Goal: Task Accomplishment & Management: Use online tool/utility

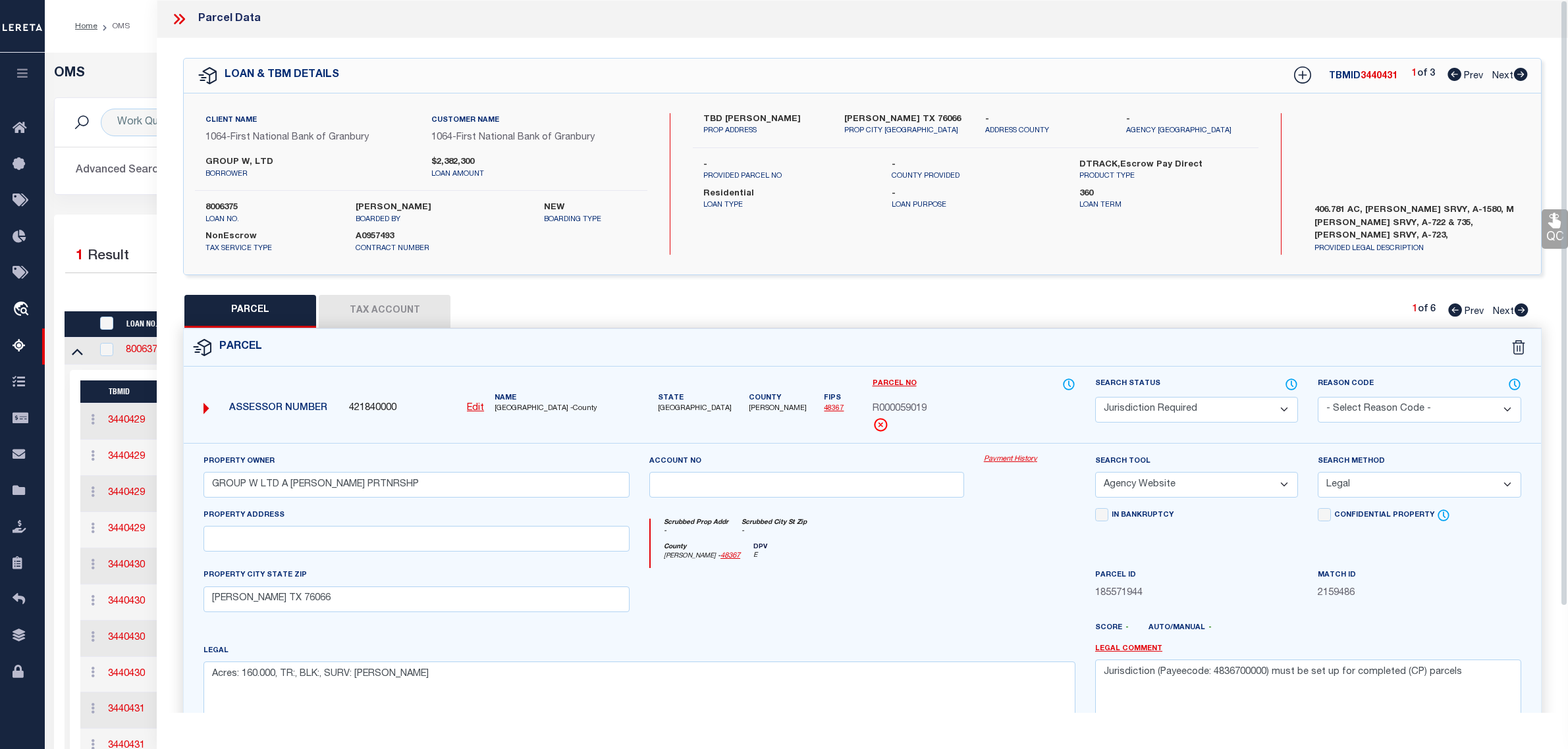
select select "200"
select select "JR"
select select "AGW"
select select "LEG"
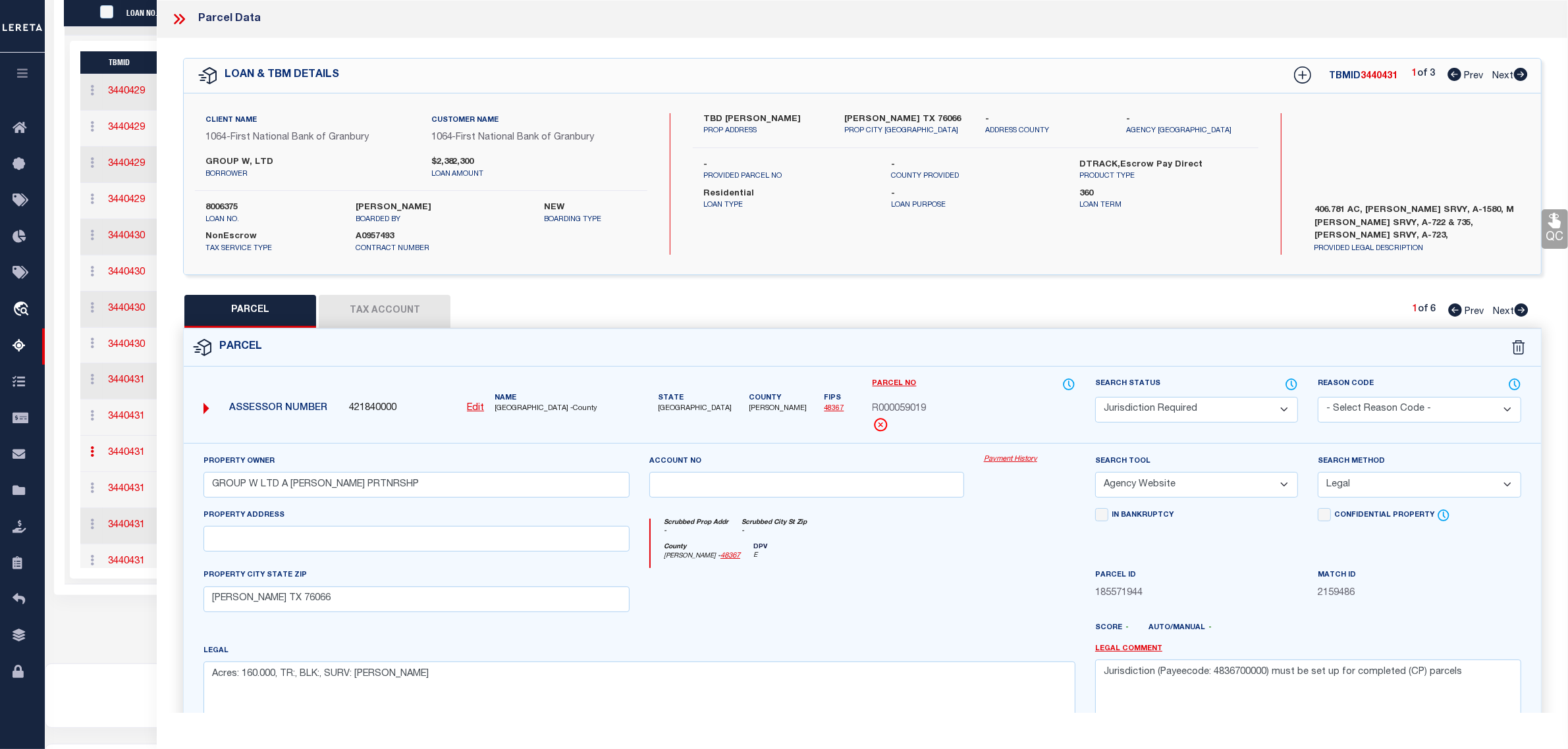
scroll to position [330, 0]
click at [141, 646] on div "OMS Work Queue is --ALL-- Active is Yes Loan No. is 8006375 TBMID FIPS Assigned…" at bounding box center [806, 193] width 1523 height 940
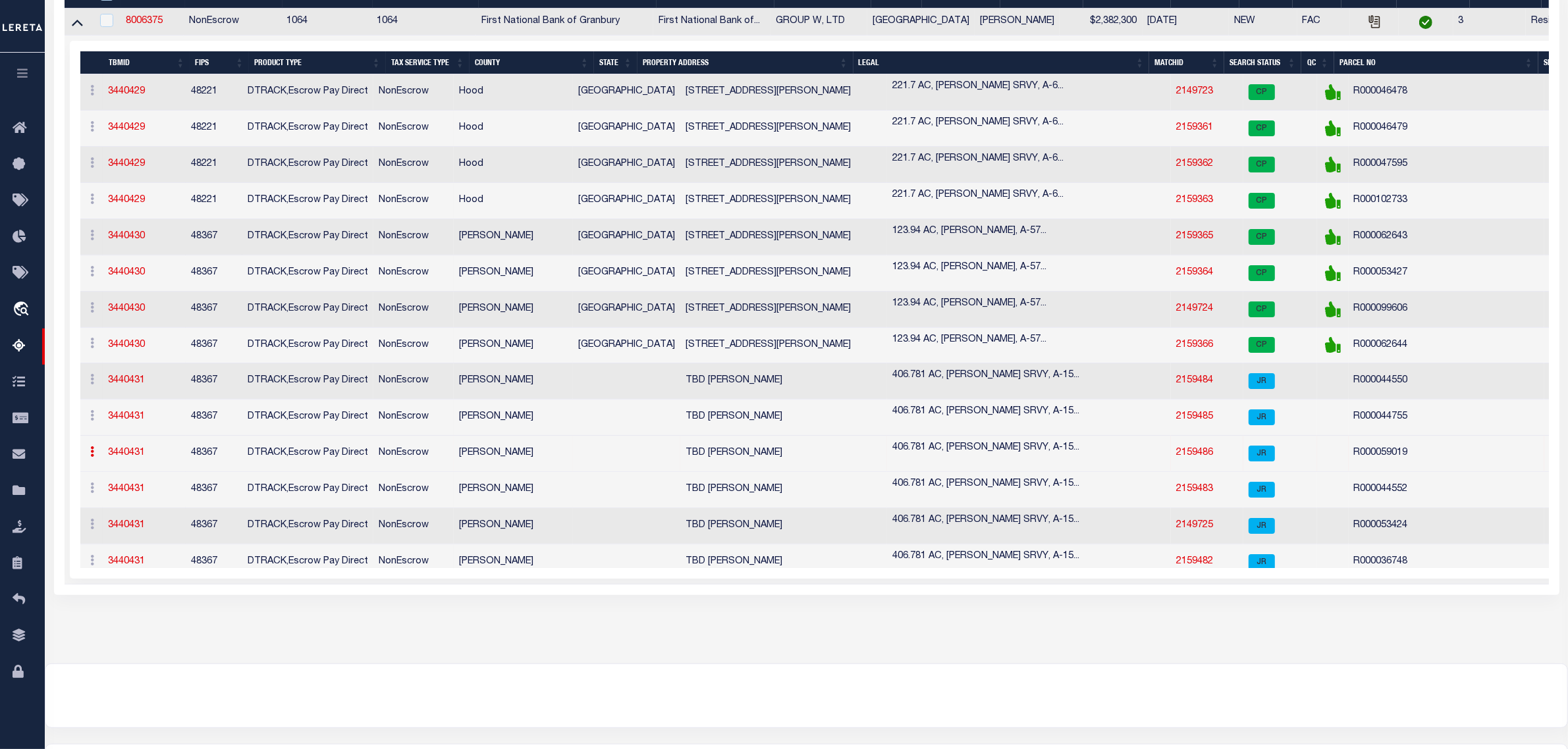
scroll to position [0, 0]
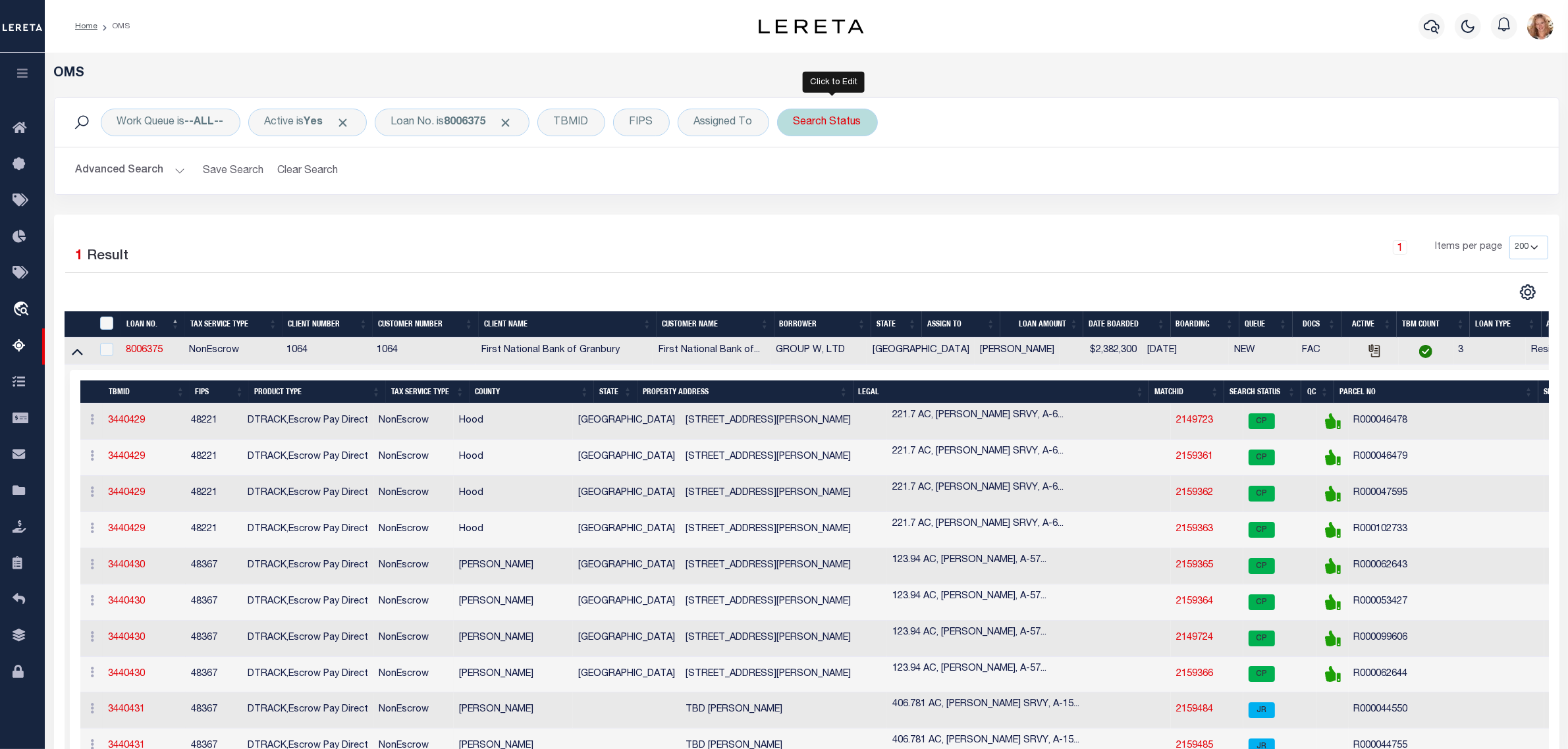
click at [831, 118] on div "Search Status" at bounding box center [827, 122] width 101 height 28
click at [857, 185] on select "Automated Search Bad Parcel Complete Duplicate Parcel High Dollar Reporting In …" at bounding box center [890, 187] width 193 height 25
select select "JR"
click at [800, 175] on select "Automated Search Bad Parcel Complete Duplicate Parcel High Dollar Reporting In …" at bounding box center [890, 187] width 193 height 25
click at [963, 215] on input "Apply" at bounding box center [968, 215] width 39 height 21
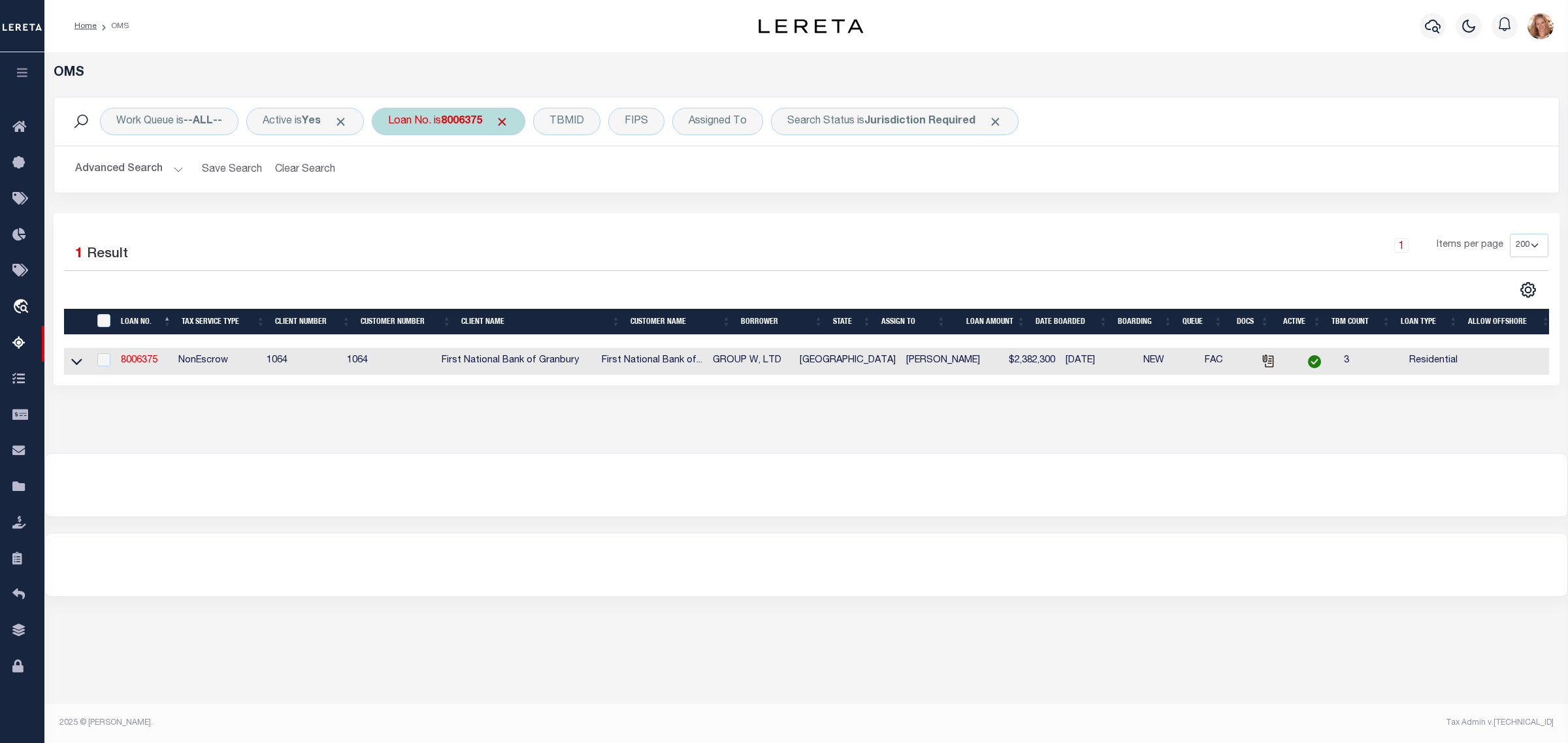
click at [509, 120] on span "Click to Remove" at bounding box center [502, 121] width 13 height 13
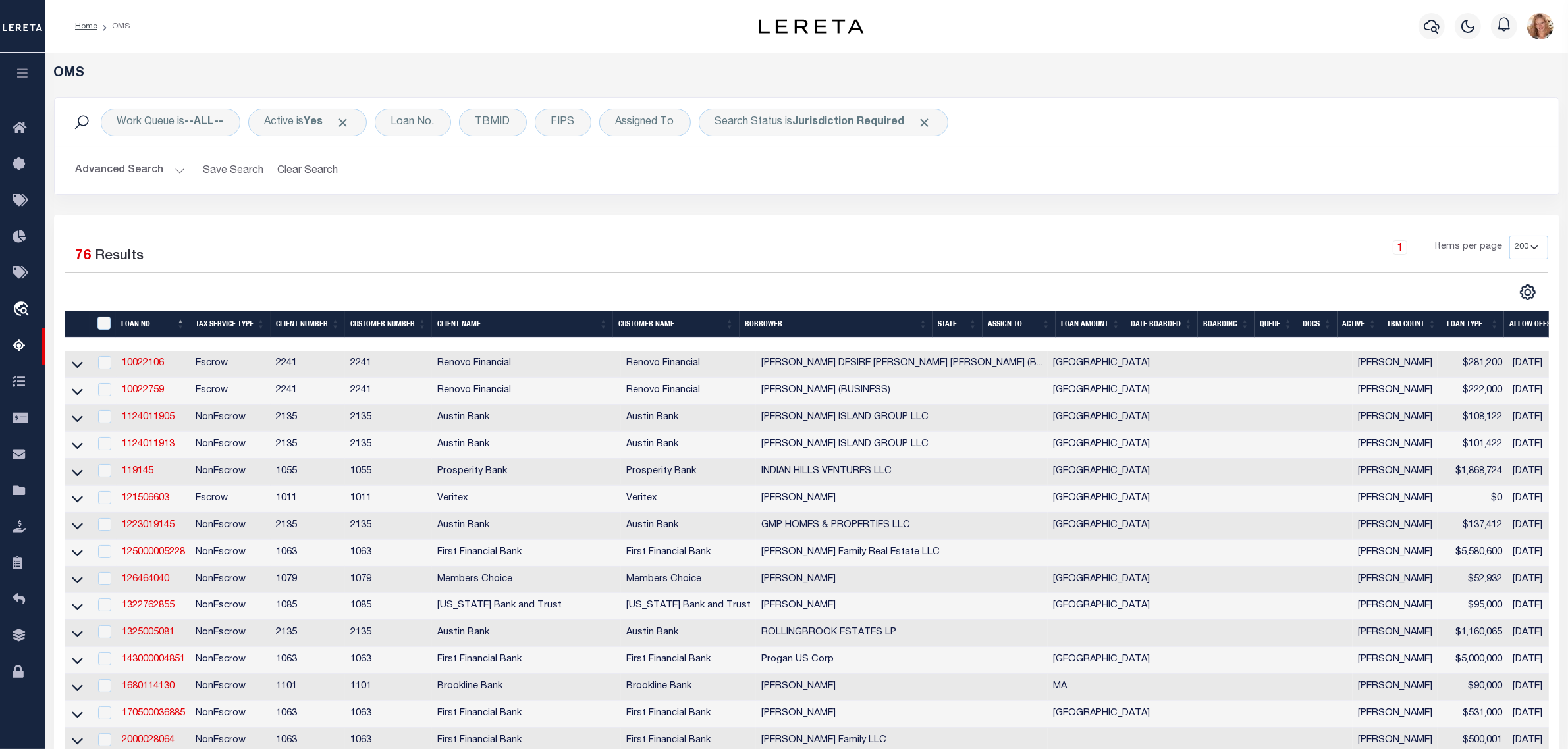
click at [1009, 330] on th "ASSIGN TO" at bounding box center [1019, 325] width 73 height 27
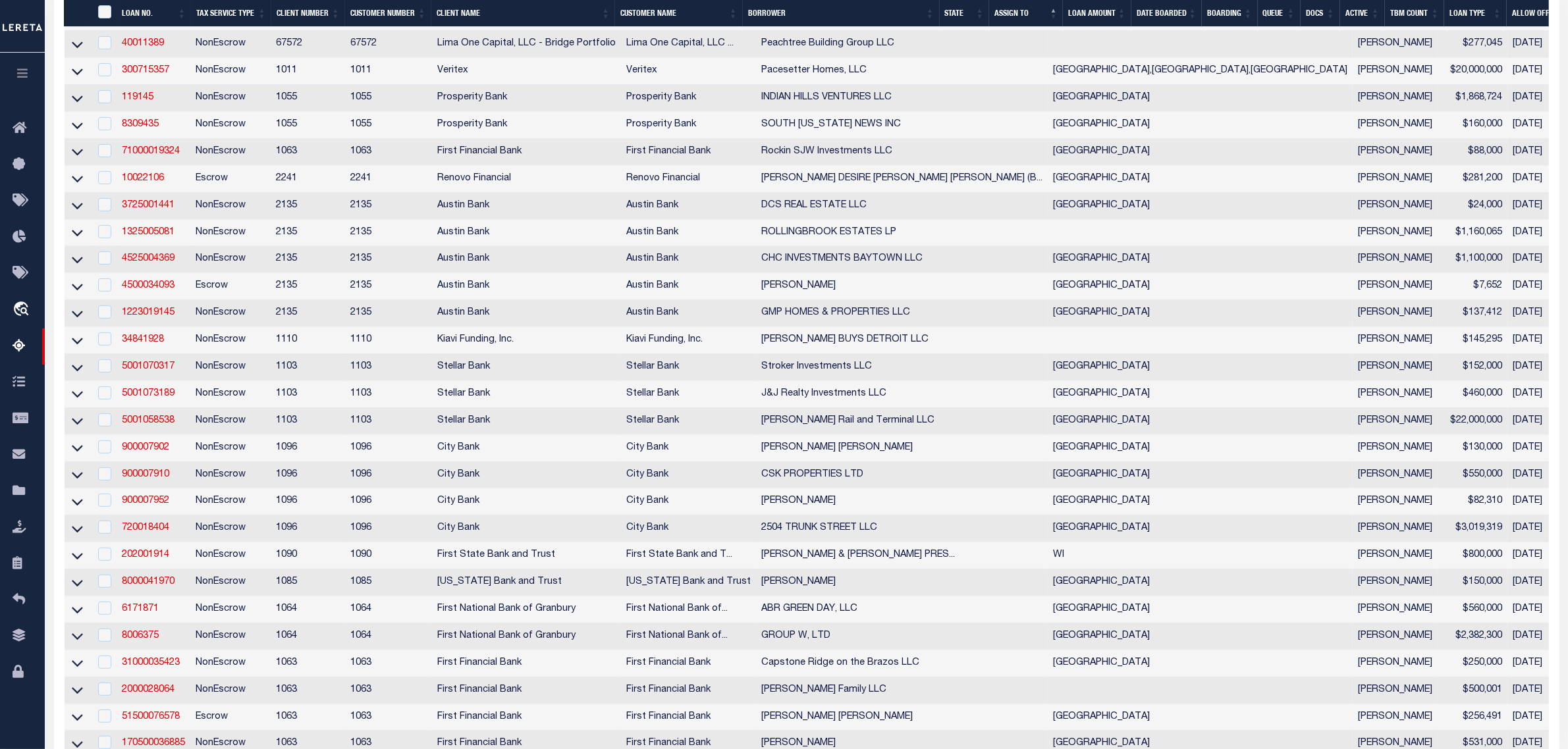
scroll to position [1810, 0]
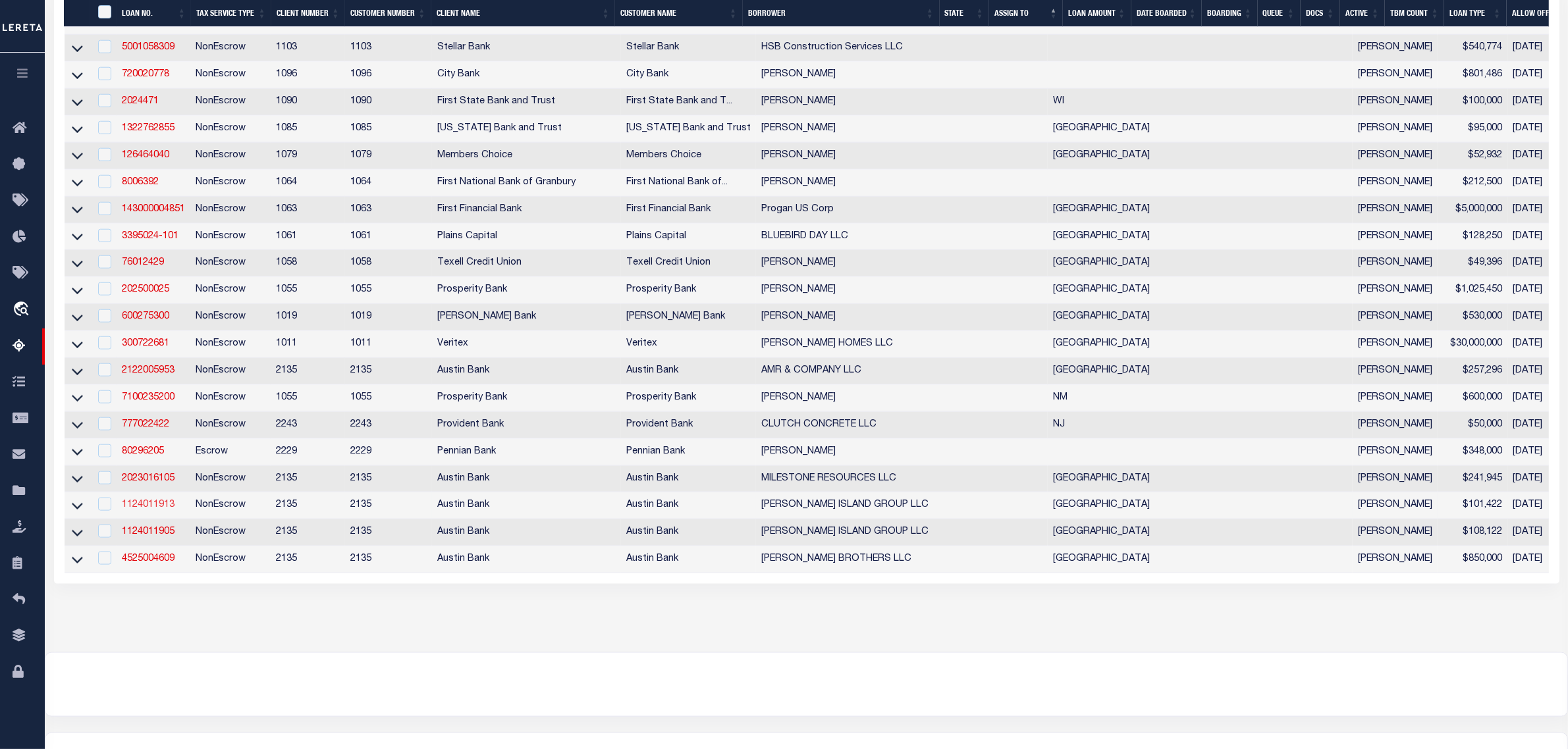
click at [156, 509] on link "1124011913" at bounding box center [148, 504] width 53 height 9
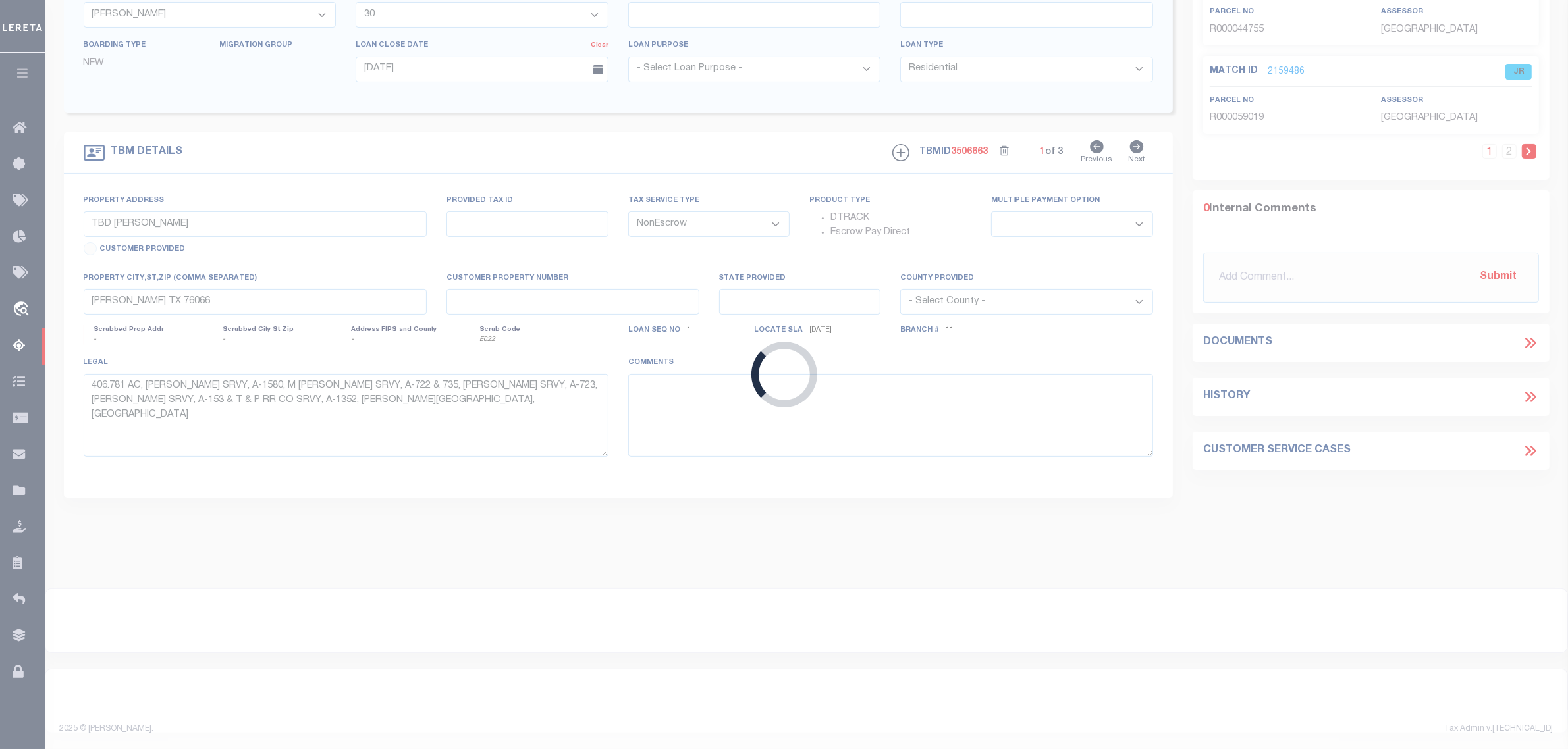
type input "1124011913"
type input "[PERSON_NAME] ISLAND GROUP LLC"
select select
type input "[STREET_ADDRESS]"
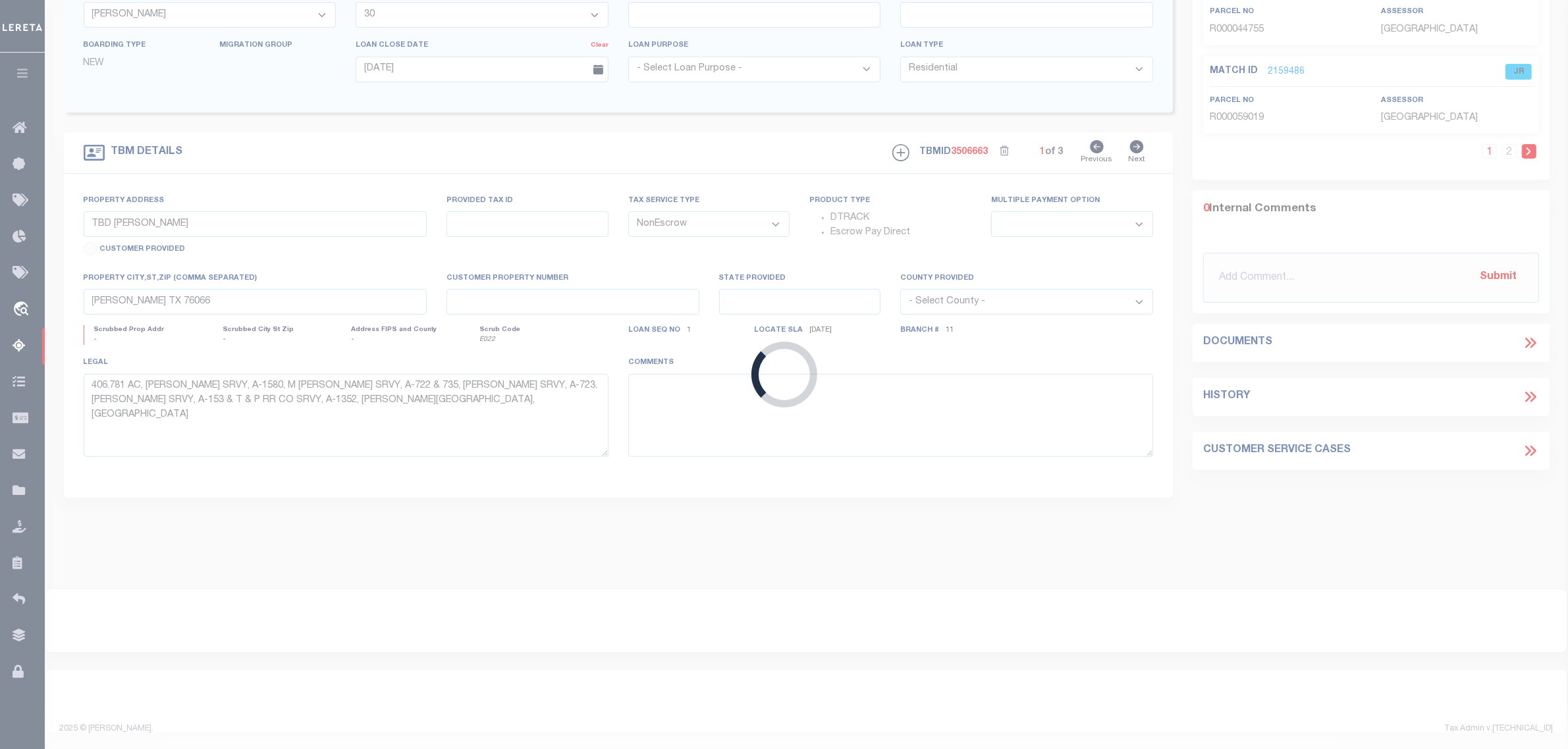
type input "ARP, [GEOGRAPHIC_DATA] 75750-4603"
select select "700"
select select
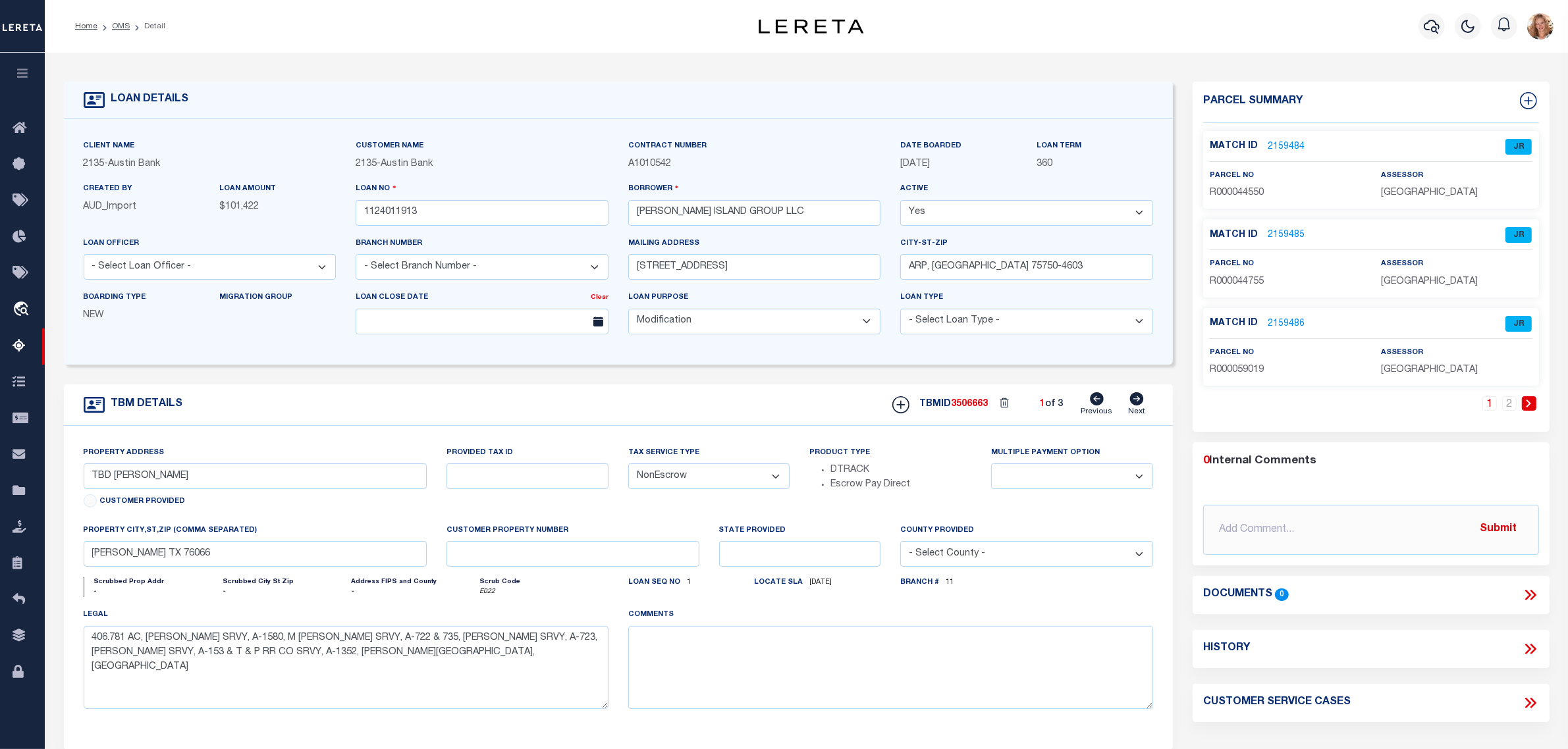
type input "[STREET_ADDRESS][PERSON_NAME]"
select select
type input "[PERSON_NAME] [GEOGRAPHIC_DATA] 75757"
type input "[GEOGRAPHIC_DATA]"
select select
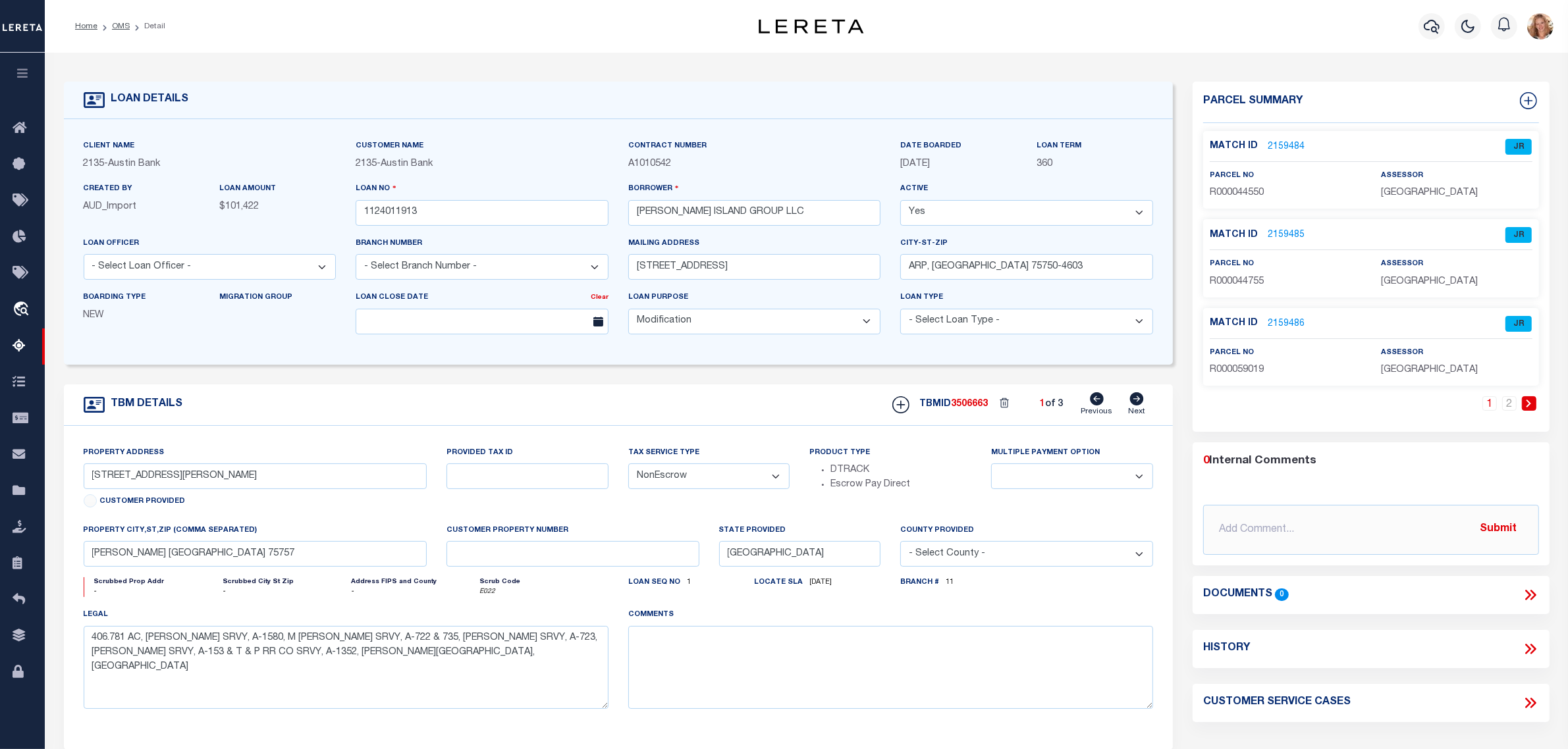
type textarea "DT LOT 250 UNIT 6 SHADYBROOK EAST SUB"
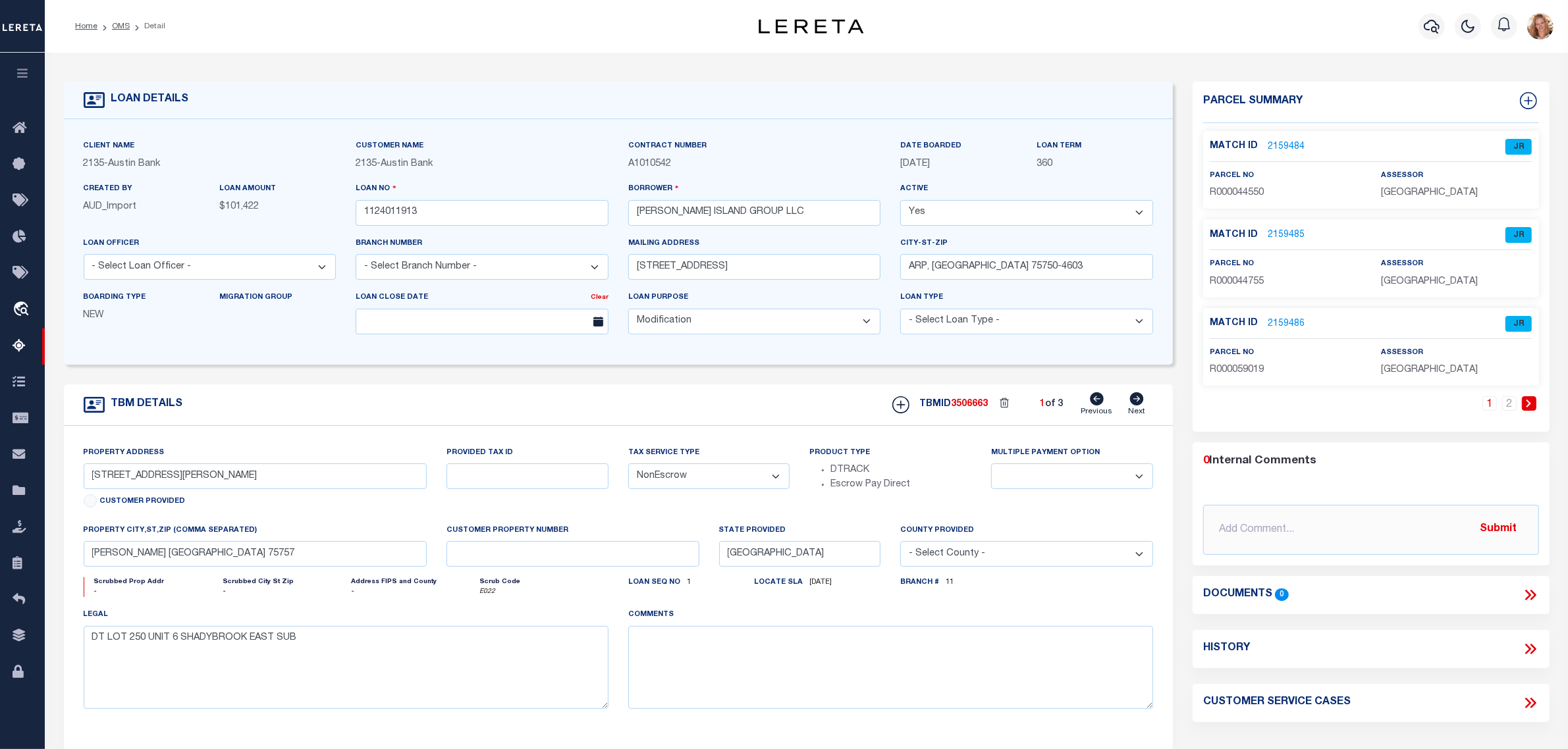
select select "43979"
select select "2594"
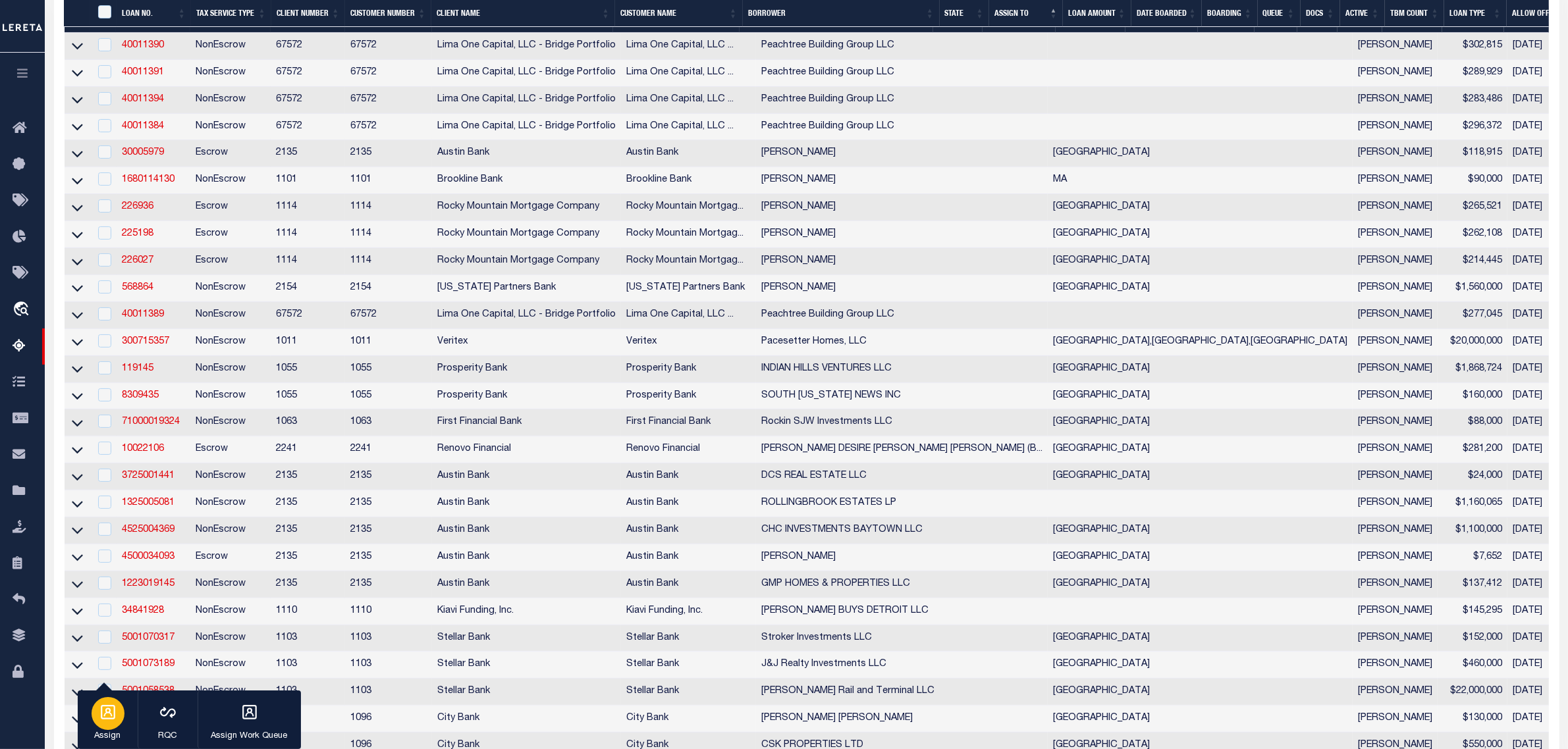
scroll to position [1949, 0]
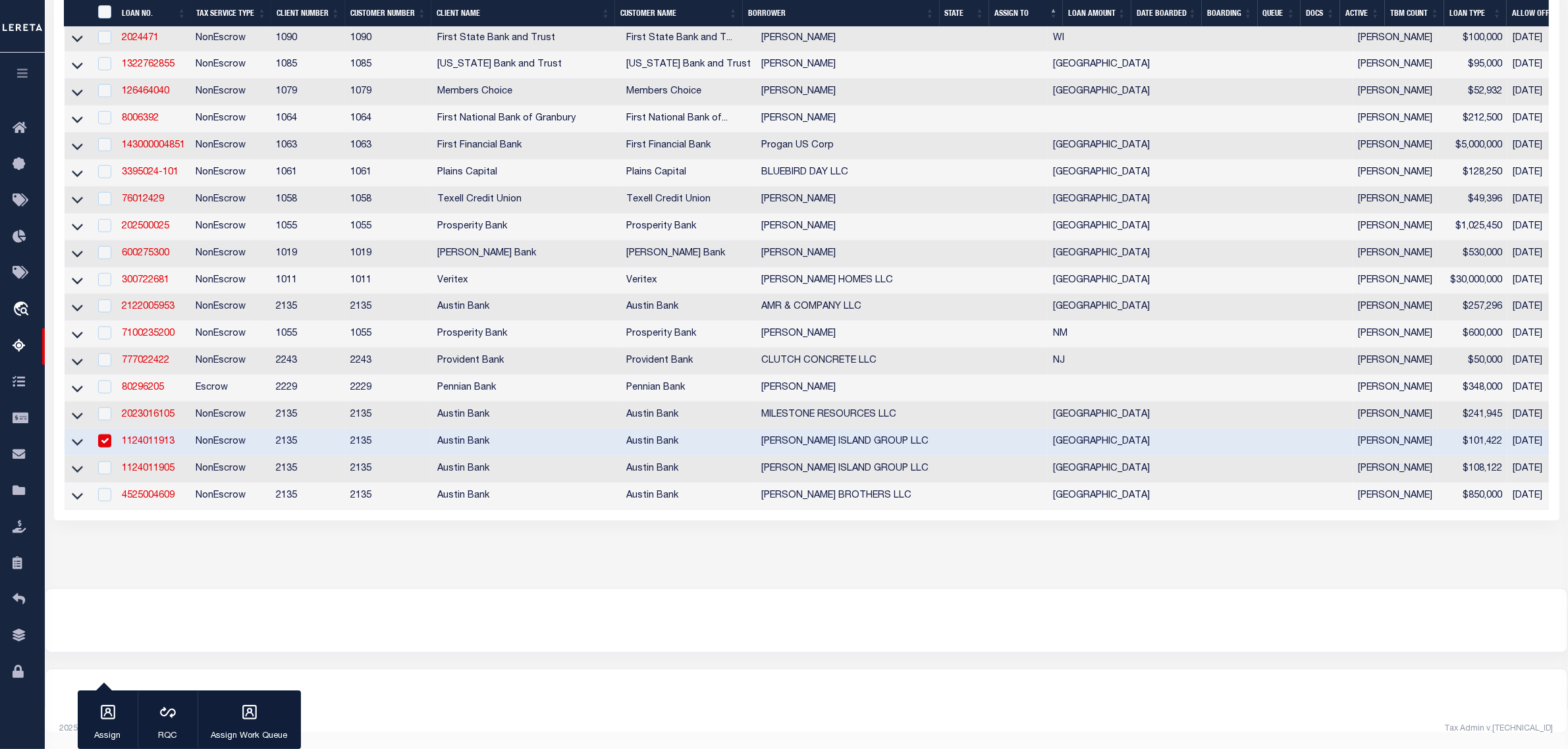
click at [104, 715] on icon "button" at bounding box center [108, 713] width 14 height 14
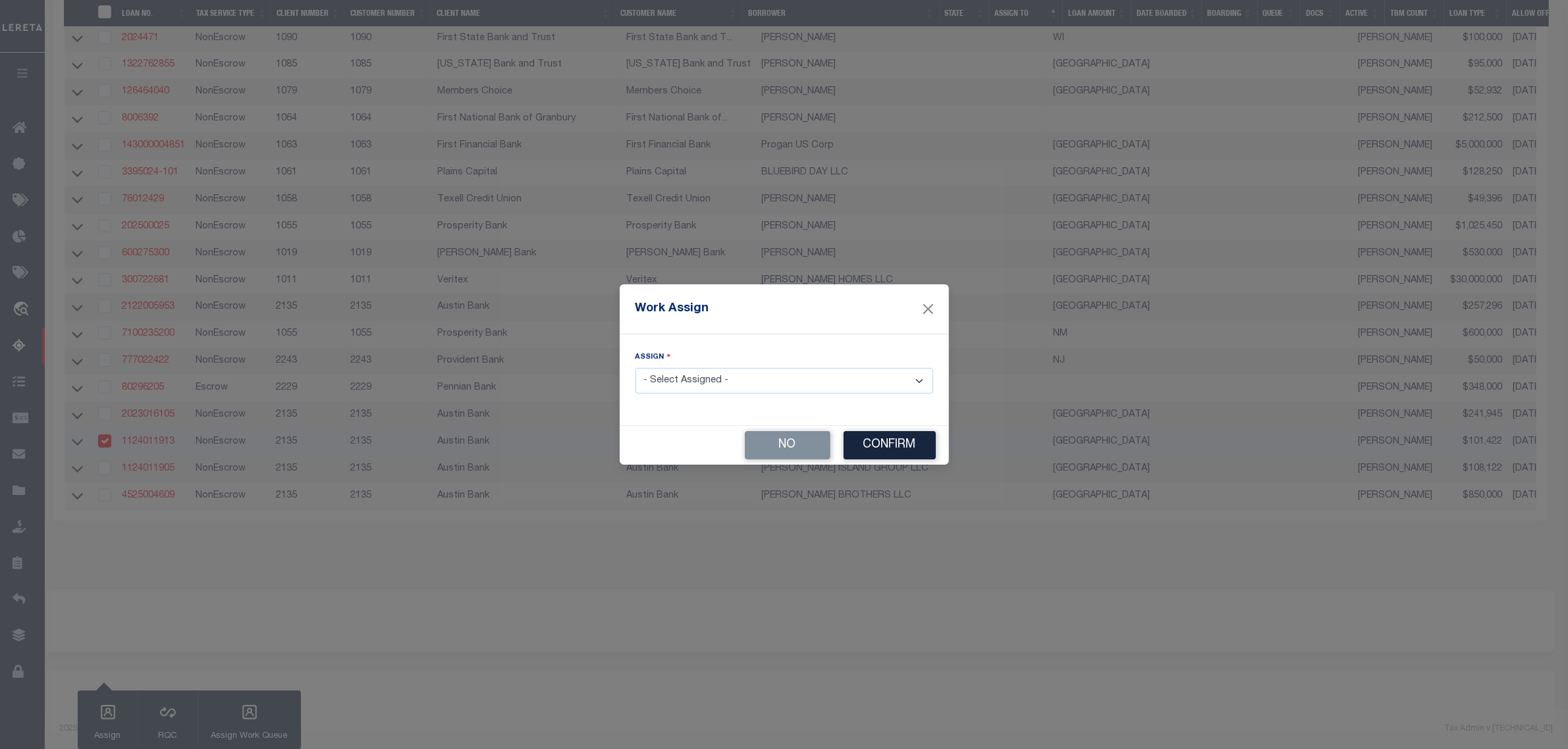
click at [756, 359] on div "Assign - Select Assigned - --Unassigned-- [PERSON_NAME] [PERSON_NAME] [PERSON_N…" at bounding box center [784, 372] width 297 height 44
click at [750, 384] on select "- Select Assigned - --Unassigned-- [PERSON_NAME] [PERSON_NAME] [PERSON_NAME] [P…" at bounding box center [790, 381] width 297 height 26
click at [857, 381] on select "- Select Assigned - --Unassigned-- [PERSON_NAME] [PERSON_NAME] [PERSON_NAME] [P…" at bounding box center [790, 381] width 297 height 26
select select "[PERSON_NAME]"
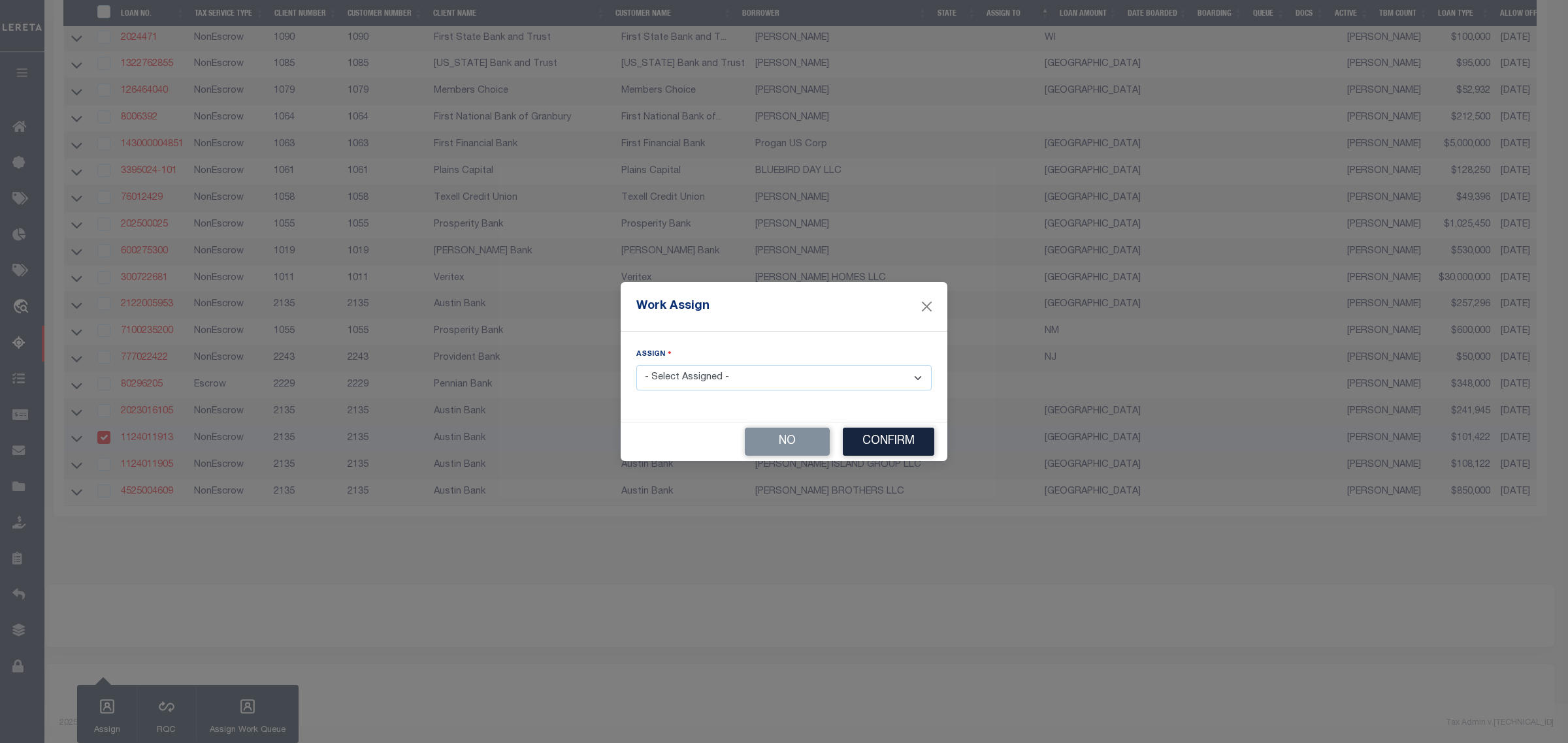
click at [636, 366] on select "- Select Assigned - --Unassigned-- [PERSON_NAME] [PERSON_NAME] [PERSON_NAME] [P…" at bounding box center [784, 378] width 295 height 25
click at [866, 446] on button "Confirm" at bounding box center [888, 442] width 91 height 28
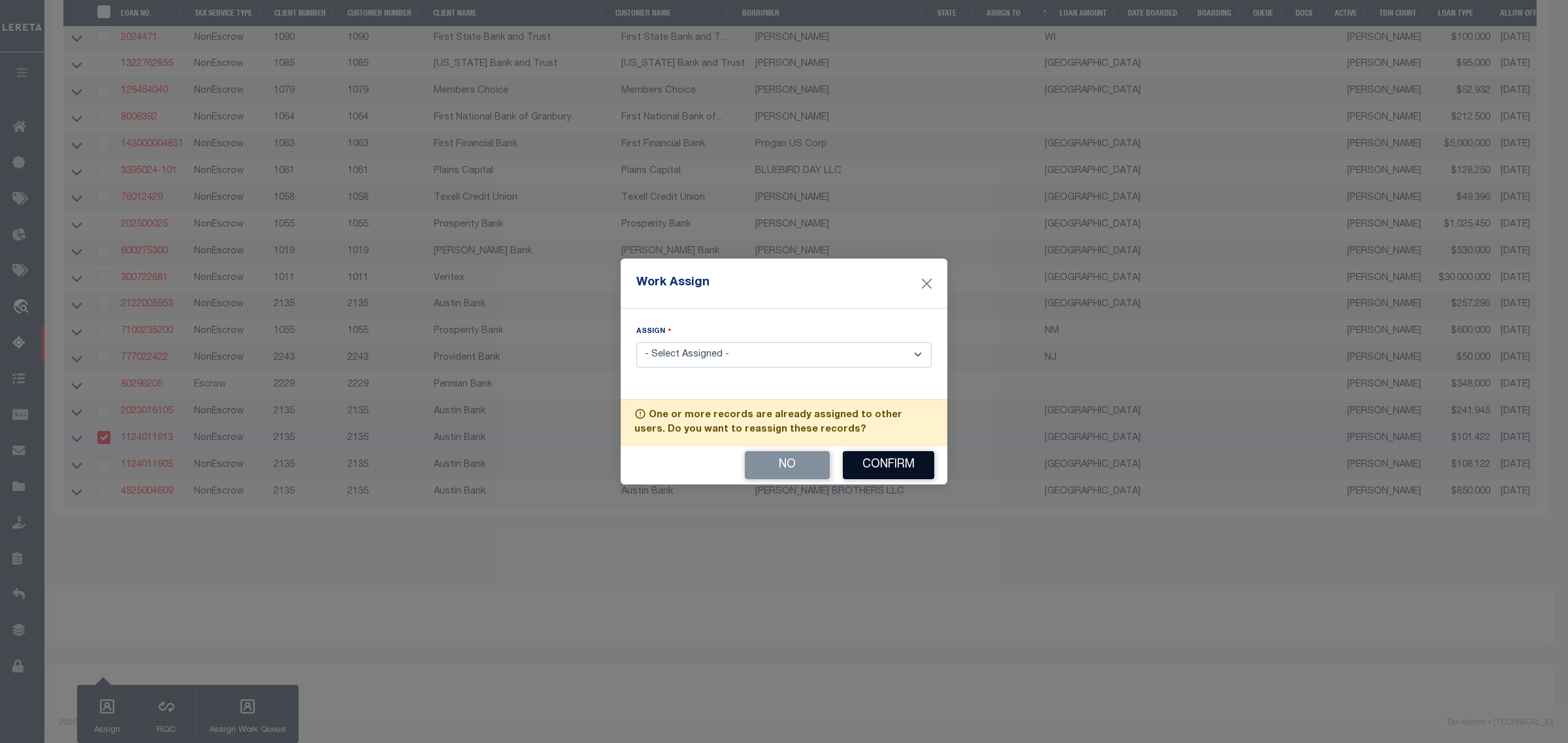
click at [870, 463] on button "Confirm" at bounding box center [888, 466] width 91 height 28
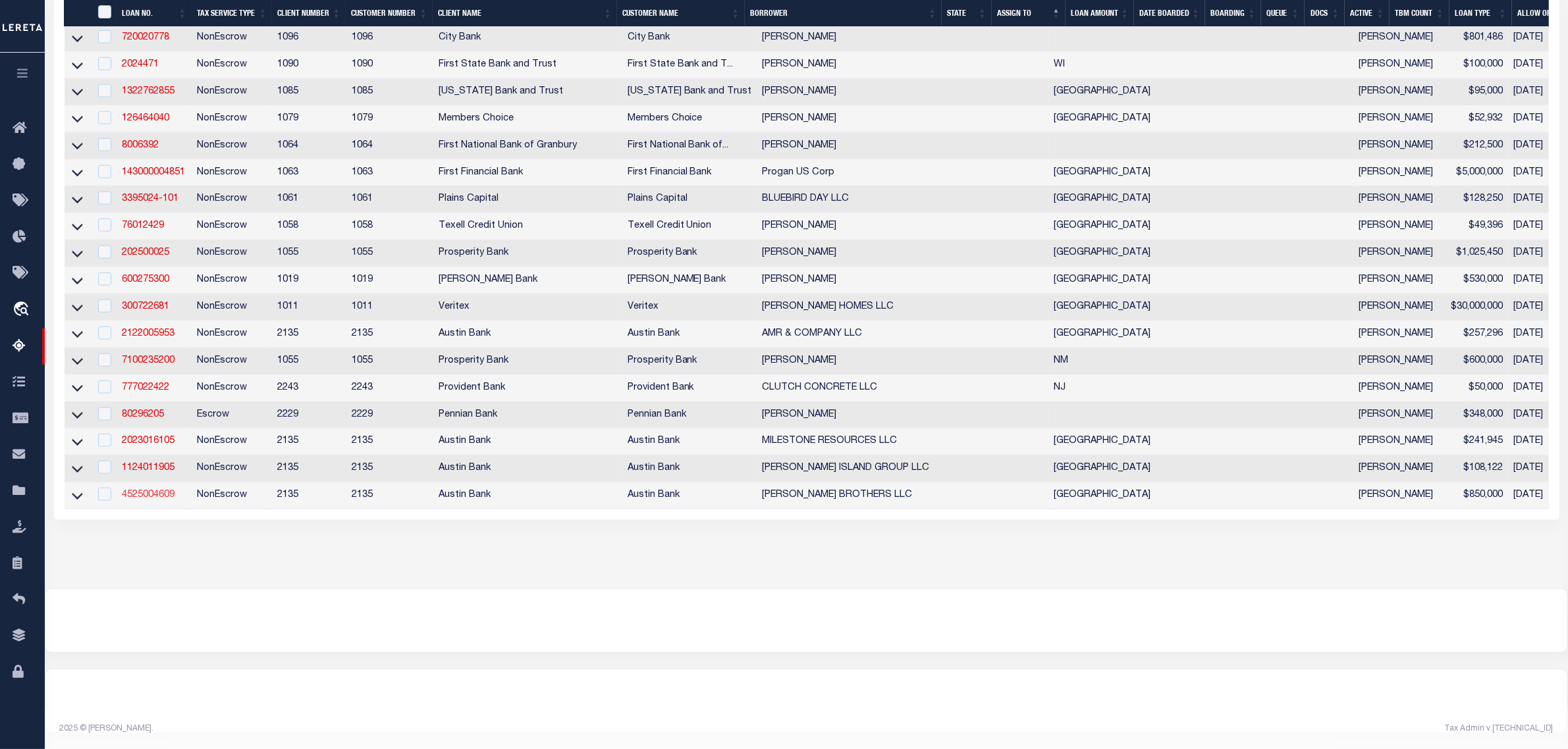
scroll to position [1951, 0]
click at [158, 494] on link "4525004609" at bounding box center [148, 495] width 53 height 9
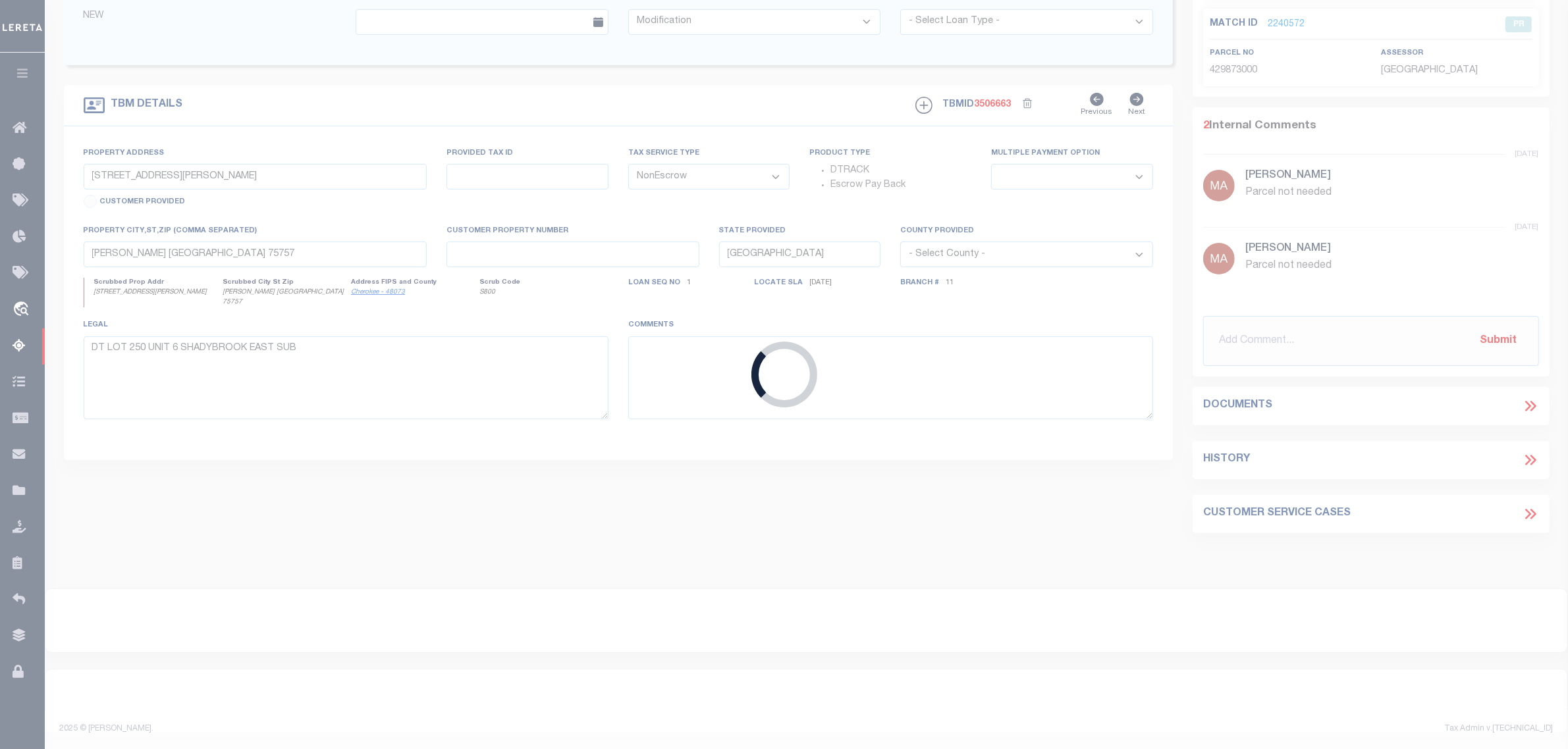
type input "4525004609"
type input "[PERSON_NAME] BROTHERS LLC"
select select "43999"
select select "5757"
type input "[STREET_ADDRESS][PERSON_NAME]"
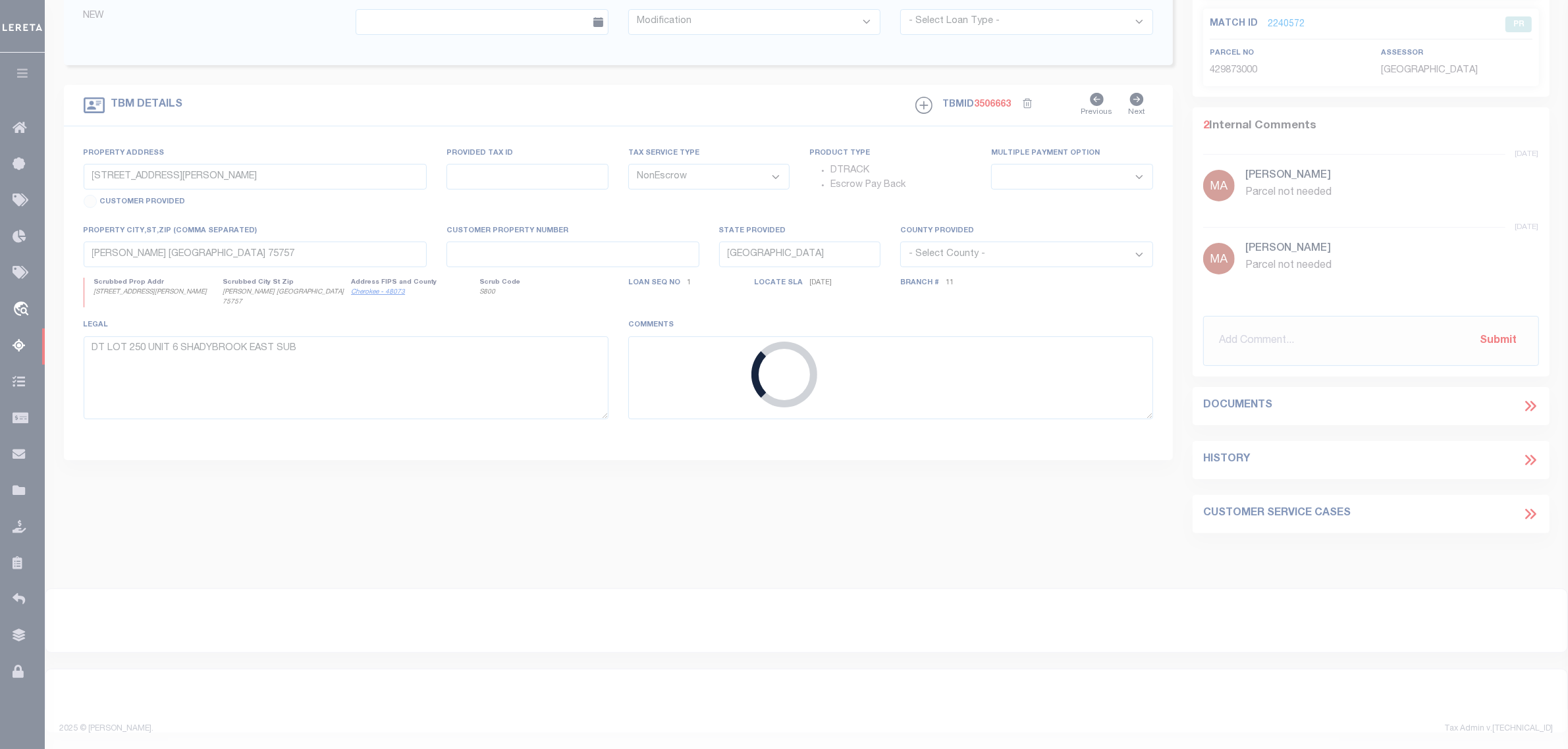
type input "CYPRESS, TX 77429"
select select "10"
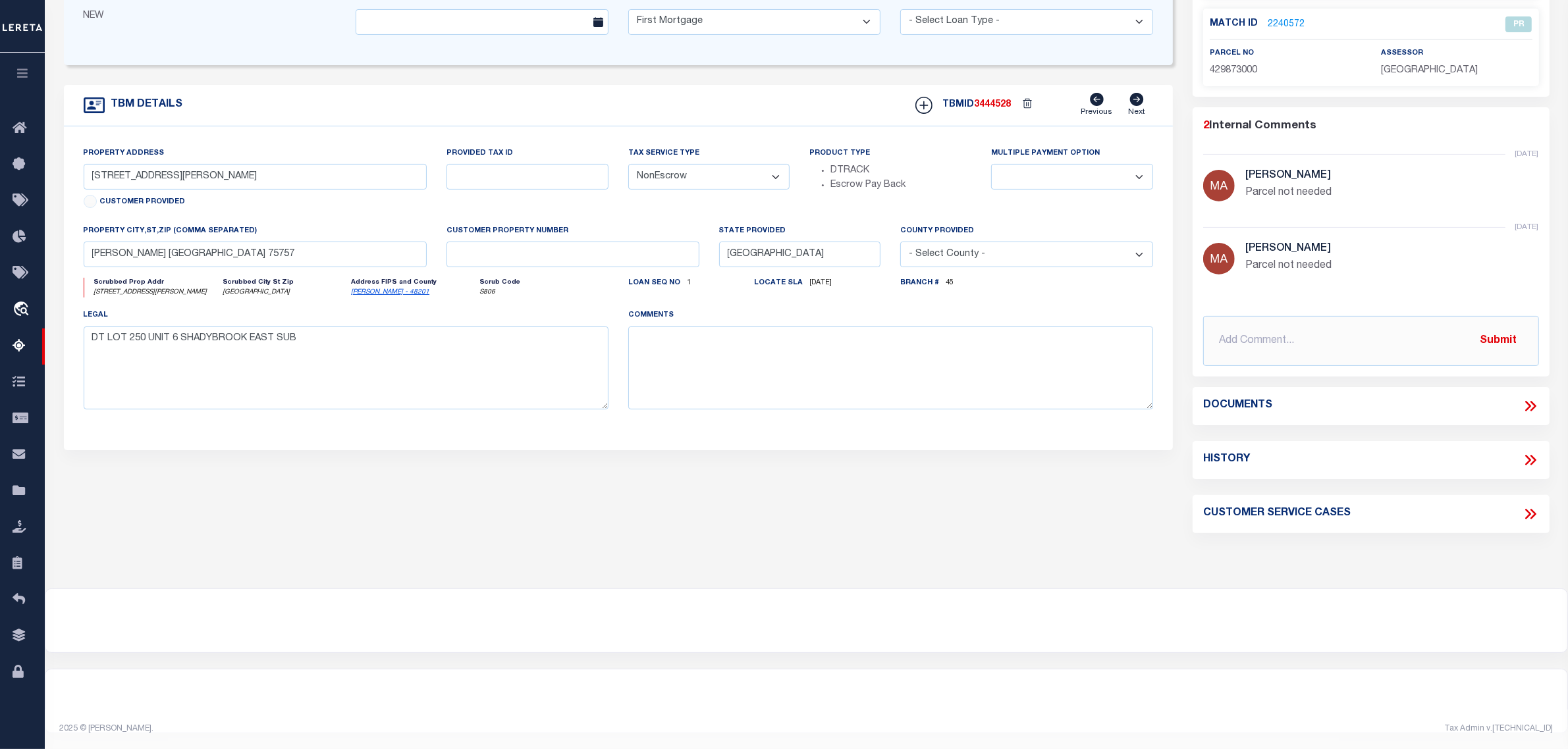
select select "43999"
select select "5757"
type input "[GEOGRAPHIC_DATA]"
select select
type input "[GEOGRAPHIC_DATA]"
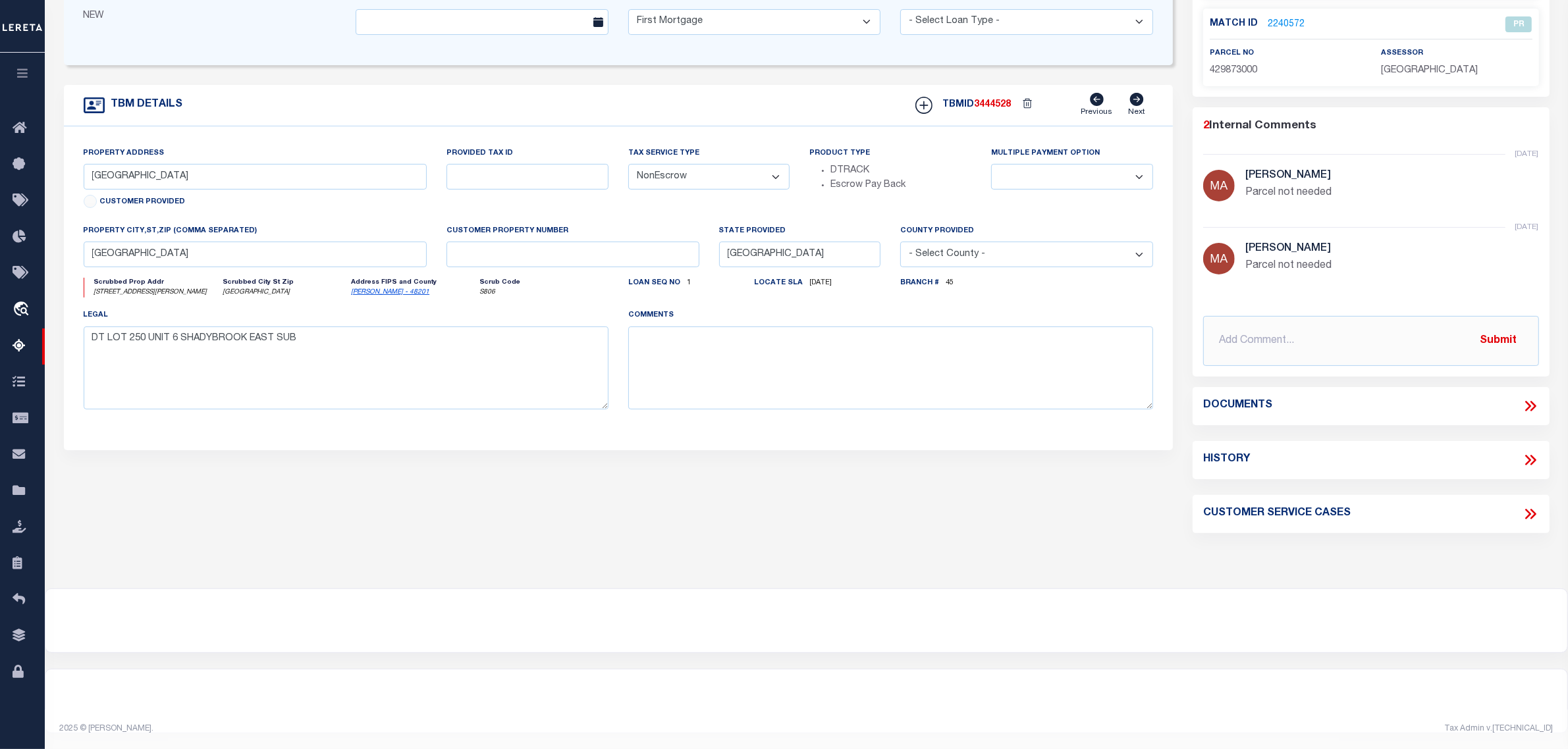
select select
type textarea "DT 1.6105 AC [PERSON_NAME] SVY A-372"
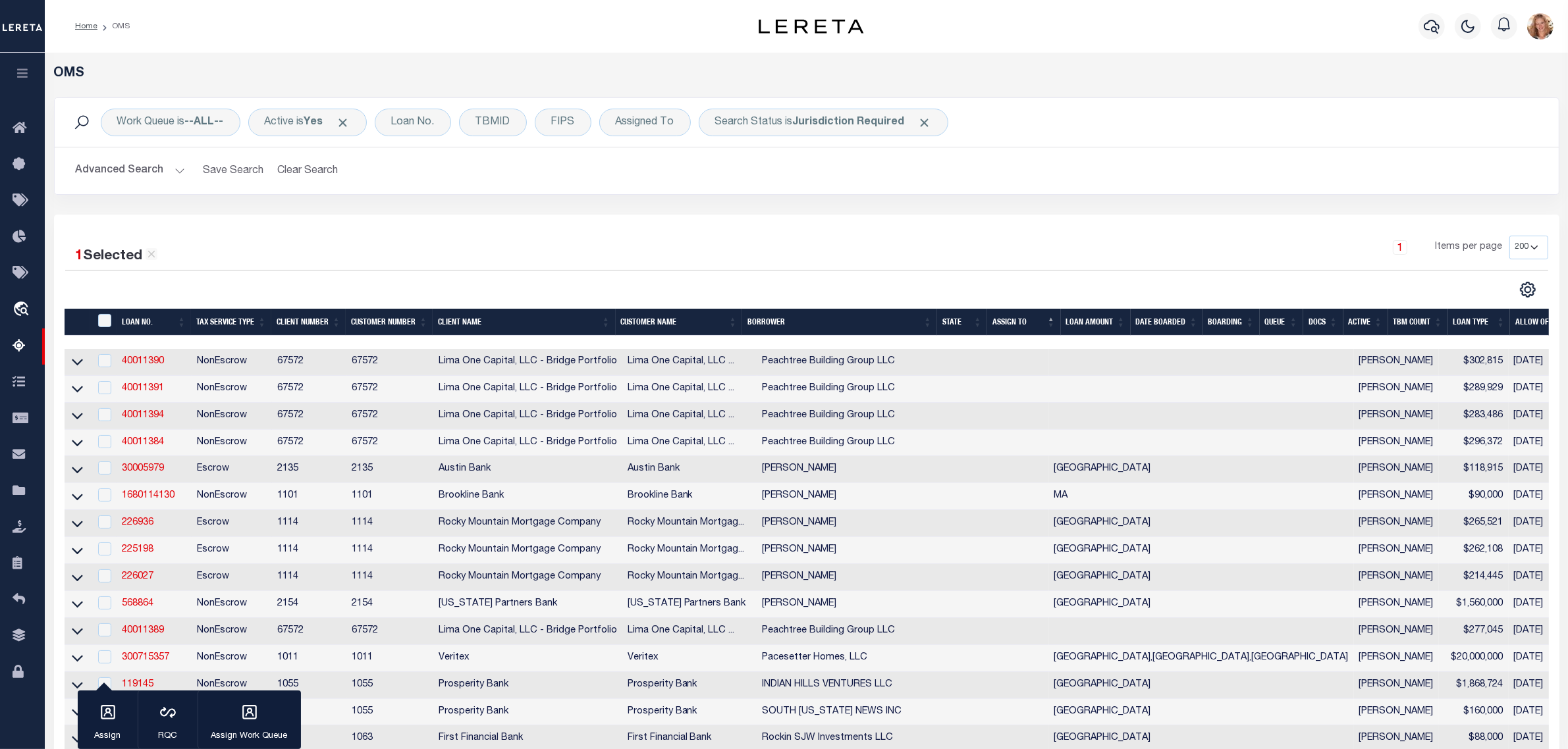
scroll to position [259, 0]
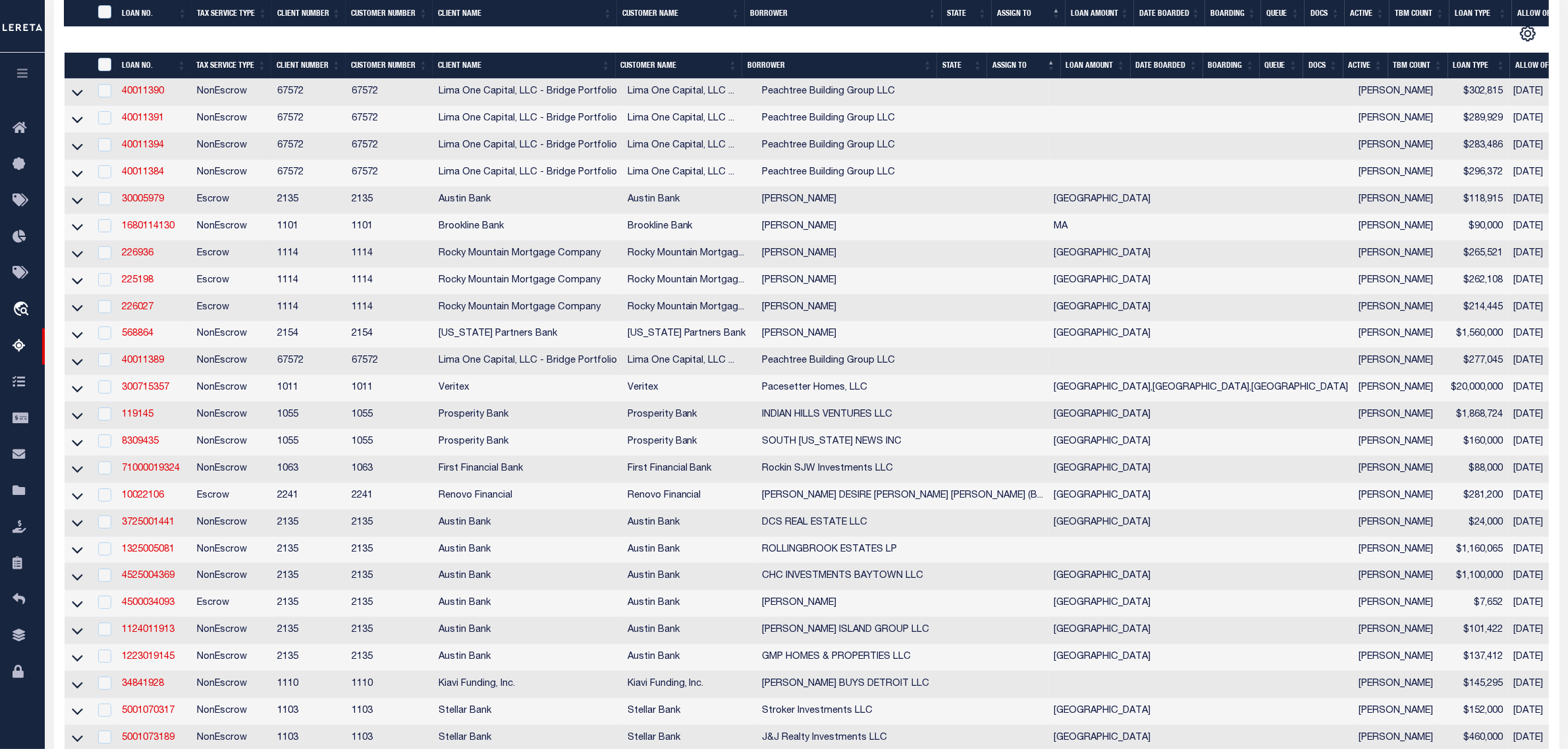
scroll to position [1933, 0]
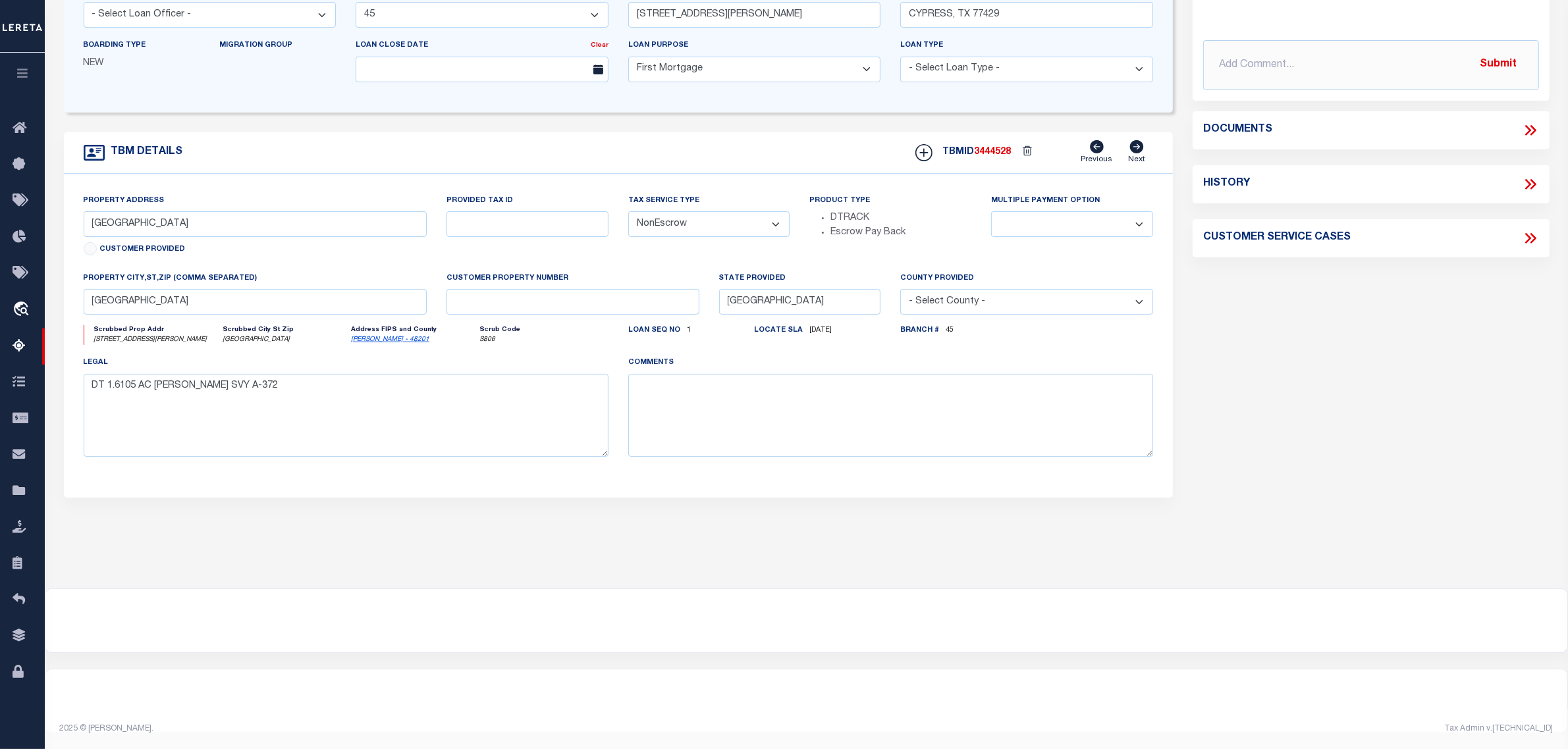
select select "43999"
select select
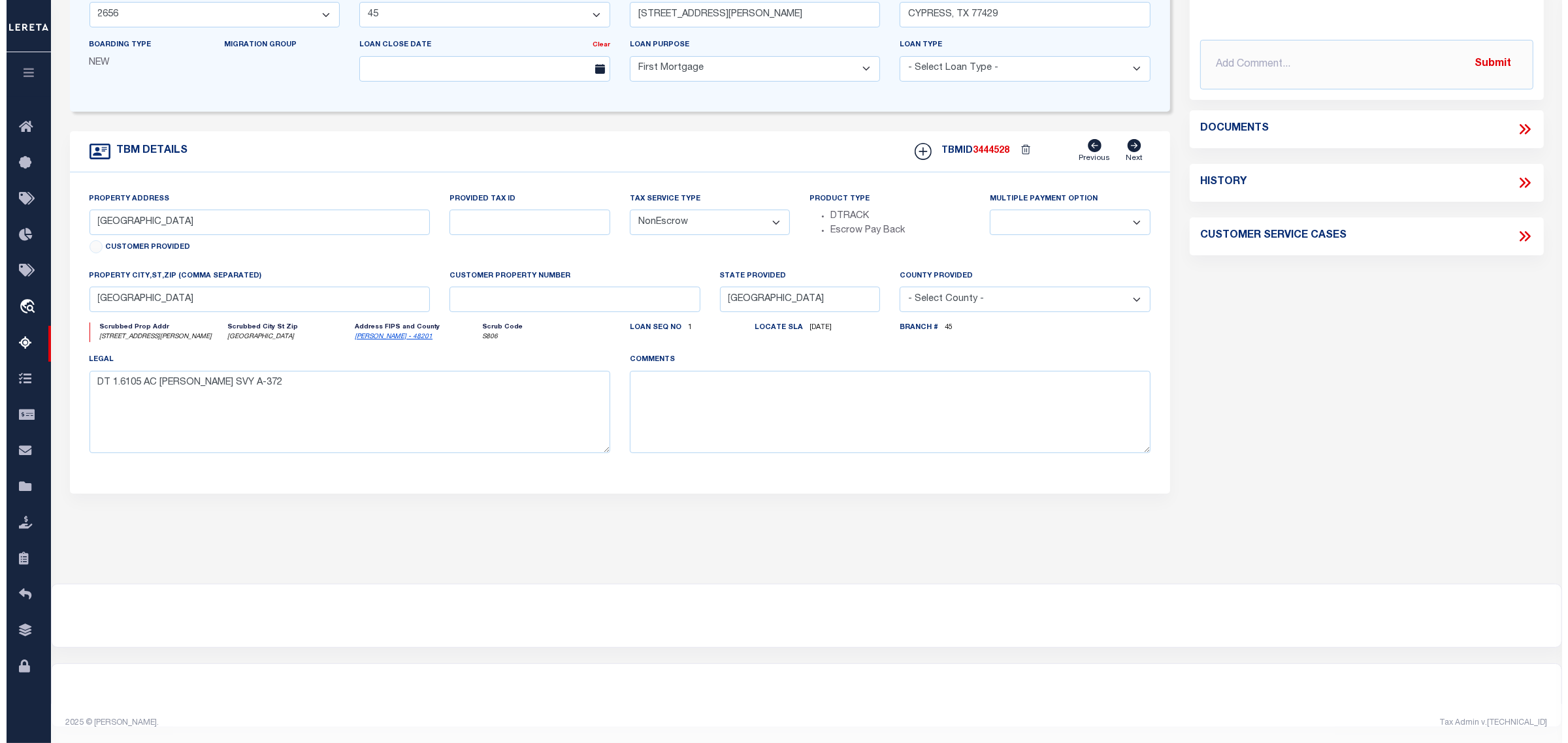
scroll to position [0, 0]
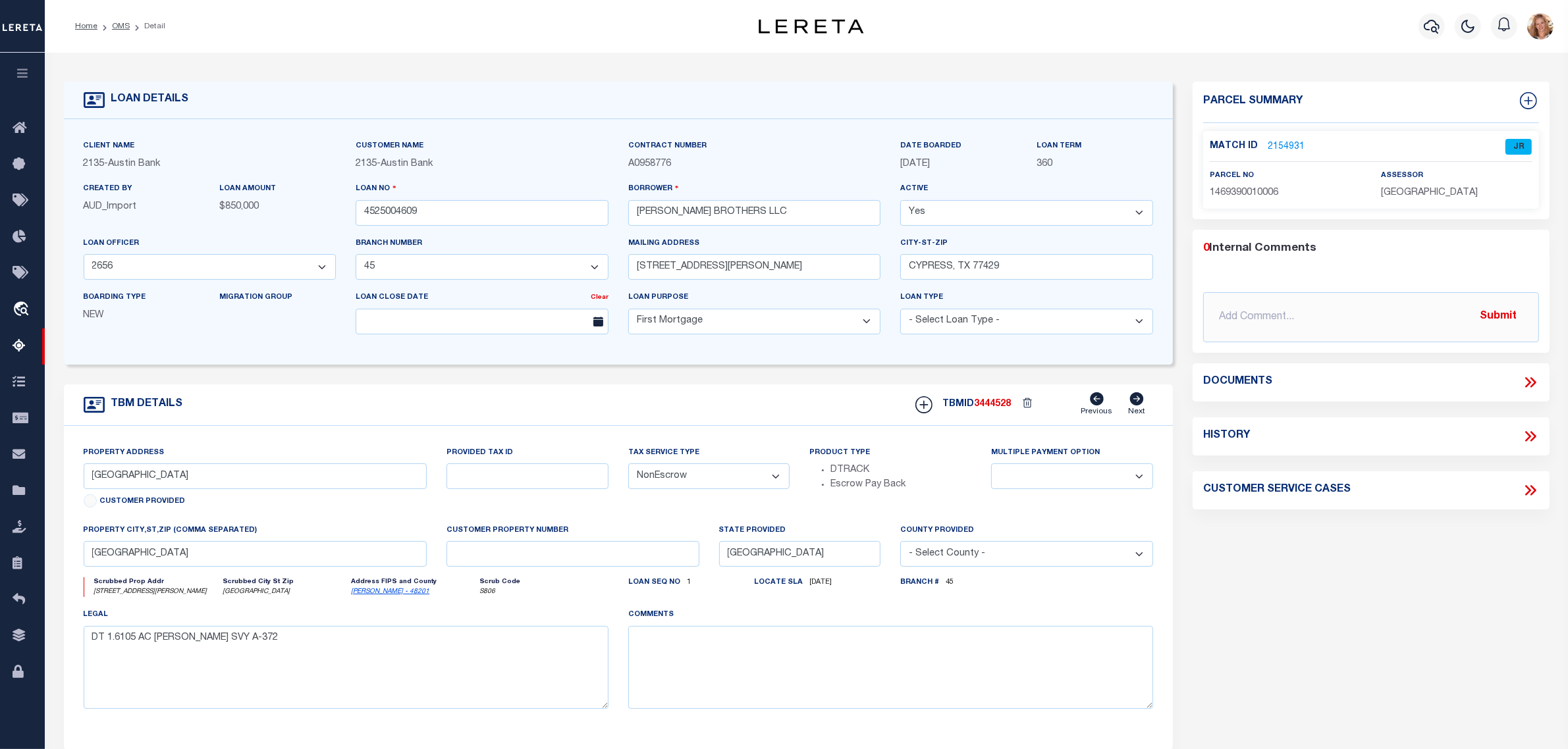
select select "5757"
click at [1294, 147] on link "2154931" at bounding box center [1286, 147] width 37 height 14
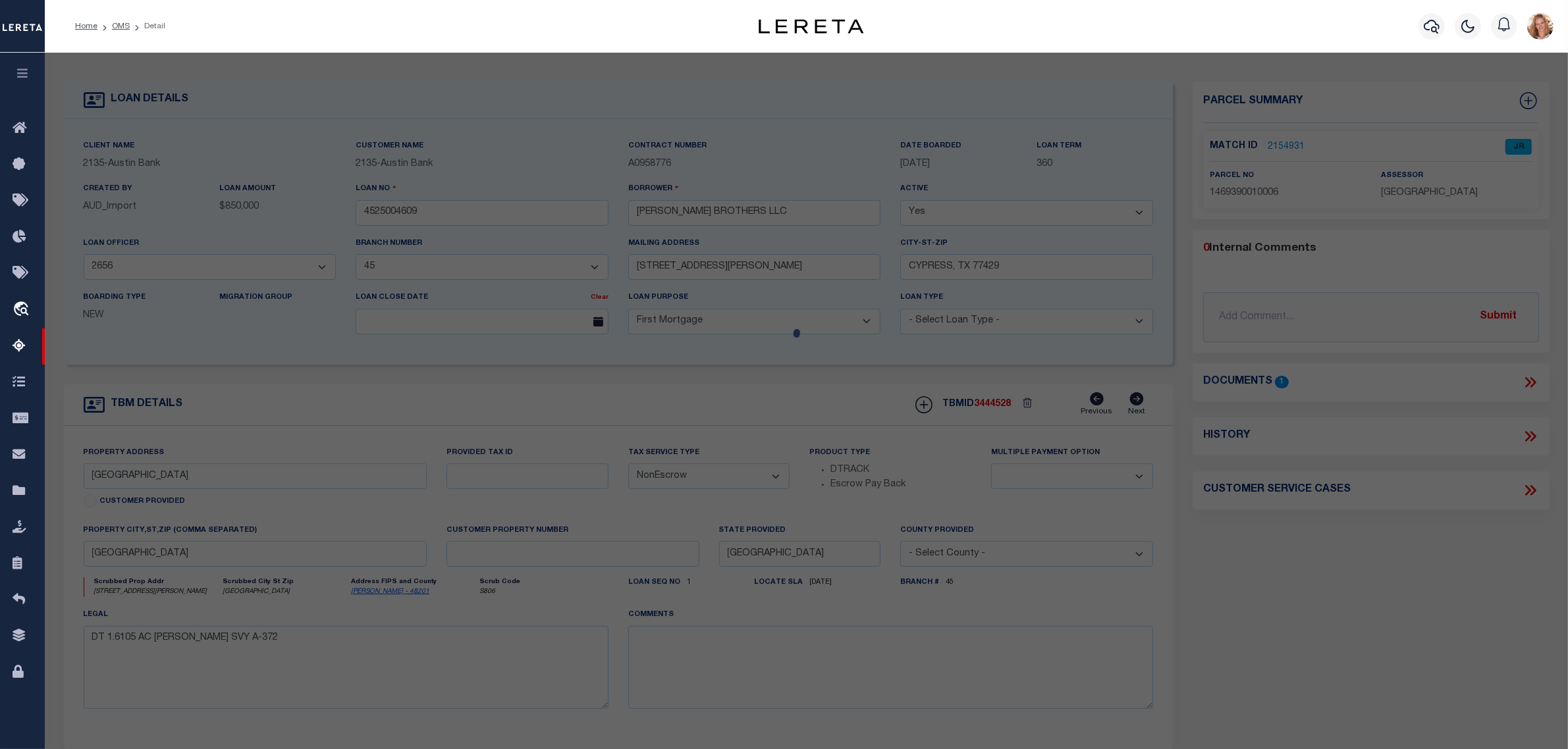
select select "AS"
select select
checkbox input "false"
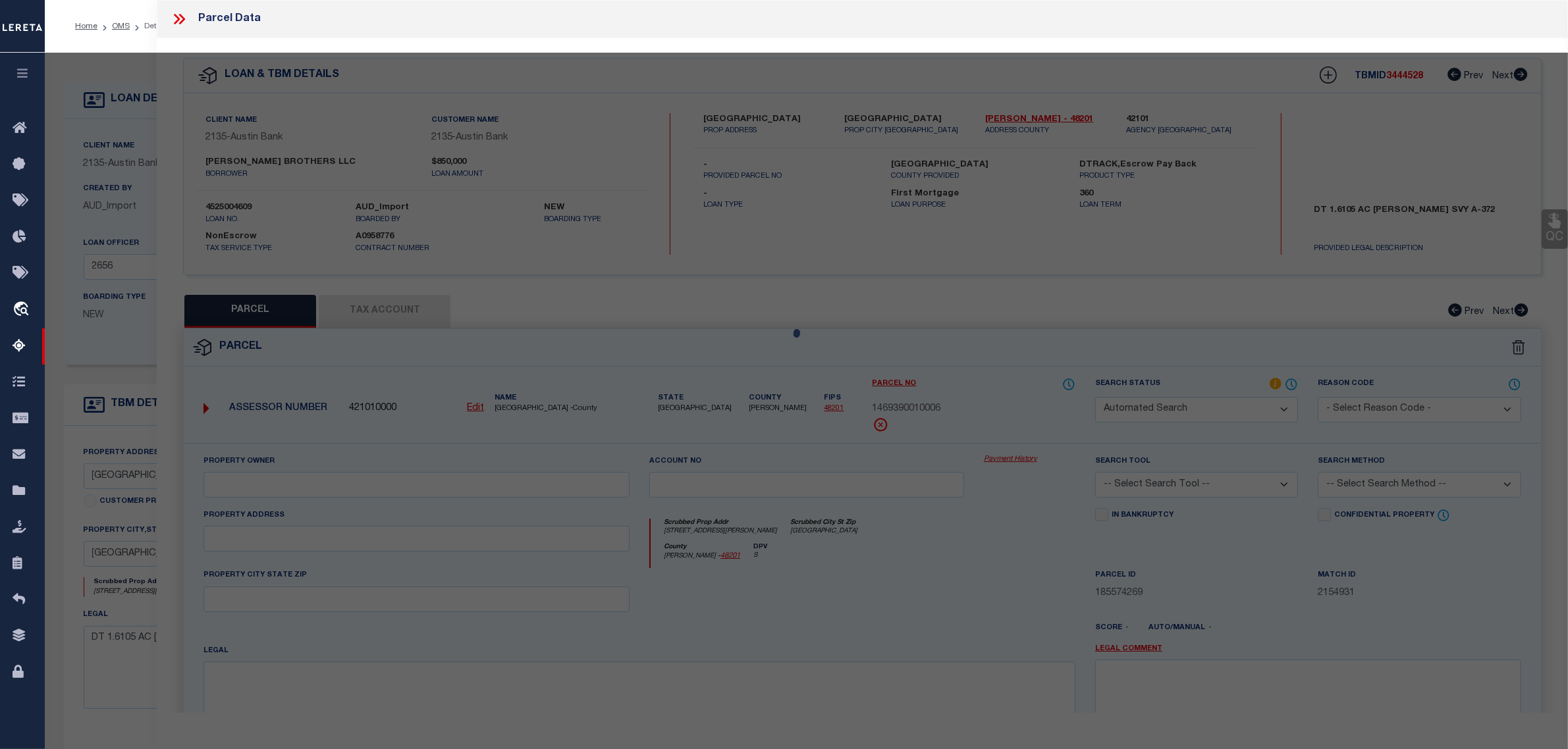
select select "JR"
type input "REXA INC"
select select "AGW"
select select "LEG"
type input "[STREET_ADDRESS][PERSON_NAME]"
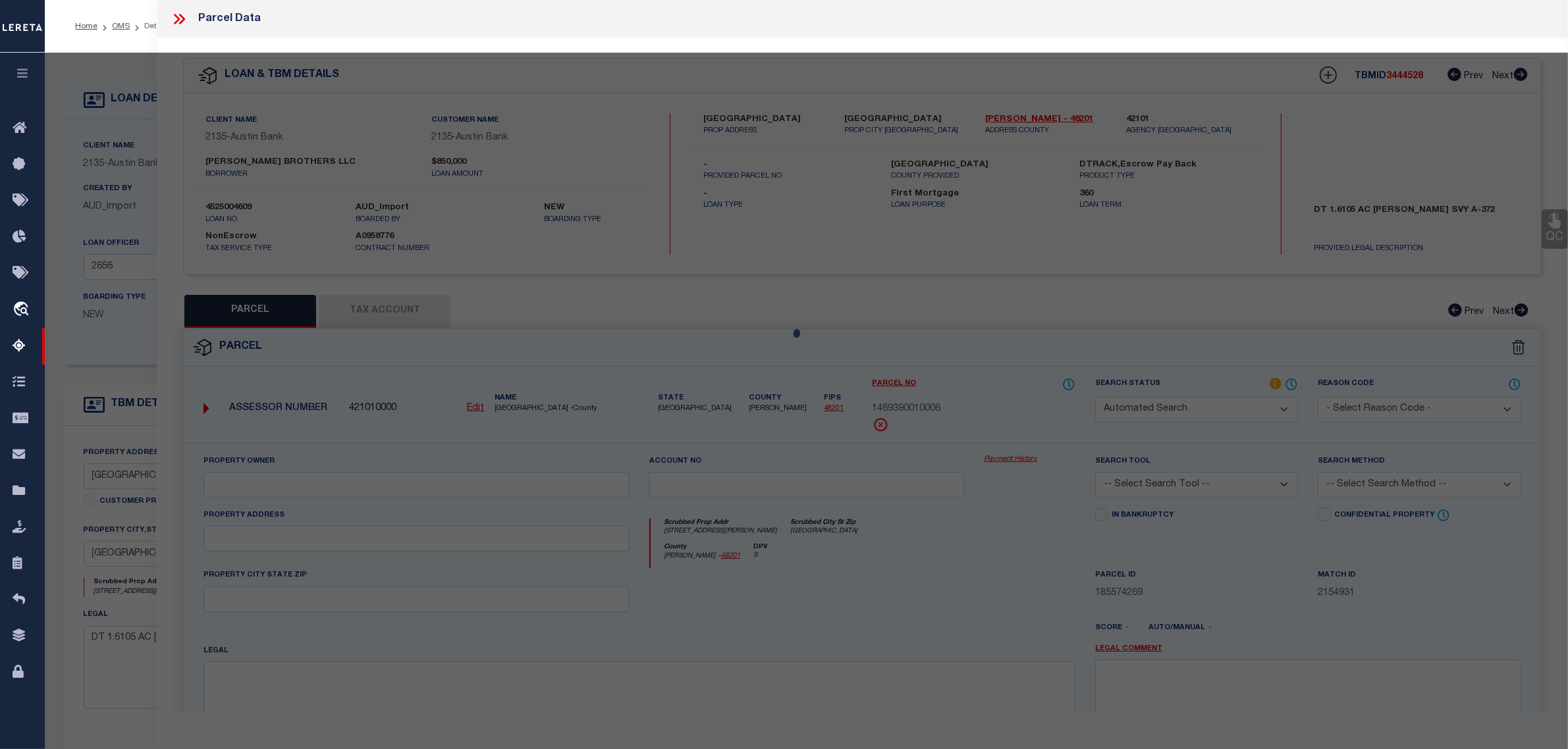
type input "[GEOGRAPHIC_DATA]"
type textarea "RES A5 BLK 1 (PR YR IMPS 2023*0430380000101) AME [GEOGRAPHIC_DATA]"
type textarea "Jurisdiction missing - TOMBALL ISD"
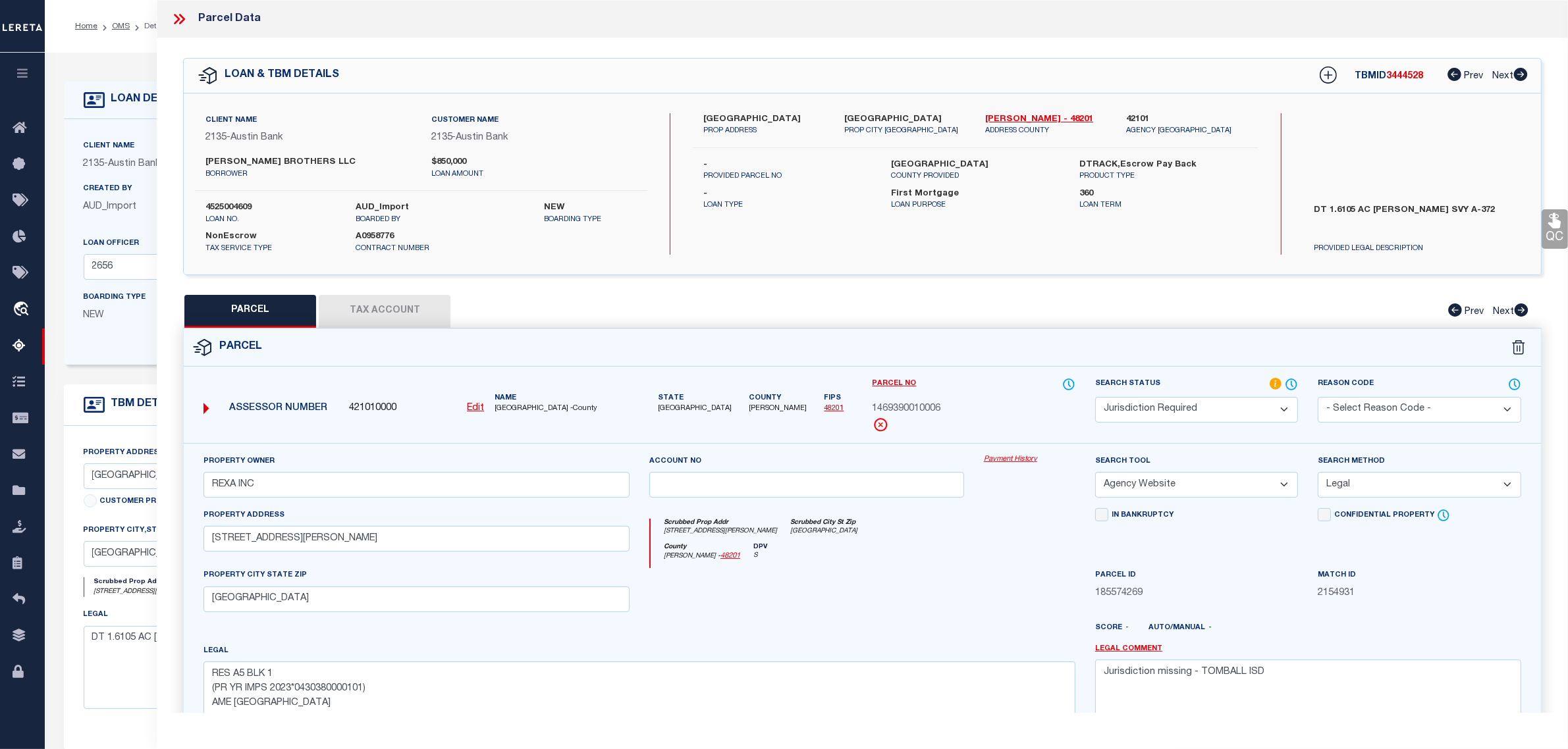
click at [384, 315] on button "Tax Account" at bounding box center [385, 312] width 132 height 33
select select "100"
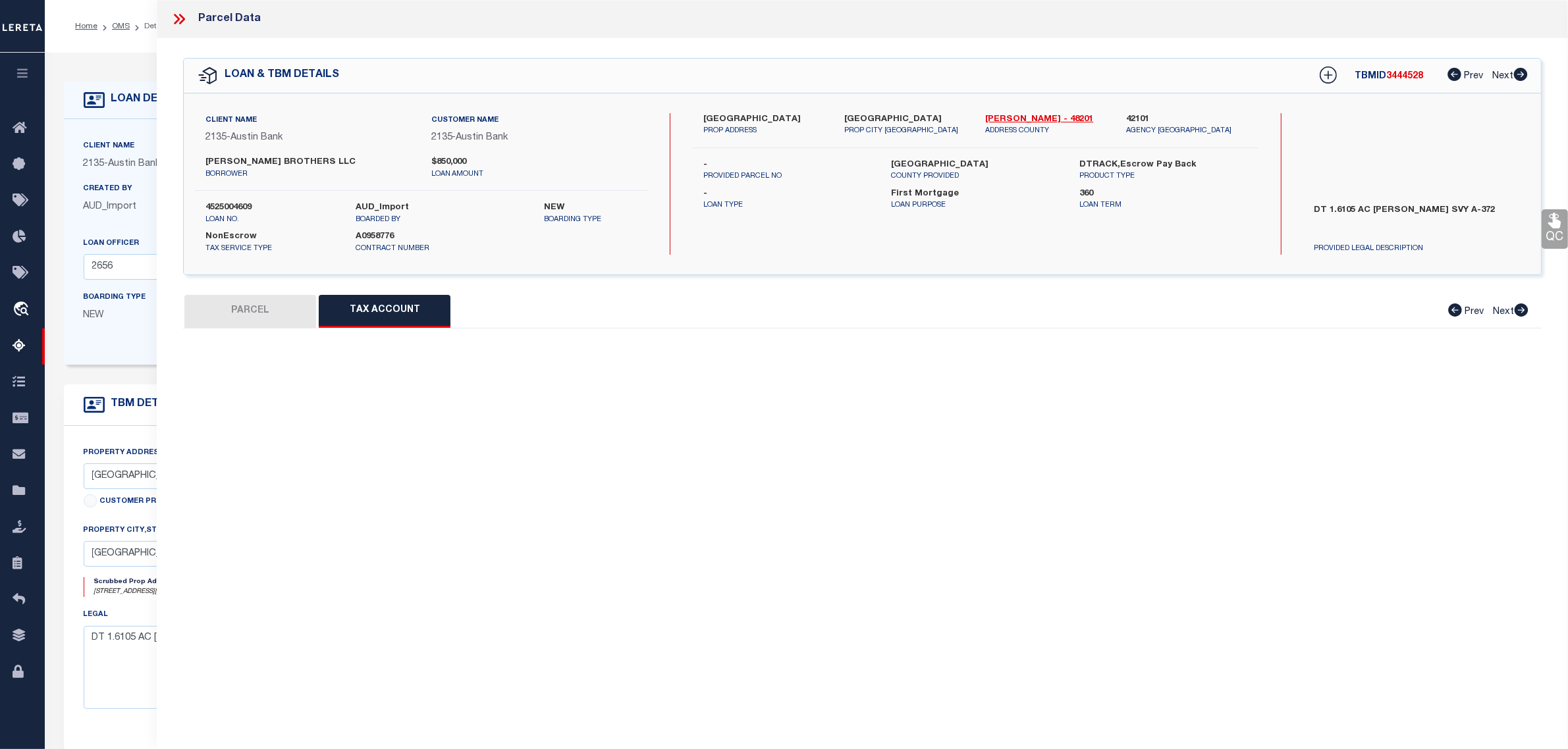
select select "100"
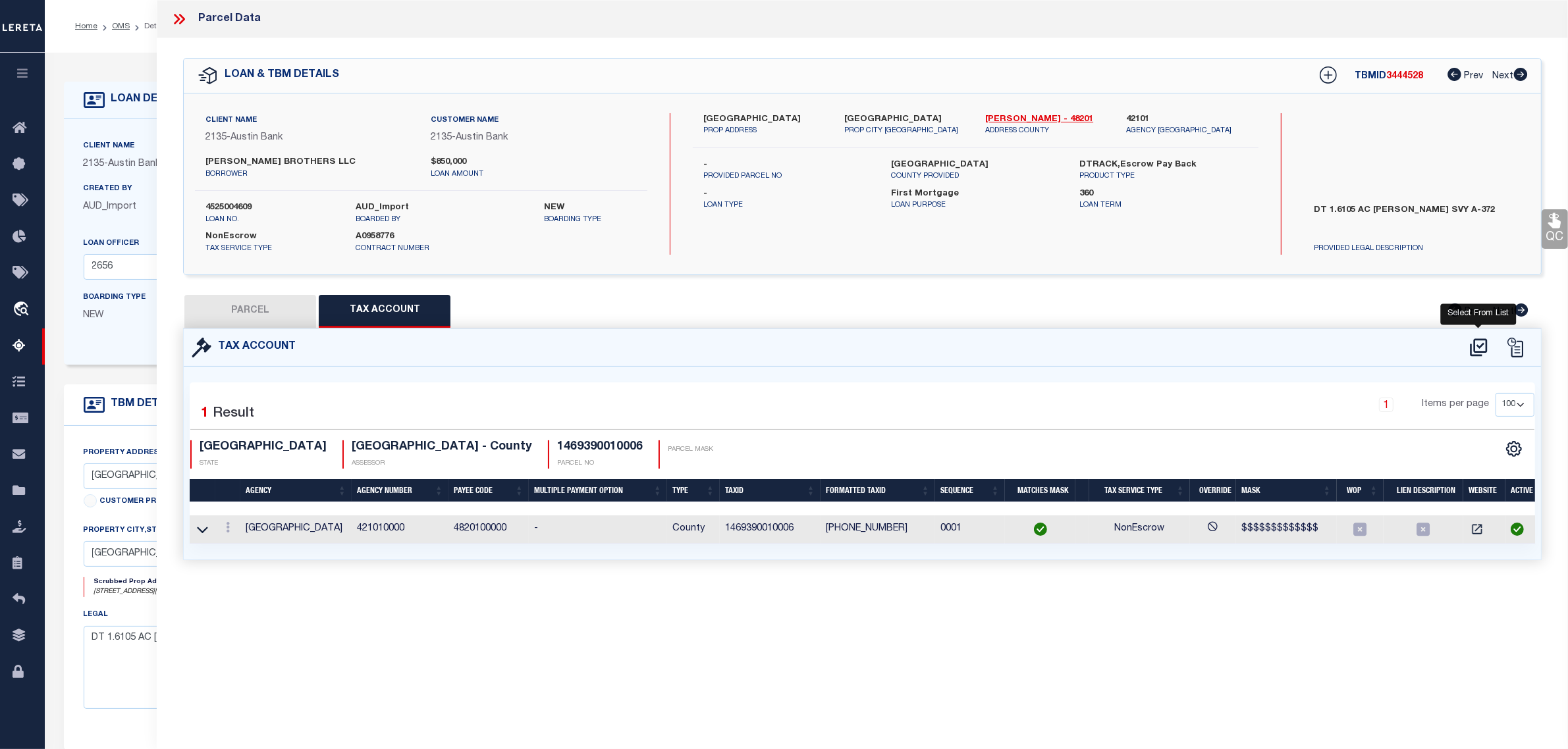
click at [1479, 343] on icon at bounding box center [1478, 348] width 21 height 21
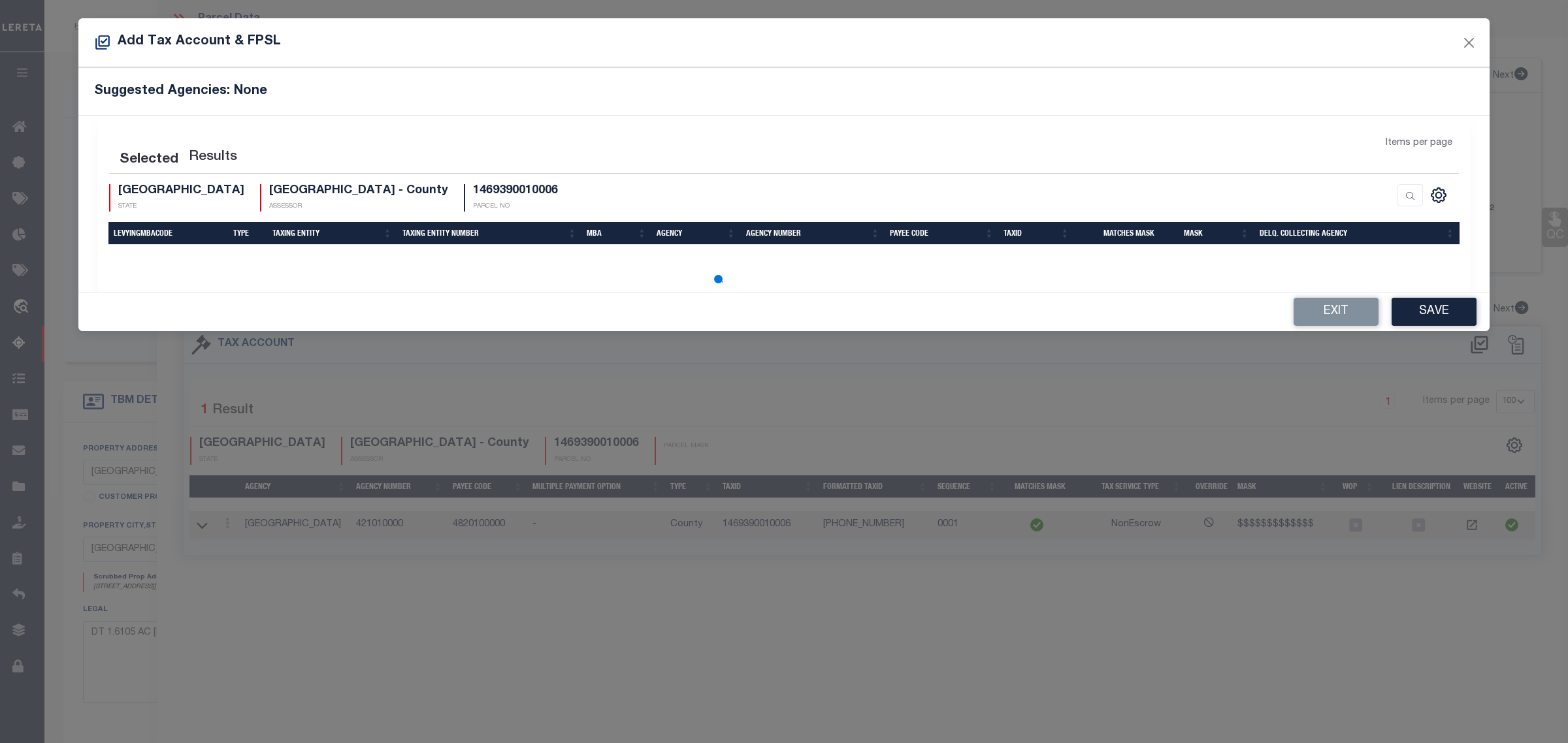
select select "100"
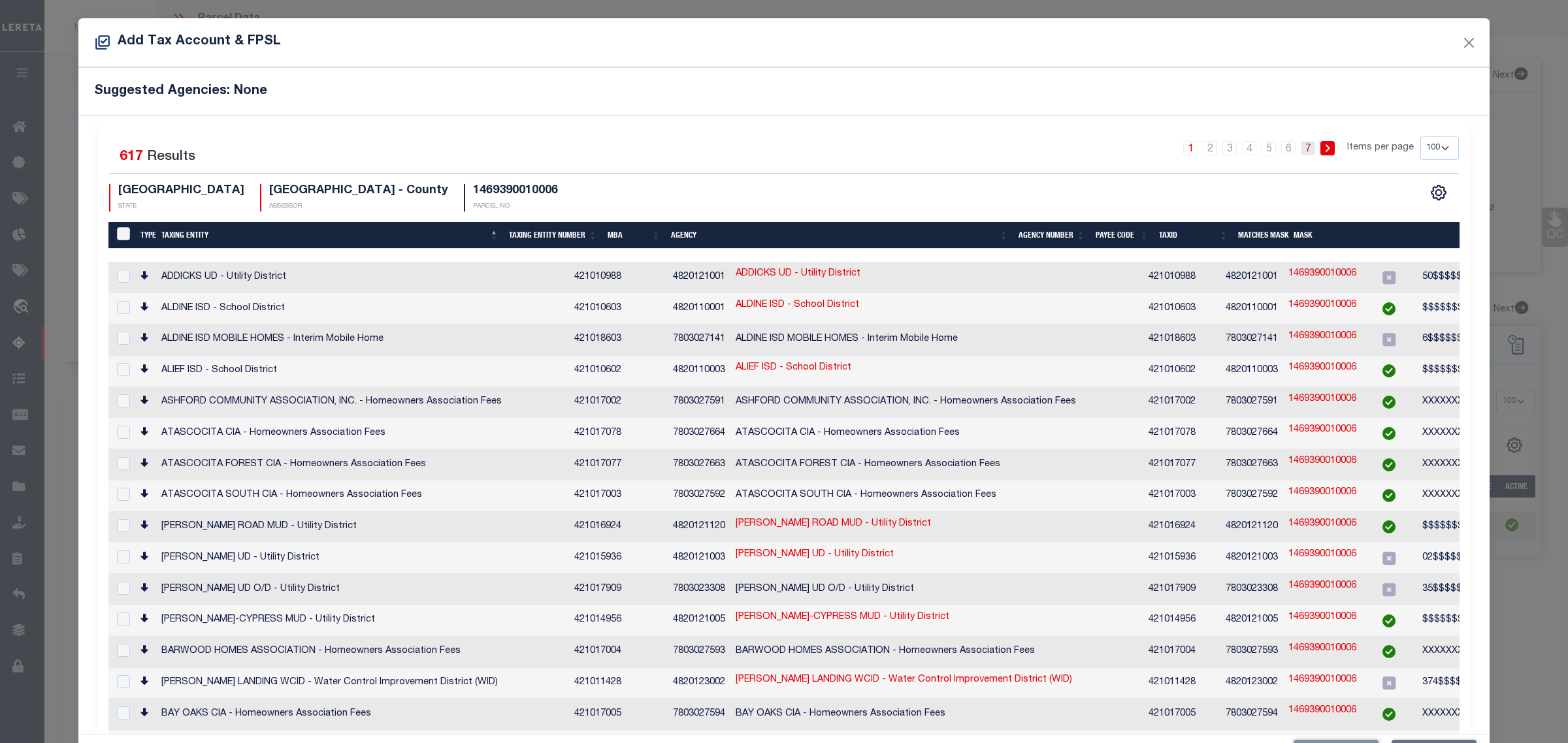
click at [1301, 149] on link "7" at bounding box center [1308, 148] width 14 height 14
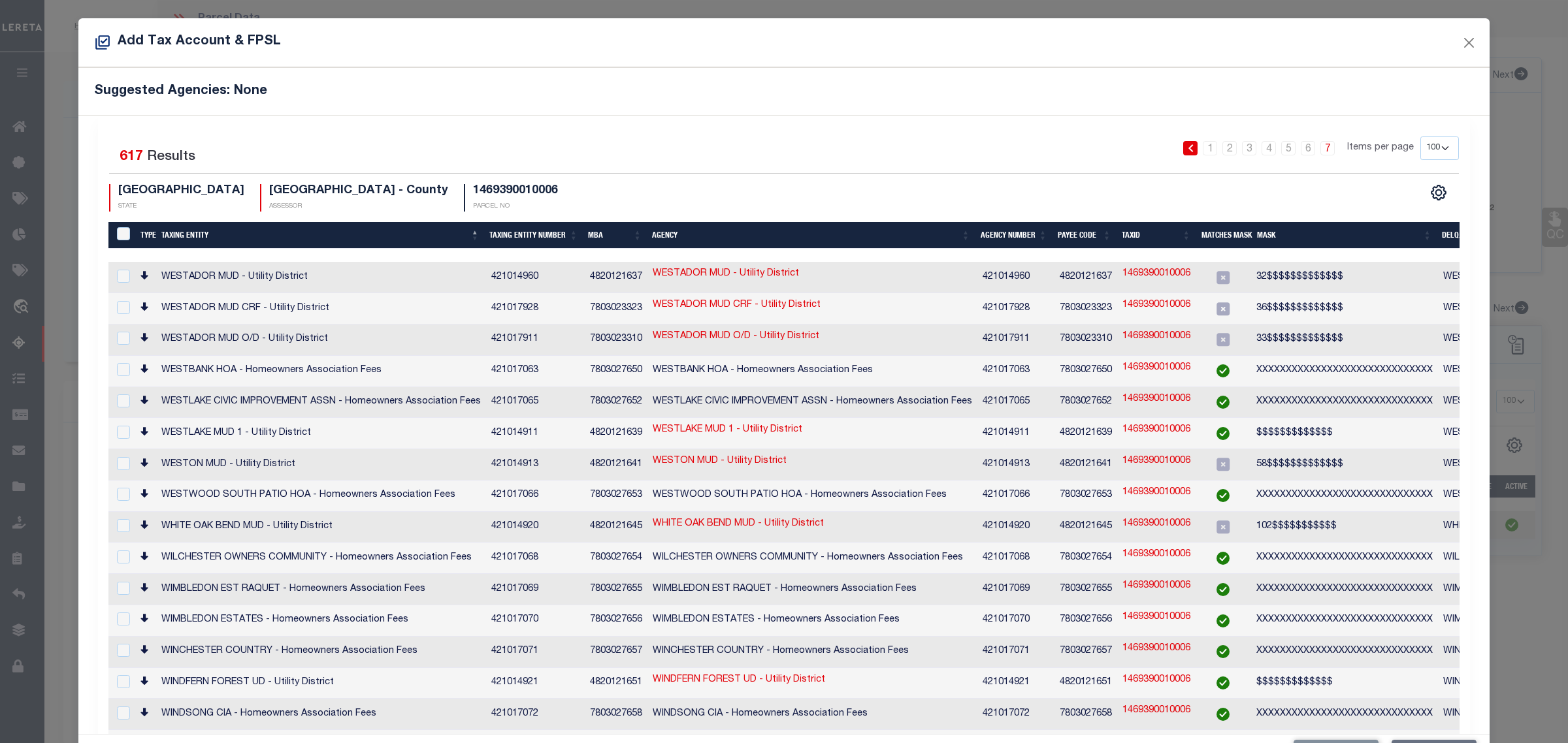
click at [322, 65] on div "Add Tax Account & FPSL" at bounding box center [784, 42] width 1412 height 49
click at [1301, 148] on link "6" at bounding box center [1308, 148] width 14 height 14
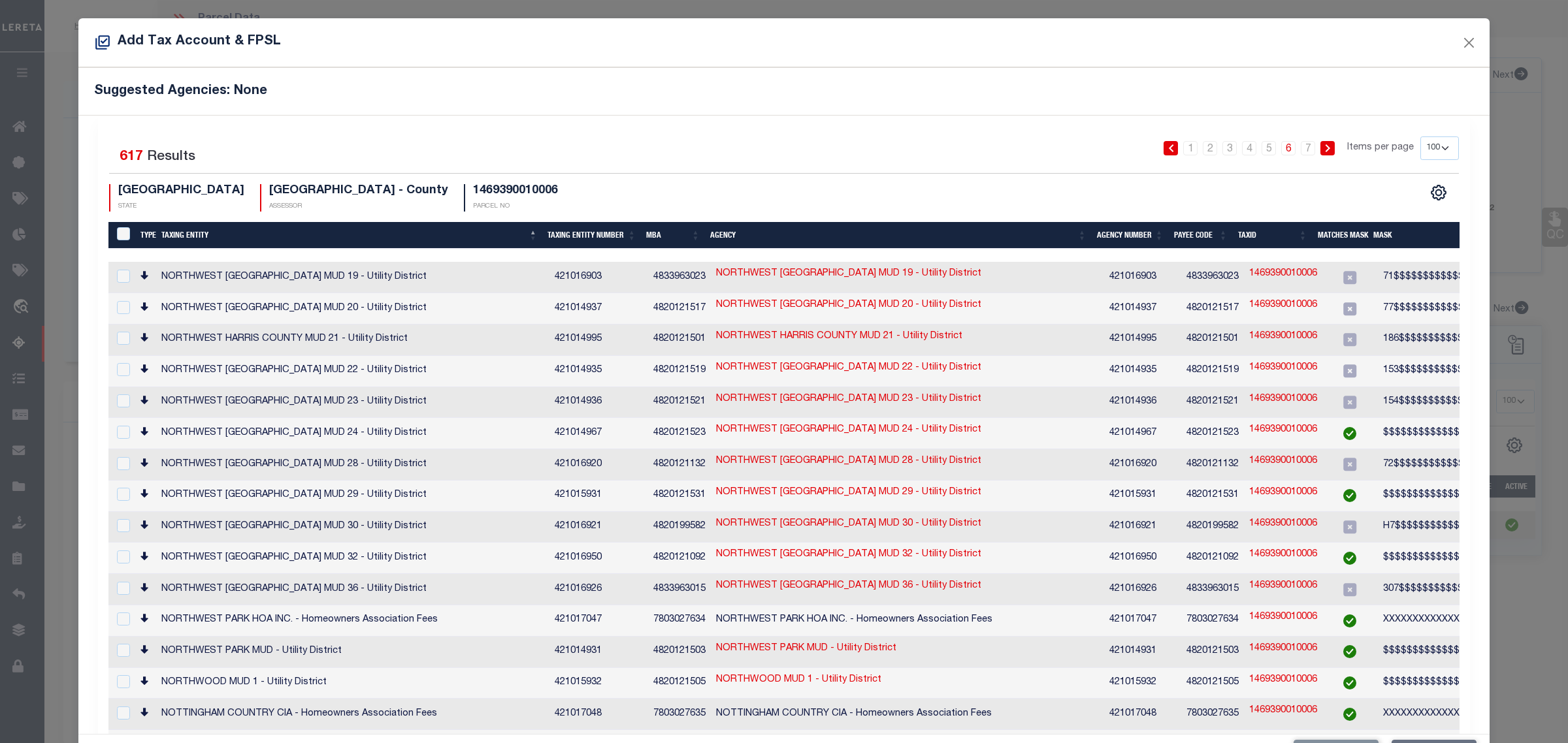
drag, startPoint x: 346, startPoint y: 132, endPoint x: 343, endPoint y: 142, distance: 10.4
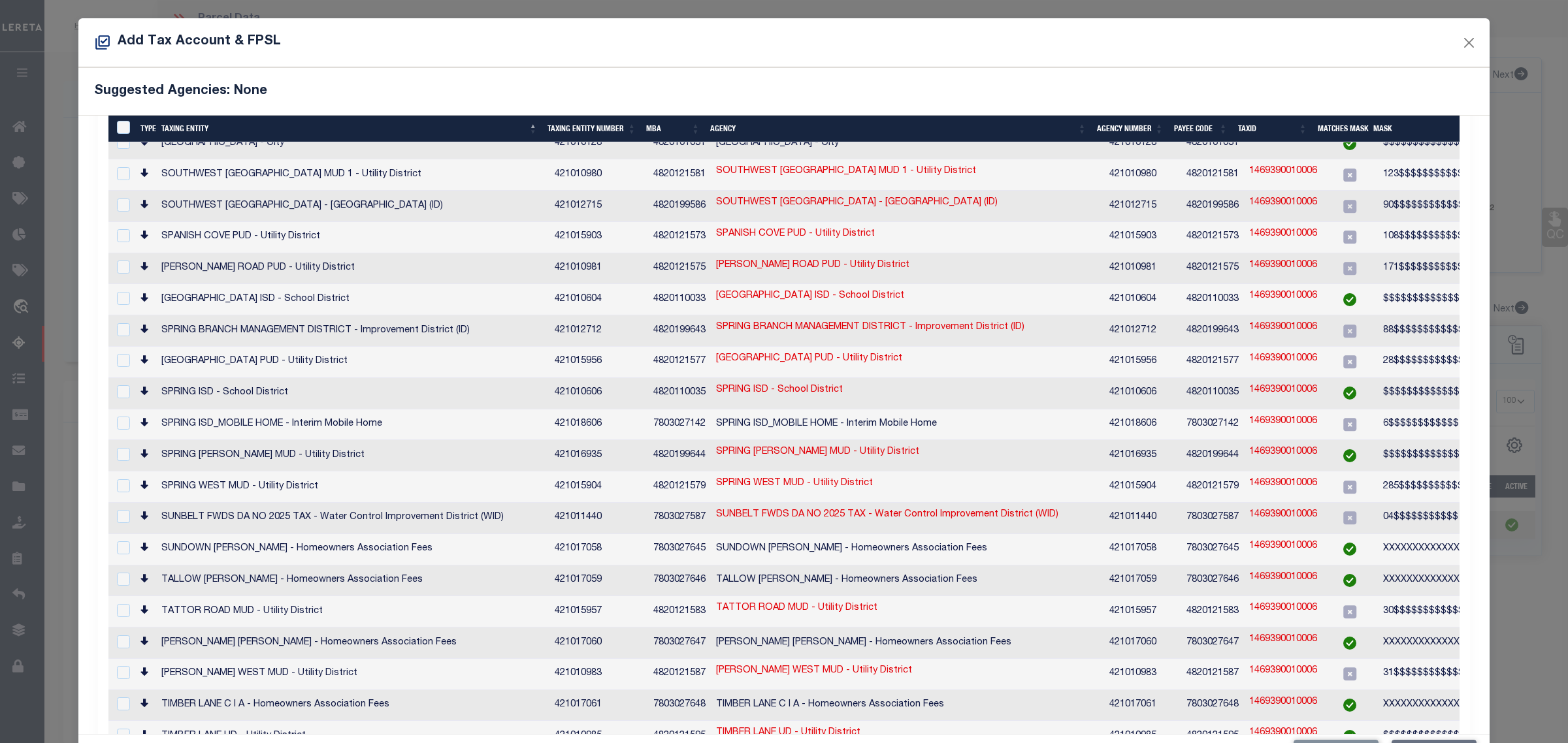
scroll to position [1878, 0]
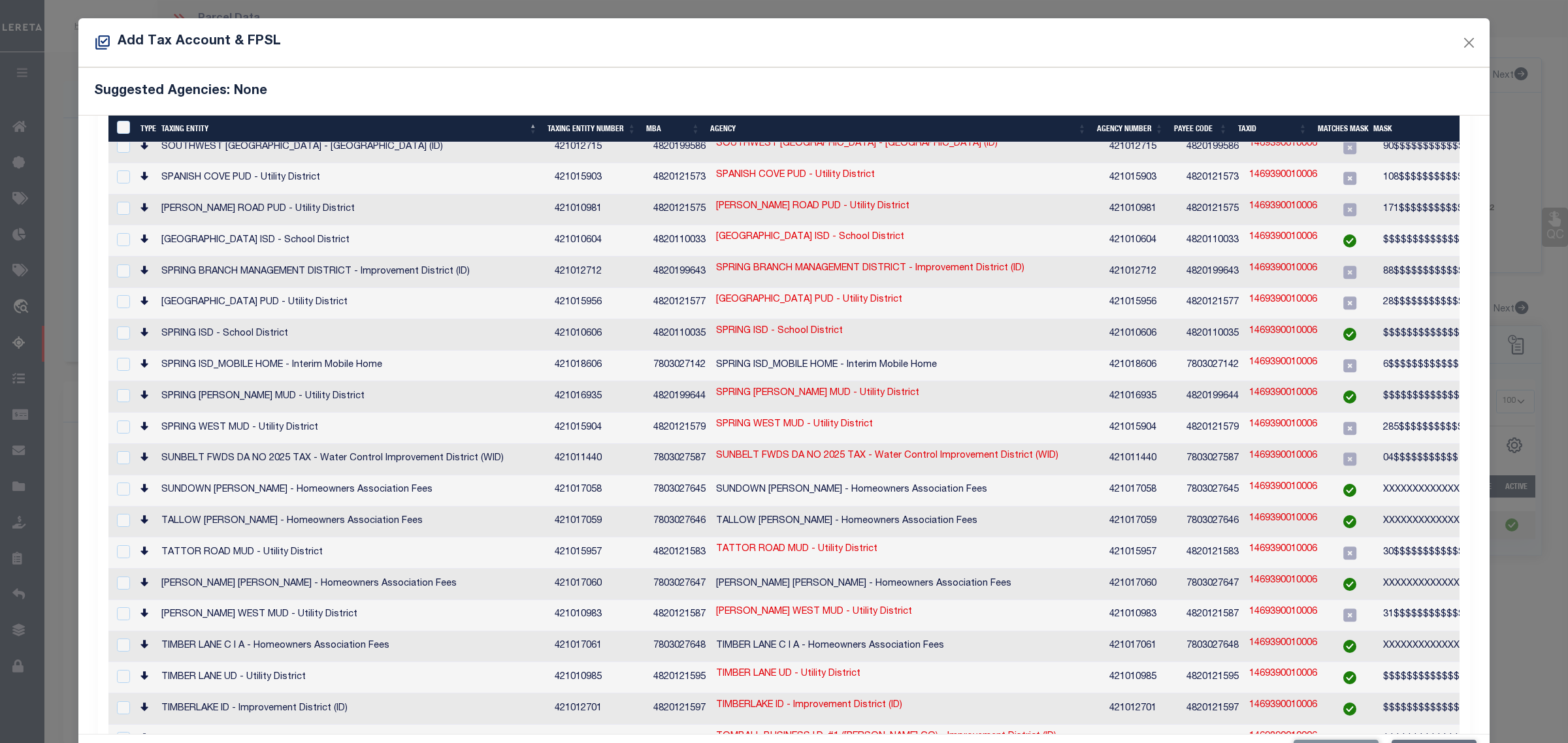
checkbox input "true"
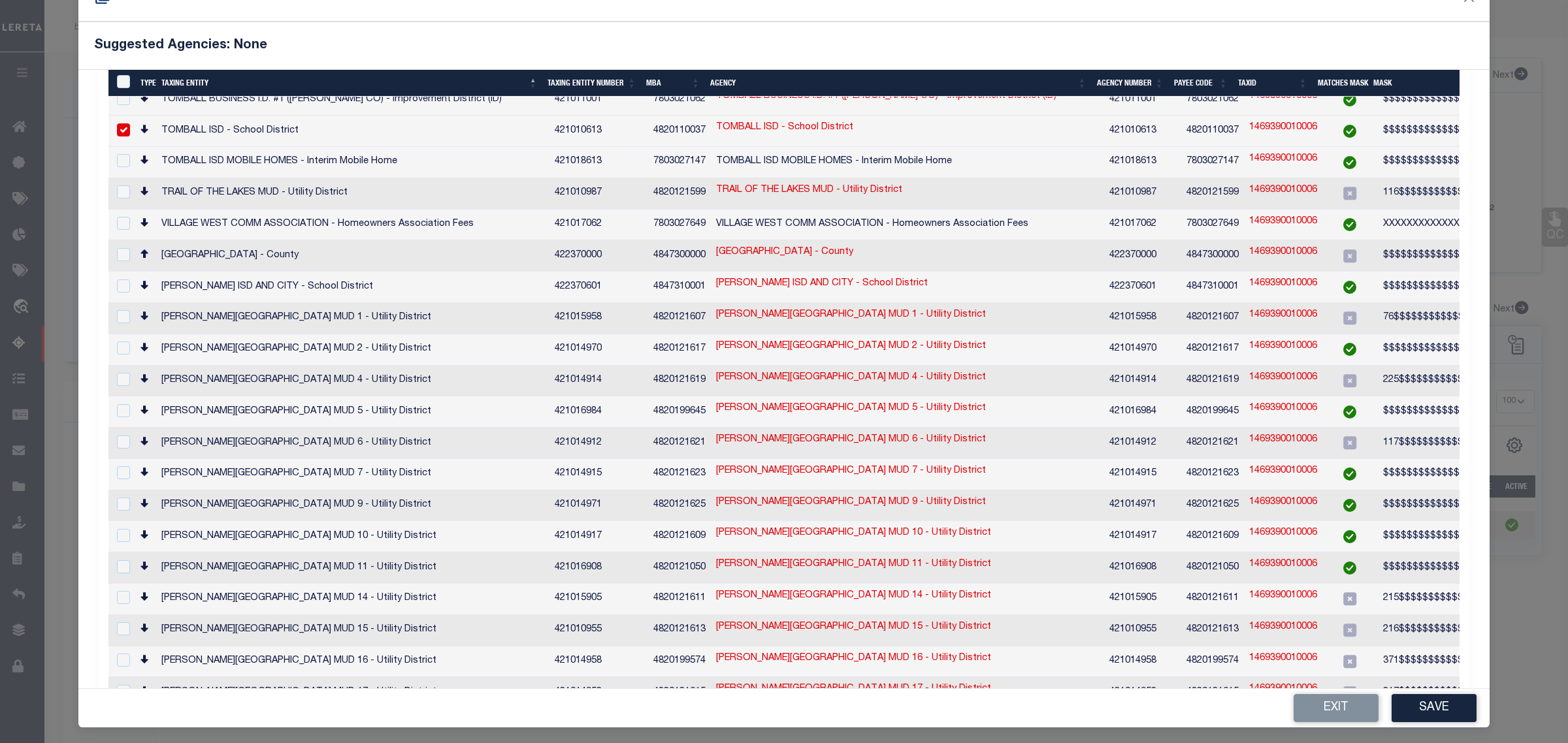
scroll to position [49, 0]
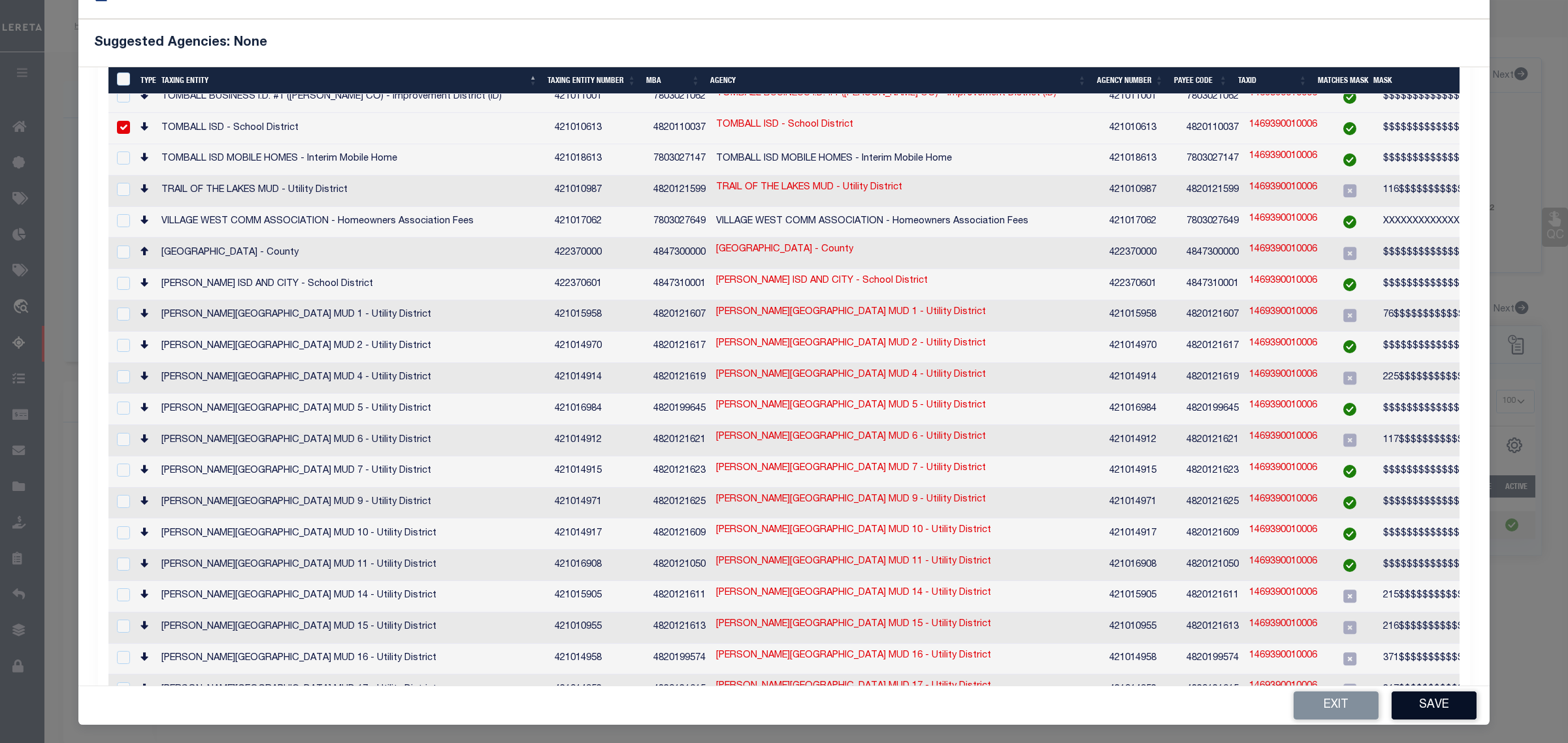
click at [1397, 700] on button "Save" at bounding box center [1434, 705] width 85 height 28
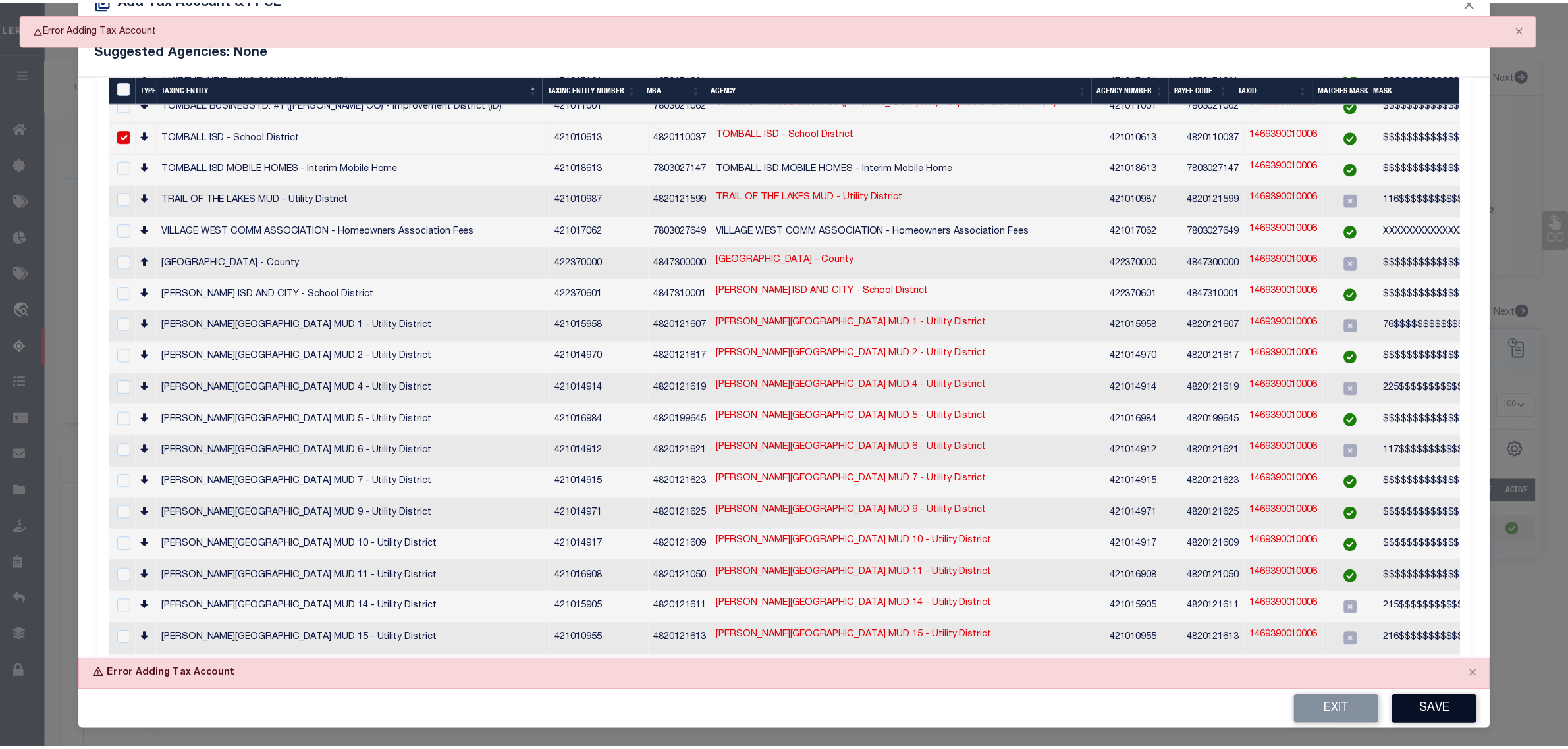
scroll to position [41, 0]
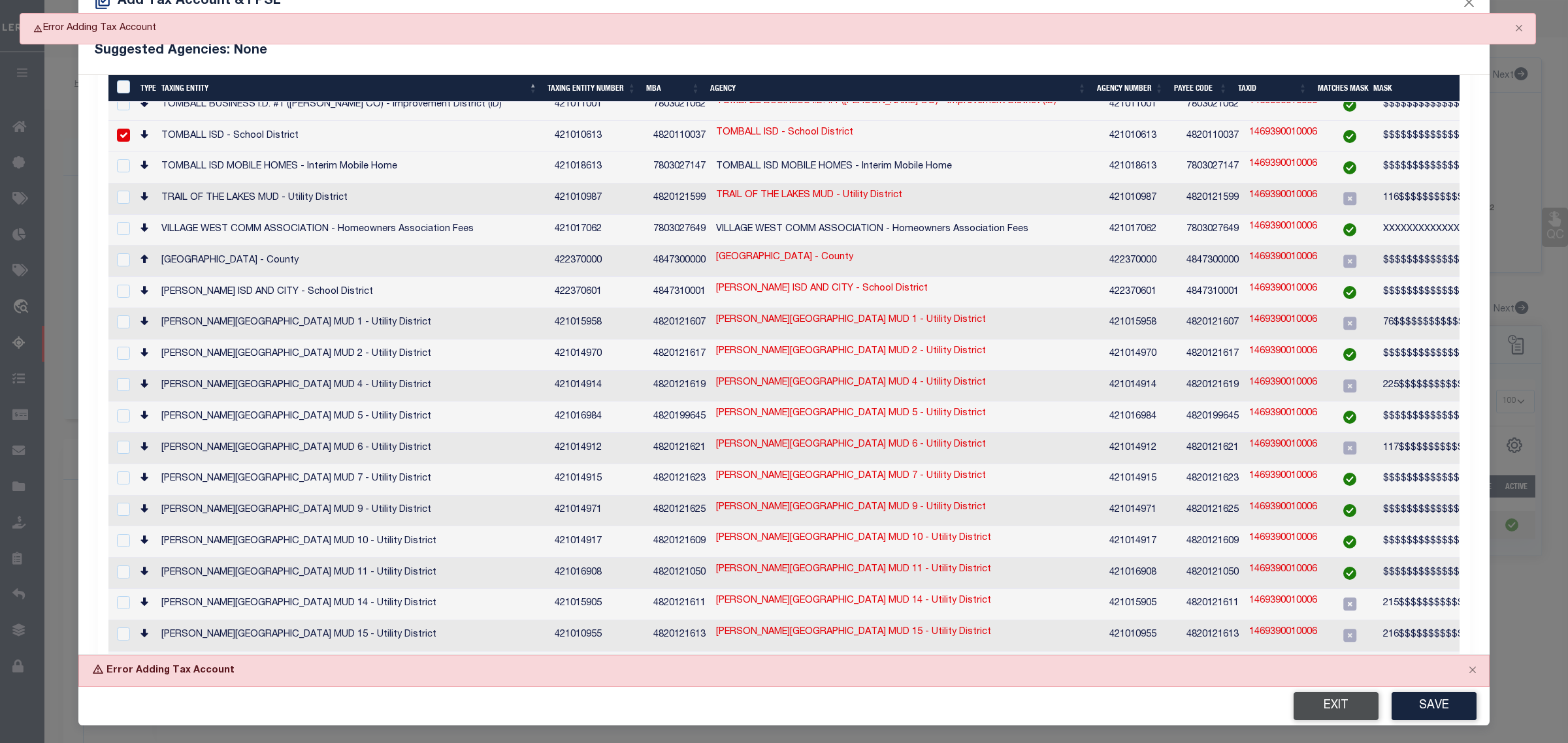
click at [1322, 710] on button "Exit" at bounding box center [1337, 706] width 85 height 28
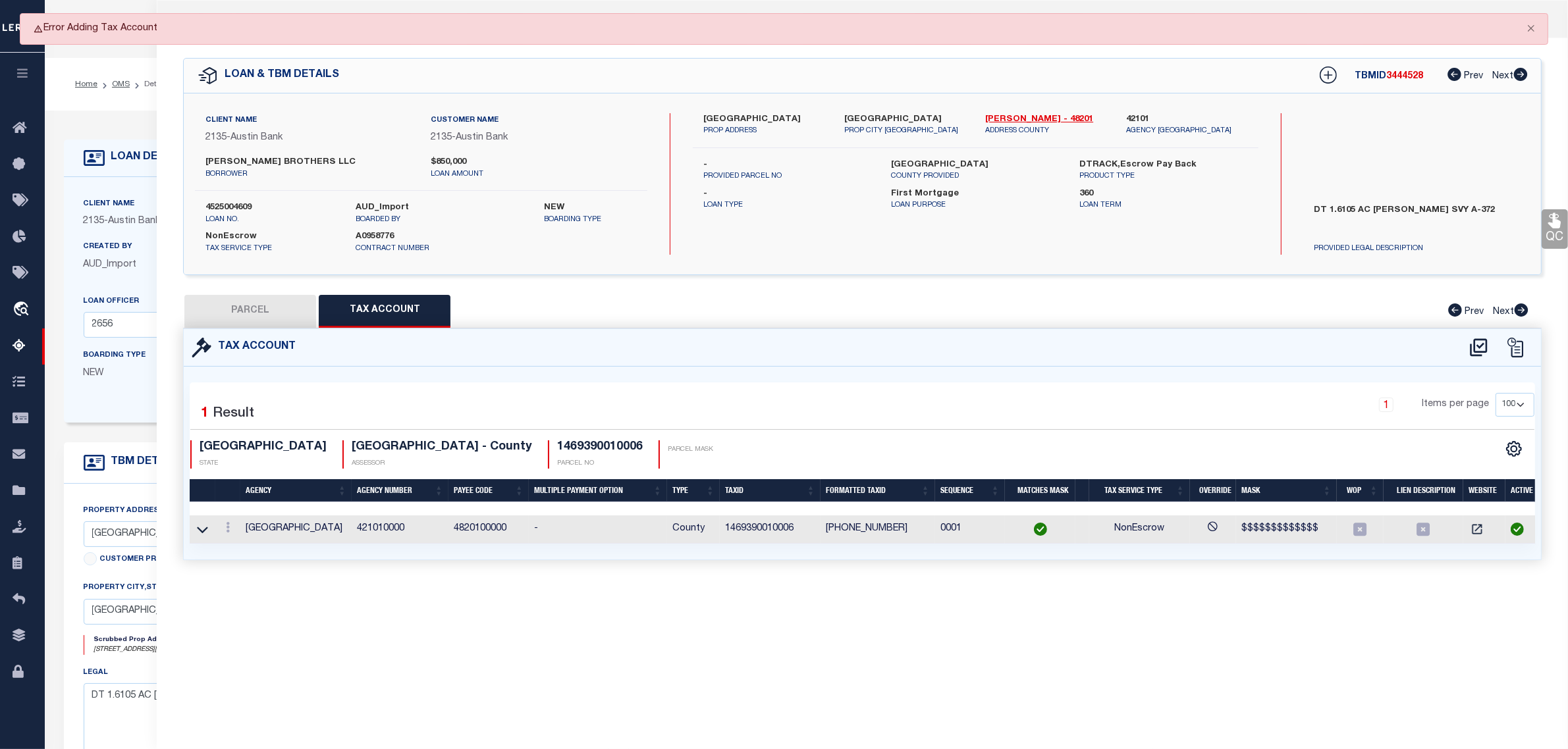
click at [295, 307] on button "PARCEL" at bounding box center [250, 312] width 132 height 33
select select "AS"
select select
checkbox input "false"
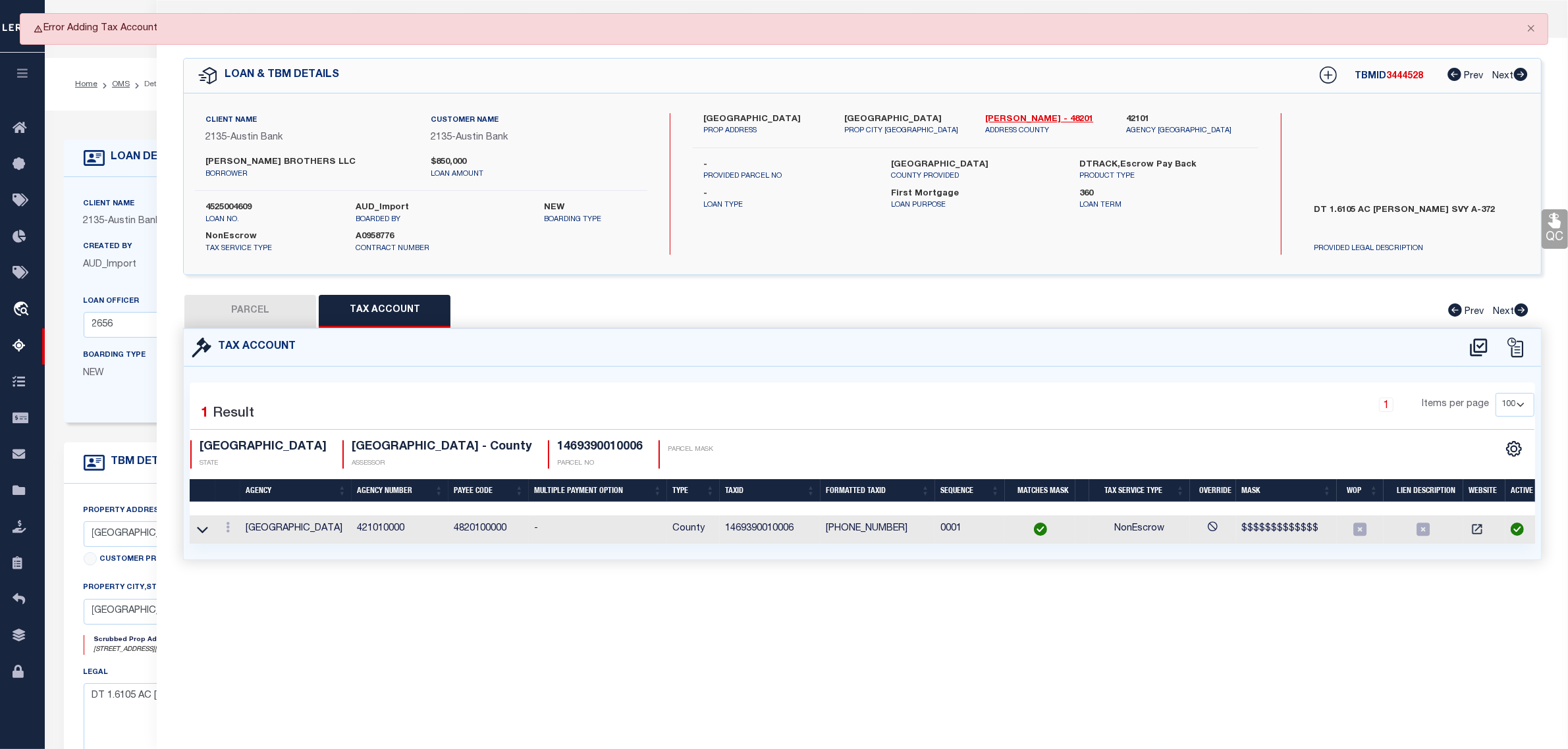
checkbox input "false"
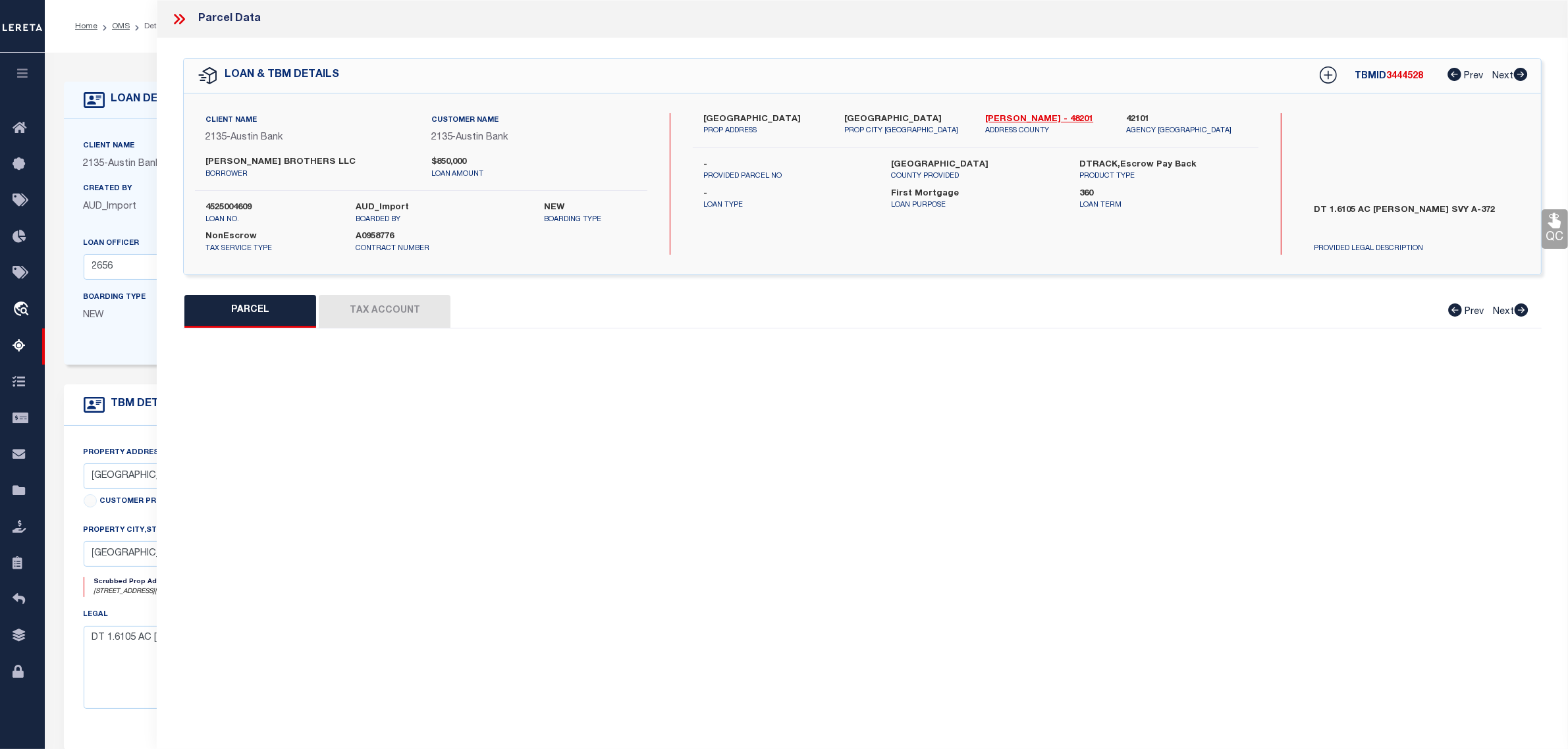
select select "JR"
type input "REXA INC"
select select "AGW"
select select "LEG"
type input "[STREET_ADDRESS][PERSON_NAME]"
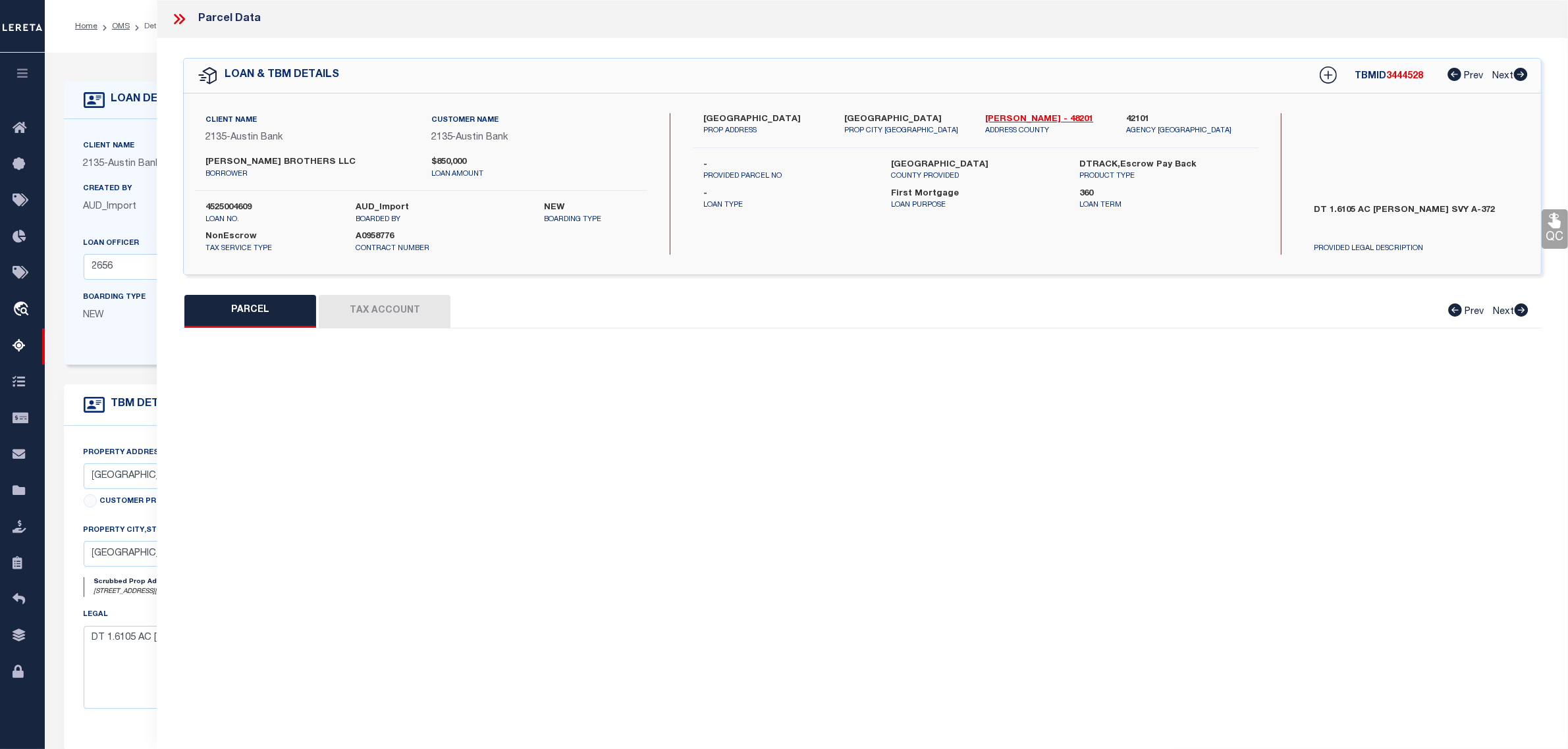
type input "[GEOGRAPHIC_DATA]"
type textarea "RES A5 BLK 1 (PR YR IMPS 2023*0430380000101) AME [GEOGRAPHIC_DATA]"
type textarea "Jurisdiction missing - TOMBALL ISD"
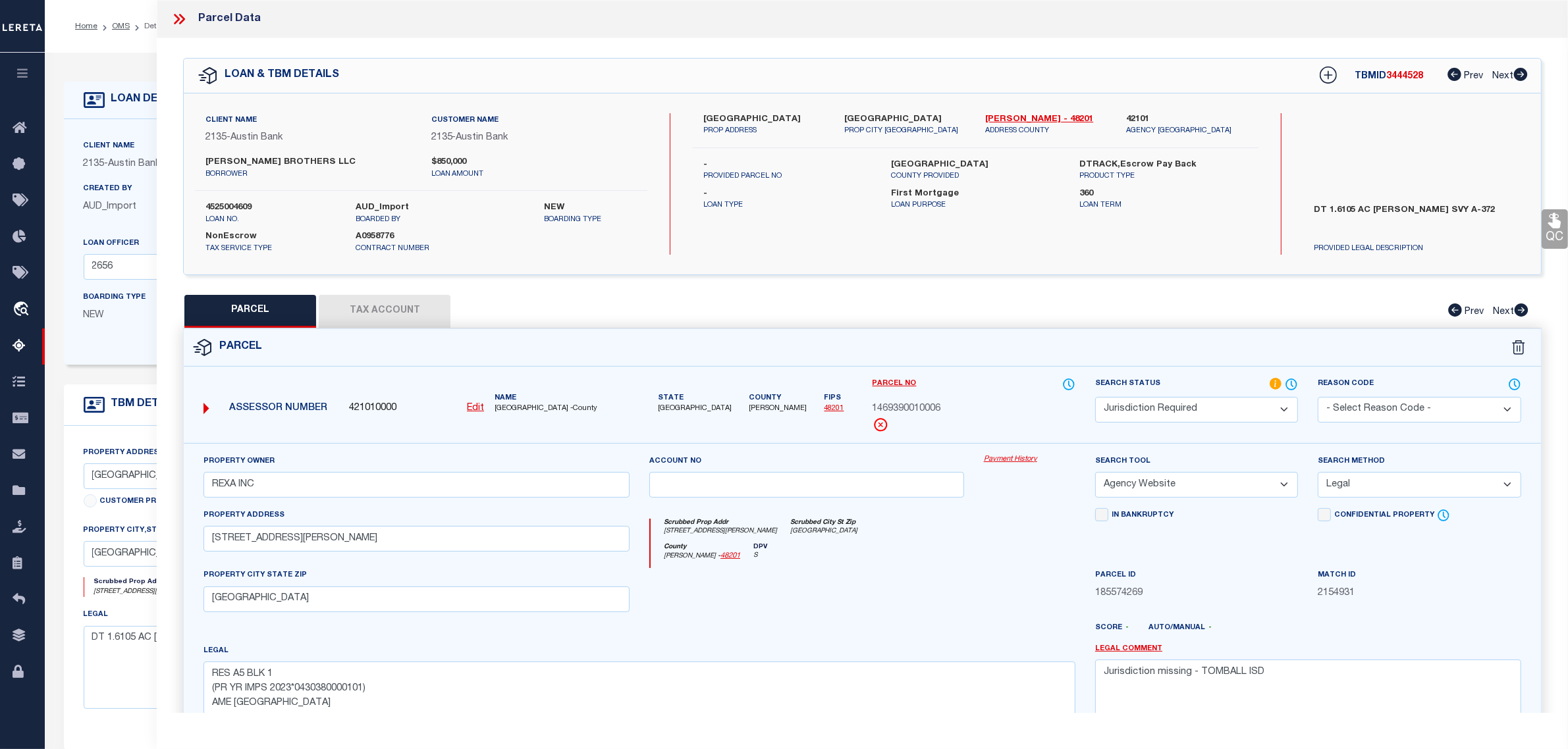
click at [372, 310] on button "Tax Account" at bounding box center [385, 312] width 132 height 33
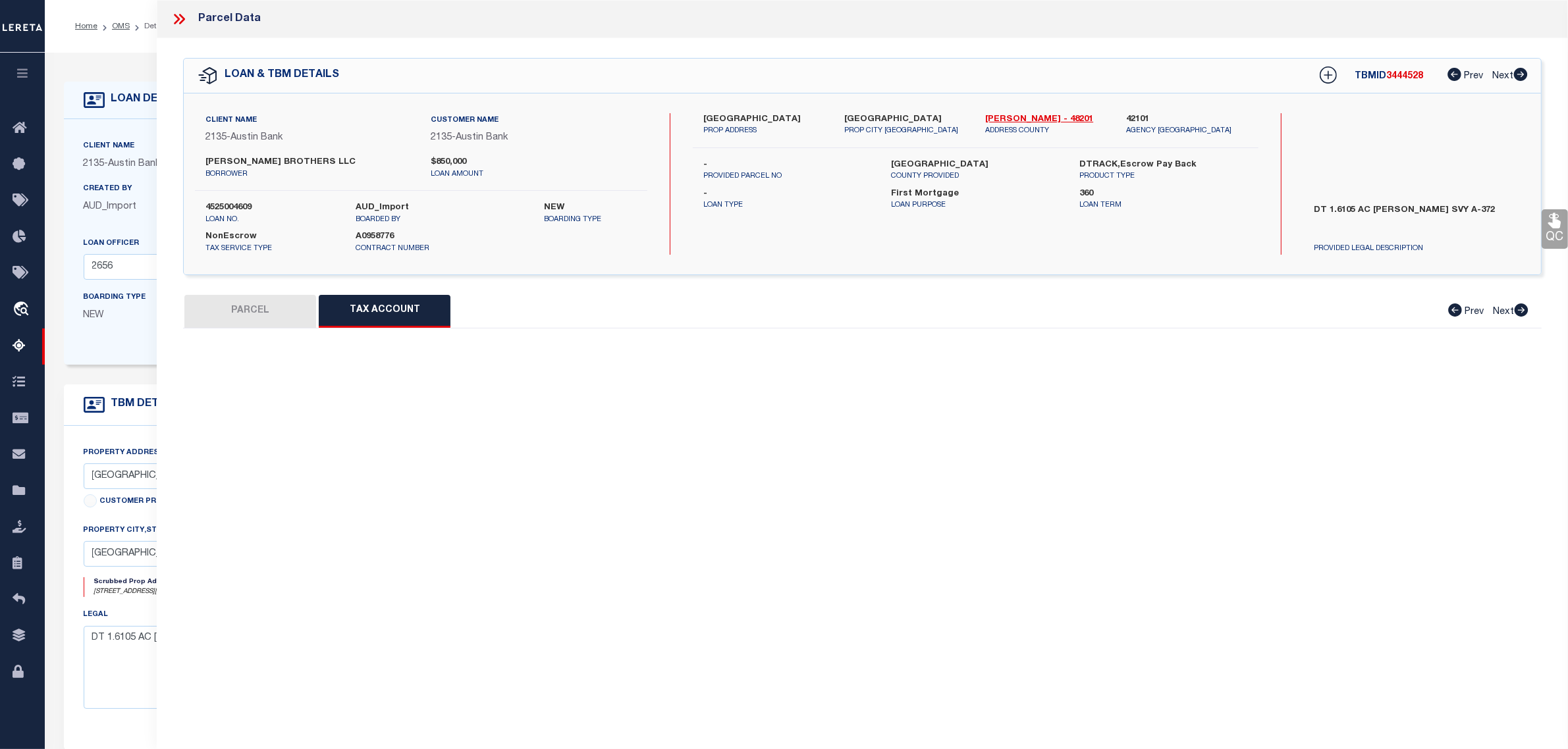
select select "100"
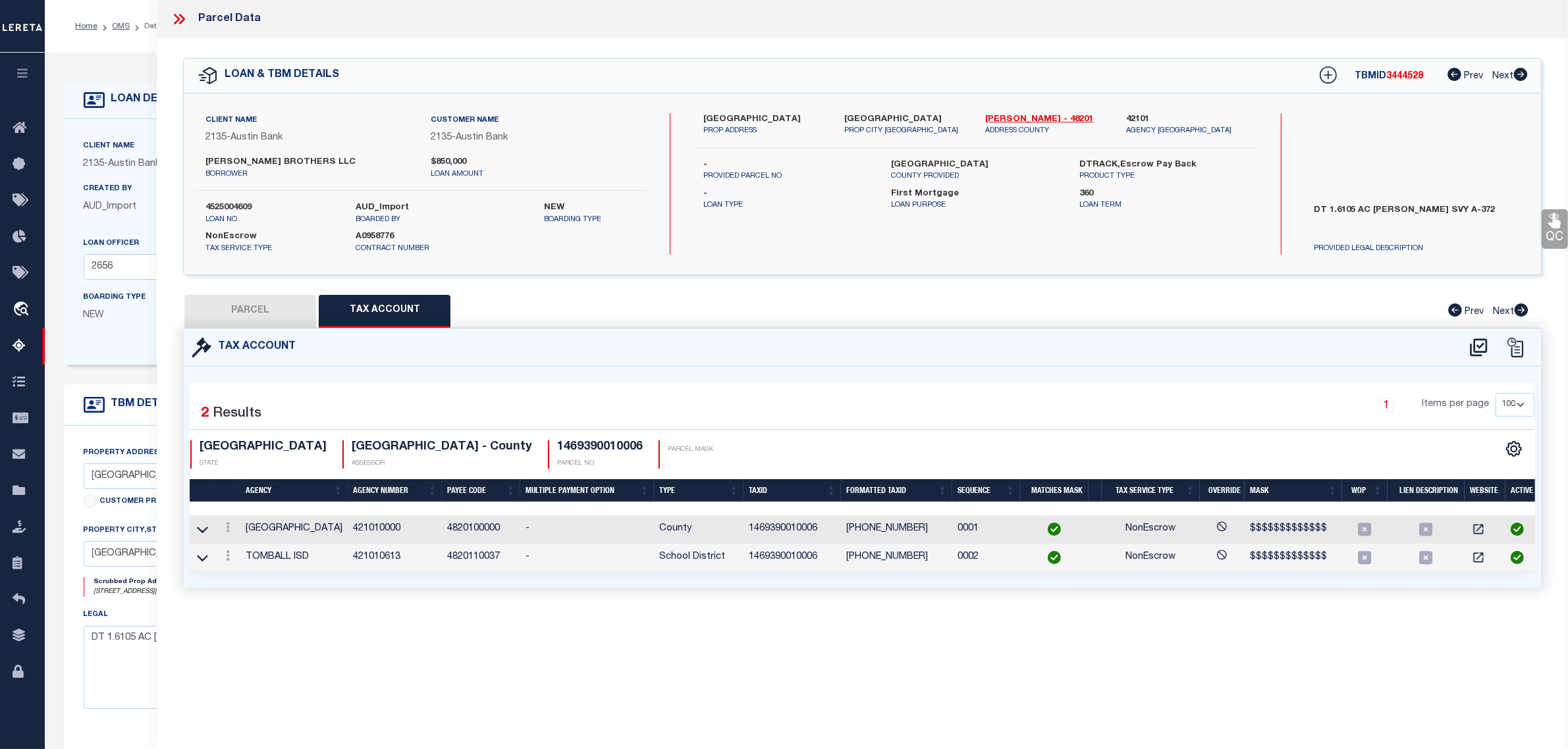
click at [267, 310] on button "PARCEL" at bounding box center [250, 312] width 132 height 33
select select "AS"
select select
checkbox input "false"
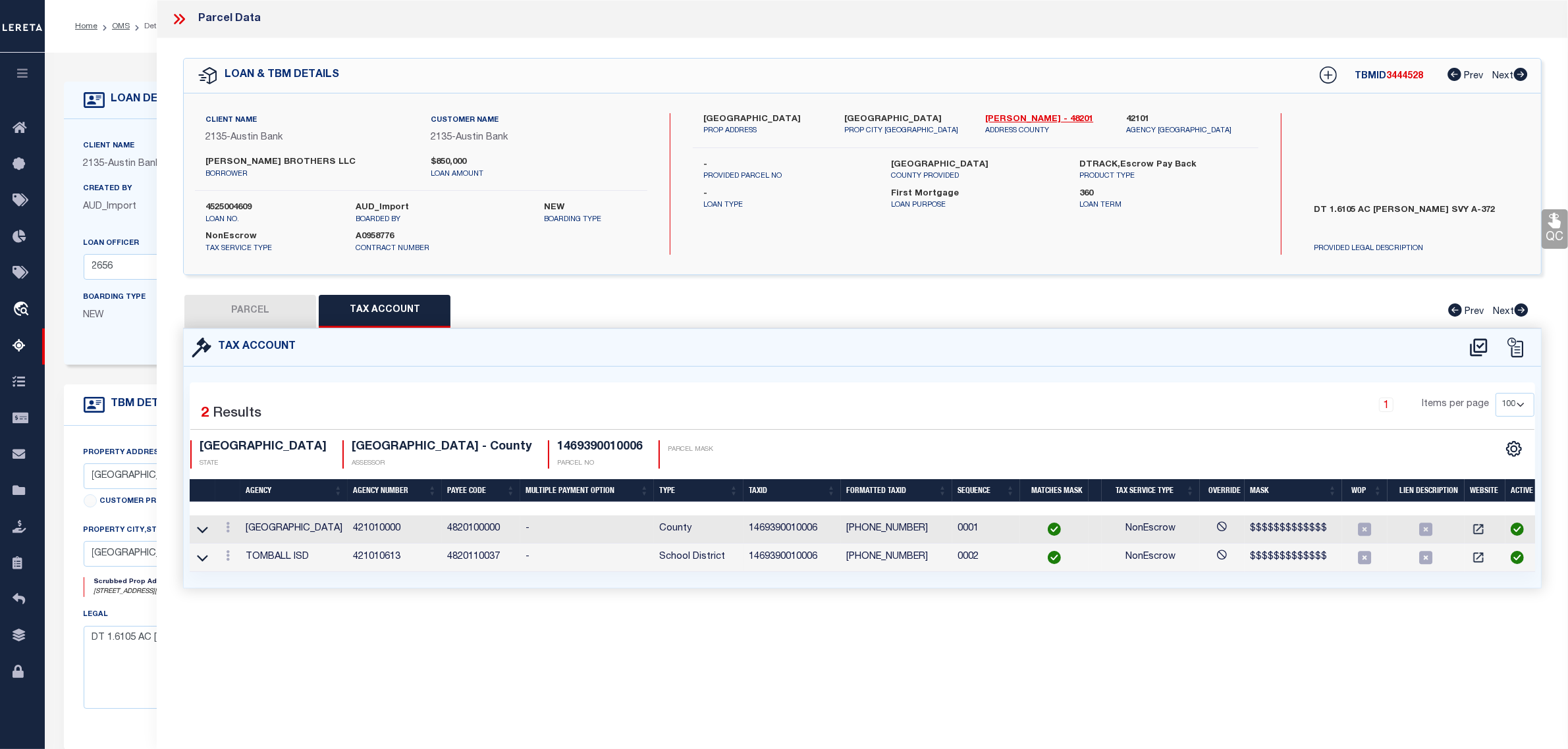
checkbox input "false"
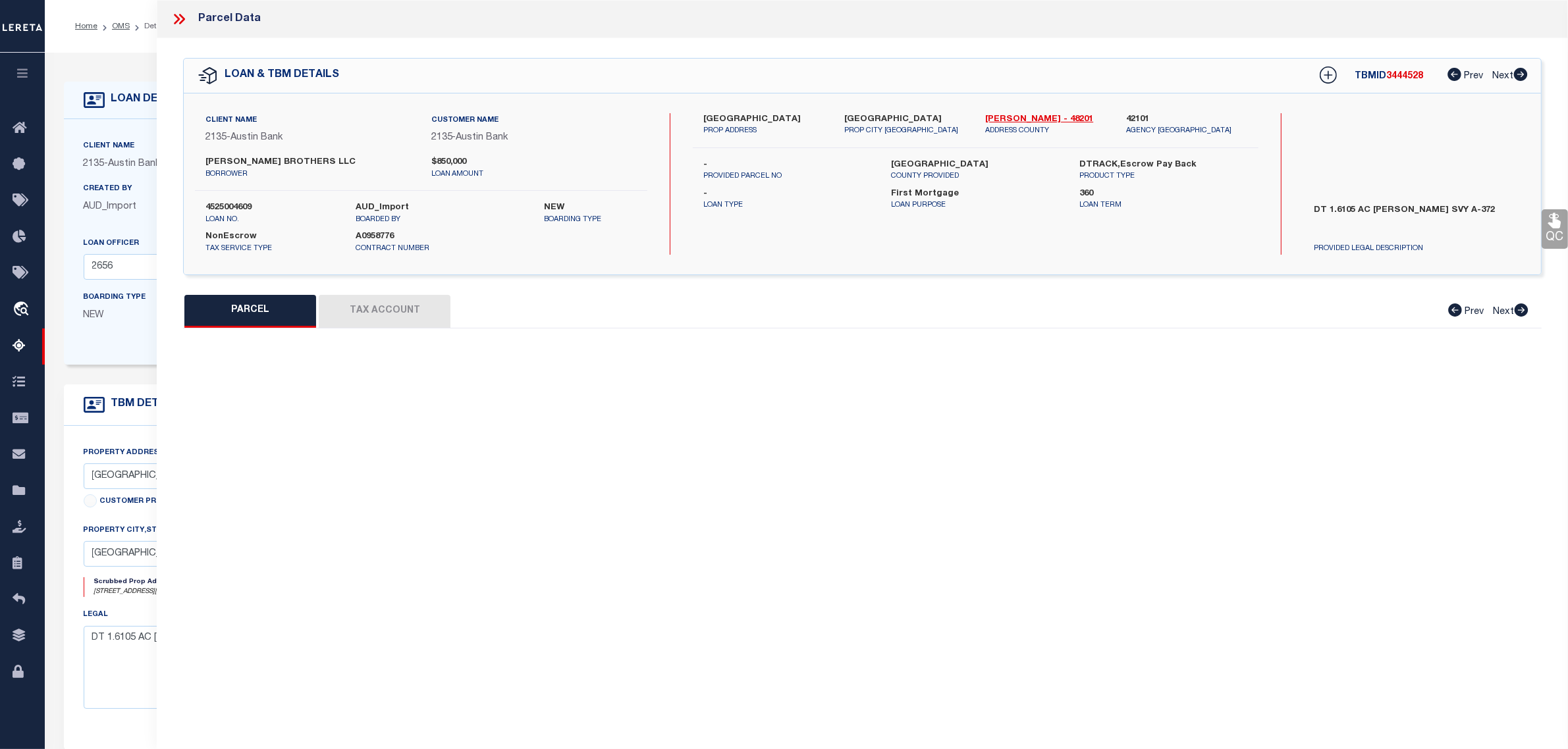
select select "JR"
type input "REXA INC"
select select "AGW"
select select "LEG"
type input "[STREET_ADDRESS][PERSON_NAME]"
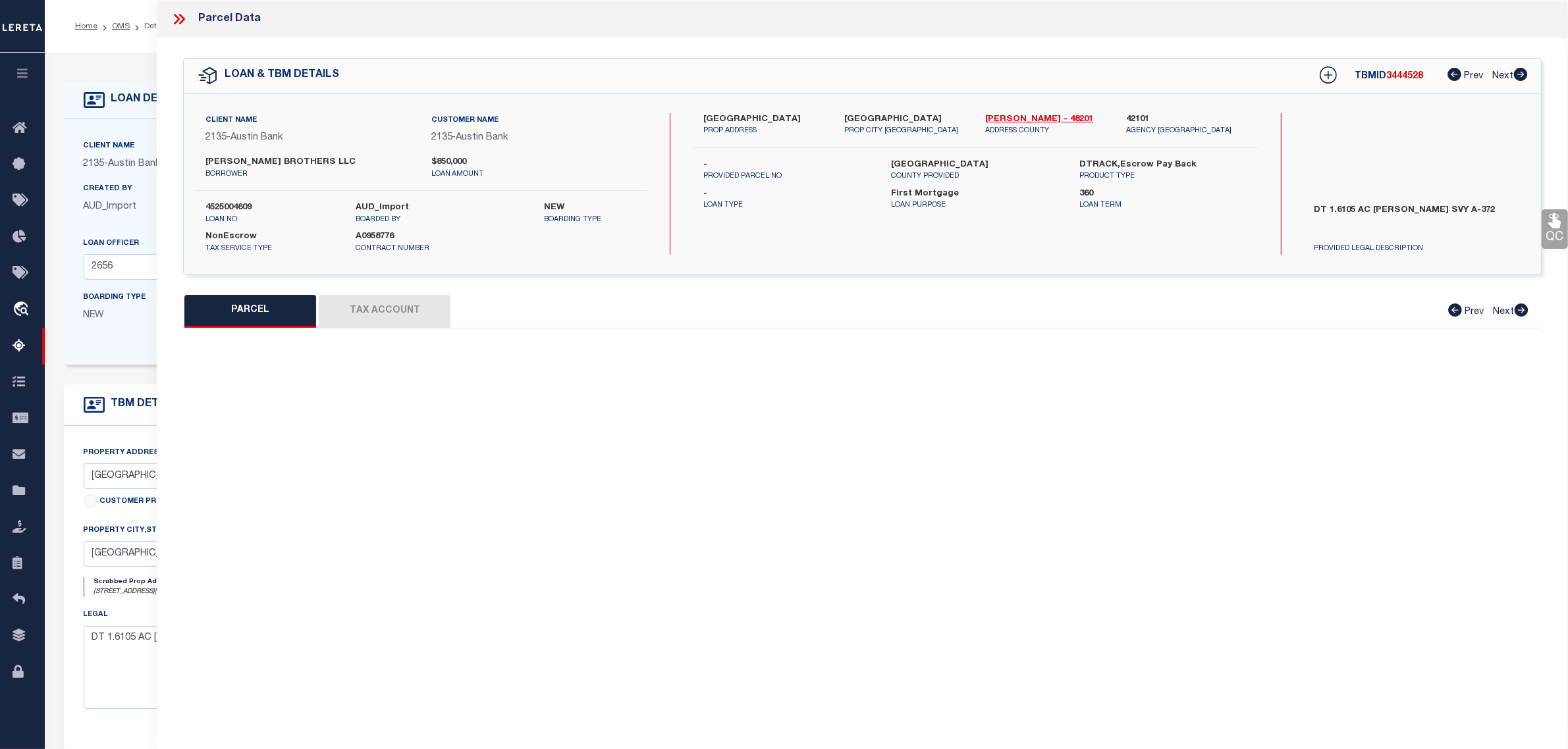
type input "[GEOGRAPHIC_DATA]"
type textarea "RES A5 BLK 1 (PR YR IMPS 2023*0430380000101) AME [GEOGRAPHIC_DATA]"
type textarea "Jurisdiction missing - TOMBALL ISD"
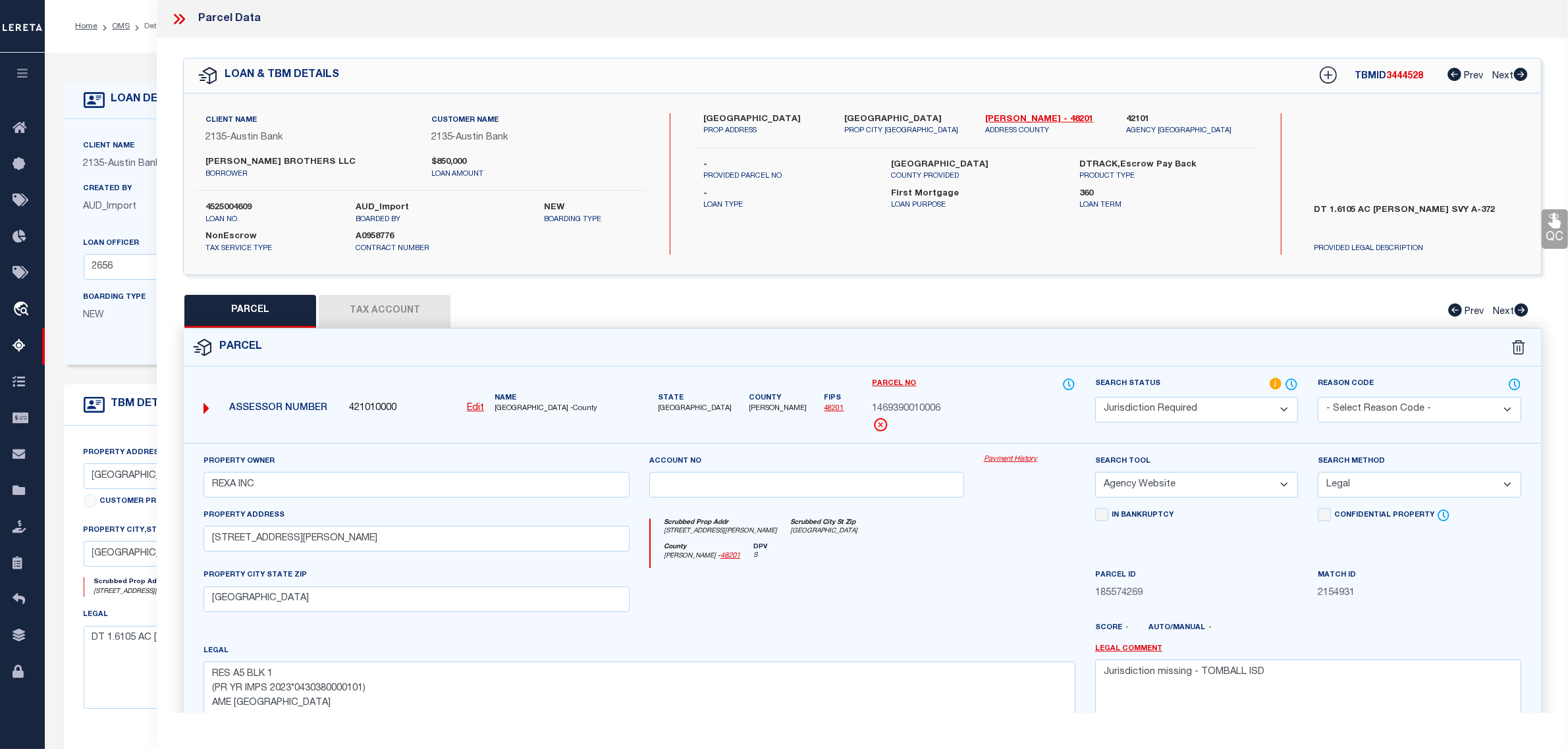
click at [1219, 409] on select "Automated Search Bad Parcel Complete Duplicate Parcel High Dollar Reporting In …" at bounding box center [1196, 410] width 203 height 26
select select "SL"
click at [1095, 397] on select "Automated Search Bad Parcel Complete Duplicate Parcel High Dollar Reporting In …" at bounding box center [1196, 410] width 203 height 26
click at [1279, 686] on textarea "Jurisdiction missing - TOMBALL ISD" at bounding box center [1308, 701] width 426 height 83
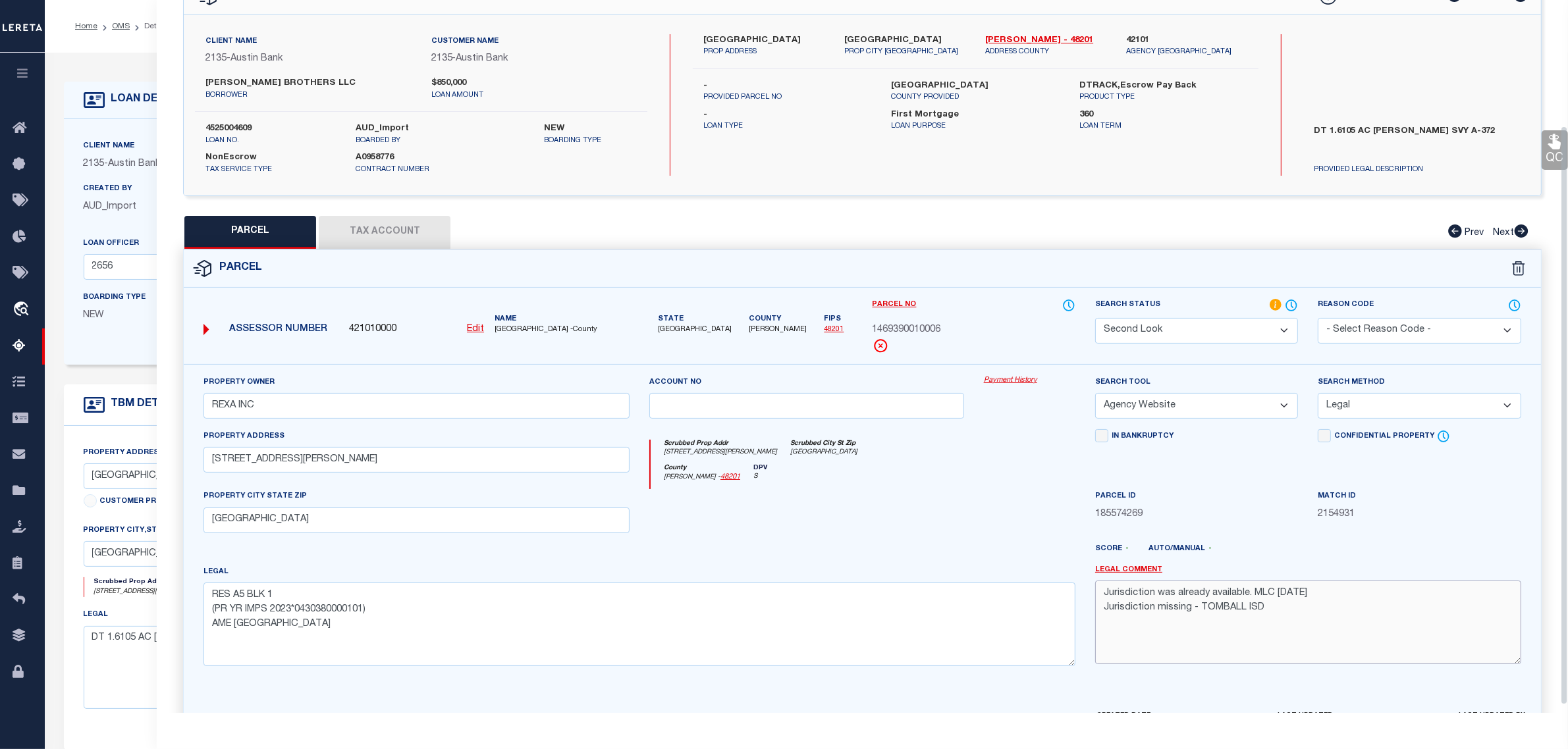
scroll to position [165, 0]
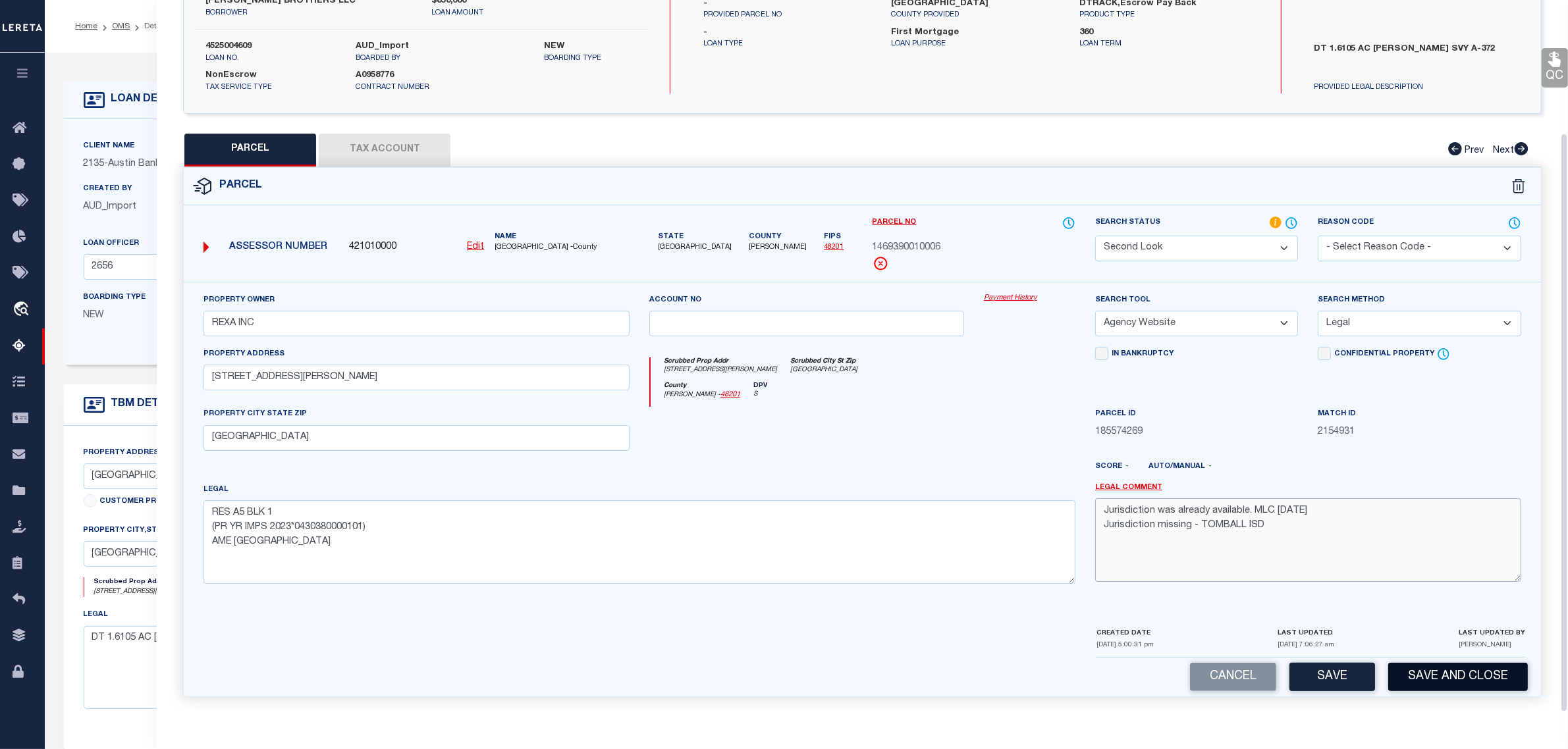
type textarea "Jurisdiction was already available. MLC [DATE] Jurisdiction missing - TOMBALL I…"
click at [1413, 681] on button "Save and Close" at bounding box center [1458, 677] width 140 height 29
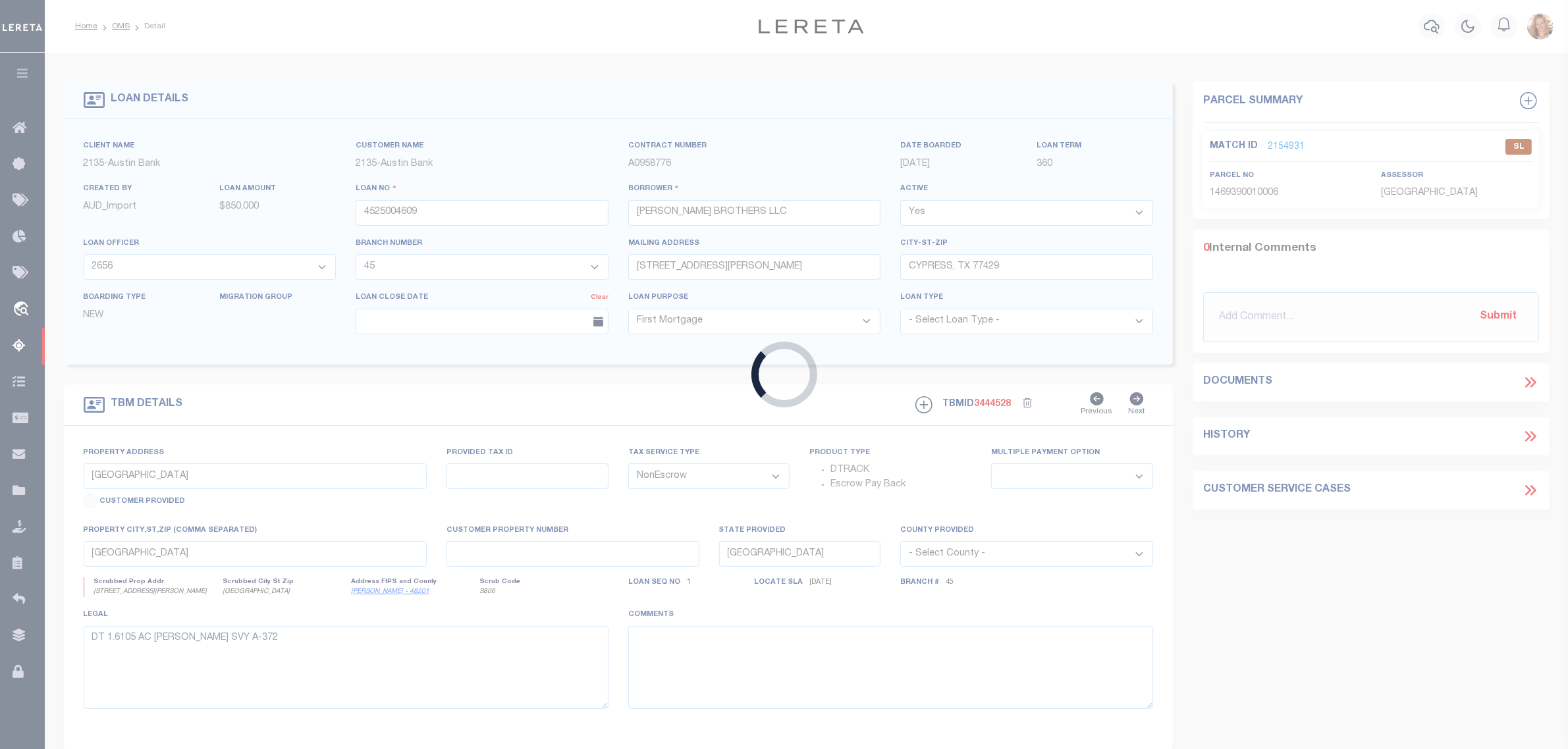
select select
select select "43999"
select select "5757"
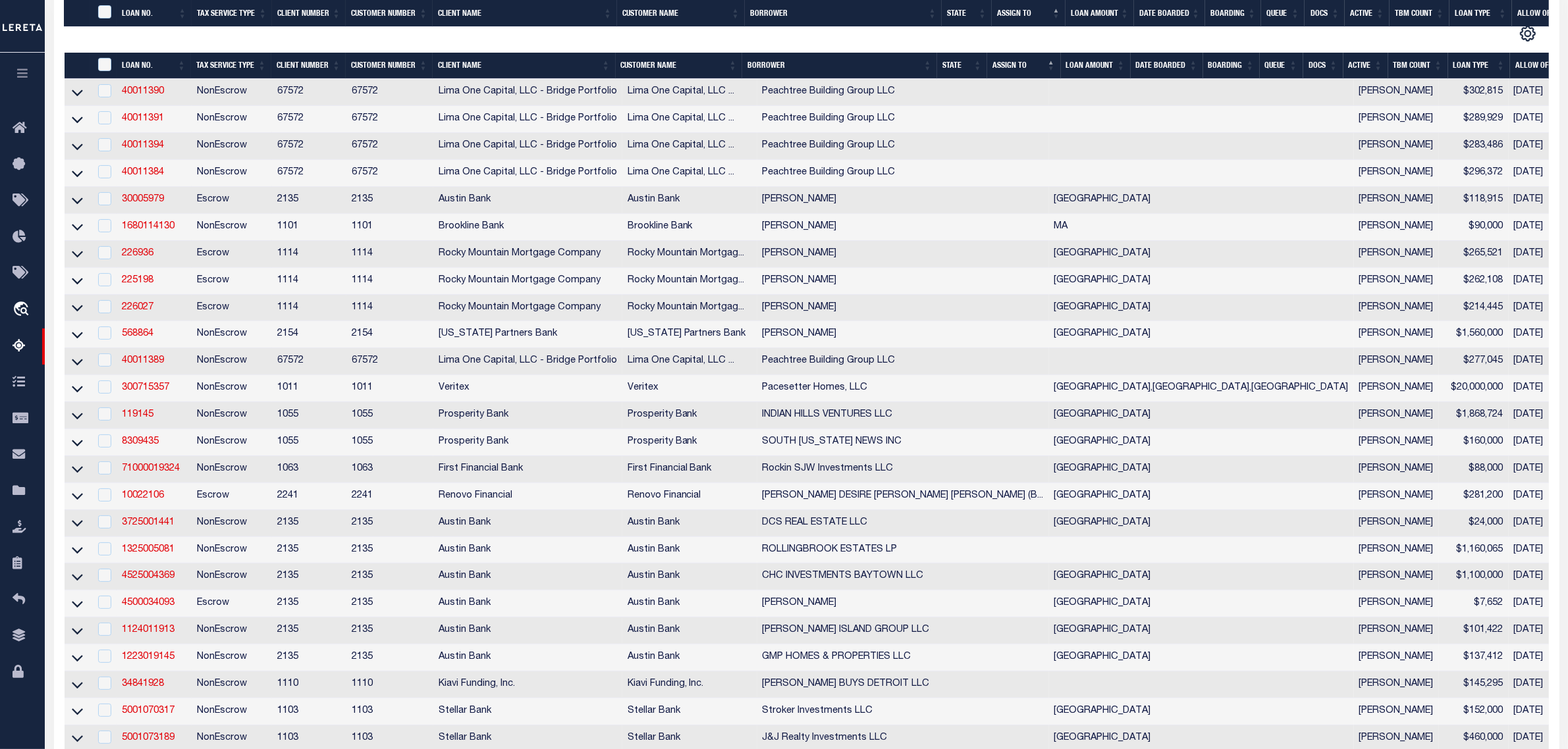
scroll to position [1877, 0]
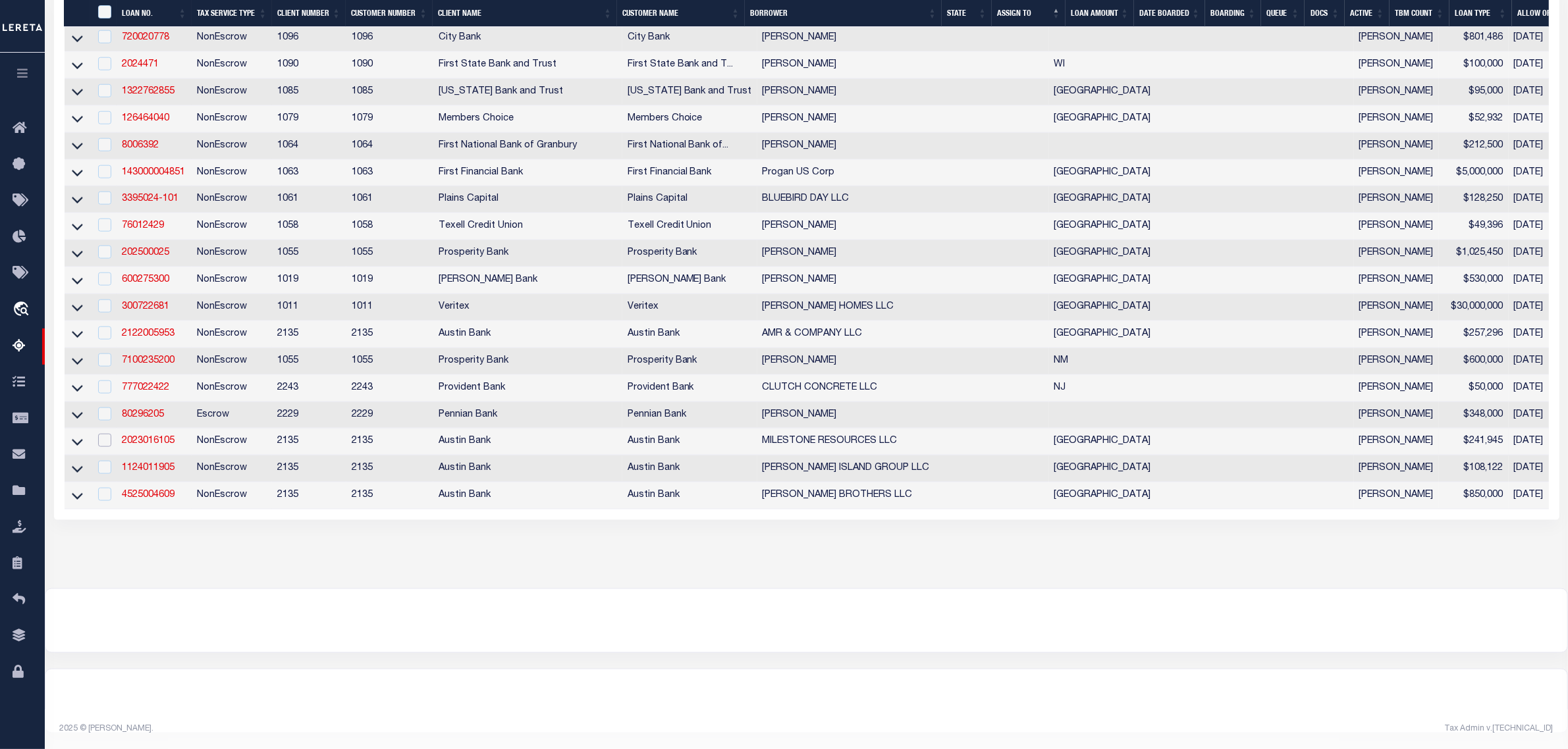
click at [100, 447] on input "checkbox" at bounding box center [105, 440] width 13 height 13
checkbox input "true"
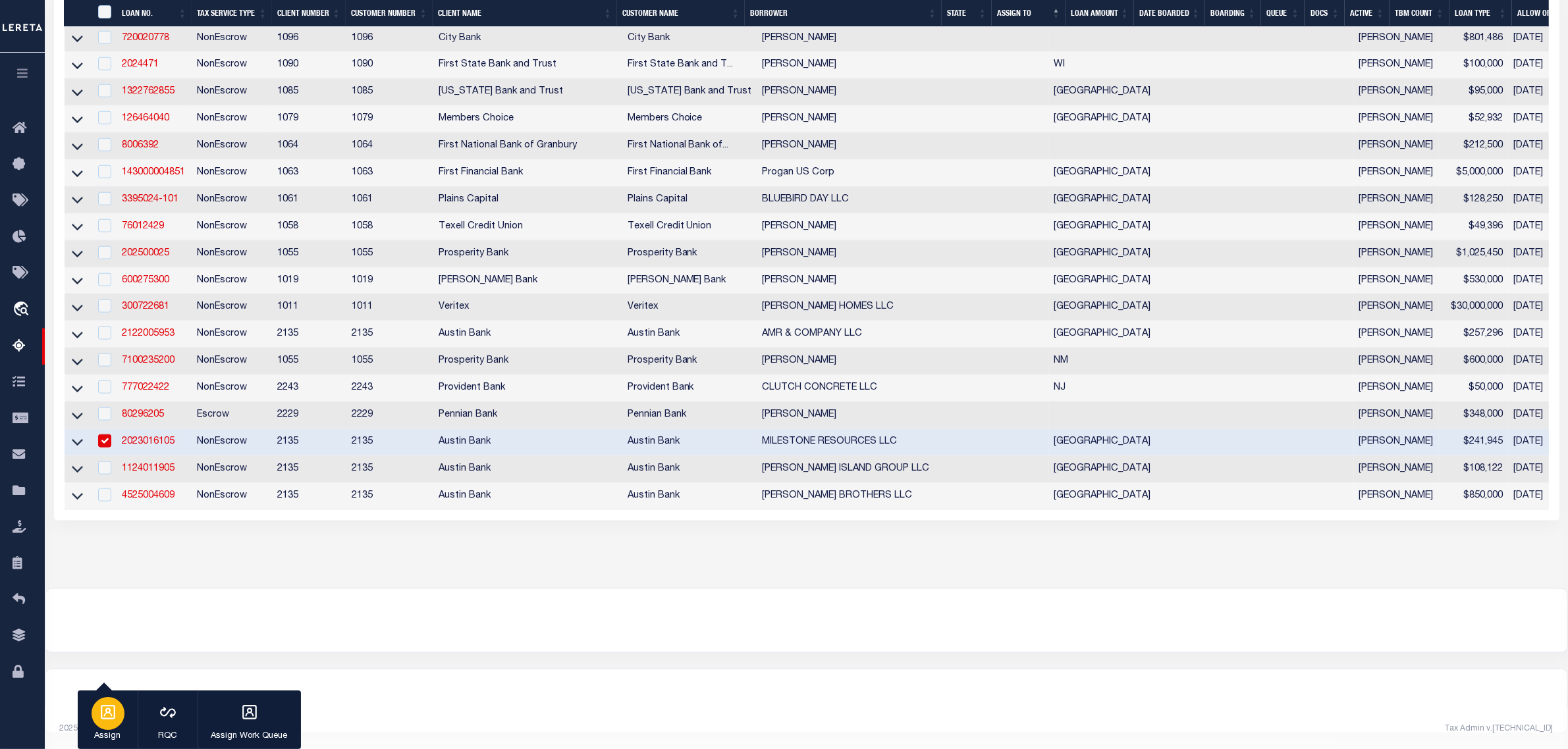
click at [121, 709] on div "button" at bounding box center [108, 713] width 33 height 33
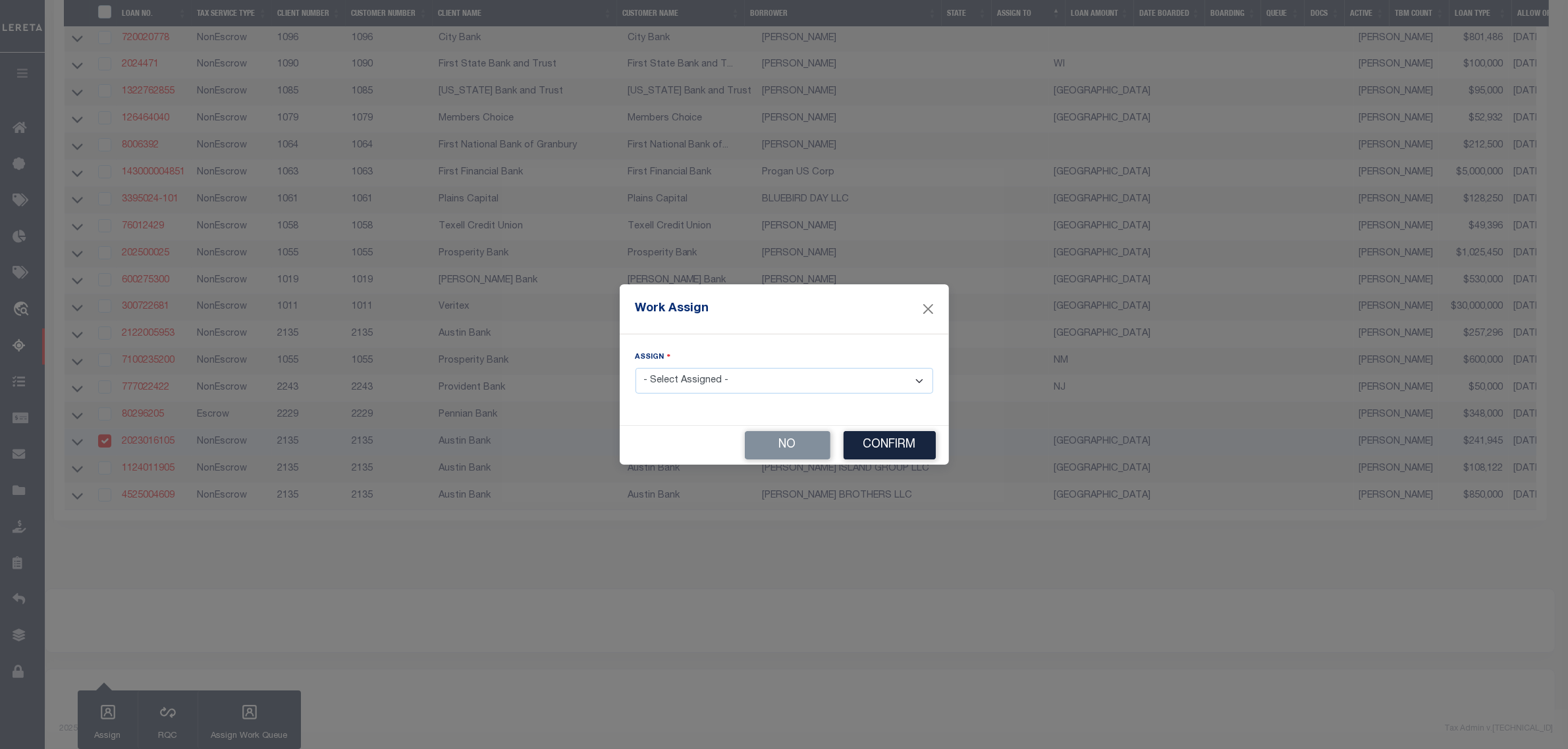
click at [751, 376] on select "- Select Assigned - --Unassigned-- [PERSON_NAME] [PERSON_NAME] [PERSON_NAME] [P…" at bounding box center [784, 381] width 297 height 26
select select "[PERSON_NAME]"
click at [722, 382] on select "- Select Assigned - --Unassigned-- [PERSON_NAME] [PERSON_NAME] [PERSON_NAME] [P…" at bounding box center [790, 381] width 297 height 26
click at [874, 449] on button "Confirm" at bounding box center [895, 446] width 92 height 29
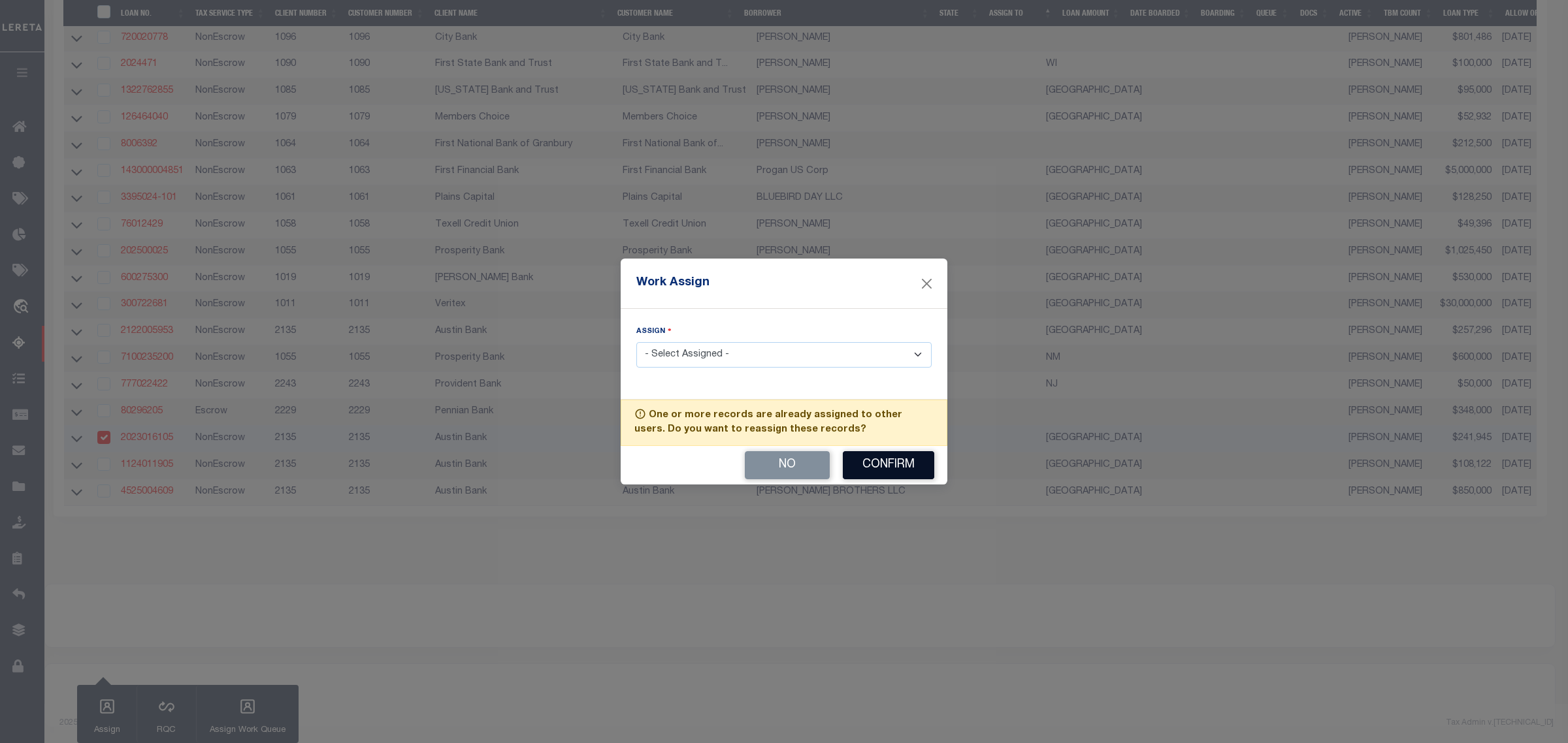
click at [863, 458] on button "Confirm" at bounding box center [888, 466] width 91 height 28
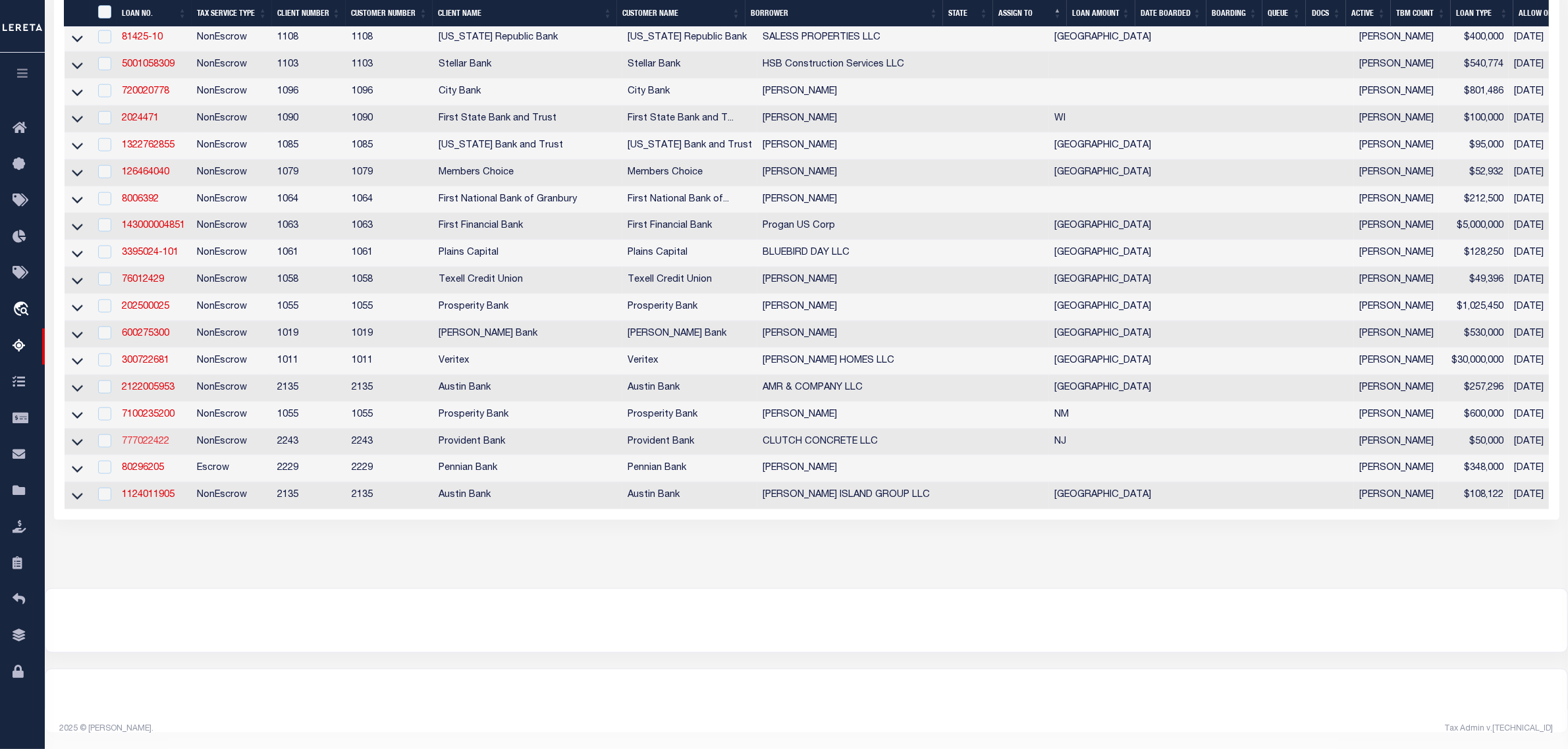
click at [137, 447] on link "777022422" at bounding box center [146, 442] width 47 height 9
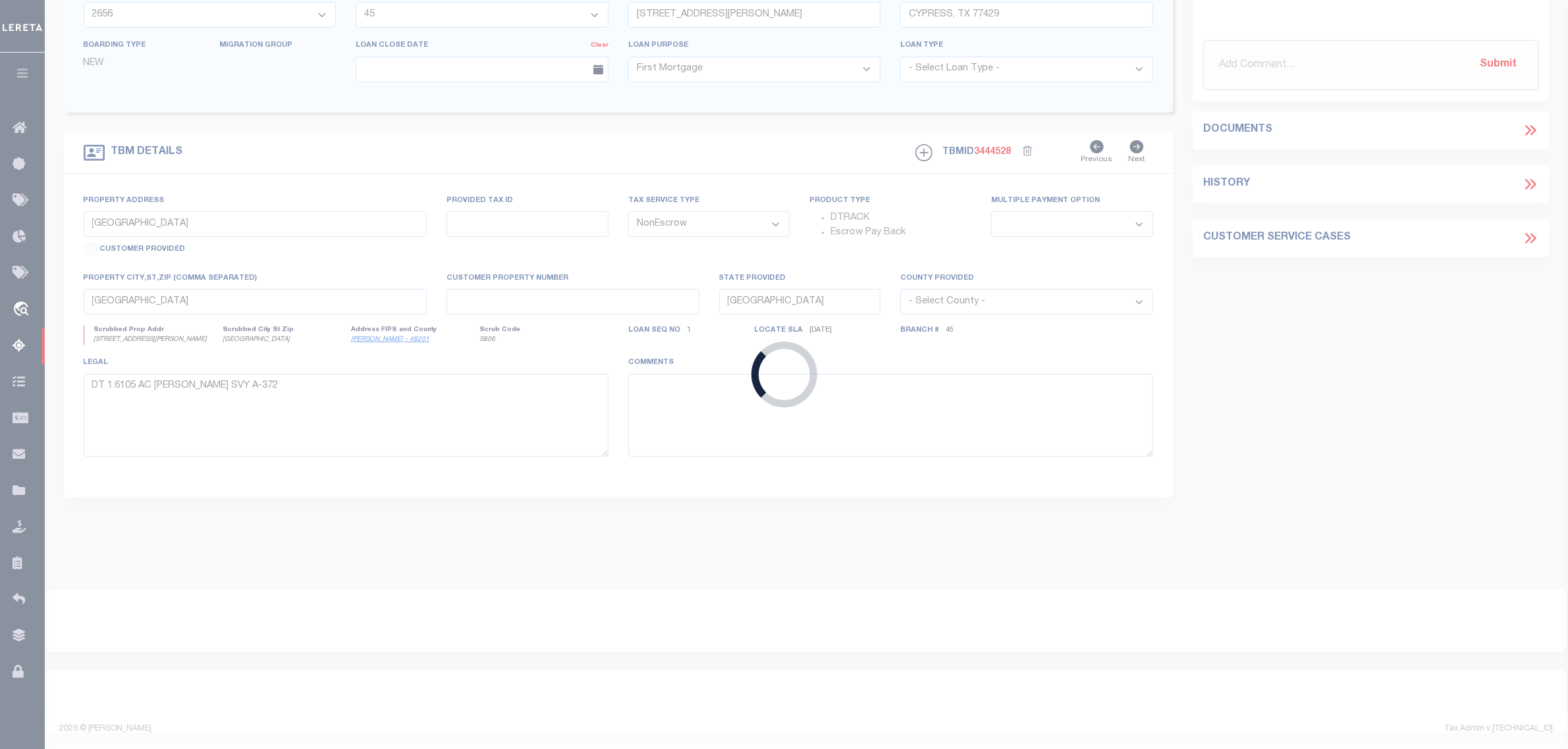
type input "777022422"
type input "CLUTCH CONCRETE LLC"
select select
type input "[DATE]"
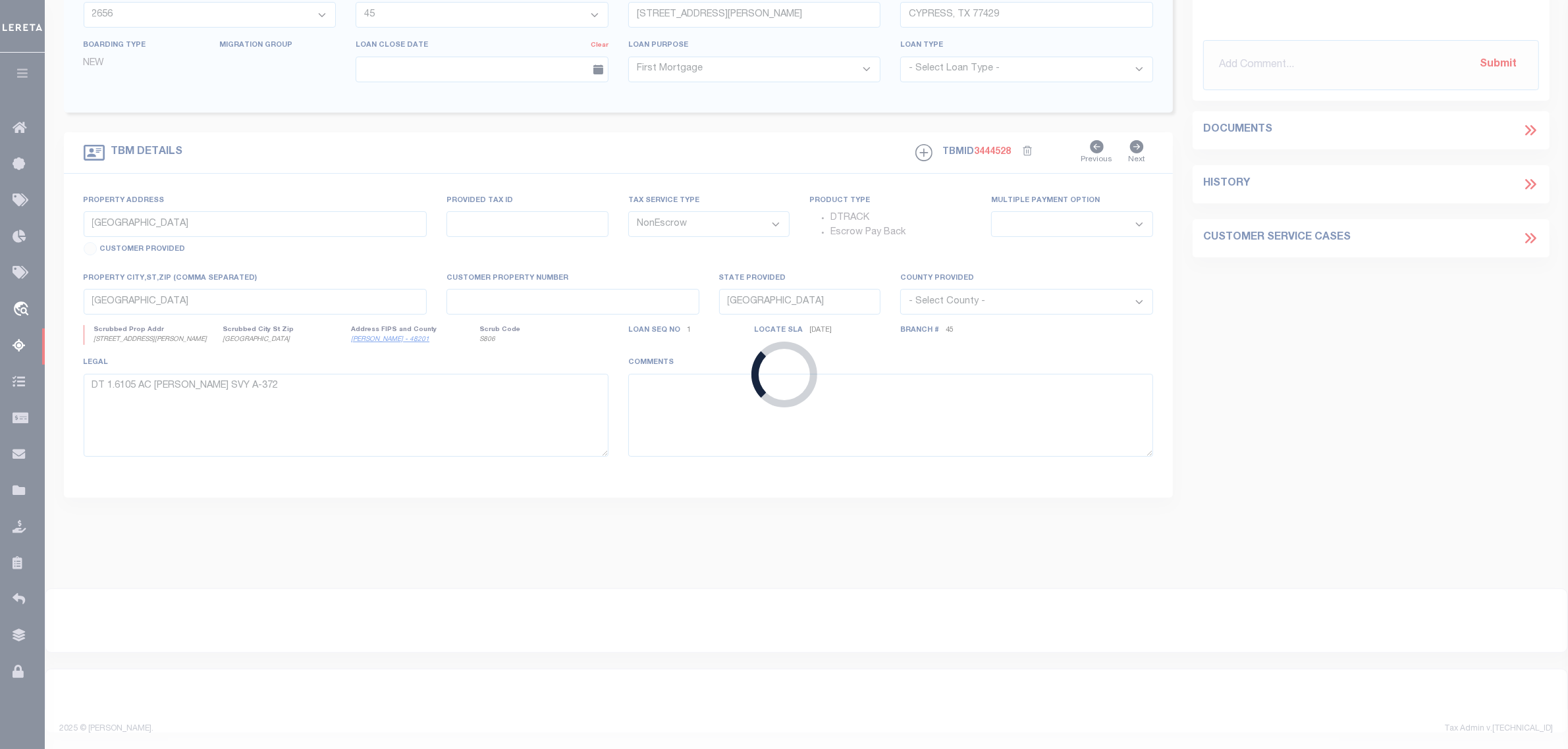
select select
select select "10"
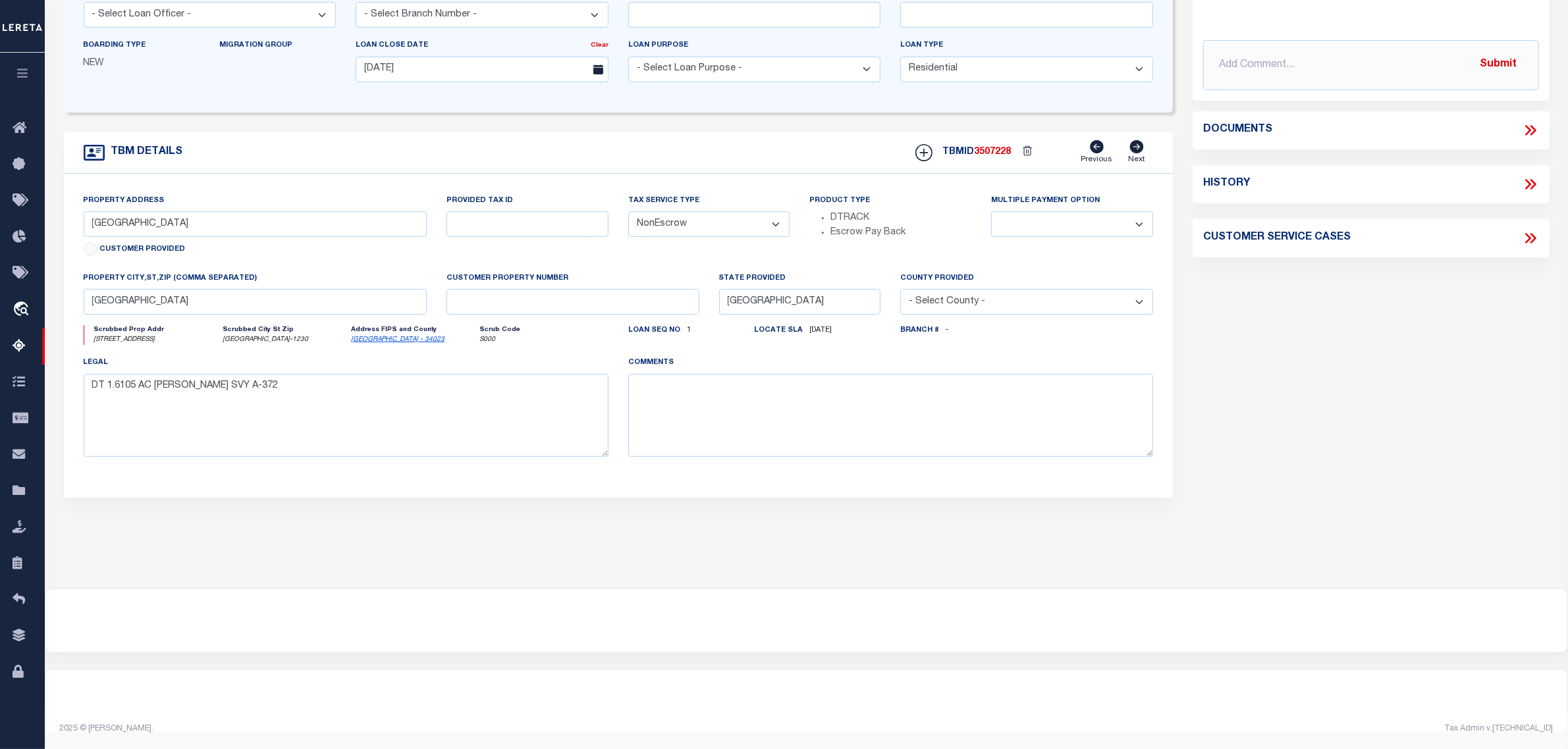
type input "[STREET_ADDRESS]"
select select
type input "[GEOGRAPHIC_DATA]-1230"
type input "NJ"
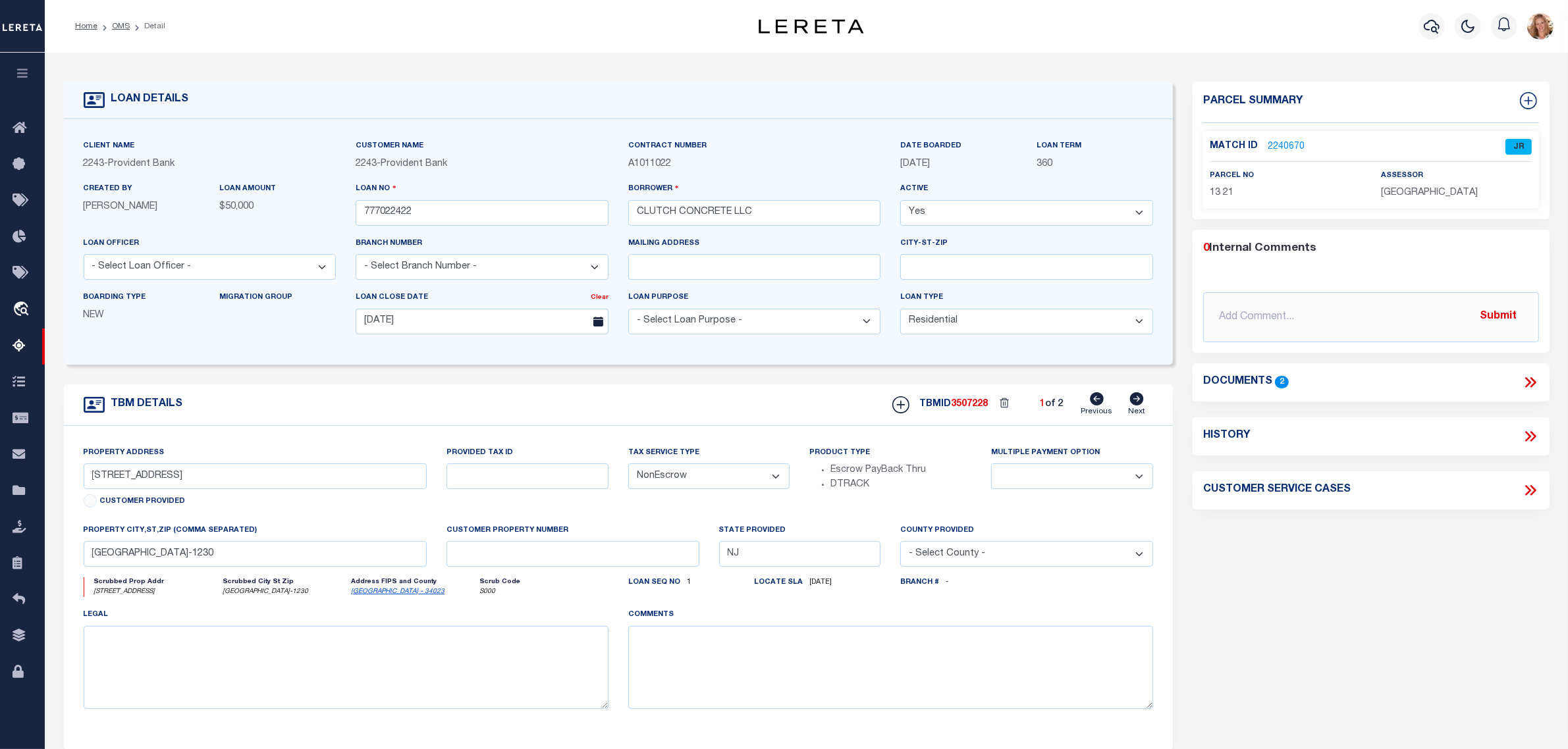
click at [1286, 146] on link "2240670" at bounding box center [1286, 147] width 37 height 14
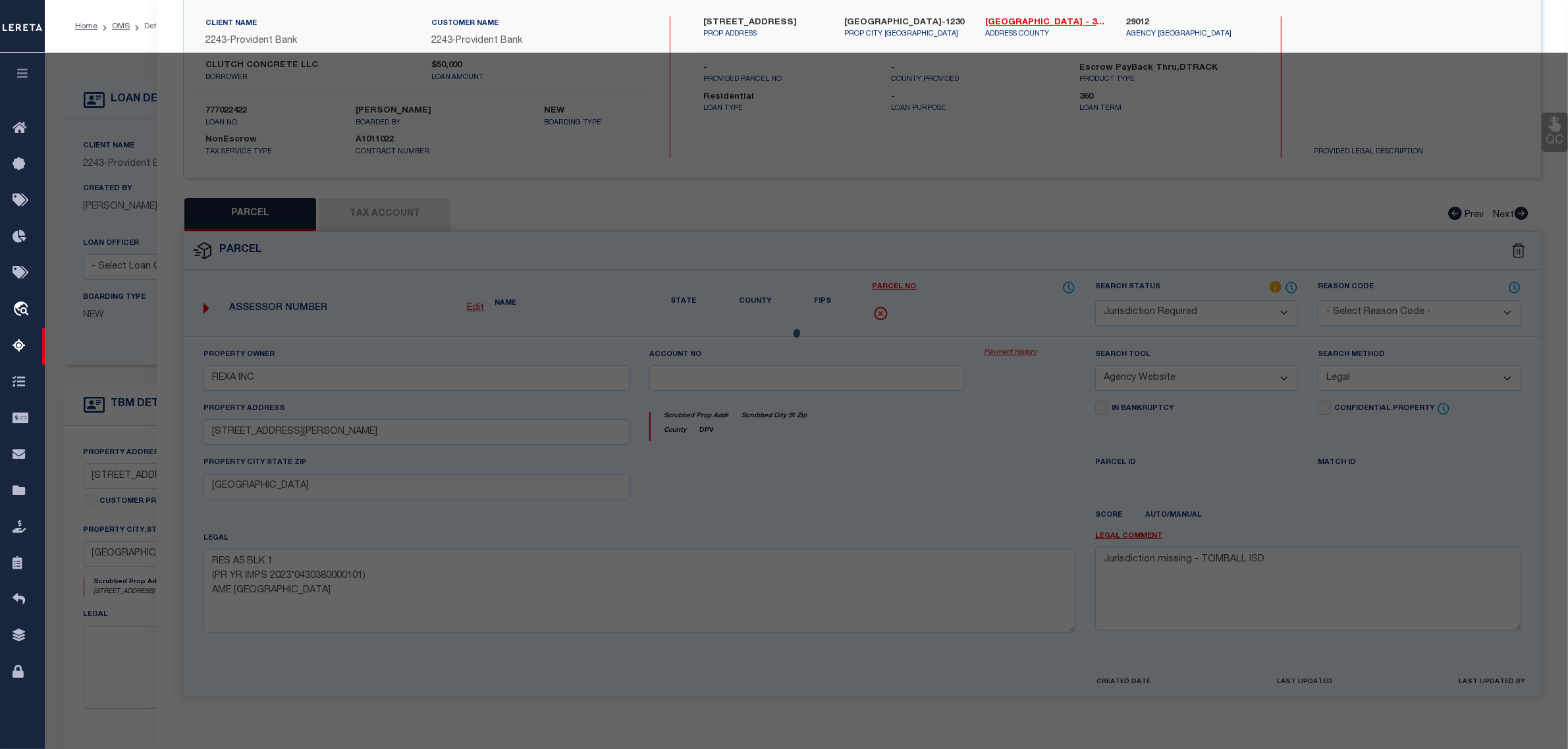
select select "AS"
select select
checkbox input "false"
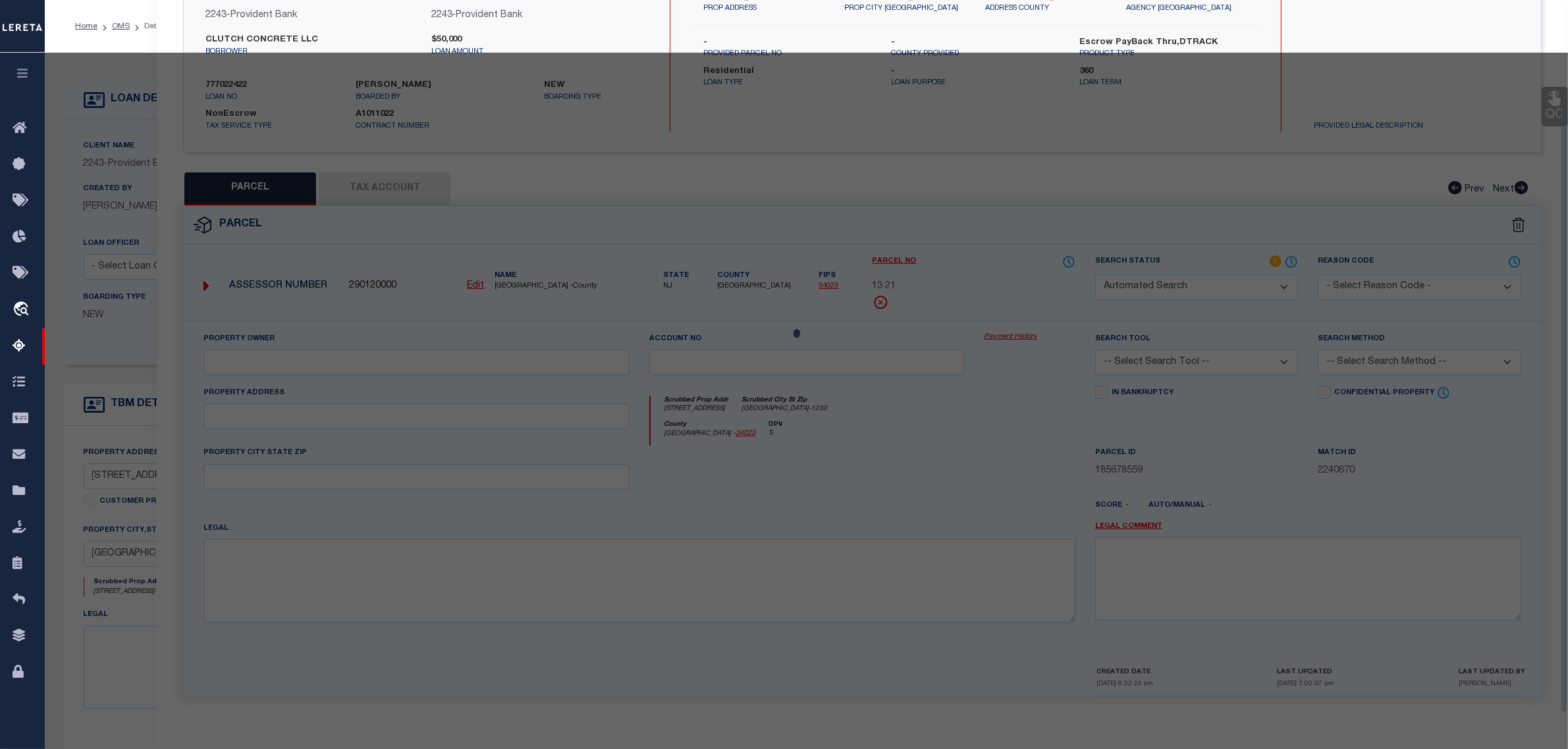
select select "JR"
type input "[PERSON_NAME] & [PERSON_NAME] A R"
select select "AGW"
select select "LEG"
type input "[STREET_ADDRESS]"
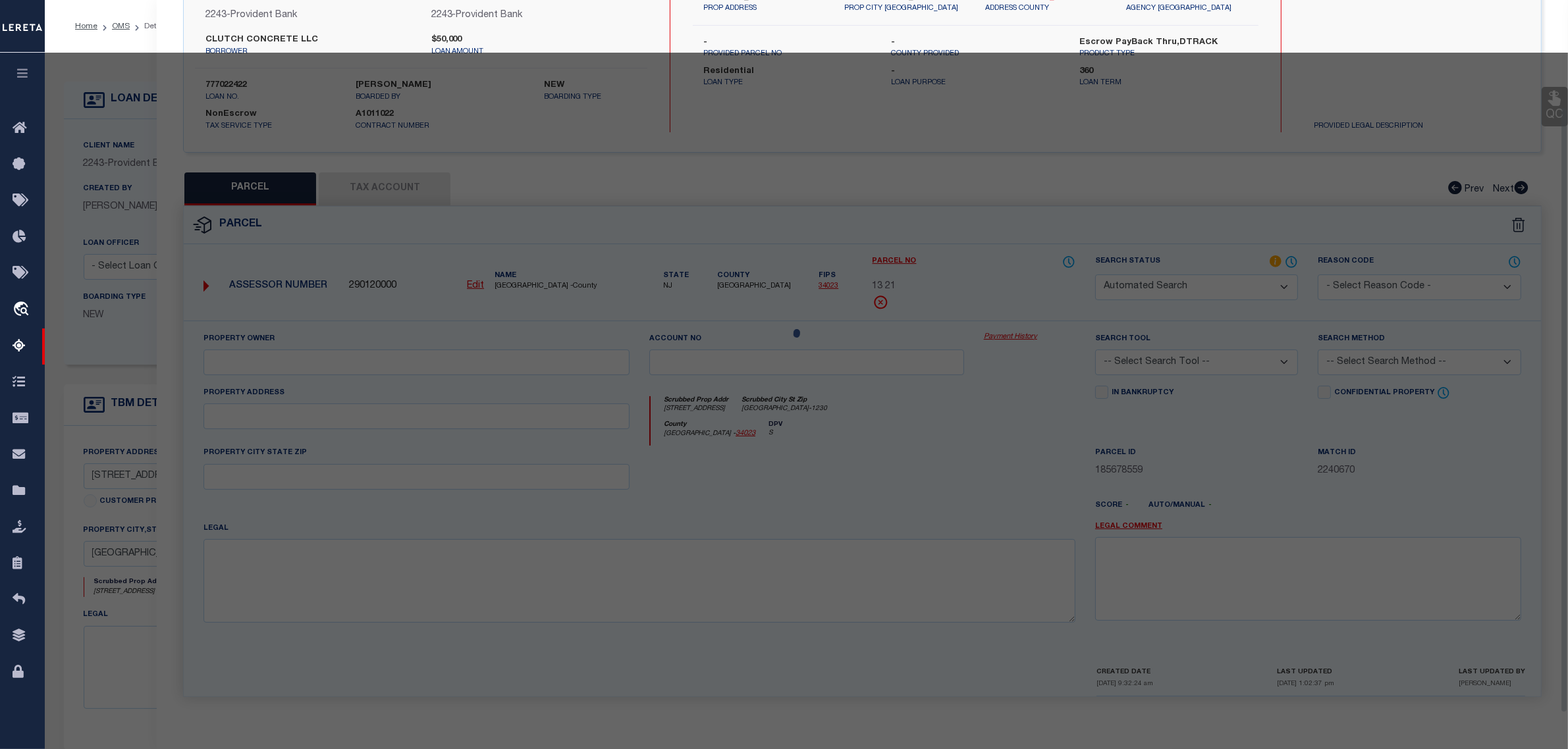
type input "[GEOGRAPHIC_DATA]-1230"
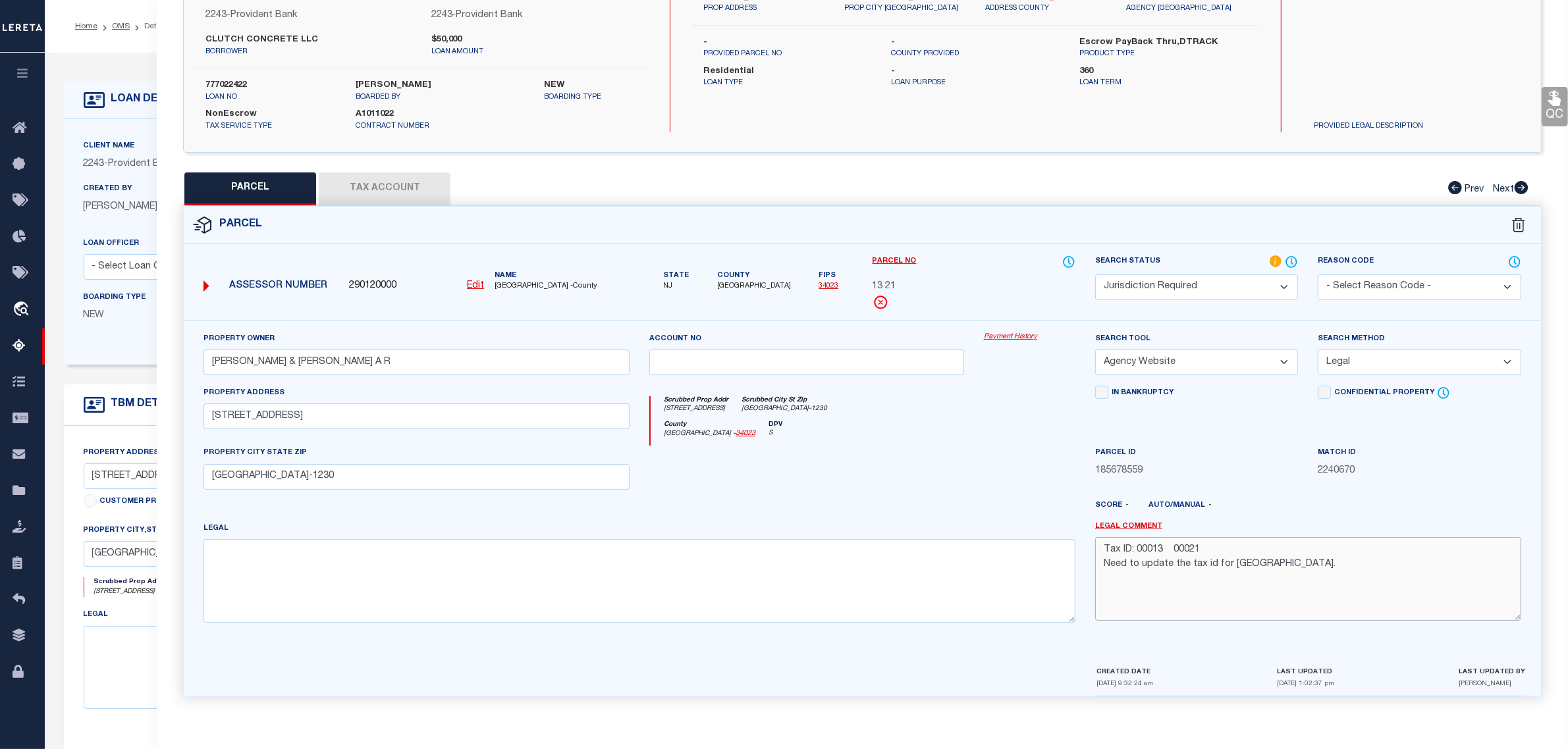
click at [1147, 544] on textarea "Tax ID: 00013 00021 Need to update the tax id for [GEOGRAPHIC_DATA]." at bounding box center [1308, 579] width 426 height 83
type textarea "TaxID mask has been added to allow taxID below. MLC [DATE] Tax ID: 00013 00021 …"
click at [1159, 277] on select "Automated Search Bad Parcel Complete Duplicate Parcel High Dollar Reporting In …" at bounding box center [1196, 287] width 203 height 26
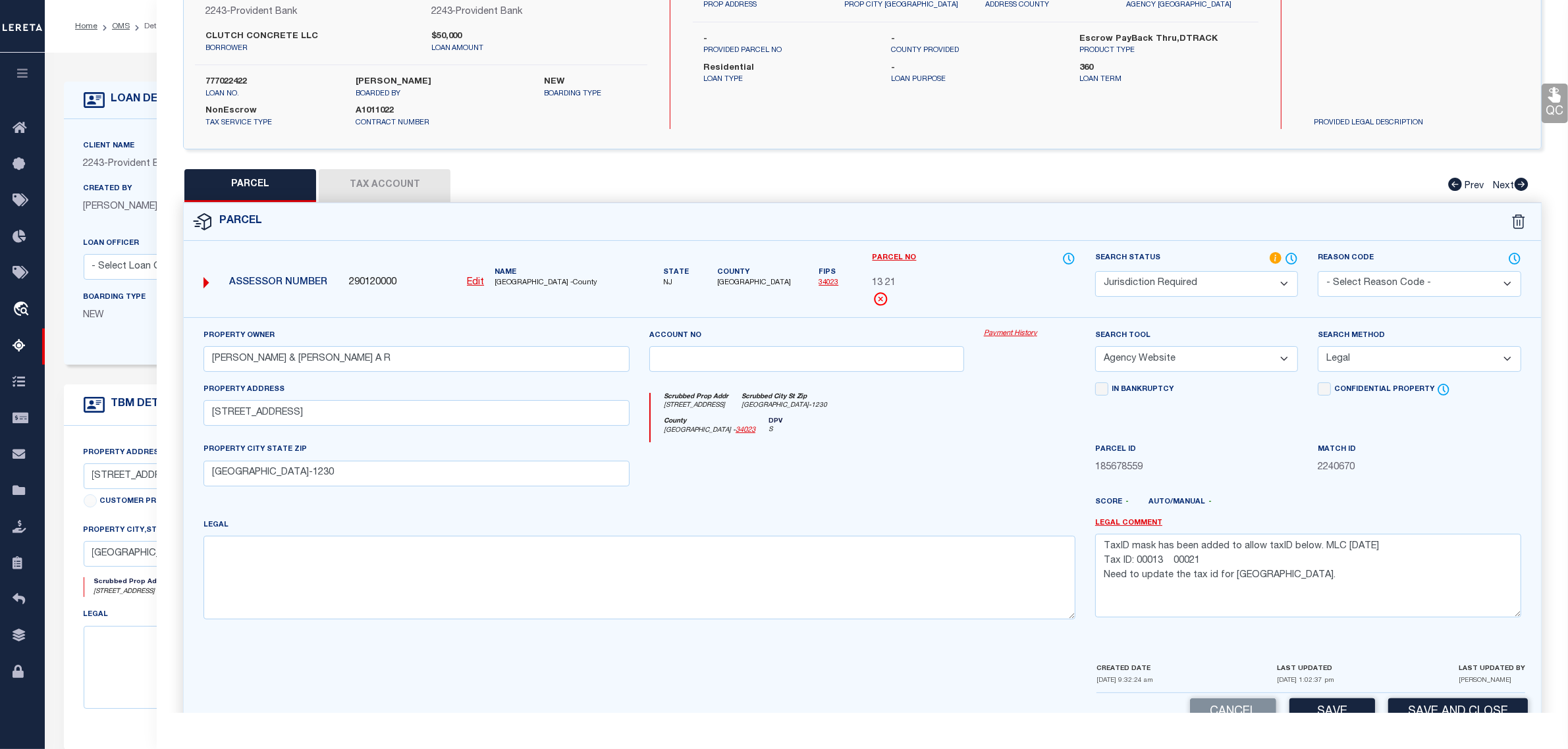
select select "SL"
click at [1095, 271] on select "Automated Search Bad Parcel Complete Duplicate Parcel High Dollar Reporting In …" at bounding box center [1196, 284] width 203 height 26
click at [1445, 708] on button "Save and Close" at bounding box center [1458, 713] width 140 height 29
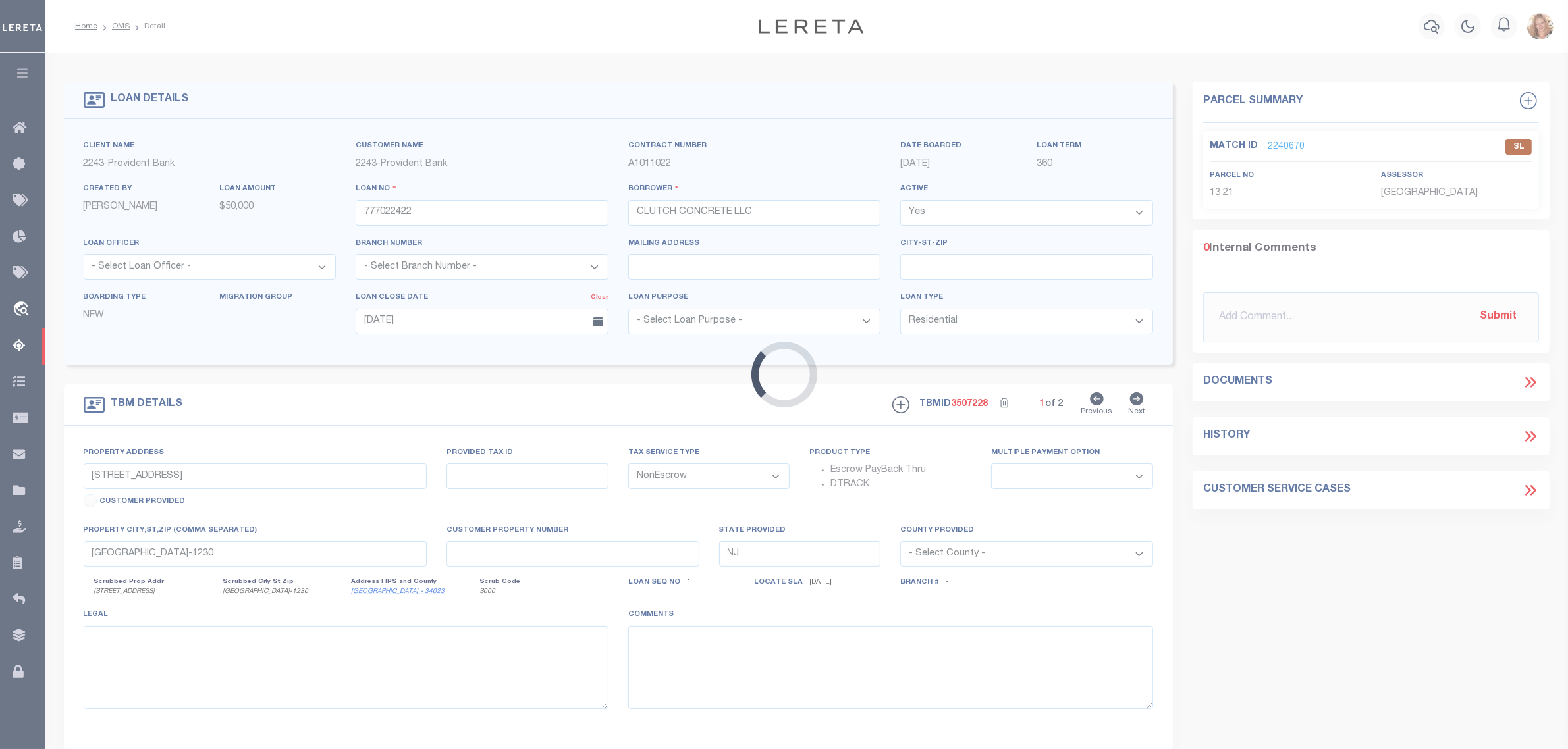
select select
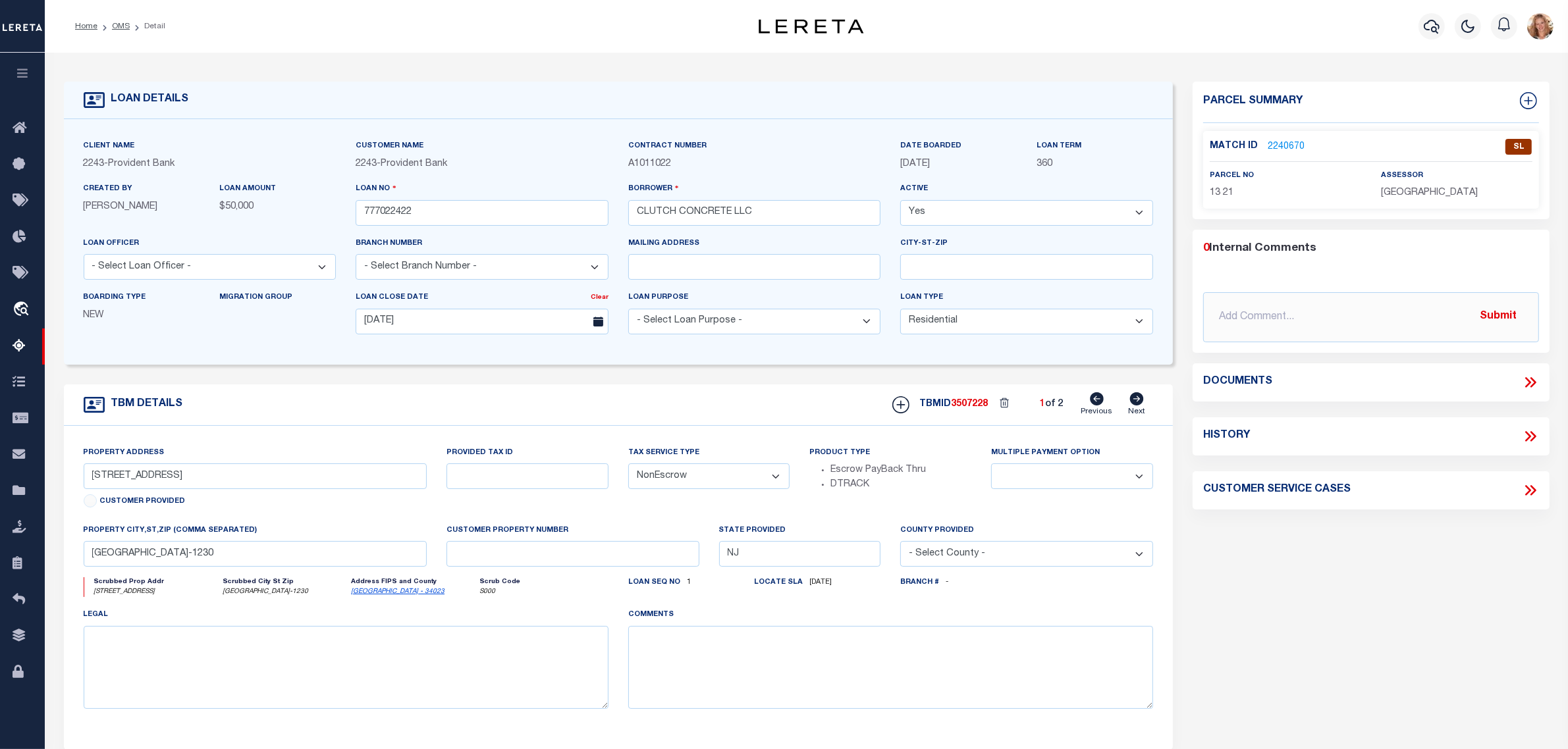
click at [117, 422] on div "TBM DETAILS TBMID 3507228 1 of 2 Next" at bounding box center [618, 405] width 1109 height 41
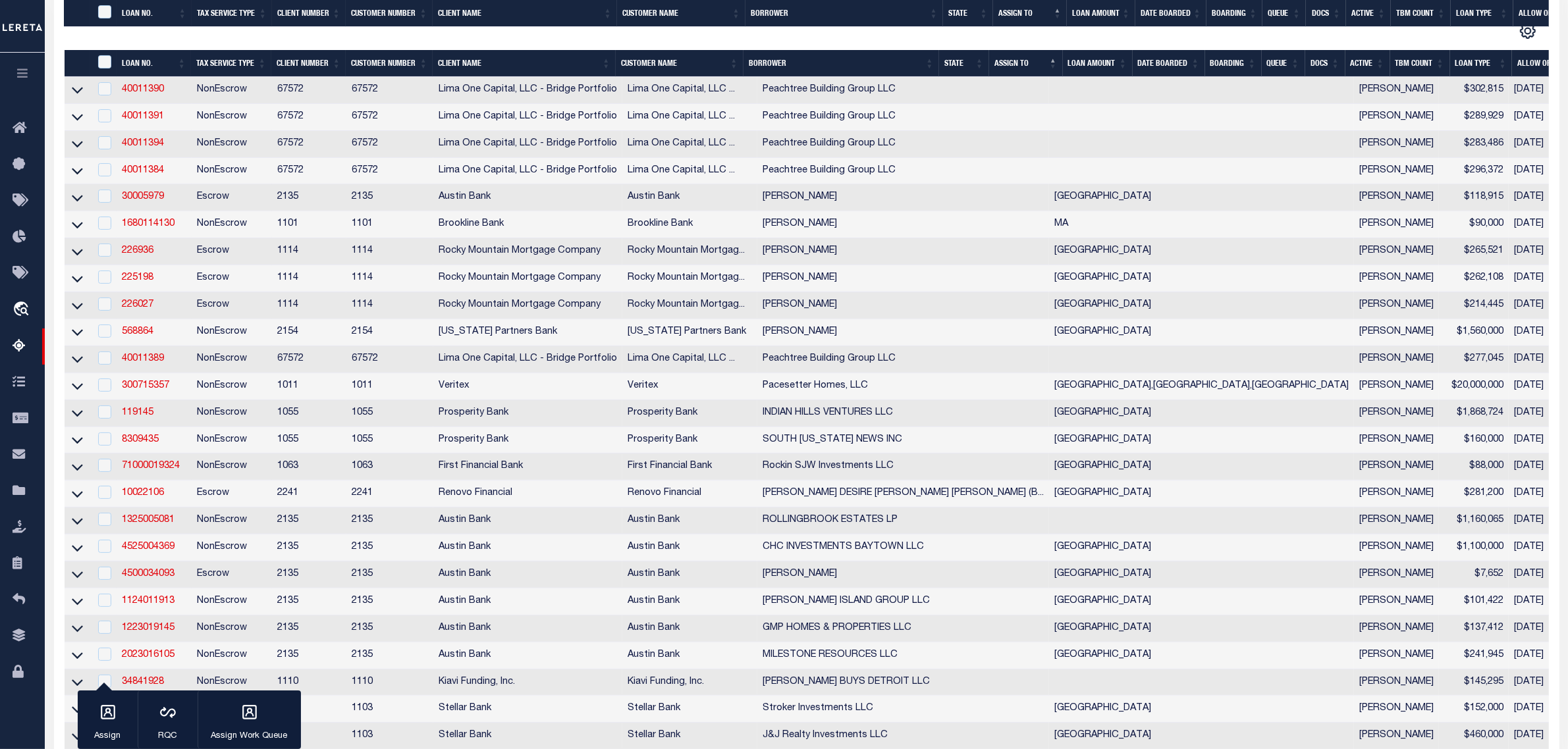
scroll to position [1905, 0]
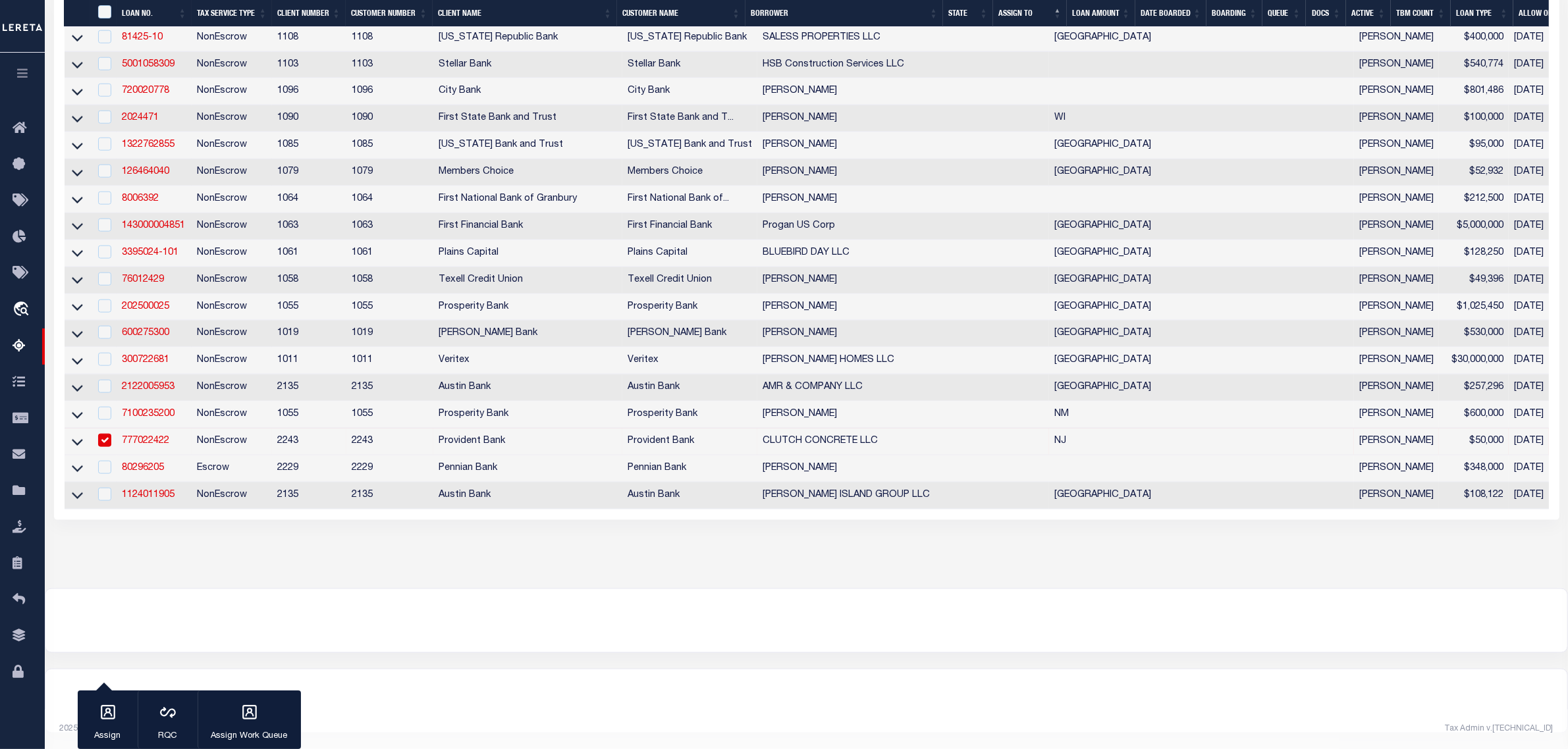
click at [152, 499] on td "1124011905" at bounding box center [153, 496] width 75 height 27
checkbox input "true"
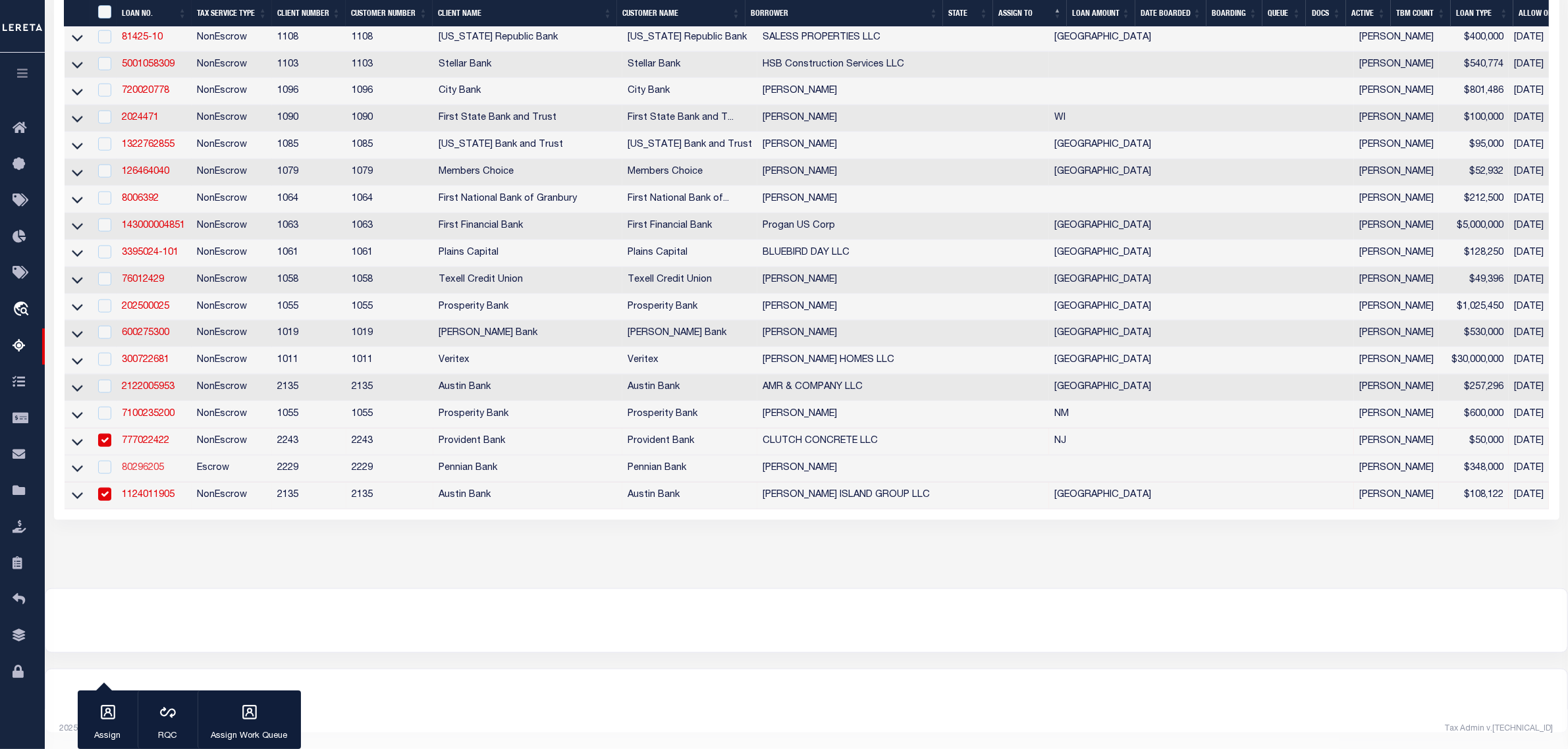
click at [149, 473] on link "80296205" at bounding box center [143, 468] width 42 height 9
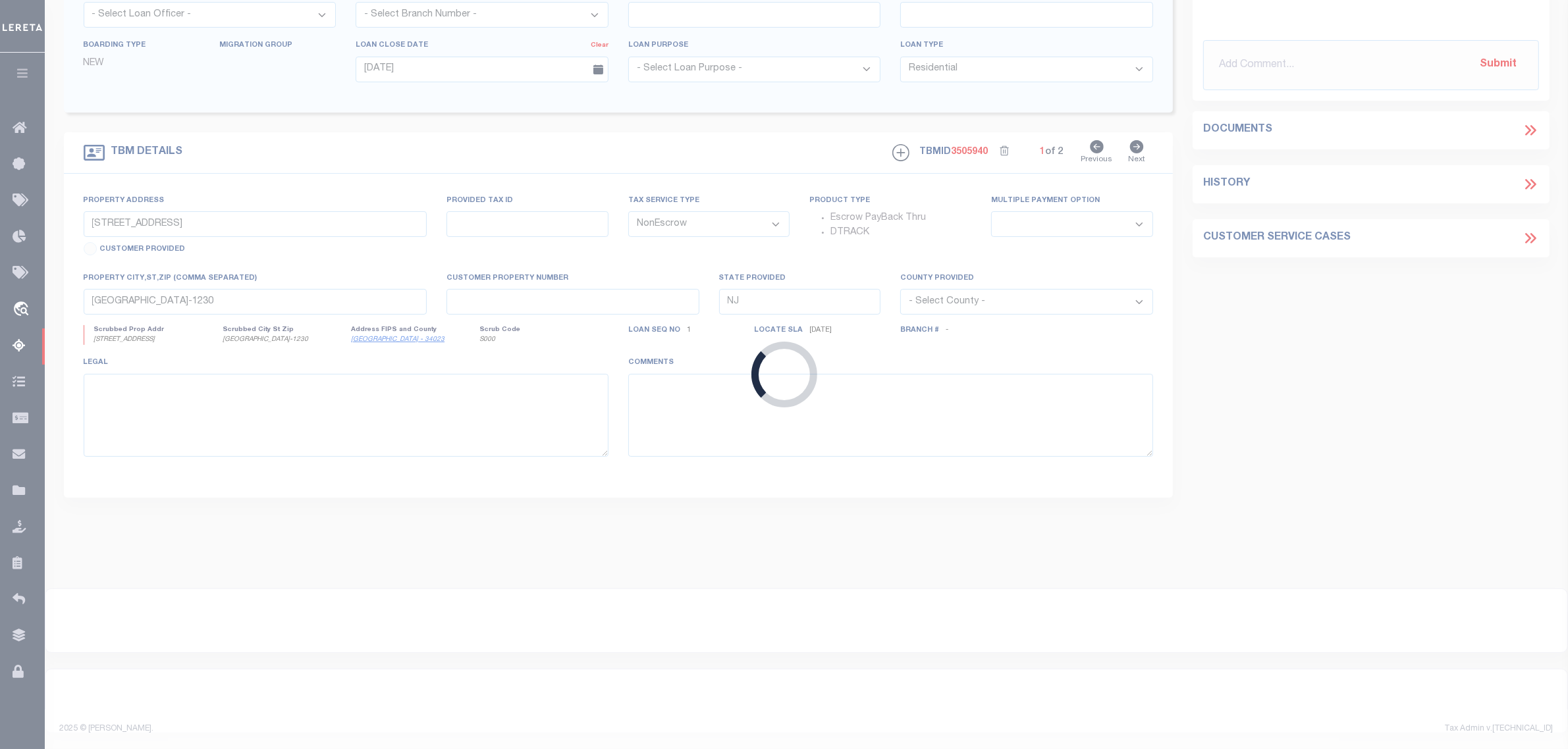
type input "80296205"
type input "[PERSON_NAME]"
select select "100"
select select
select select "Escrow"
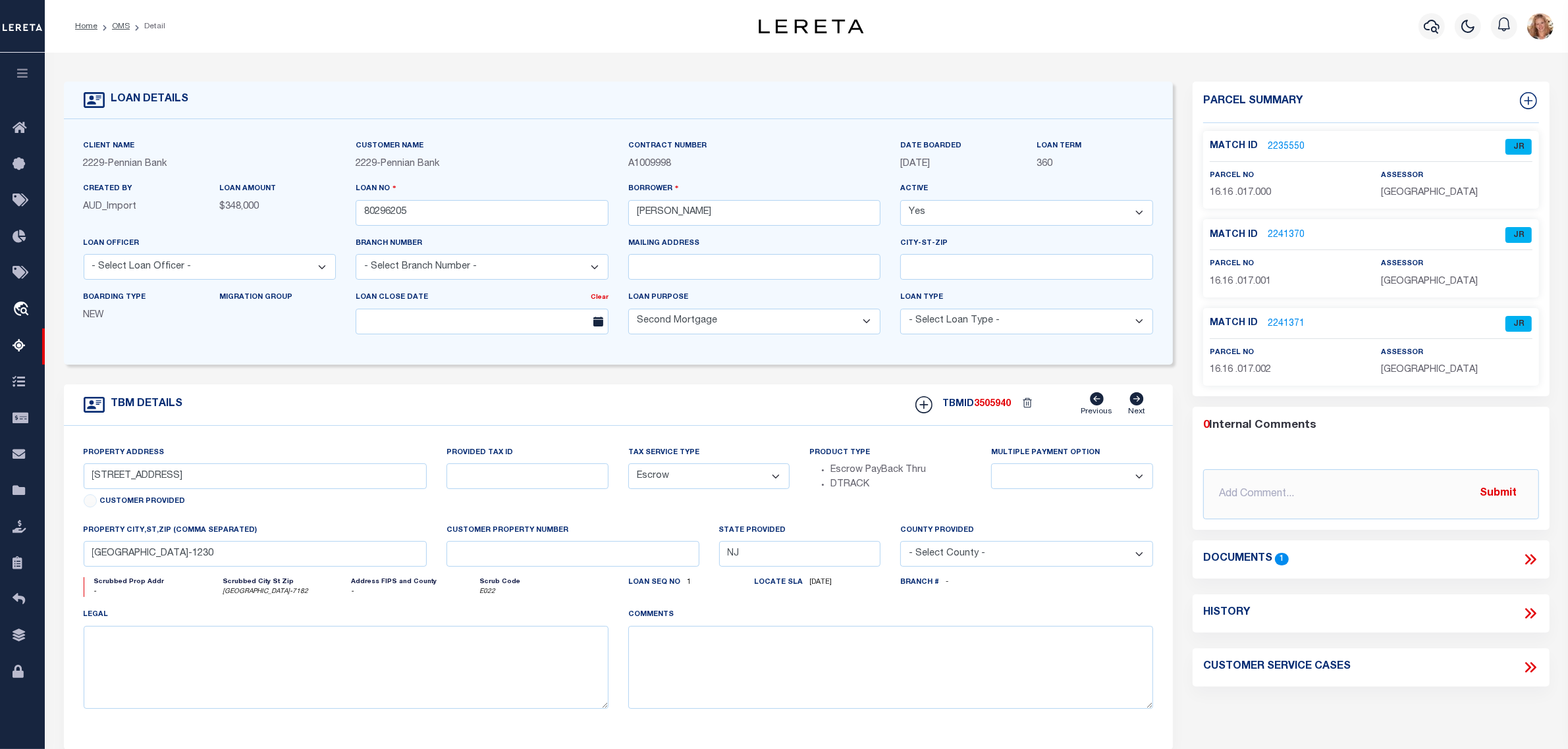
type input "Rt 850"
type input "16.16 .017.000 16.16 .017.001 16.16 .017.002"
select select
type input "[GEOGRAPHIC_DATA]-7182"
click at [1274, 146] on link "2235550" at bounding box center [1286, 147] width 37 height 14
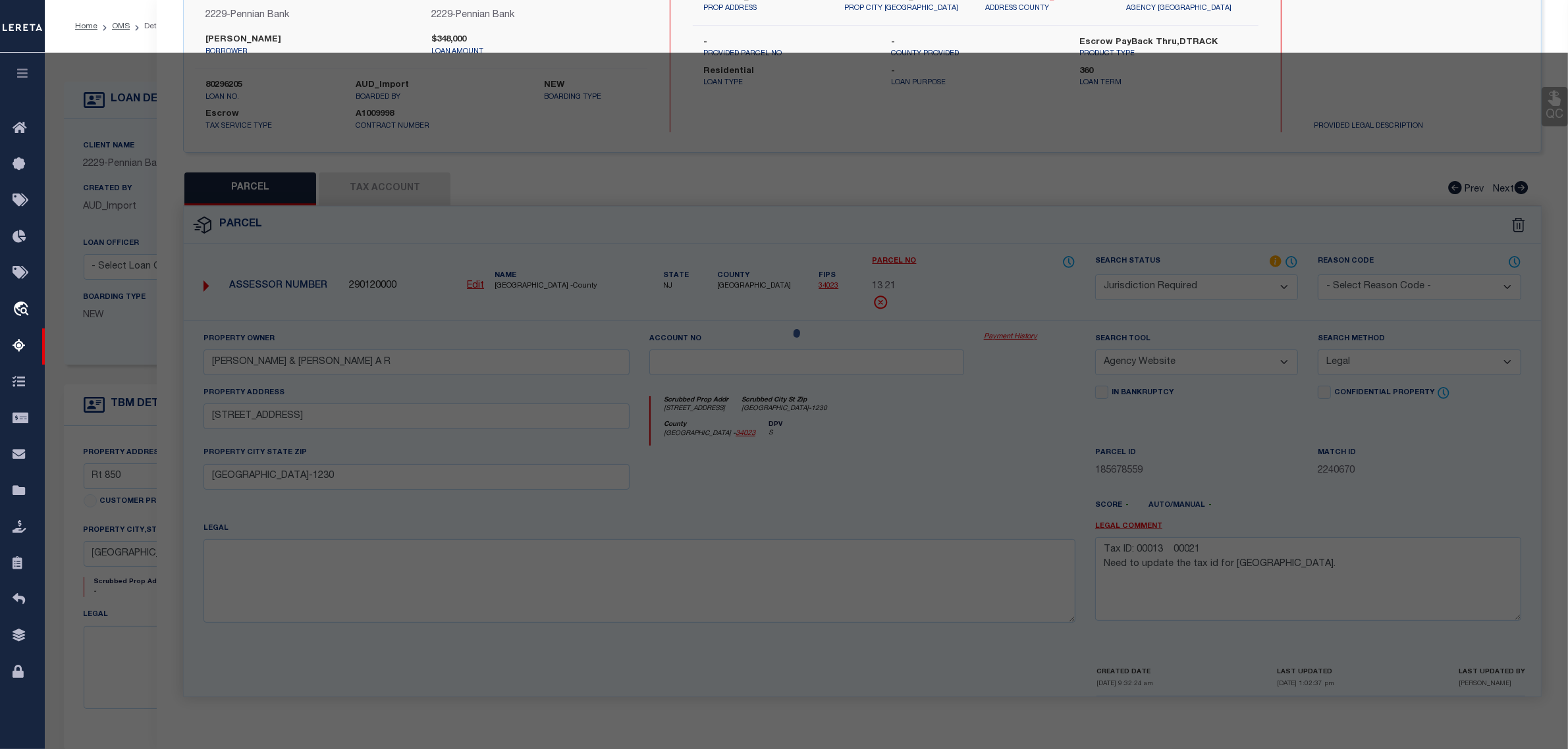
select select "AS"
select select
checkbox input "false"
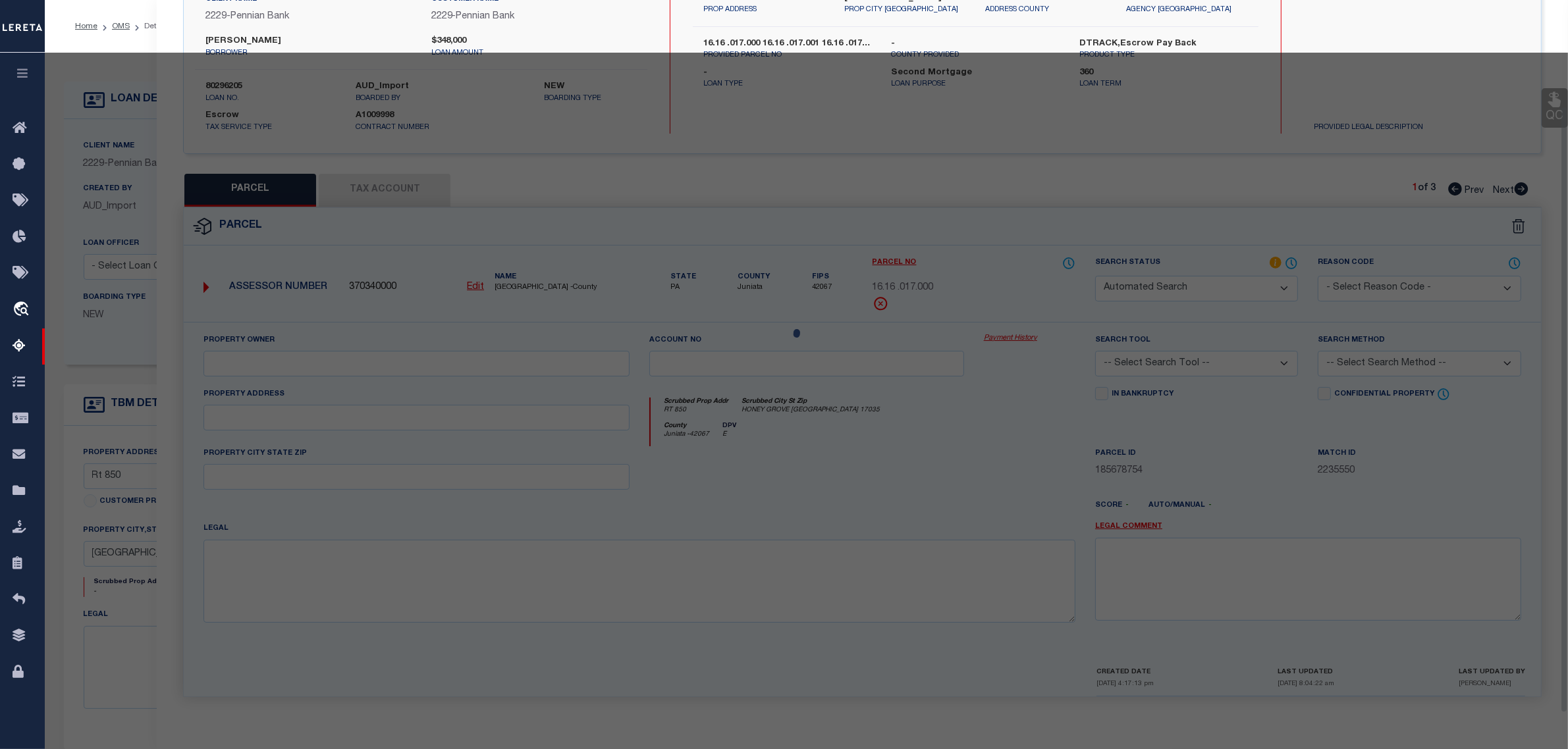
select select "JR"
type input "[PERSON_NAME]"
select select "AGW"
select select "LEG"
type input "RT 850"
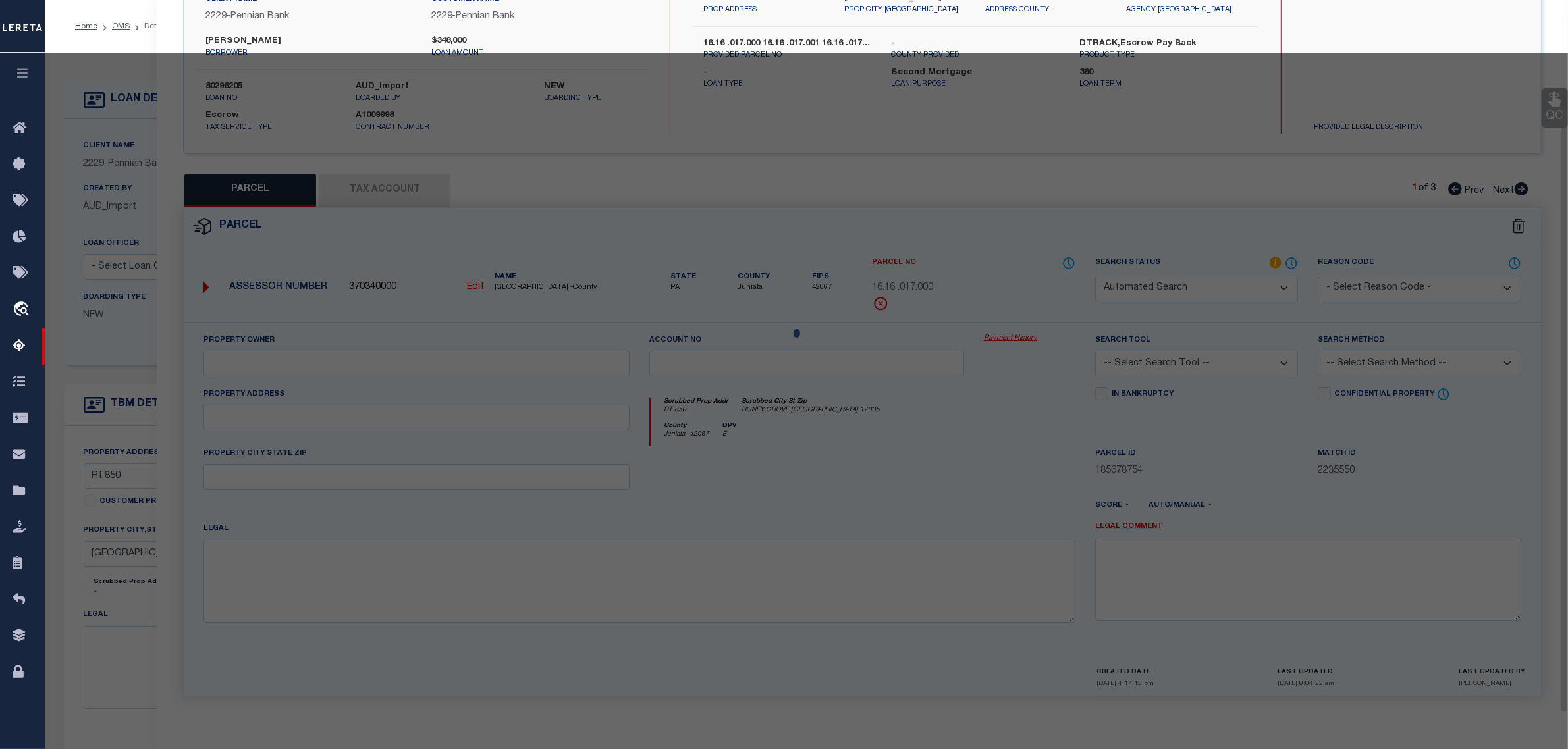
type input "[GEOGRAPHIC_DATA]"
type textarea "Acreage: 16.93"
type textarea "TUSCARORA TOWNSHIP Tax id format- 16$$*$$$+#* Tax id available on the website- …"
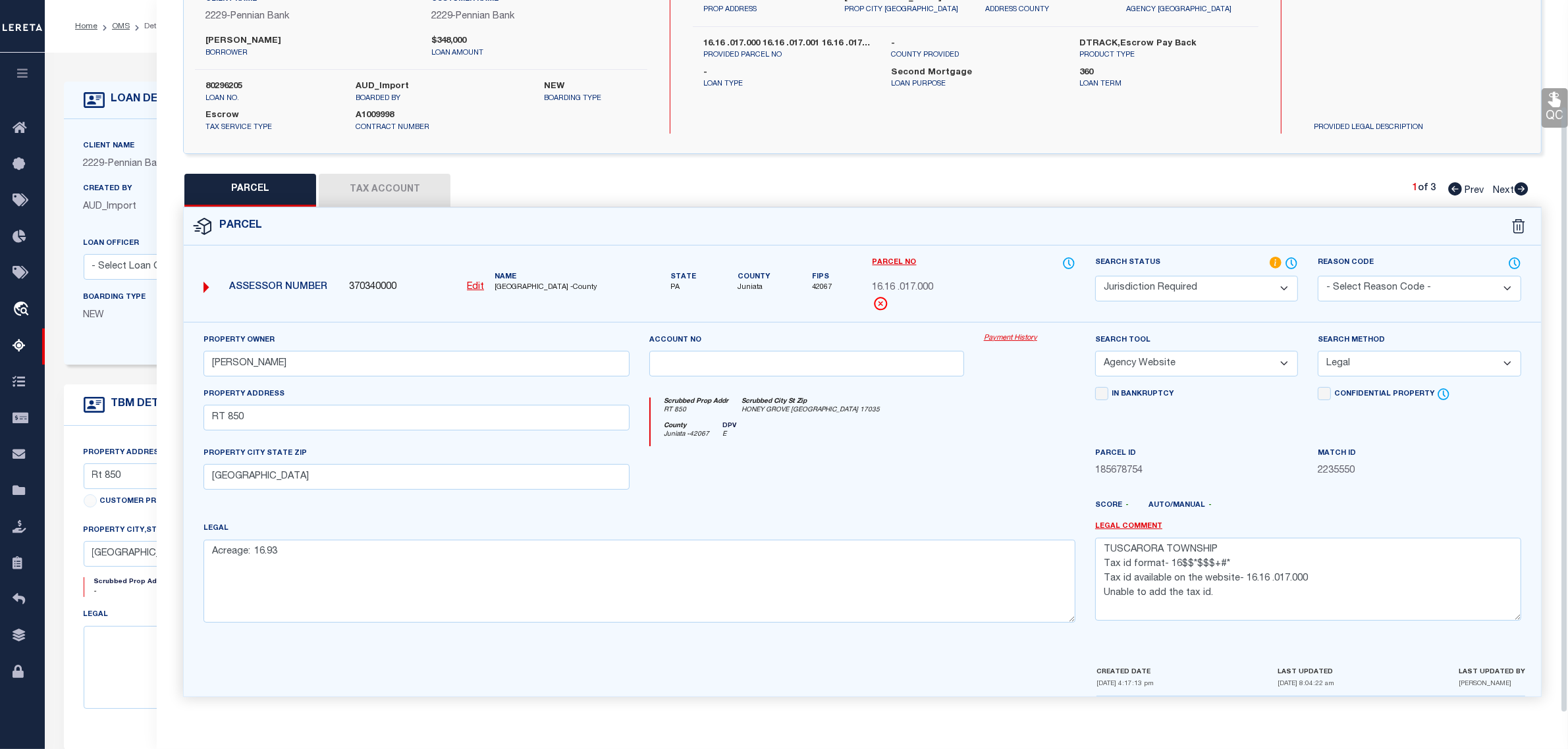
scroll to position [125, 0]
click at [475, 284] on u "Edit" at bounding box center [475, 287] width 17 height 9
type input "370340000"
type input "16.16 .017.000"
select select "JR"
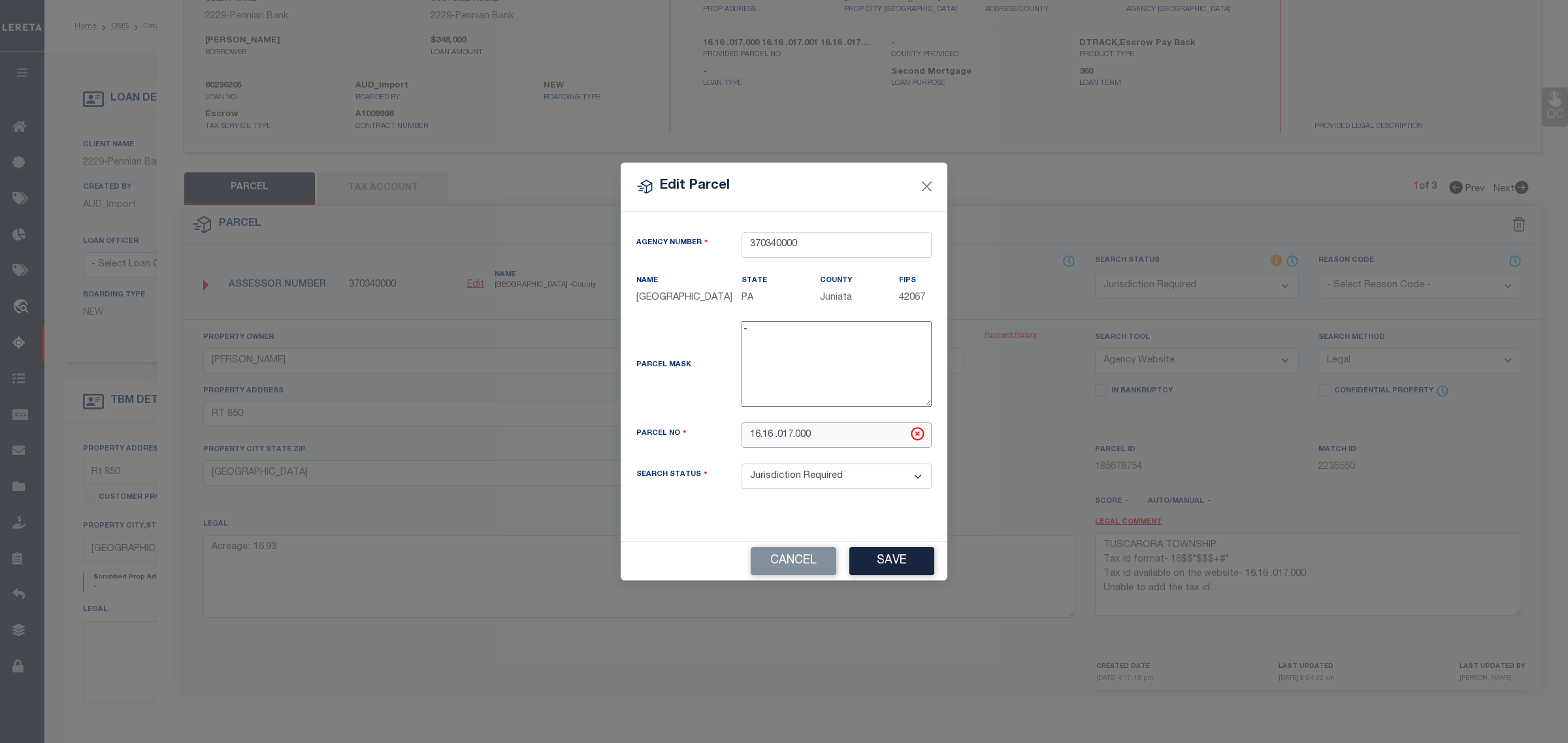
click at [760, 437] on input "16.16 .017.000" at bounding box center [837, 435] width 190 height 25
type input "[PHONE_NUMBER]"
click at [874, 564] on button "Save" at bounding box center [892, 561] width 85 height 28
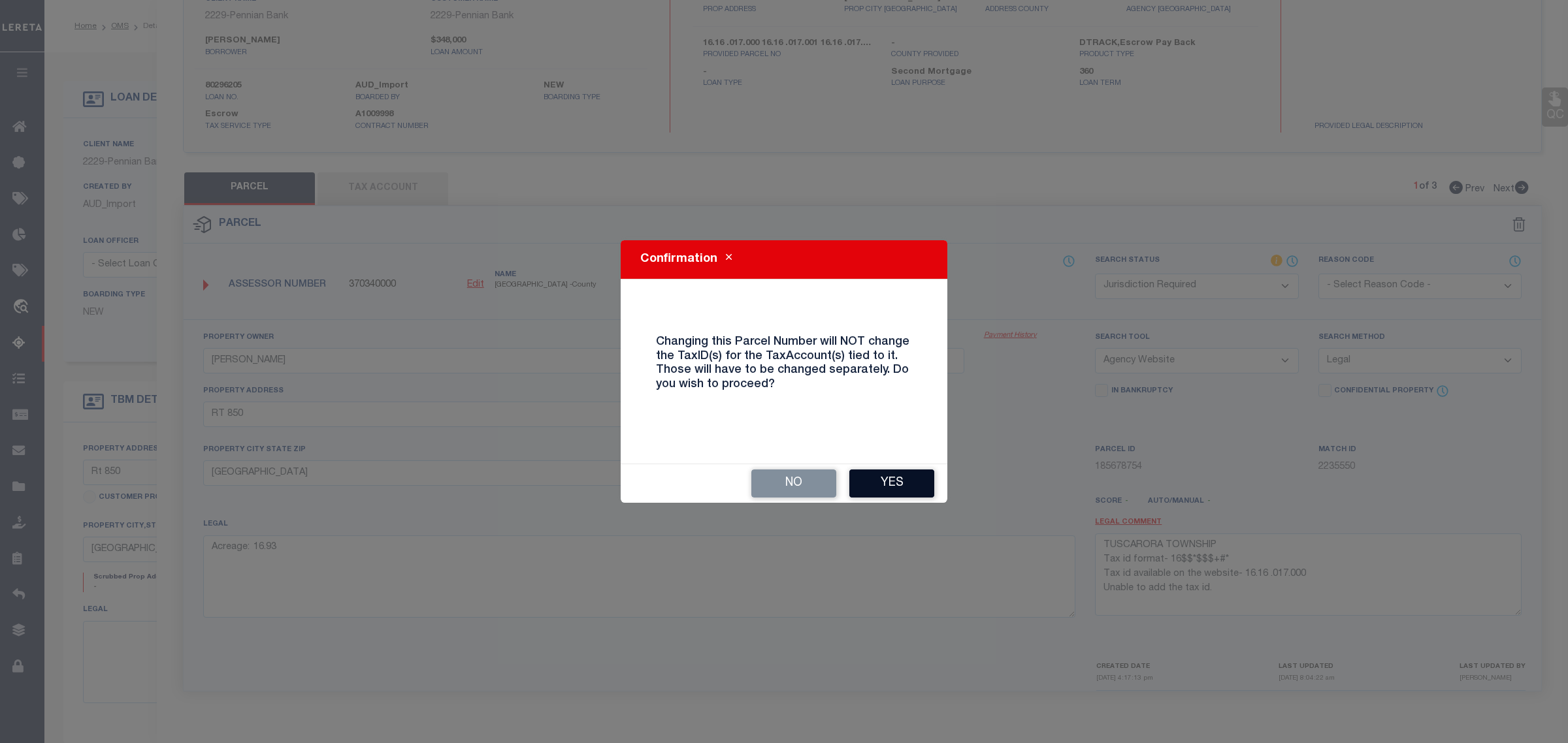
click at [874, 476] on button "Yes" at bounding box center [892, 484] width 85 height 28
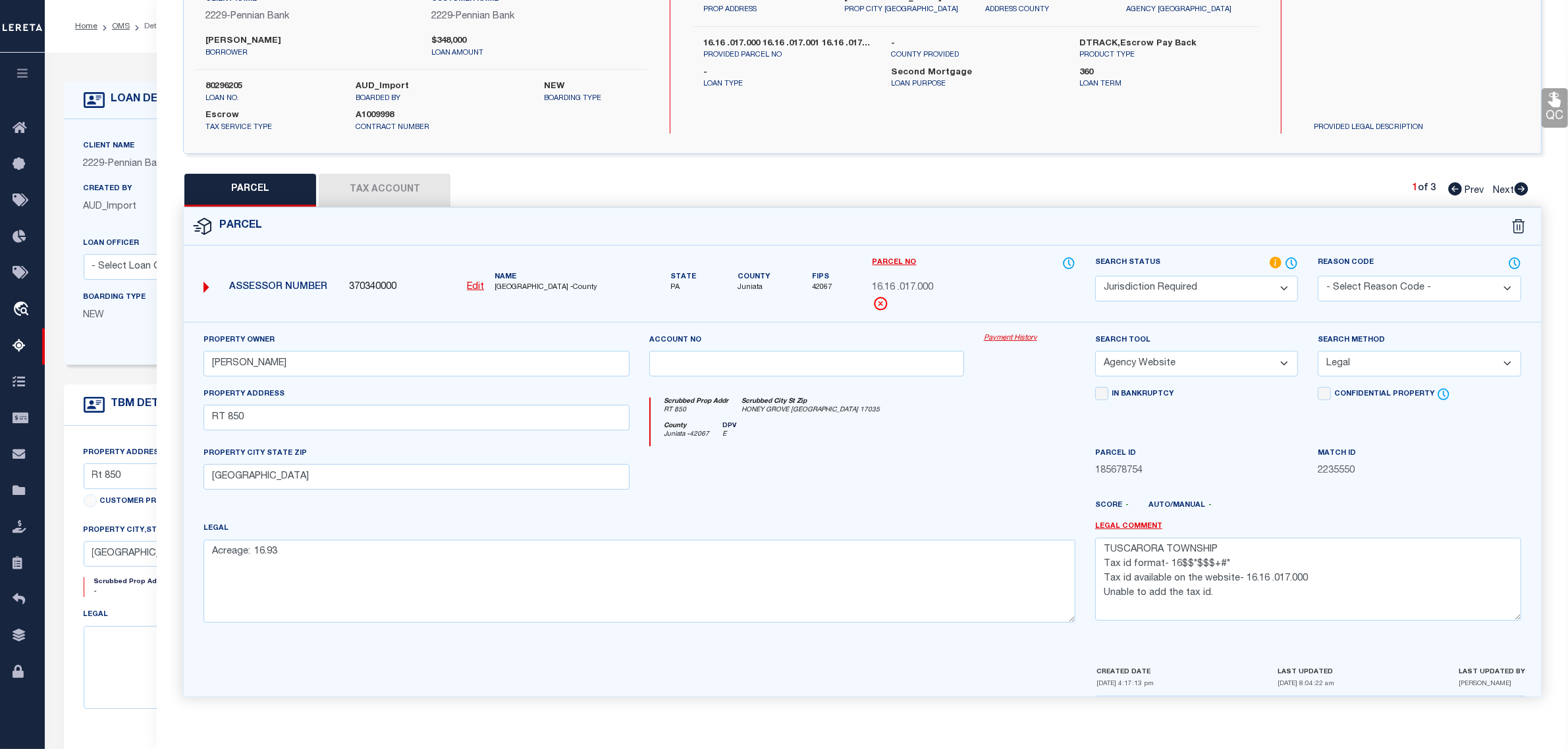
select select "JR"
select select
checkbox input "false"
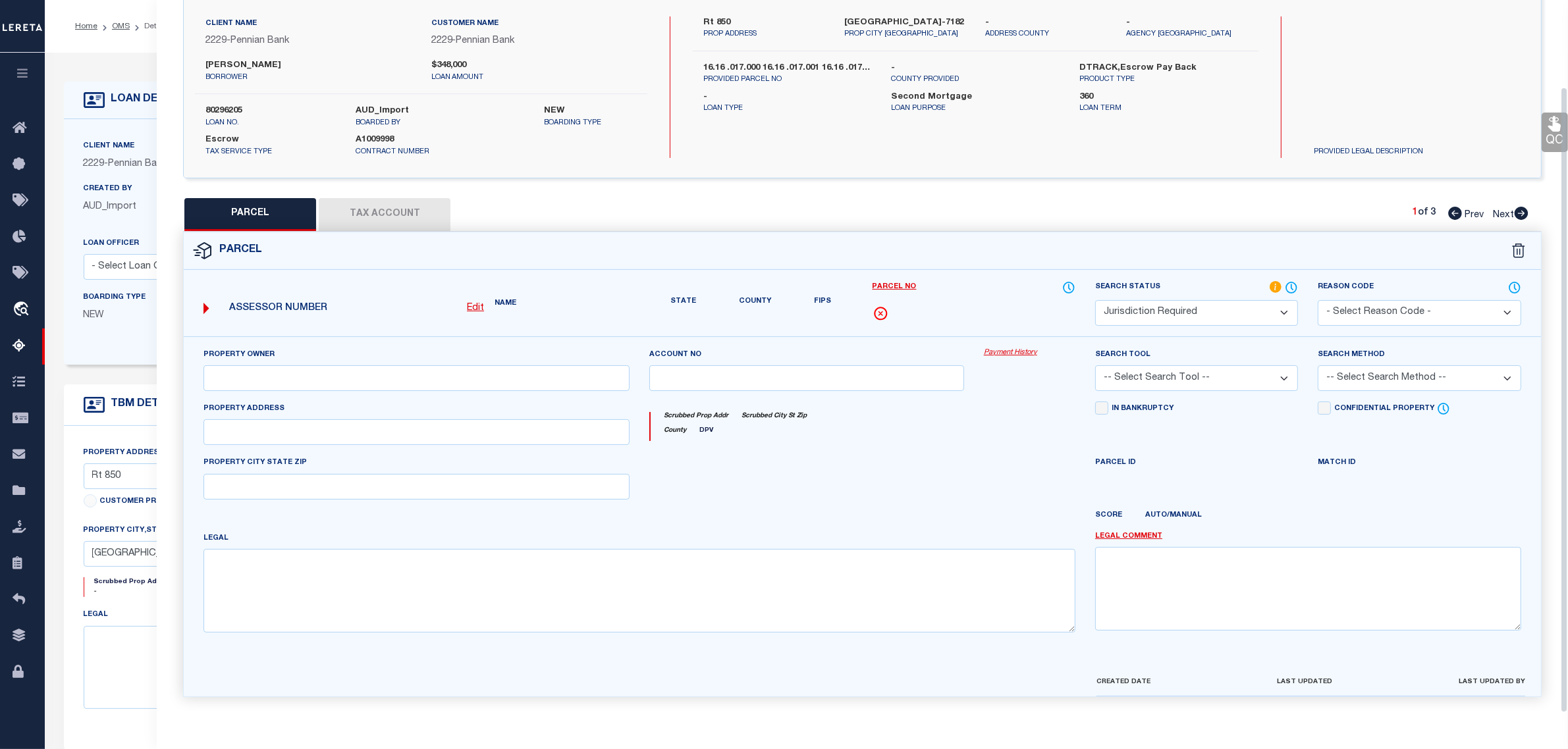
type input "[PERSON_NAME]"
select select "AGW"
select select "LEG"
type input "RT 850"
type input "[GEOGRAPHIC_DATA]"
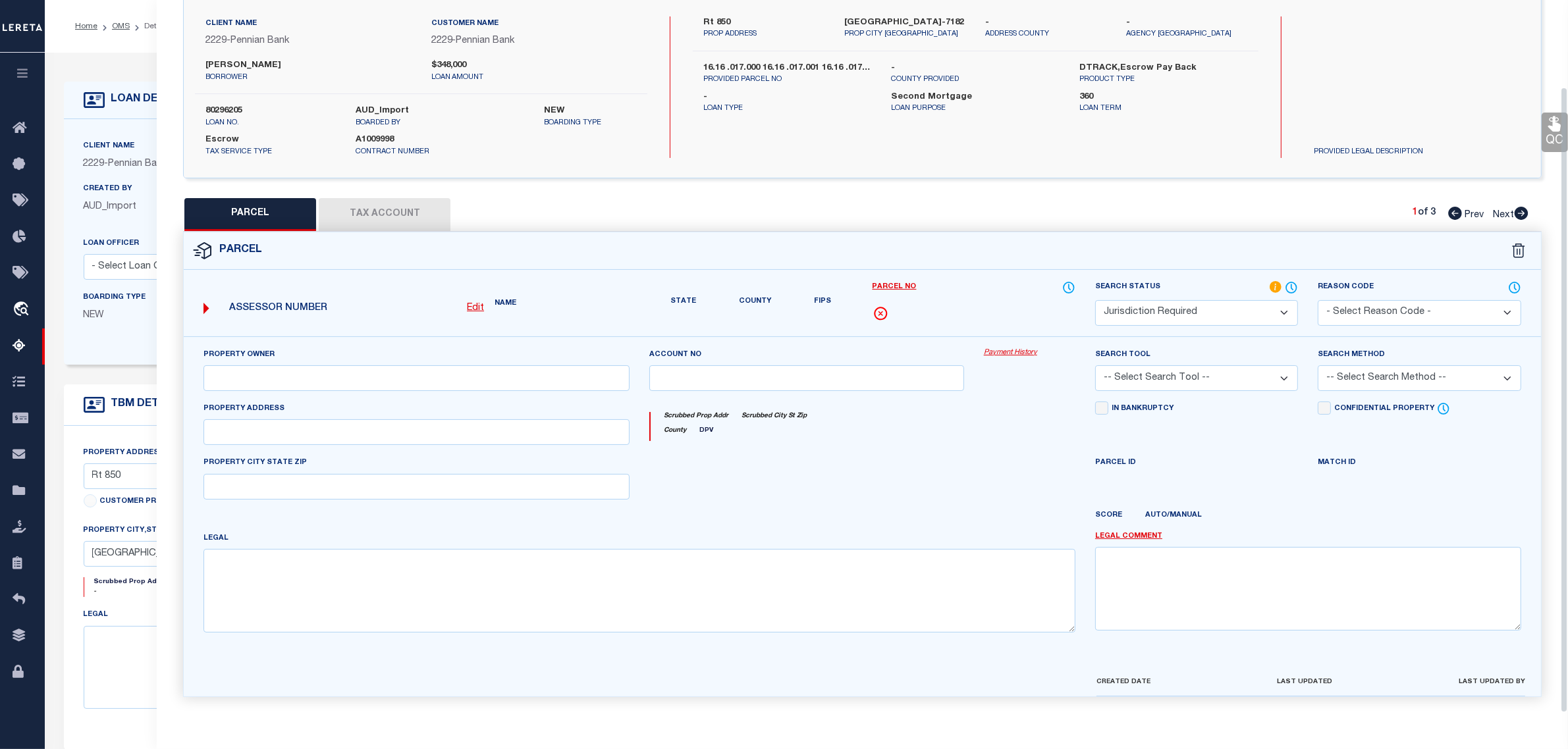
type textarea "Acreage: 16.93"
type textarea "TUSCARORA TOWNSHIP Tax id format- 16$$*$$$+#* Tax id available on the website- …"
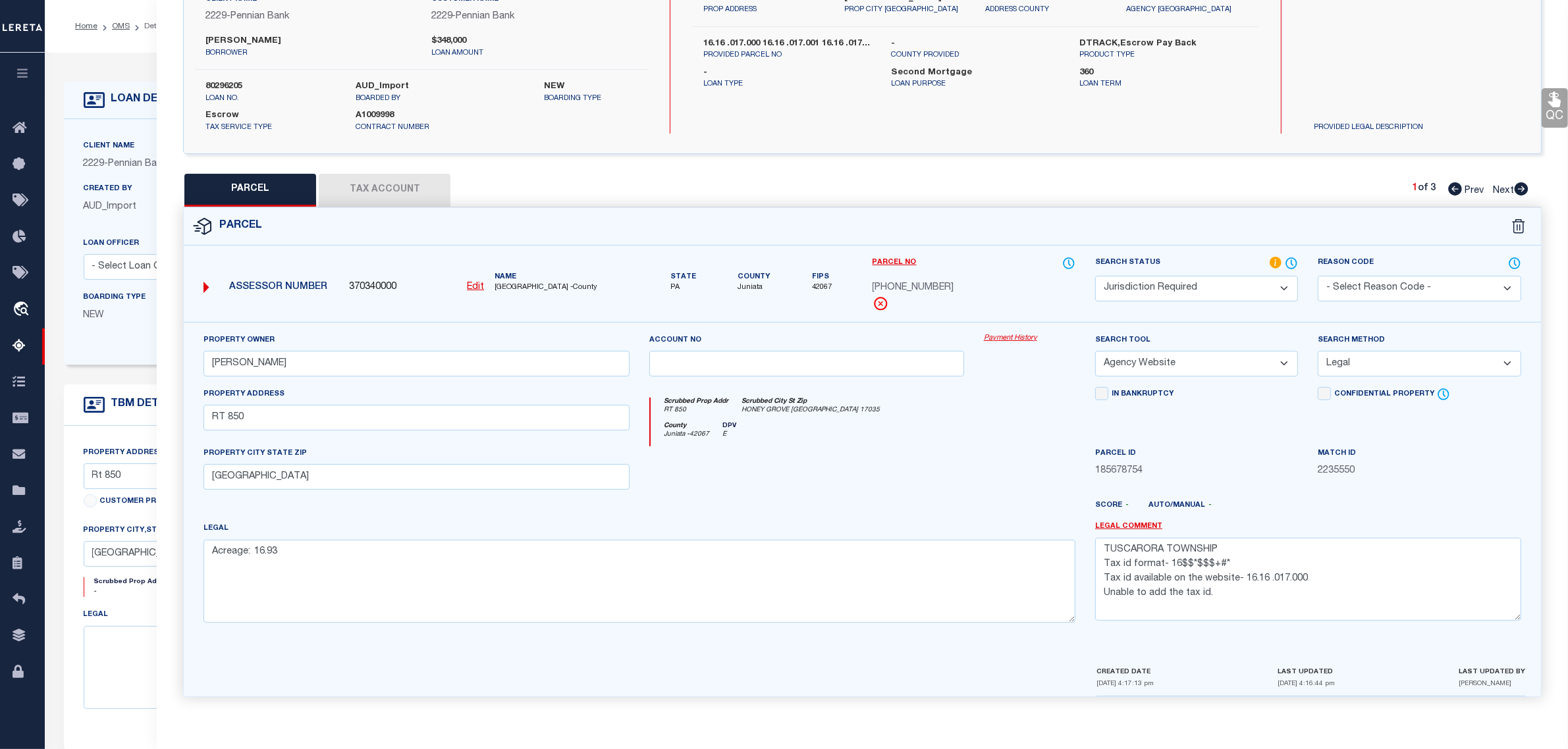
click at [472, 284] on u "Edit" at bounding box center [475, 287] width 17 height 9
select select "JR"
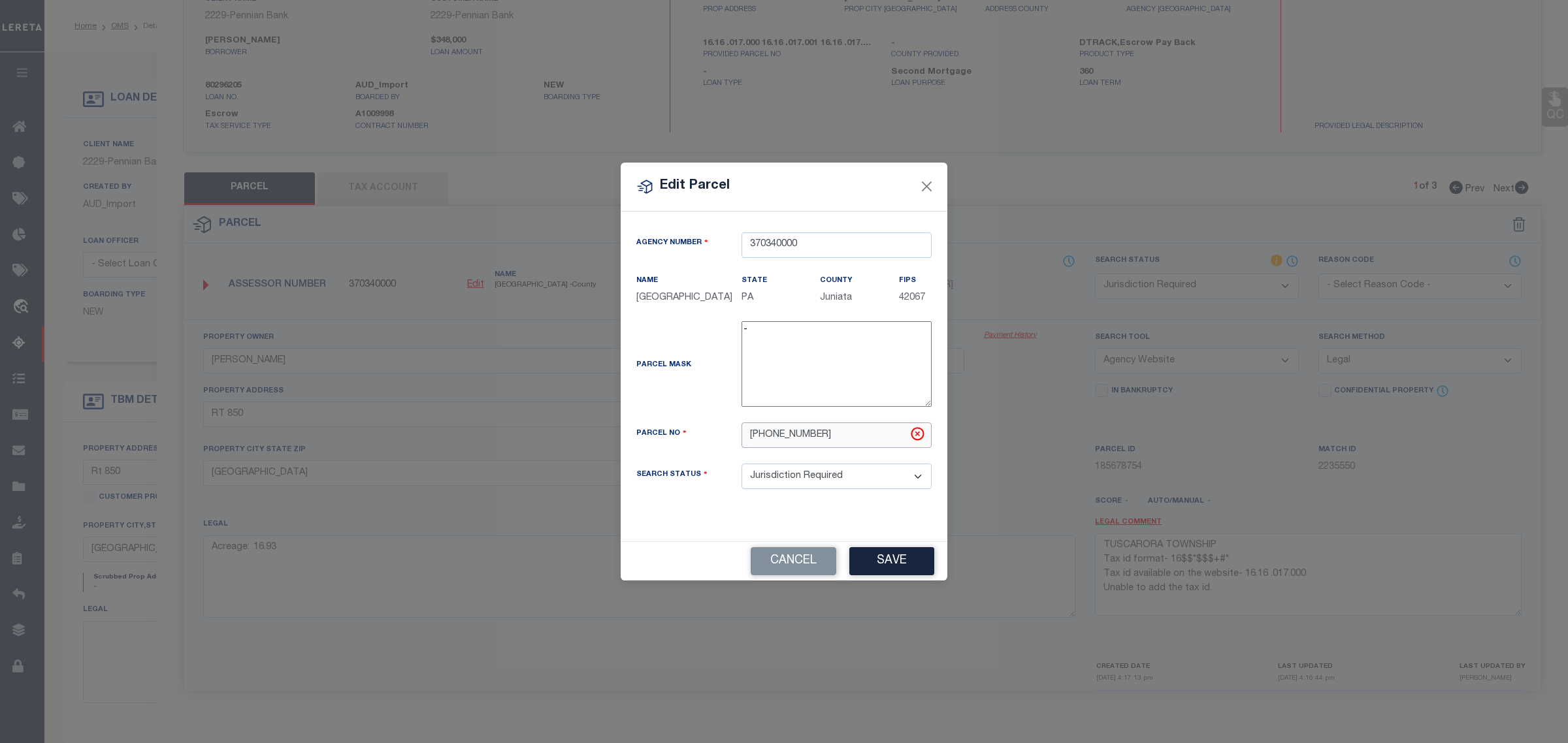
click at [782, 433] on input "[PHONE_NUMBER]" at bounding box center [837, 435] width 190 height 25
type input "16-16-17"
click at [898, 560] on button "Save" at bounding box center [892, 561] width 85 height 28
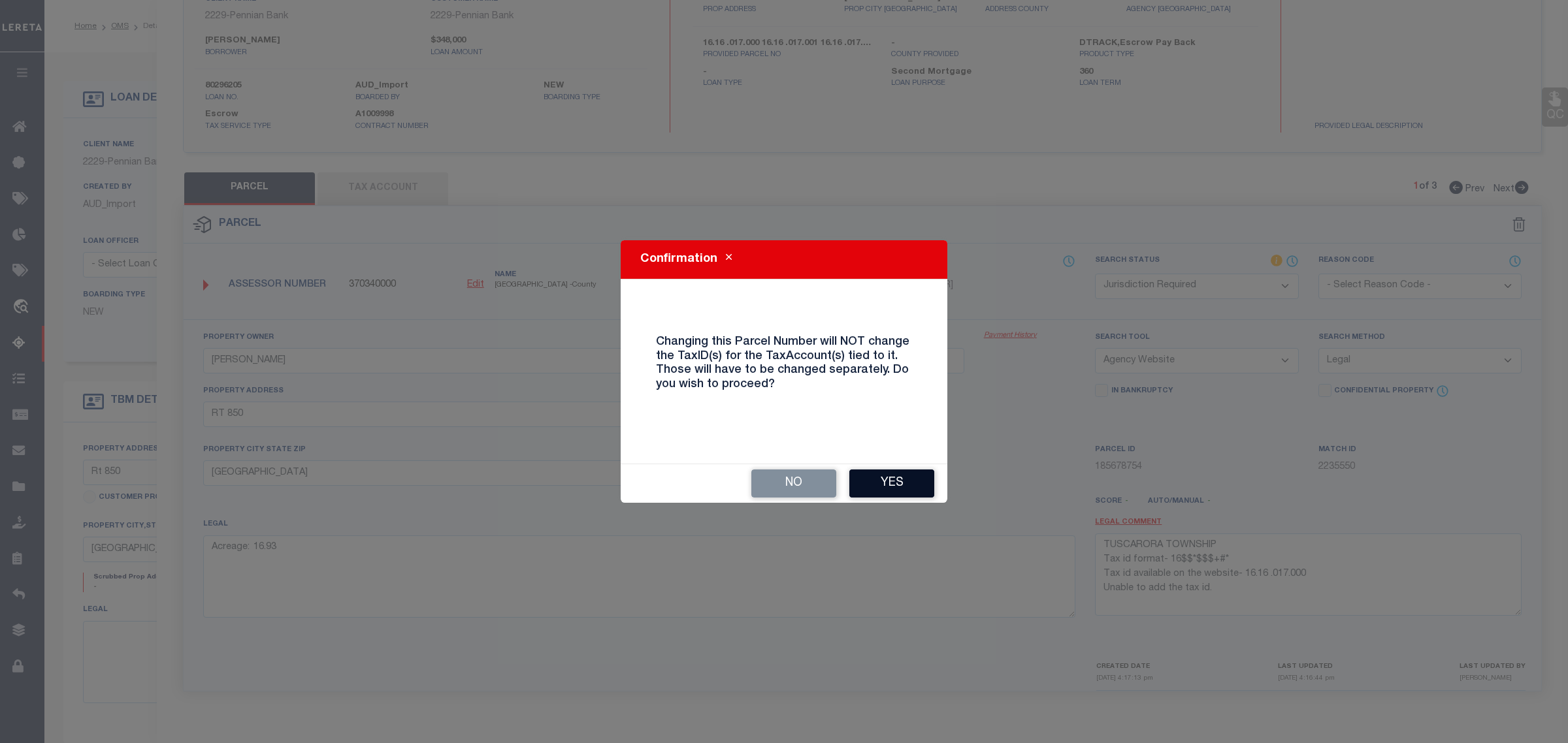
click at [886, 470] on button "Yes" at bounding box center [892, 484] width 85 height 28
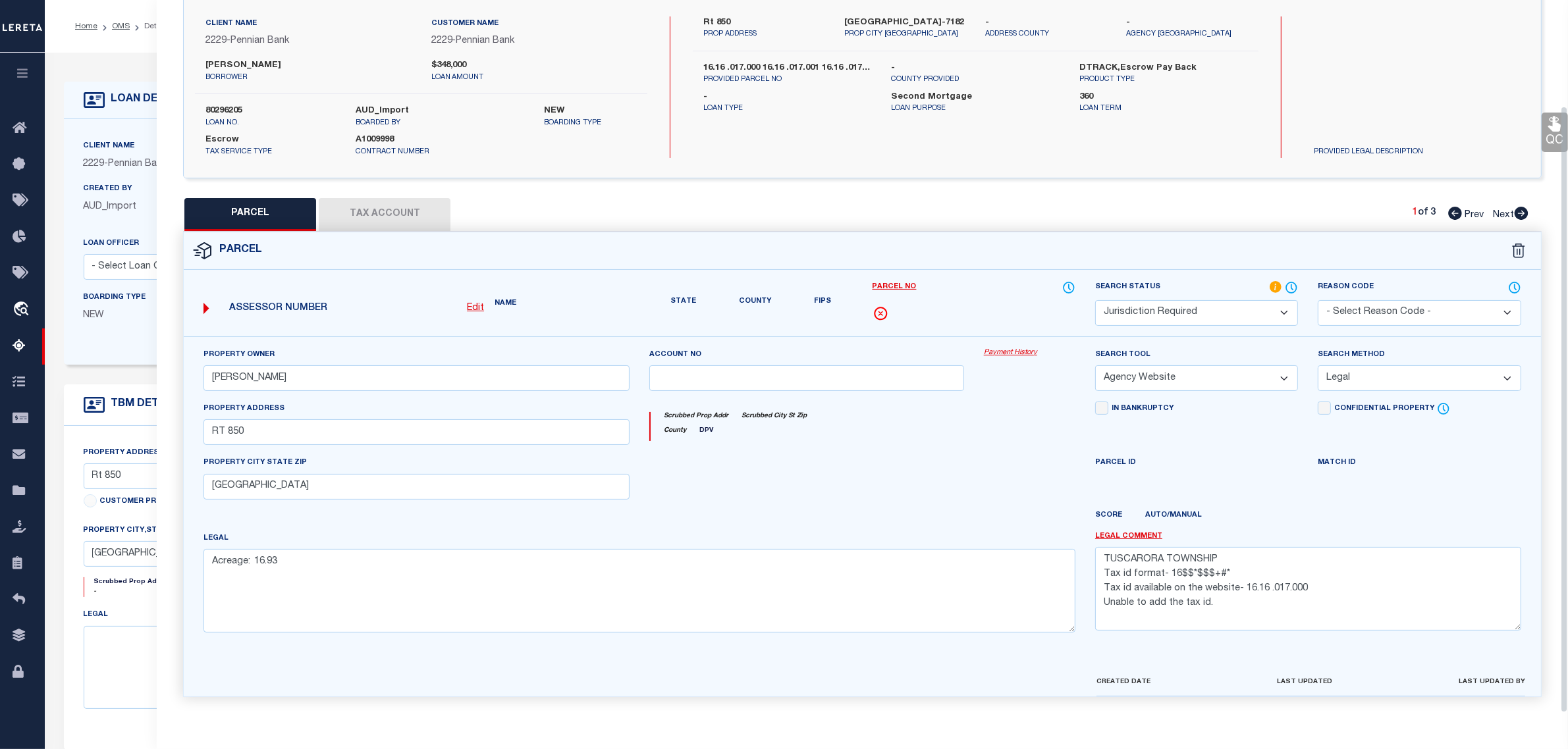
select select "JR"
select select
checkbox input "false"
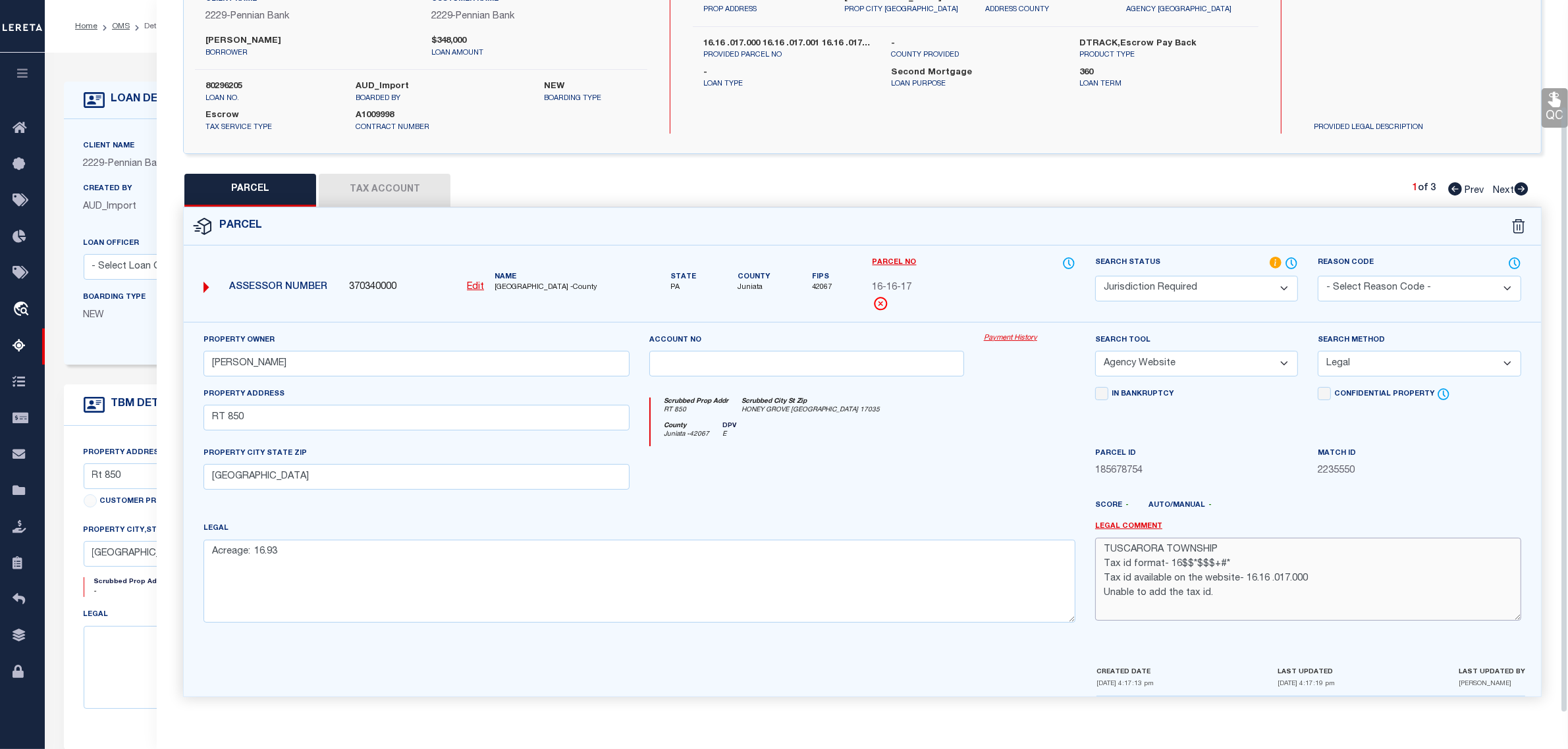
click at [1233, 548] on textarea "TUSCARORA TOWNSHIP Tax id format- 16$$*$$$+#* Tax id available on the website- …" at bounding box center [1308, 579] width 426 height 83
click at [406, 182] on button "Tax Account" at bounding box center [385, 190] width 132 height 33
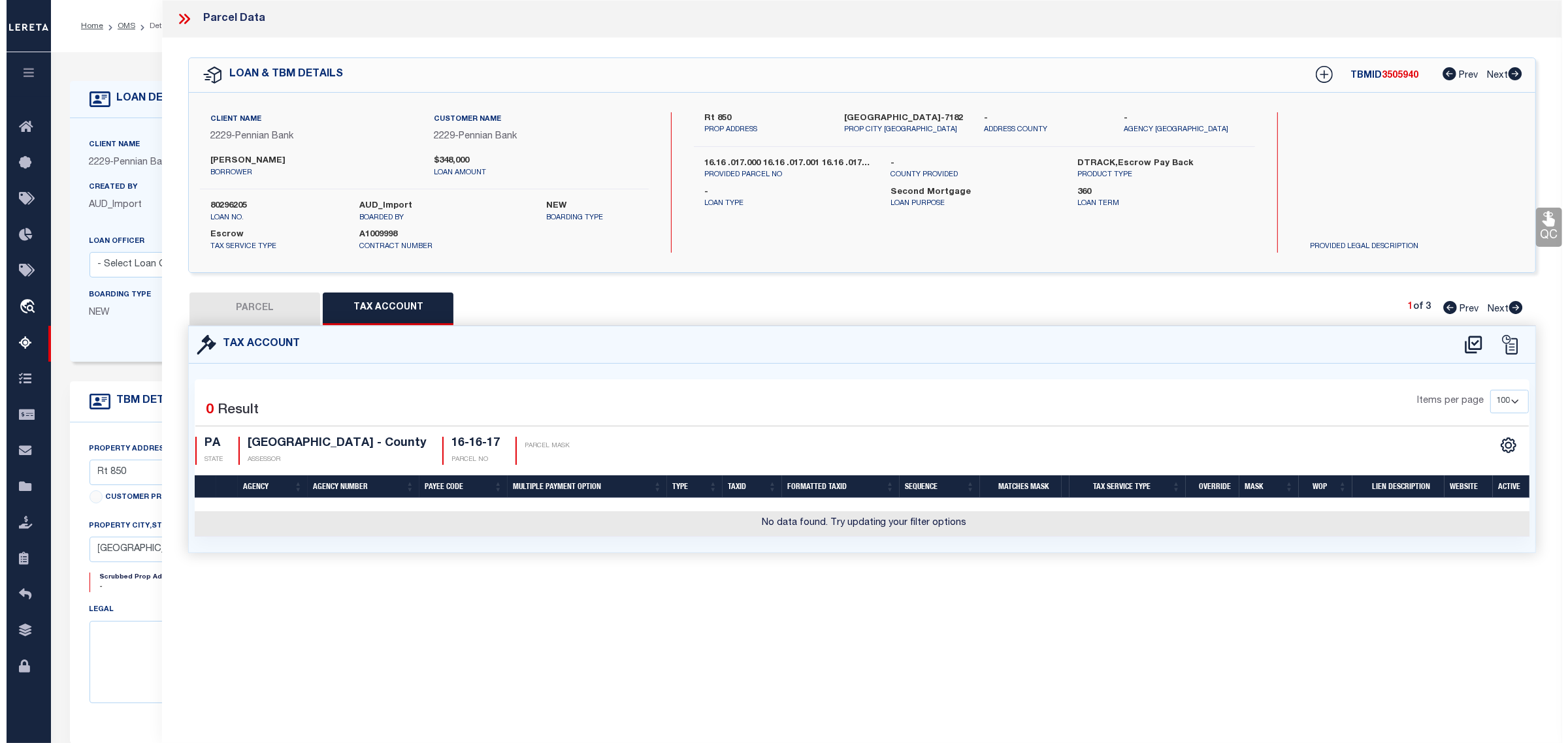
scroll to position [0, 0]
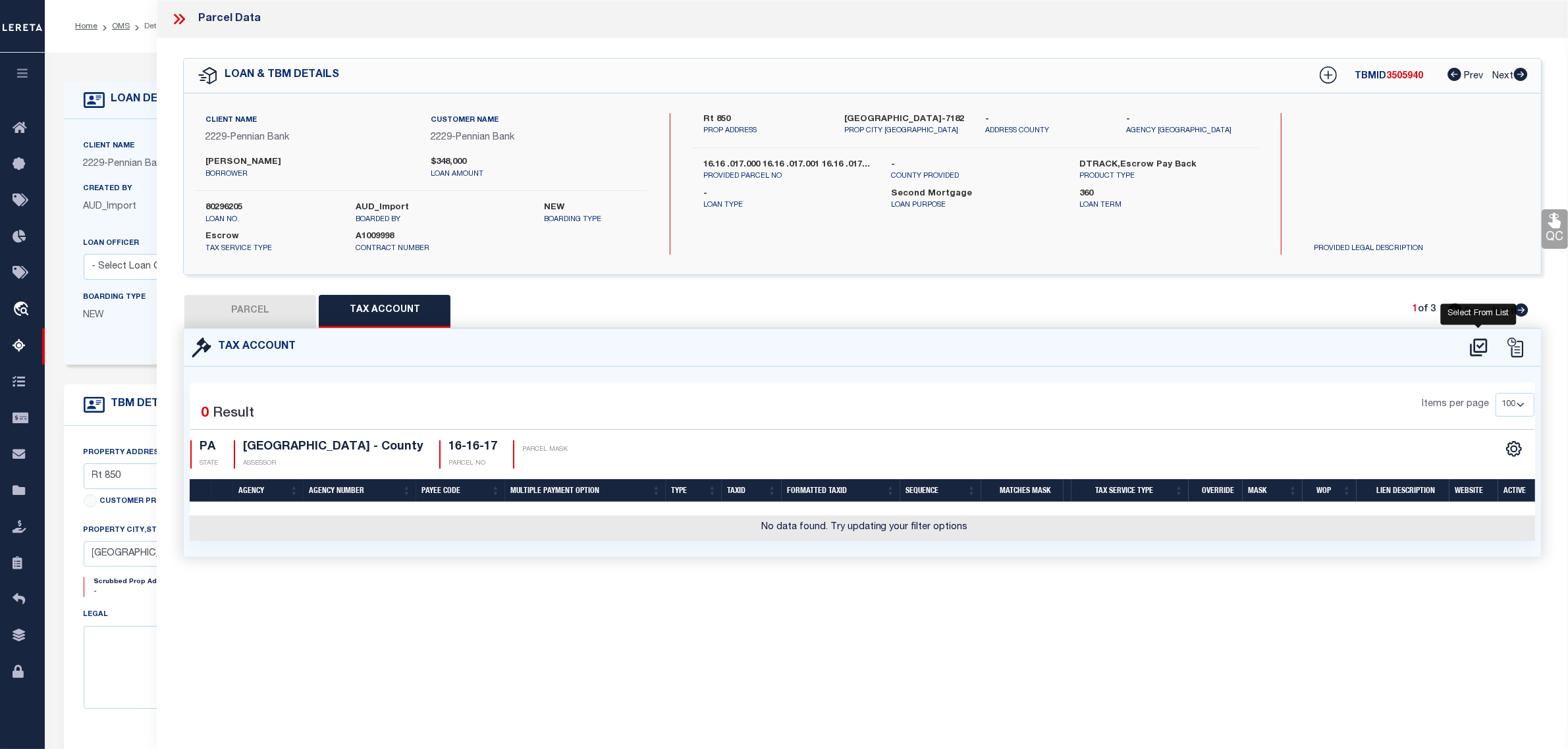
click at [1485, 347] on icon at bounding box center [1478, 348] width 21 height 21
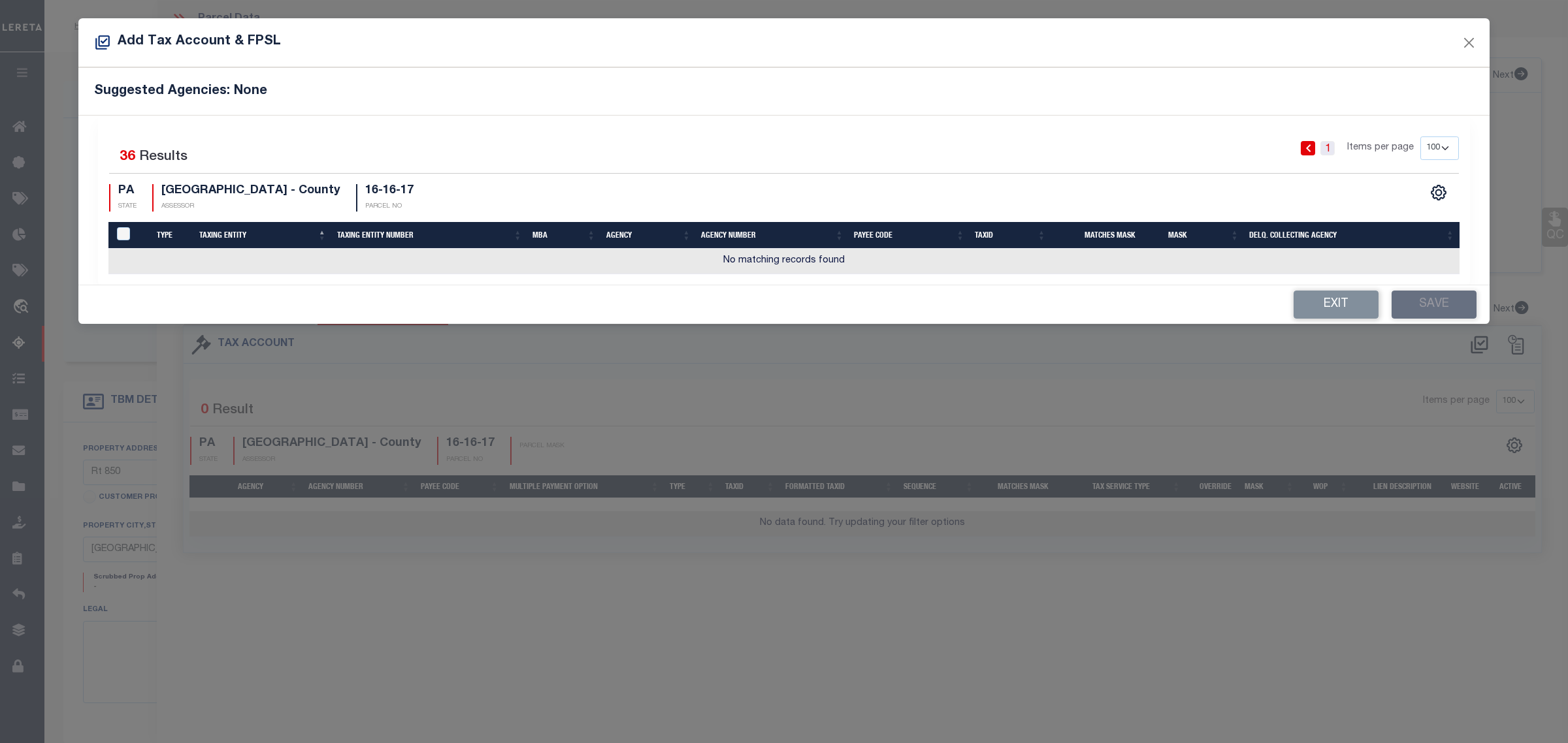
click at [1327, 150] on link "1" at bounding box center [1327, 148] width 14 height 14
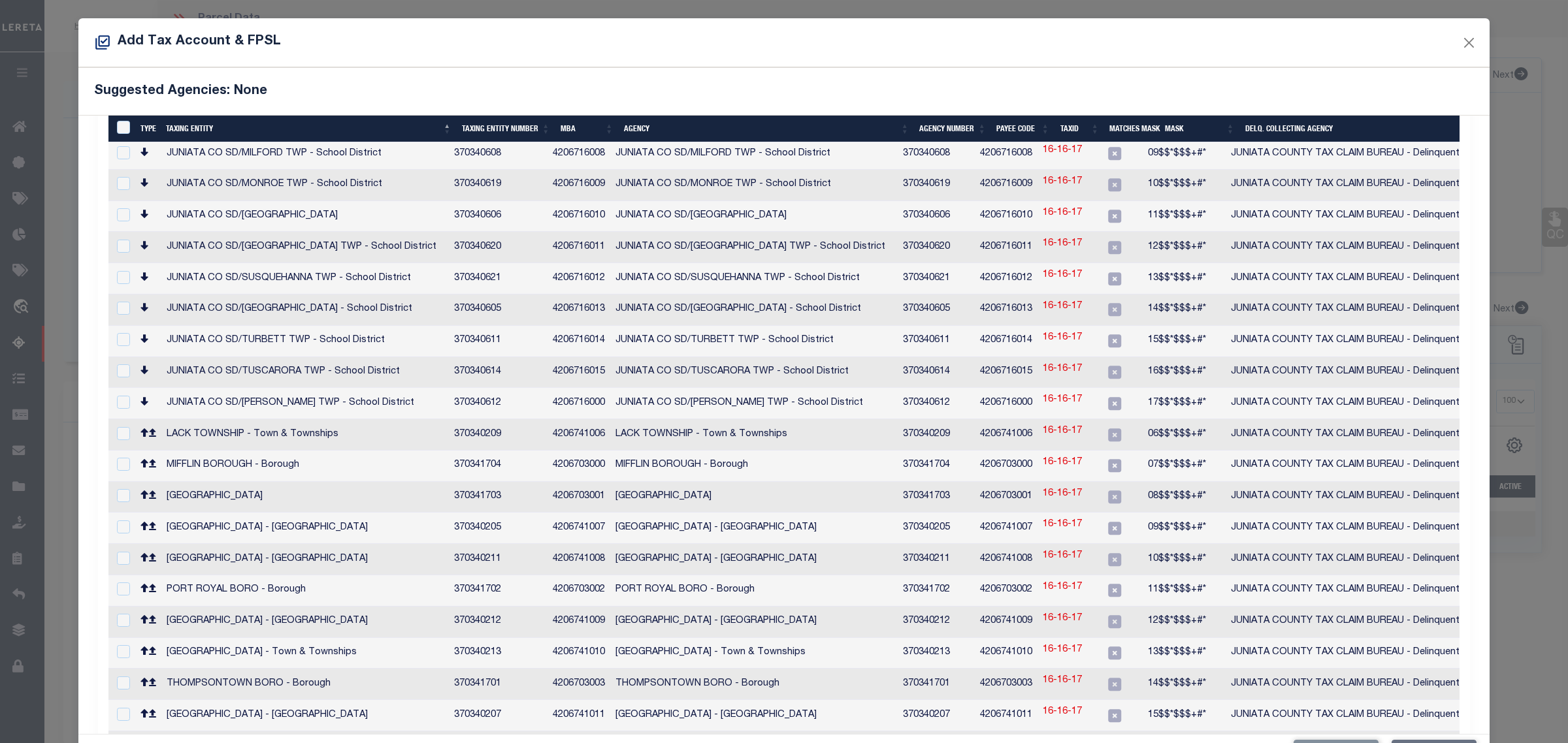
scroll to position [599, 0]
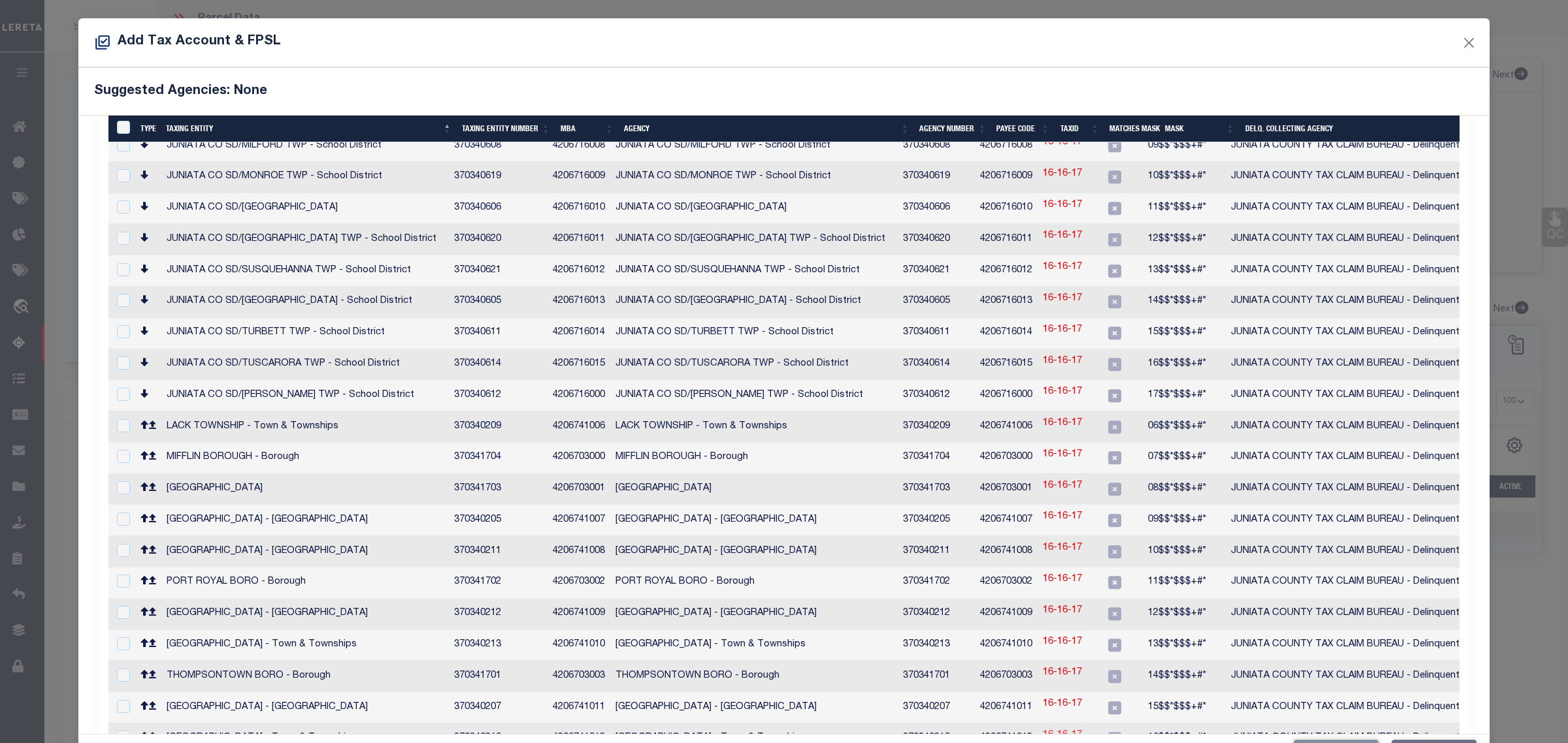
click at [1082, 729] on link "16-16-17" at bounding box center [1062, 736] width 39 height 14
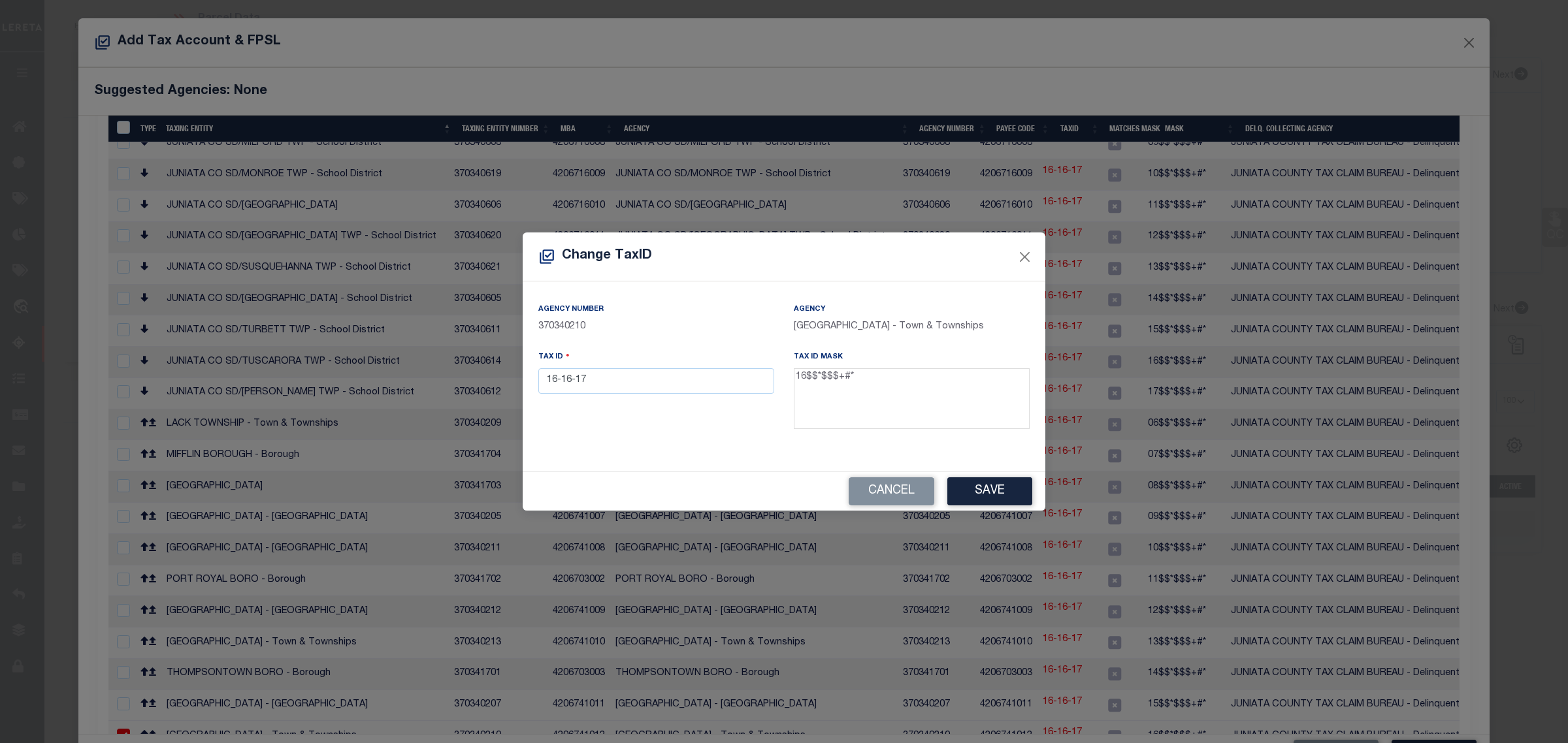
scroll to position [598, 0]
click at [554, 386] on input "16-16-17" at bounding box center [656, 381] width 236 height 25
click at [990, 494] on button "Save" at bounding box center [990, 492] width 85 height 28
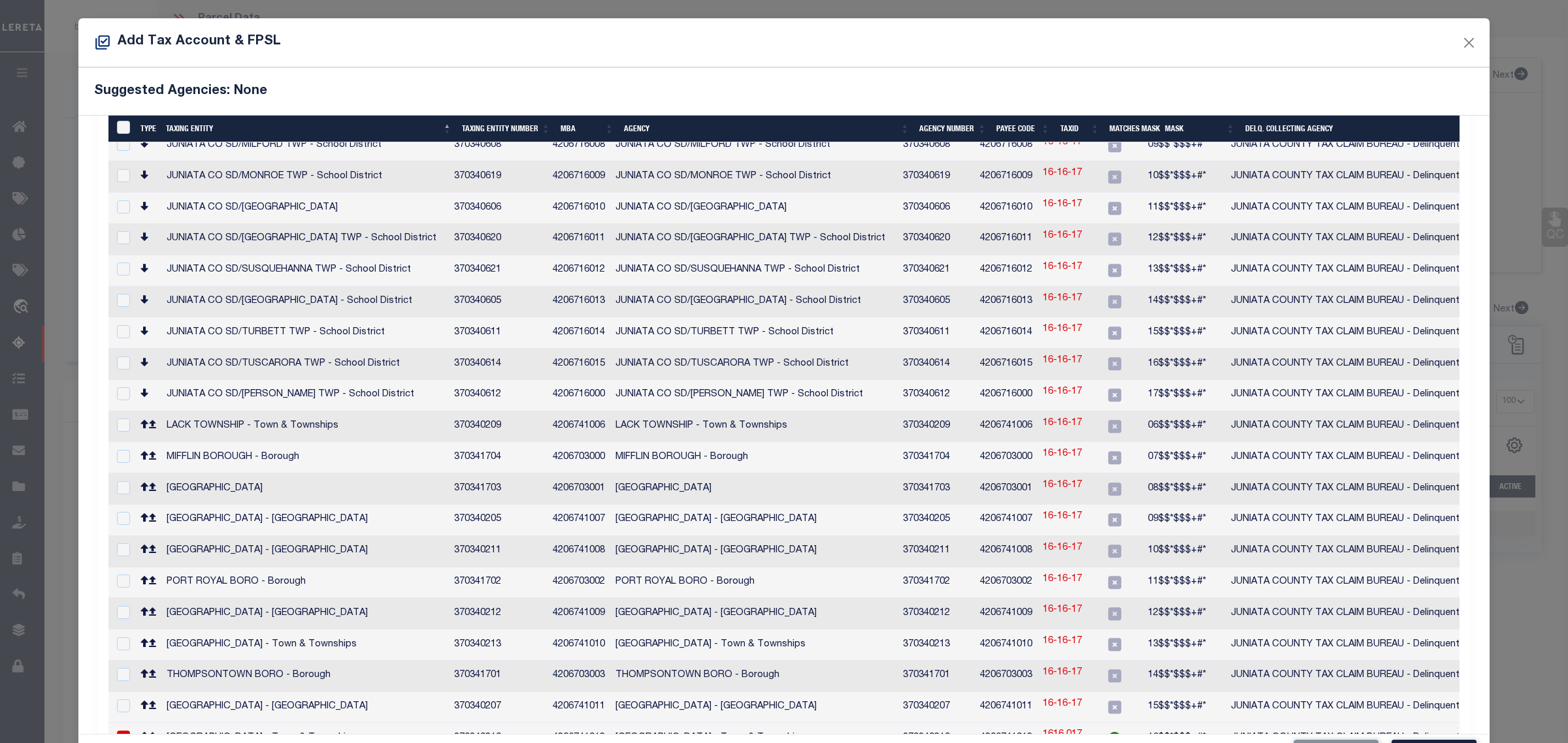
drag, startPoint x: 1069, startPoint y: 670, endPoint x: 860, endPoint y: 539, distance: 246.7
click at [1069, 728] on link "1616 017" at bounding box center [1062, 735] width 39 height 14
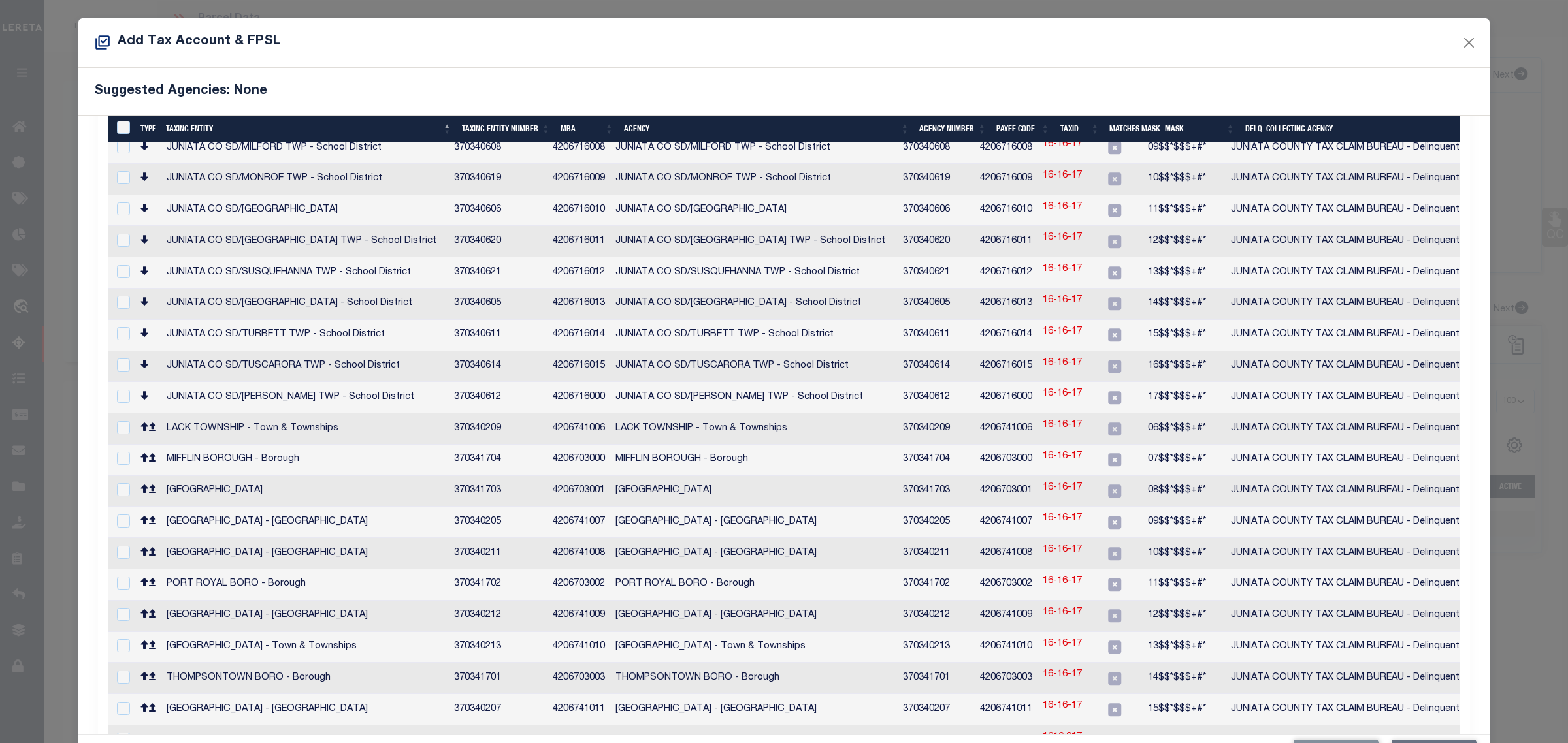
scroll to position [599, 0]
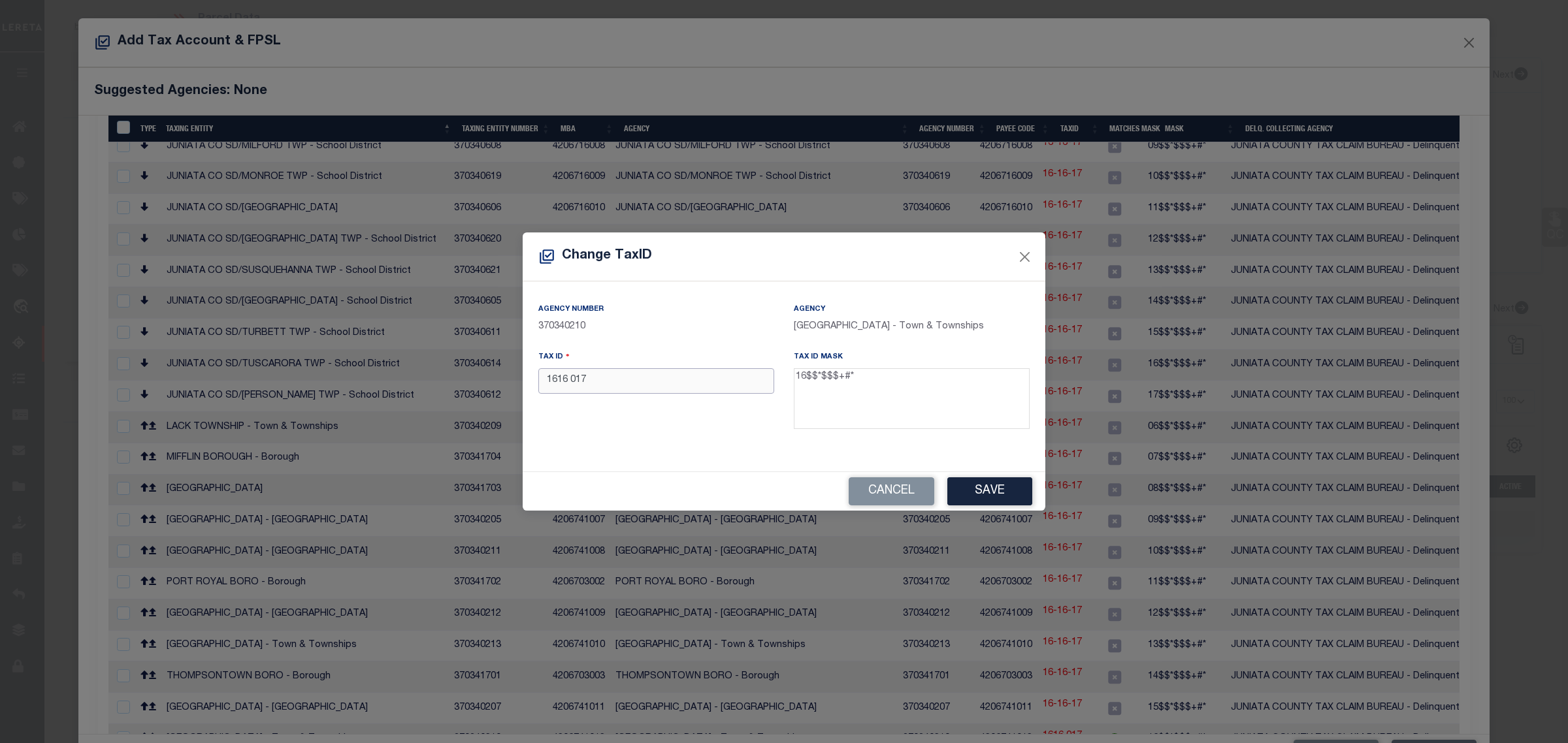
drag, startPoint x: 593, startPoint y: 384, endPoint x: 526, endPoint y: 378, distance: 67.3
click at [526, 378] on div "Agency Number 370340210 Agency [GEOGRAPHIC_DATA] - Town & Townships Tax ID 1616…" at bounding box center [784, 376] width 522 height 190
click at [870, 490] on button "Cancel" at bounding box center [891, 492] width 86 height 28
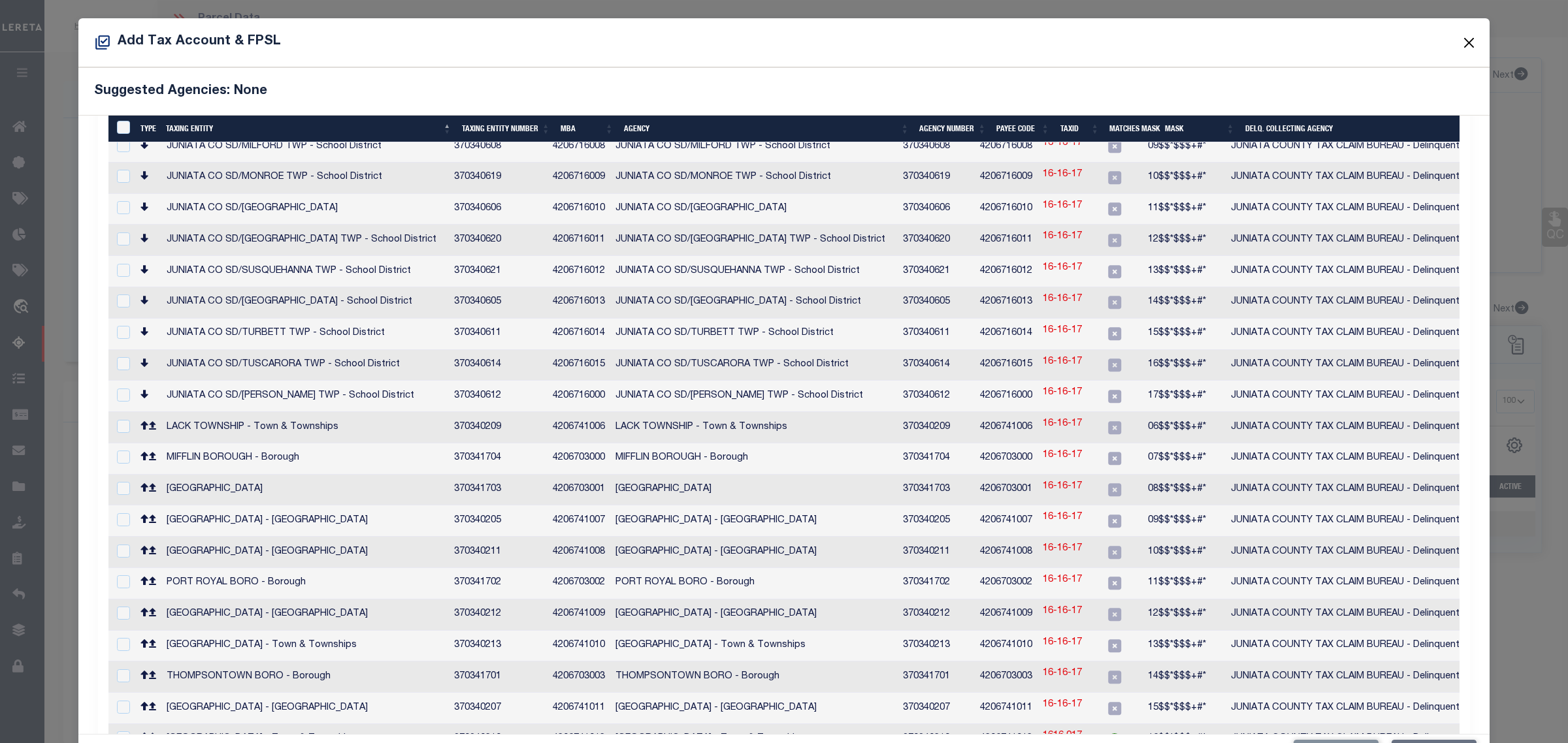
click at [1461, 42] on button "Close" at bounding box center [1470, 42] width 17 height 17
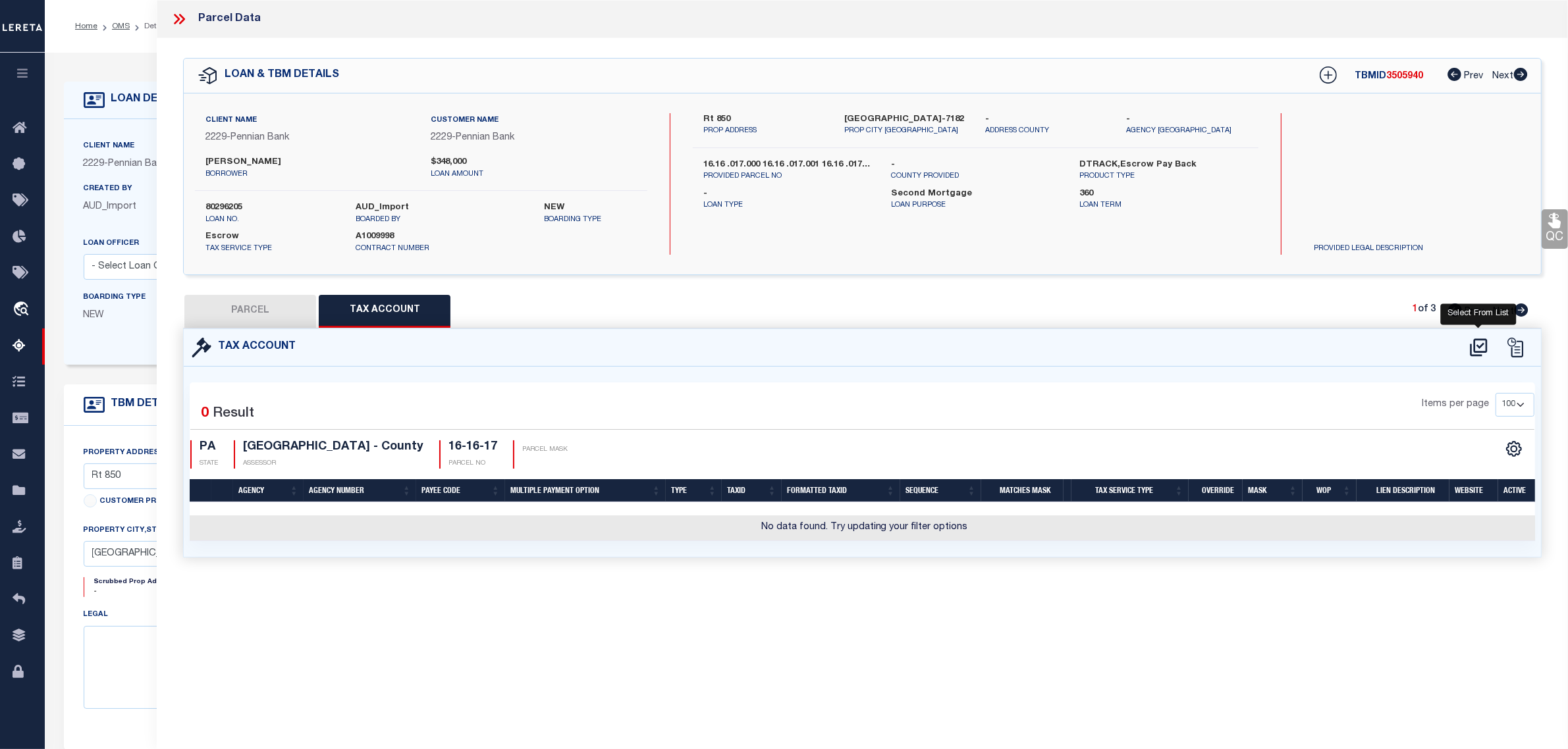
click at [1477, 354] on icon at bounding box center [1478, 347] width 17 height 18
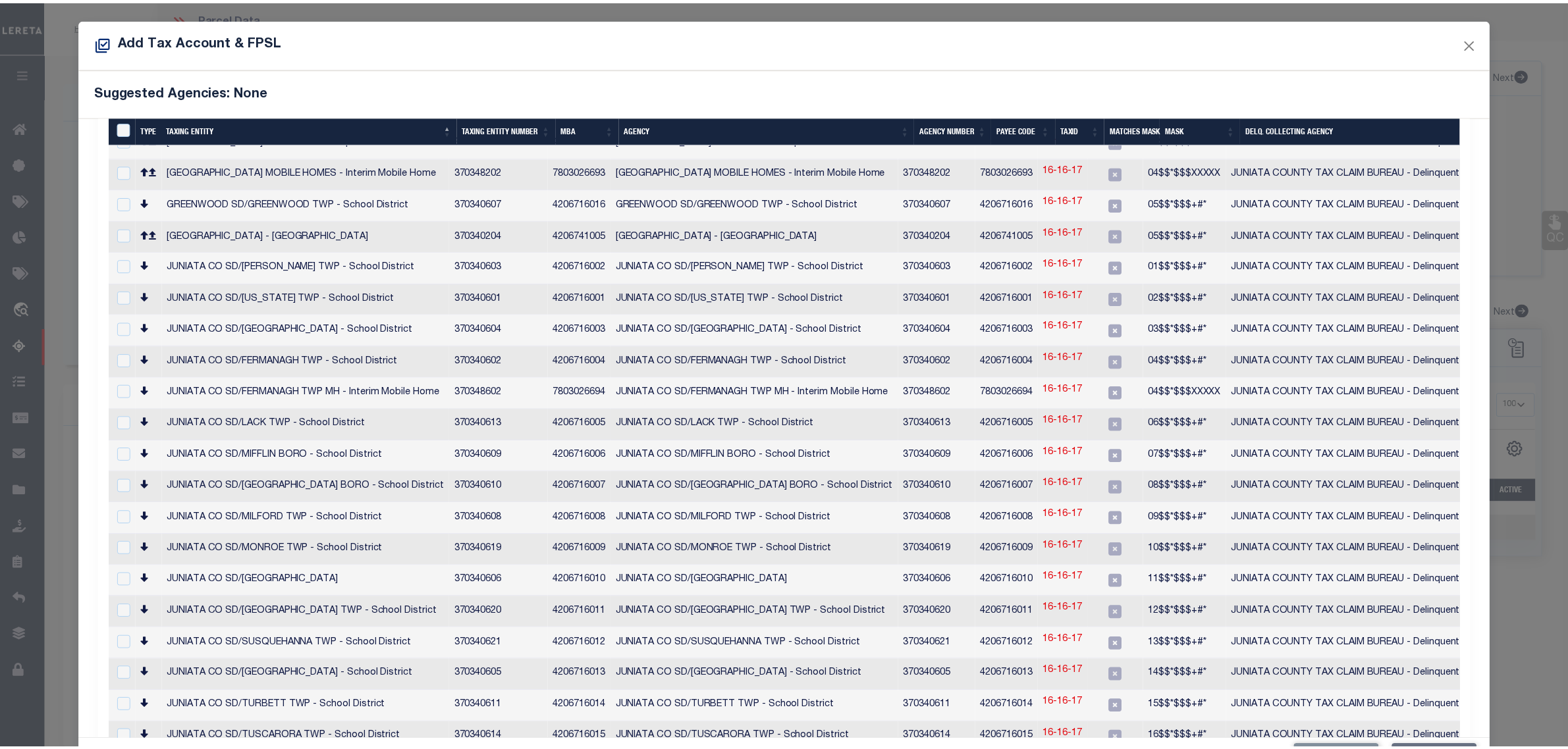
scroll to position [252, 0]
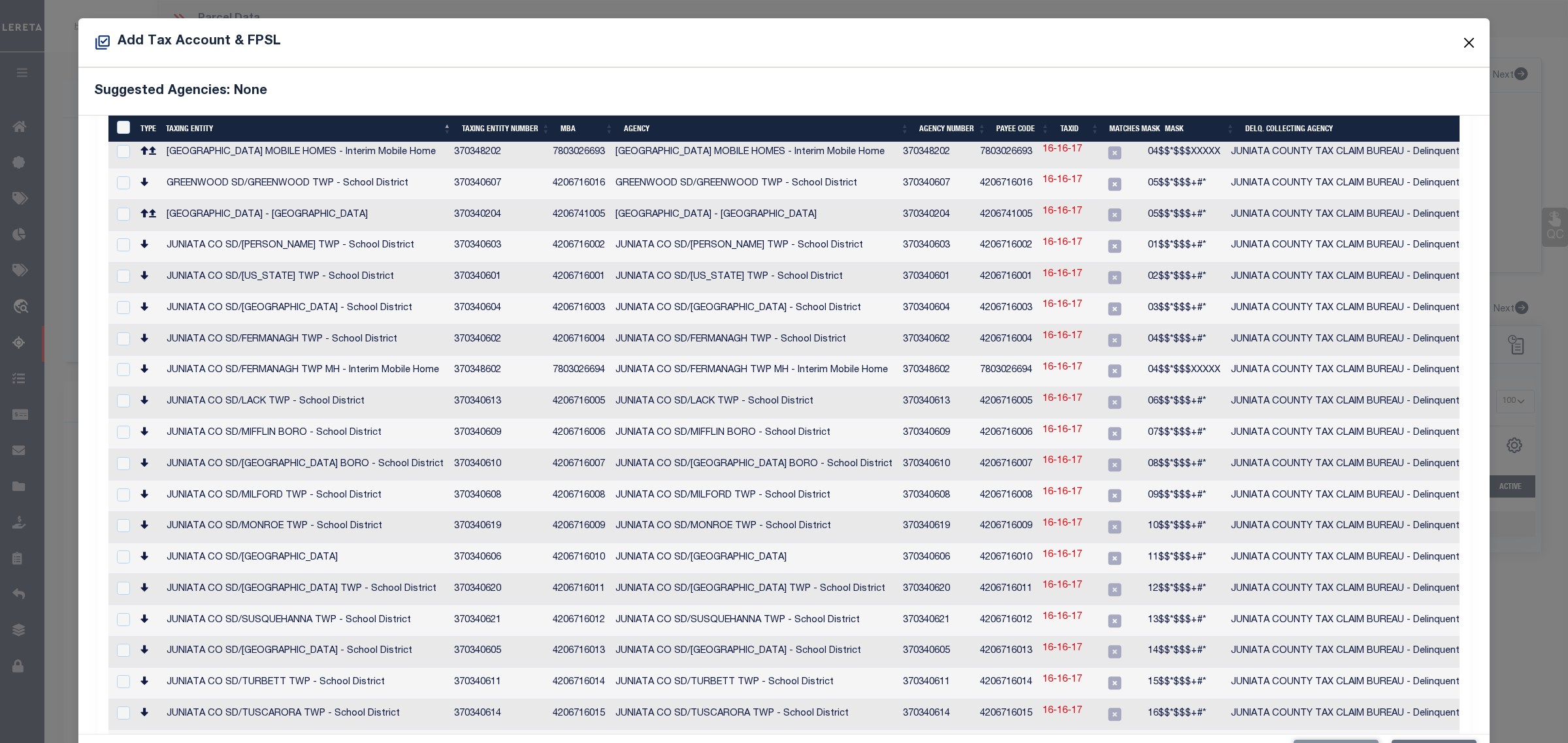
click at [1461, 42] on button "Close" at bounding box center [1470, 42] width 17 height 17
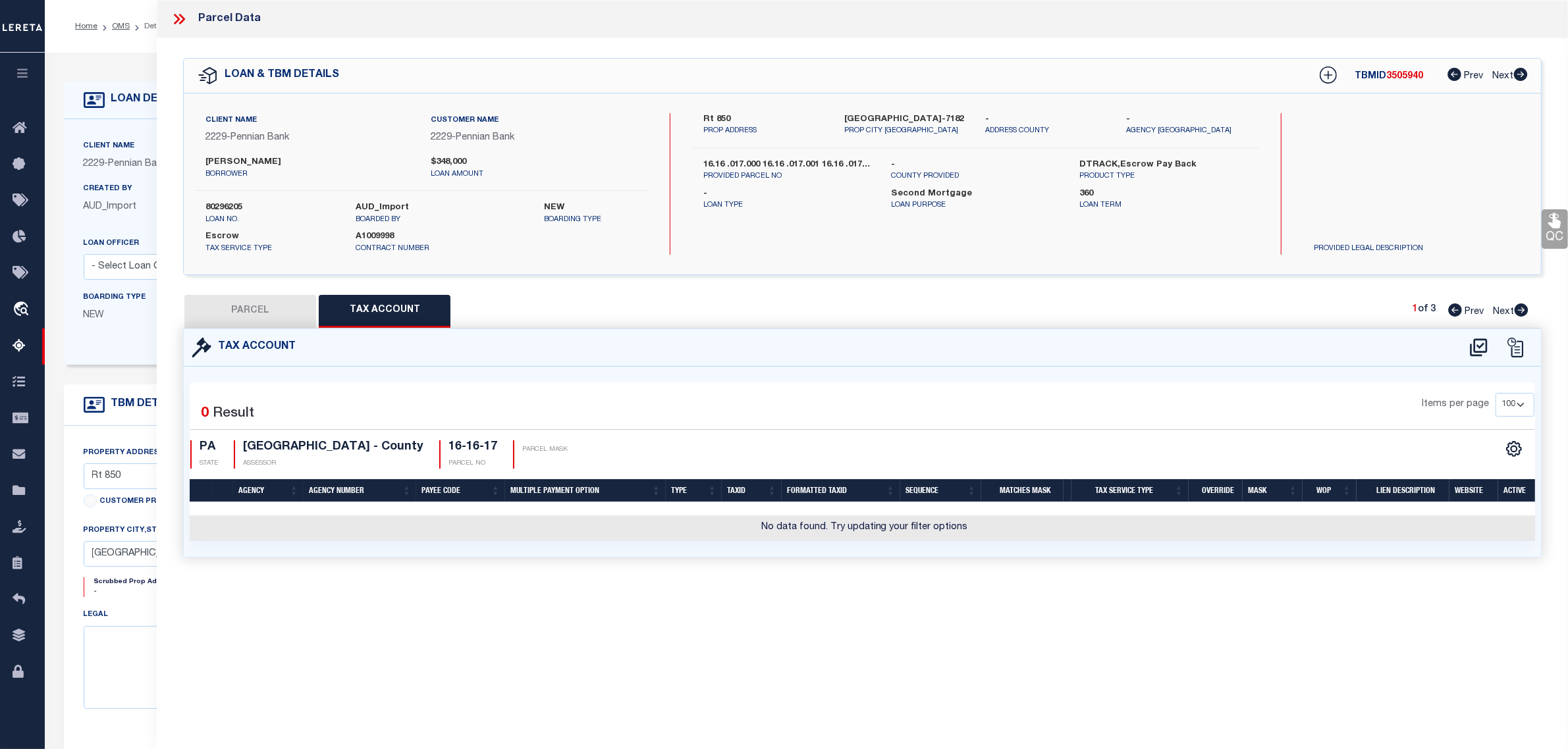
click at [273, 311] on button "PARCEL" at bounding box center [250, 312] width 132 height 33
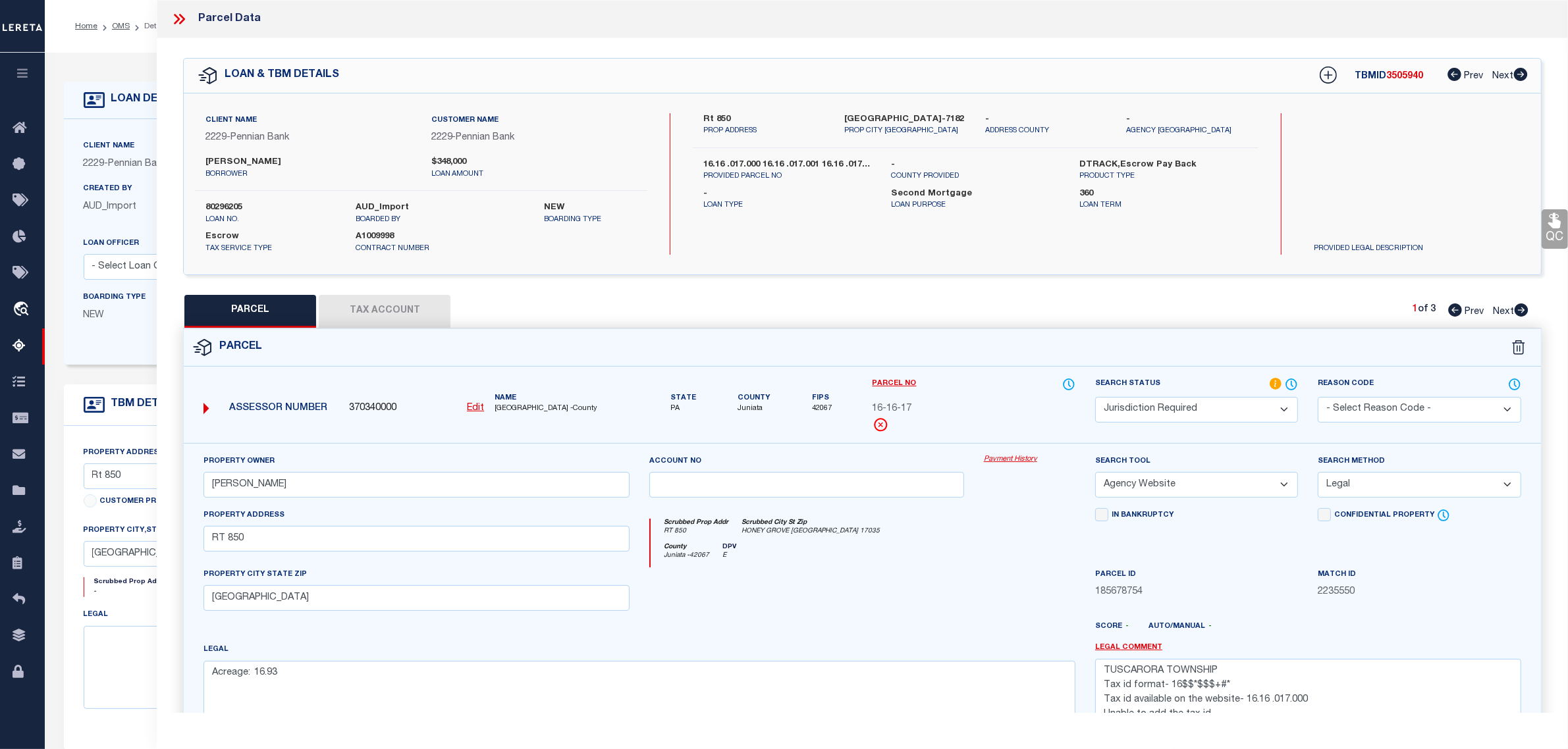
drag, startPoint x: 1268, startPoint y: 412, endPoint x: 1262, endPoint y: 424, distance: 13.4
click at [1268, 412] on select "Automated Search Bad Parcel Complete Duplicate Parcel High Dollar Reporting In …" at bounding box center [1196, 410] width 203 height 26
click at [1095, 397] on select "Automated Search Bad Parcel Complete Duplicate Parcel High Dollar Reporting In …" at bounding box center [1196, 410] width 203 height 26
click at [1238, 672] on textarea "TUSCARORA TOWNSHIP Tax id format- 16$$*$$$+#* Tax id available on the website- …" at bounding box center [1308, 700] width 426 height 83
paste textarea "1616 017"
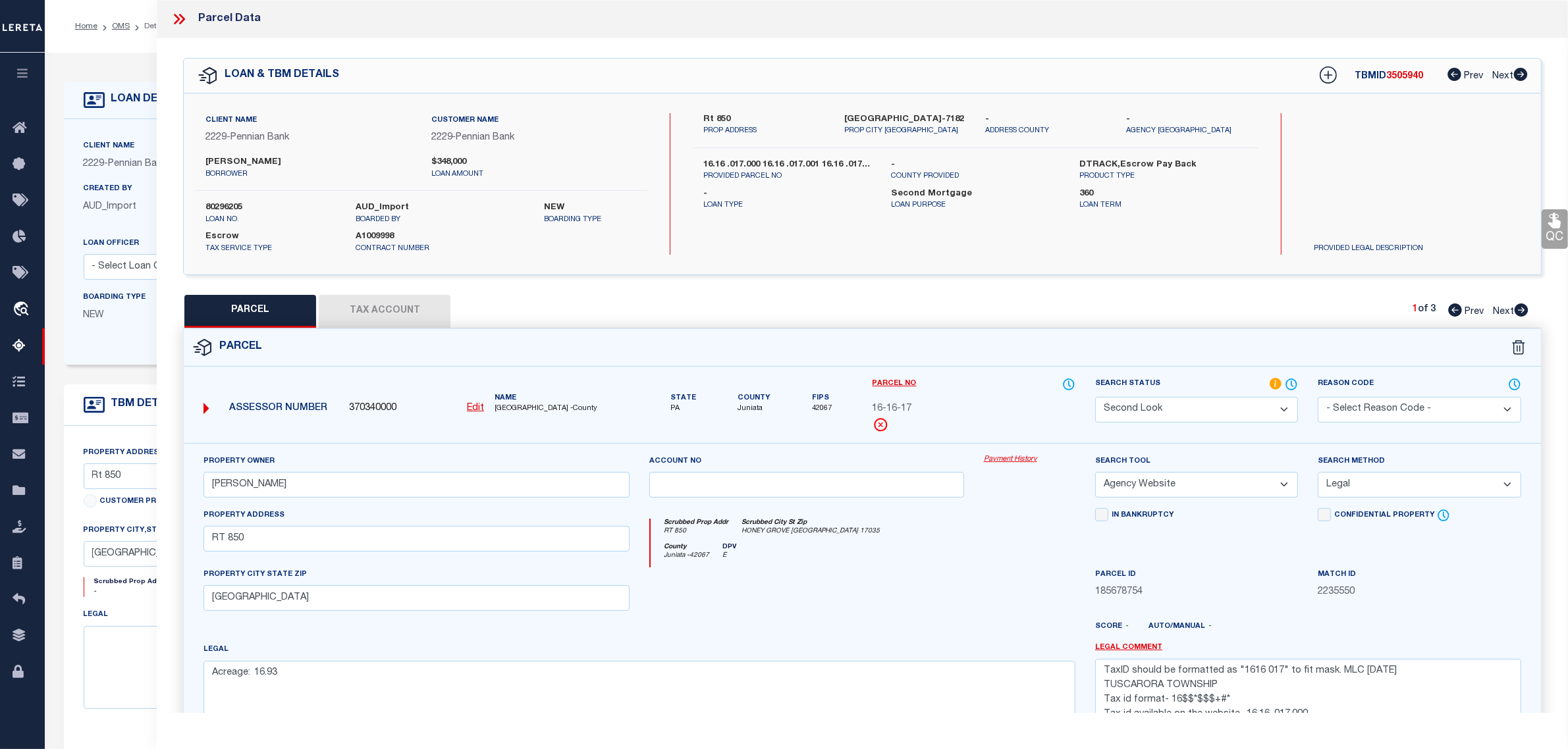
click at [1274, 551] on div "In Bankruptcy" at bounding box center [1196, 538] width 223 height 59
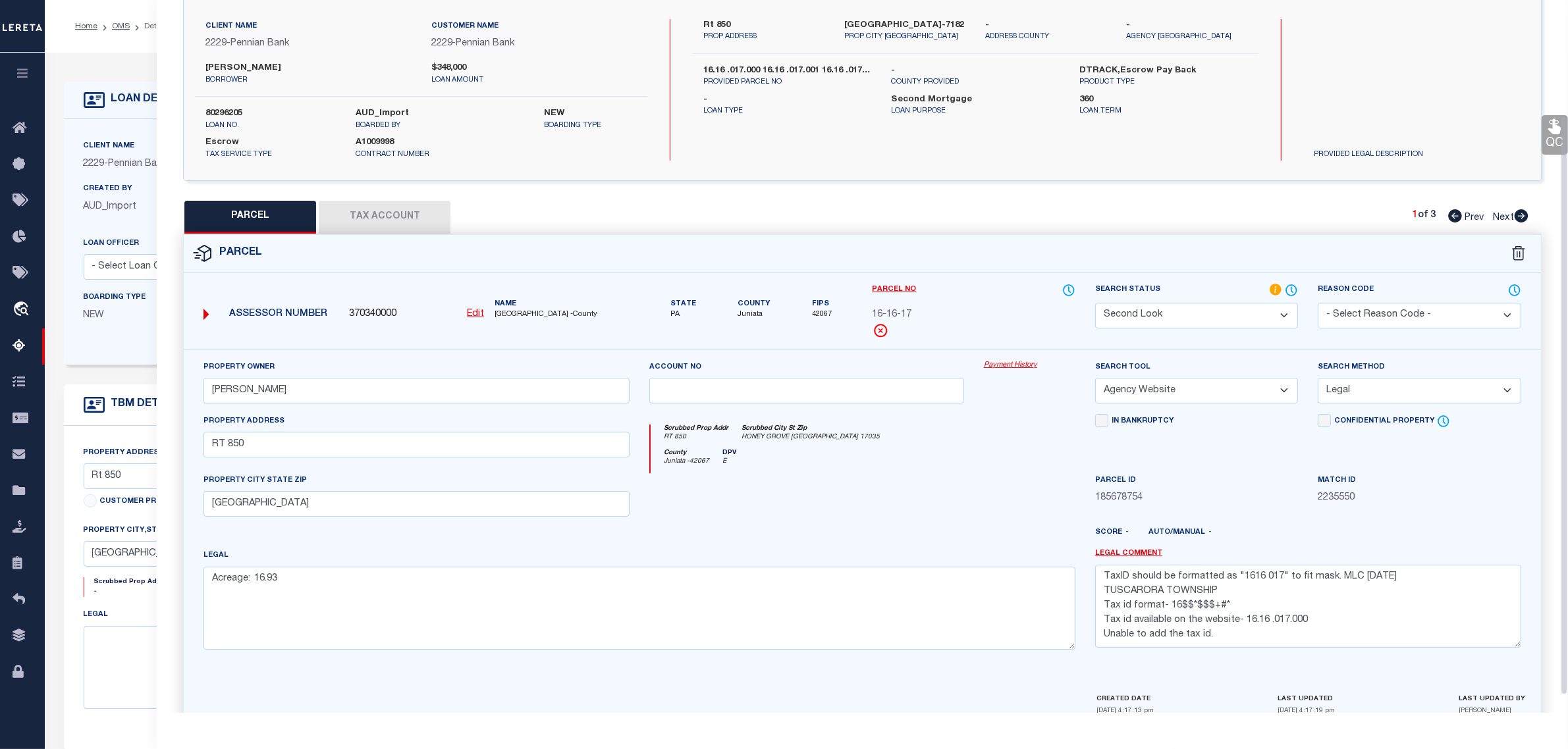
scroll to position [163, 0]
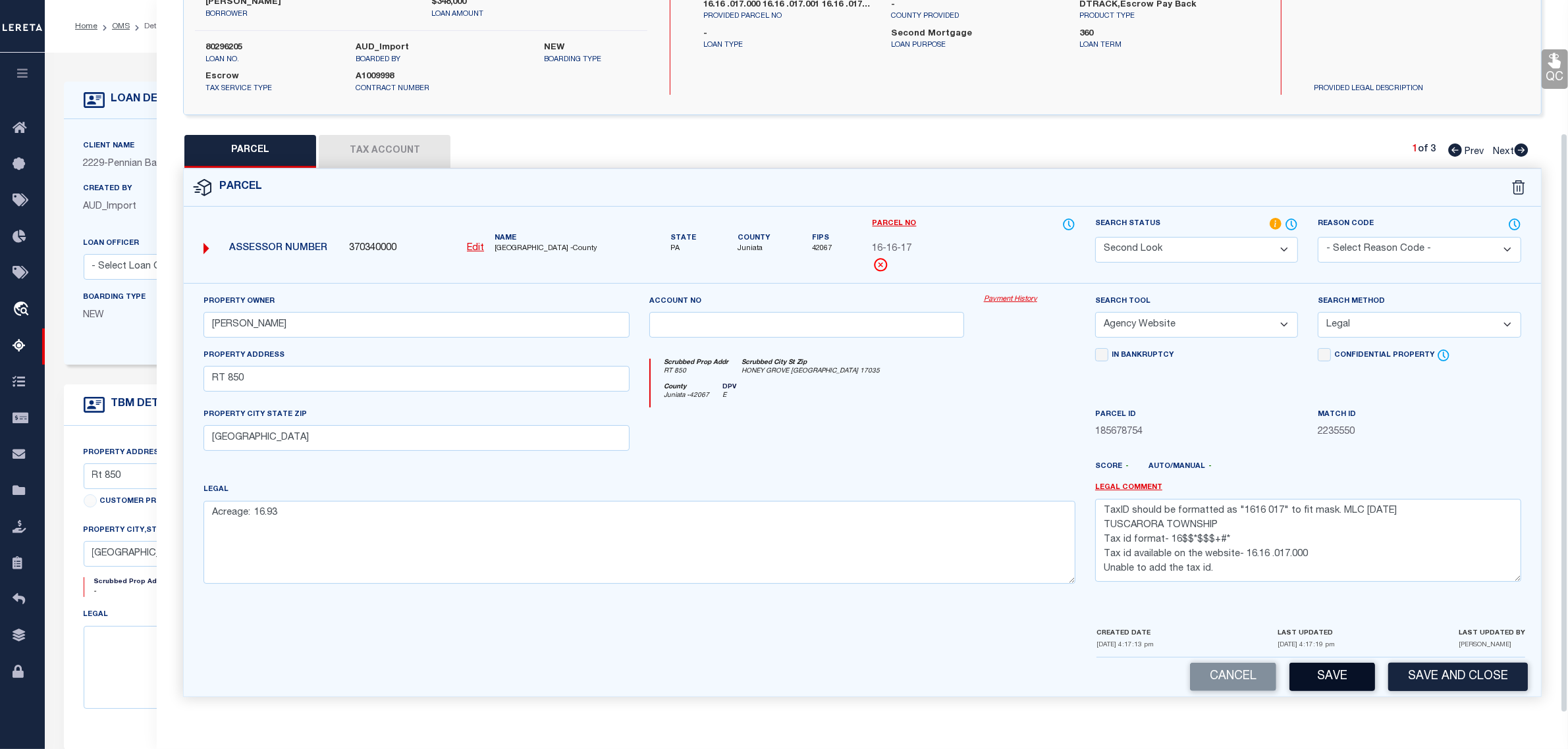
click at [1331, 673] on button "Save" at bounding box center [1332, 677] width 86 height 29
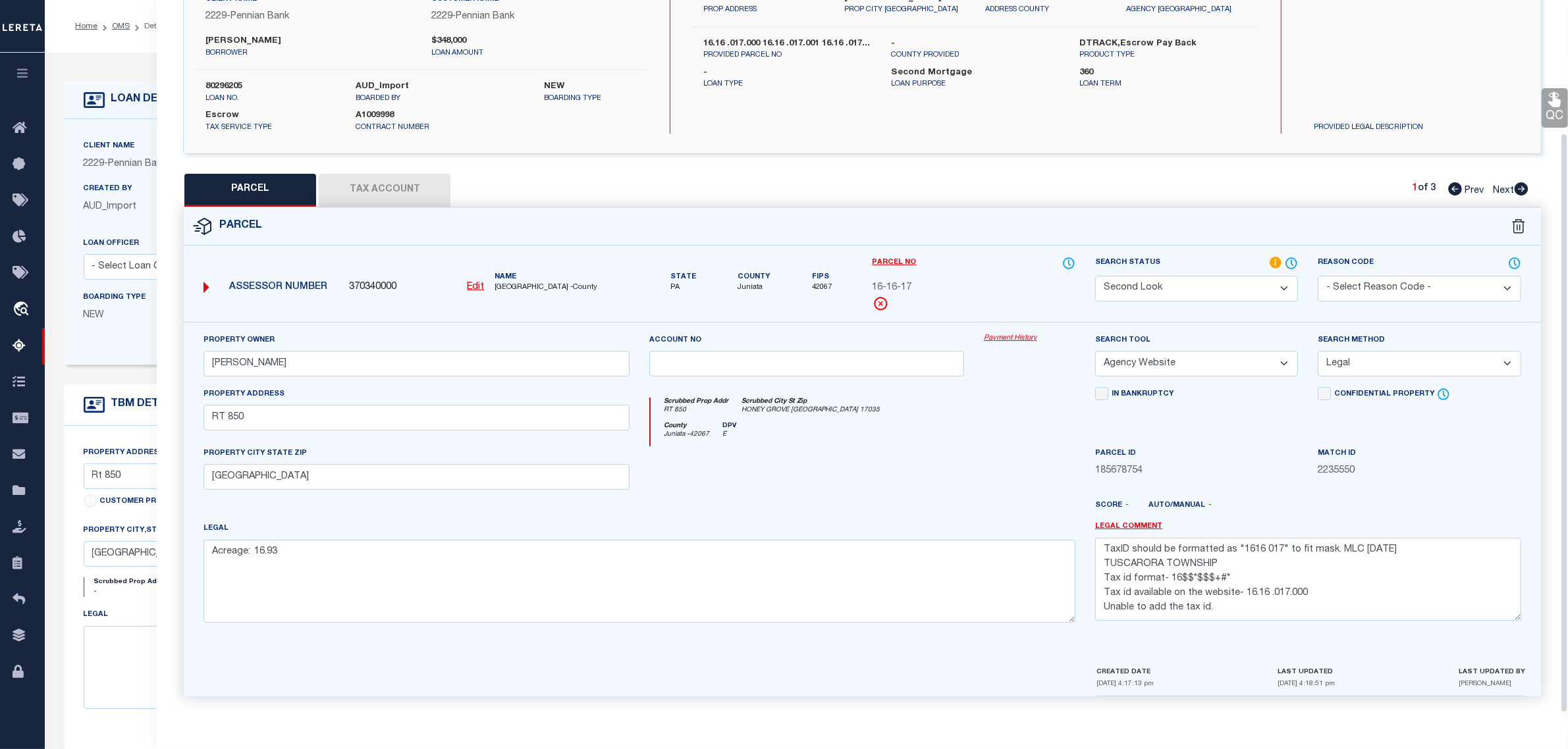
scroll to position [125, 0]
drag, startPoint x: 1500, startPoint y: 186, endPoint x: 1495, endPoint y: 191, distance: 7.1
click at [1500, 186] on span "Next" at bounding box center [1503, 190] width 21 height 9
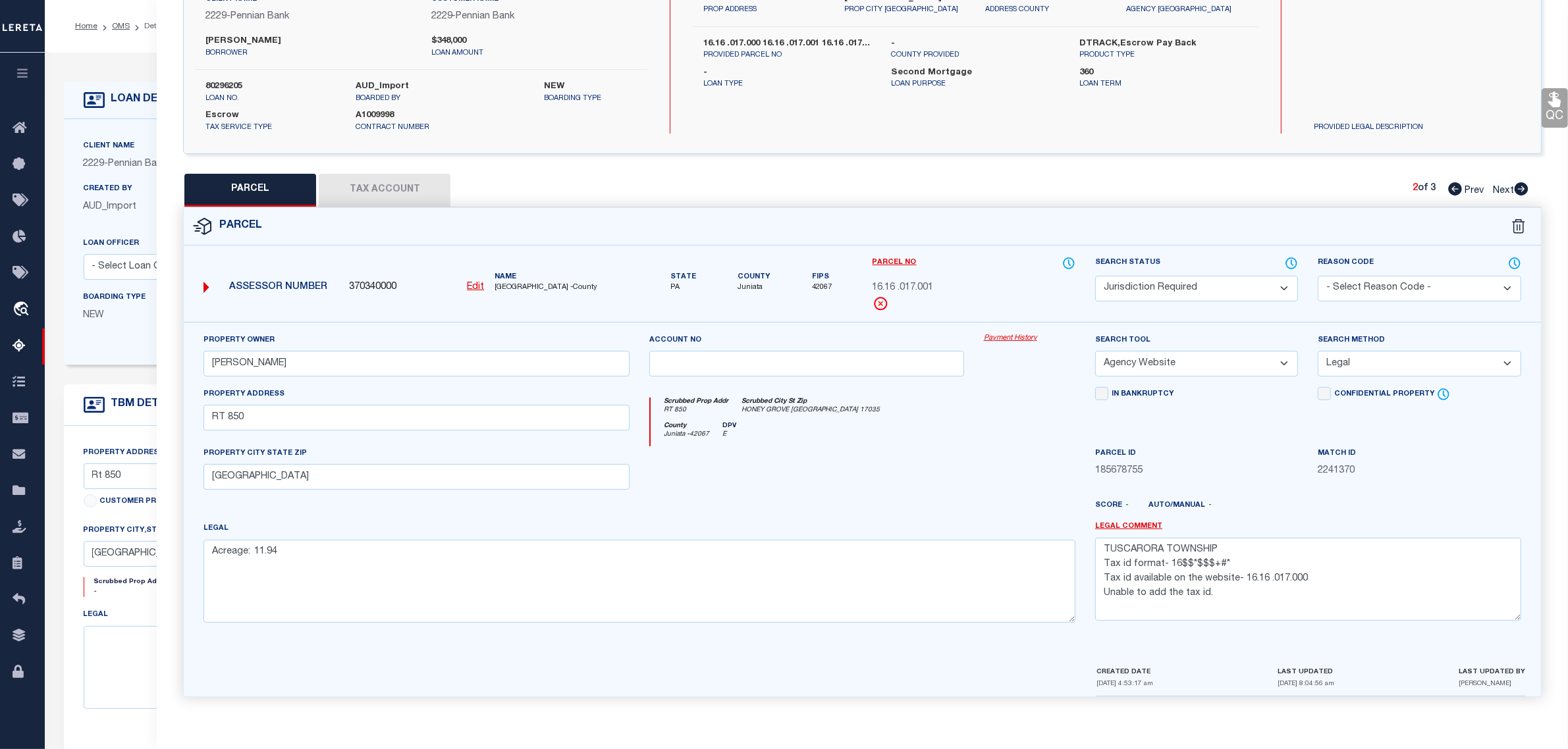
click at [472, 284] on u "Edit" at bounding box center [475, 287] width 17 height 9
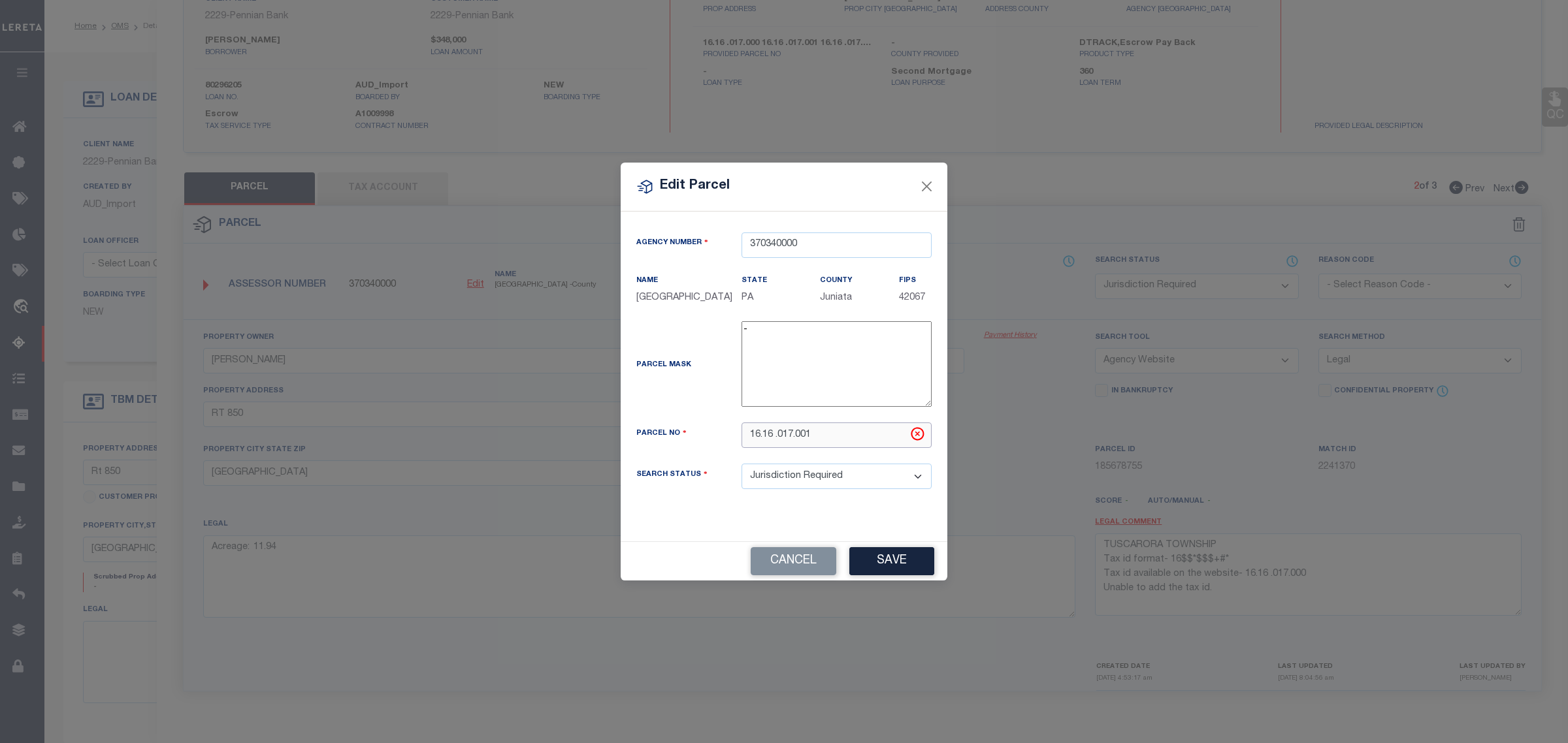
click at [762, 439] on input "16.16 .017.001" at bounding box center [837, 435] width 190 height 25
click at [890, 559] on button "Save" at bounding box center [892, 561] width 85 height 28
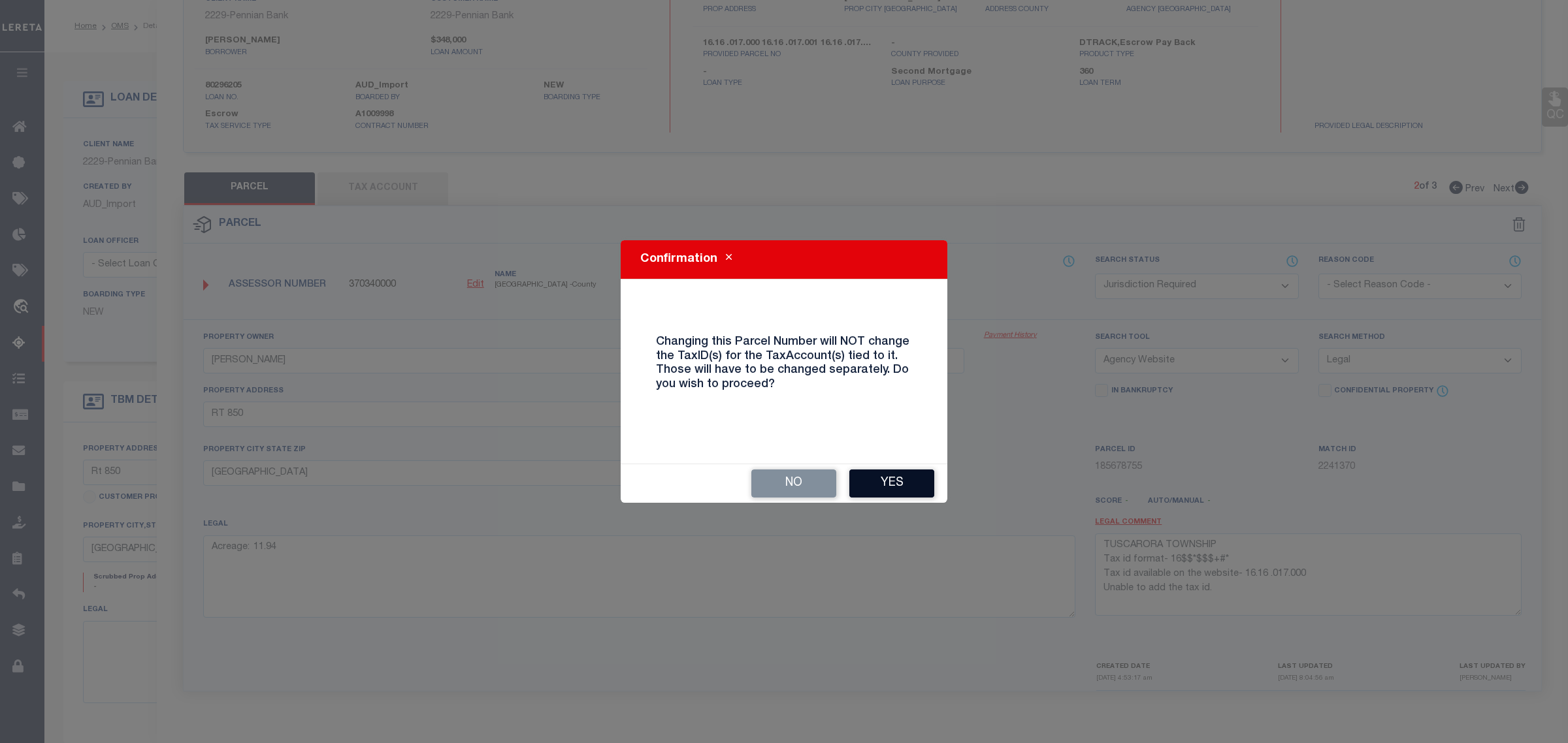
click at [897, 485] on button "Yes" at bounding box center [892, 484] width 85 height 28
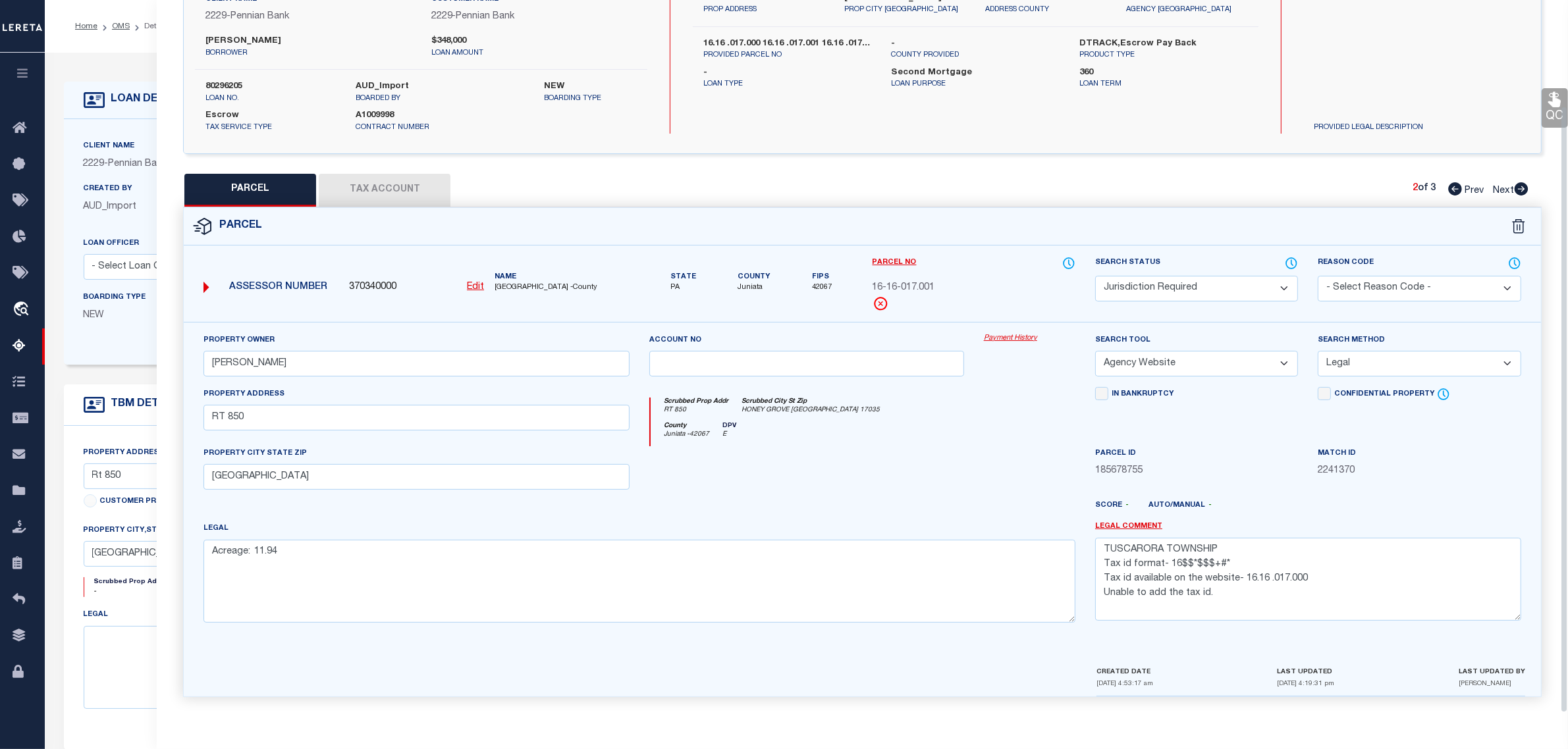
click at [404, 189] on button "Tax Account" at bounding box center [385, 190] width 132 height 33
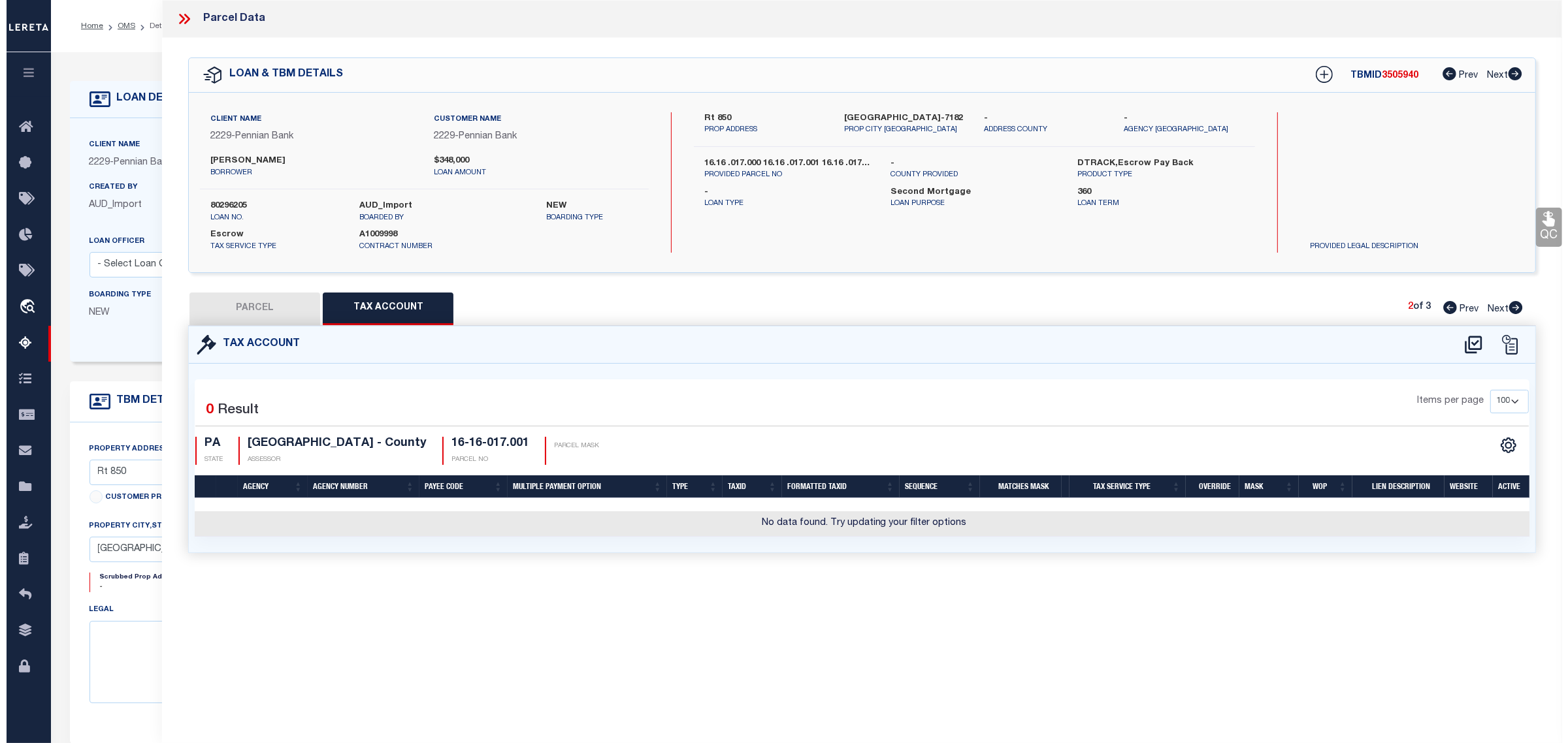
scroll to position [0, 0]
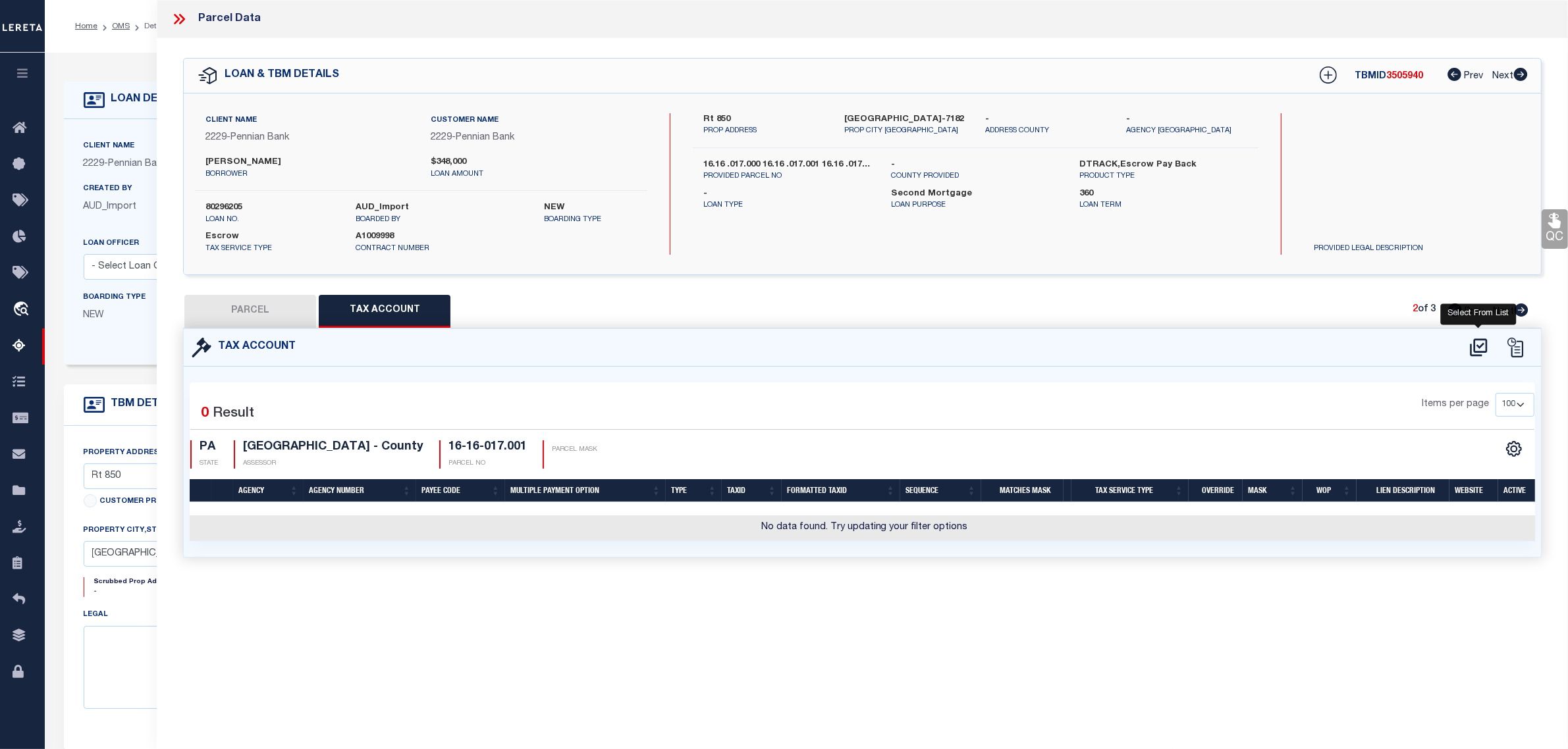
click at [1480, 359] on div "Tax Account" at bounding box center [862, 348] width 1357 height 38
click at [1483, 346] on icon at bounding box center [1478, 348] width 21 height 21
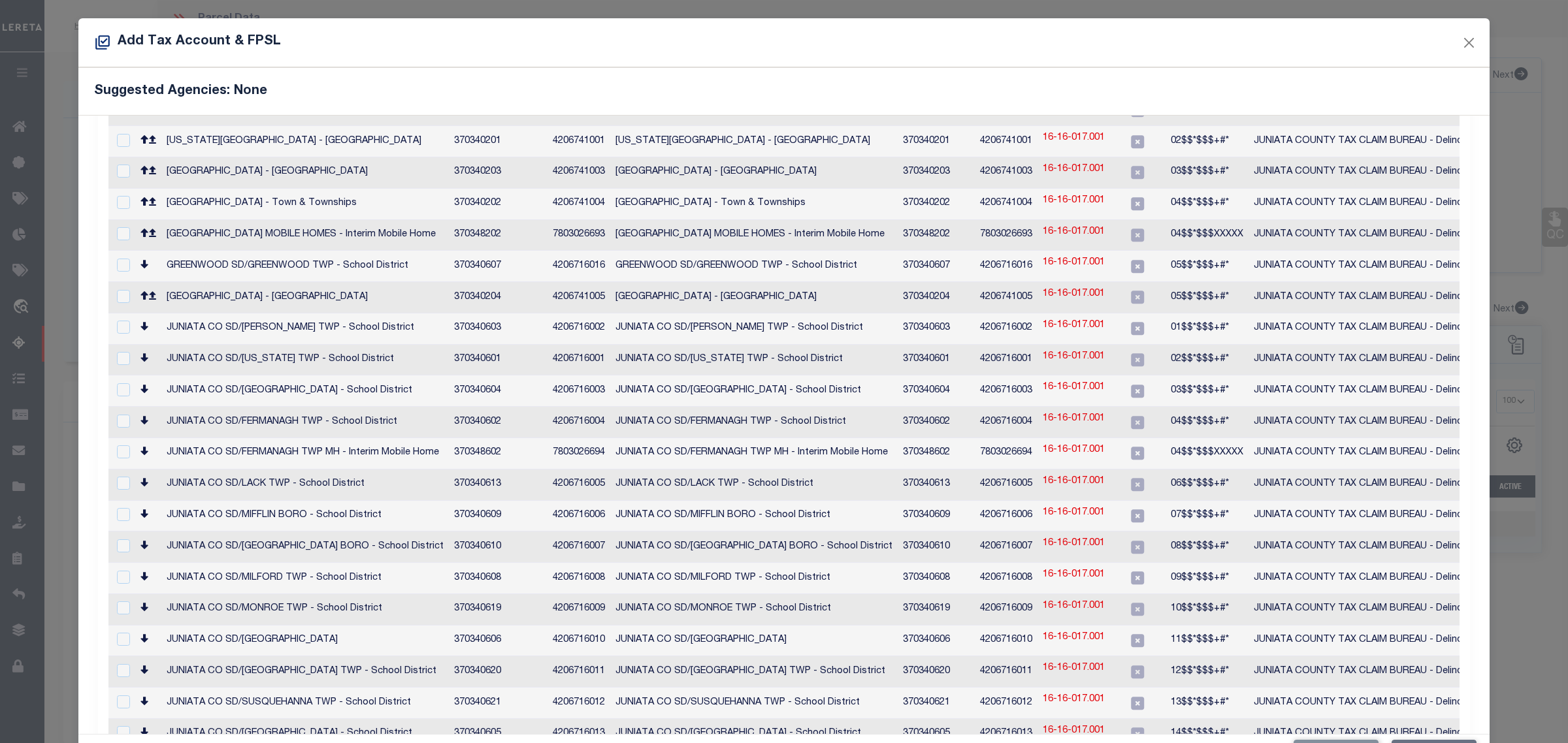
scroll to position [599, 0]
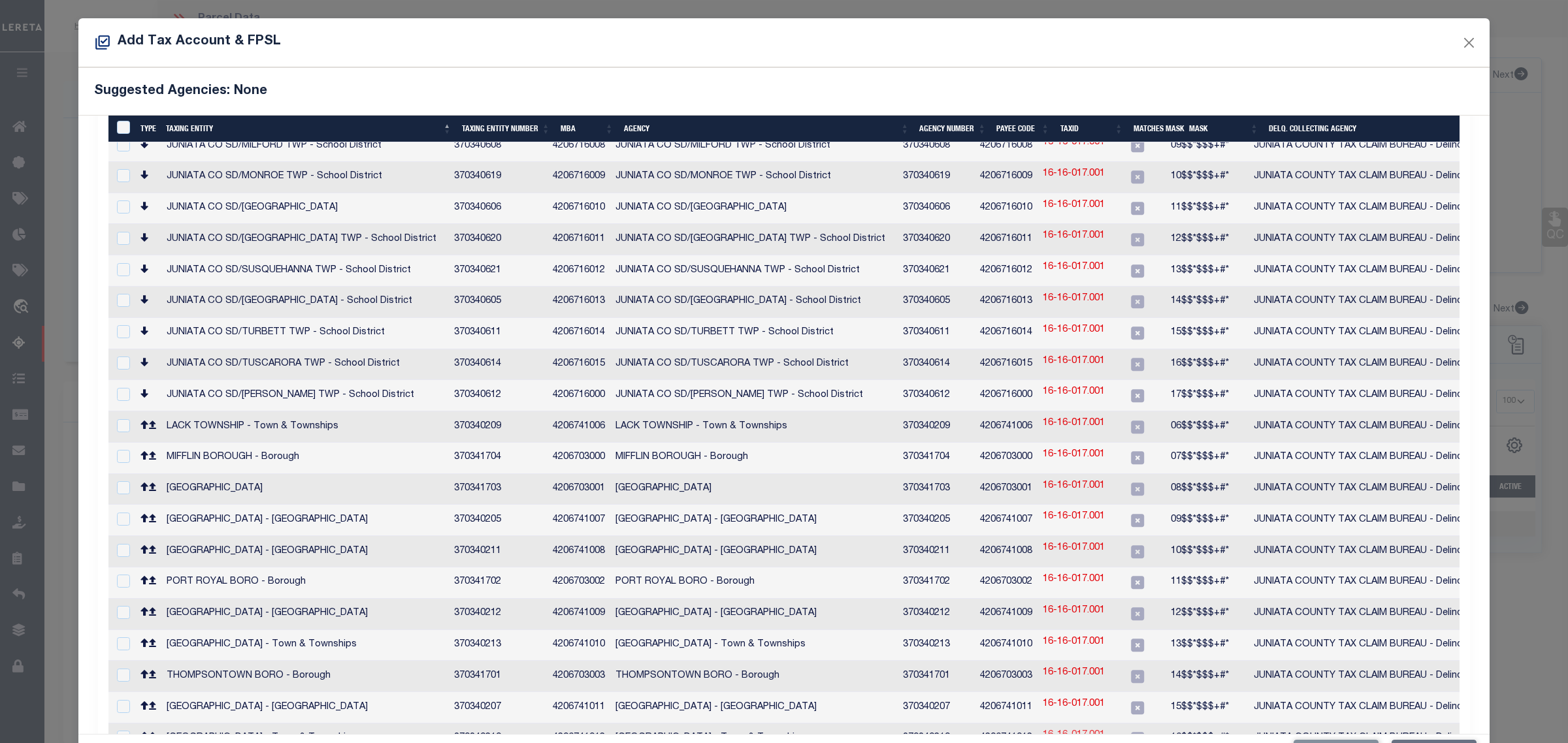
click at [1103, 729] on link "16-16-017.001" at bounding box center [1074, 736] width 62 height 14
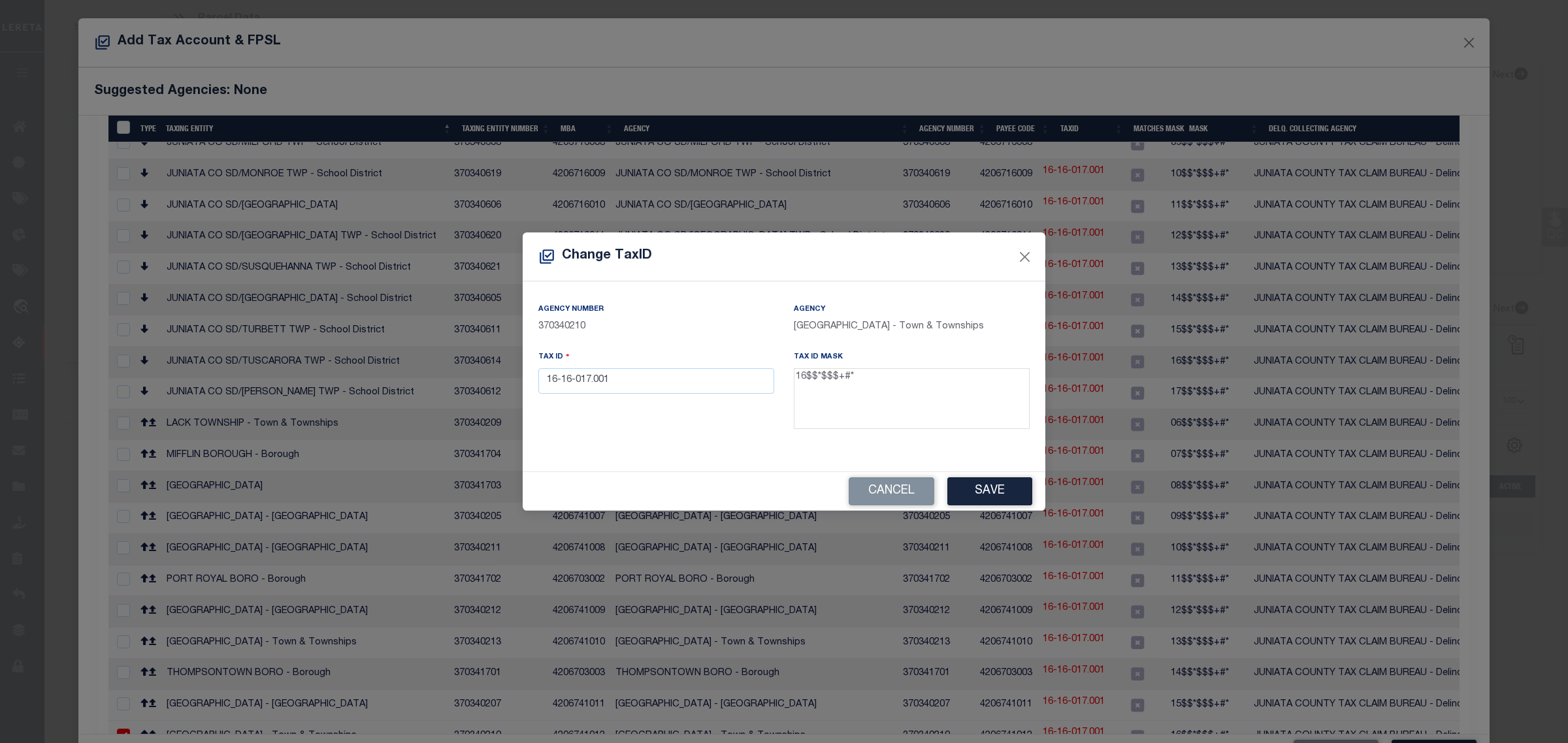
scroll to position [598, 0]
click at [563, 383] on input "16-16-017.001" at bounding box center [656, 381] width 236 height 25
click at [993, 493] on button "Save" at bounding box center [990, 492] width 85 height 28
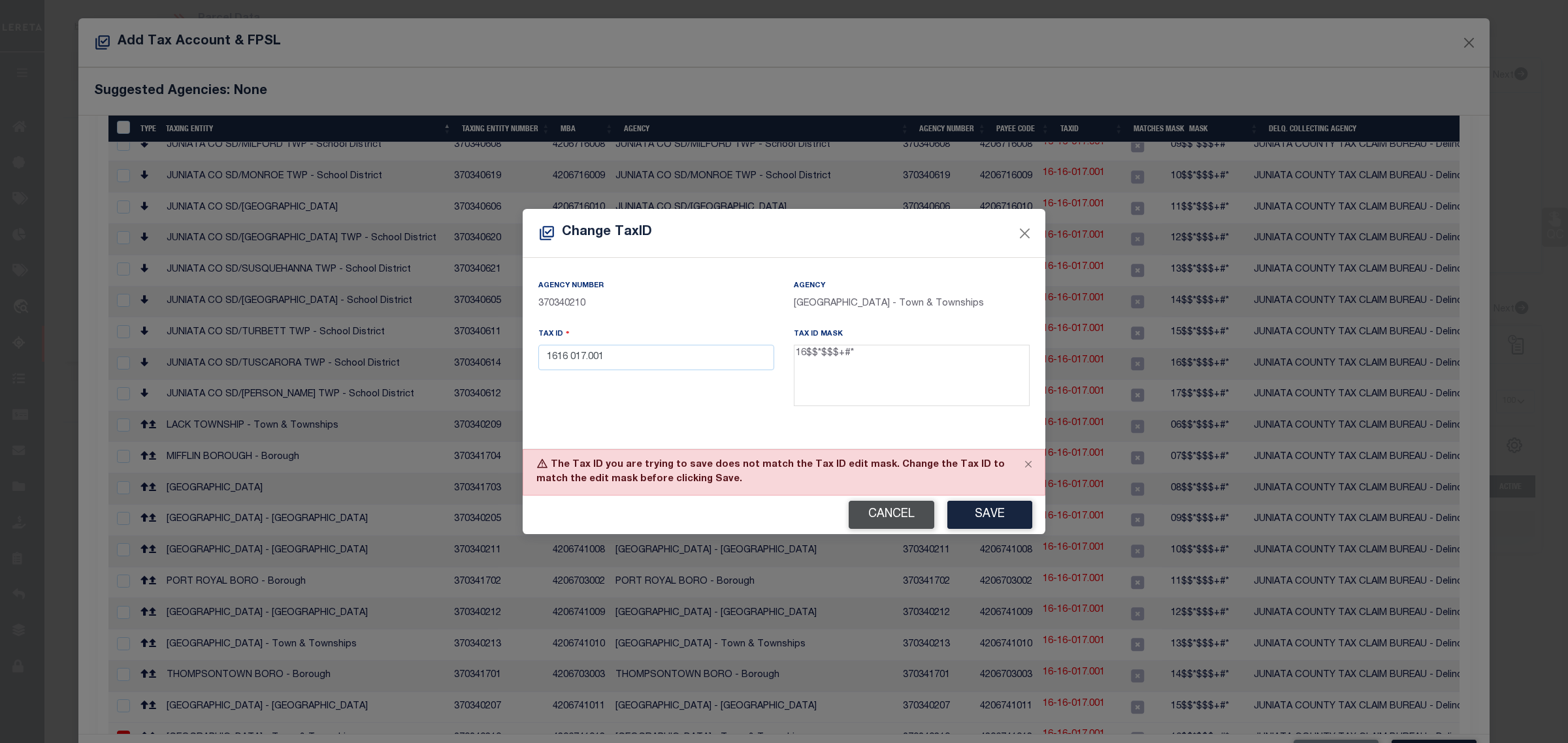
click at [858, 514] on button "Cancel" at bounding box center [891, 515] width 86 height 28
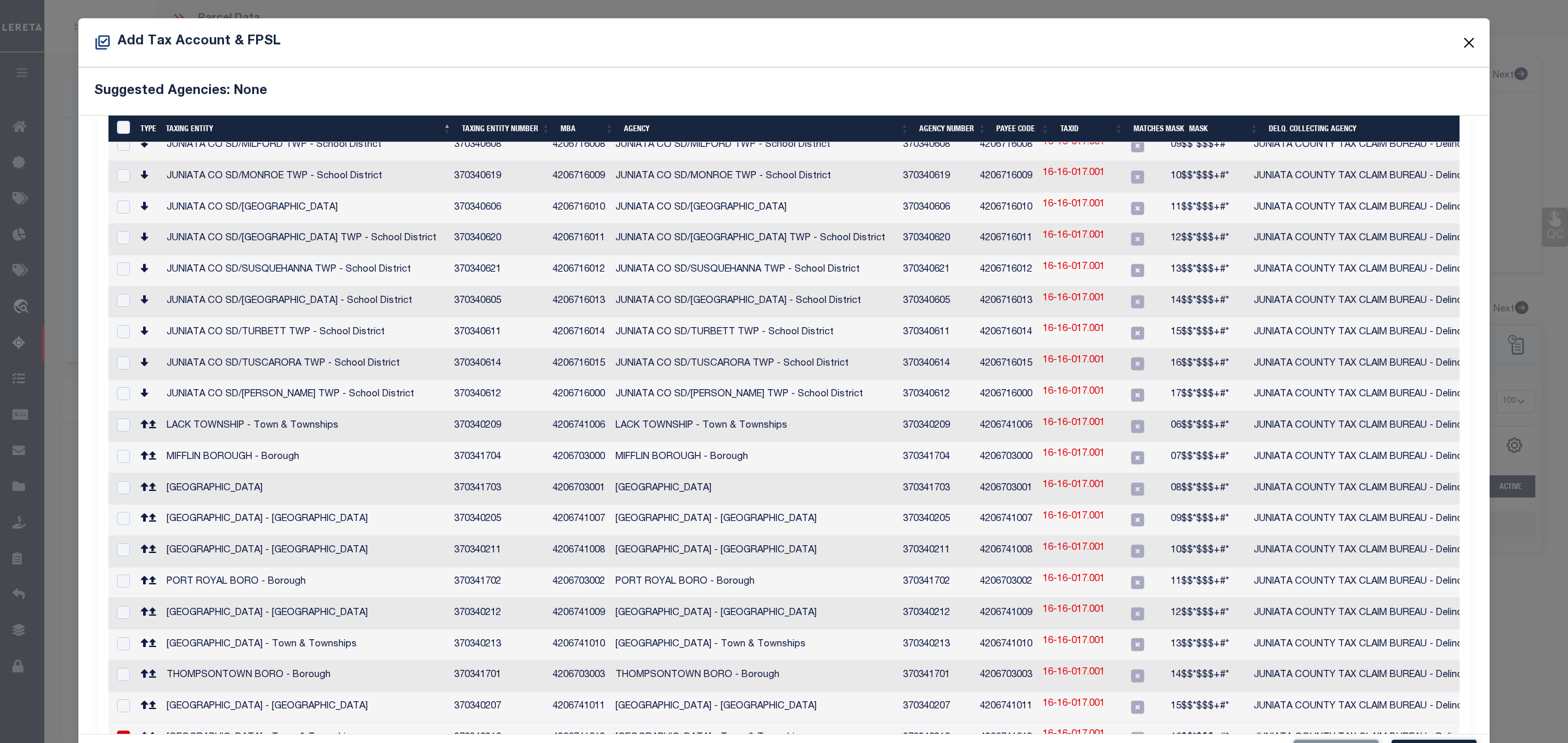
click at [1461, 42] on button "Close" at bounding box center [1470, 42] width 17 height 17
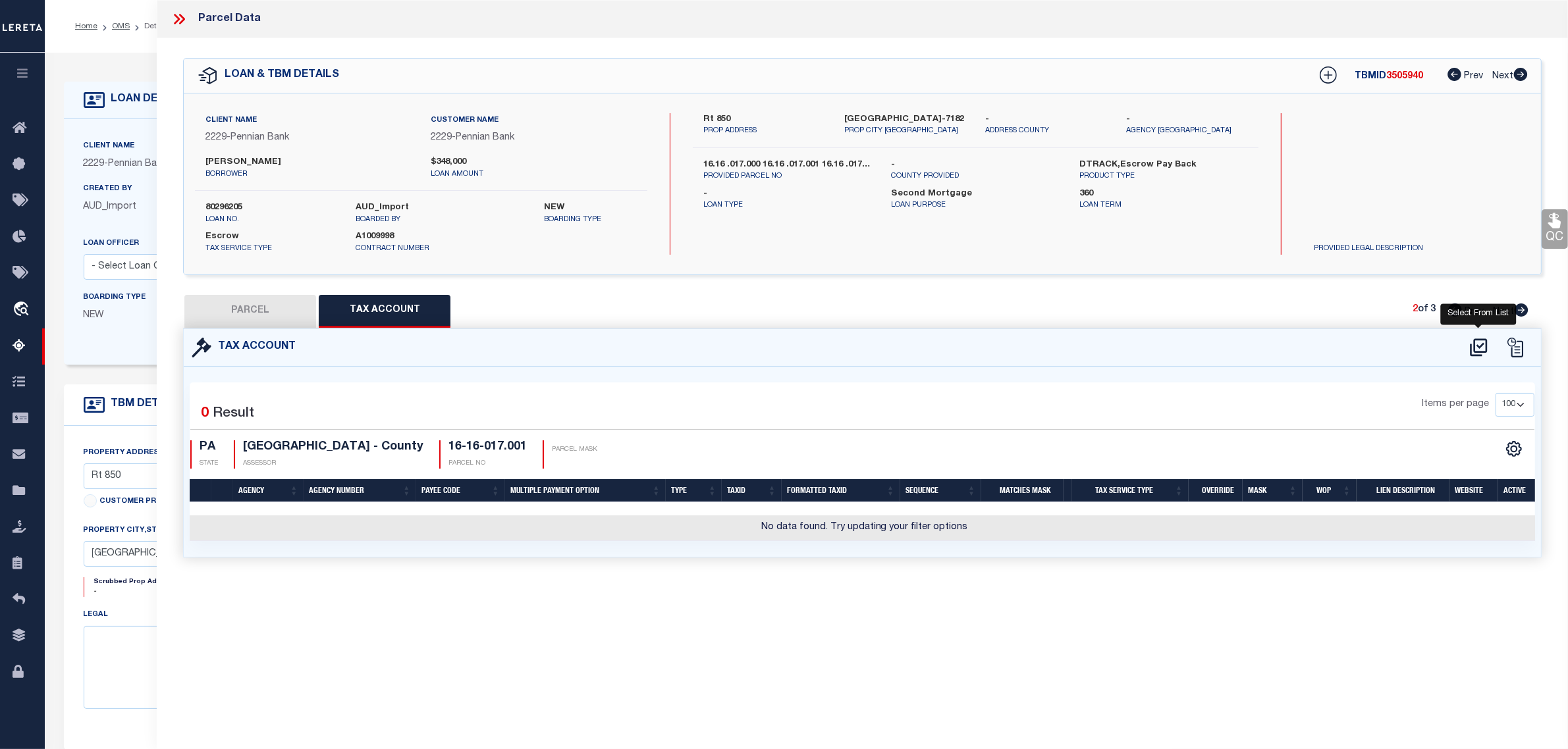
click at [1477, 344] on icon at bounding box center [1478, 347] width 17 height 18
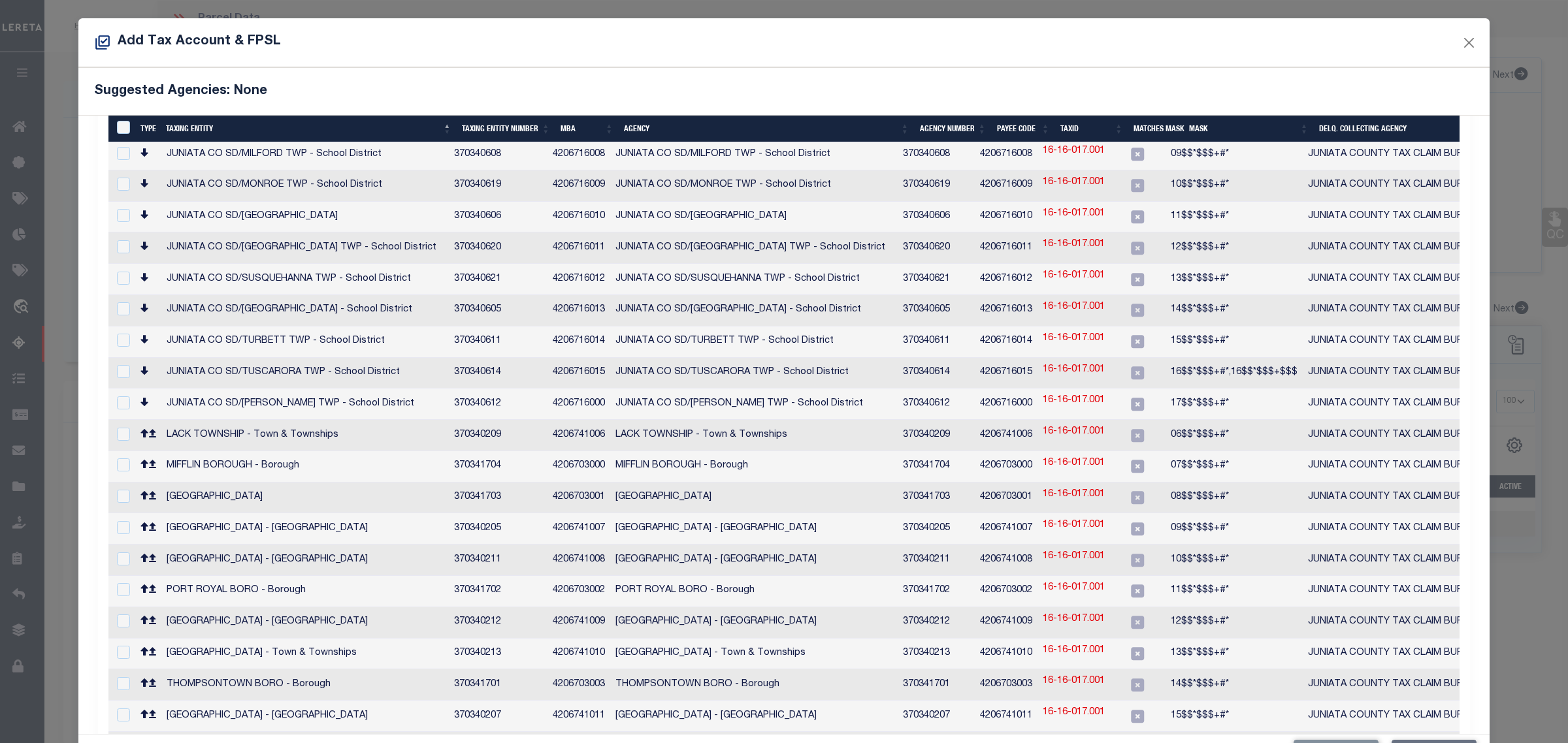
scroll to position [599, 0]
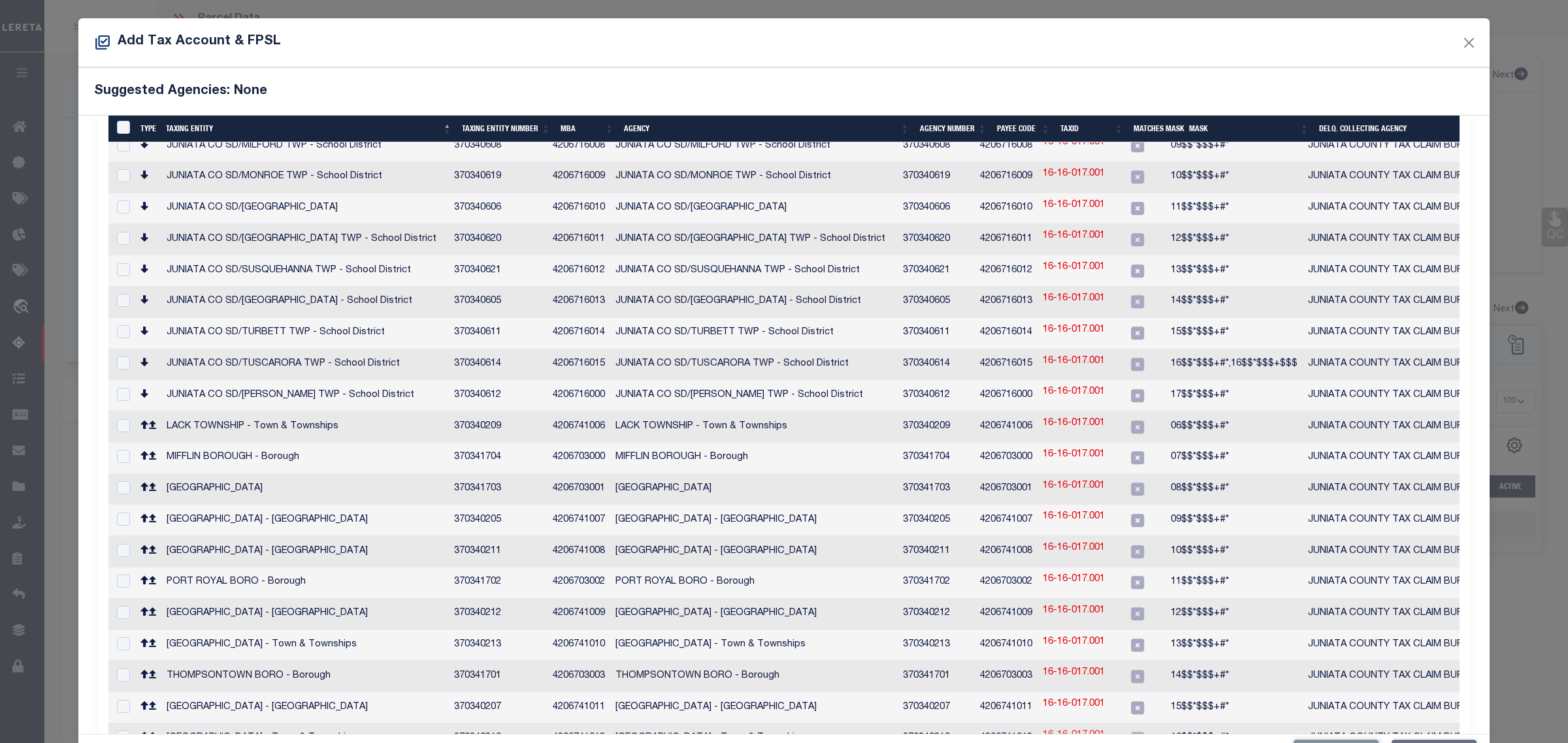
click at [1077, 729] on link "16-16-017.001" at bounding box center [1074, 736] width 62 height 14
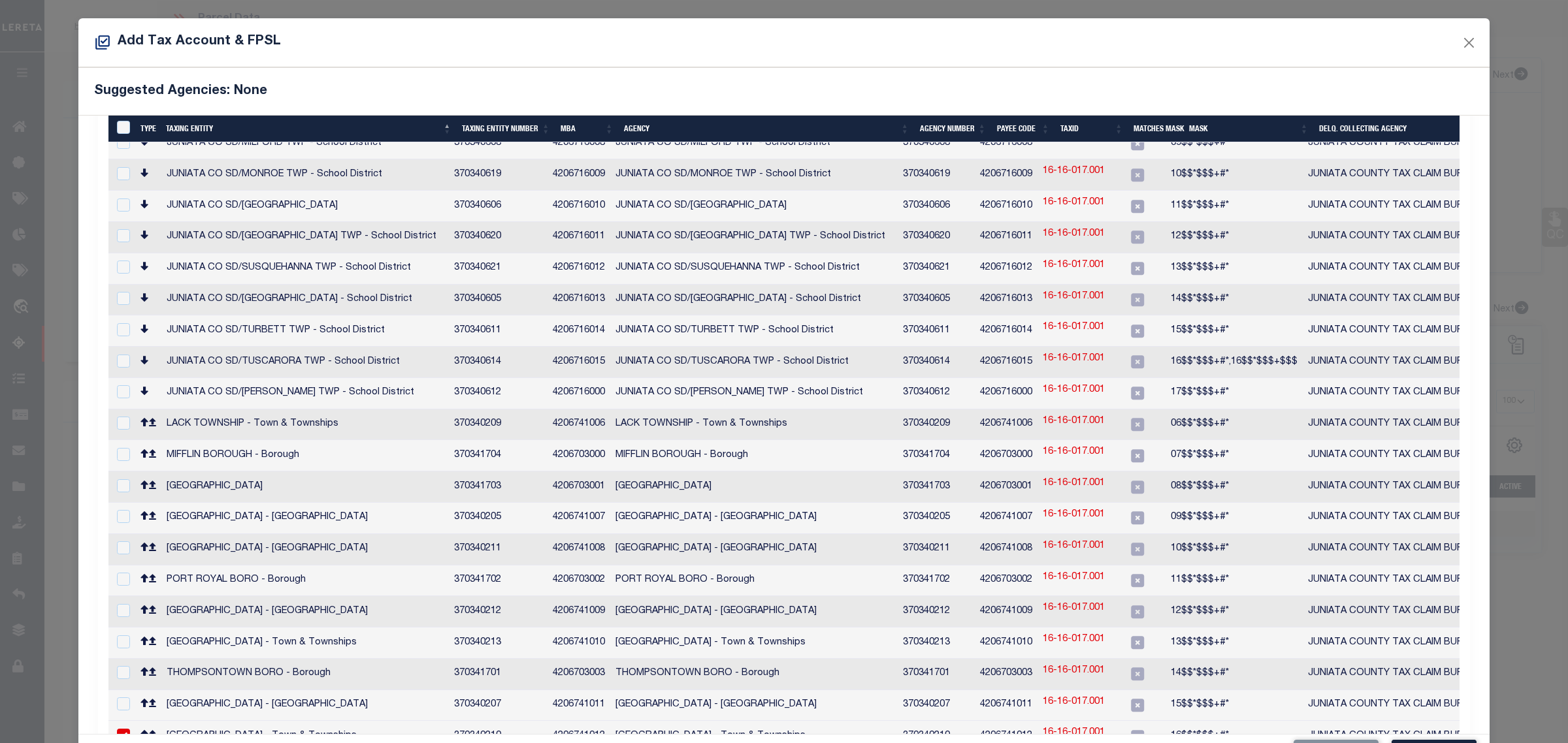
scroll to position [598, 0]
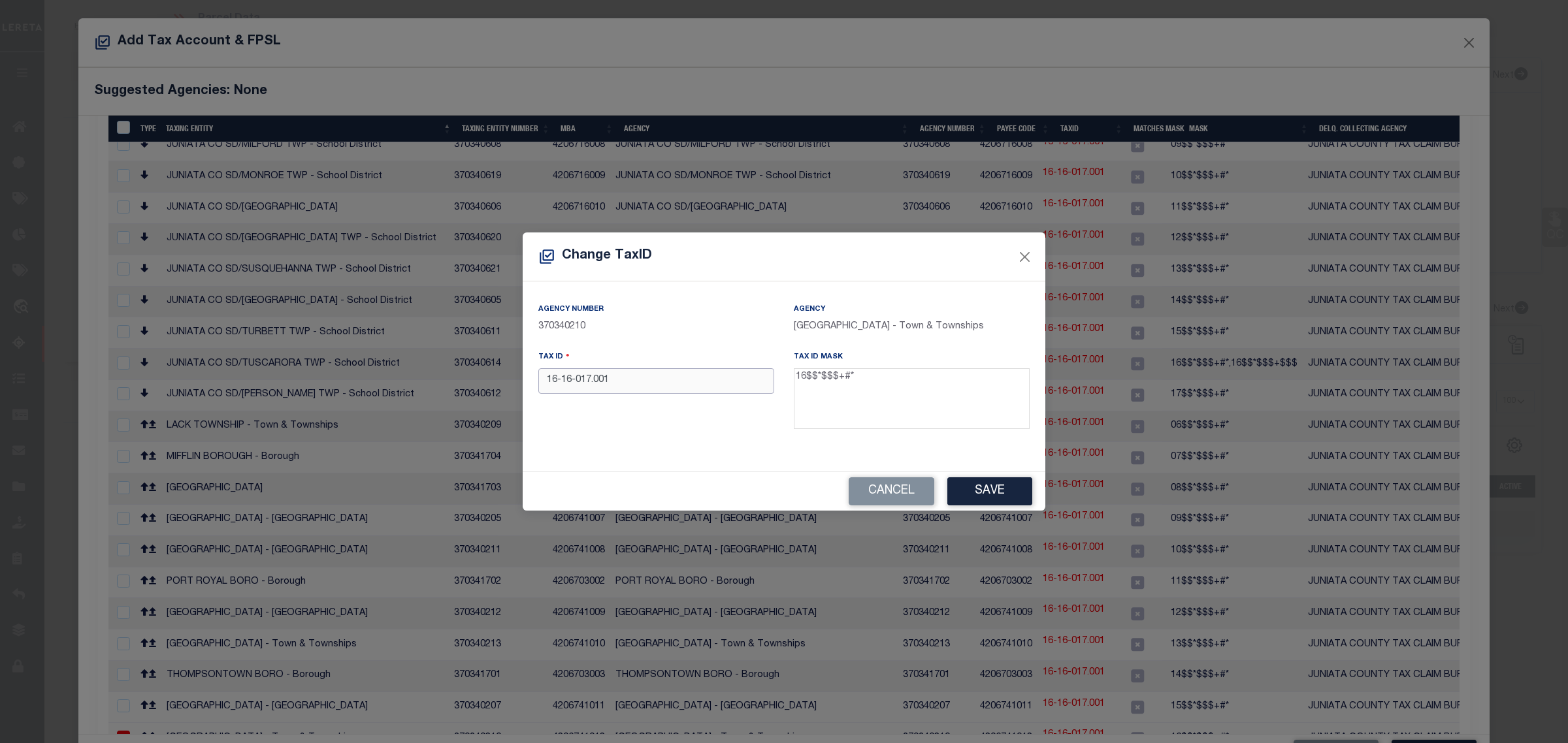
click at [560, 381] on input "16-16-017.001" at bounding box center [656, 381] width 236 height 25
click at [724, 415] on div "Tax ID [PHONE_NUMBER]" at bounding box center [656, 393] width 256 height 85
click at [992, 484] on button "Save" at bounding box center [990, 492] width 85 height 28
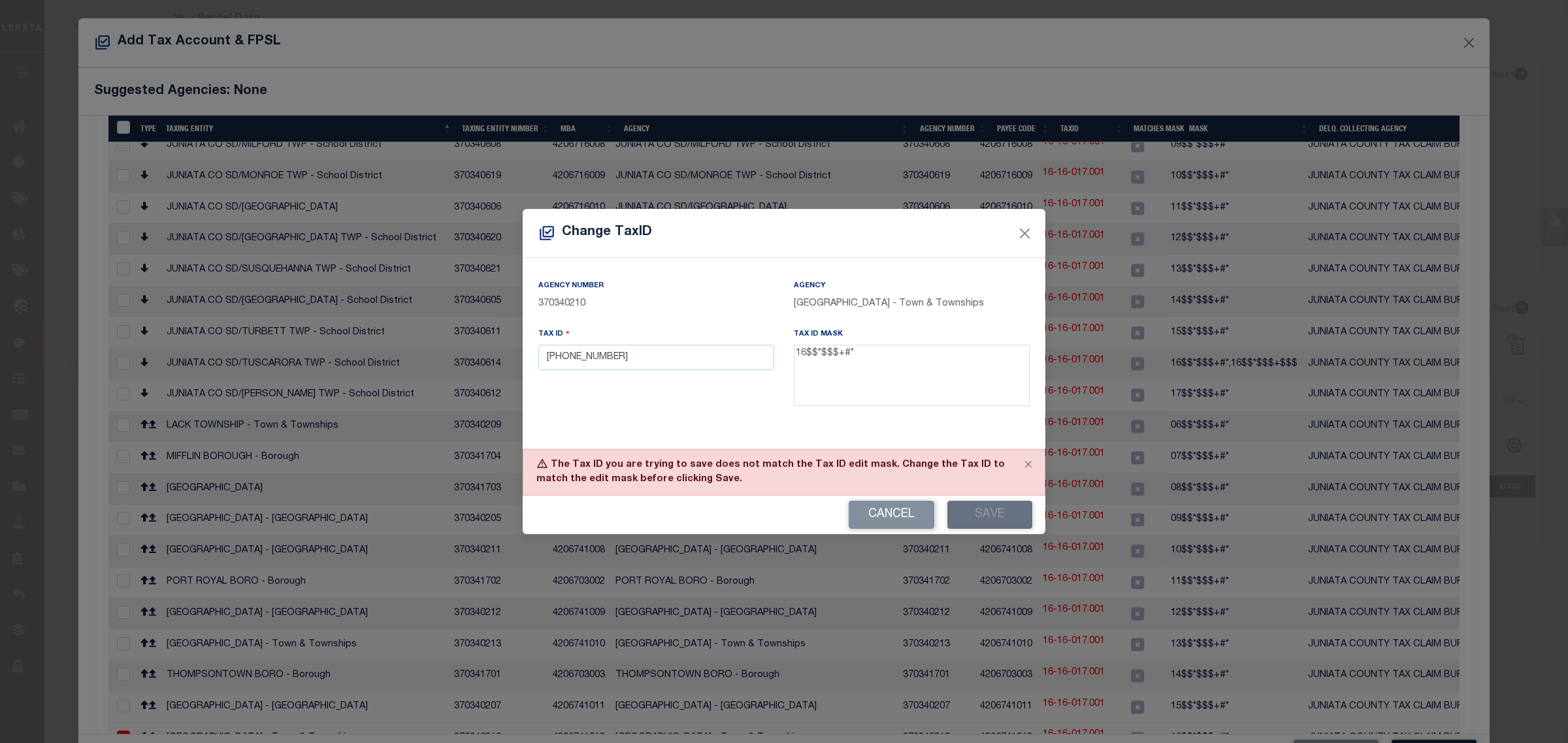
click at [912, 508] on button "Cancel" at bounding box center [891, 515] width 86 height 28
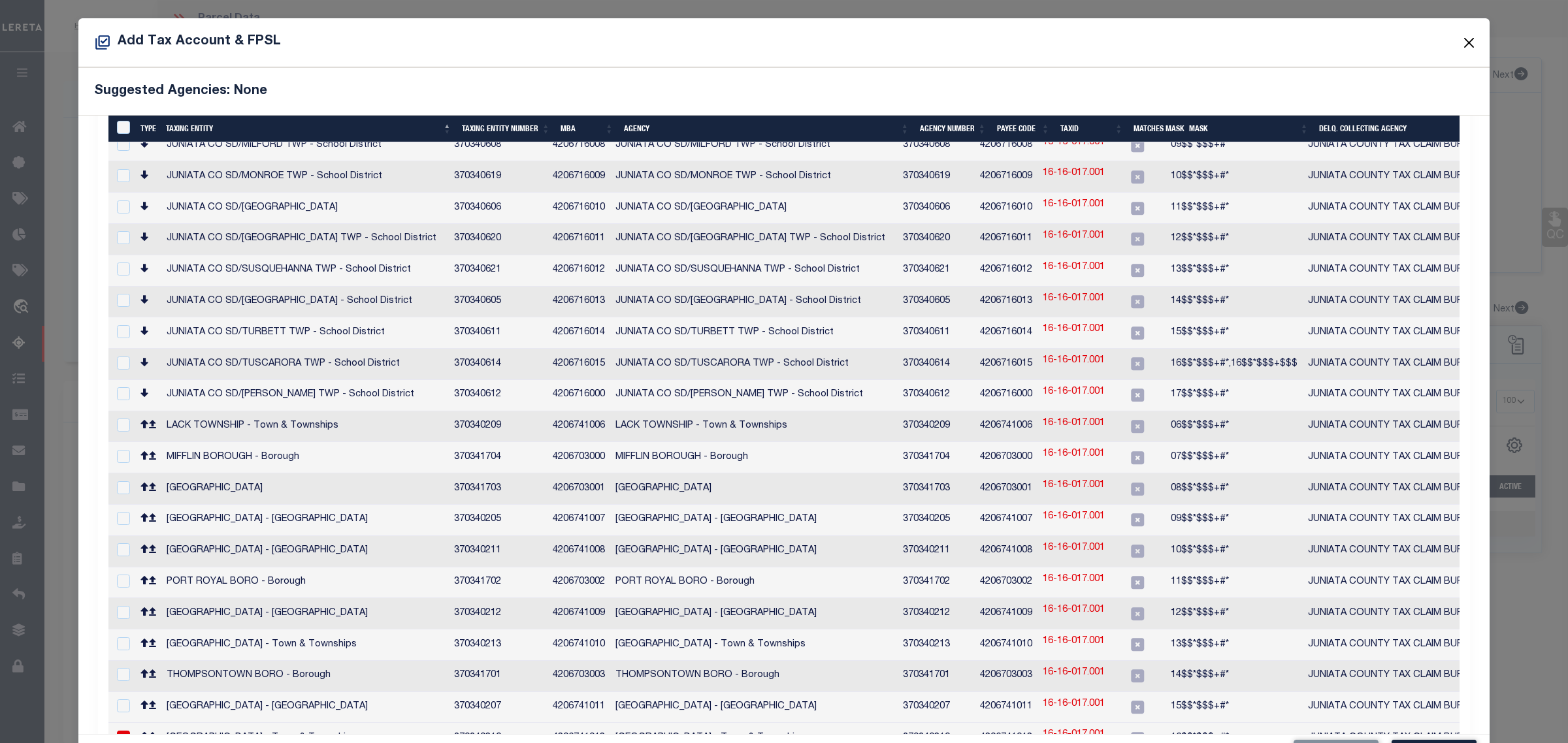
click at [1461, 41] on button "Close" at bounding box center [1470, 42] width 17 height 17
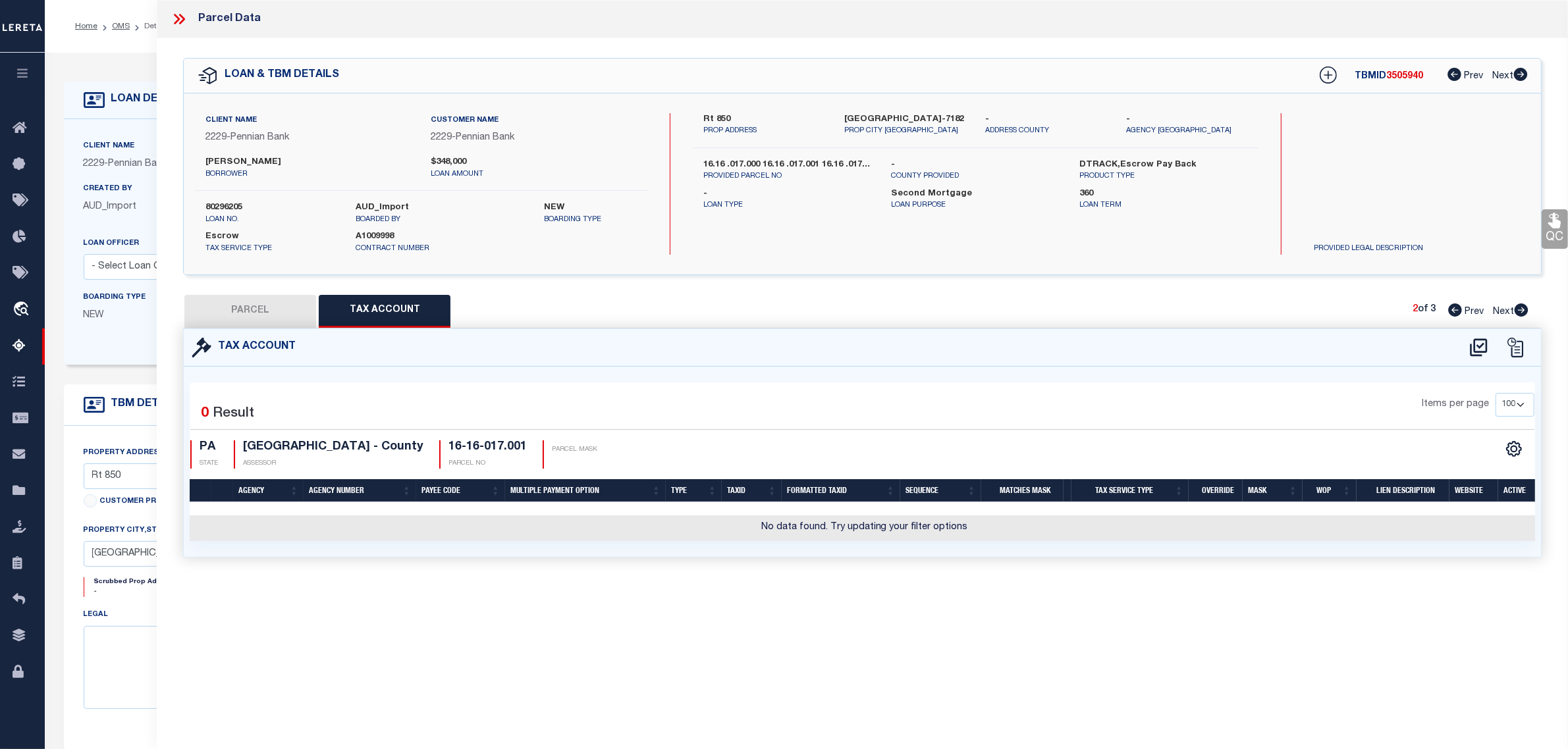
click at [1480, 350] on icon at bounding box center [1478, 347] width 17 height 18
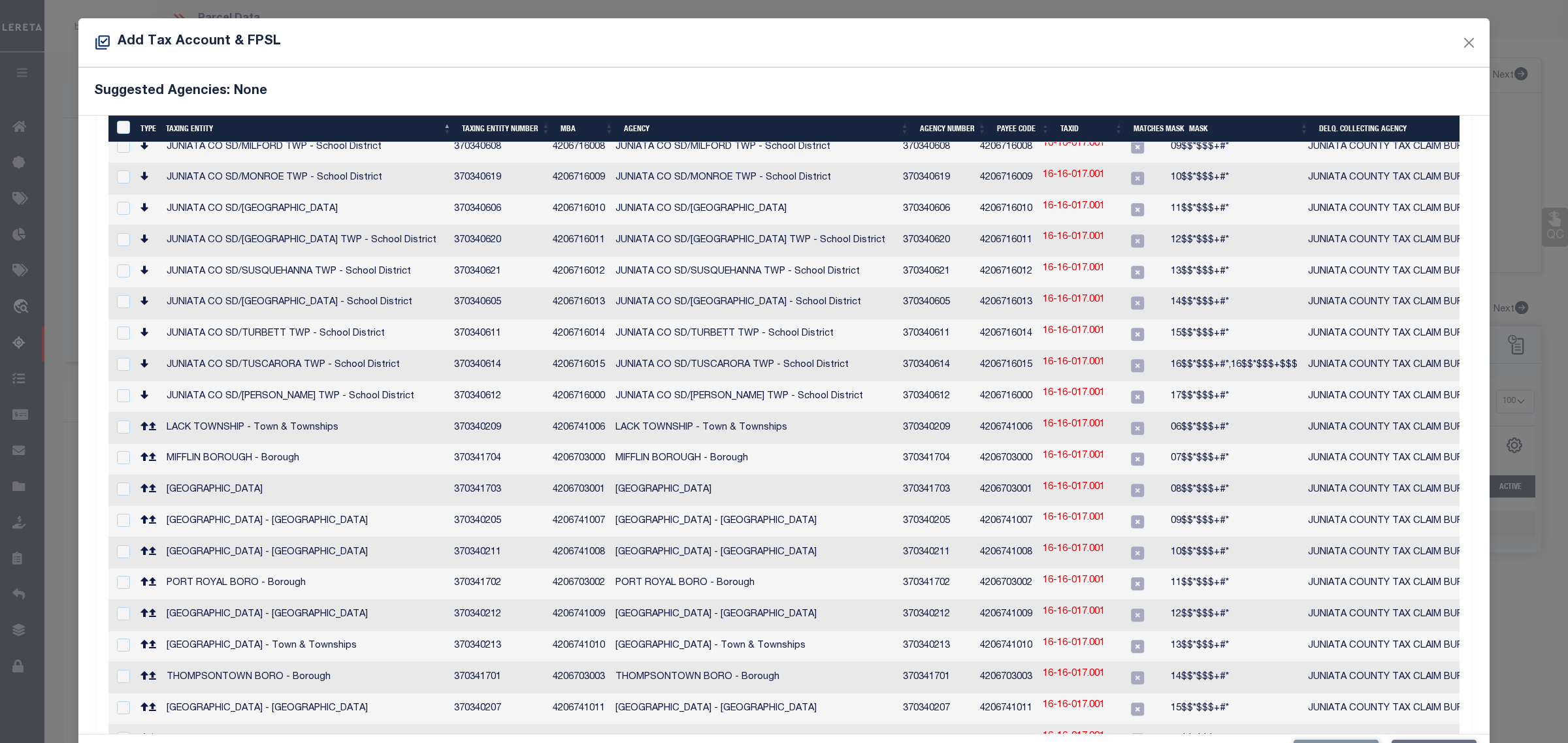
scroll to position [599, 0]
click at [1461, 40] on button "Close" at bounding box center [1470, 42] width 17 height 17
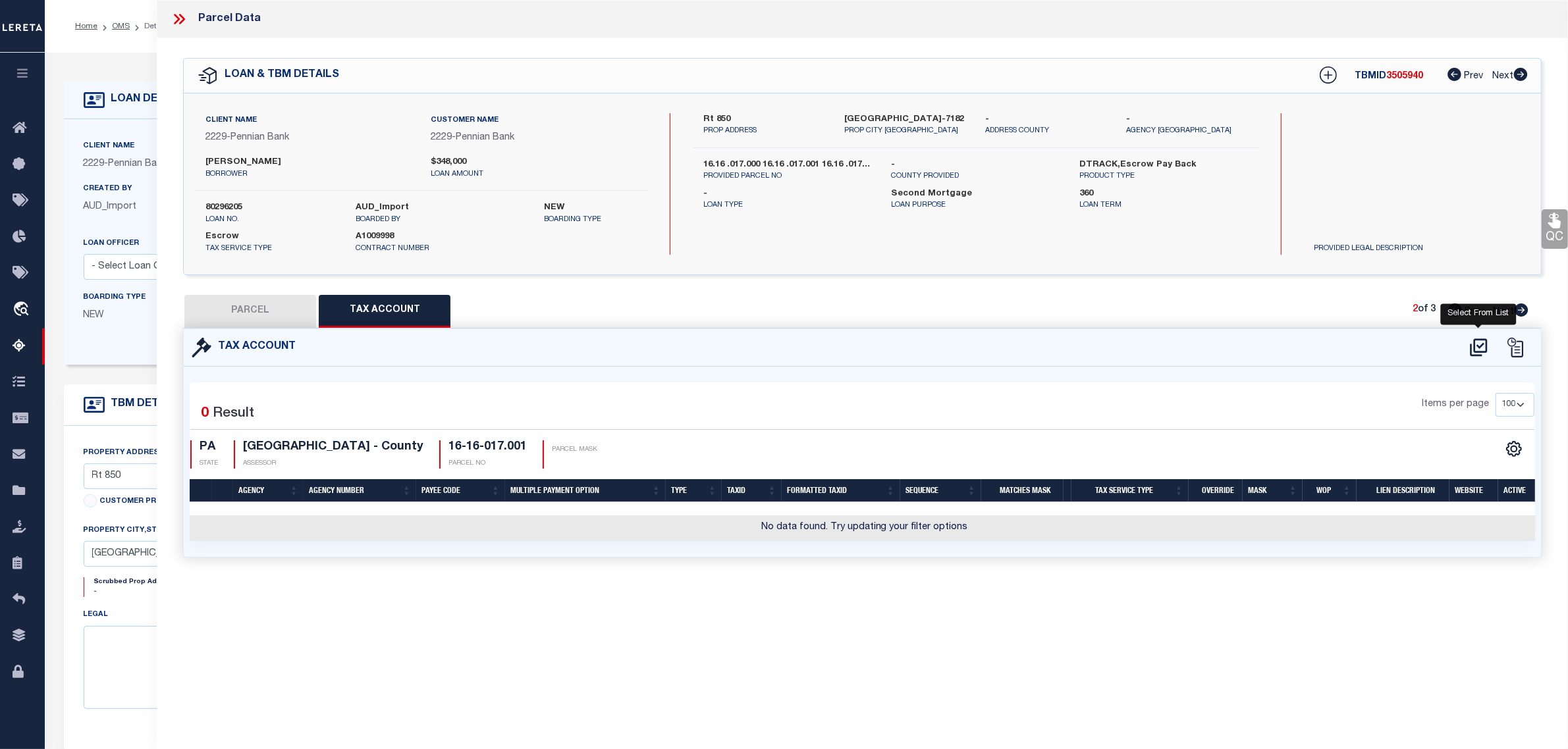
click at [1475, 347] on icon at bounding box center [1478, 348] width 21 height 21
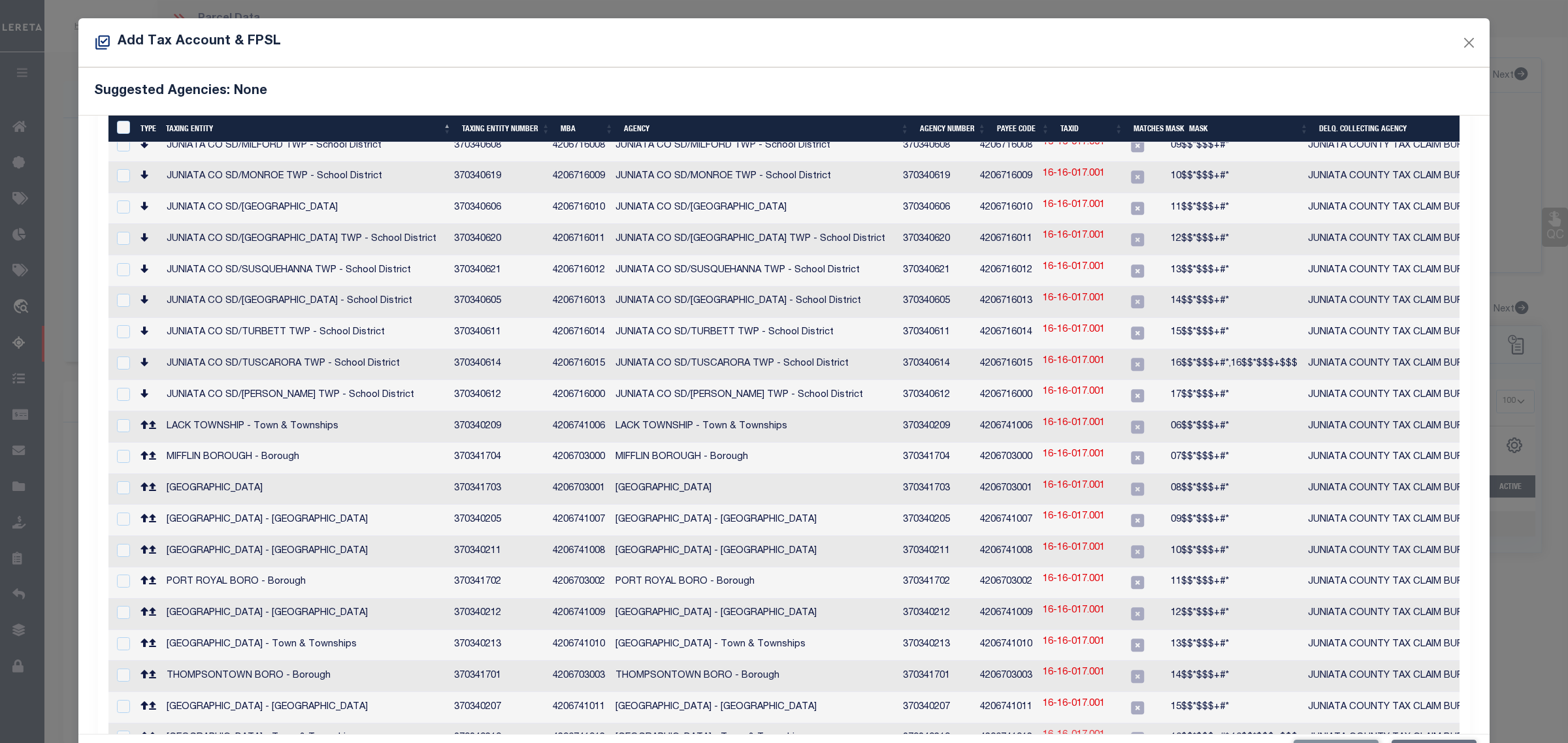
click at [1075, 729] on link "16-16-017.001" at bounding box center [1074, 736] width 62 height 14
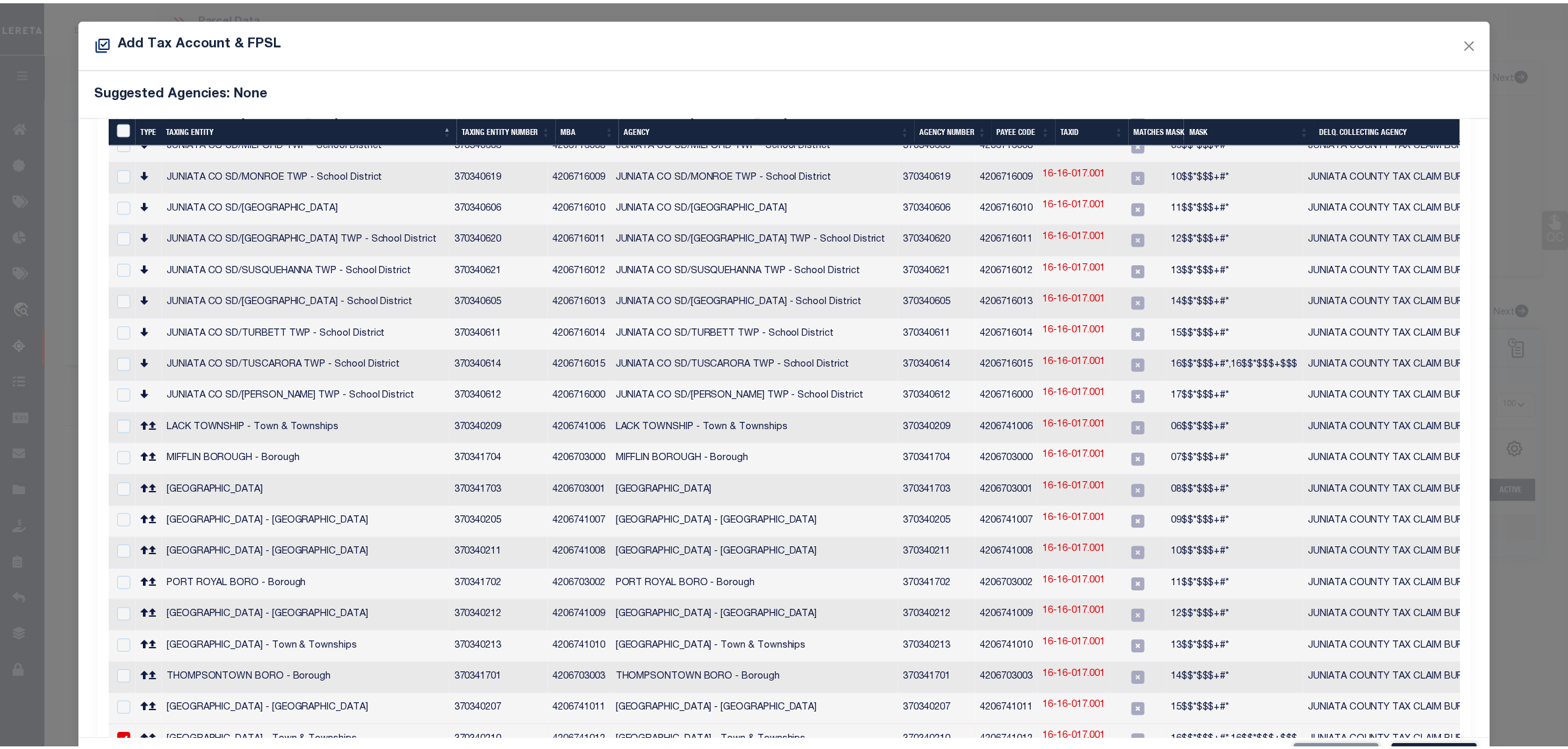
scroll to position [603, 0]
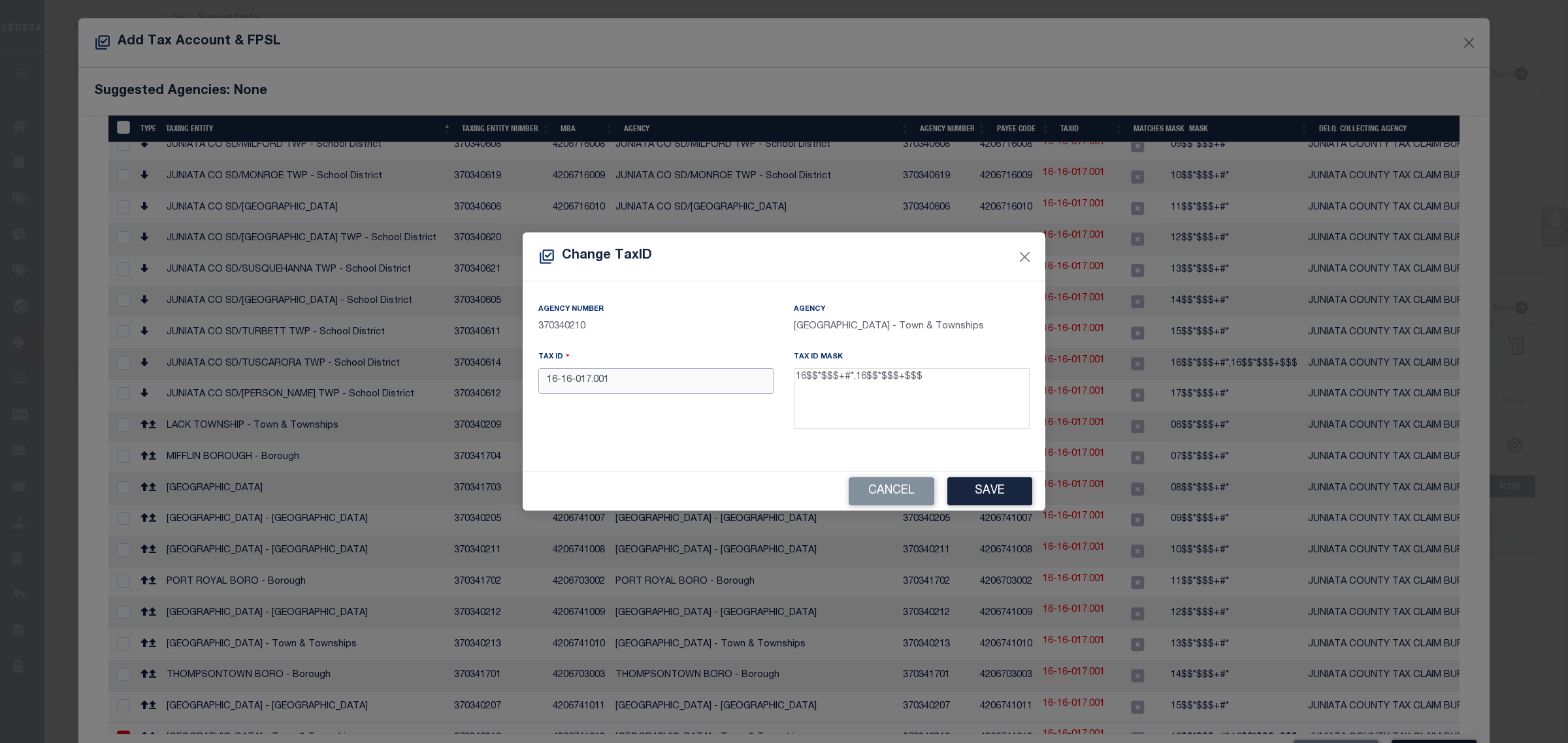
click at [559, 384] on input "16-16-017.001" at bounding box center [656, 381] width 236 height 25
click at [985, 494] on button "Save" at bounding box center [990, 492] width 85 height 28
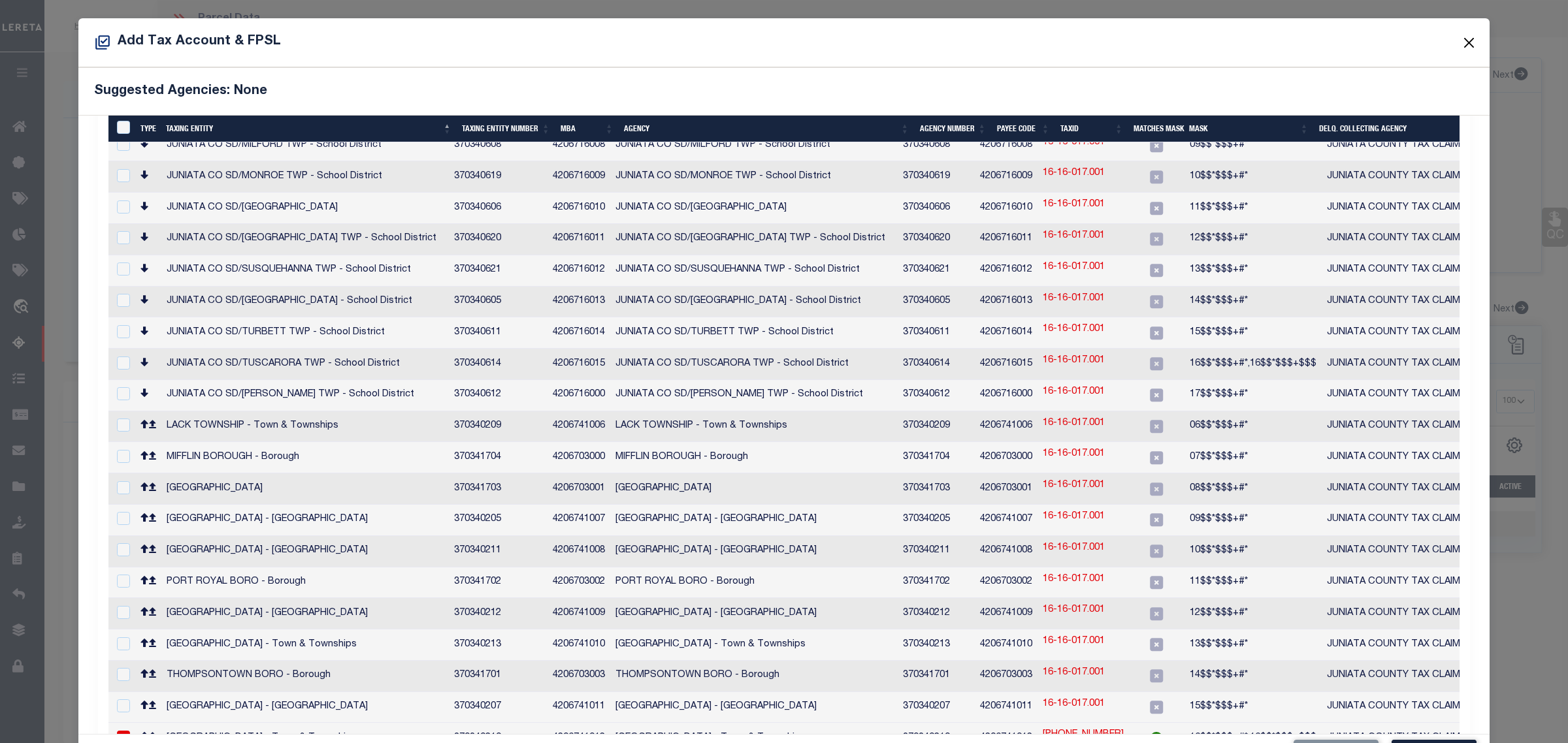
click at [1461, 41] on button "Close" at bounding box center [1470, 42] width 17 height 17
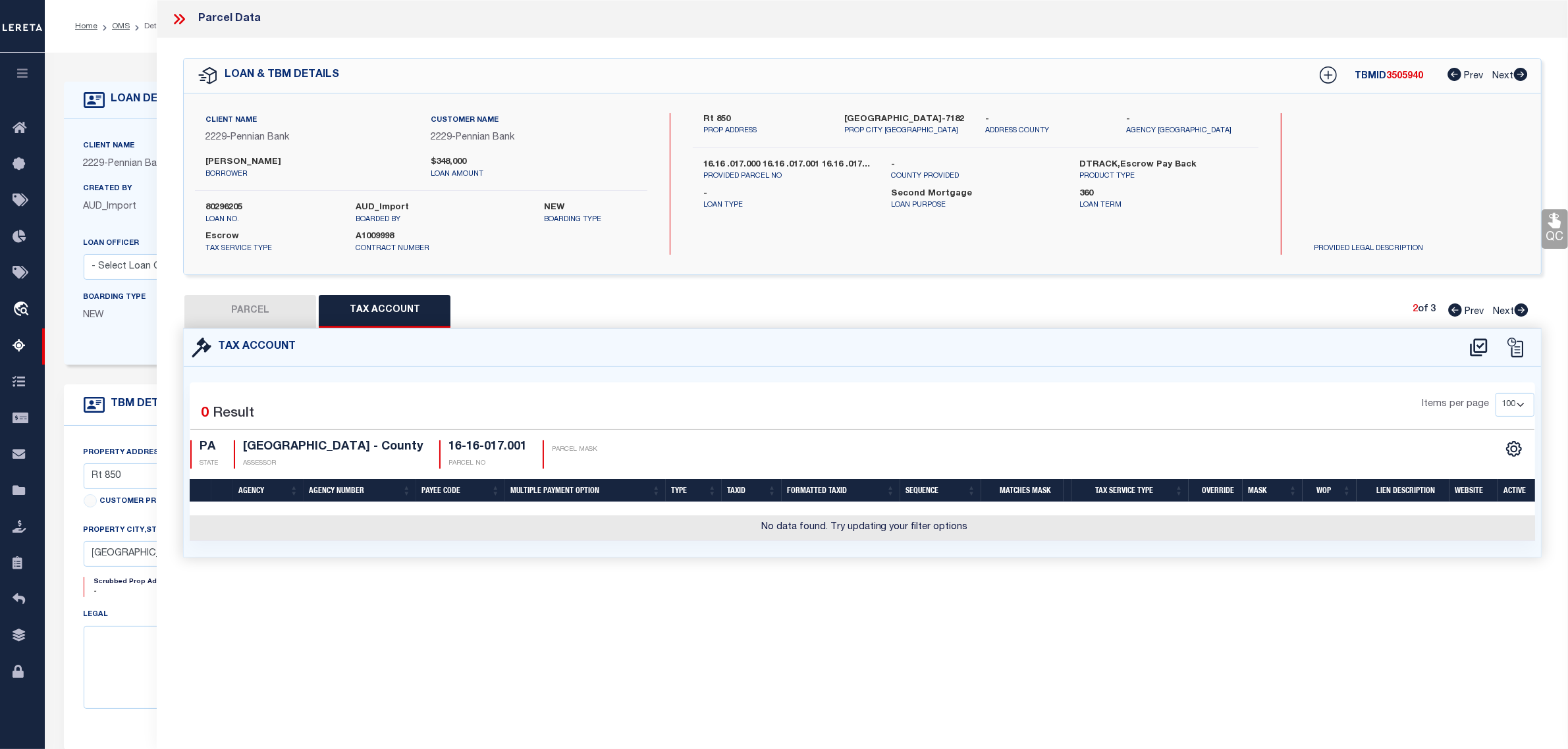
click at [224, 300] on button "PARCEL" at bounding box center [250, 312] width 132 height 33
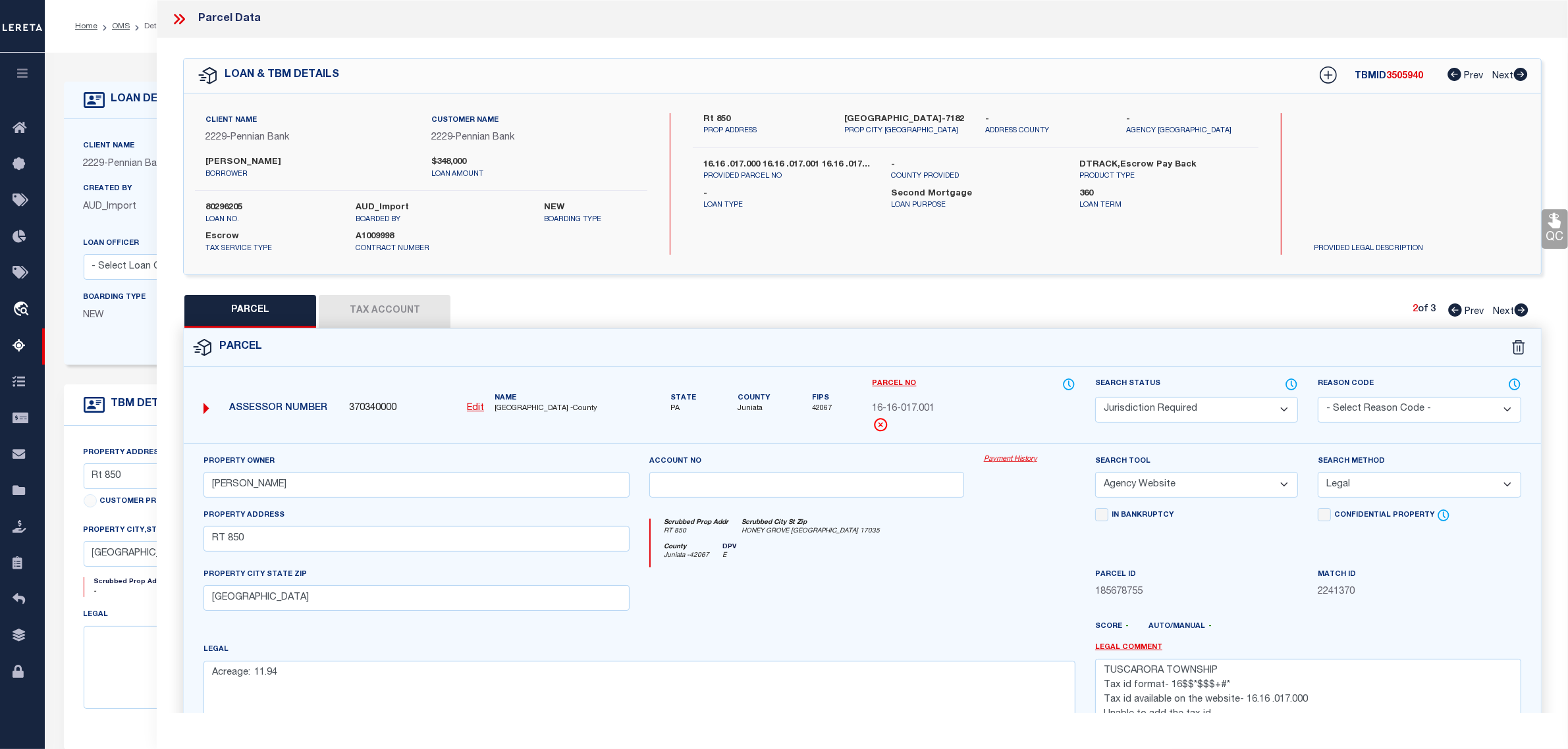
drag, startPoint x: 1473, startPoint y: 315, endPoint x: 1315, endPoint y: 661, distance: 380.4
click at [1473, 315] on span "Prev" at bounding box center [1474, 312] width 19 height 9
drag, startPoint x: 1425, startPoint y: 673, endPoint x: 1080, endPoint y: 663, distance: 345.1
click at [1080, 663] on div "Property Owner [PERSON_NAME] Account no Payment History Search Tool -- Select S…" at bounding box center [862, 605] width 1338 height 301
click at [1510, 310] on span "Next" at bounding box center [1503, 312] width 21 height 9
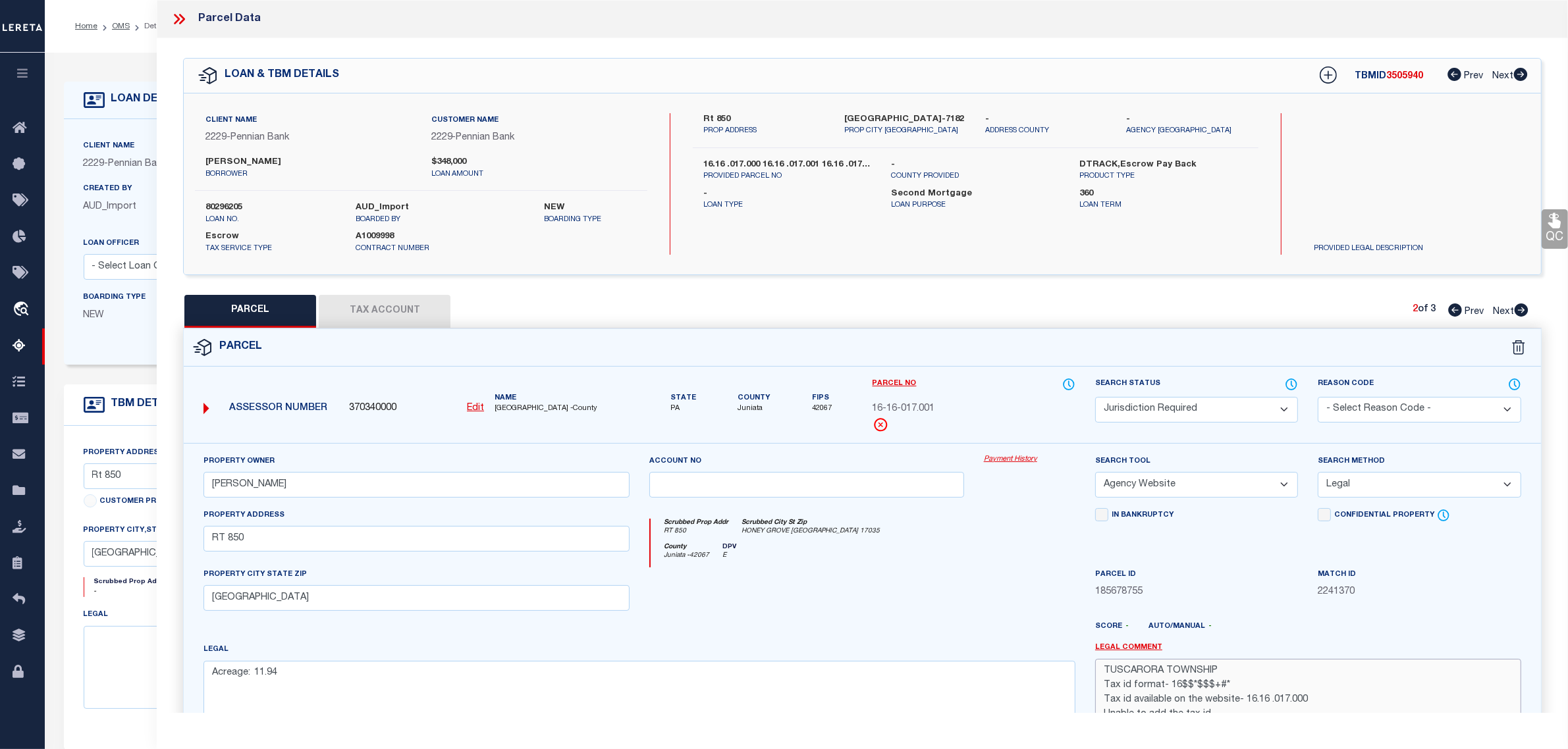
click at [1226, 676] on textarea "TUSCARORA TOWNSHIP Tax id format- 16$$*$$$+#* Tax id available on the website- …" at bounding box center [1308, 700] width 426 height 83
paste textarea "TaxID should be formatted as "1616 017" to fit mask. MLC [DATE]"
click at [1276, 679] on textarea "TaxID should be formatted as "1616 017" to fit mask. MLC [DATE] TUSCARORA TOWNS…" at bounding box center [1308, 700] width 426 height 83
click at [1294, 587] on span "185678755" at bounding box center [1196, 593] width 203 height 14
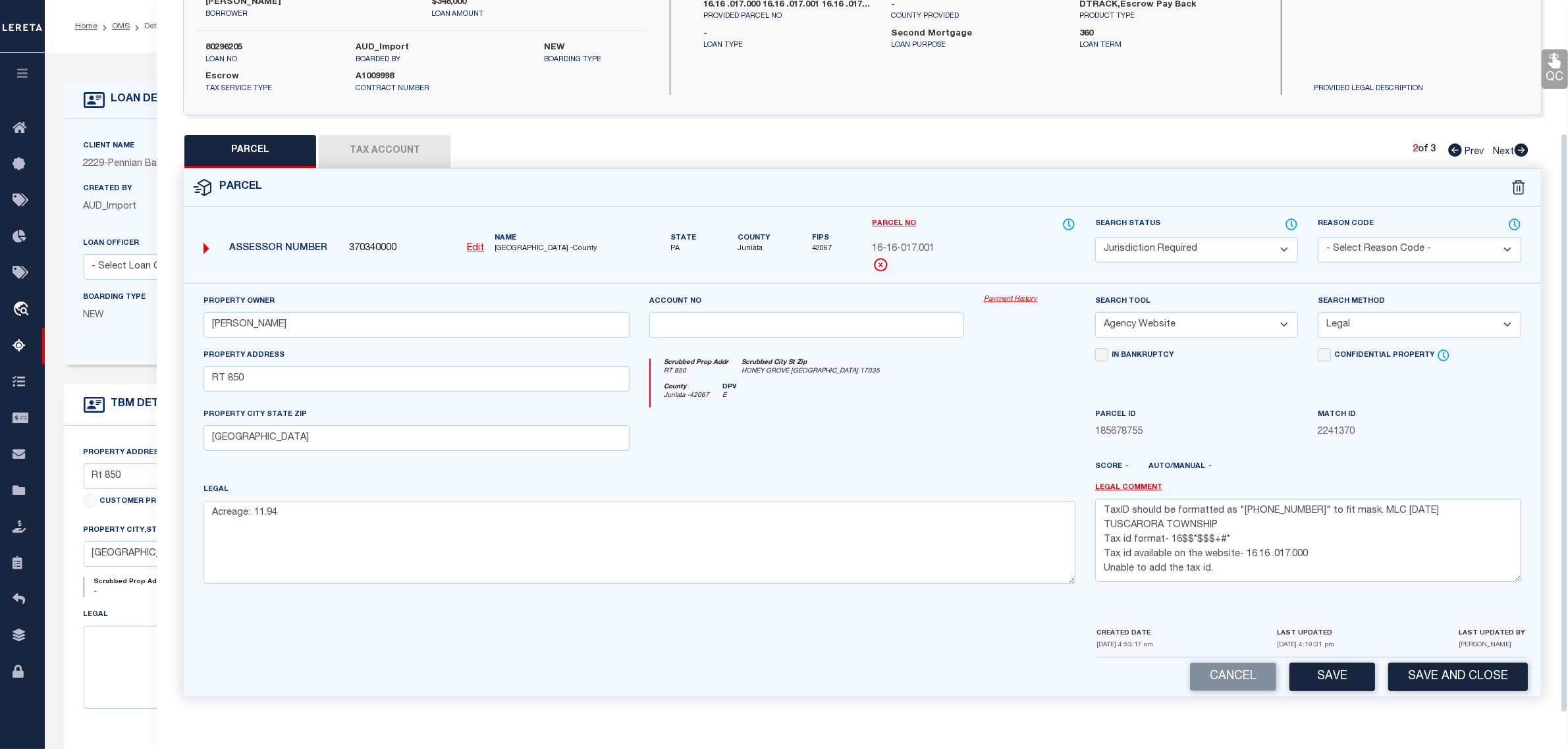
scroll to position [163, 0]
click at [1355, 680] on button "Save" at bounding box center [1332, 677] width 86 height 29
click at [1183, 240] on select "Automated Search Bad Parcel Complete Duplicate Parcel High Dollar Reporting In …" at bounding box center [1196, 250] width 203 height 26
click at [1095, 237] on select "Automated Search Bad Parcel Complete Duplicate Parcel High Dollar Reporting In …" at bounding box center [1196, 250] width 203 height 26
click at [1201, 679] on button "Cancel" at bounding box center [1233, 677] width 86 height 29
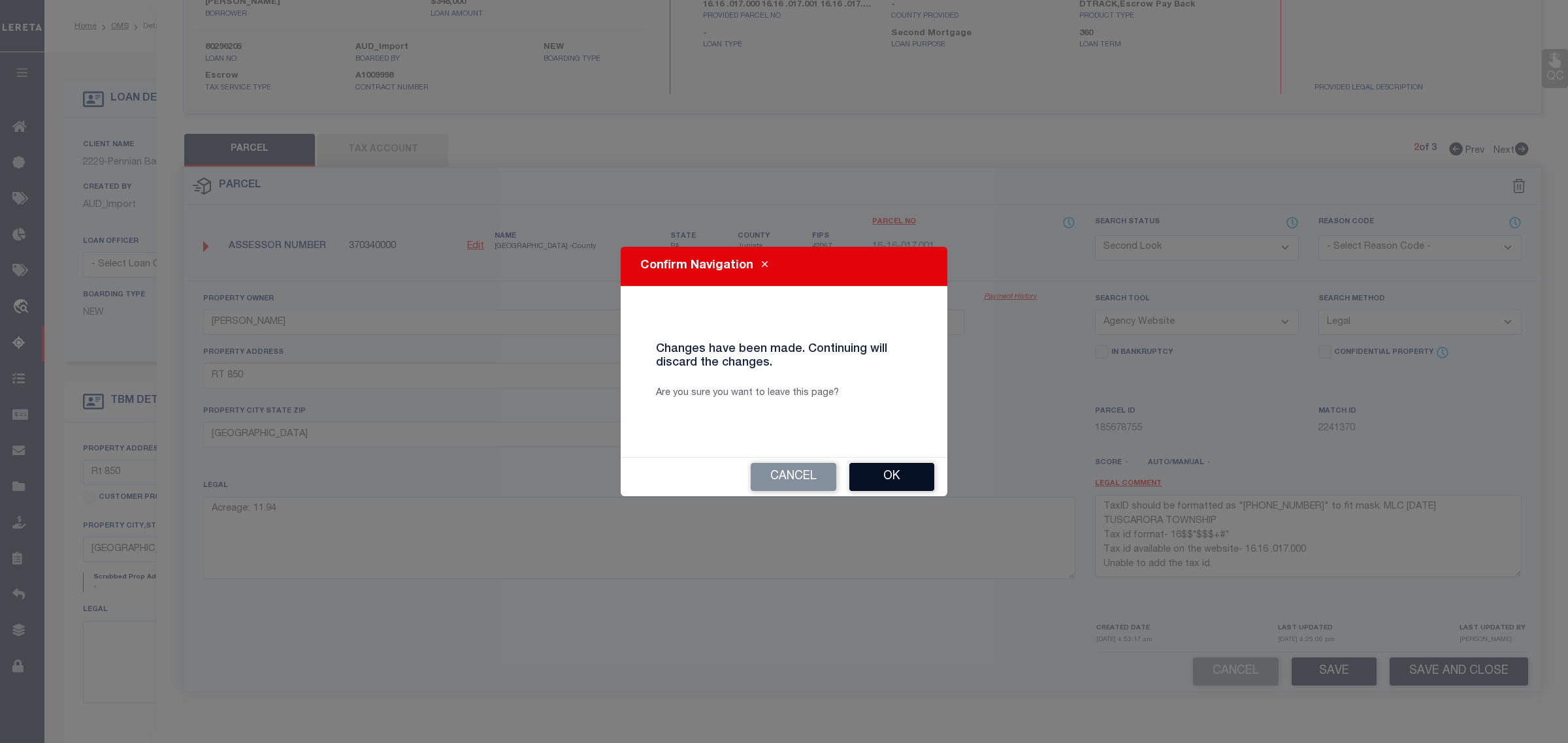
click at [896, 490] on button "Ok" at bounding box center [892, 477] width 85 height 28
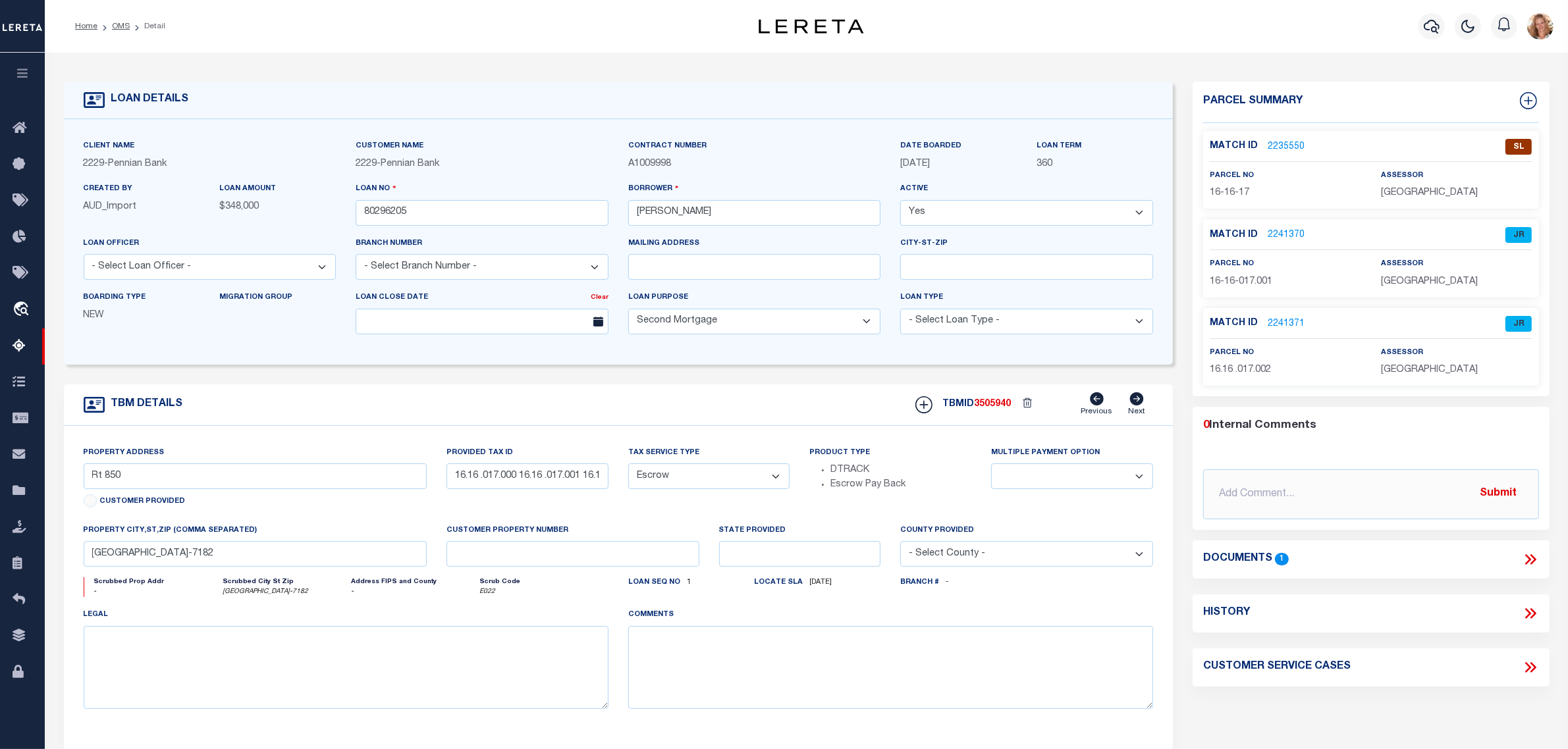
click at [1291, 146] on link "2235550" at bounding box center [1286, 147] width 37 height 14
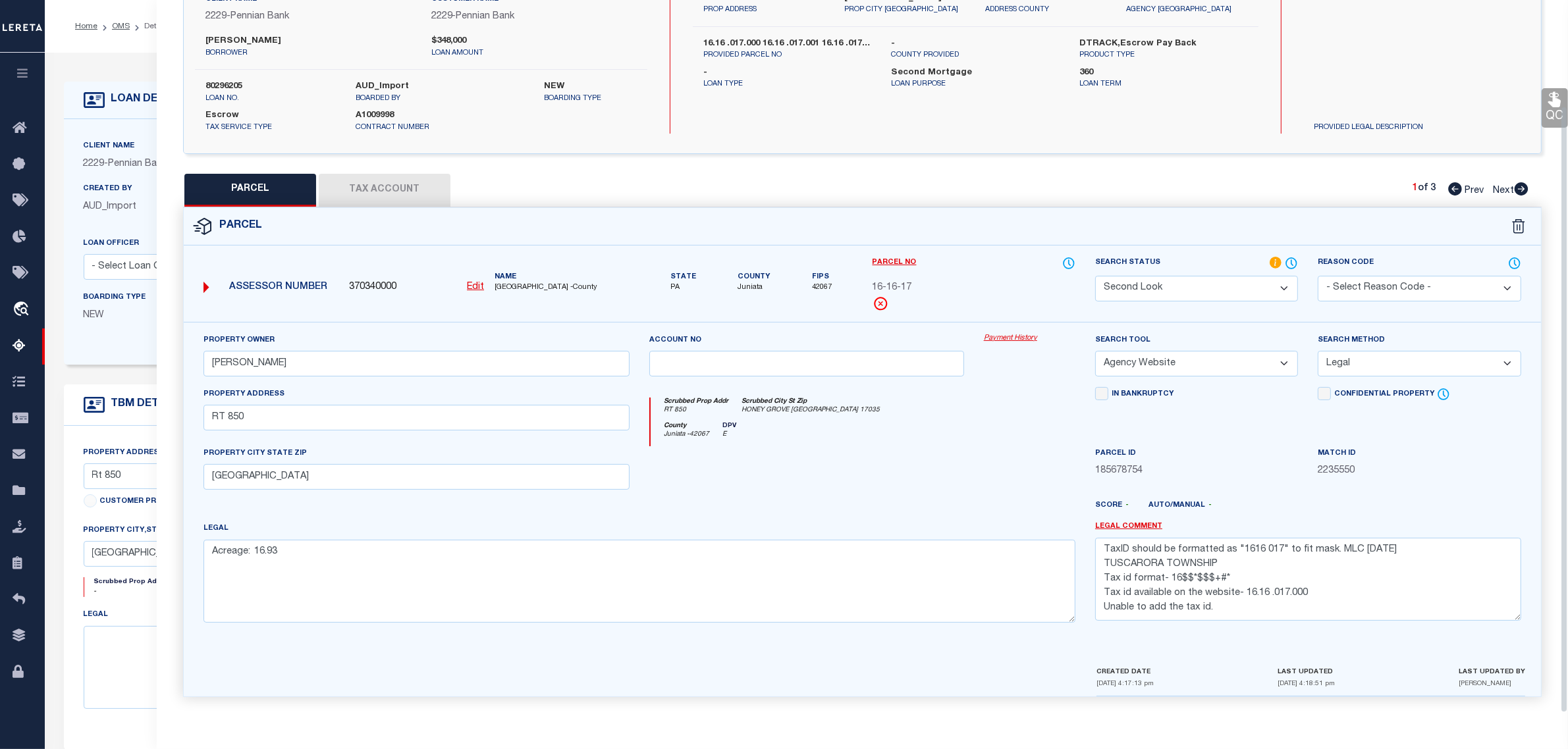
scroll to position [125, 0]
click at [1501, 188] on span "Next" at bounding box center [1503, 190] width 21 height 9
click at [1325, 594] on textarea "TaxID should be formatted as "[PHONE_NUMBER]" to fit mask. MLC [DATE] TUSCARORA…" at bounding box center [1308, 579] width 426 height 83
drag, startPoint x: 1449, startPoint y: 548, endPoint x: 971, endPoint y: 534, distance: 478.2
click at [971, 534] on div "Property Owner [PERSON_NAME] Account no Payment History Search Tool -- Select S…" at bounding box center [862, 484] width 1338 height 301
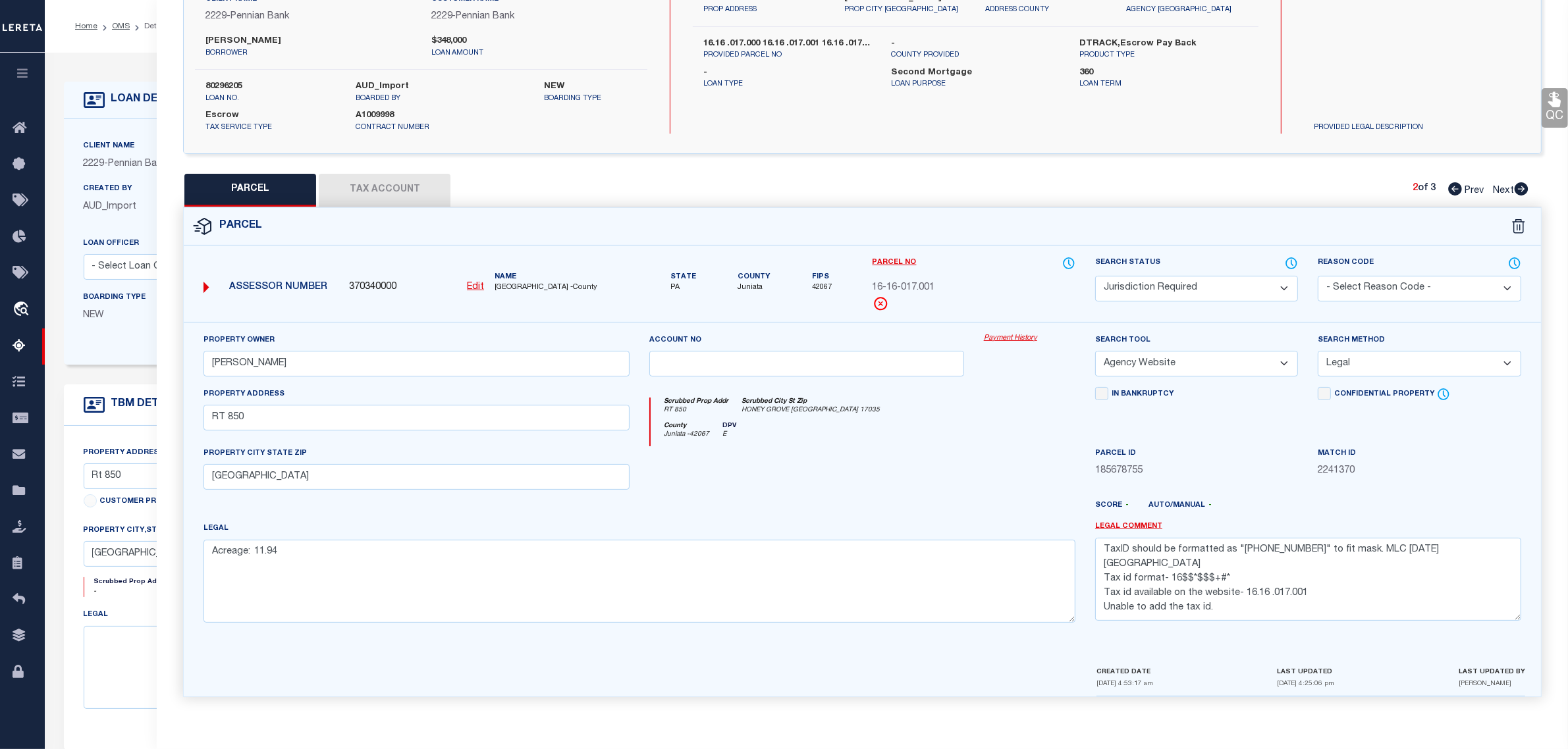
click at [997, 467] on div at bounding box center [1029, 474] width 111 height 54
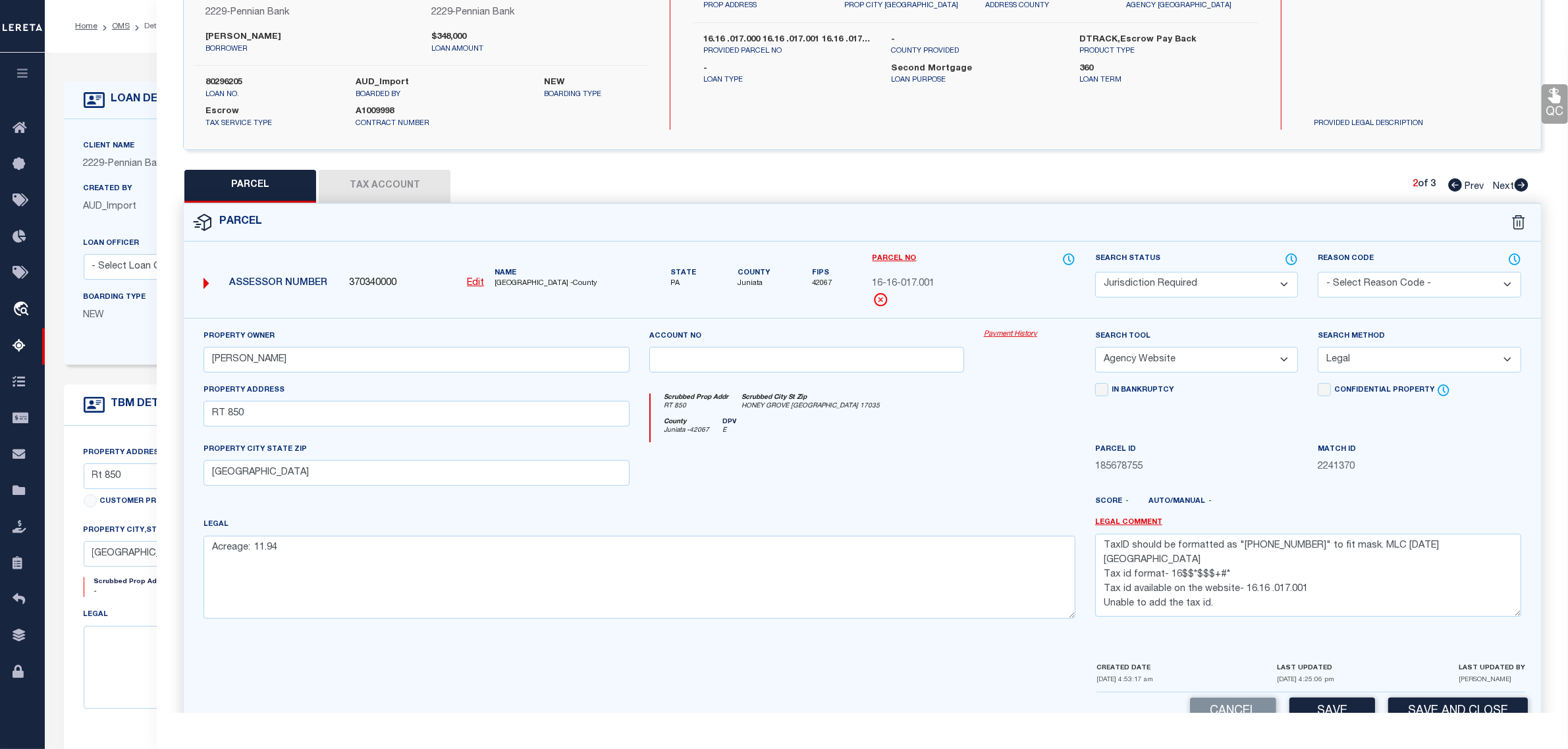
click at [1159, 277] on select "Automated Search Bad Parcel Complete Duplicate Parcel High Dollar Reporting In …" at bounding box center [1196, 285] width 203 height 26
click at [1095, 272] on select "Automated Search Bad Parcel Complete Duplicate Parcel High Dollar Reporting In …" at bounding box center [1196, 285] width 203 height 26
click at [1317, 703] on button "Save" at bounding box center [1332, 712] width 86 height 29
drag, startPoint x: 1505, startPoint y: 188, endPoint x: 1482, endPoint y: 188, distance: 23.0
click at [1505, 188] on span "Next" at bounding box center [1503, 187] width 21 height 9
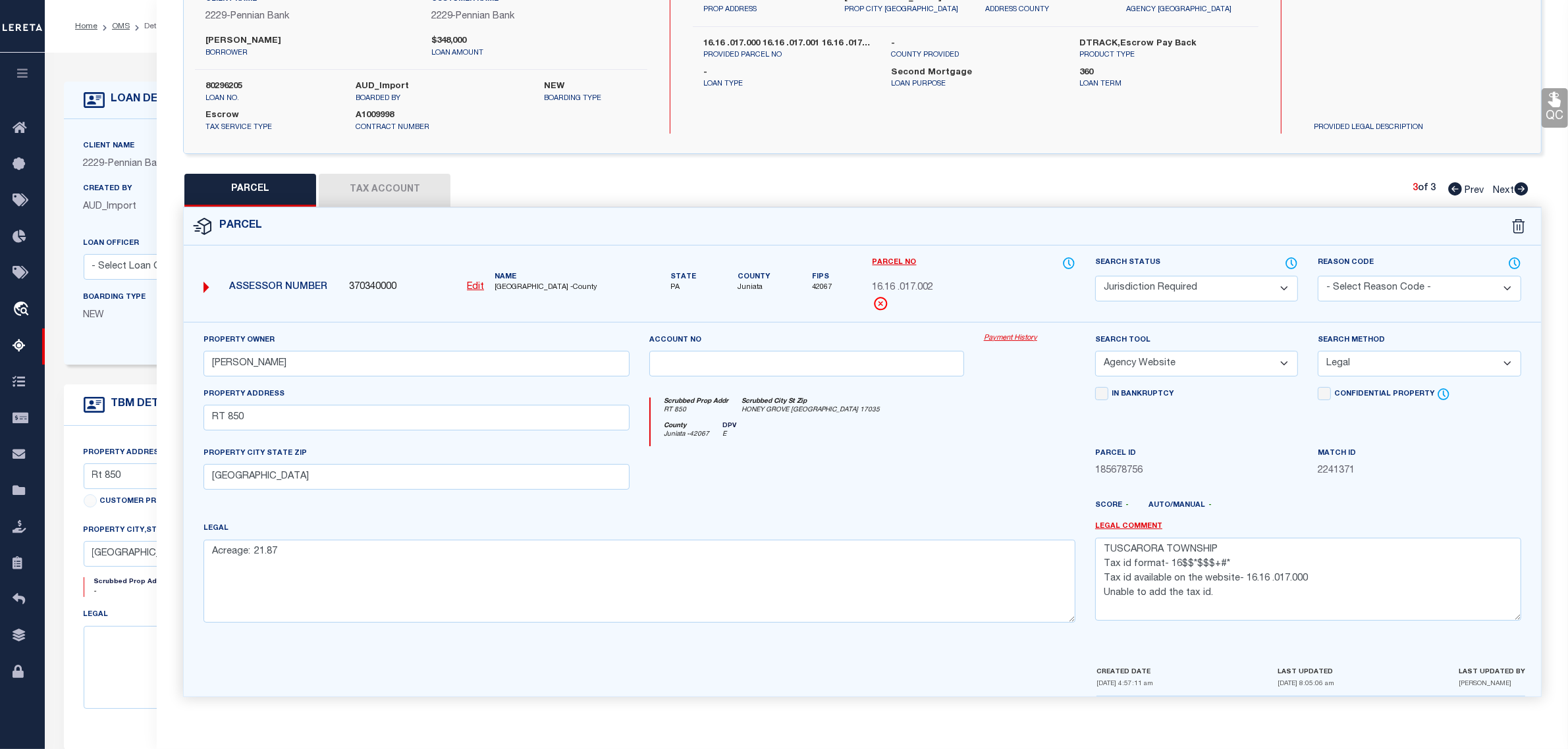
click at [475, 284] on u "Edit" at bounding box center [475, 287] width 17 height 9
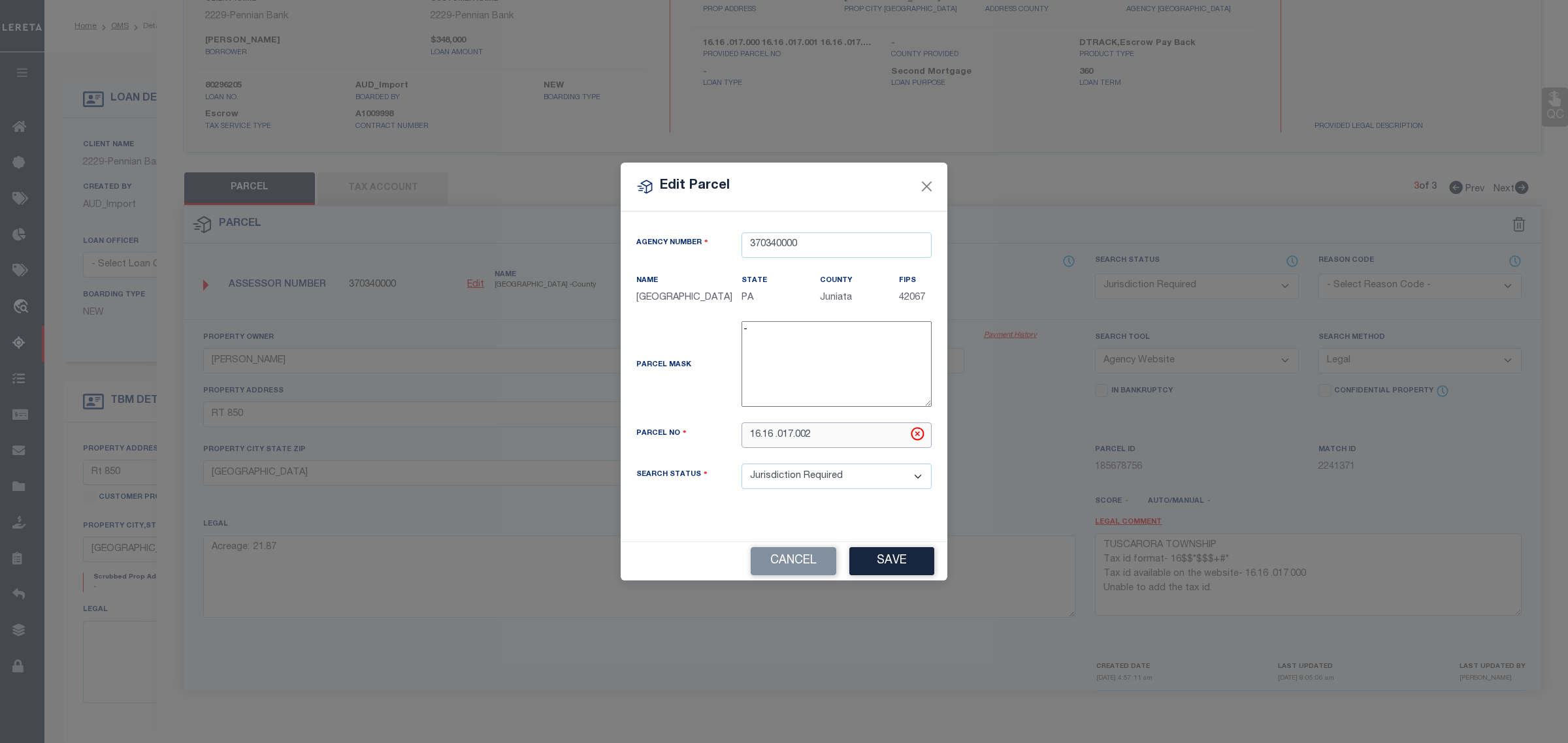
click at [760, 437] on input "16.16 .017.002" at bounding box center [837, 435] width 190 height 25
click at [874, 562] on button "Save" at bounding box center [892, 561] width 85 height 28
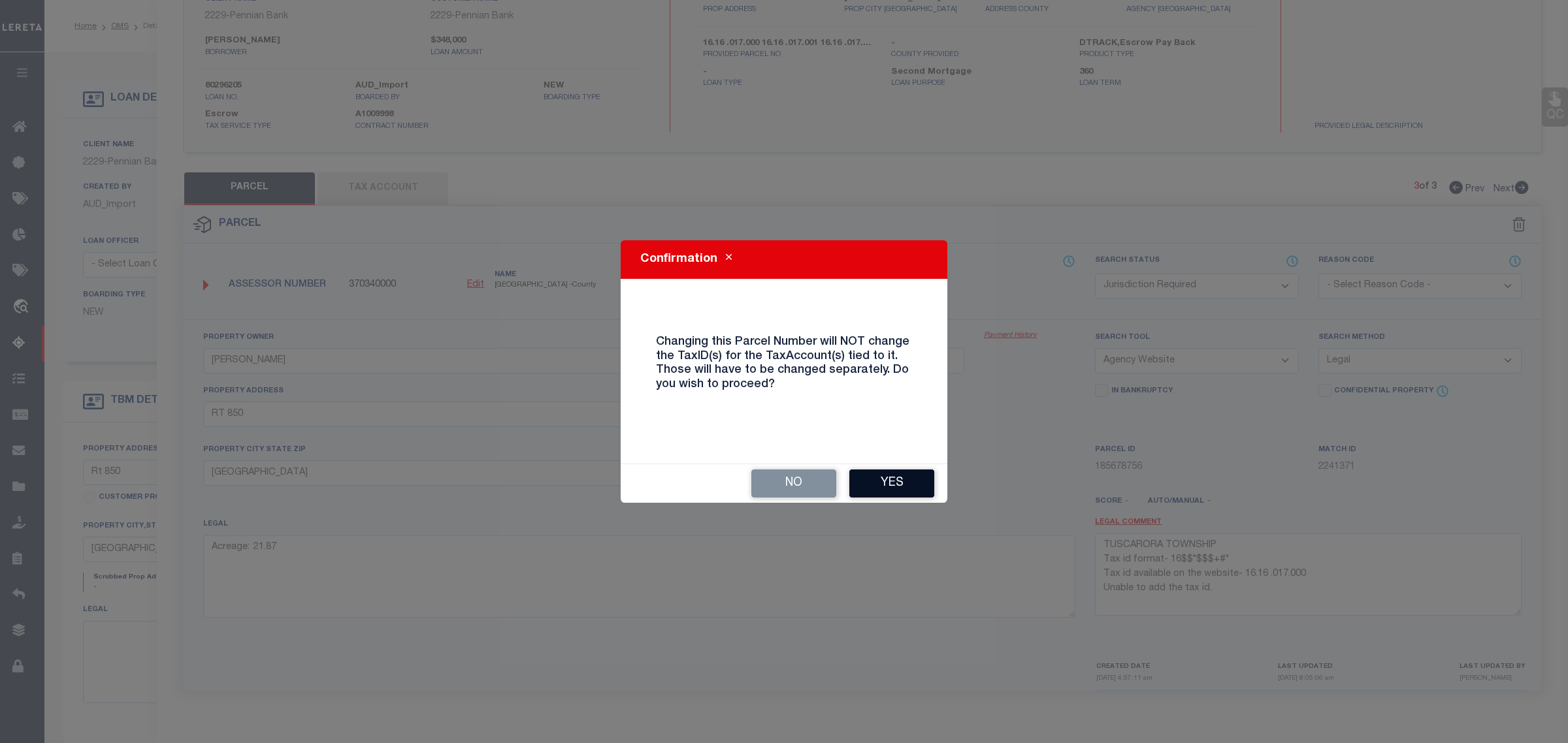
click at [903, 483] on button "Yes" at bounding box center [892, 484] width 85 height 28
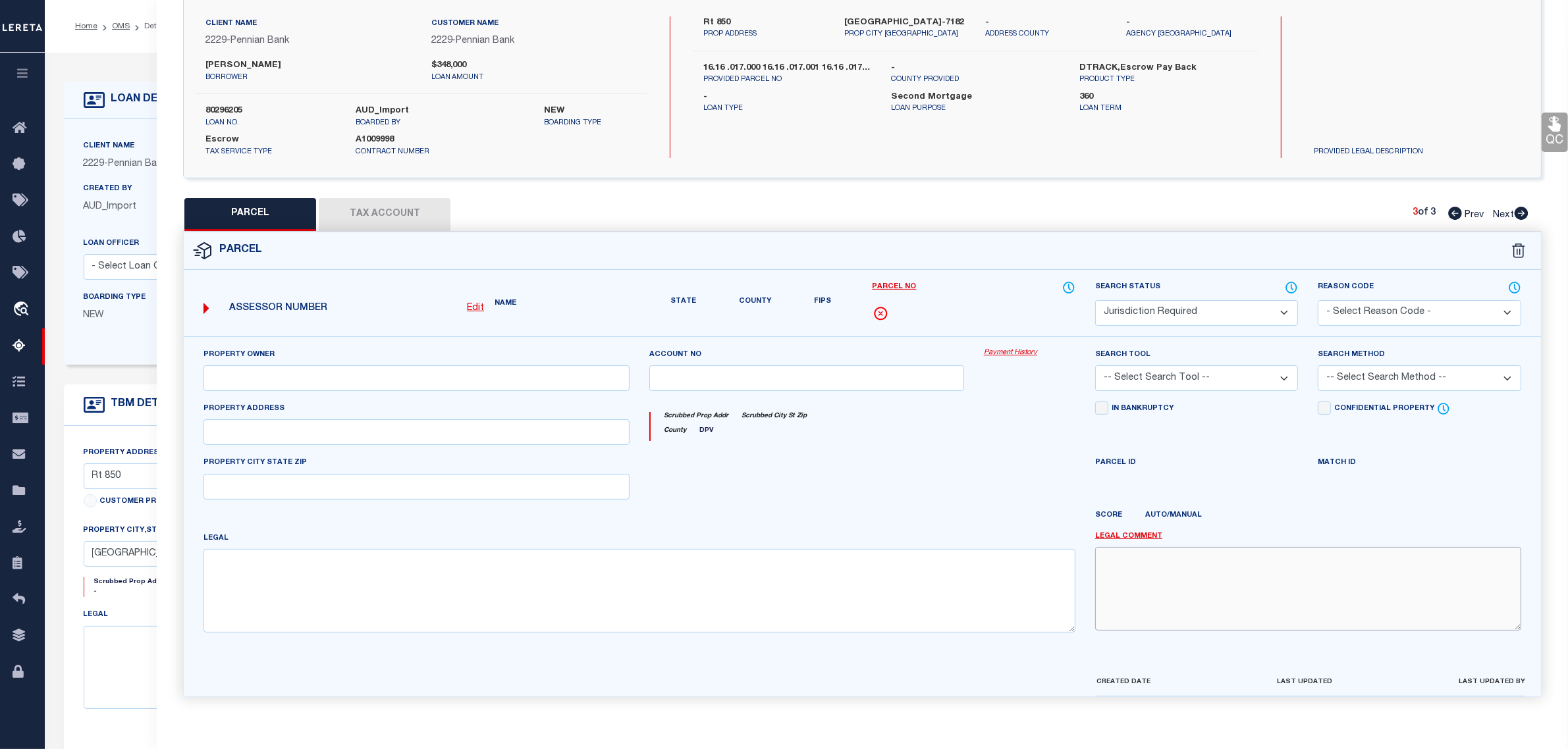
click at [1317, 575] on textarea at bounding box center [1308, 588] width 426 height 83
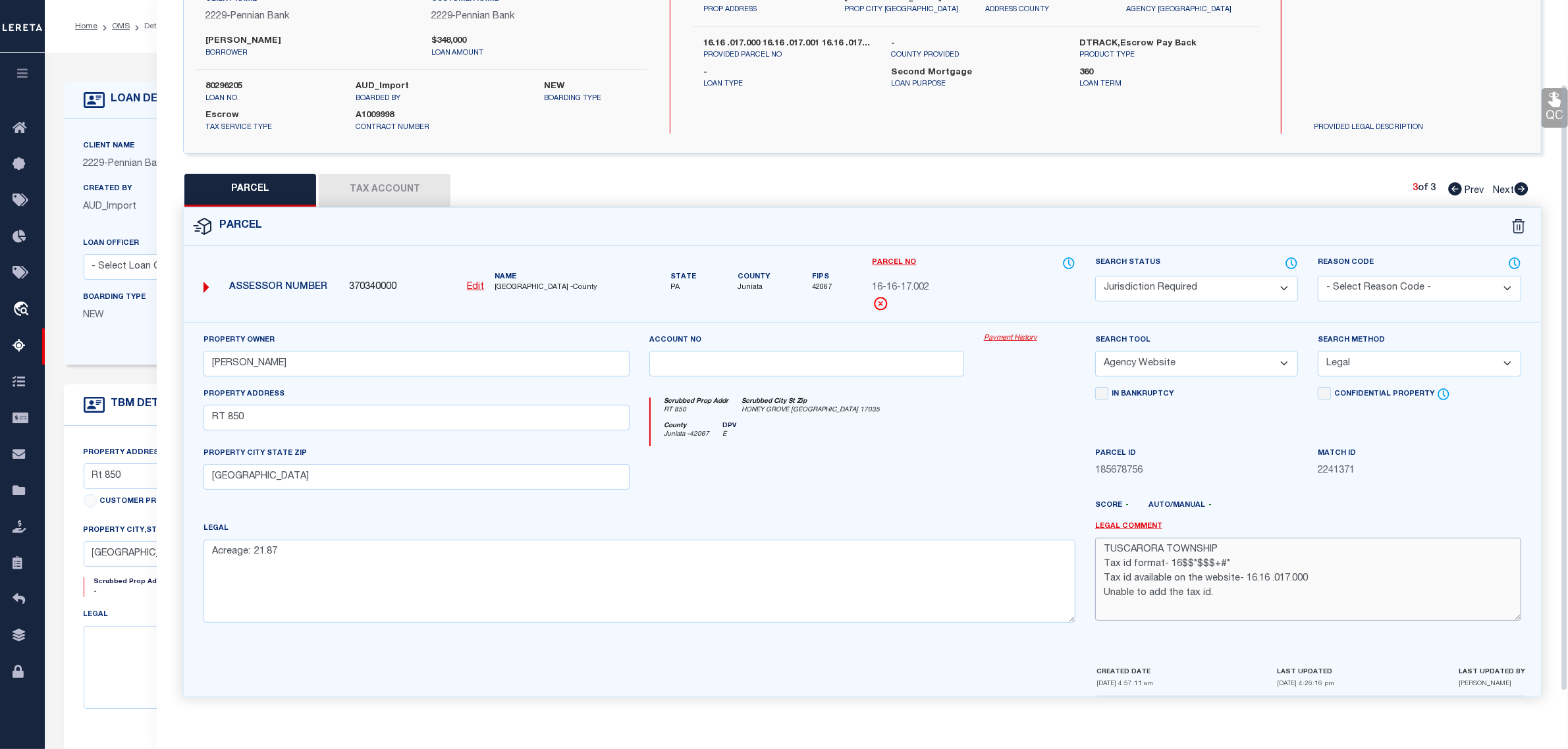
scroll to position [99, 0]
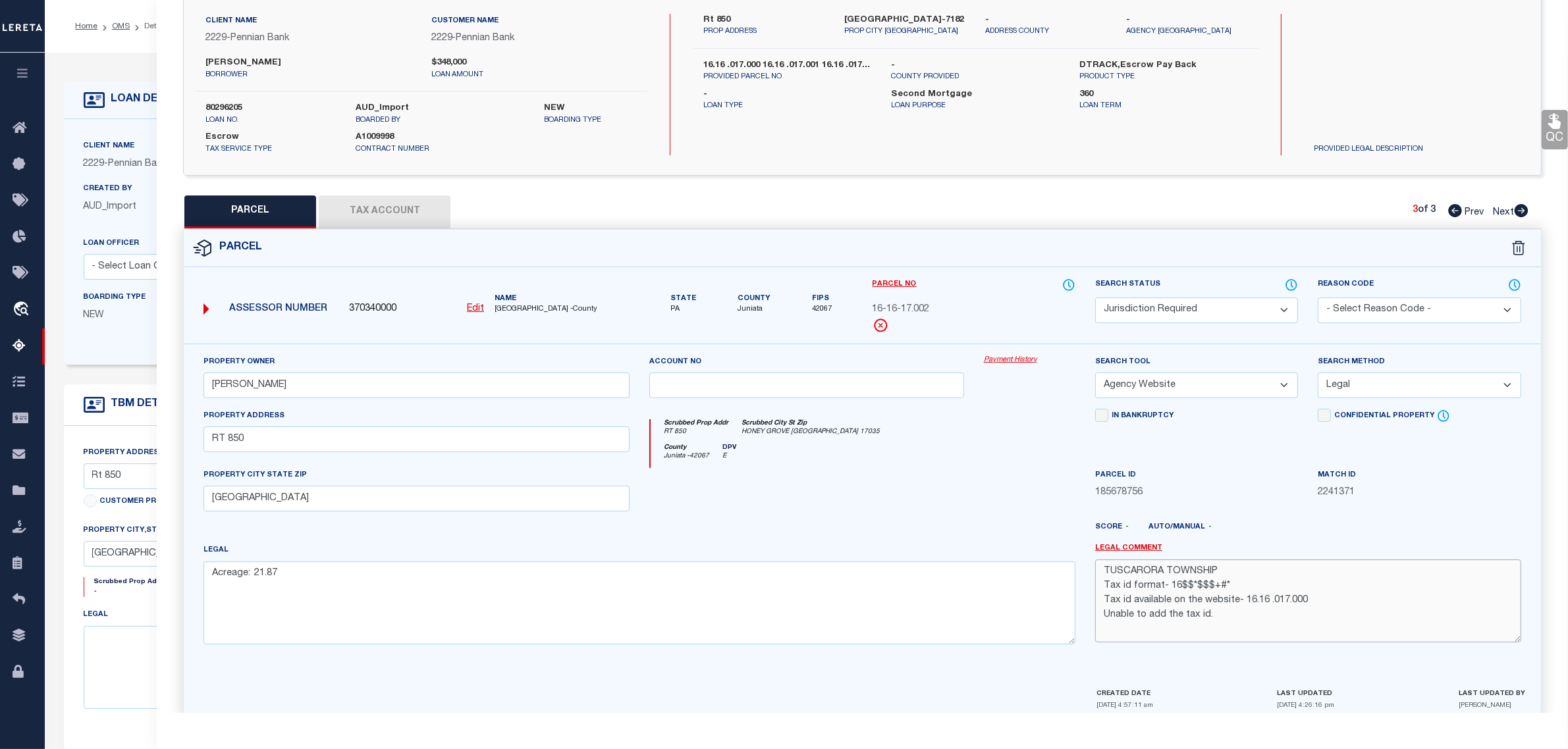
click at [1309, 606] on textarea "TUSCARORA TOWNSHIP Tax id format- 16$$*$$$+#* Tax id available on the website- …" at bounding box center [1308, 601] width 426 height 83
paste textarea "TaxID should be formatted as "[PHONE_NUMBER]" to fit mask. MLC [DATE]"
click at [1293, 574] on textarea "TaxID should be formatted as "[PHONE_NUMBER]" to fit mask. MLC [DATE] [GEOGRAPH…" at bounding box center [1308, 601] width 426 height 83
click at [1213, 321] on select "Automated Search Bad Parcel Complete Duplicate Parcel High Dollar Reporting In …" at bounding box center [1196, 310] width 203 height 26
click at [1095, 297] on select "Automated Search Bad Parcel Complete Duplicate Parcel High Dollar Reporting In …" at bounding box center [1196, 310] width 203 height 26
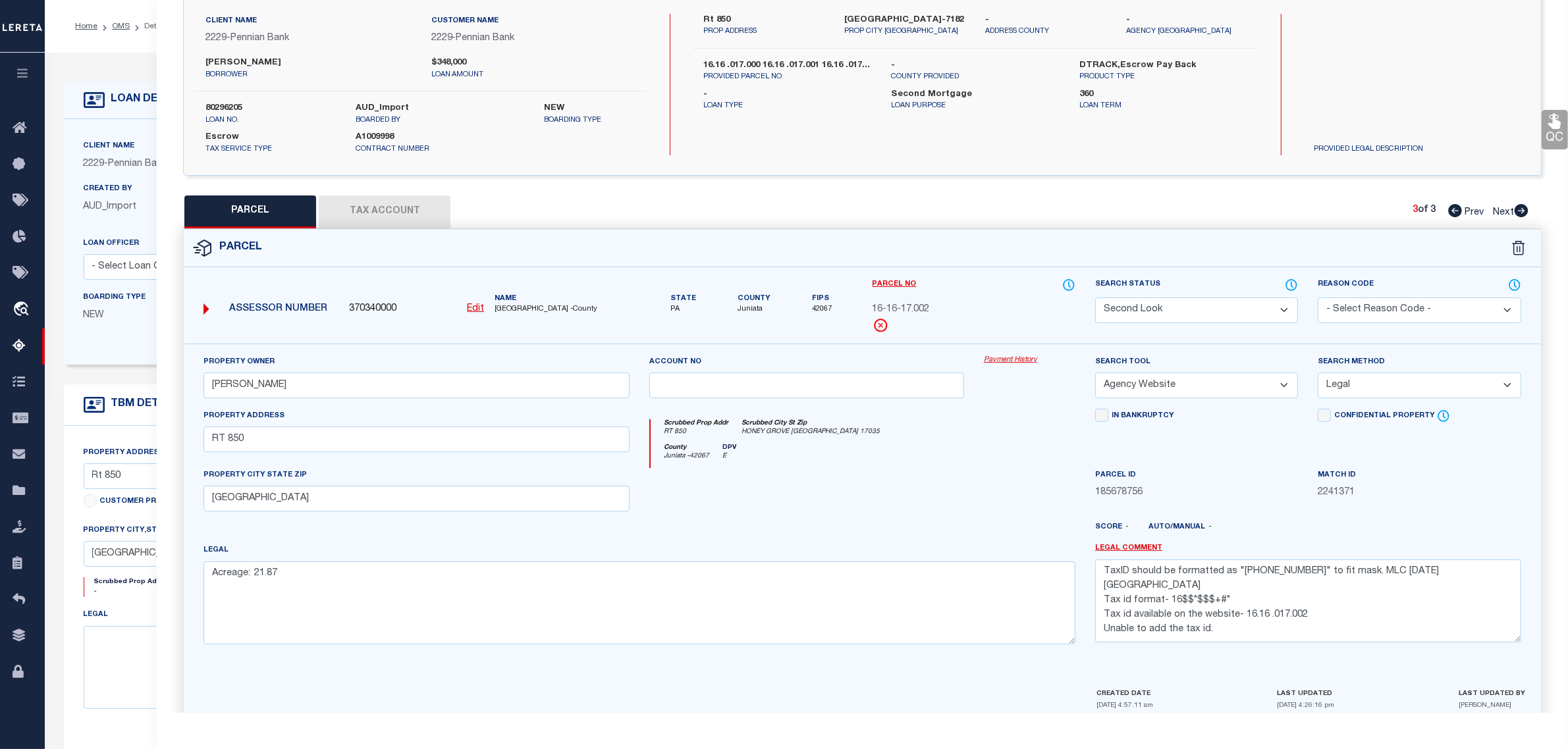
click at [1223, 678] on div "Property Owner [PERSON_NAME] Account no Payment History Search Tool -- Select S…" at bounding box center [862, 516] width 1357 height 344
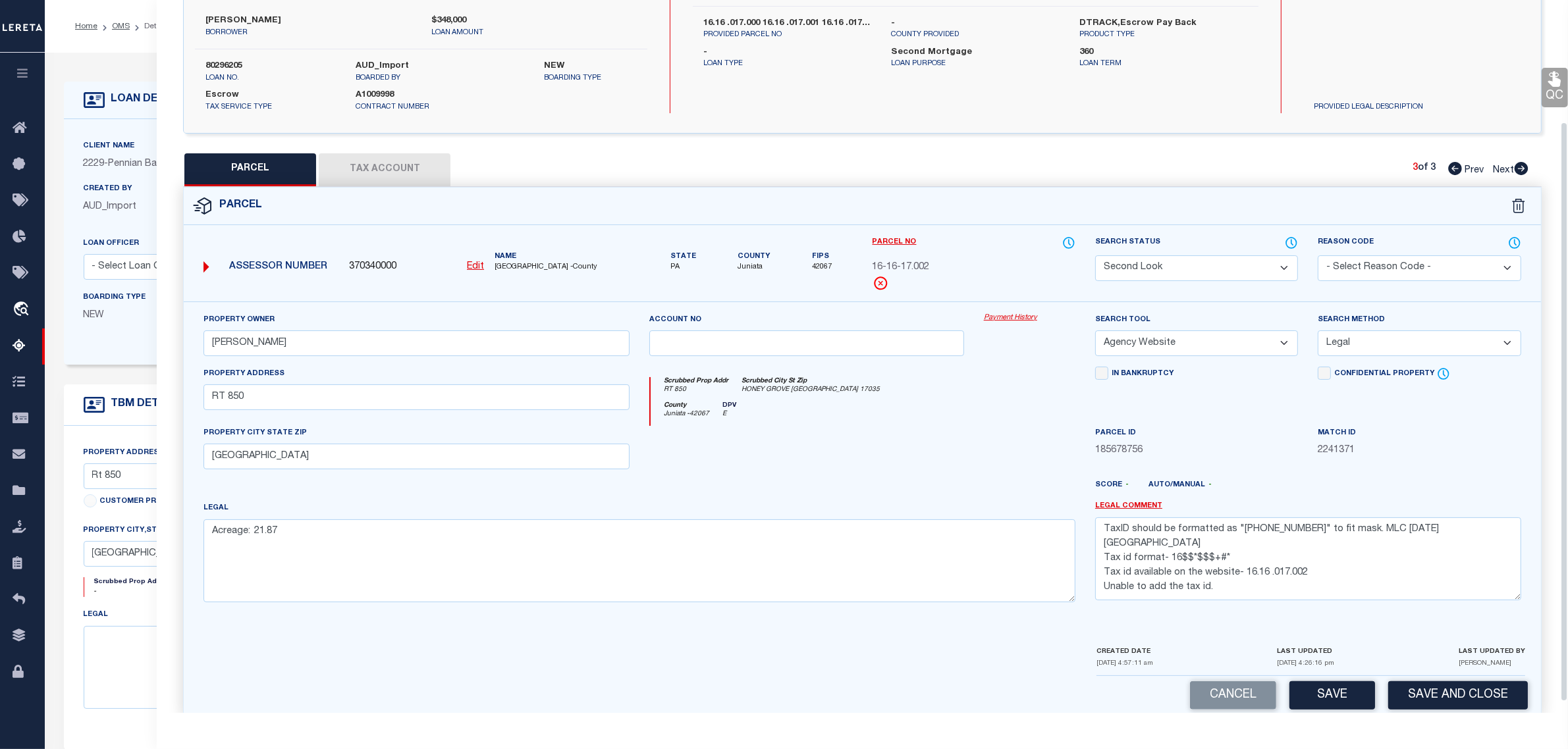
scroll to position [163, 0]
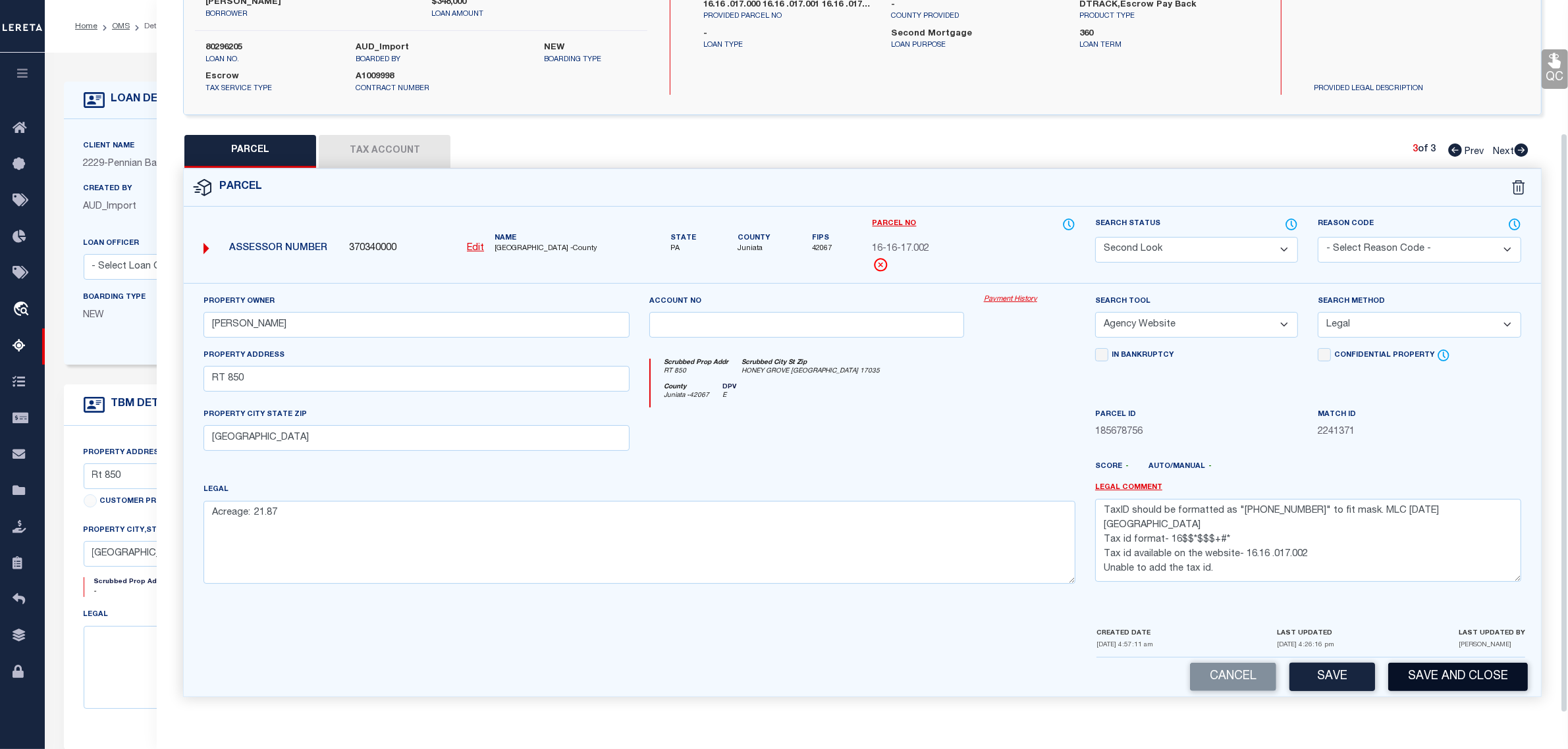
click at [1402, 671] on button "Save and Close" at bounding box center [1458, 677] width 140 height 29
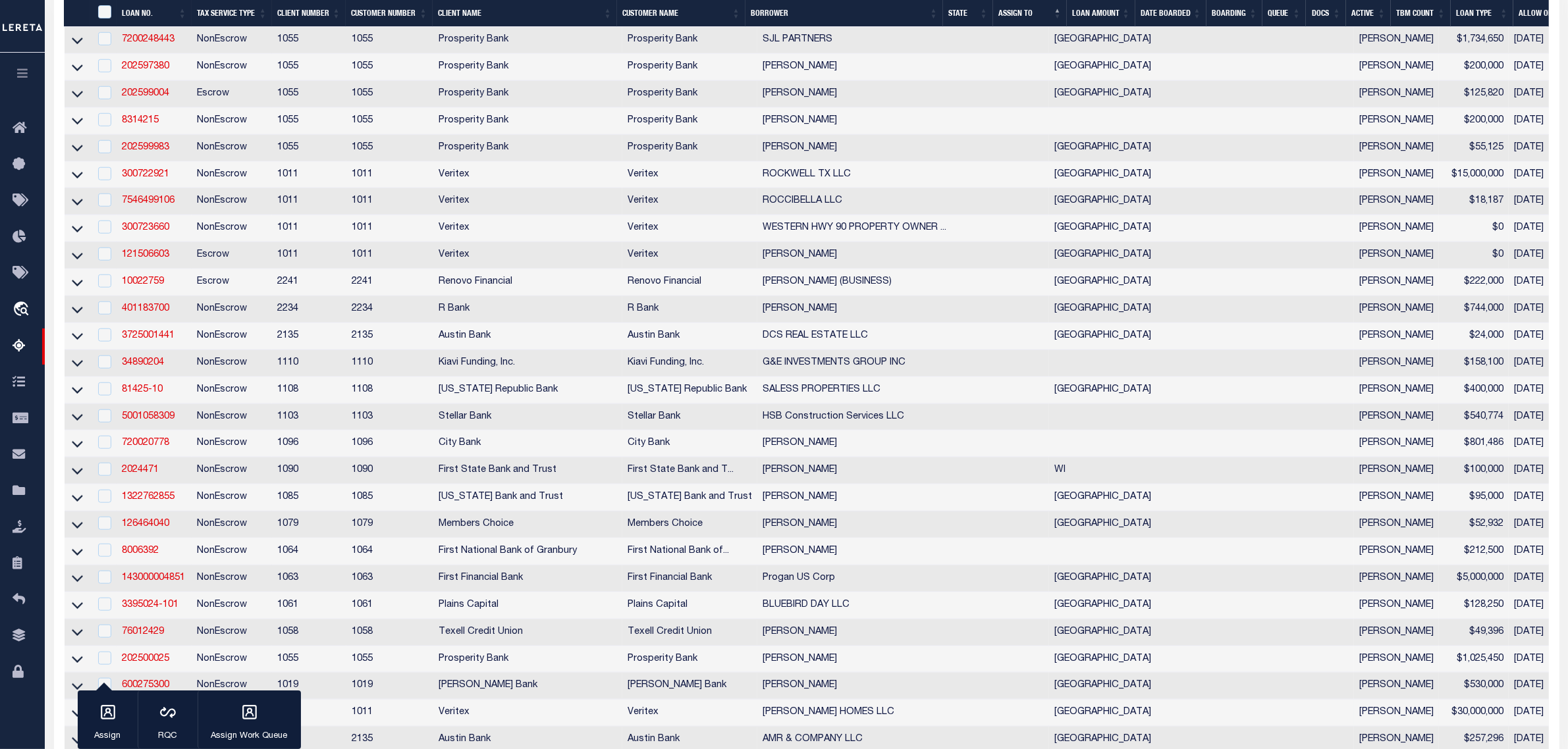
scroll to position [1903, 0]
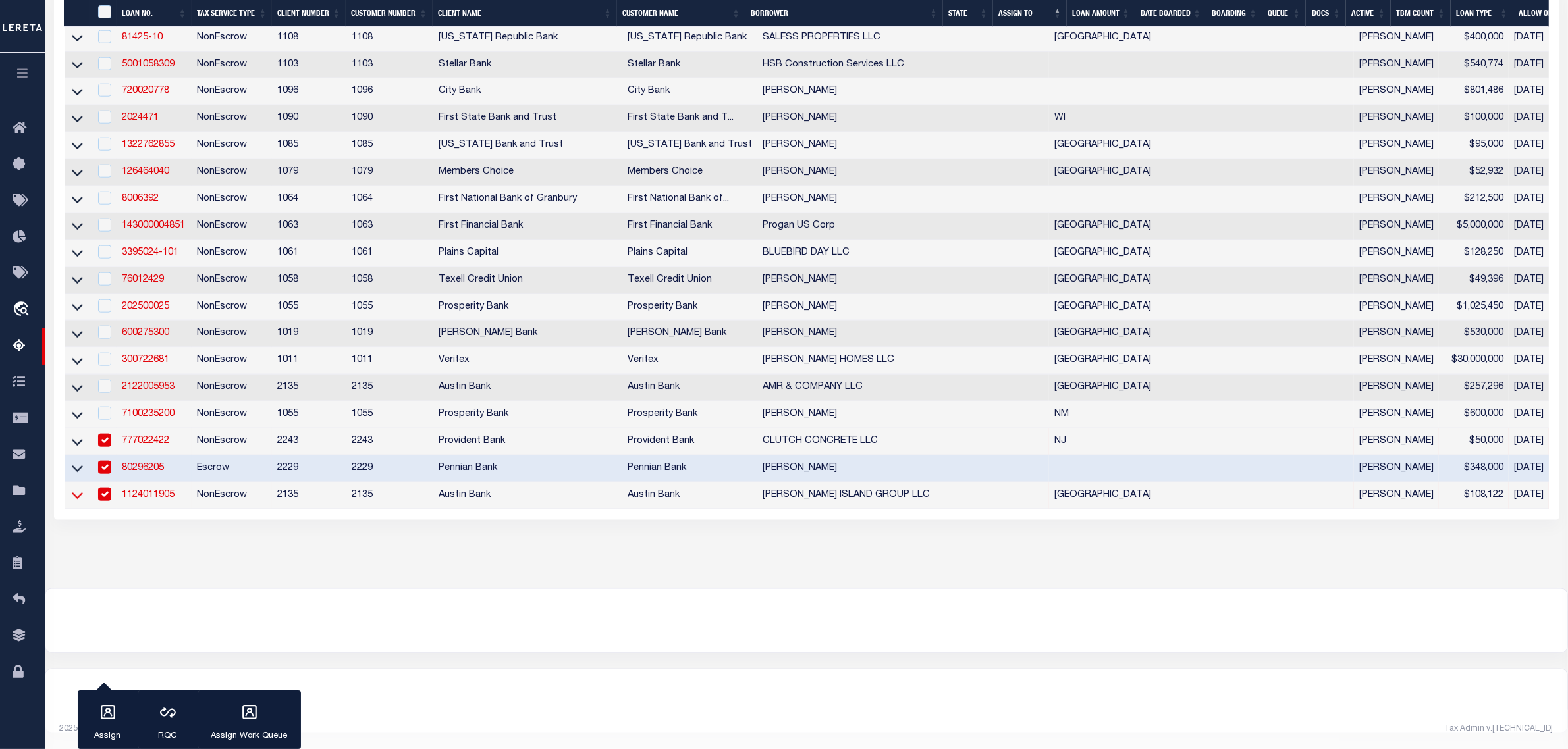
click at [76, 502] on icon at bounding box center [78, 495] width 11 height 14
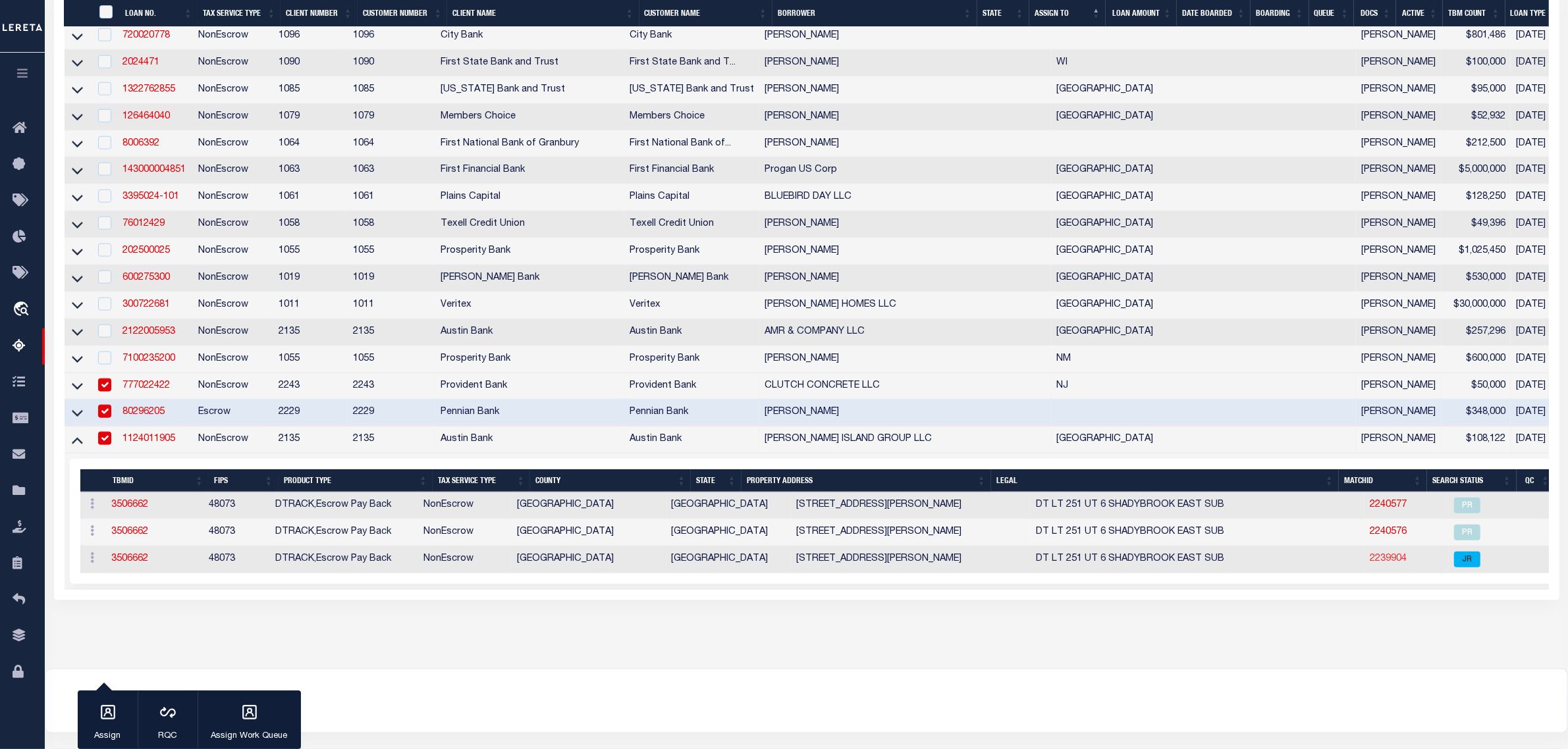
click at [1370, 564] on link "2239904" at bounding box center [1388, 559] width 37 height 9
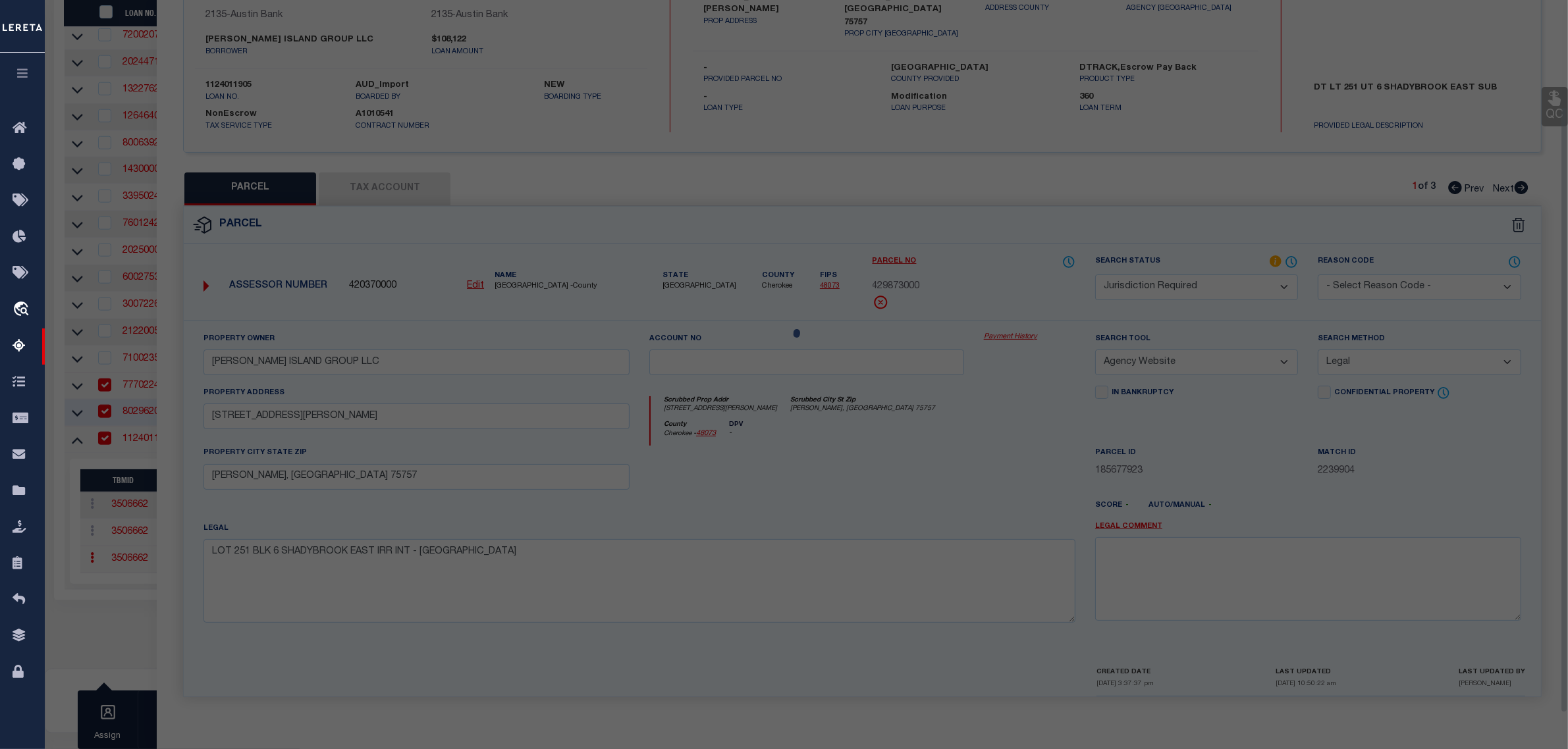
scroll to position [126, 0]
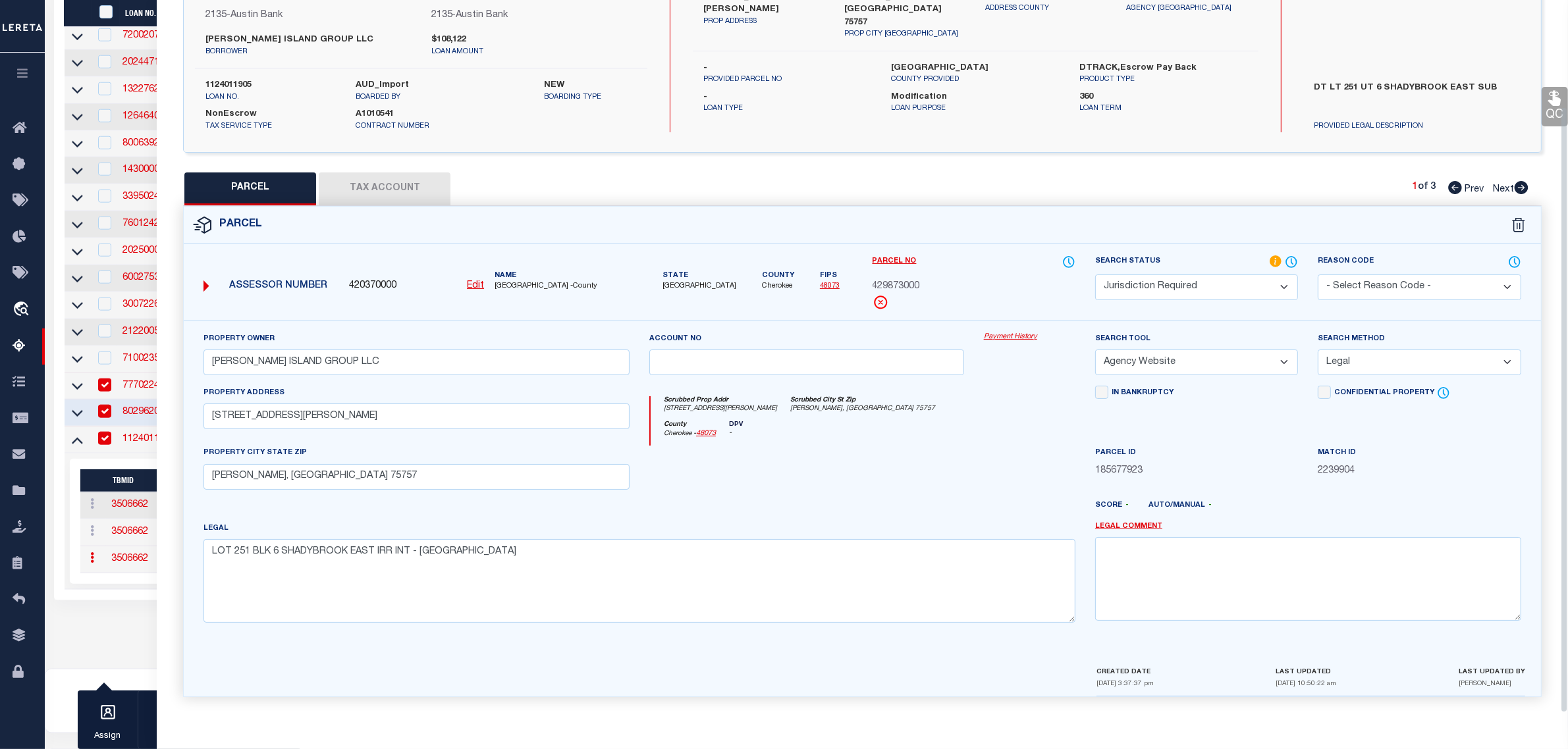
click at [1271, 281] on select "Automated Search Bad Parcel Complete Duplicate Parcel High Dollar Reporting In …" at bounding box center [1196, 287] width 203 height 26
click at [1095, 275] on select "Automated Search Bad Parcel Complete Duplicate Parcel High Dollar Reporting In …" at bounding box center [1196, 287] width 203 height 26
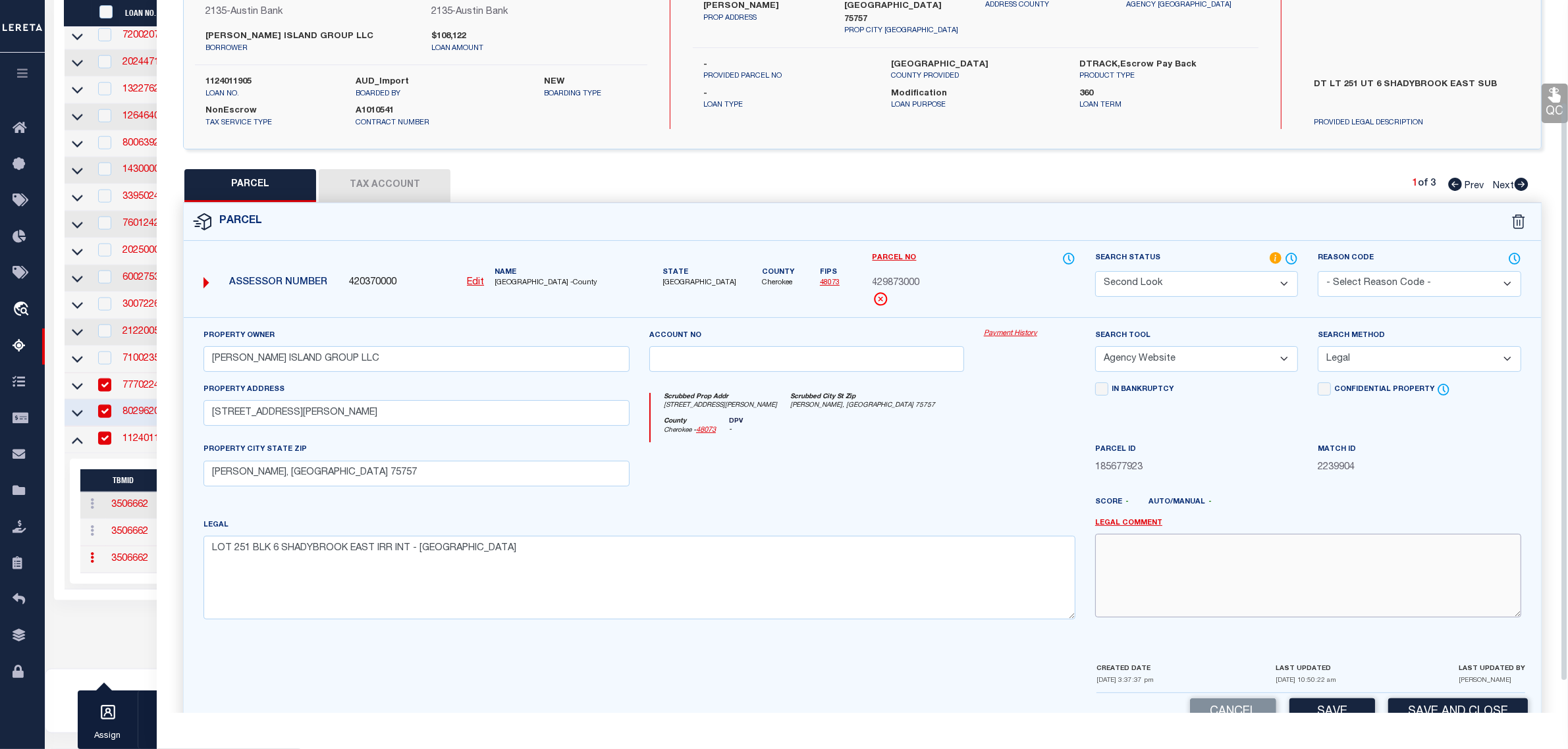
click at [1263, 574] on textarea at bounding box center [1308, 576] width 426 height 83
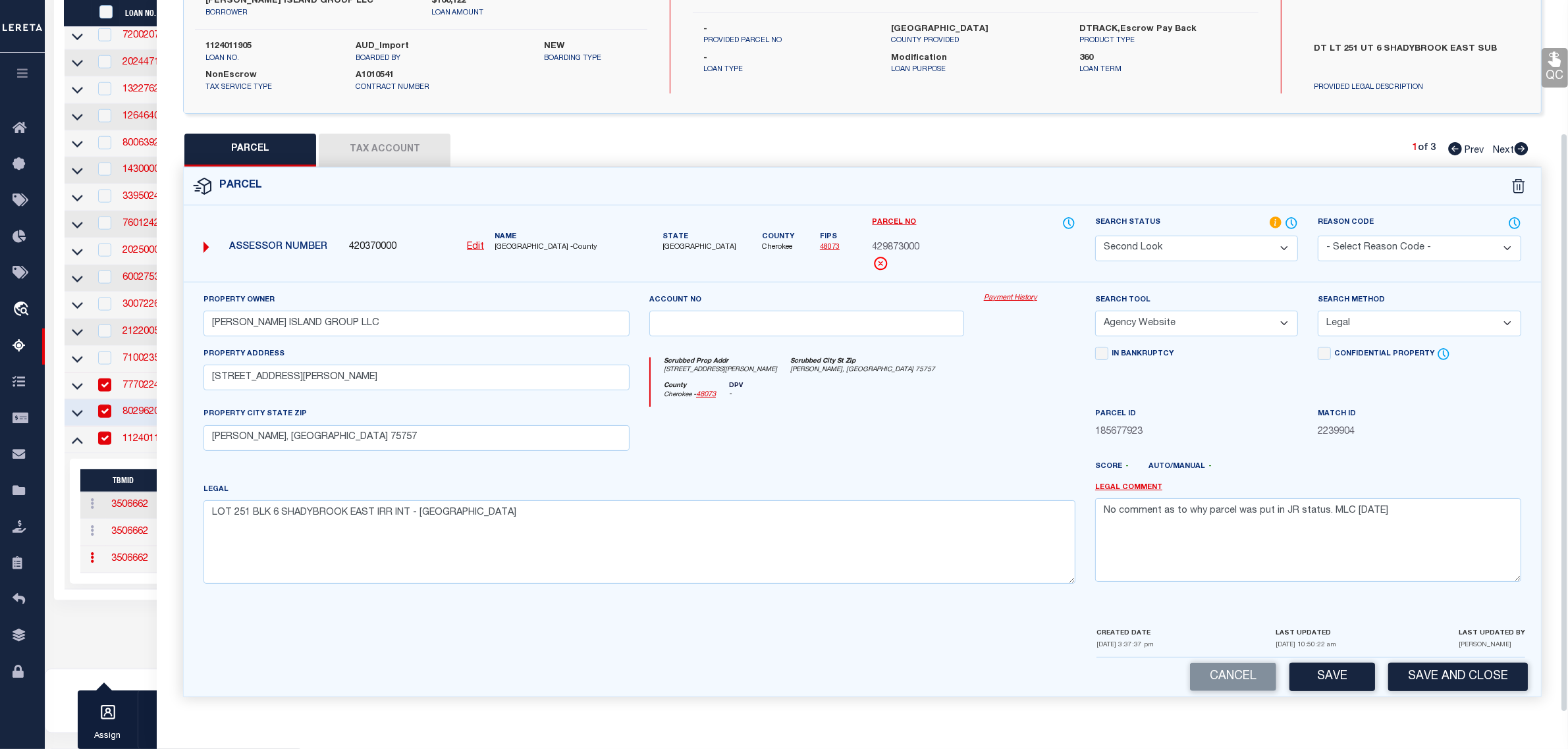
click at [1463, 669] on button "Save and Close" at bounding box center [1458, 677] width 140 height 29
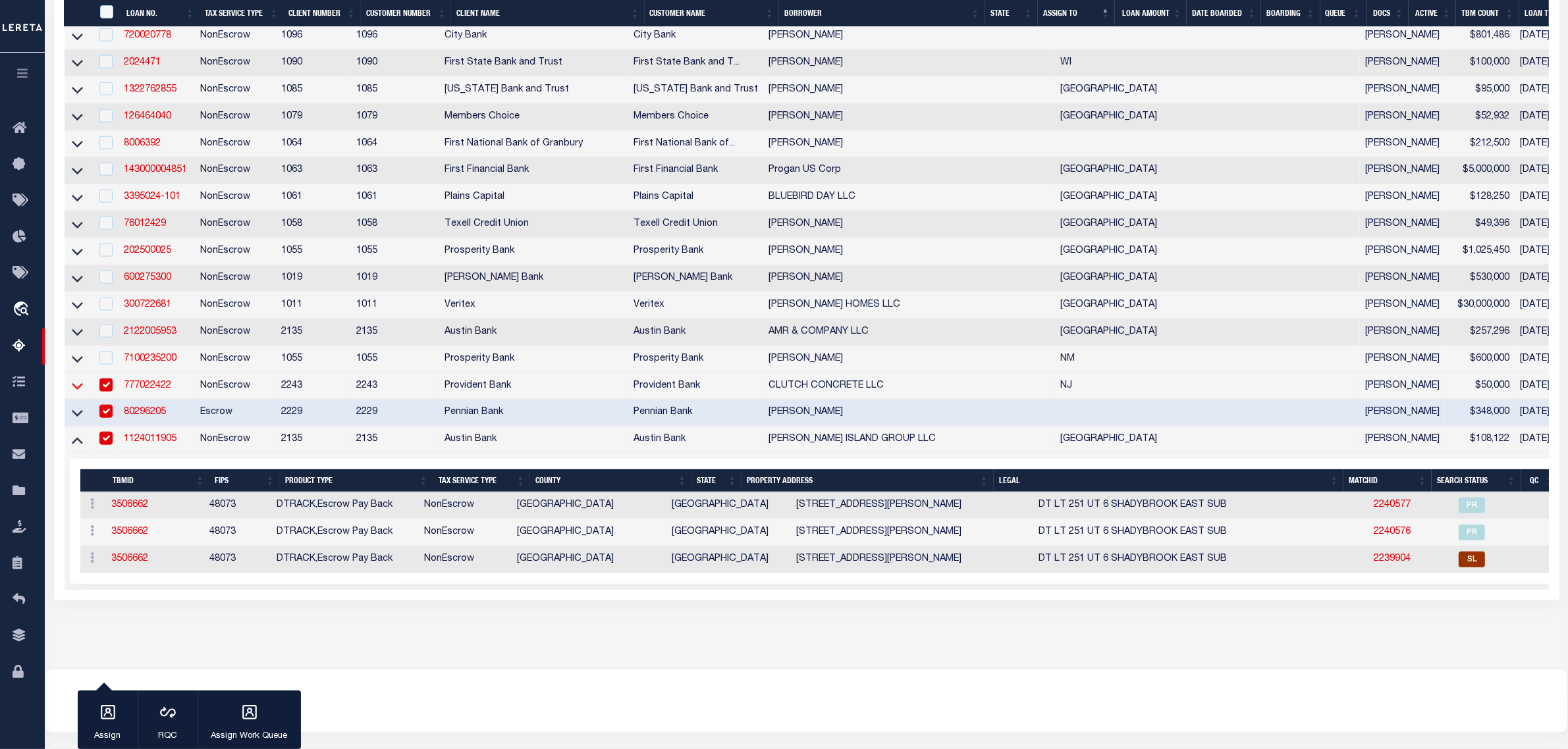
click at [80, 390] on icon at bounding box center [78, 387] width 11 height 6
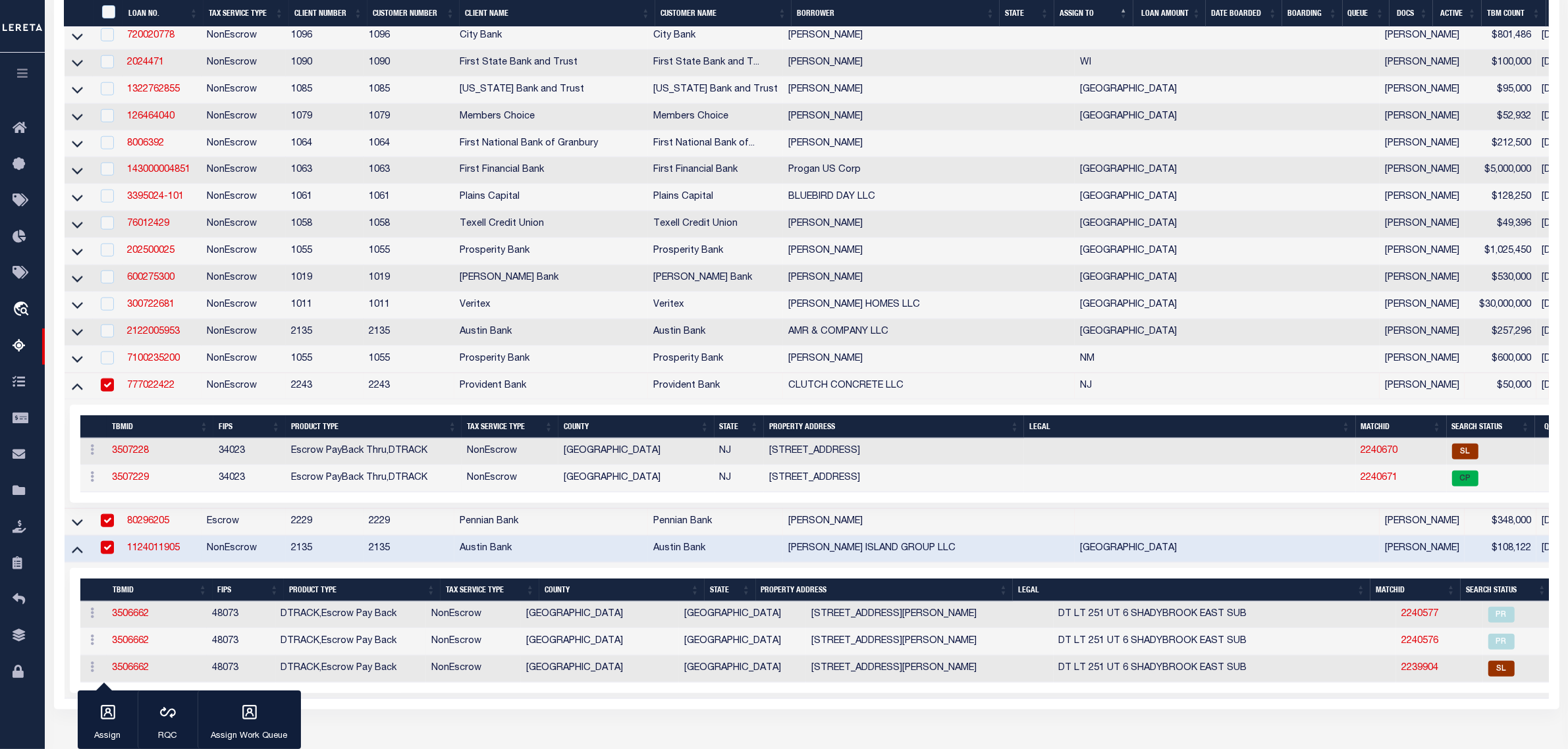
click at [80, 390] on icon at bounding box center [78, 387] width 11 height 6
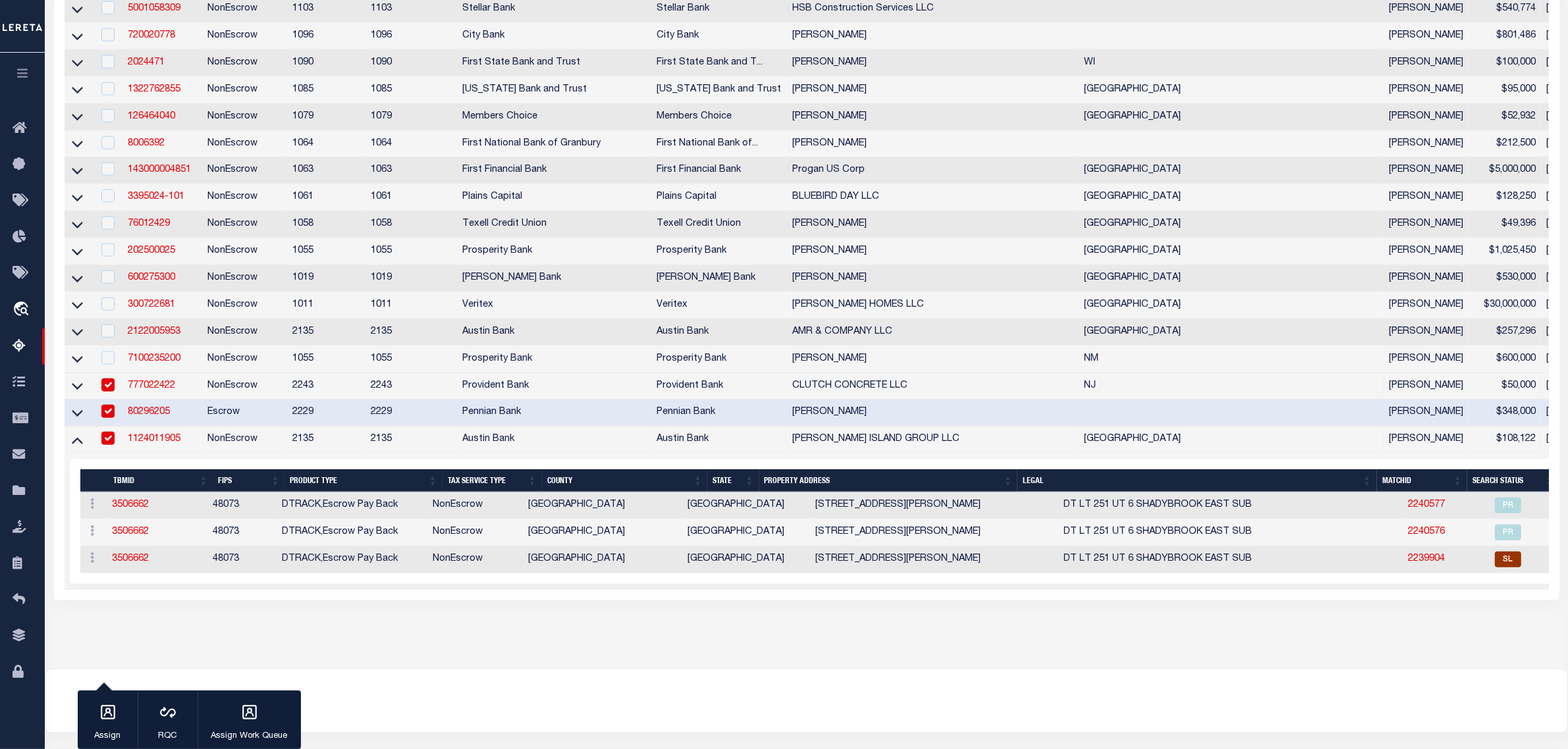
scroll to position [0, 0]
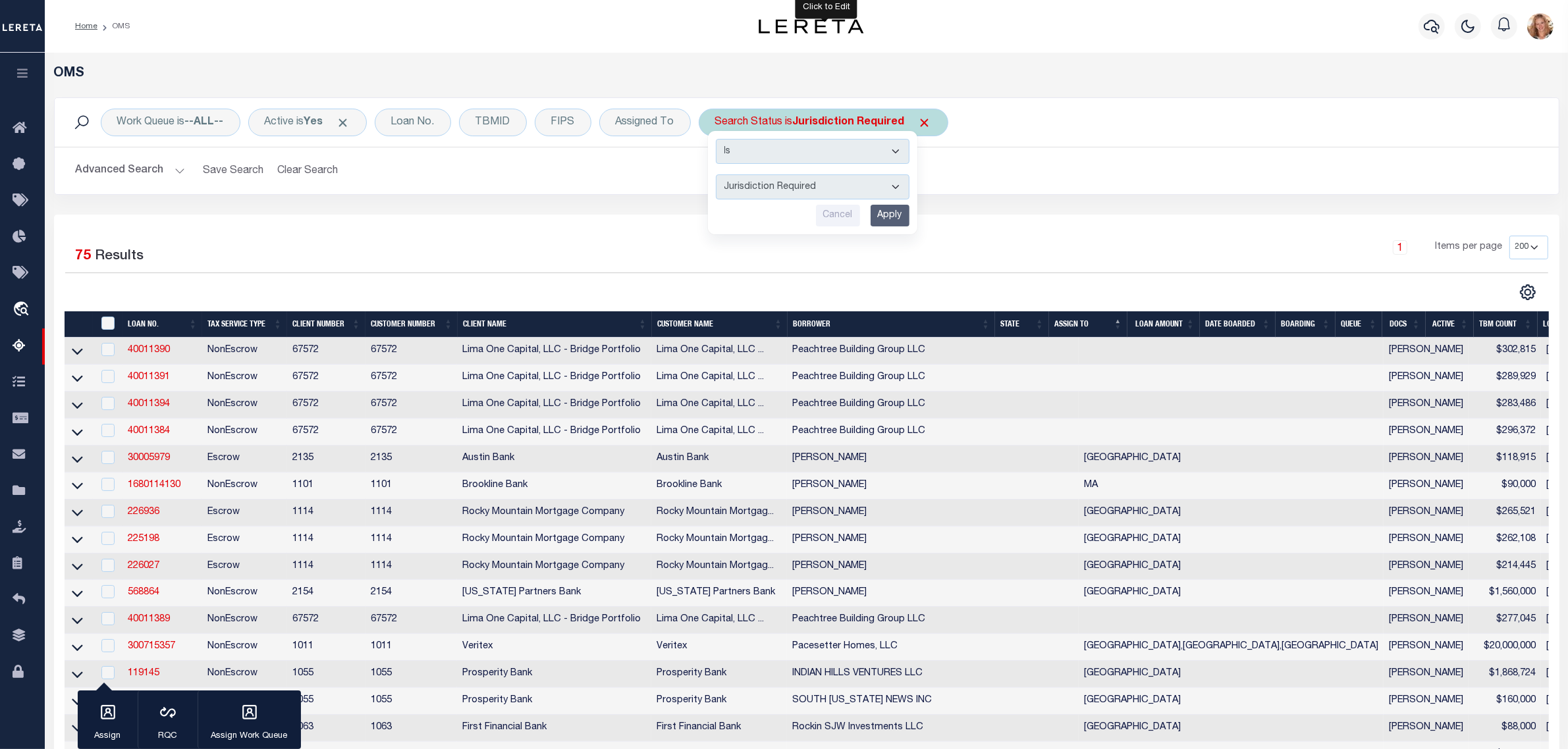
click at [889, 220] on input "Apply" at bounding box center [890, 215] width 39 height 21
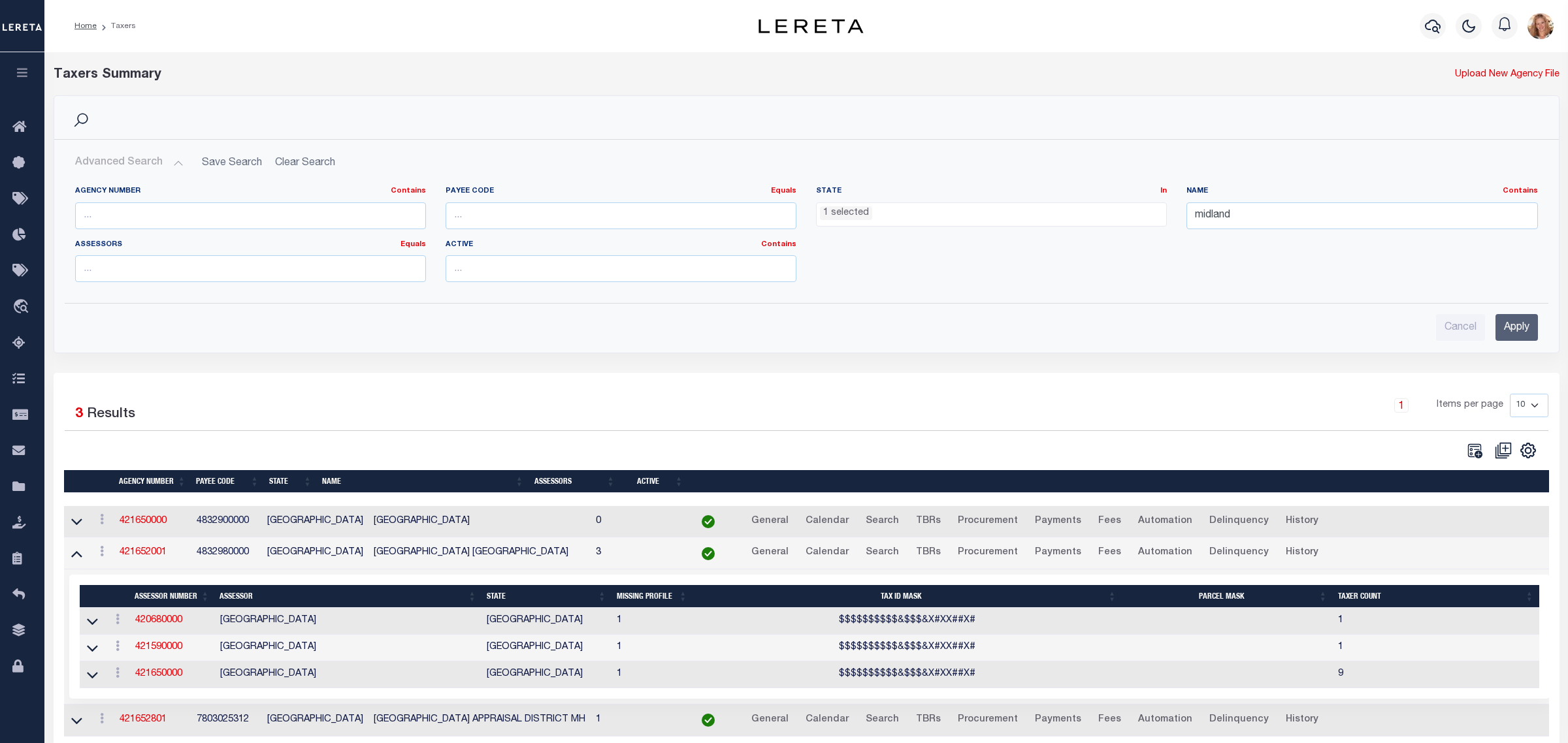
select select "[GEOGRAPHIC_DATA]"
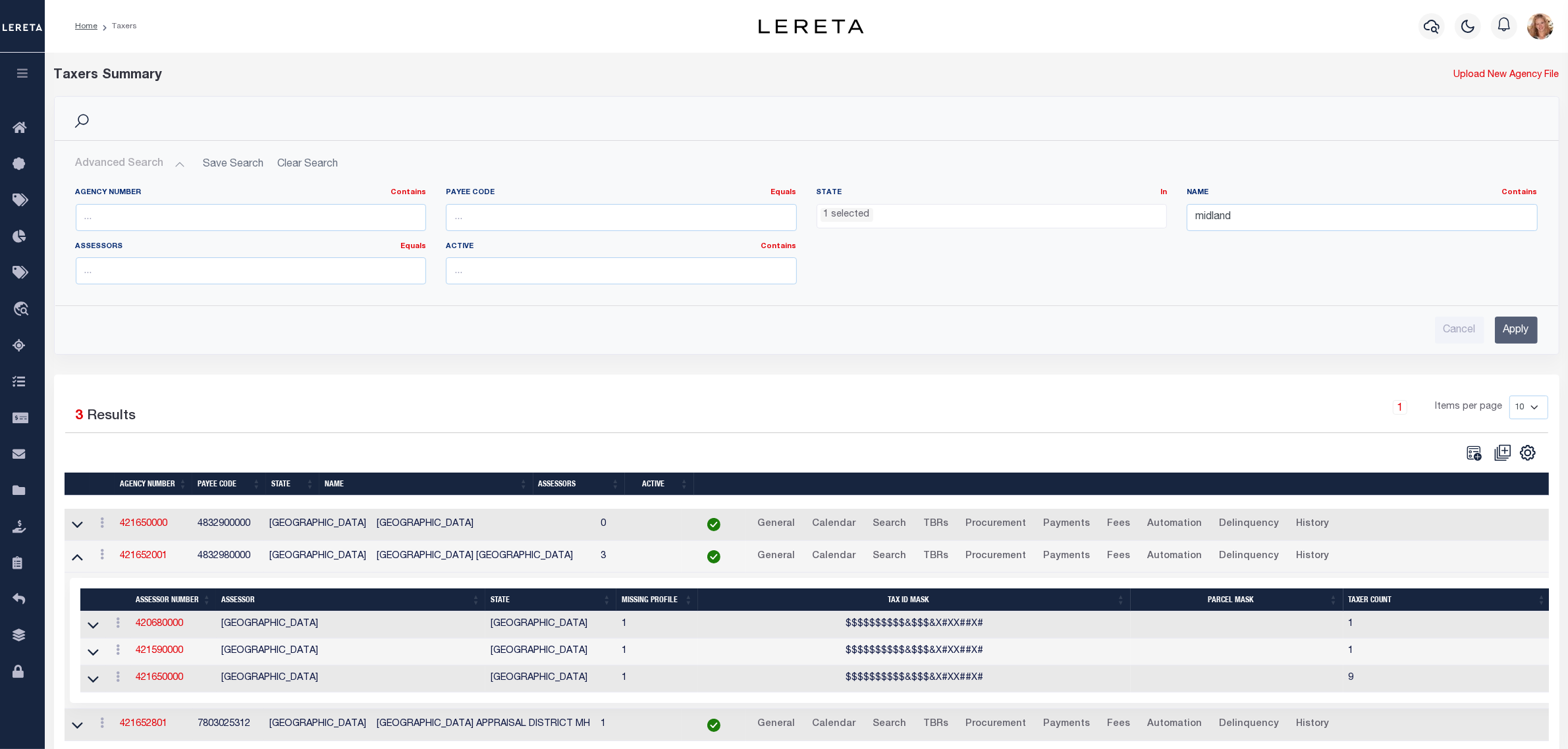
click at [927, 211] on ul "1 selected" at bounding box center [992, 213] width 350 height 18
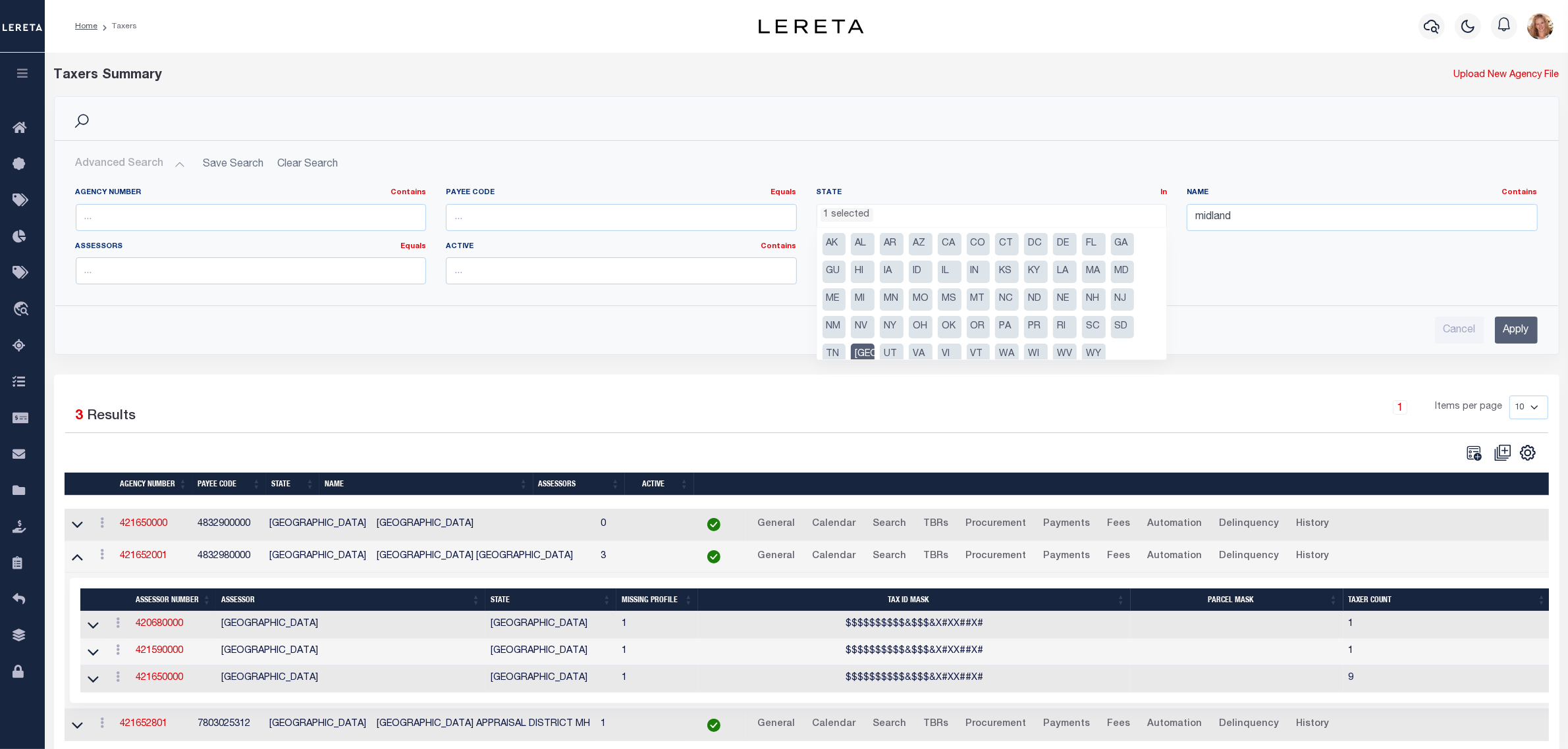
click at [863, 355] on li "[GEOGRAPHIC_DATA]" at bounding box center [862, 355] width 24 height 22
click at [1117, 296] on li "NJ" at bounding box center [1122, 299] width 24 height 22
select select "NJ"
click at [1225, 219] on input "midland" at bounding box center [1362, 218] width 351 height 27
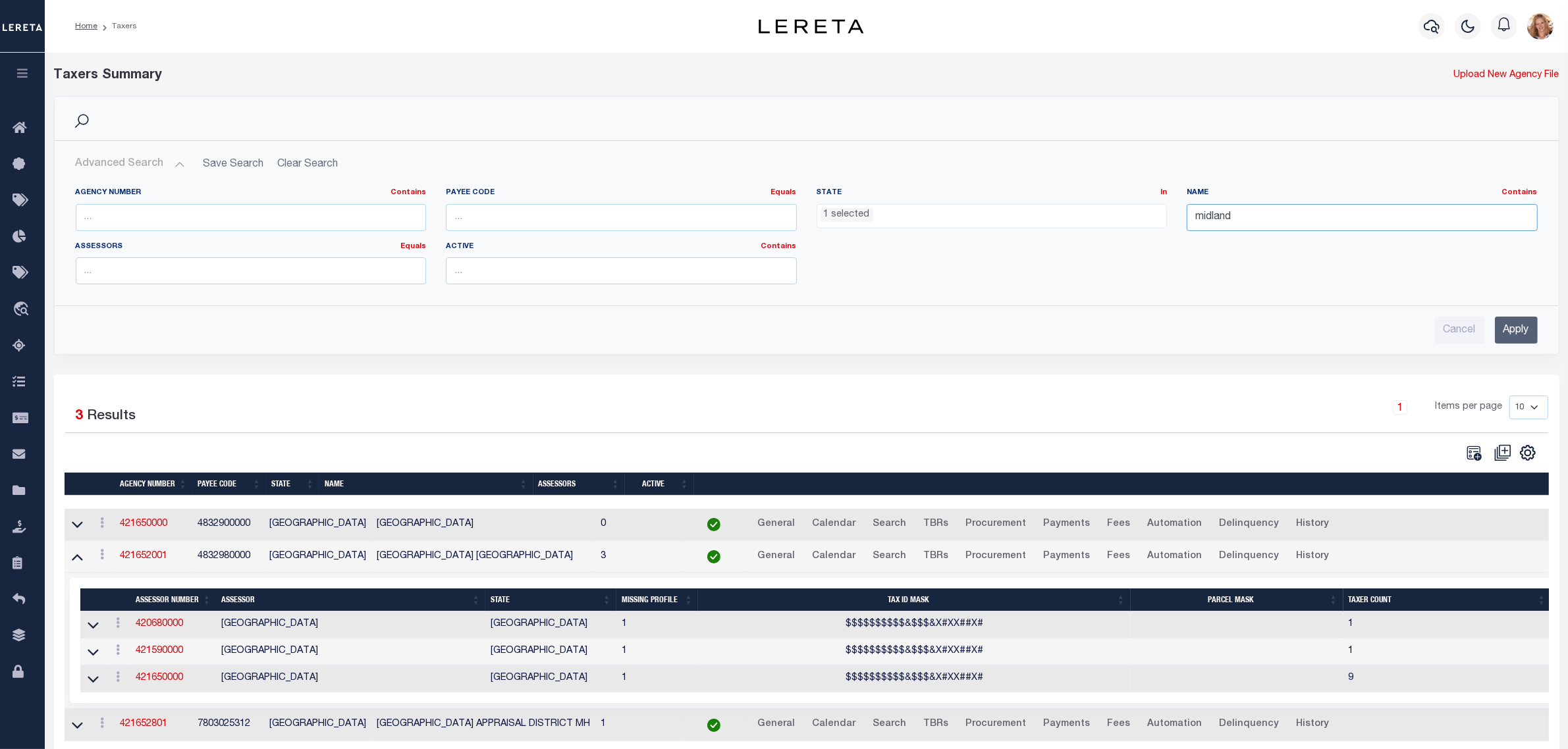
click at [1225, 219] on input "midland" at bounding box center [1362, 218] width 351 height 27
type input "helmetta"
click at [1506, 335] on input "Apply" at bounding box center [1516, 330] width 43 height 27
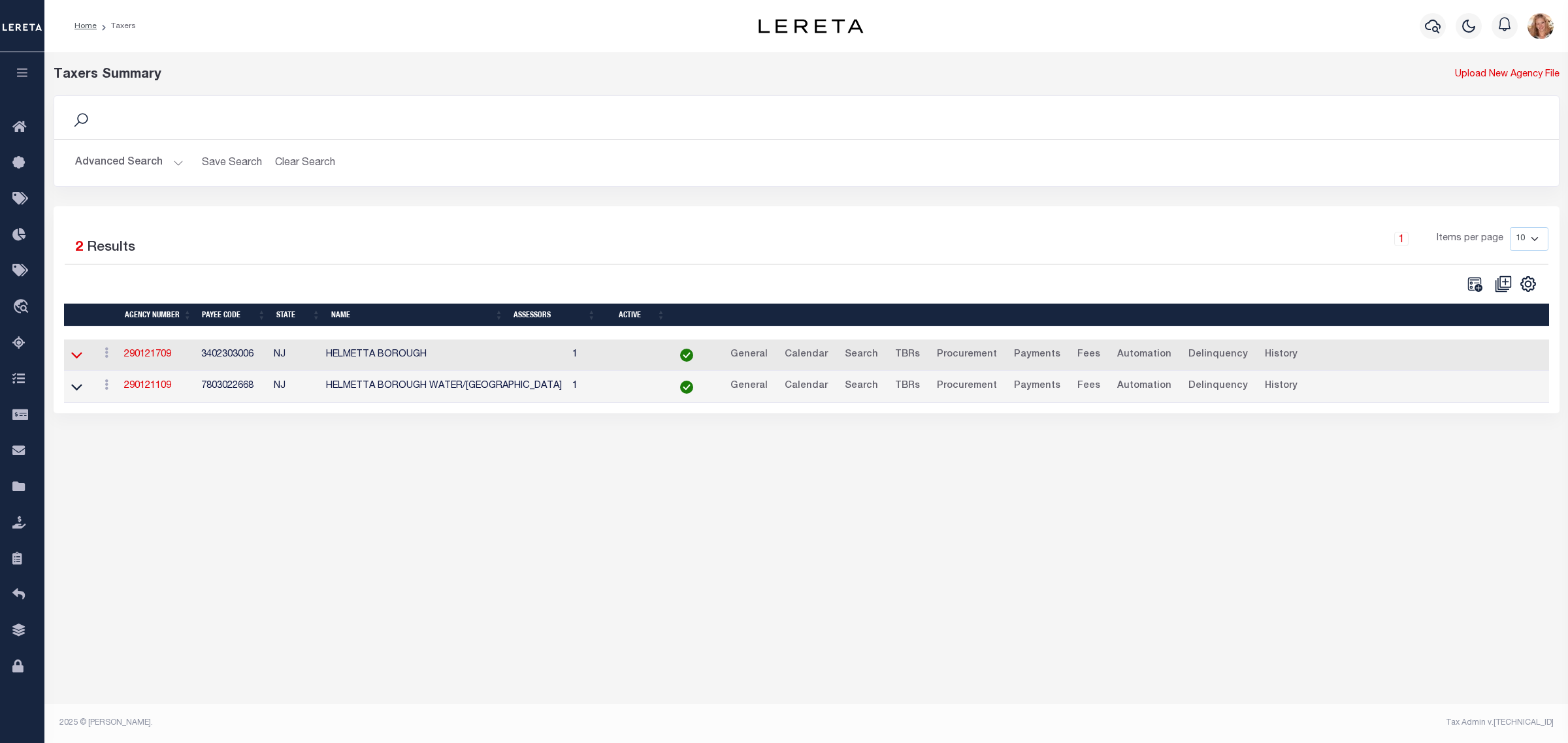
click at [79, 357] on icon at bounding box center [77, 355] width 11 height 13
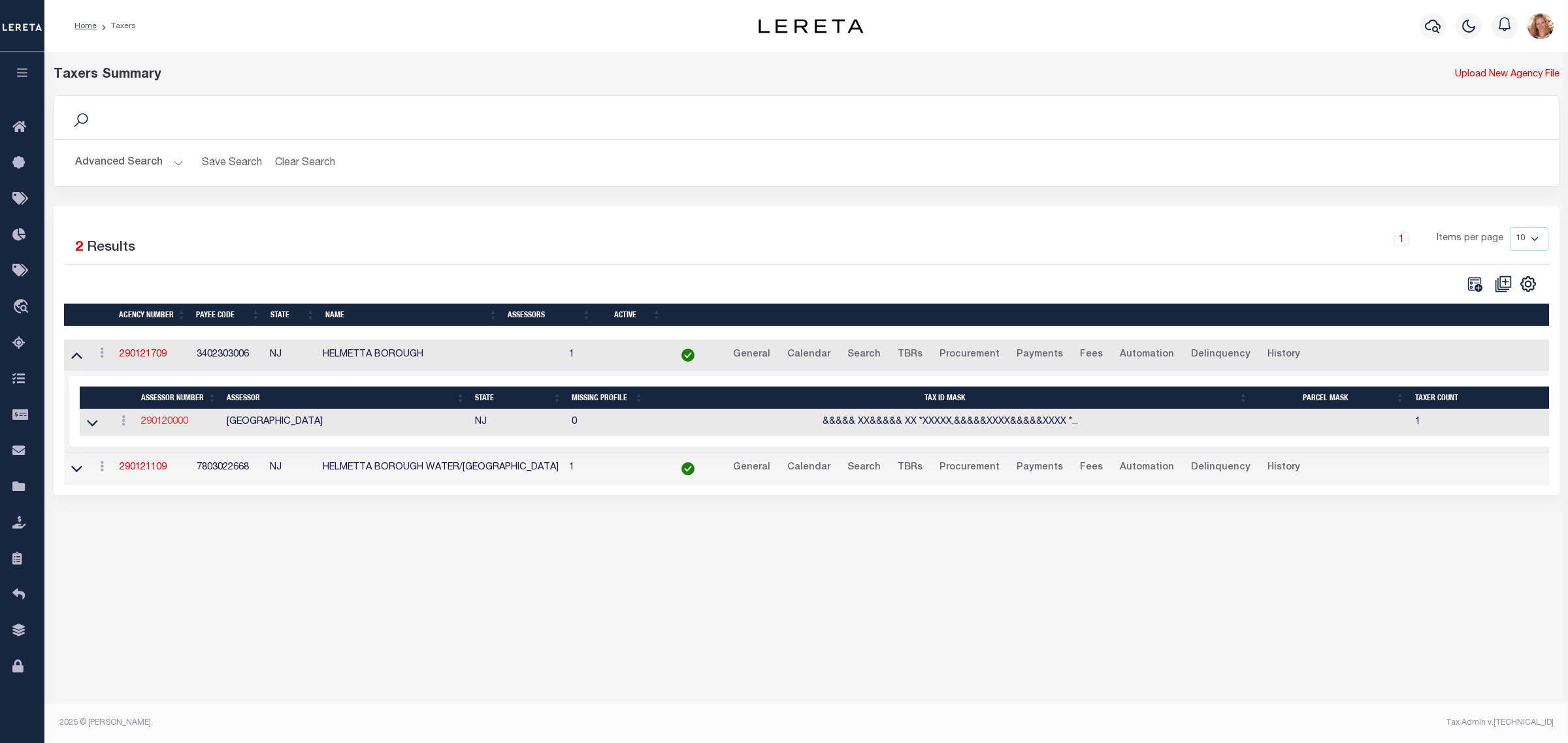
click at [161, 427] on link "290120000" at bounding box center [164, 422] width 47 height 9
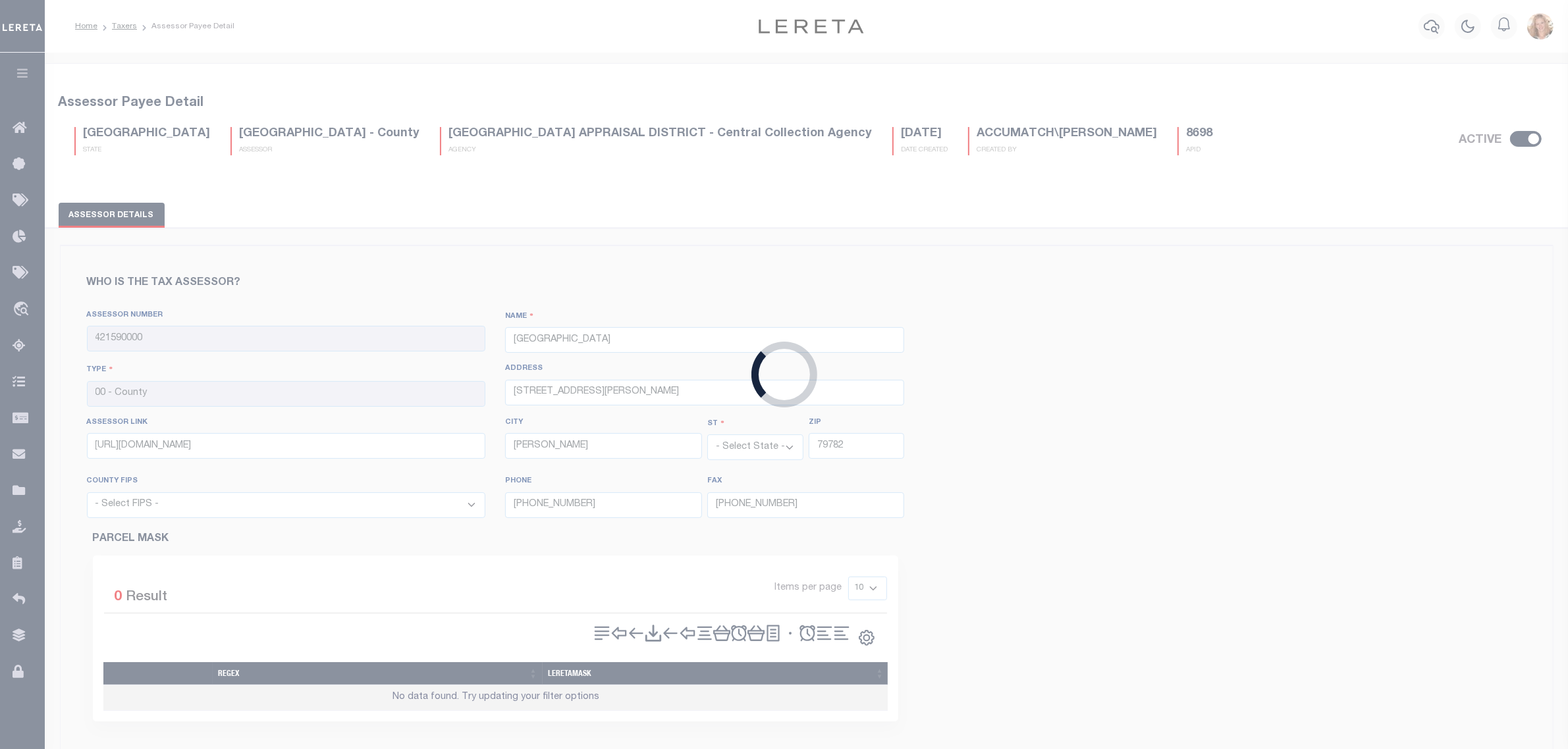
type input "290120000"
type input "[GEOGRAPHIC_DATA]"
type input "http://tax1.co.monmouth.nj.us/cgi-bin/prc6.cgi?&ms_user=monm&passwd=&srch_type=…"
select select "NJ"
select select "34023"
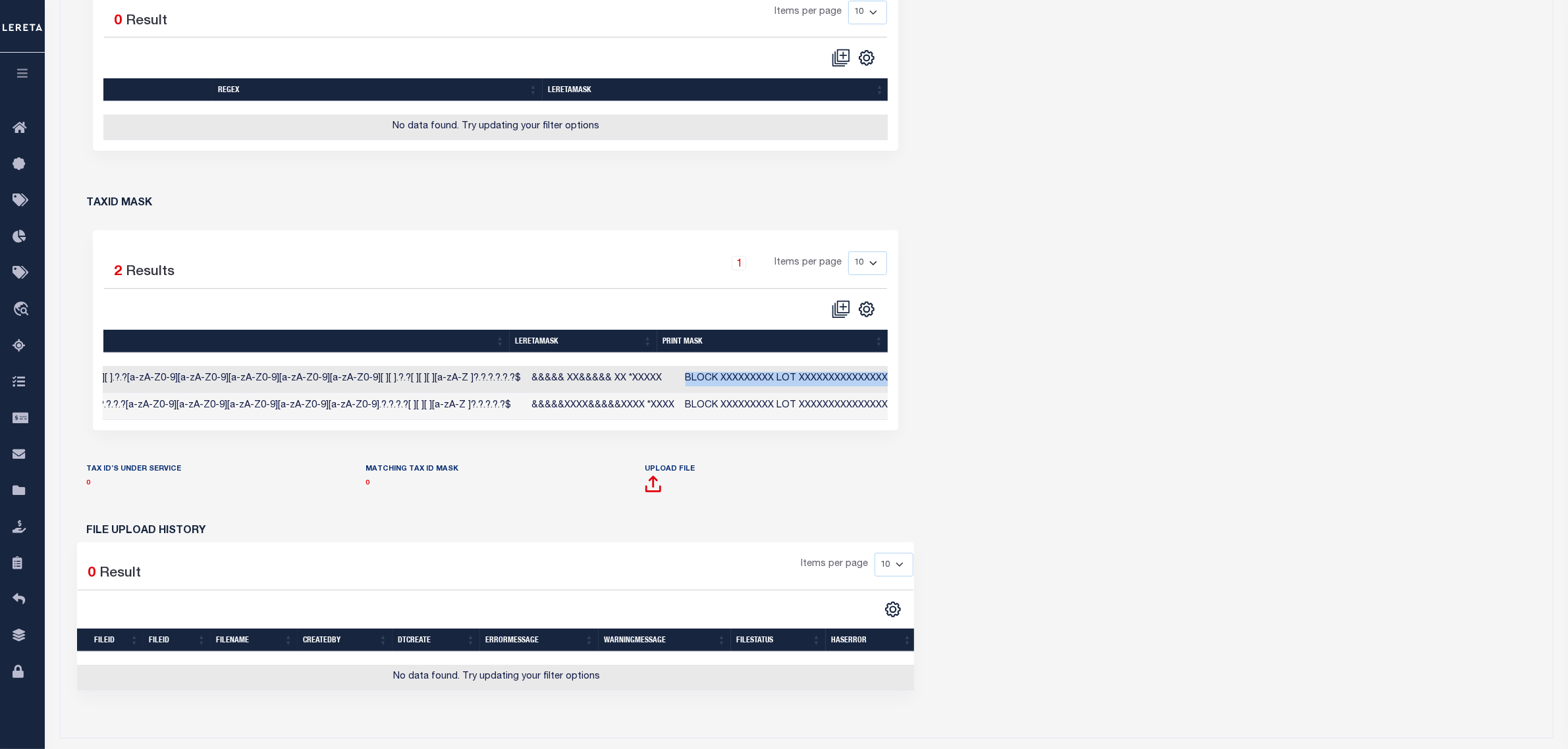
drag, startPoint x: 663, startPoint y: 389, endPoint x: 883, endPoint y: 389, distance: 220.0
click at [883, 389] on td "BLOCK XXXXXXXXX LOT XXXXXXXXXXXXXXXXXX*" at bounding box center [797, 379] width 235 height 27
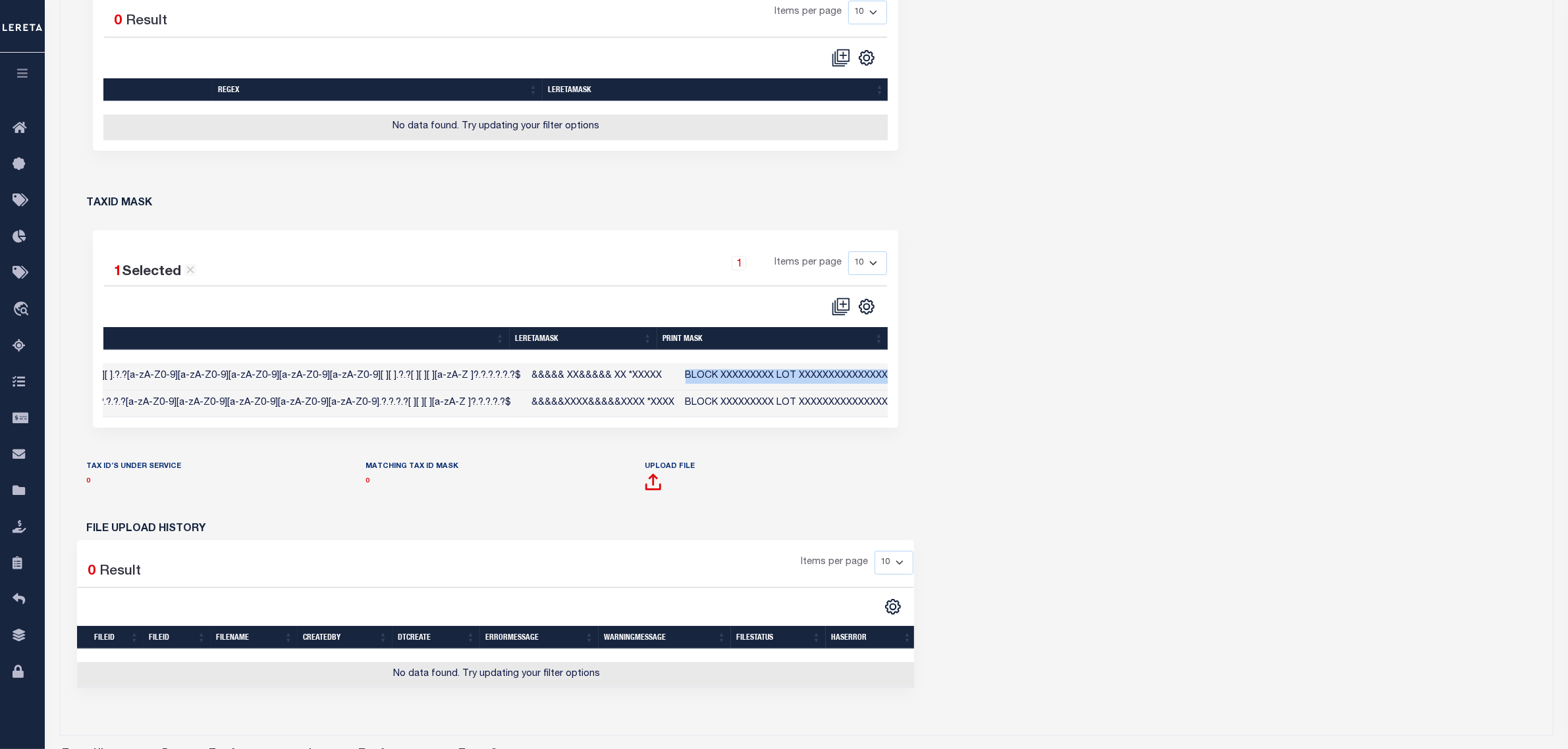
copy td "BLOCK XXXXXXXXX LOT XXXXXXXXXXXXXXXXXX*"
click at [844, 316] on icon "" at bounding box center [841, 307] width 19 height 19
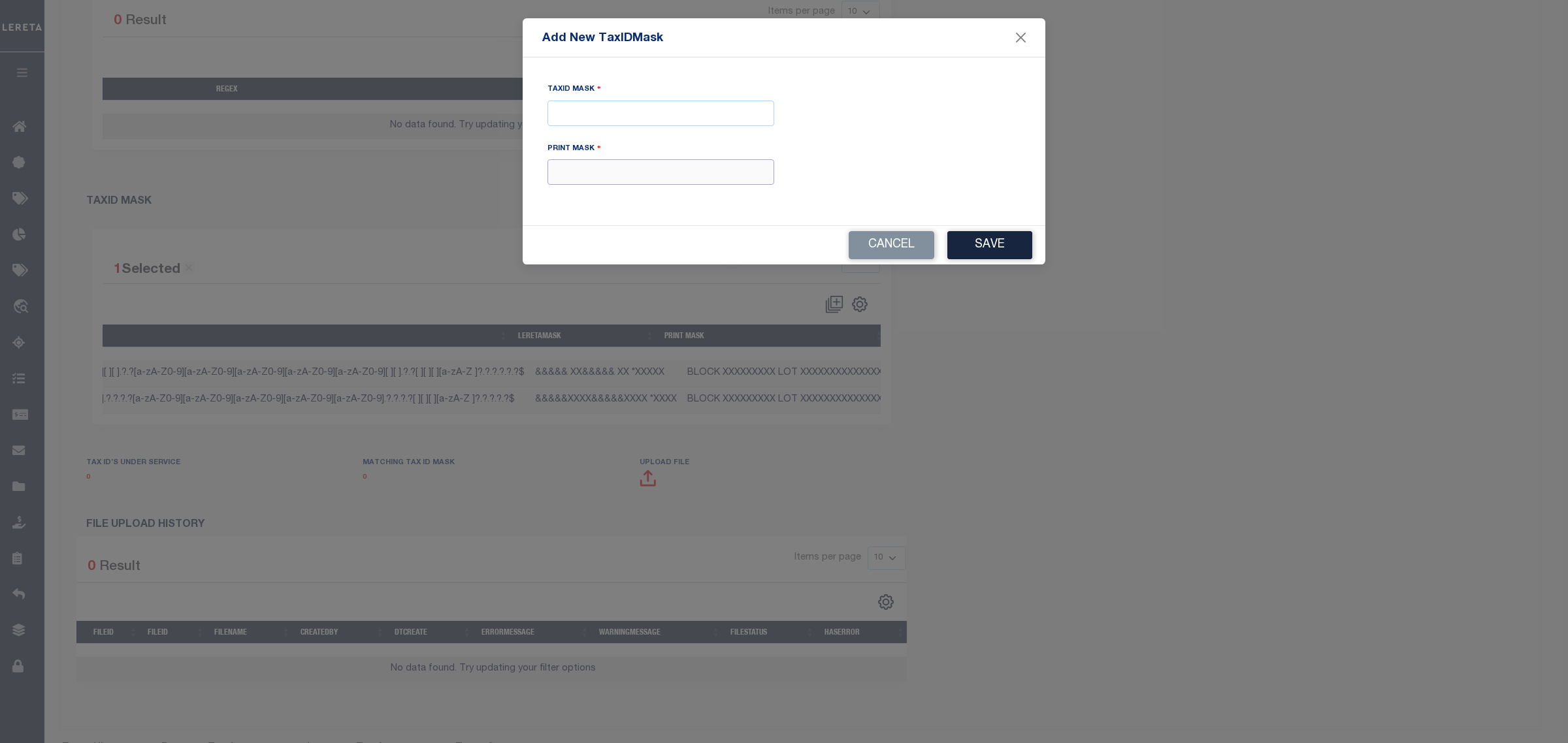
click at [719, 178] on input "text" at bounding box center [660, 172] width 227 height 25
paste input "BLOCK XXXXXXXXX LOT XXXXXXXXXXXXXXXXXX*"
type input "BLOCK XXXXXXXXX LOT XXXXXXXXXXXXXXXXXX*"
click at [672, 115] on input "Tax ID Mask" at bounding box center [660, 113] width 227 height 25
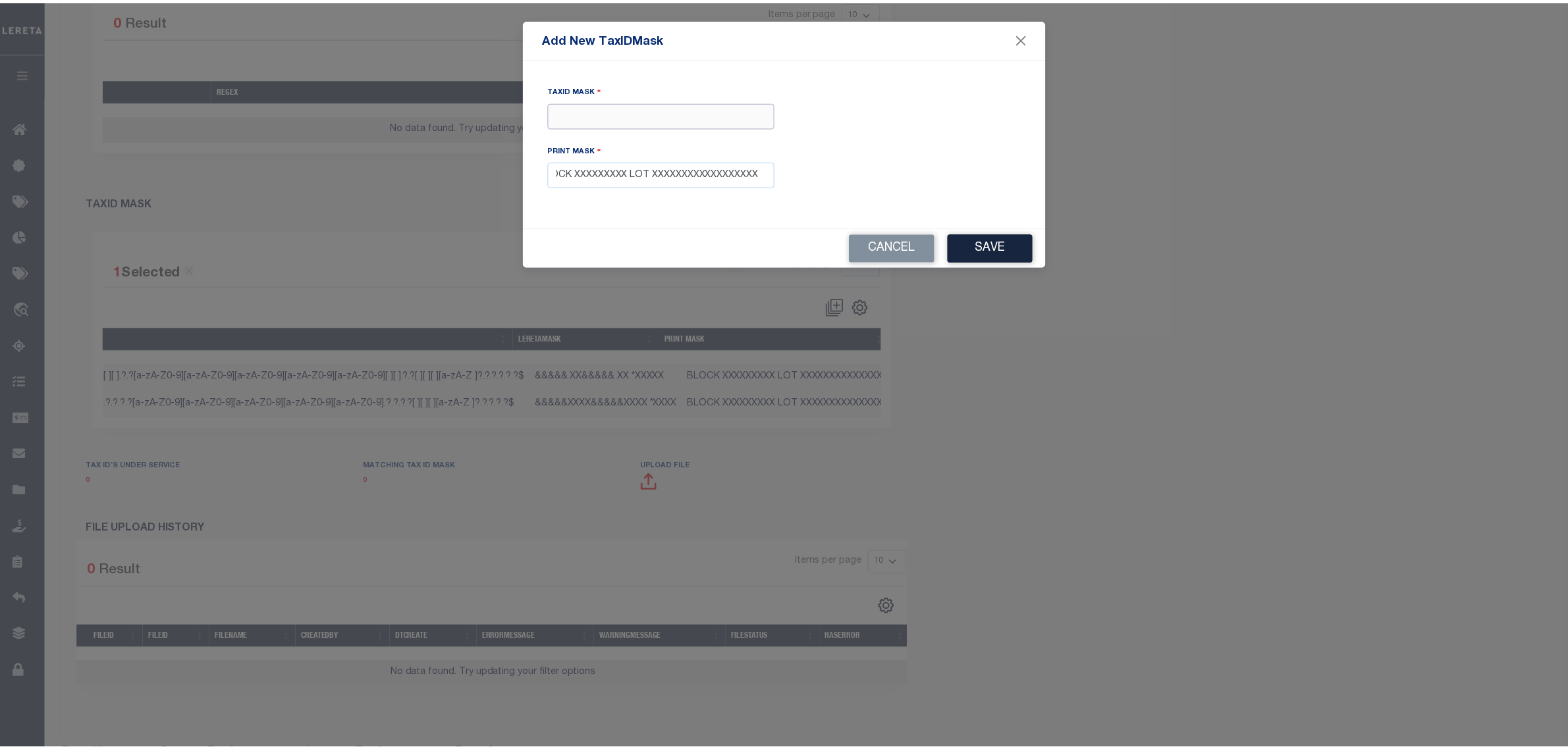
scroll to position [0, 0]
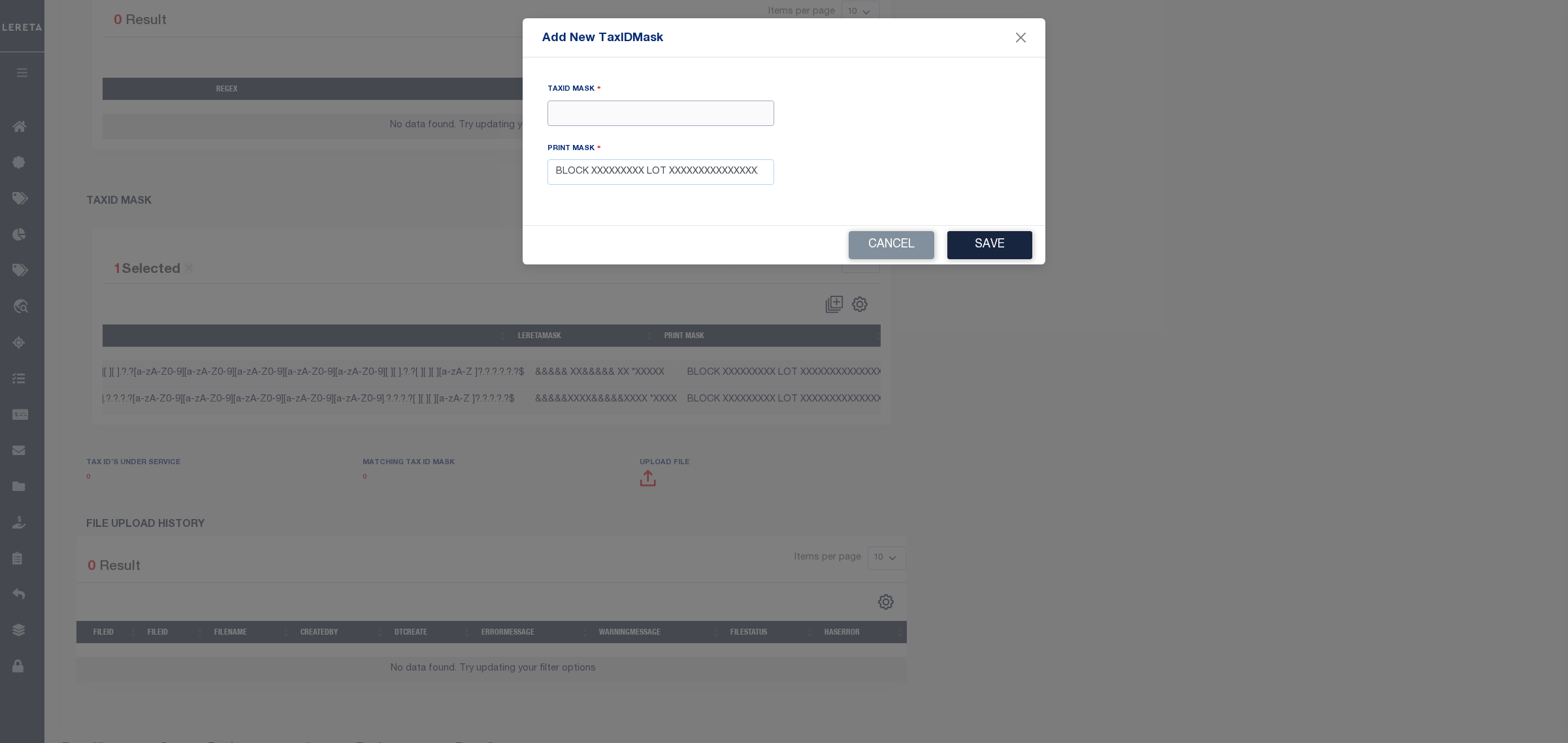
type input "$$$$$ $$$$$"
click at [969, 245] on button "Save" at bounding box center [990, 246] width 85 height 28
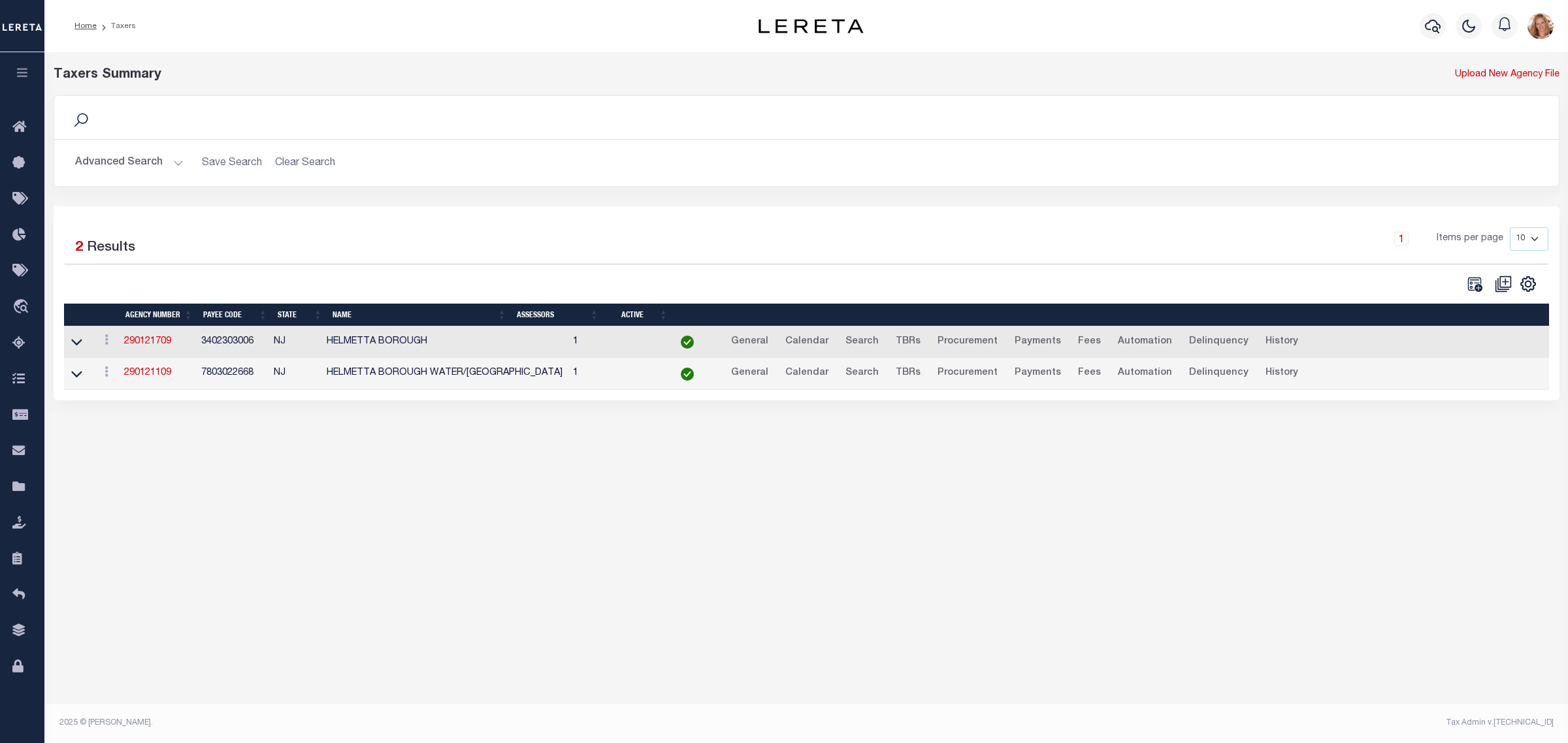
click at [145, 161] on button "Advanced Search" at bounding box center [129, 163] width 108 height 25
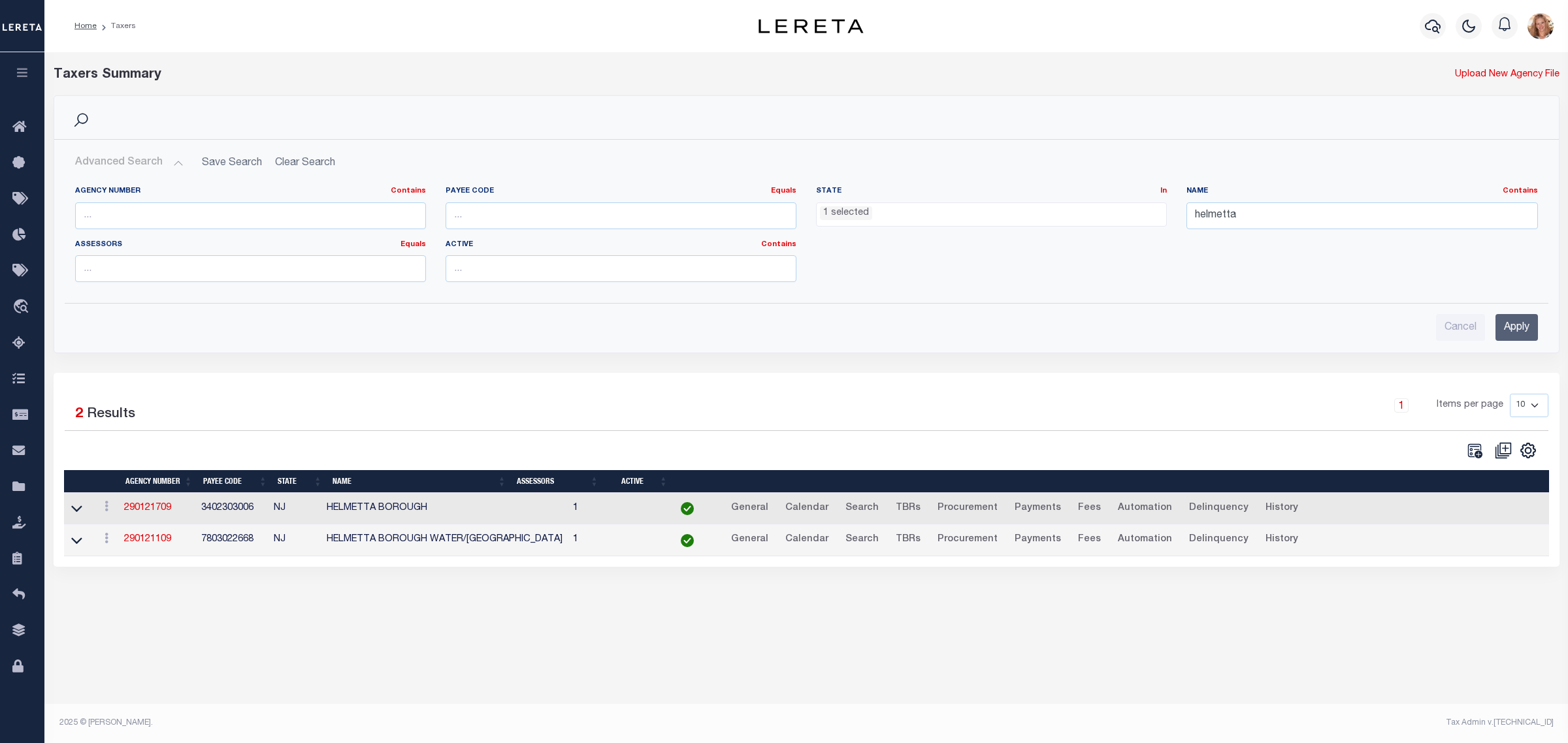
click at [968, 224] on span "1 selected" at bounding box center [992, 214] width 351 height 25
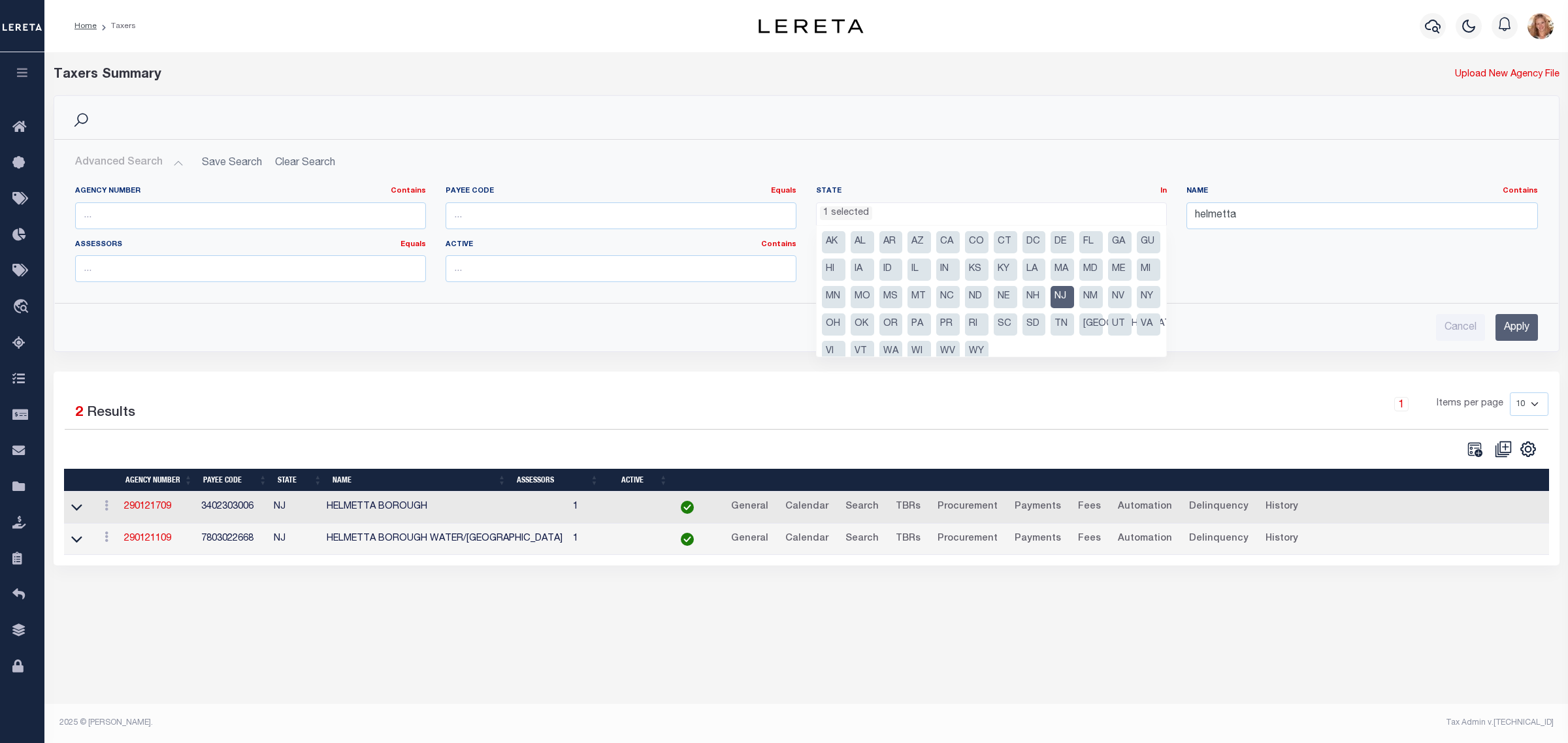
click at [1074, 297] on li "NJ" at bounding box center [1062, 296] width 23 height 22
click at [931, 322] on li "PA" at bounding box center [919, 324] width 23 height 22
select select "PA"
click at [1279, 211] on input "helmetta" at bounding box center [1362, 216] width 351 height 27
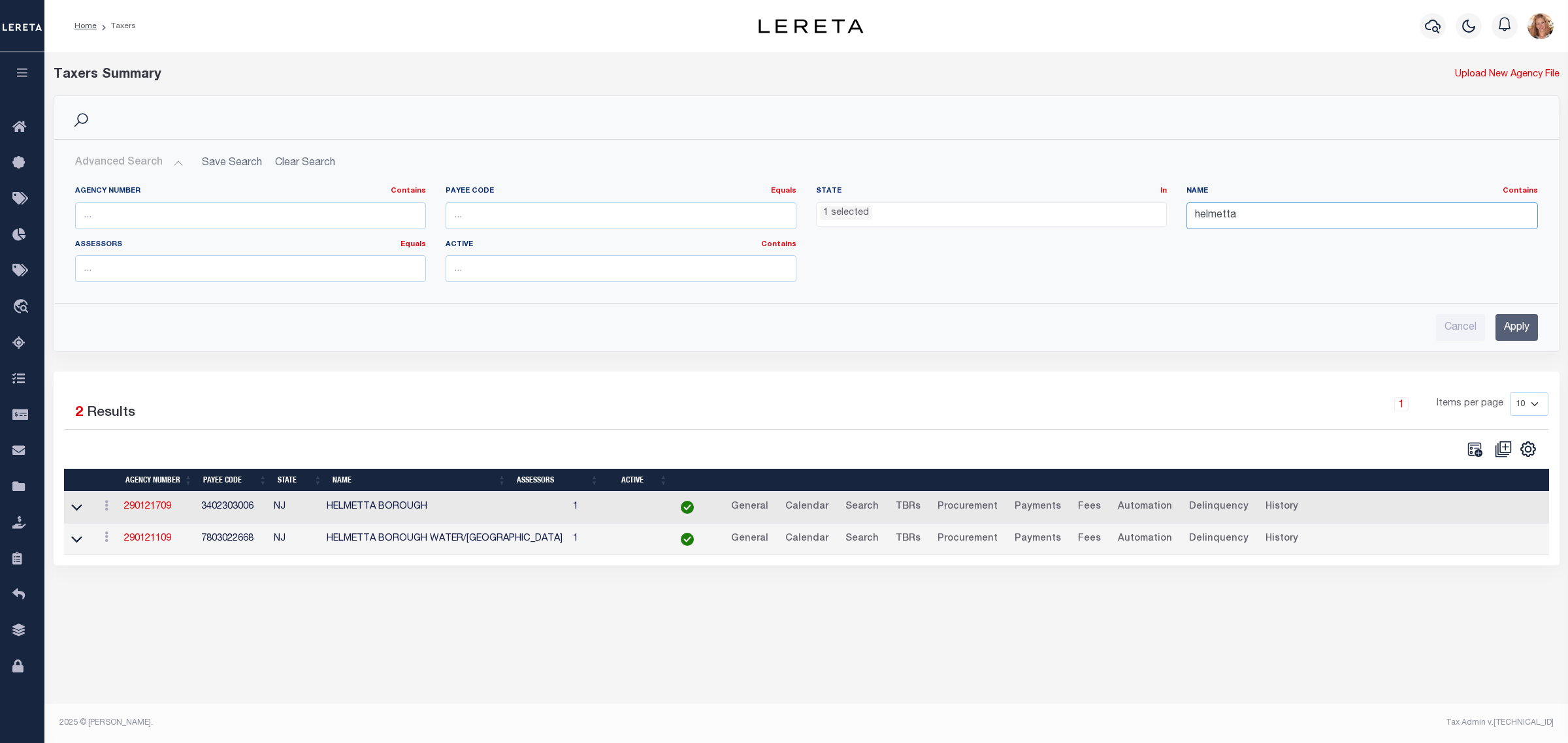
click at [1279, 211] on input "helmetta" at bounding box center [1362, 216] width 351 height 27
click at [1513, 324] on input "Apply" at bounding box center [1517, 328] width 42 height 27
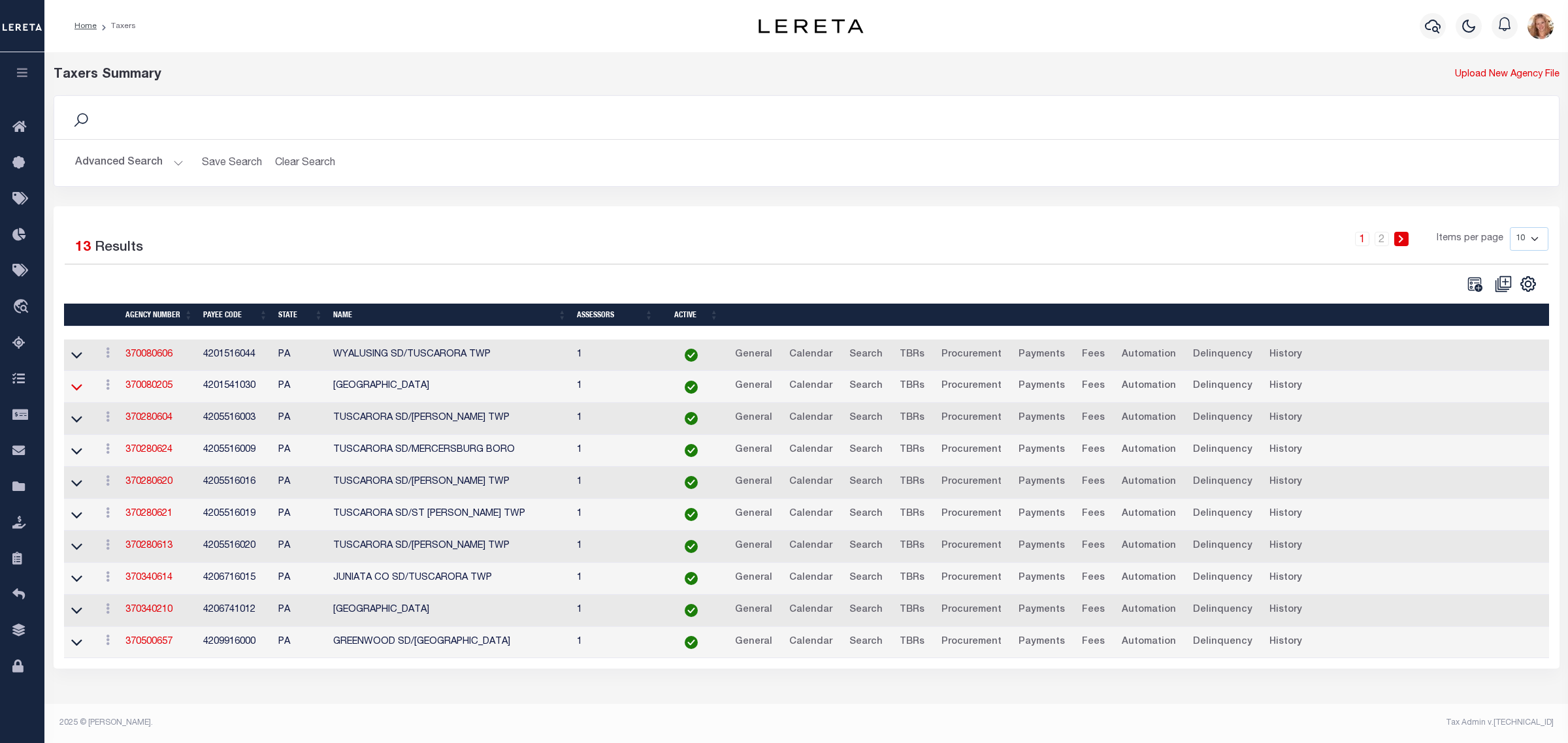
click at [71, 391] on icon at bounding box center [77, 386] width 11 height 13
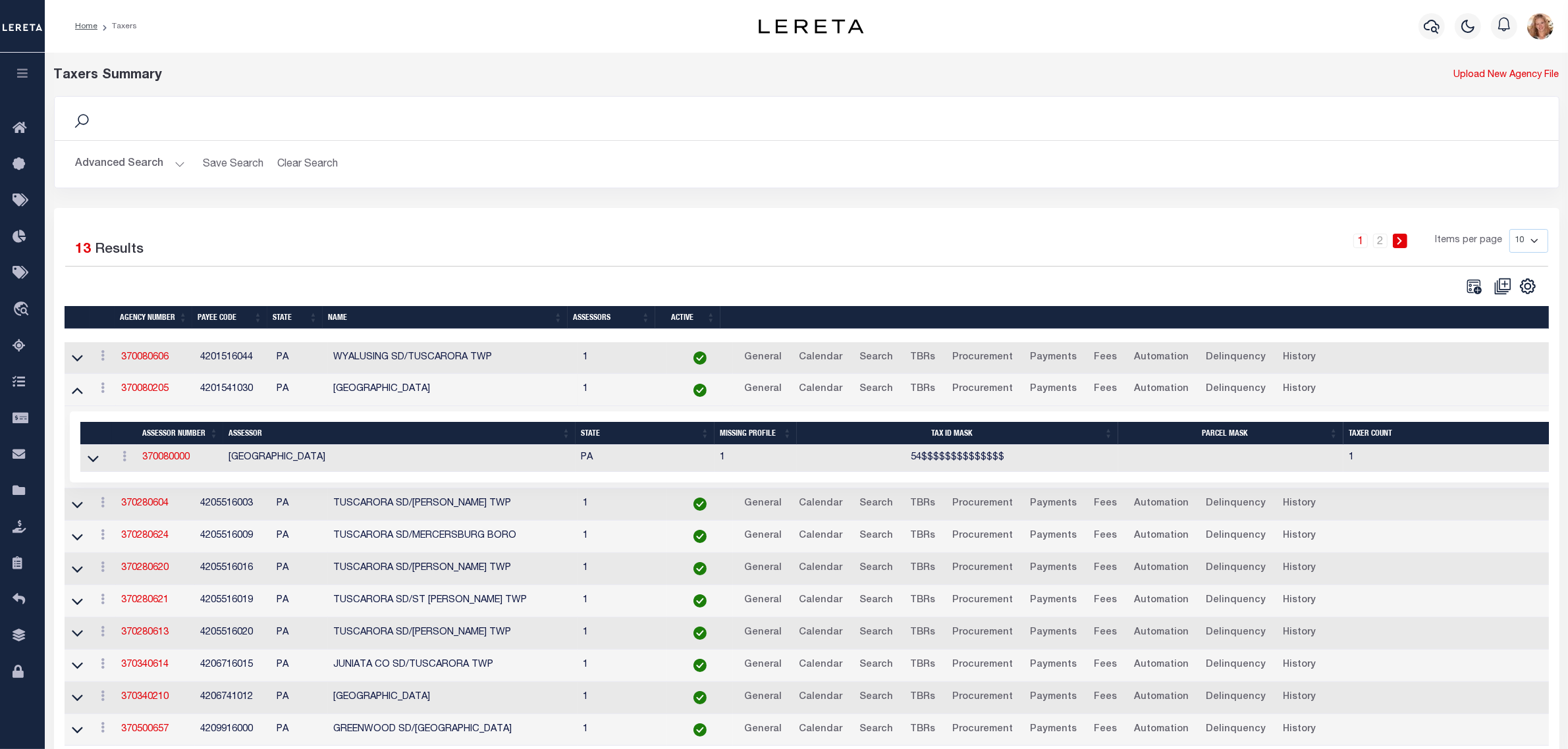
click at [138, 158] on button "Advanced Search" at bounding box center [130, 164] width 109 height 26
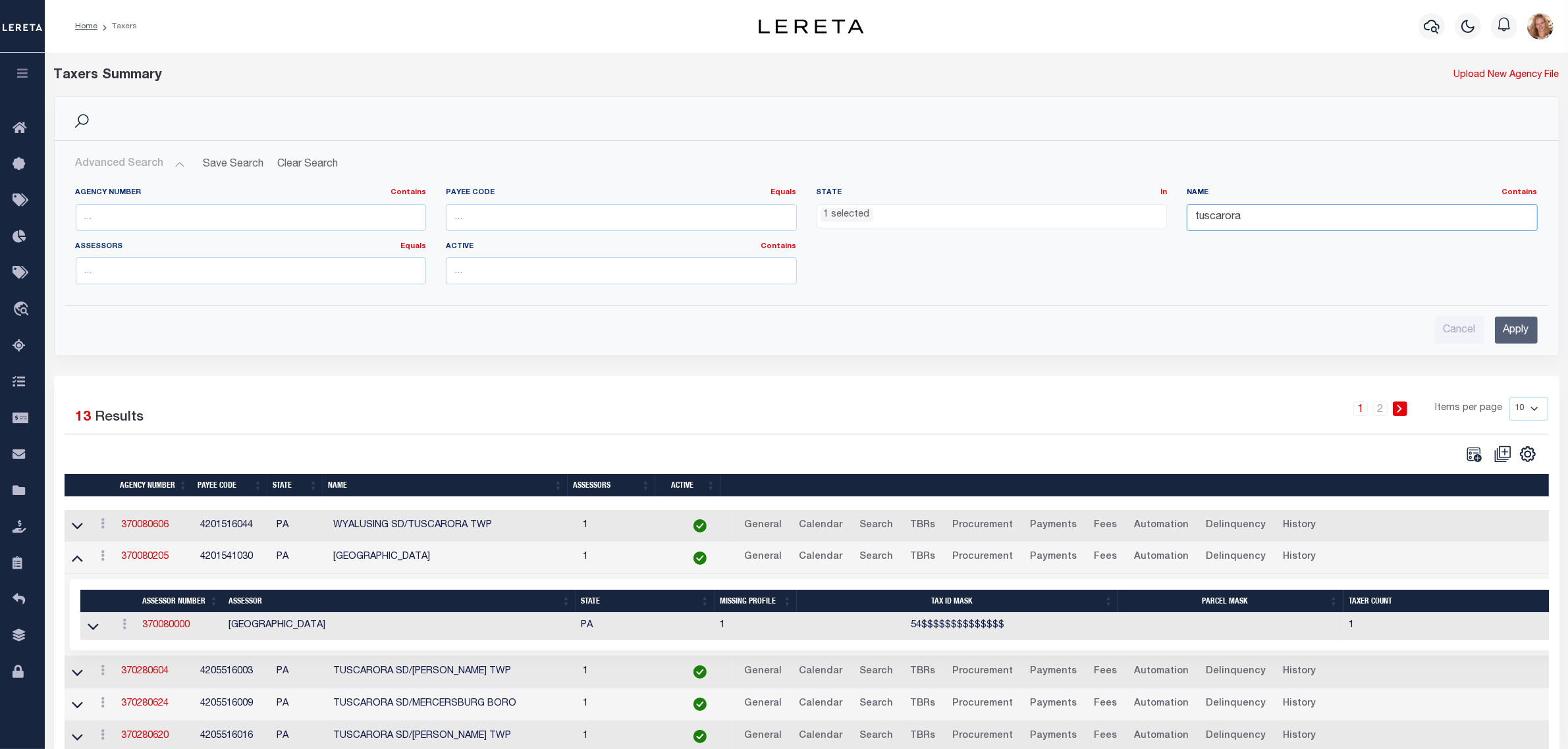
click at [1286, 214] on input "tuscarora" at bounding box center [1362, 218] width 351 height 27
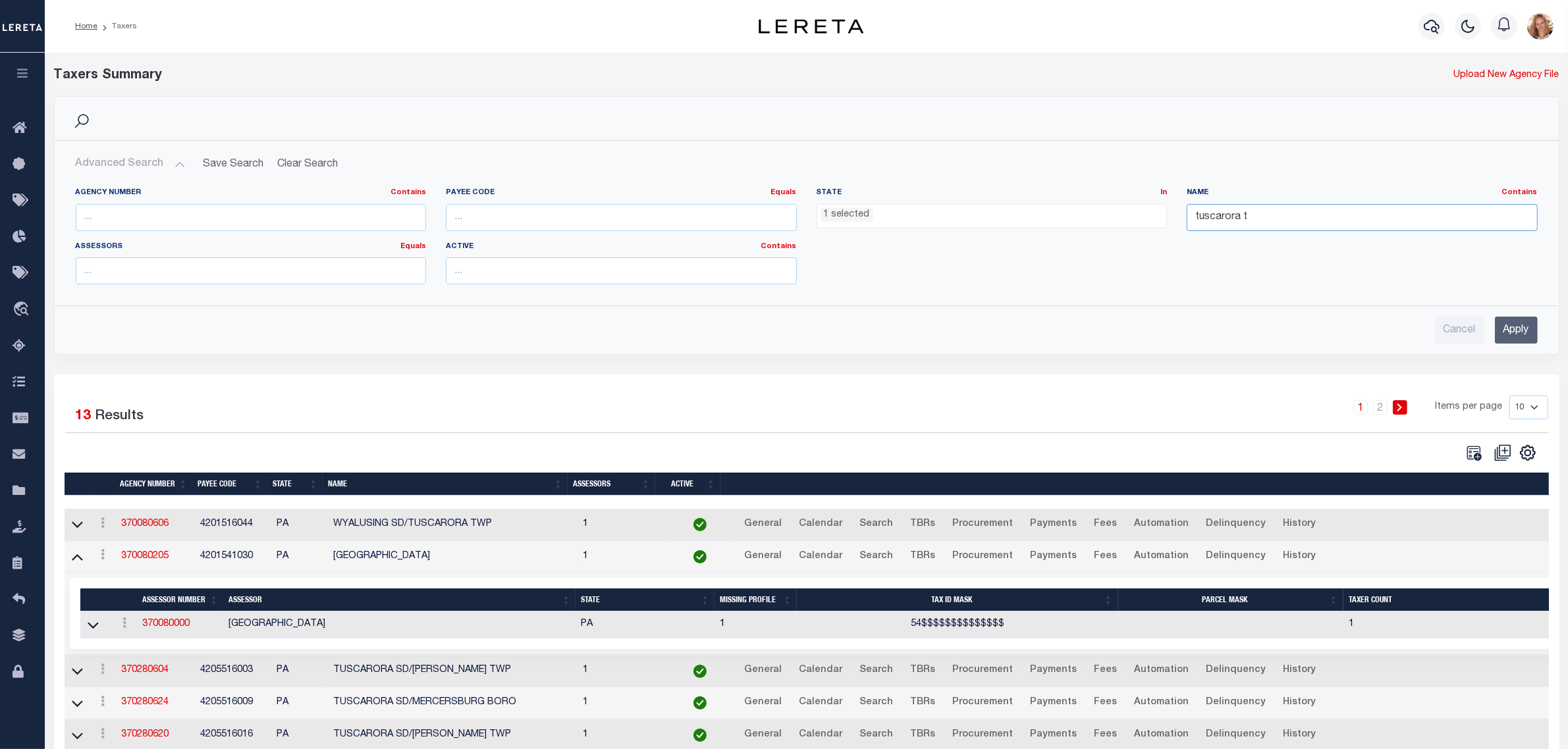
type input "tuscarora t"
click at [1519, 334] on input "Apply" at bounding box center [1516, 330] width 43 height 27
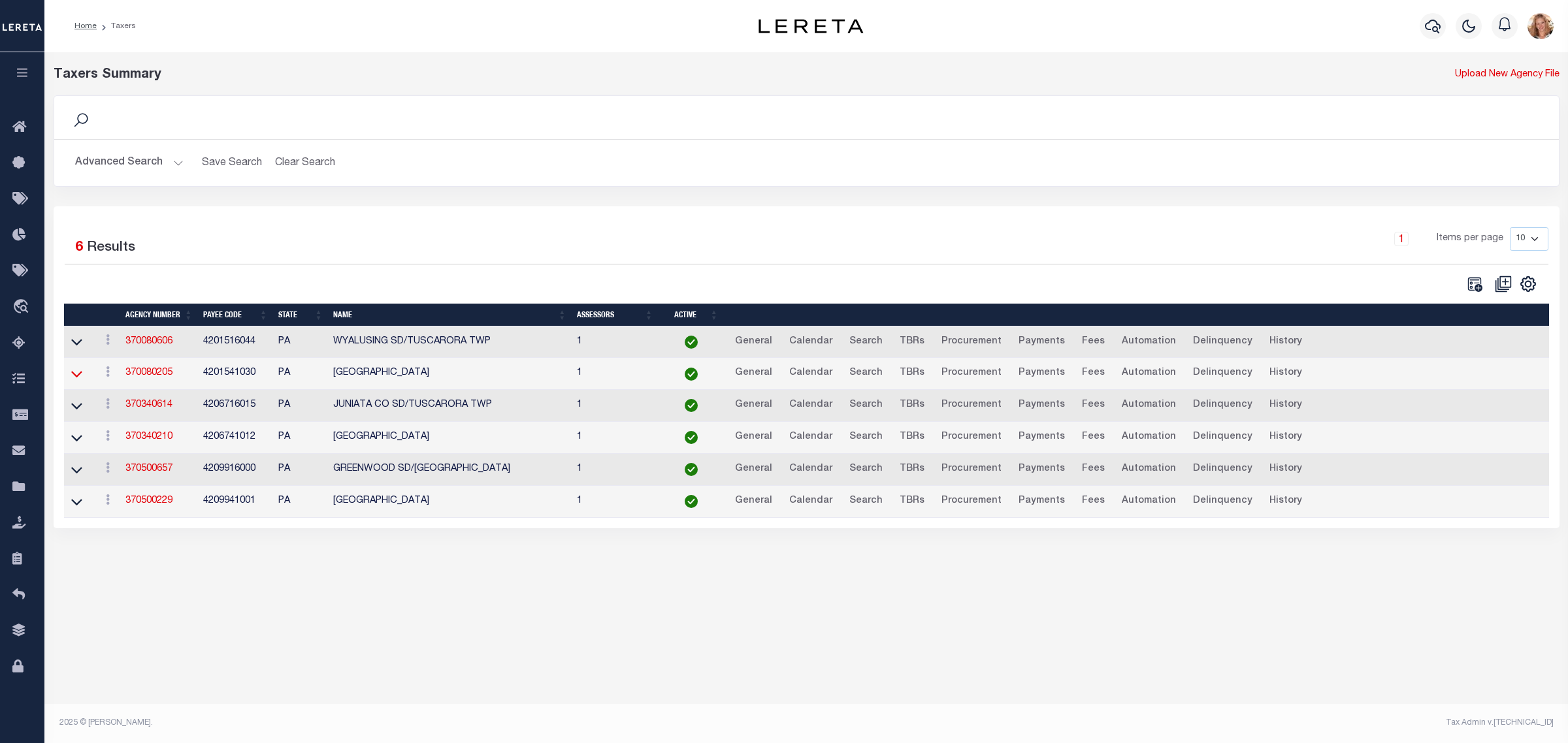
click at [81, 378] on icon at bounding box center [77, 374] width 11 height 13
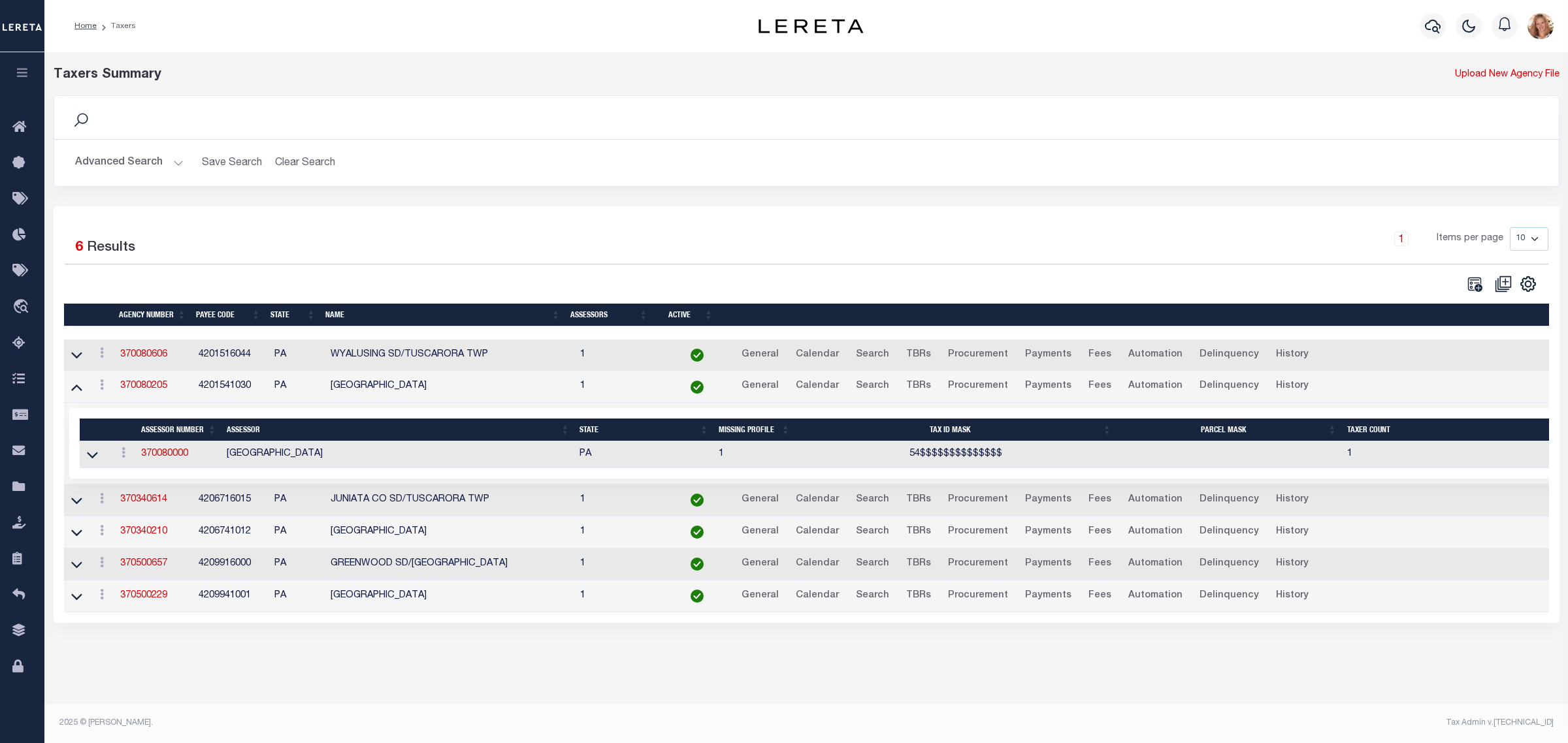
click at [81, 378] on td at bounding box center [76, 386] width 26 height 32
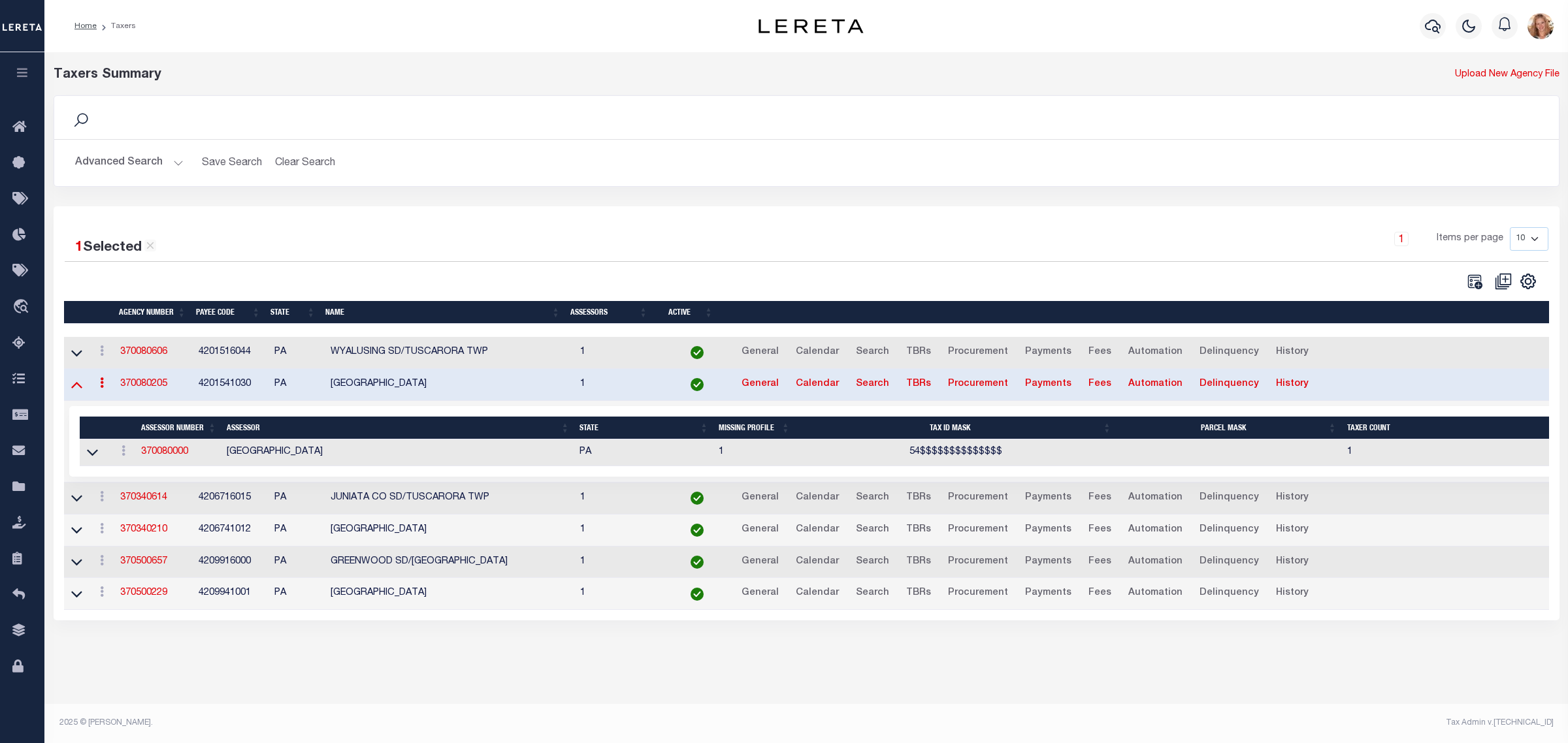
click at [76, 387] on icon at bounding box center [77, 386] width 11 height 6
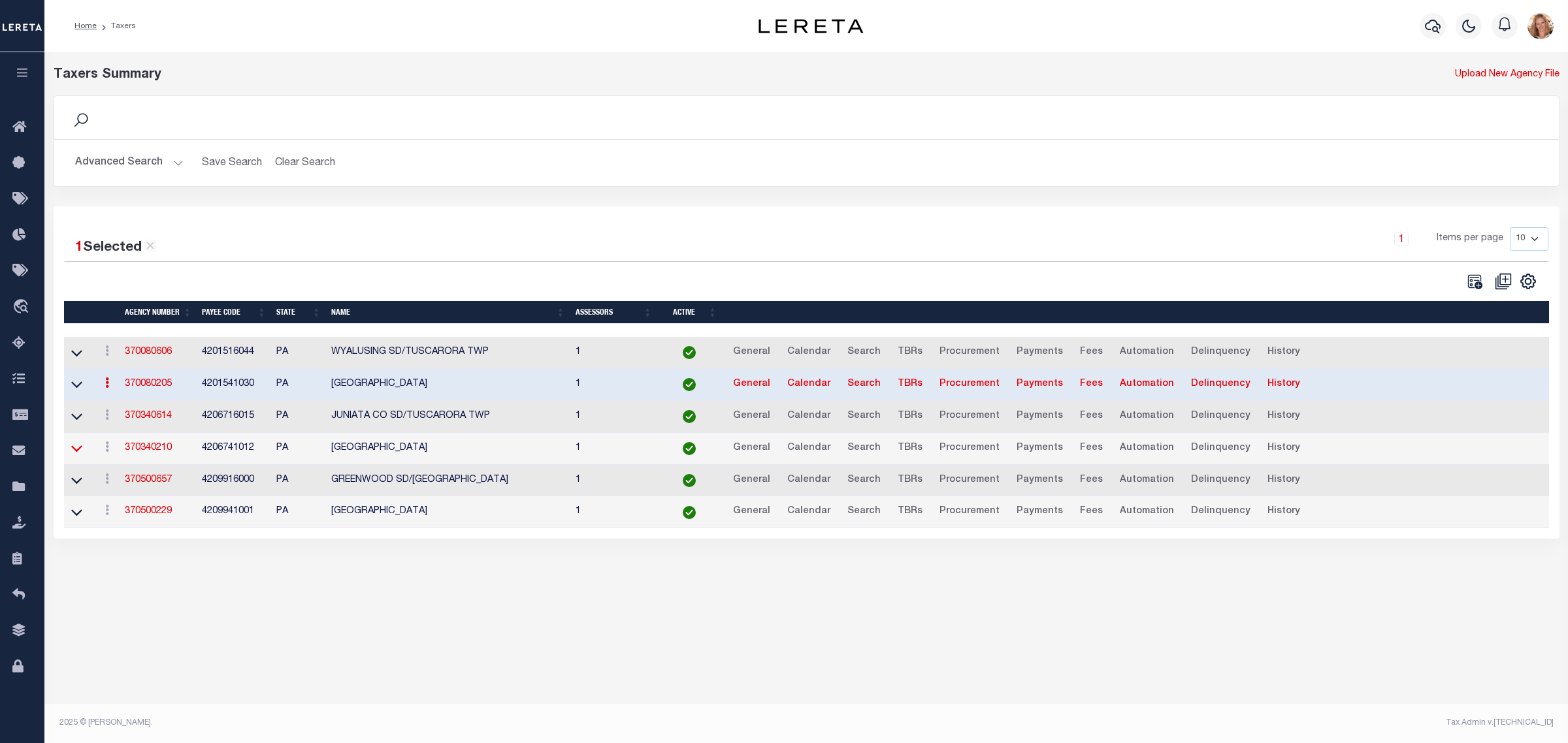
click at [73, 455] on icon at bounding box center [77, 448] width 11 height 13
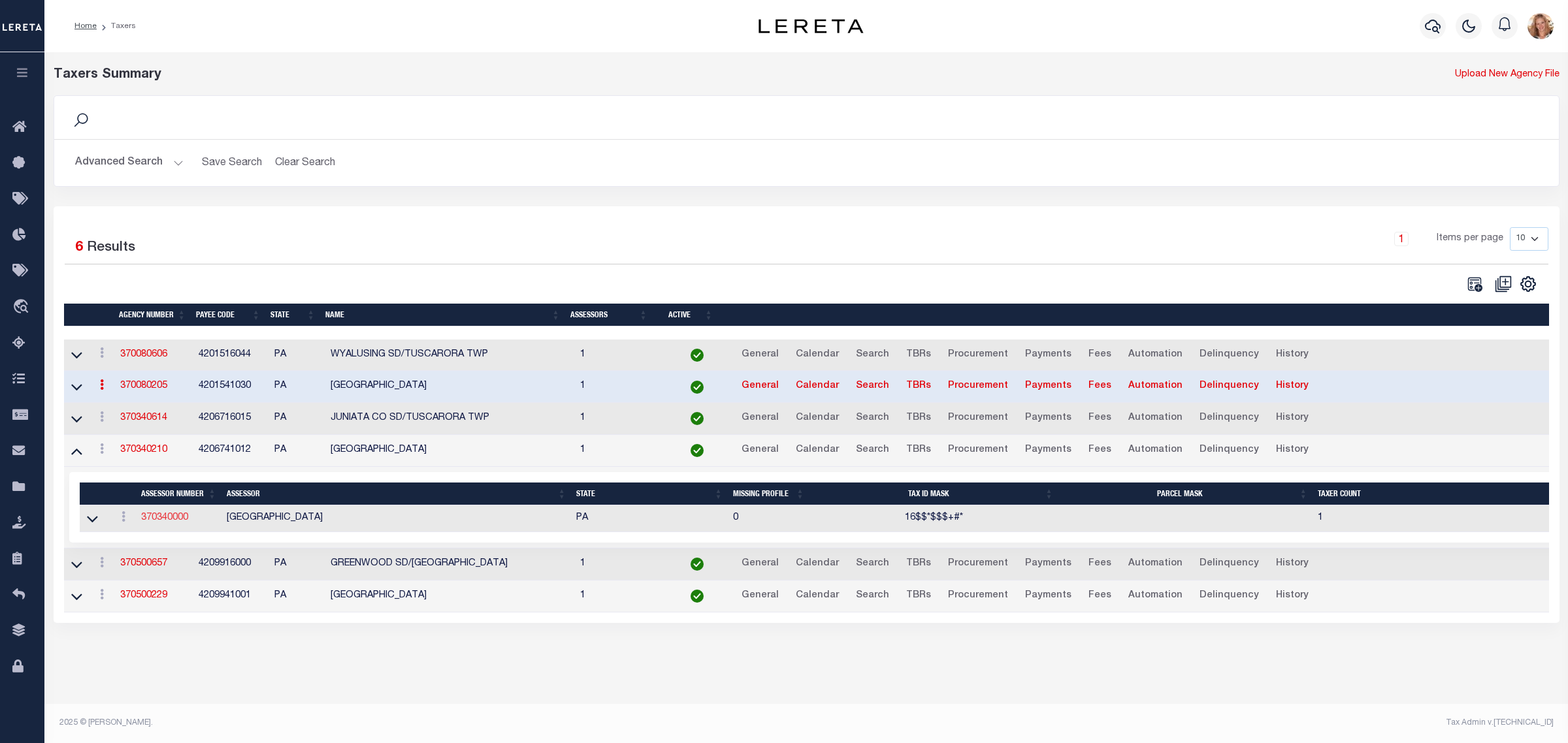
click at [168, 520] on link "370340000" at bounding box center [164, 517] width 47 height 9
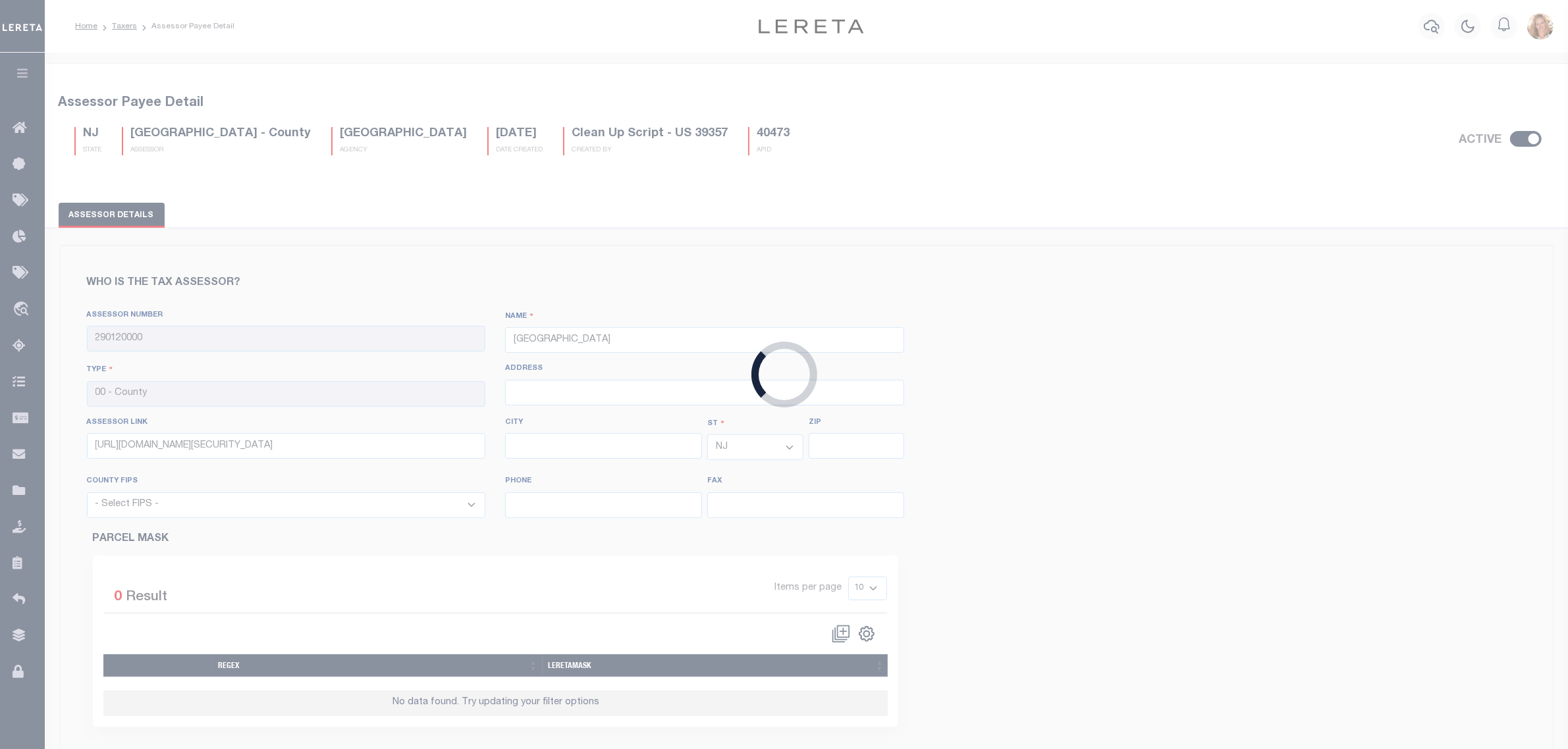
type input "370340000"
type input "[GEOGRAPHIC_DATA]"
select select "PA"
select select "42067"
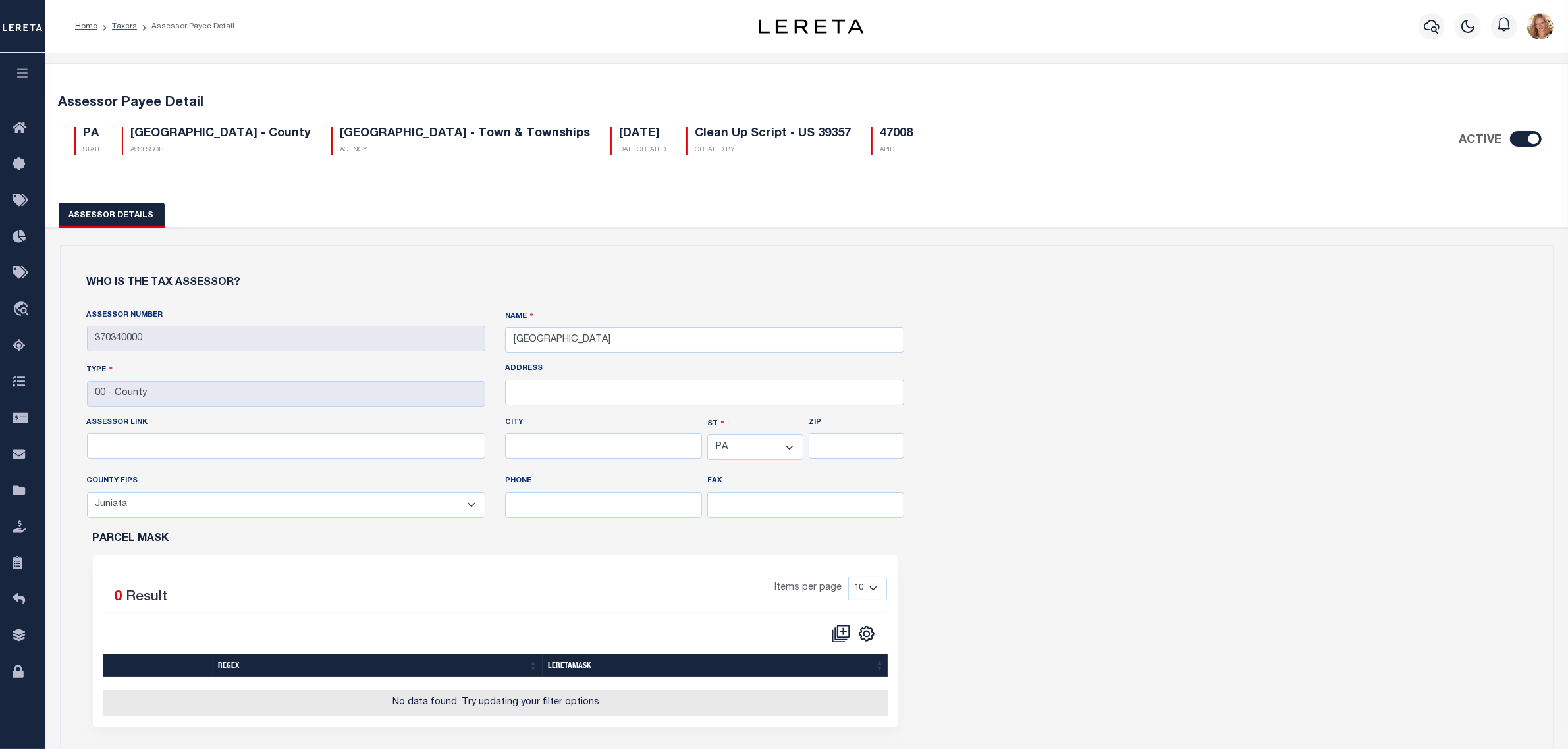
scroll to position [494, 0]
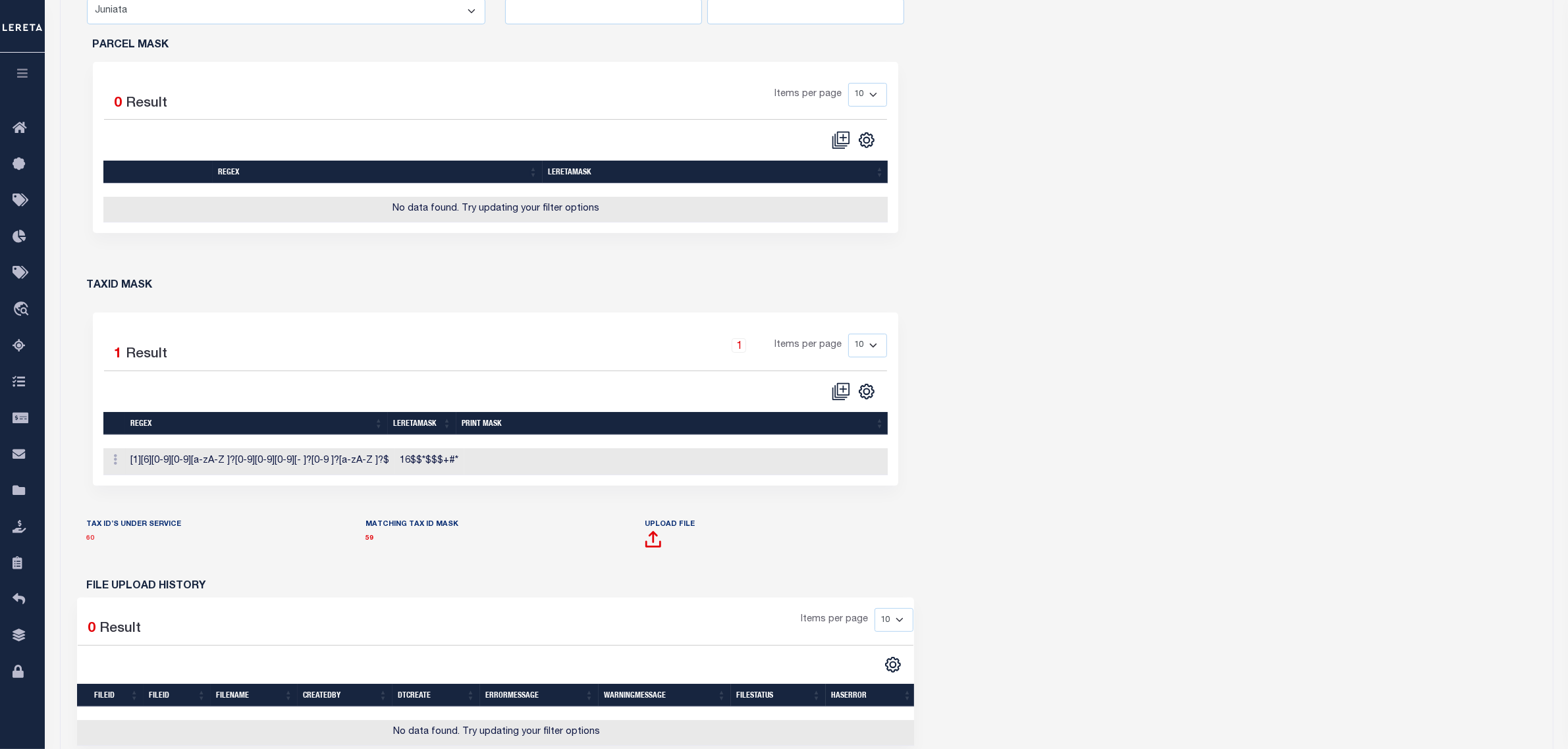
click at [88, 542] on link "60" at bounding box center [91, 538] width 8 height 6
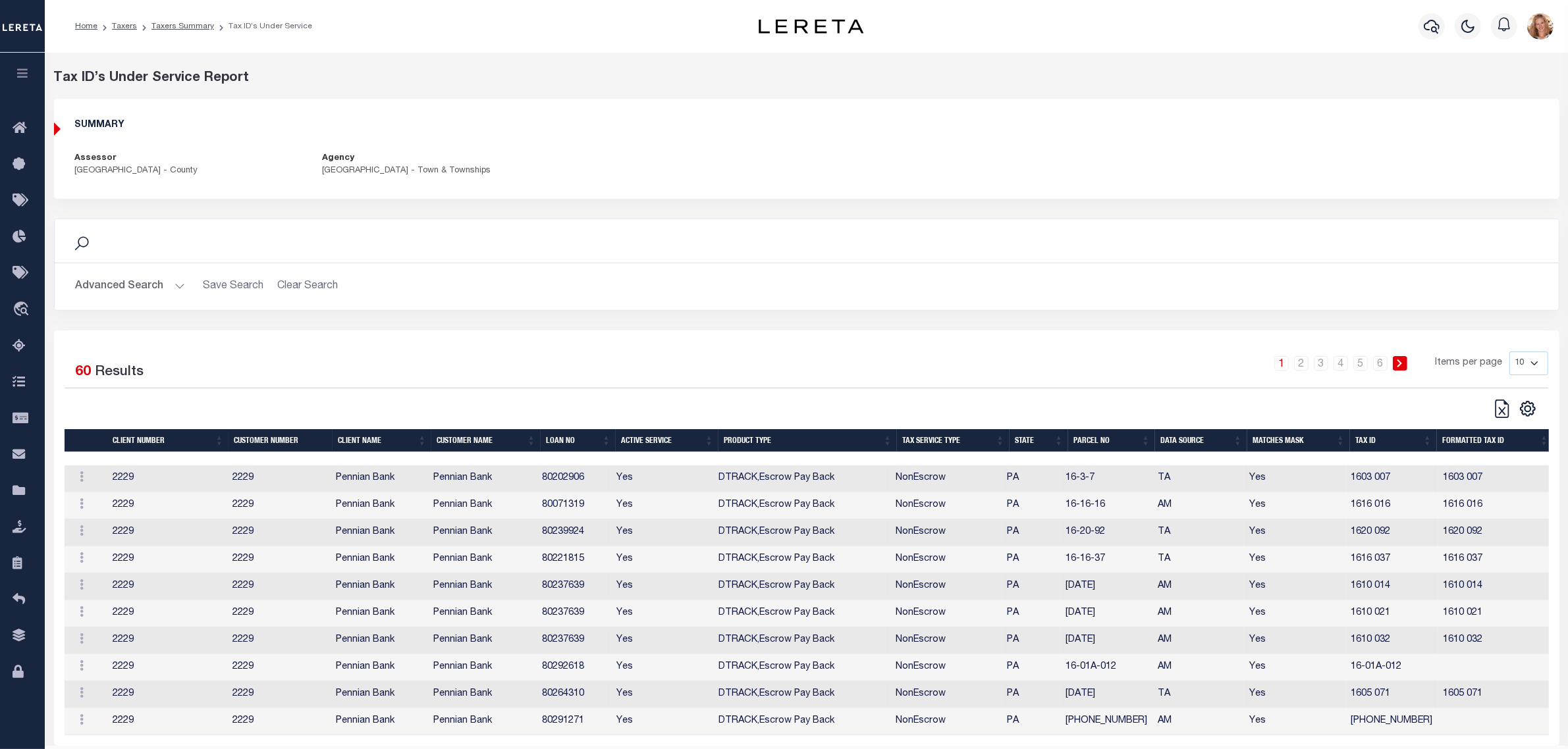
scroll to position [47, 0]
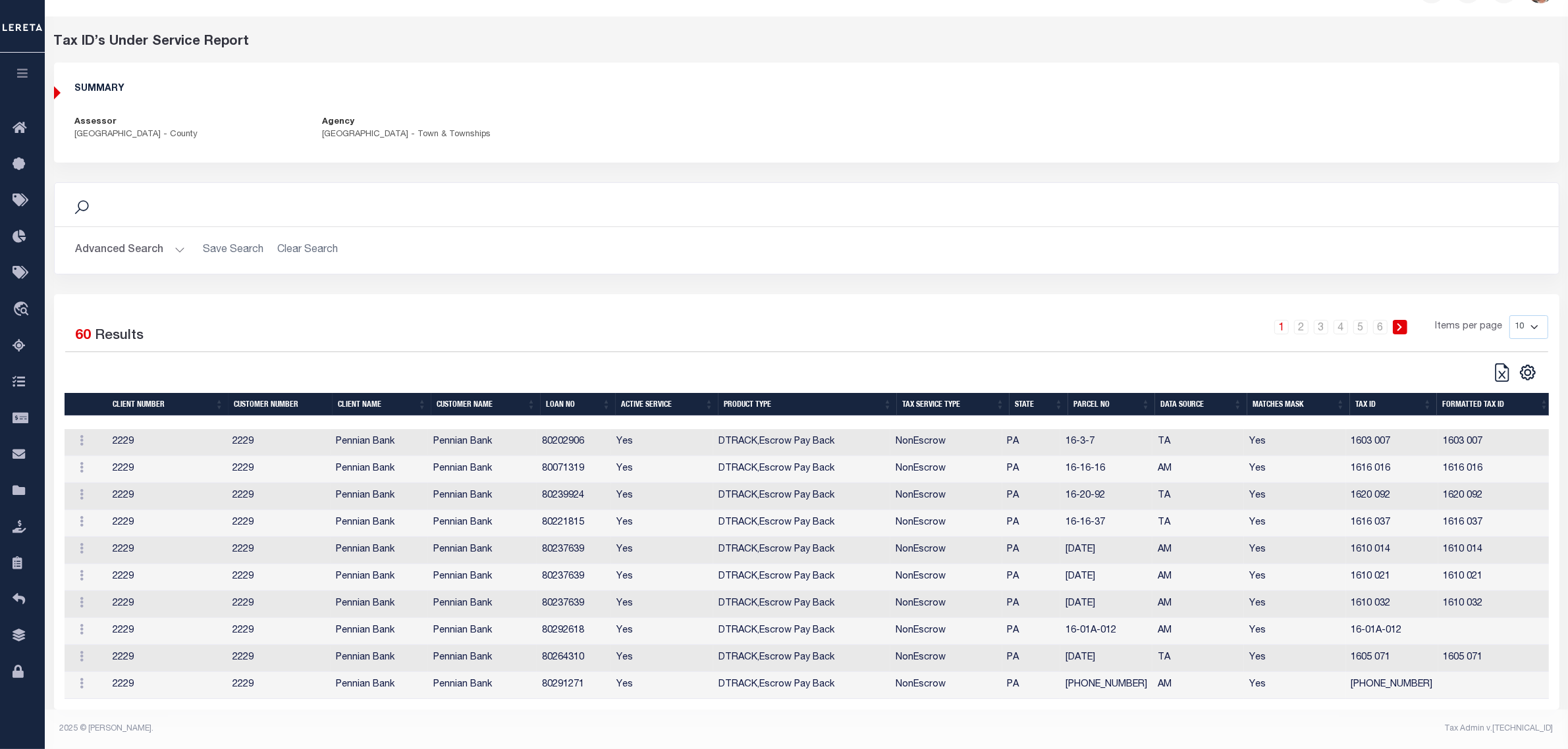
click at [1526, 318] on select "10 25 50 100" at bounding box center [1529, 327] width 39 height 24
select select "100"
click at [1510, 315] on select "10 25 50 100" at bounding box center [1529, 327] width 39 height 24
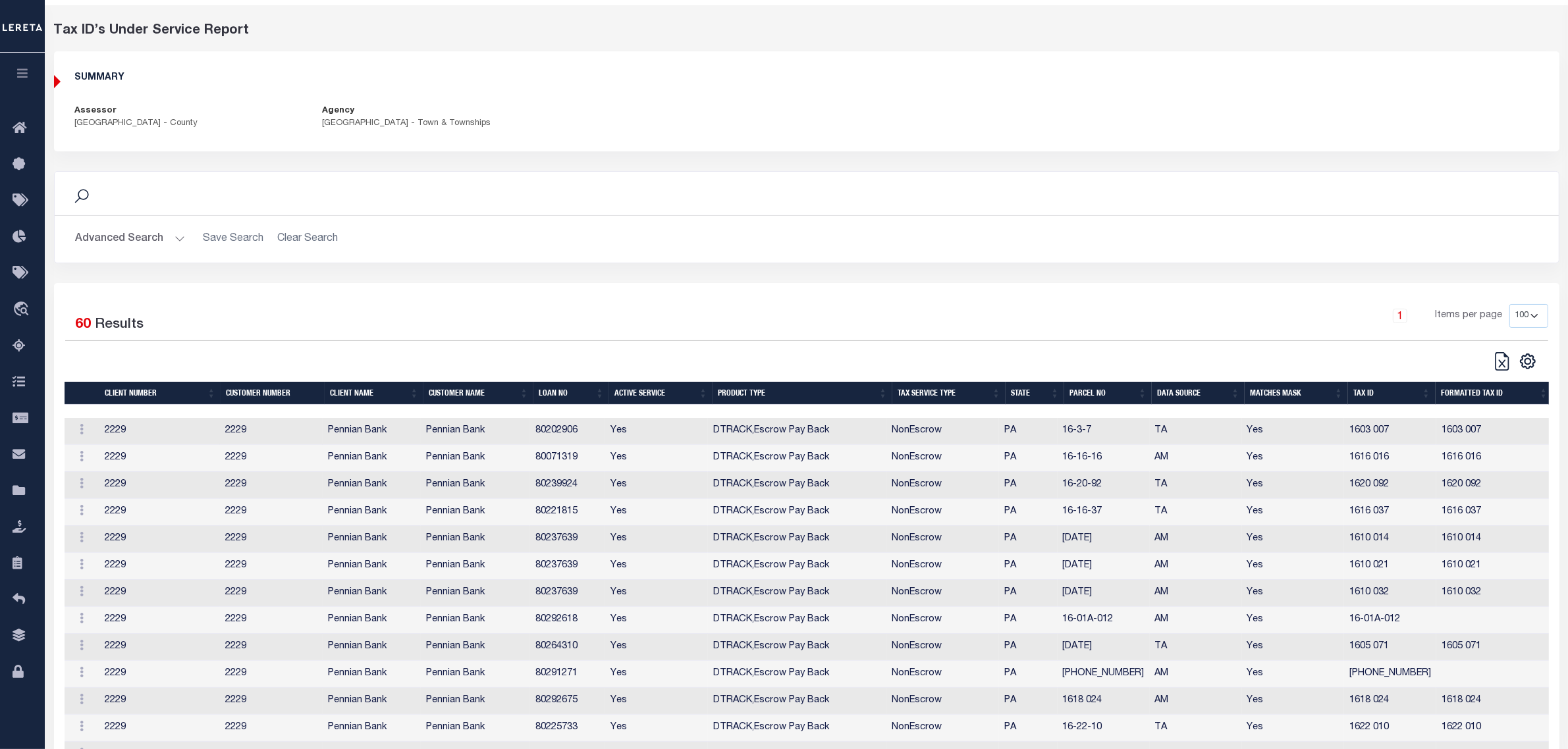
click at [1114, 399] on th "PARCEL NO" at bounding box center [1108, 393] width 88 height 23
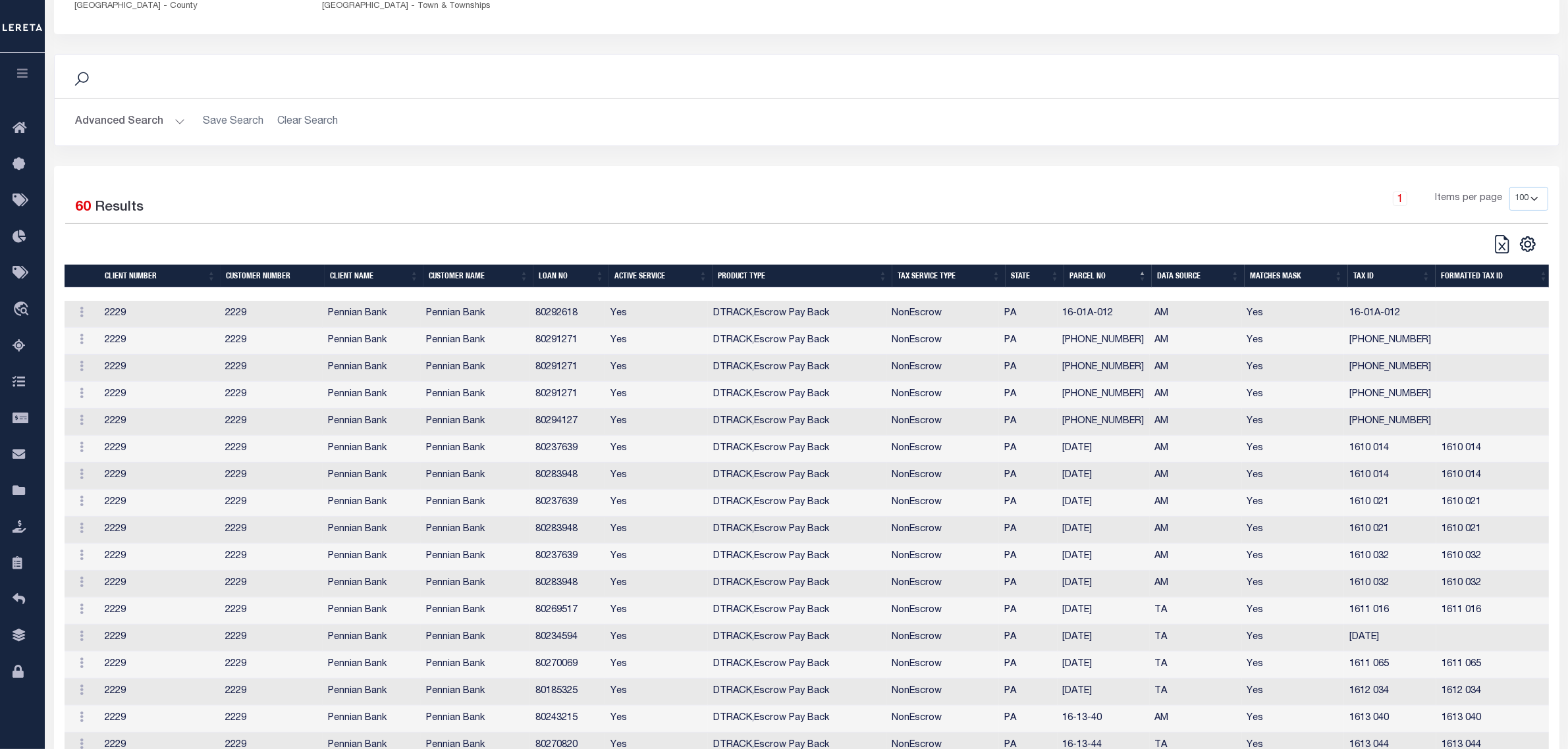
scroll to position [740, 0]
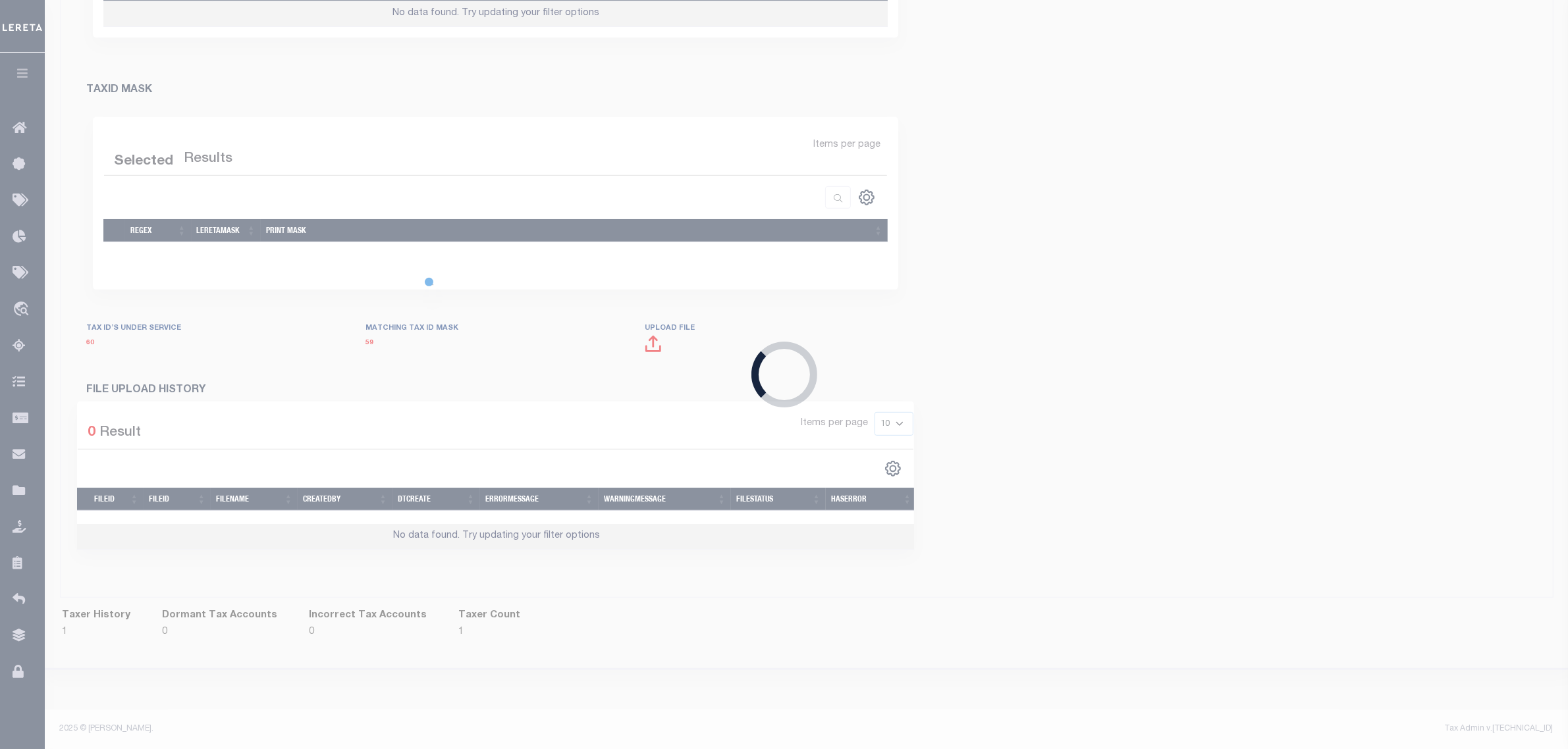
scroll to position [255, 0]
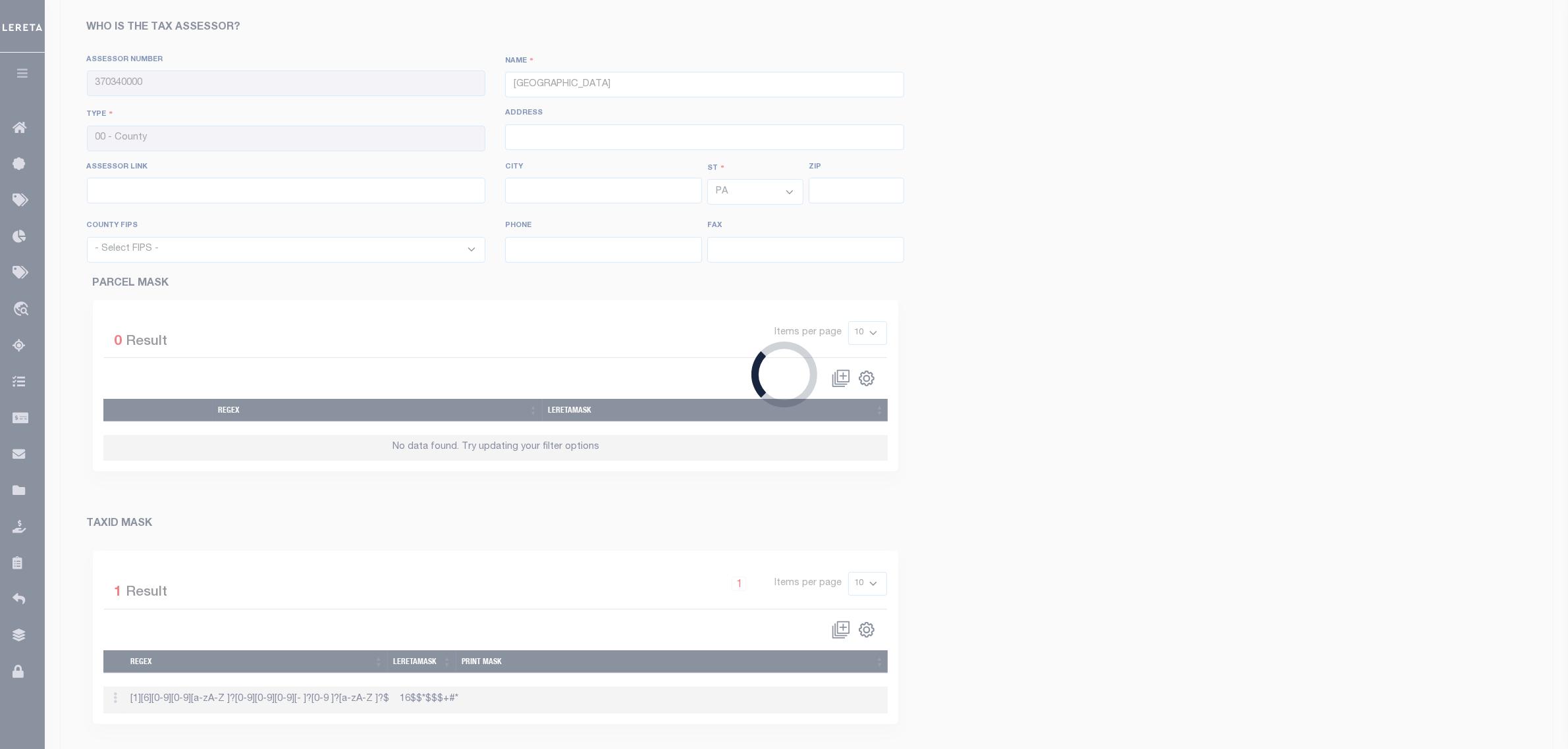
select select "42067"
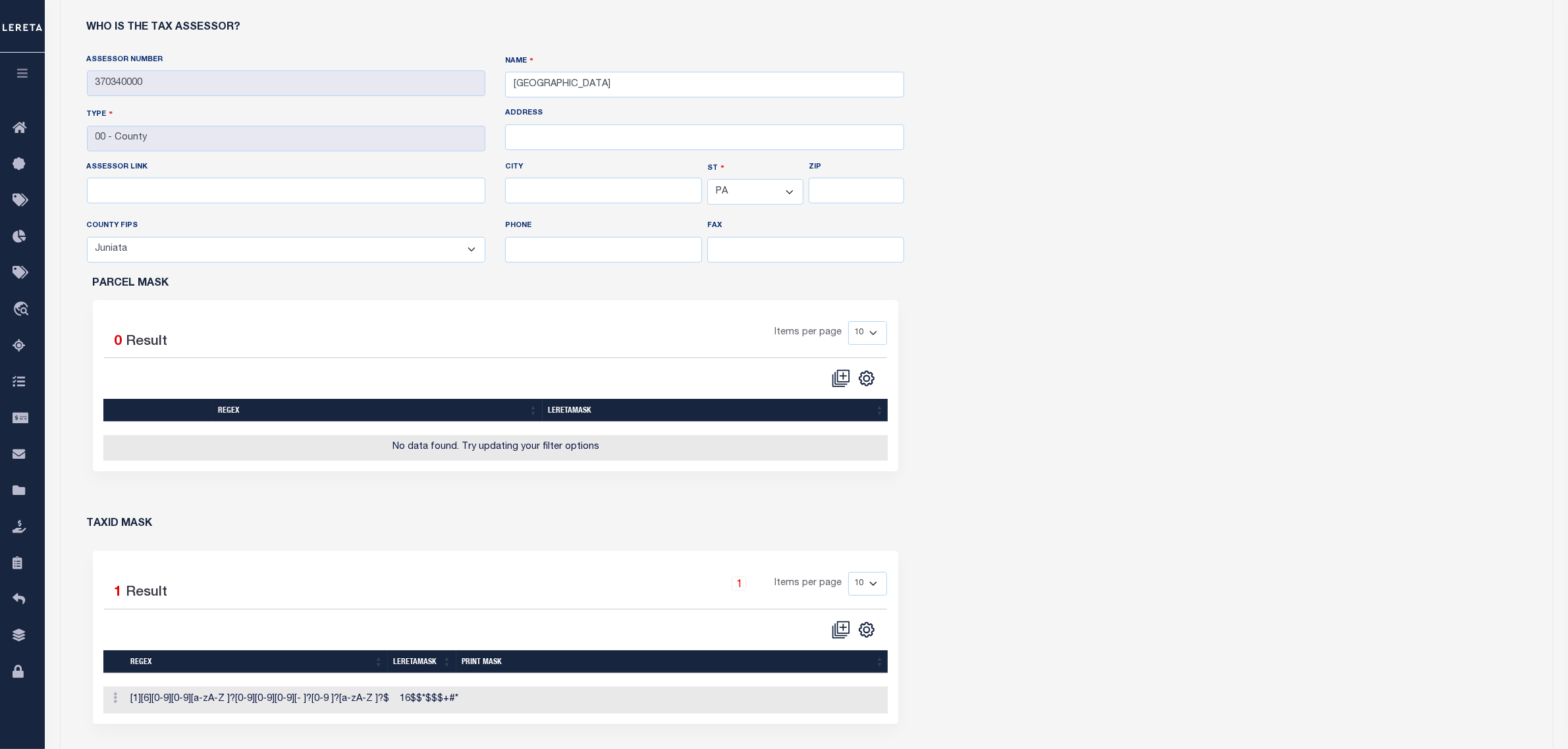
scroll to position [585, 0]
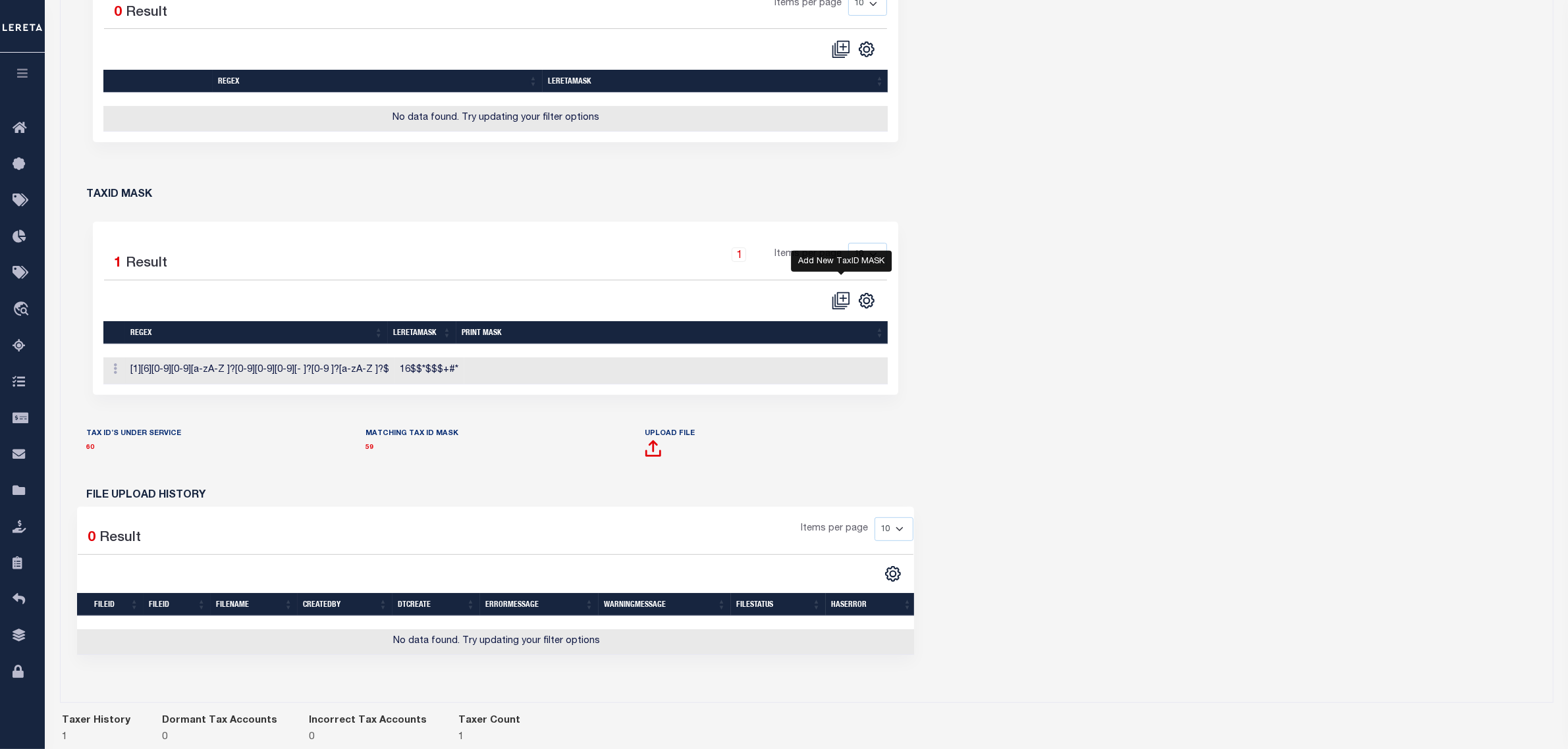
click at [847, 306] on icon "" at bounding box center [841, 301] width 19 height 19
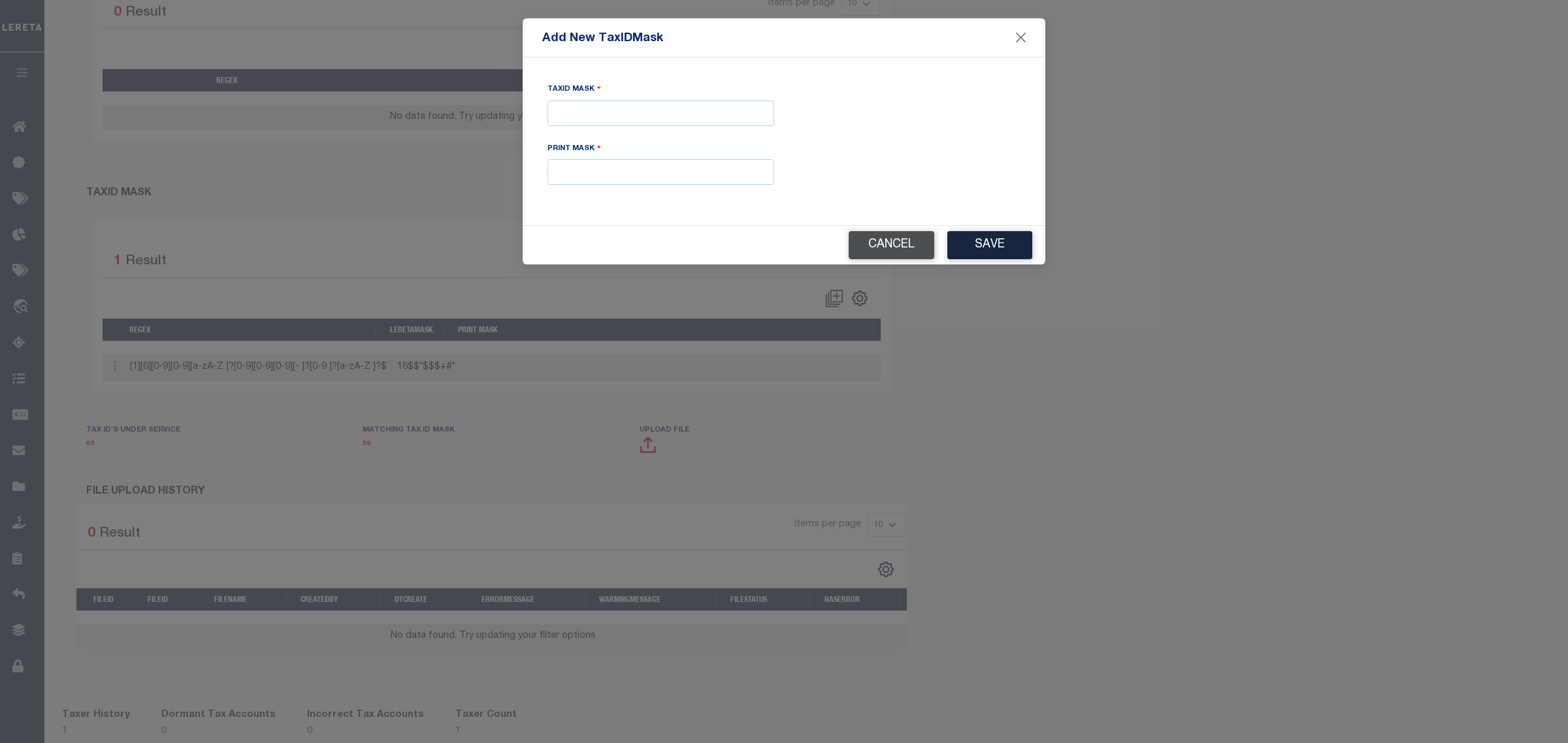
click at [868, 250] on button "Cancel" at bounding box center [891, 246] width 86 height 28
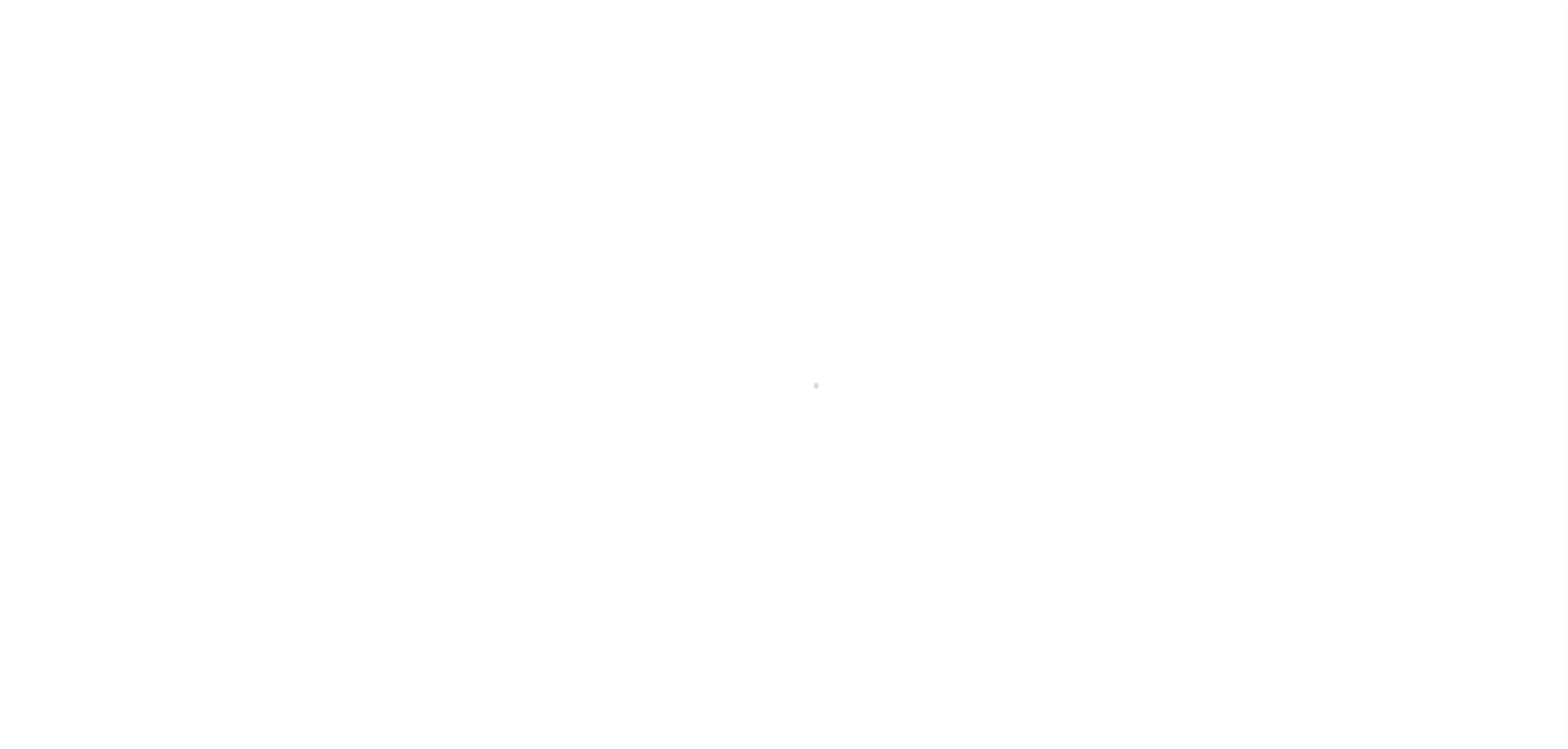
checkbox input "true"
type input "370340000"
type input "[GEOGRAPHIC_DATA]"
type input "00 - County"
select select "PA"
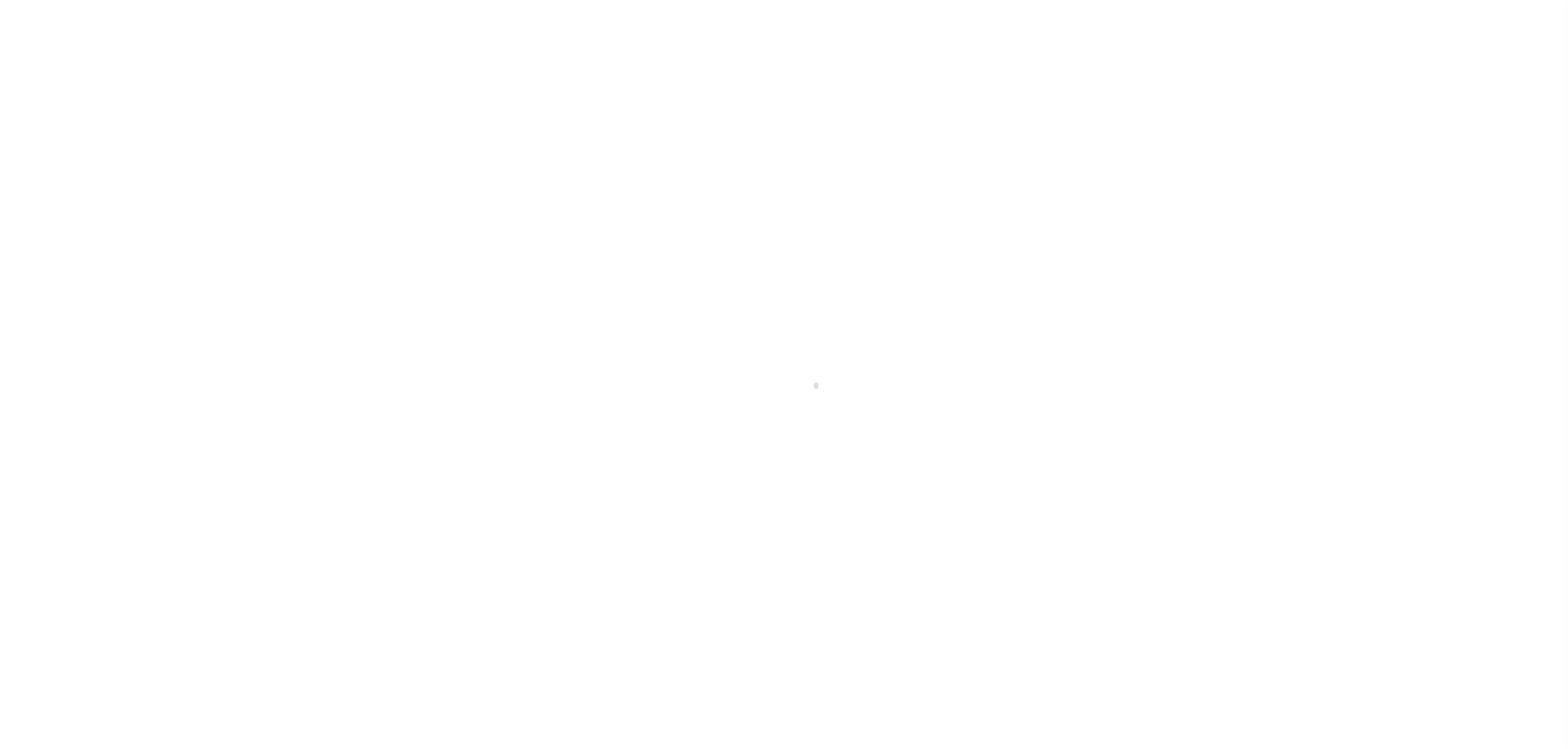
select select "42067"
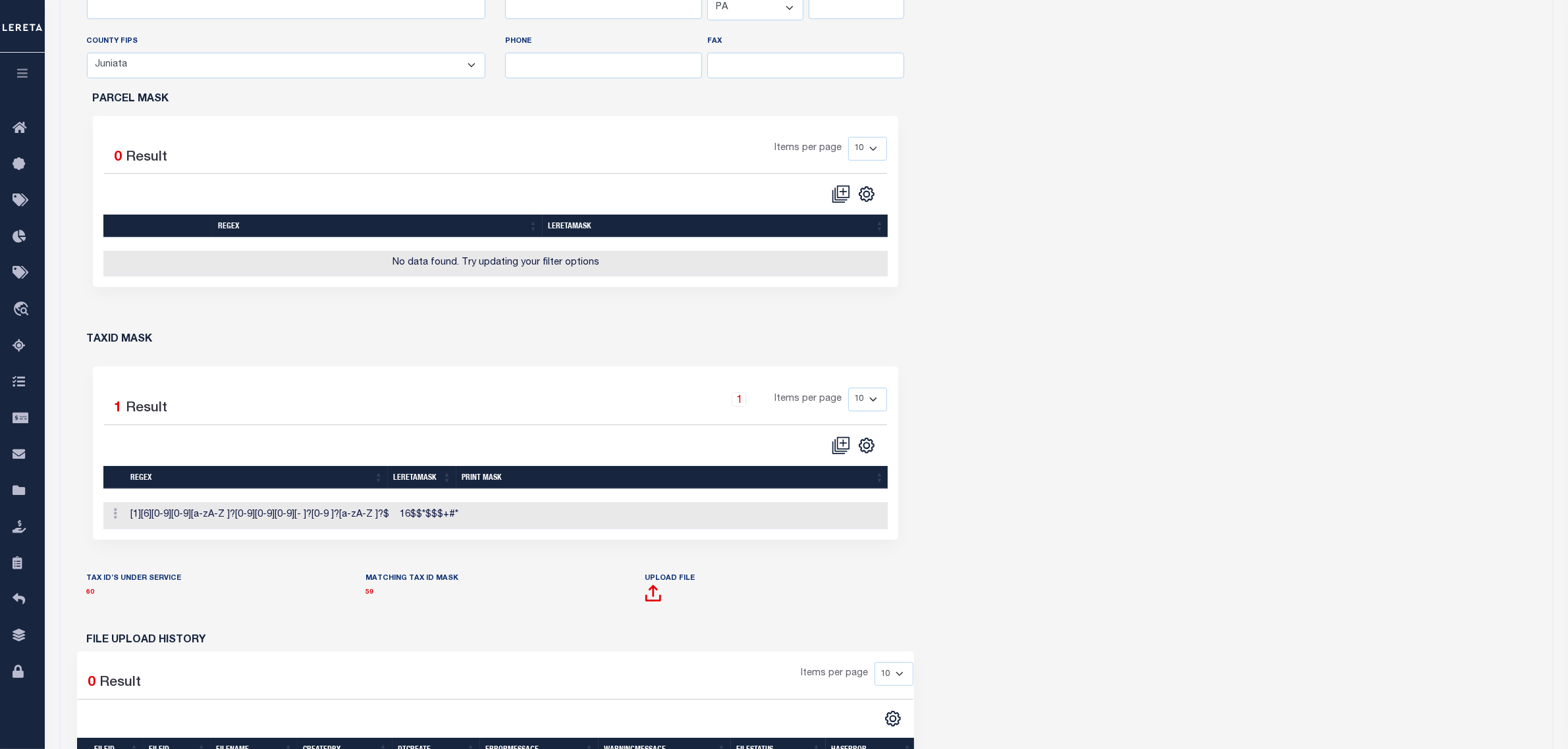
scroll to position [494, 0]
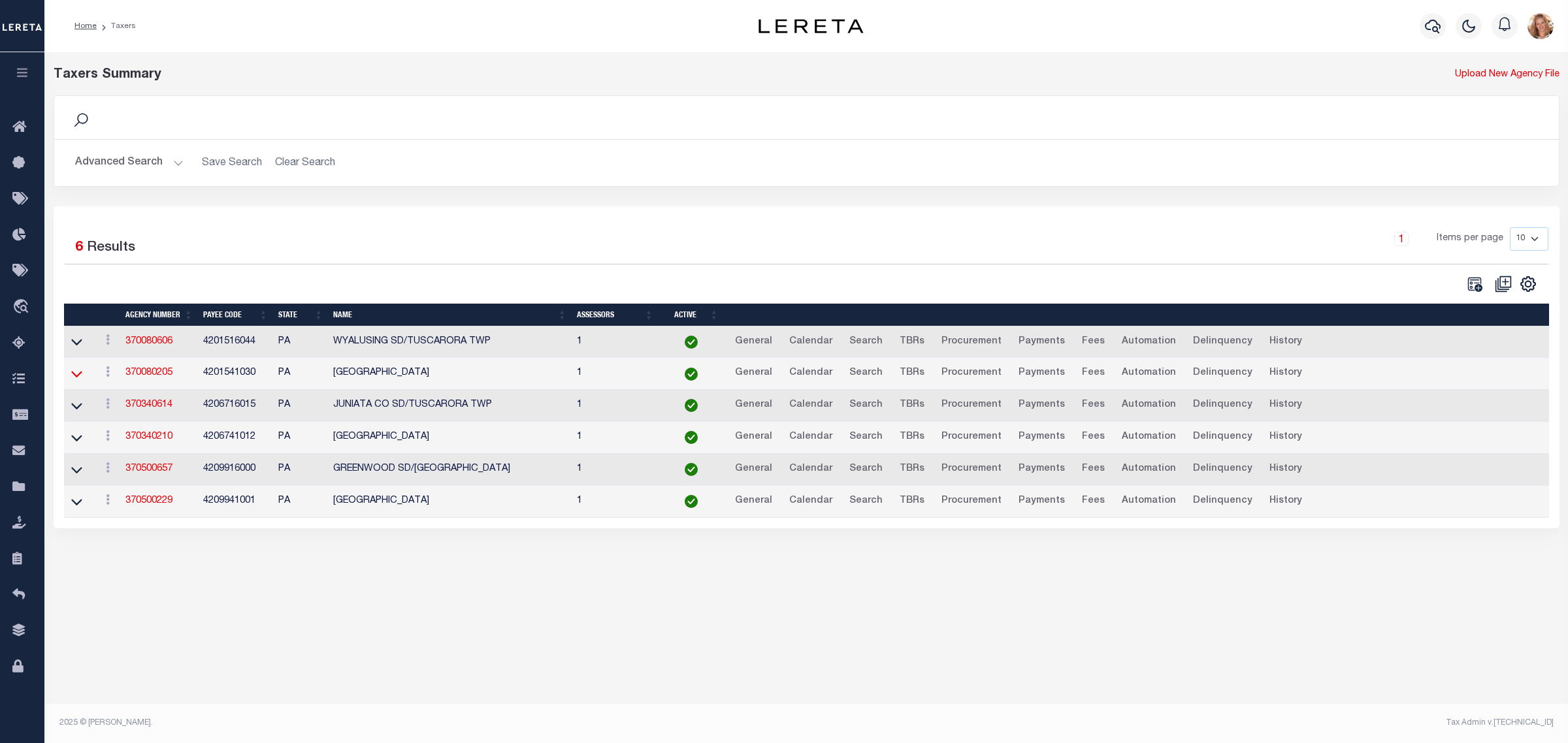
click at [77, 373] on icon at bounding box center [77, 374] width 11 height 13
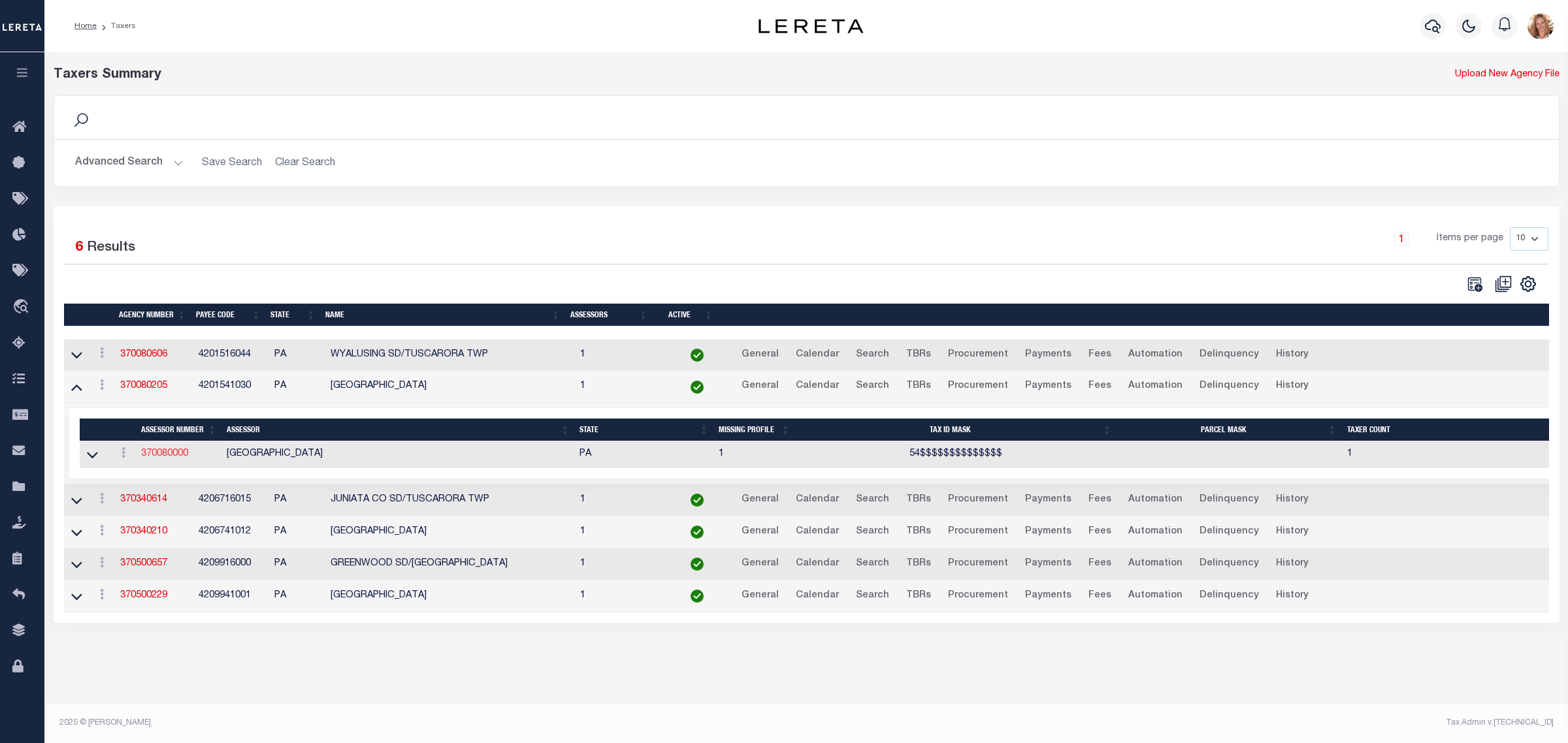
click at [173, 454] on link "370080000" at bounding box center [164, 454] width 47 height 9
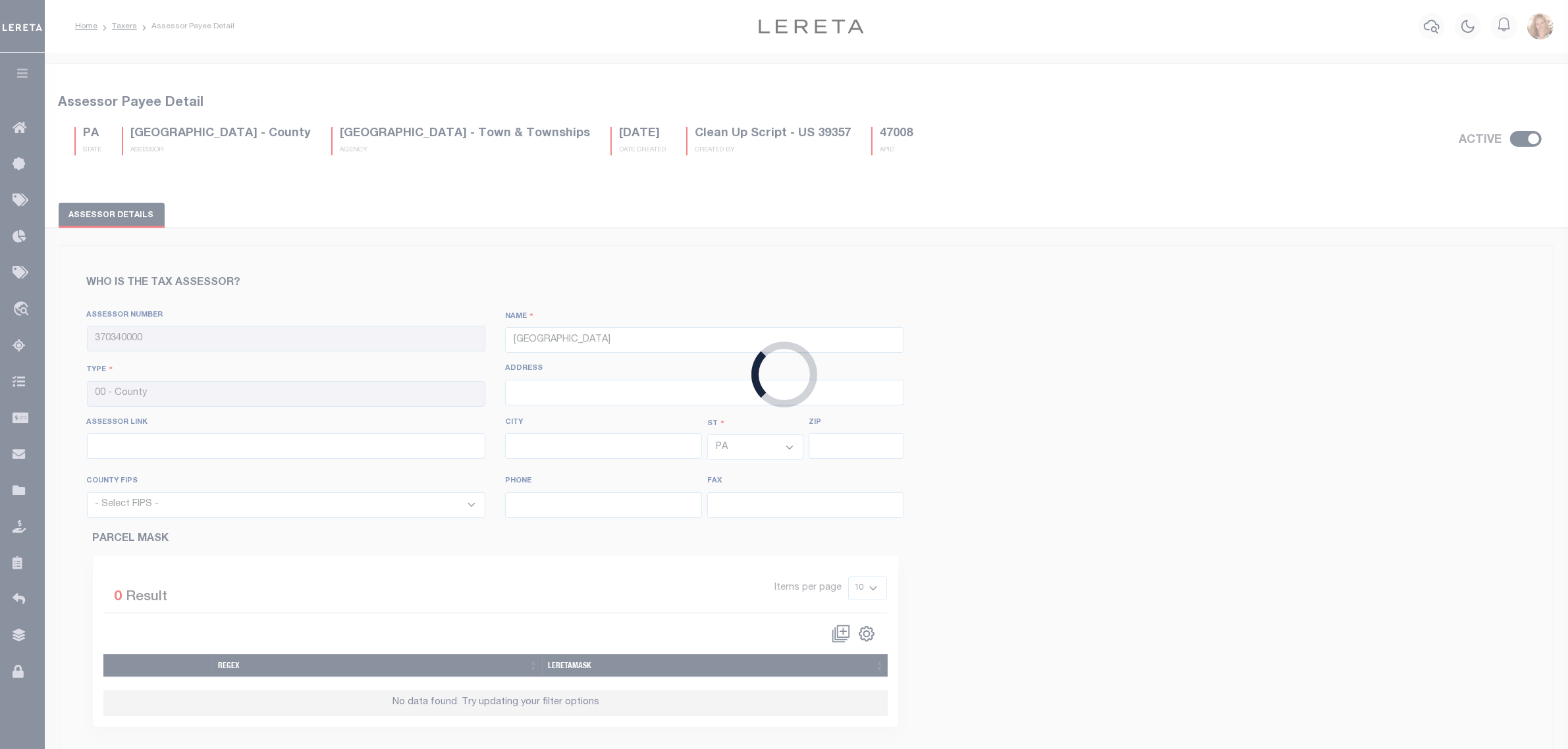
type input "370080000"
type input "BRADFORD COUNTY"
select select "42015"
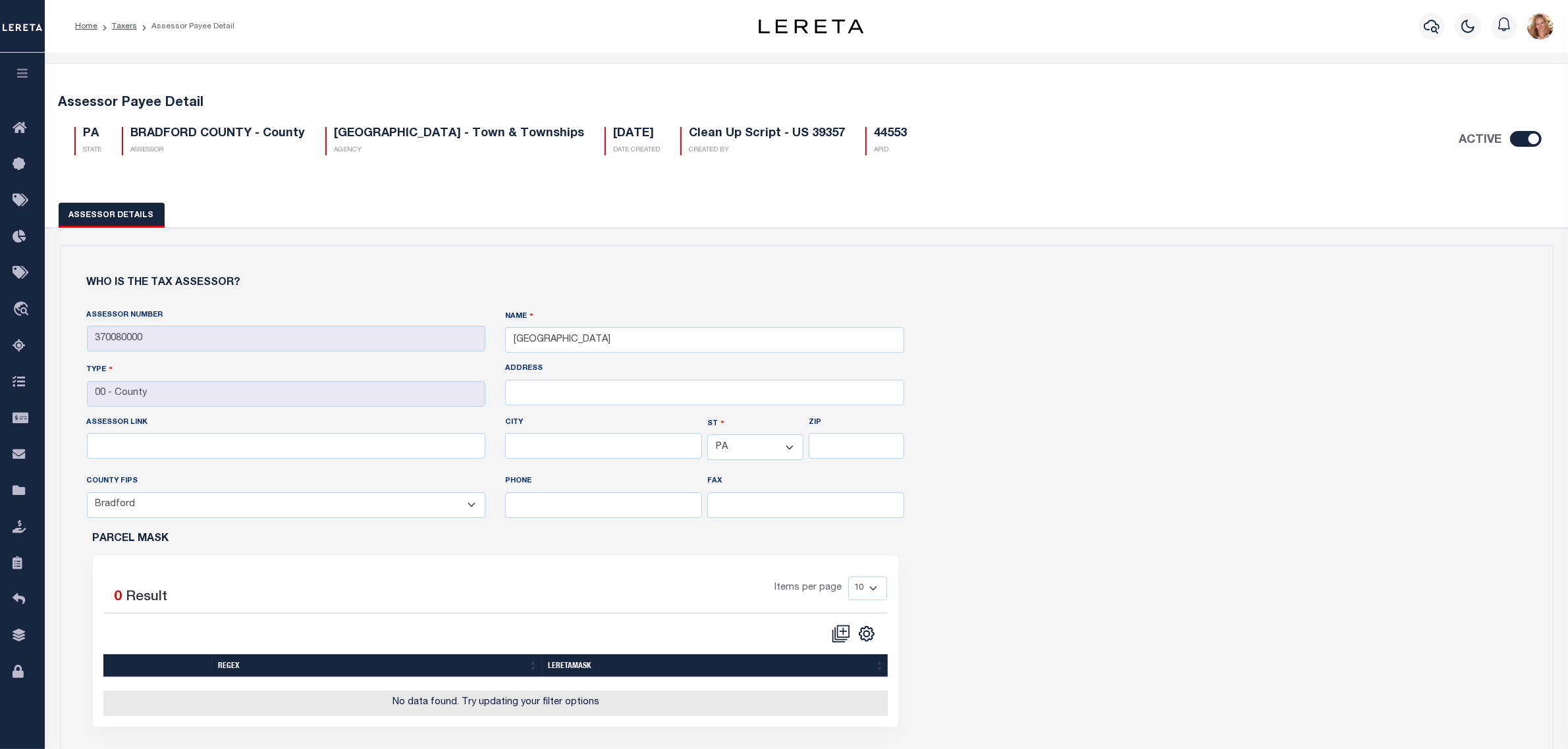
scroll to position [82, 0]
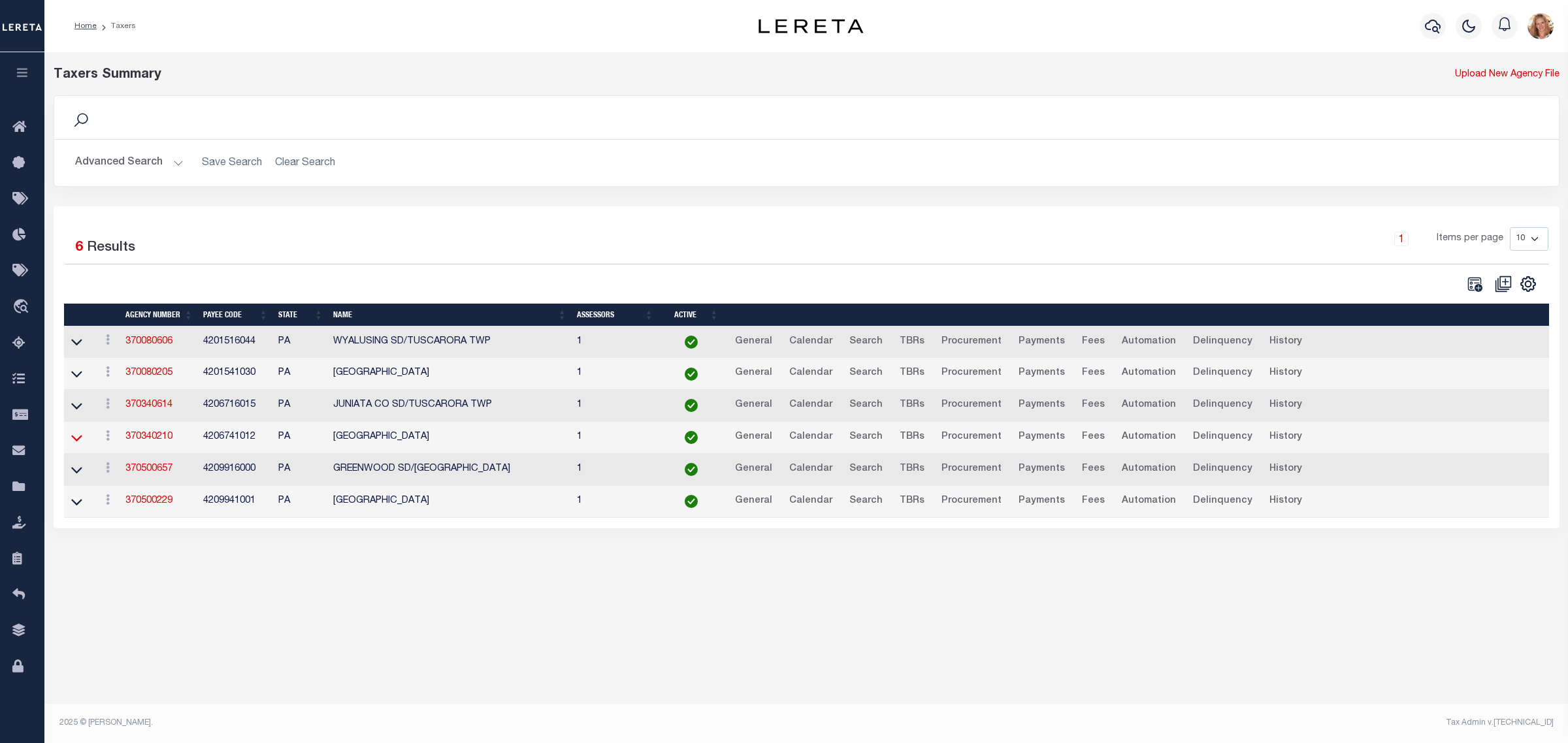
click at [73, 438] on icon at bounding box center [77, 437] width 11 height 13
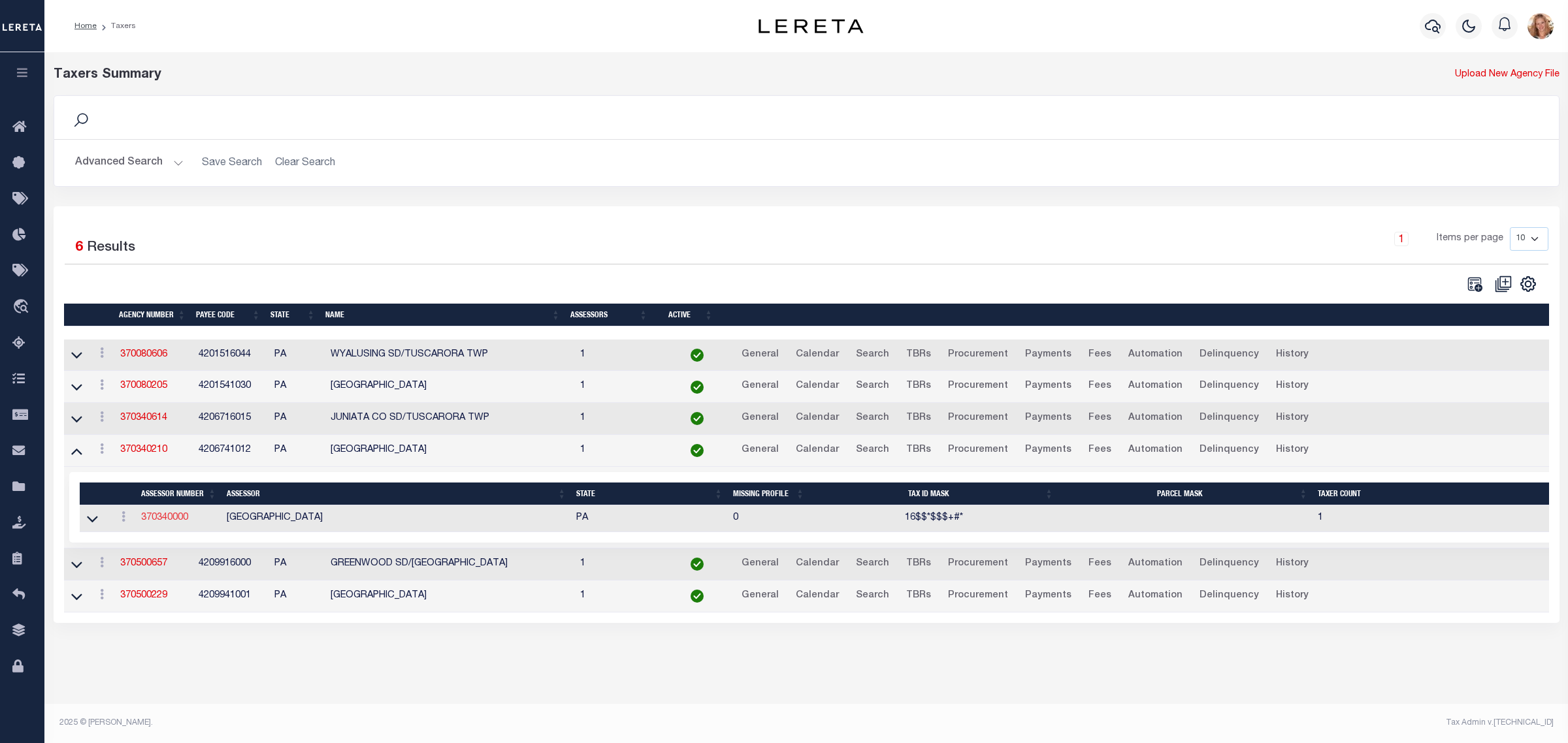
click at [154, 522] on link "370340000" at bounding box center [164, 517] width 47 height 9
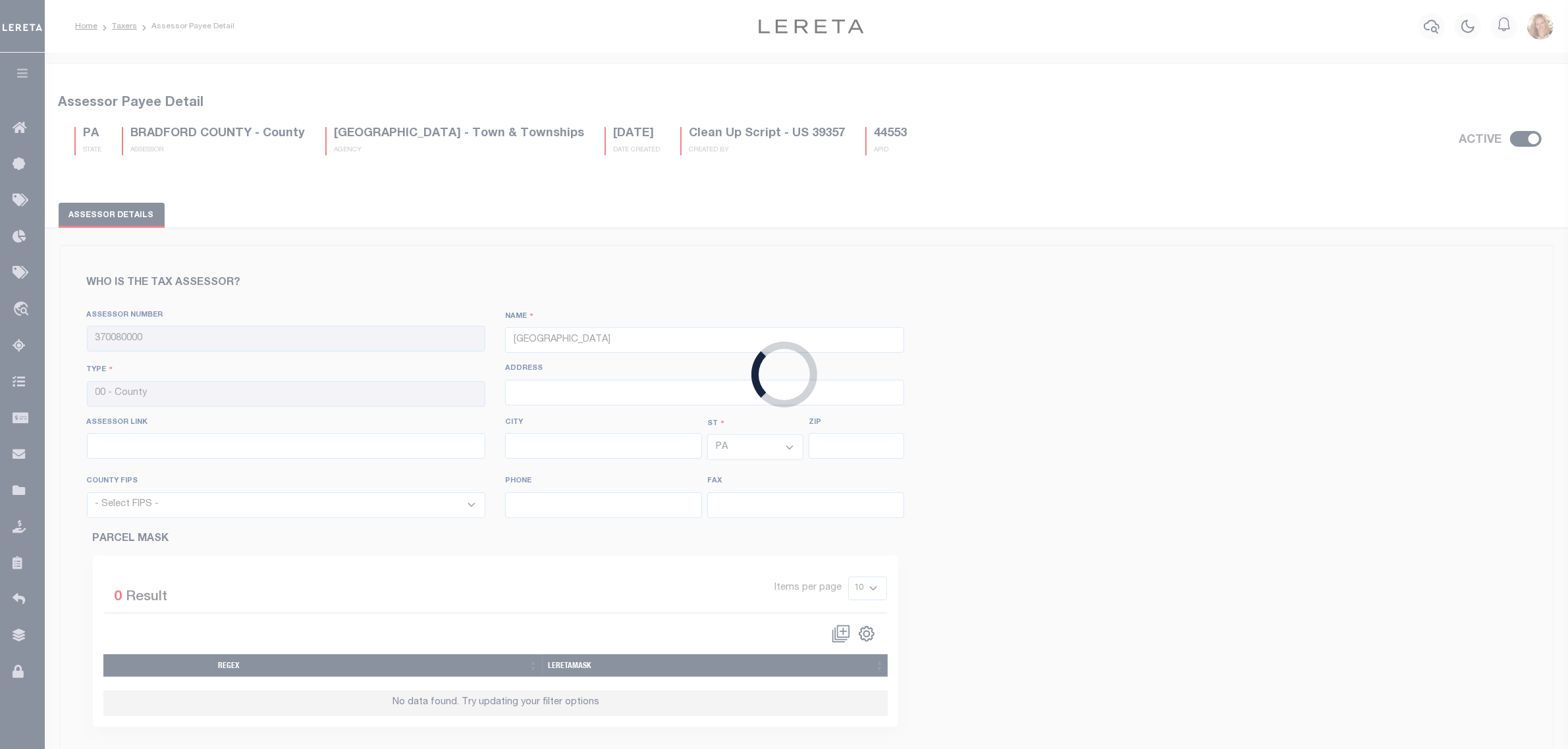
type input "370340000"
type input "[GEOGRAPHIC_DATA]"
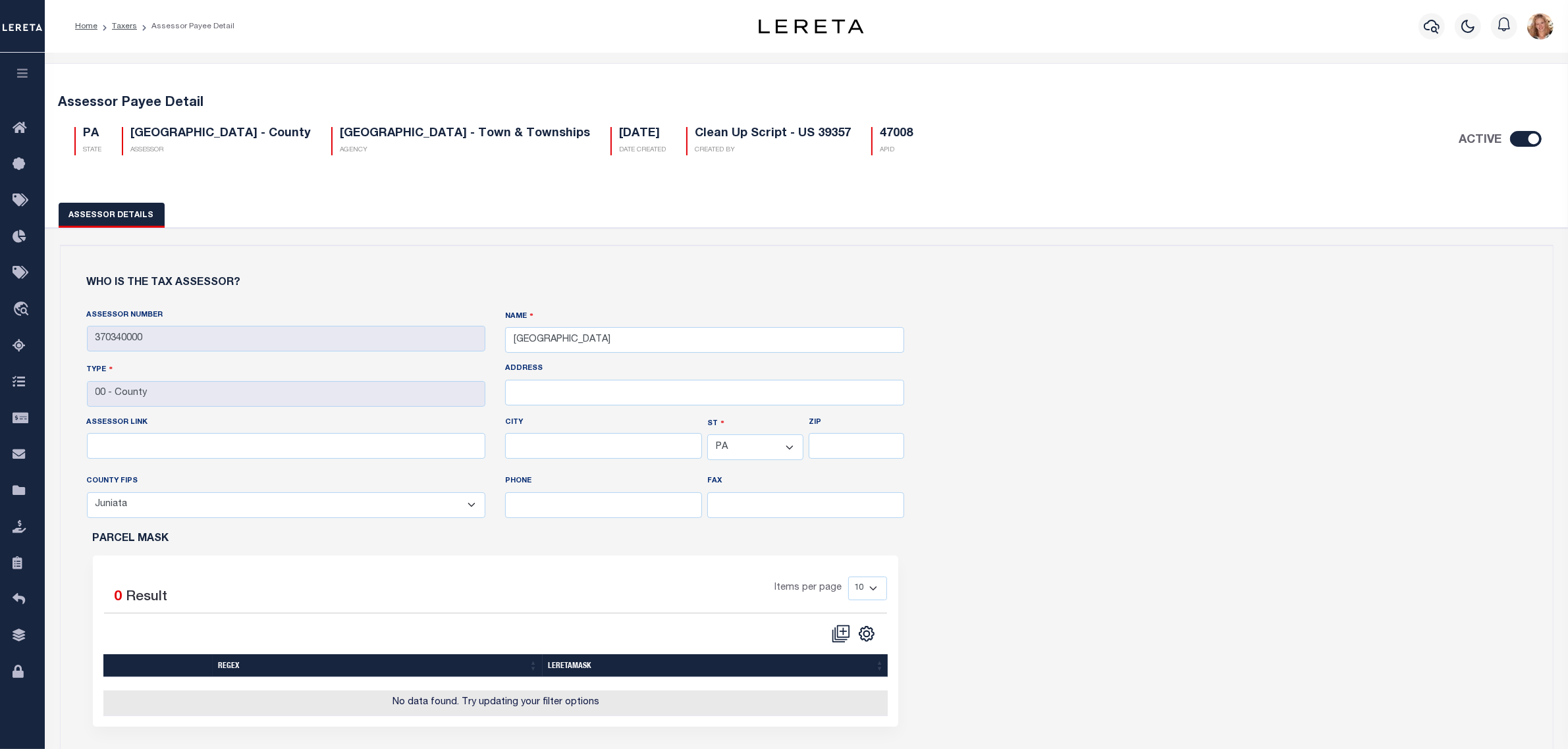
scroll to position [494, 0]
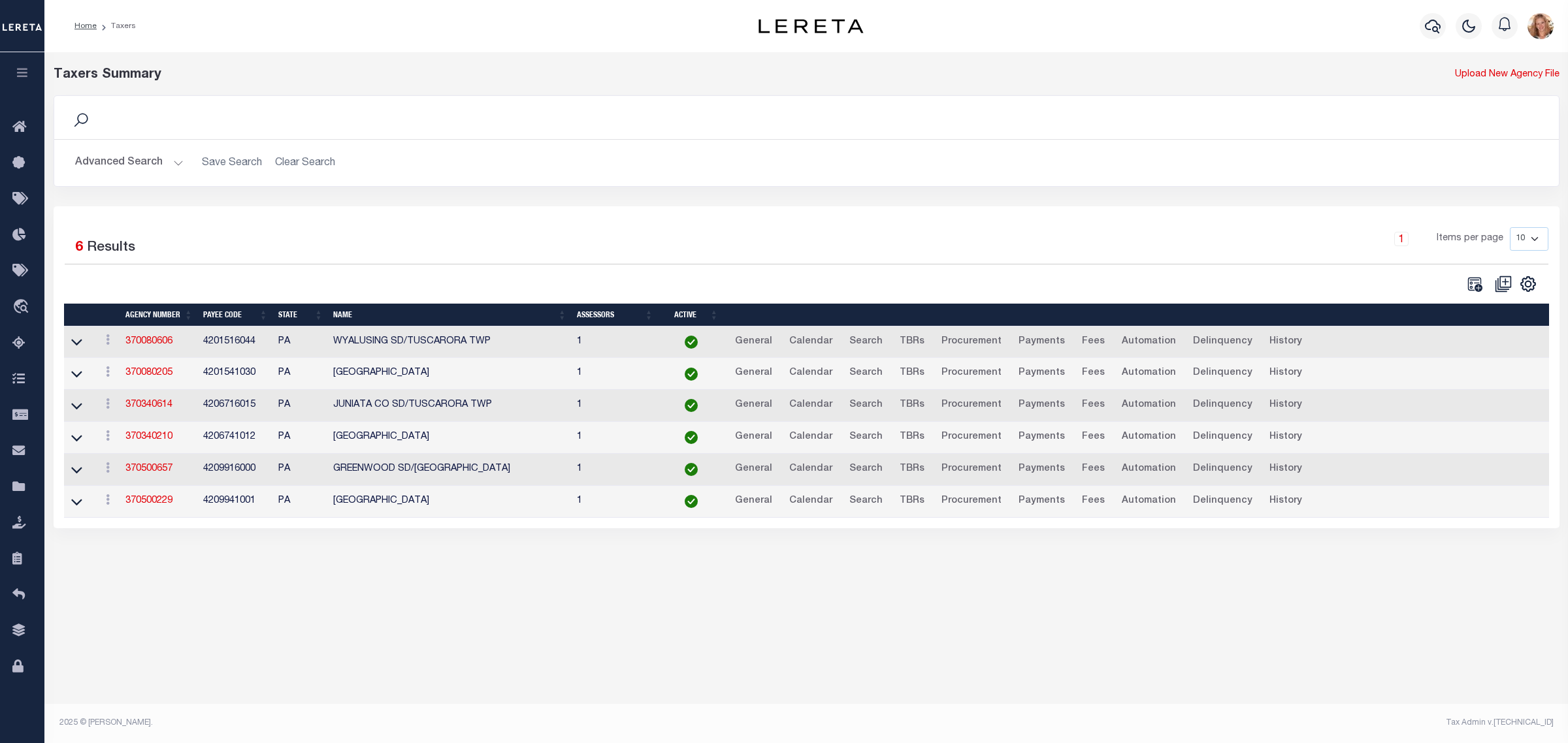
click at [67, 471] on td at bounding box center [79, 470] width 31 height 32
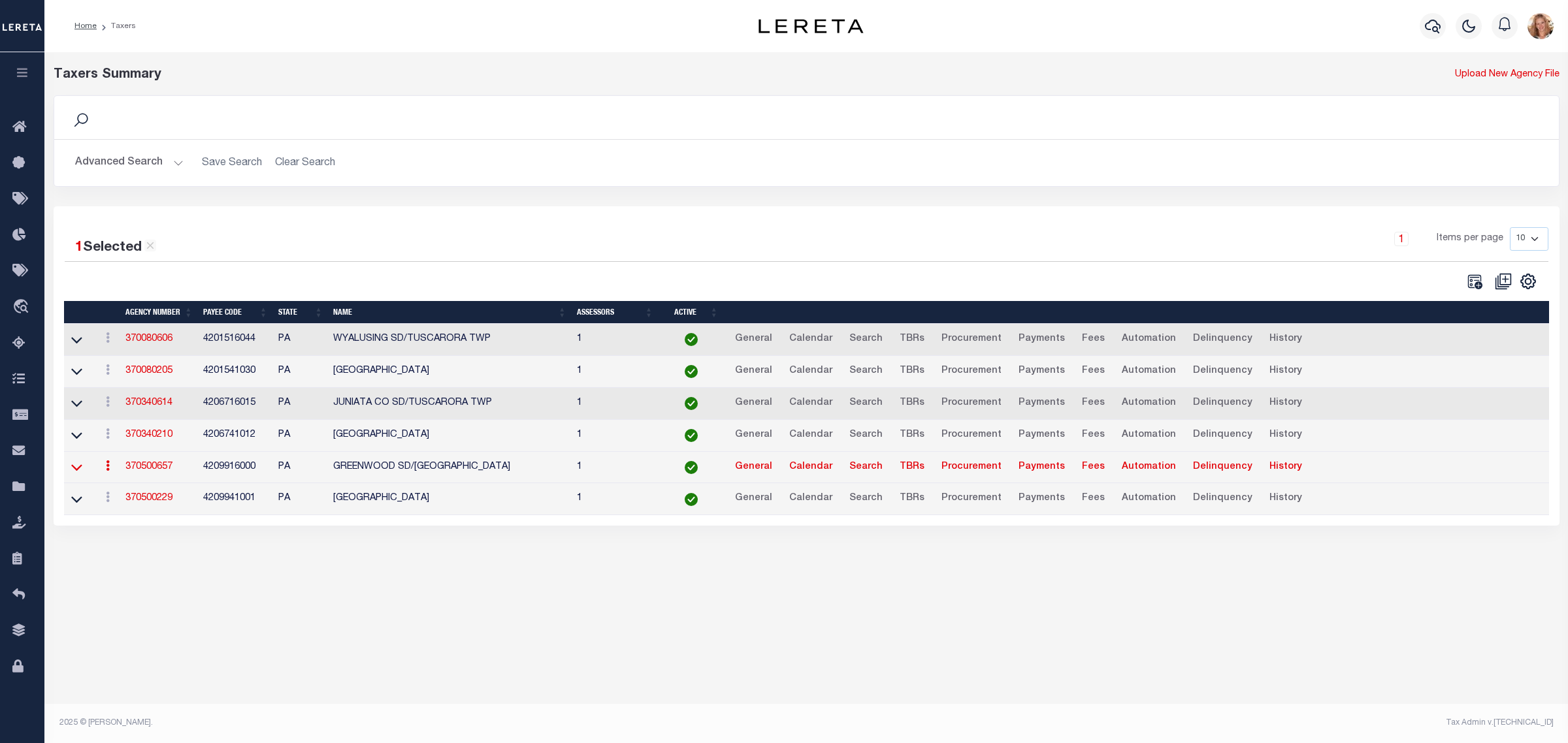
click at [76, 469] on icon at bounding box center [77, 467] width 11 height 13
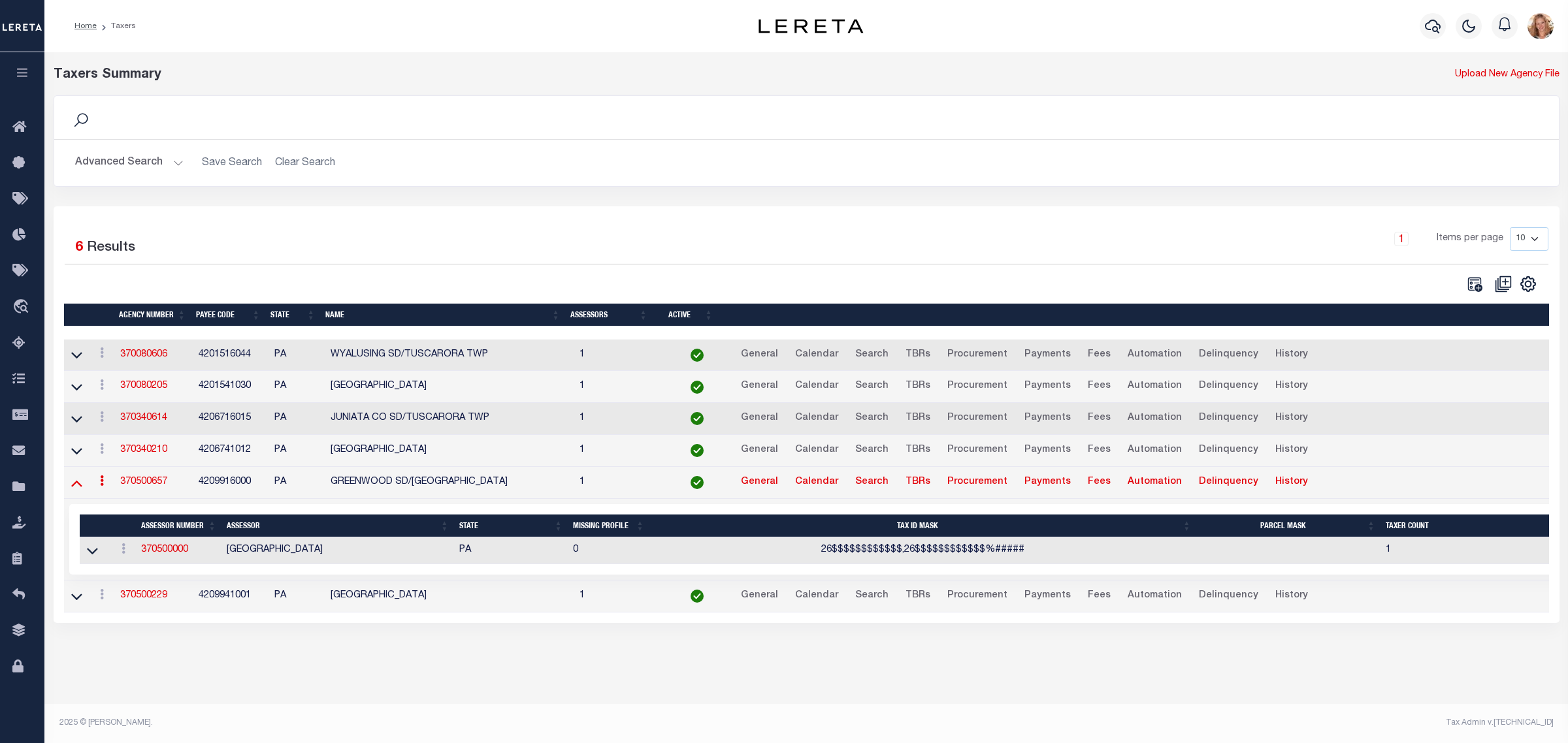
click at [77, 490] on icon at bounding box center [77, 483] width 11 height 13
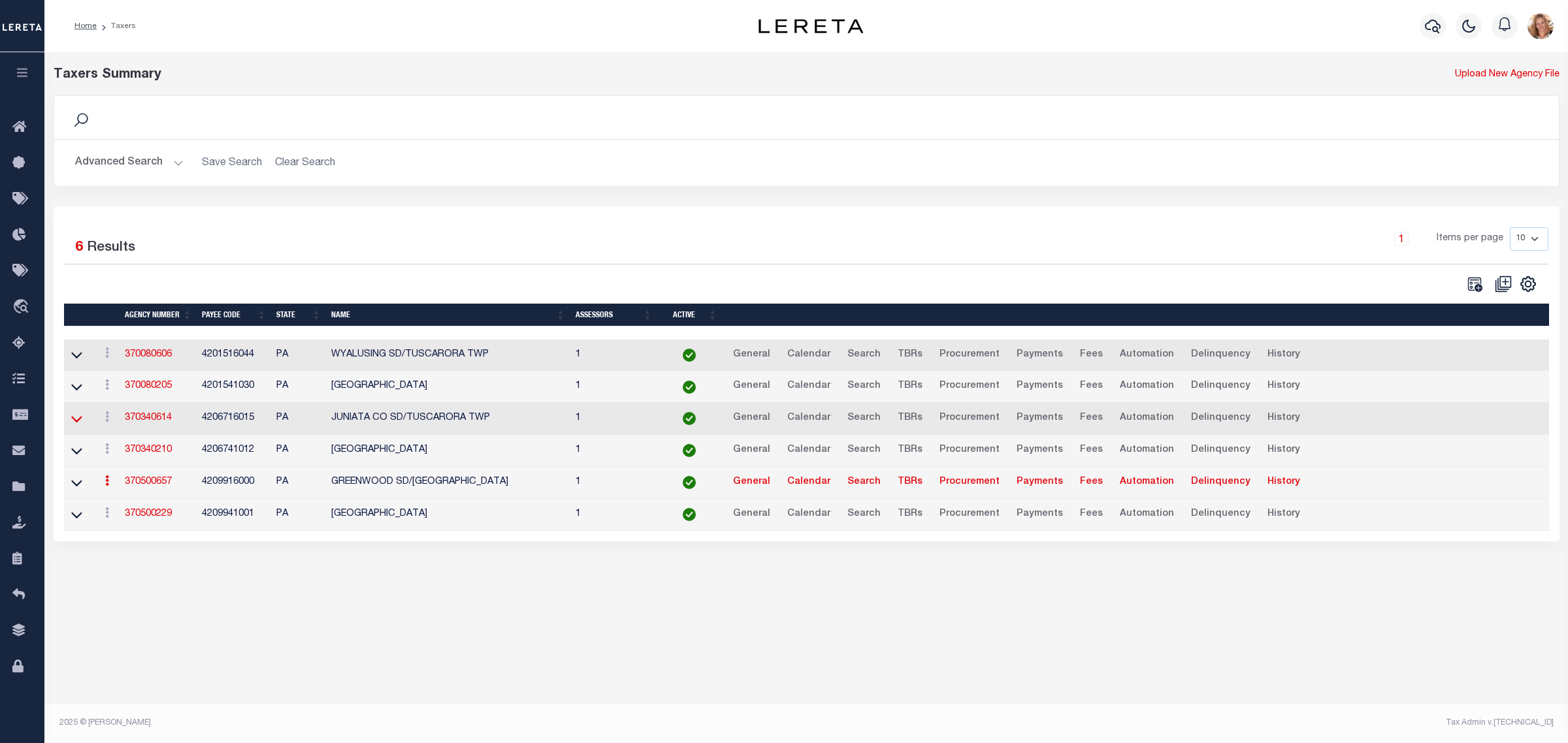
click at [71, 419] on icon at bounding box center [77, 418] width 11 height 13
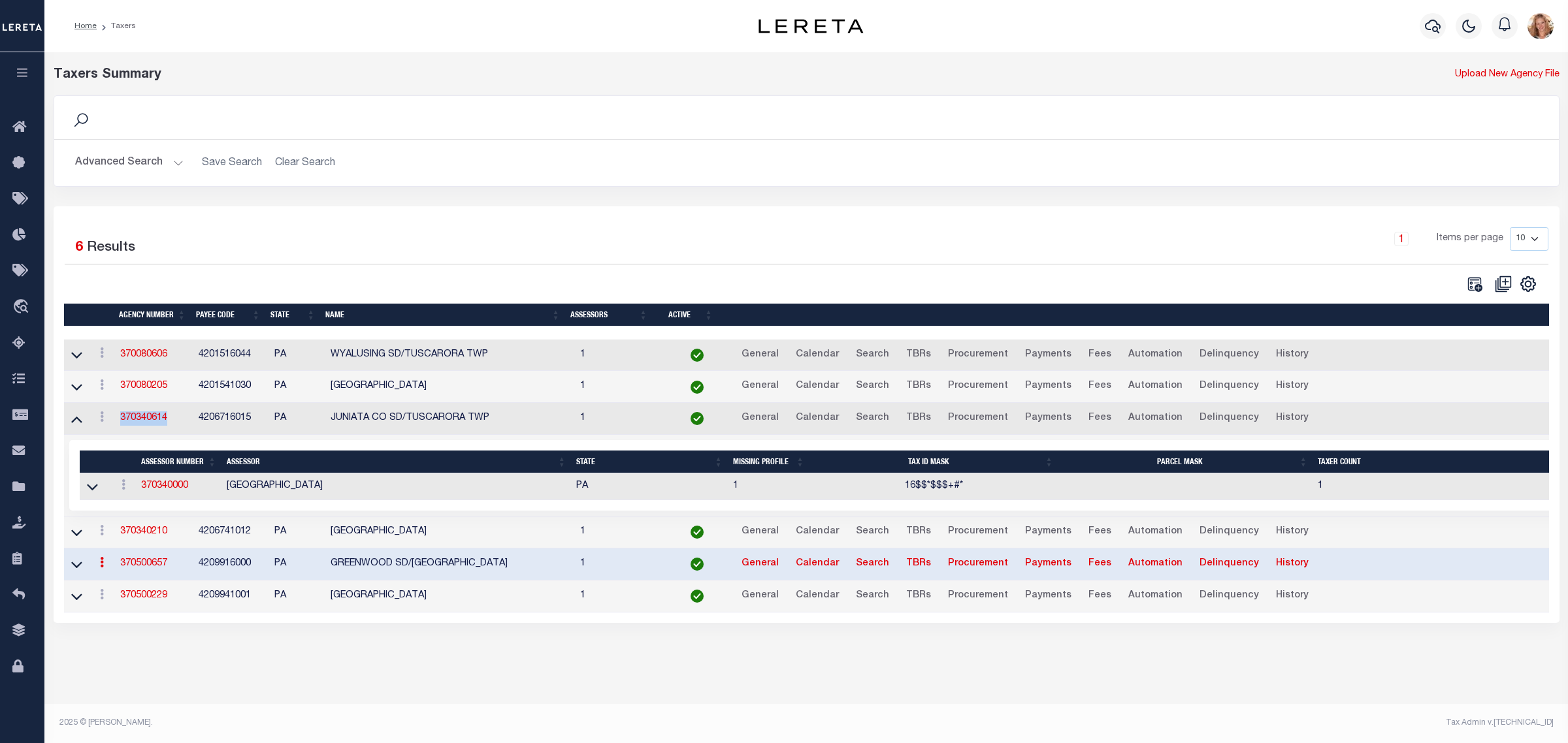
drag, startPoint x: 168, startPoint y: 428, endPoint x: 119, endPoint y: 428, distance: 49.0
click at [119, 428] on td "370340614" at bounding box center [154, 419] width 79 height 32
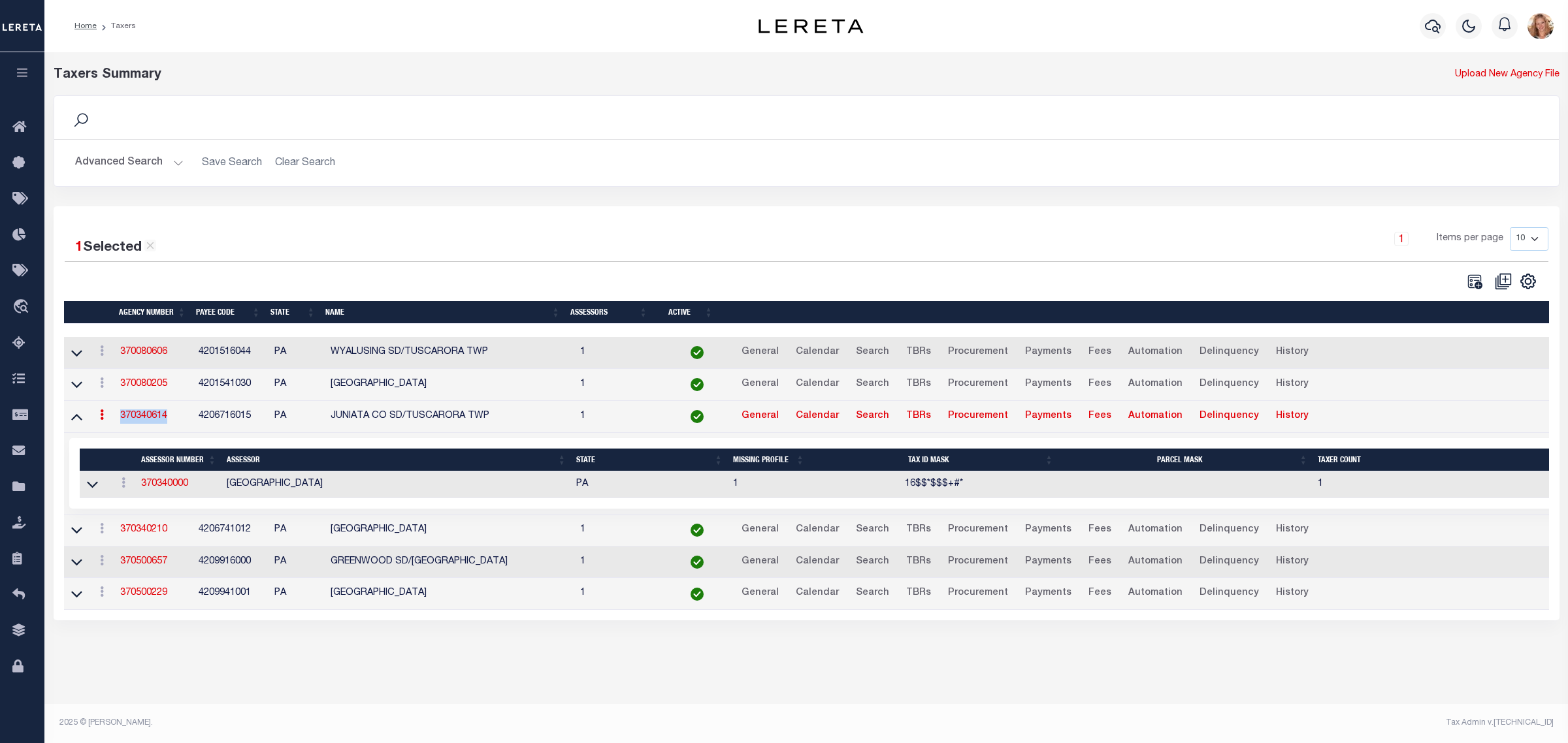
copy link "370340614"
click at [177, 488] on link "370340000" at bounding box center [164, 483] width 47 height 9
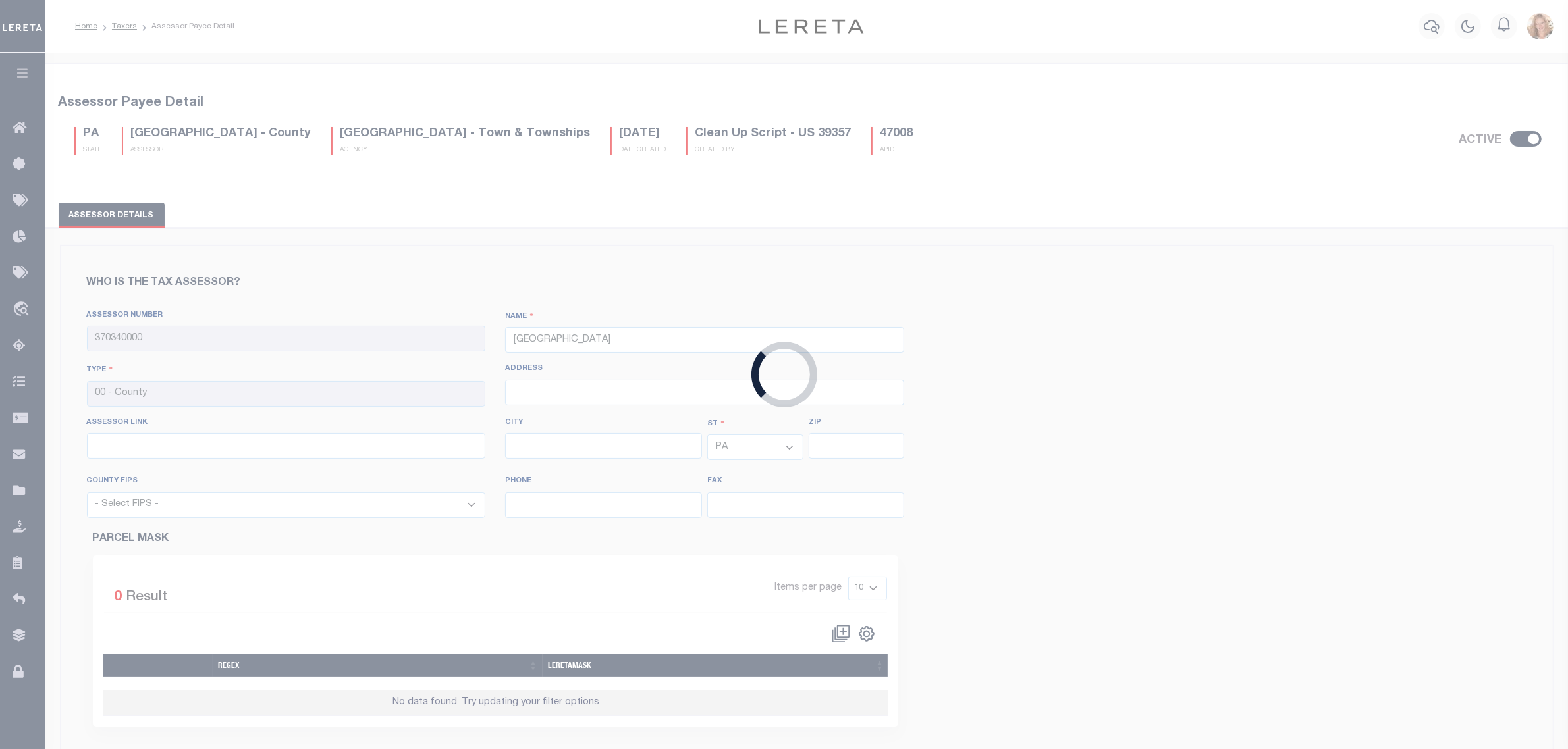
select select "42067"
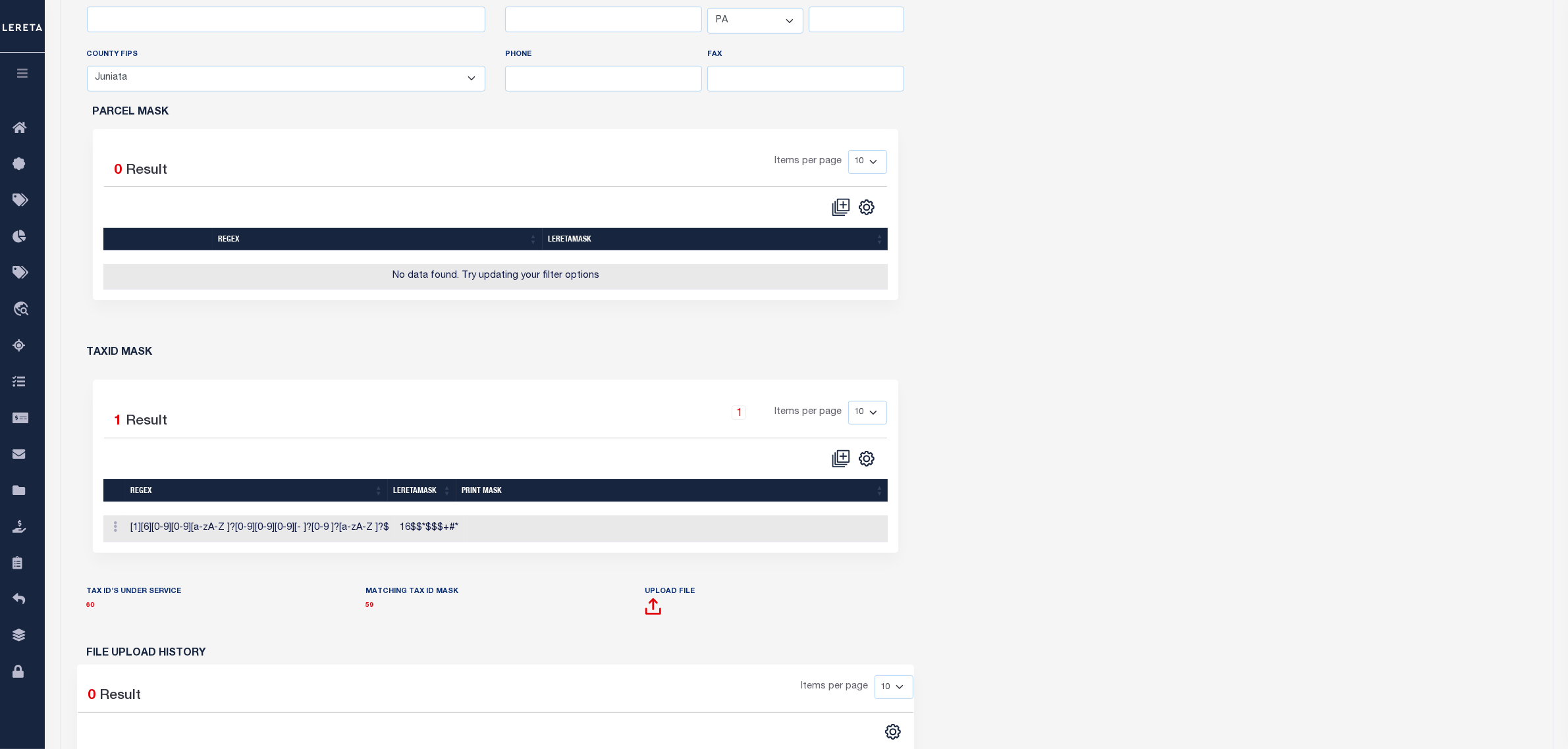
scroll to position [576, 0]
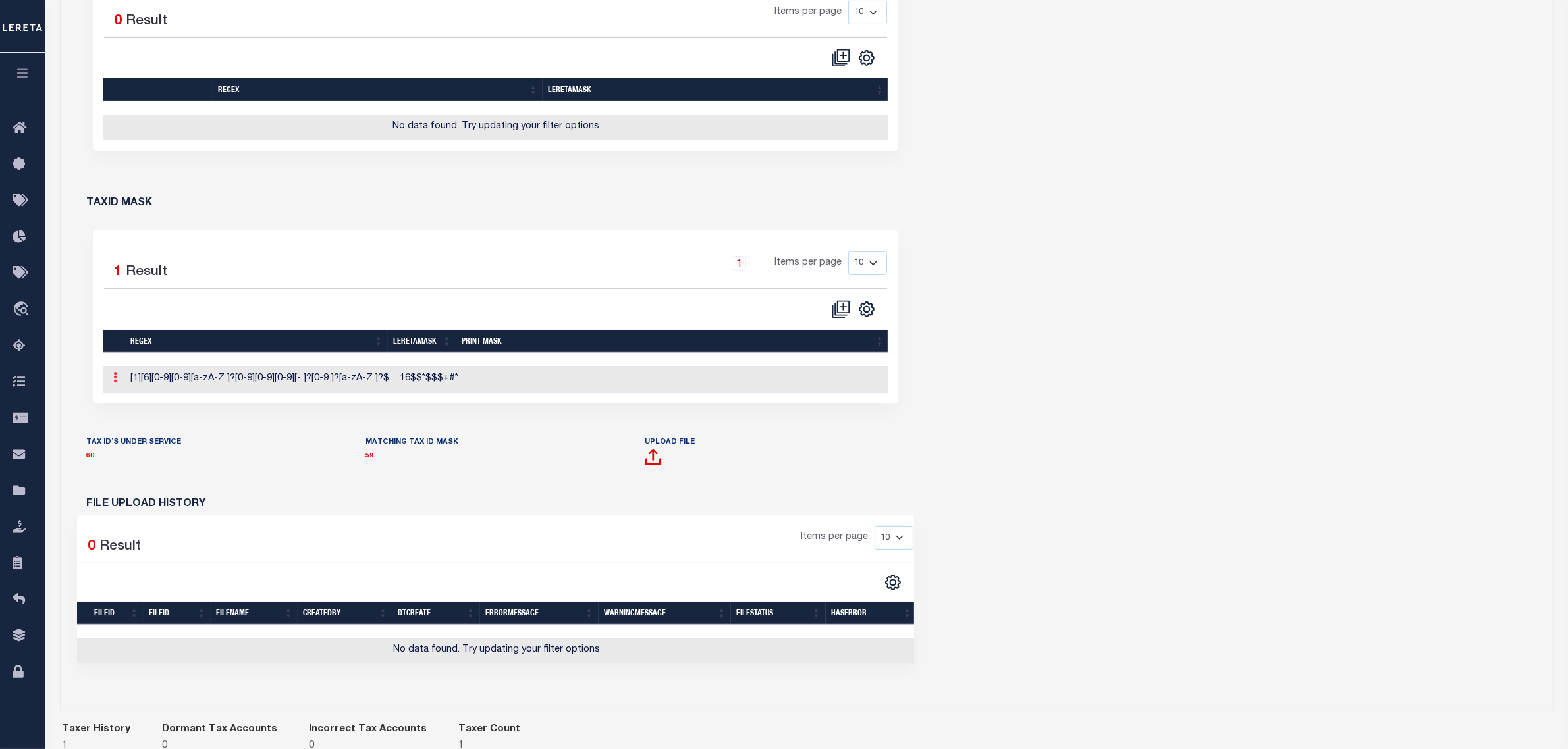
click at [117, 384] on link at bounding box center [116, 379] width 14 height 11
click at [137, 408] on link "Edit TaxID Mask" at bounding box center [161, 399] width 103 height 21
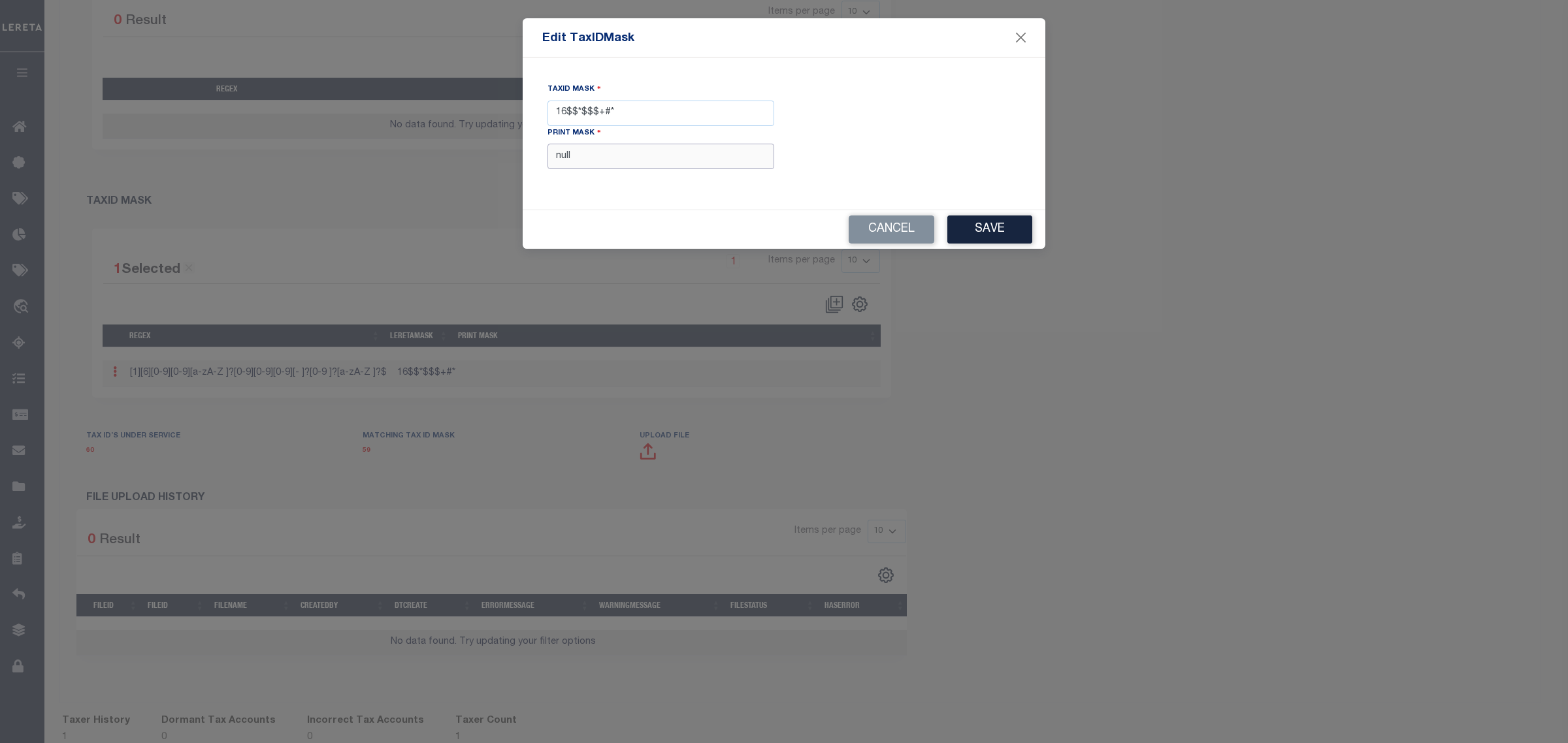
click at [682, 157] on input "null" at bounding box center [660, 156] width 227 height 25
paste input "XXXXX XXXXXX*"
type input "XXXXX XXXXXX*"
click at [980, 226] on button "Save" at bounding box center [990, 230] width 85 height 28
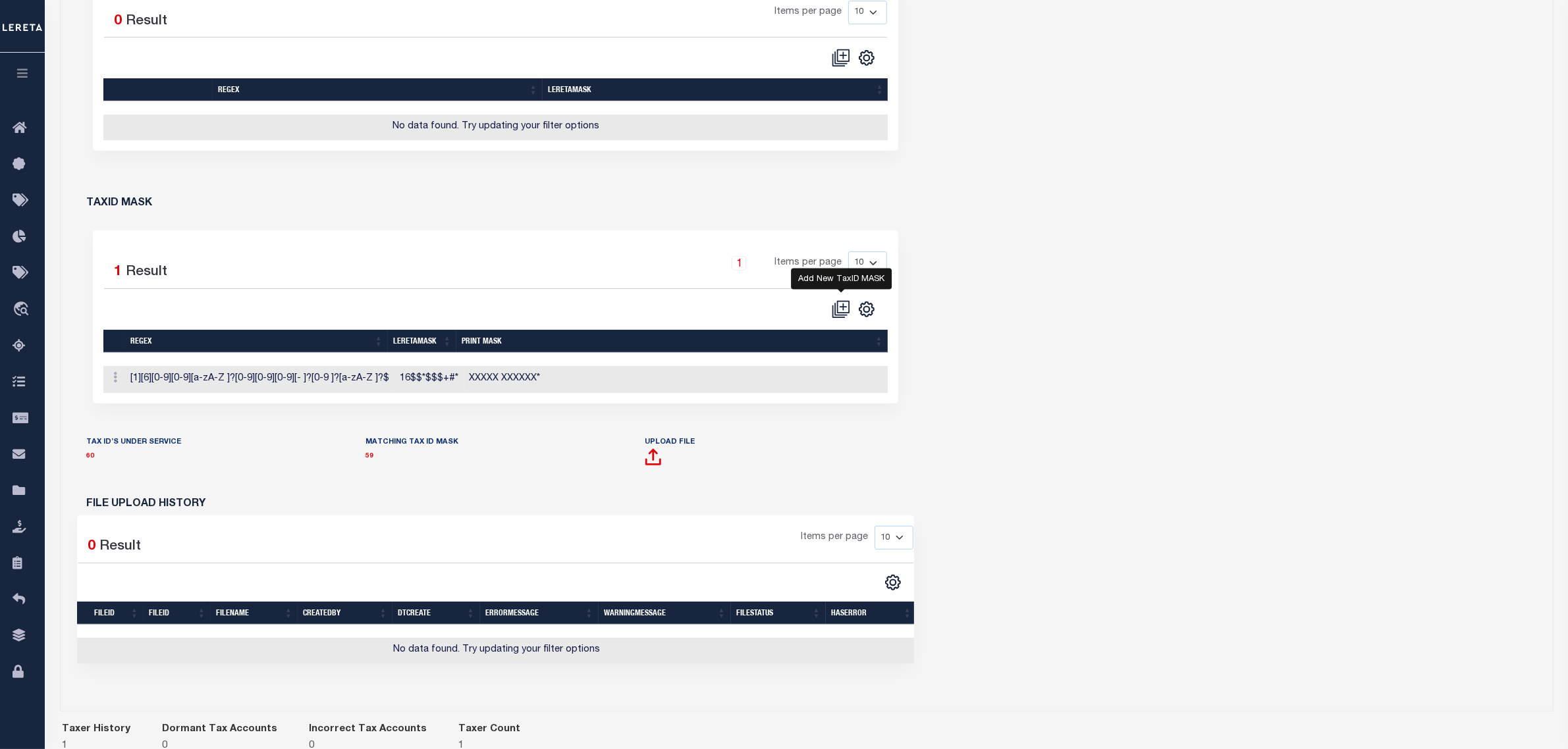
click at [841, 317] on icon "" at bounding box center [841, 310] width 19 height 19
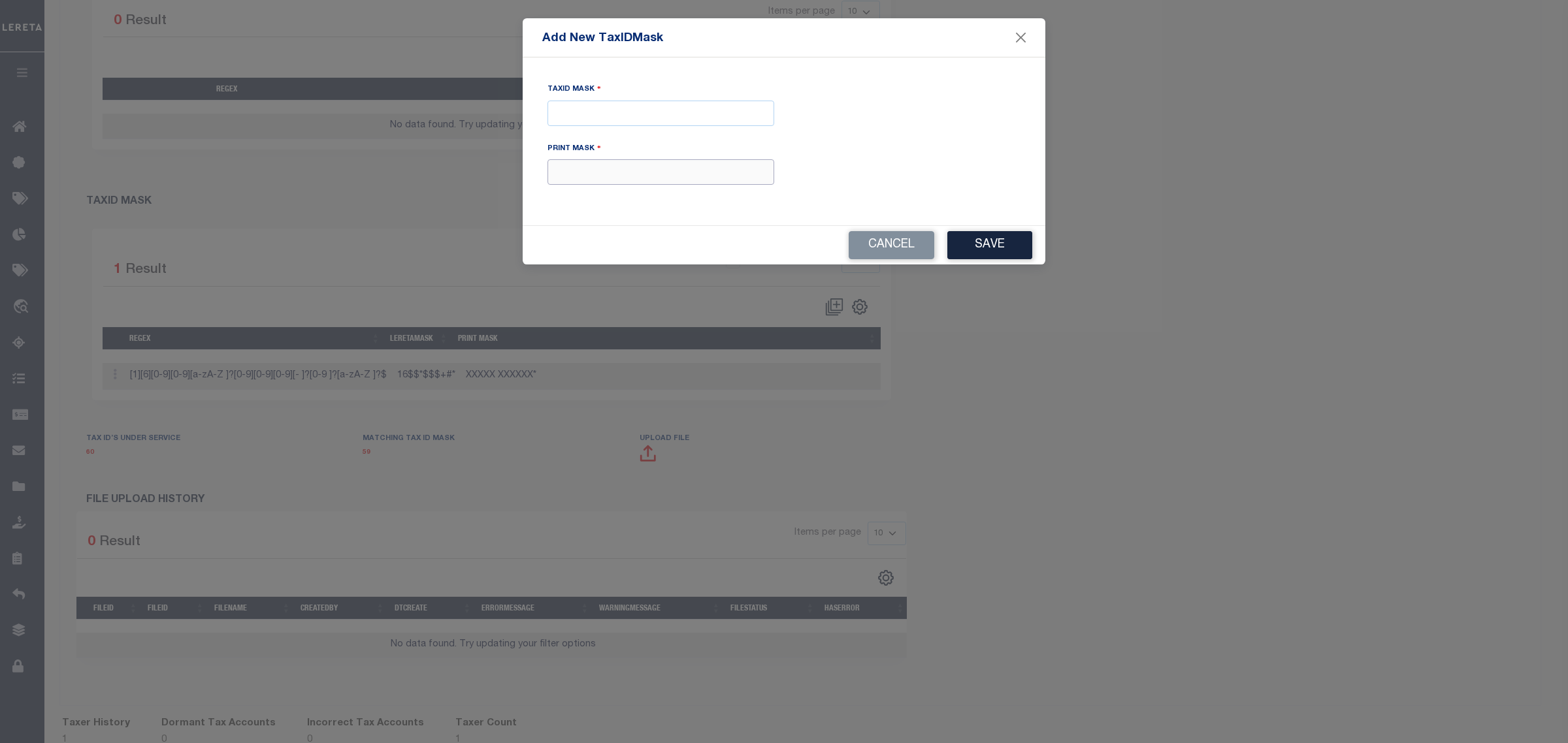
click at [595, 180] on input "text" at bounding box center [660, 172] width 227 height 25
paste input "XXXXX XXXXXX*"
type input "XXXXX XXXXXX*"
click at [587, 116] on input "Tax ID Mask" at bounding box center [660, 113] width 227 height 25
click at [904, 36] on div "Add New TaxIDMask" at bounding box center [784, 38] width 522 height 39
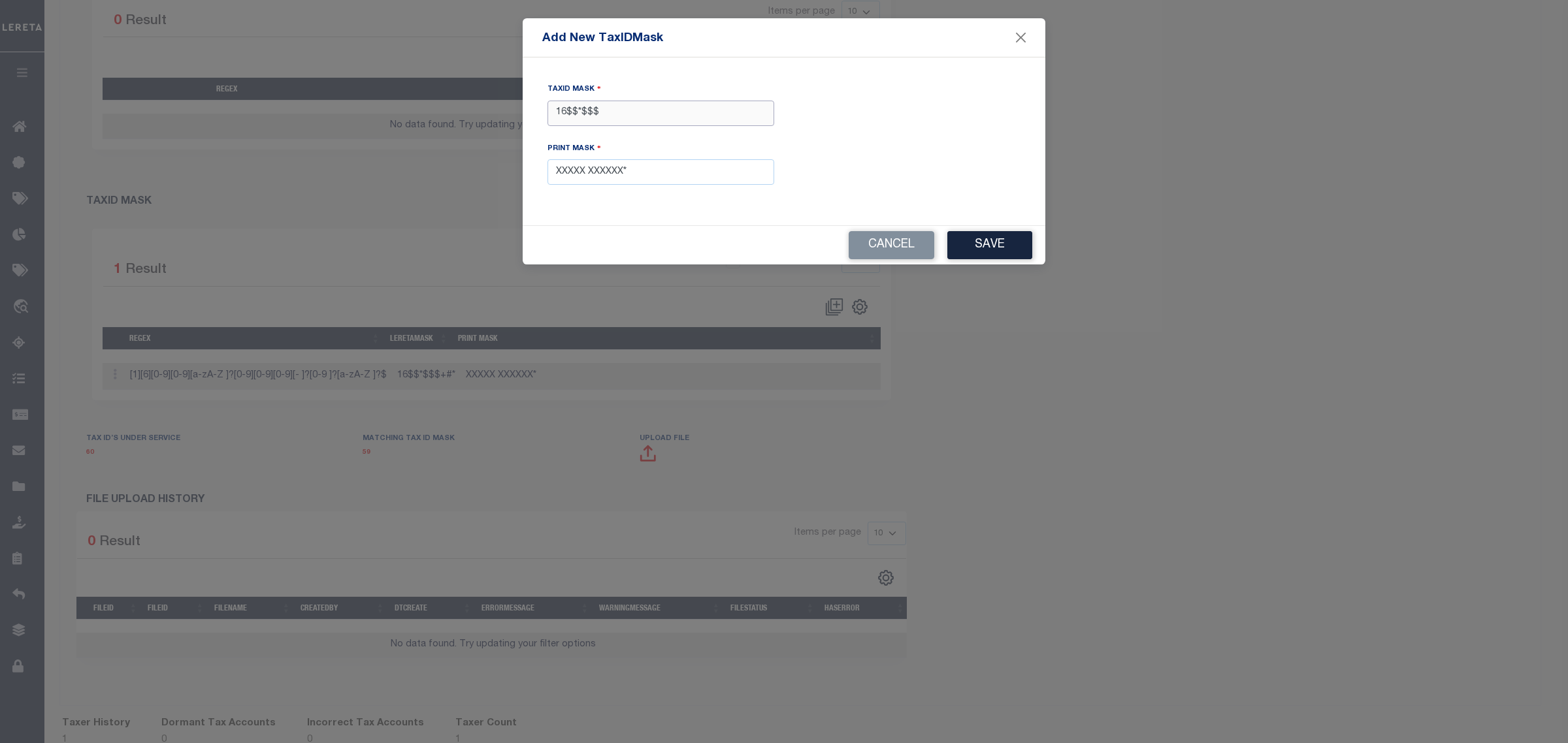
click at [615, 118] on input "16$$*$$$" at bounding box center [660, 113] width 227 height 25
type input "16$$*$$$+$$$"
click at [977, 250] on button "Save" at bounding box center [990, 246] width 85 height 28
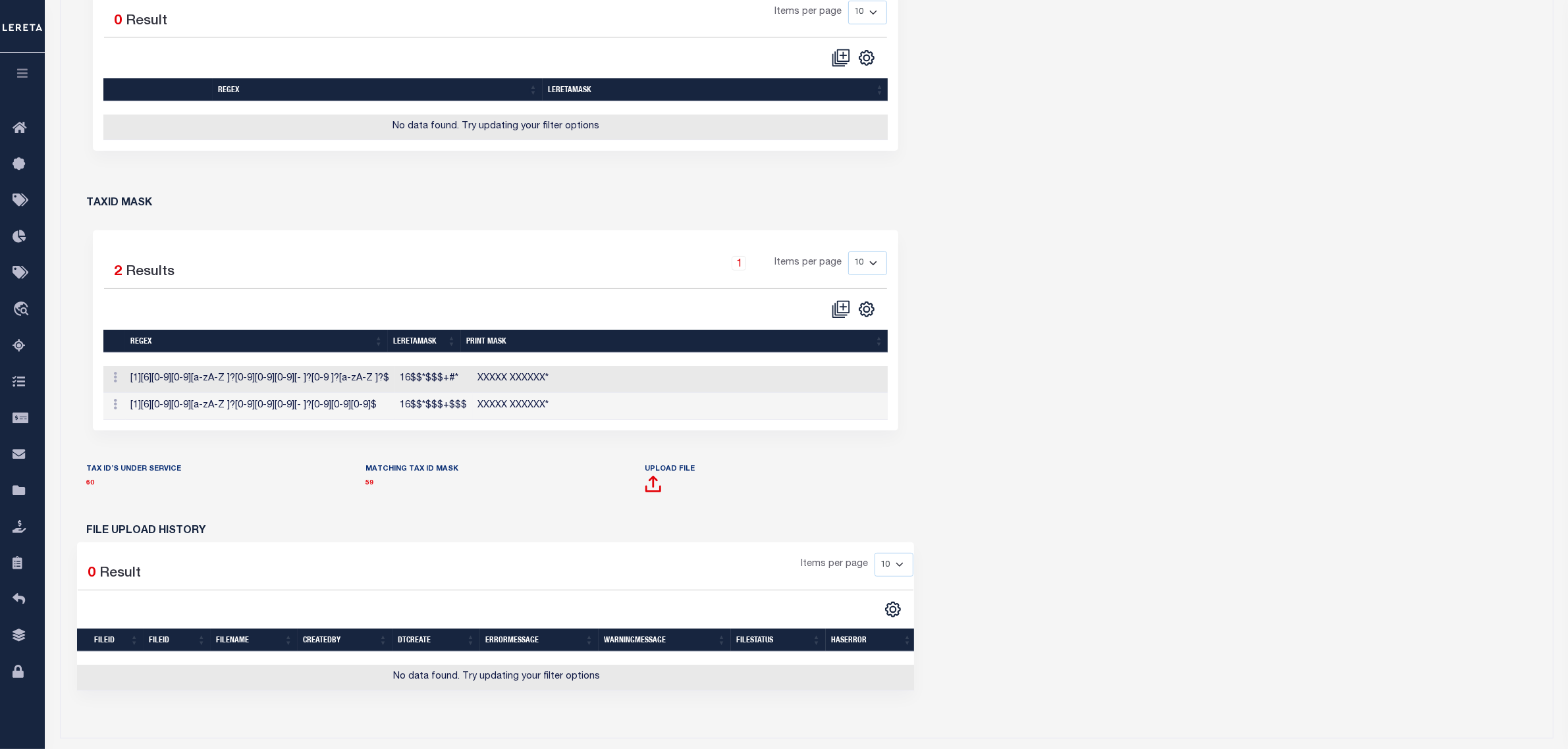
click at [456, 413] on td "16$$*$$$+$$$" at bounding box center [434, 407] width 78 height 27
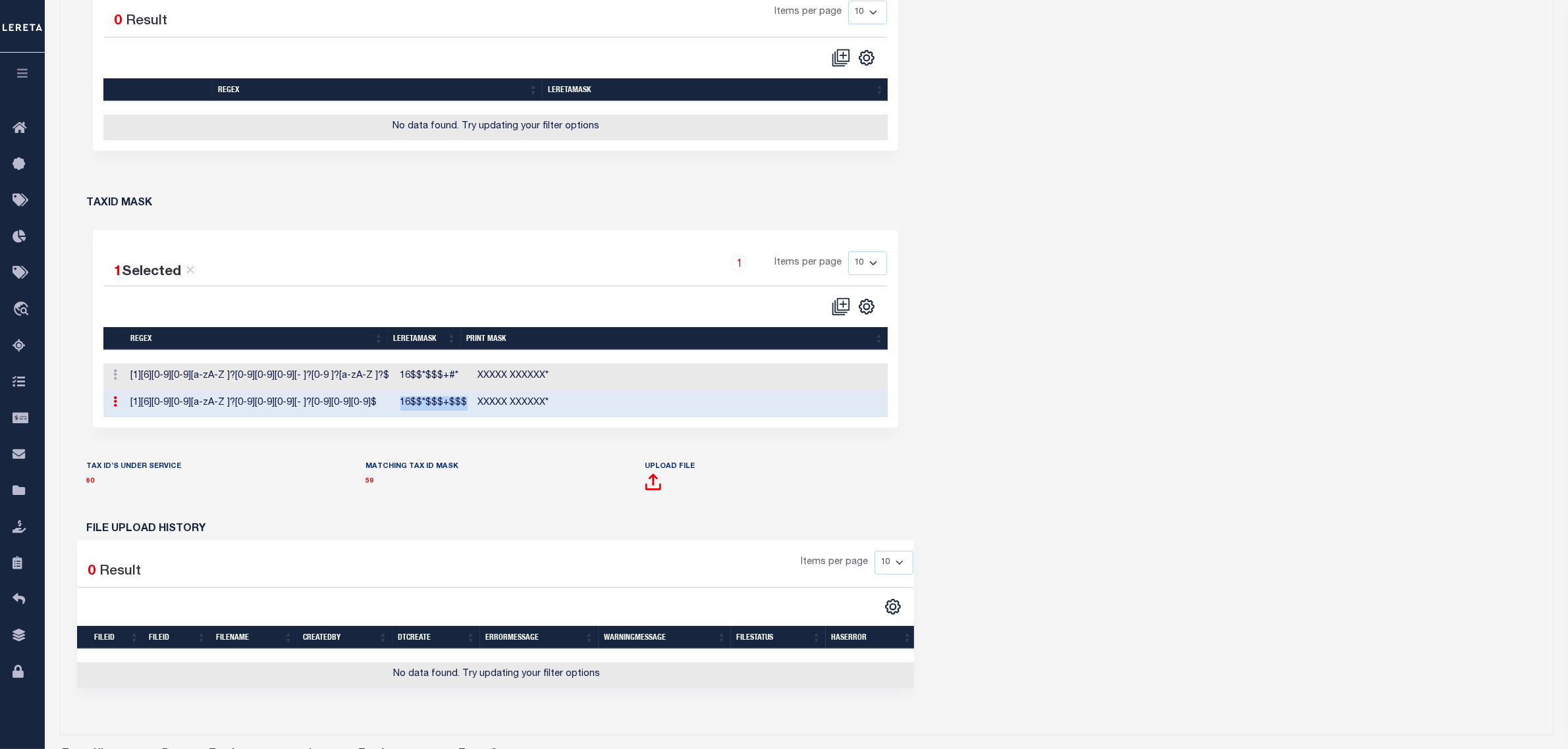
drag, startPoint x: 456, startPoint y: 413, endPoint x: 390, endPoint y: 415, distance: 66.0
click at [395, 415] on td "16$$*$$$+$$$" at bounding box center [434, 404] width 78 height 27
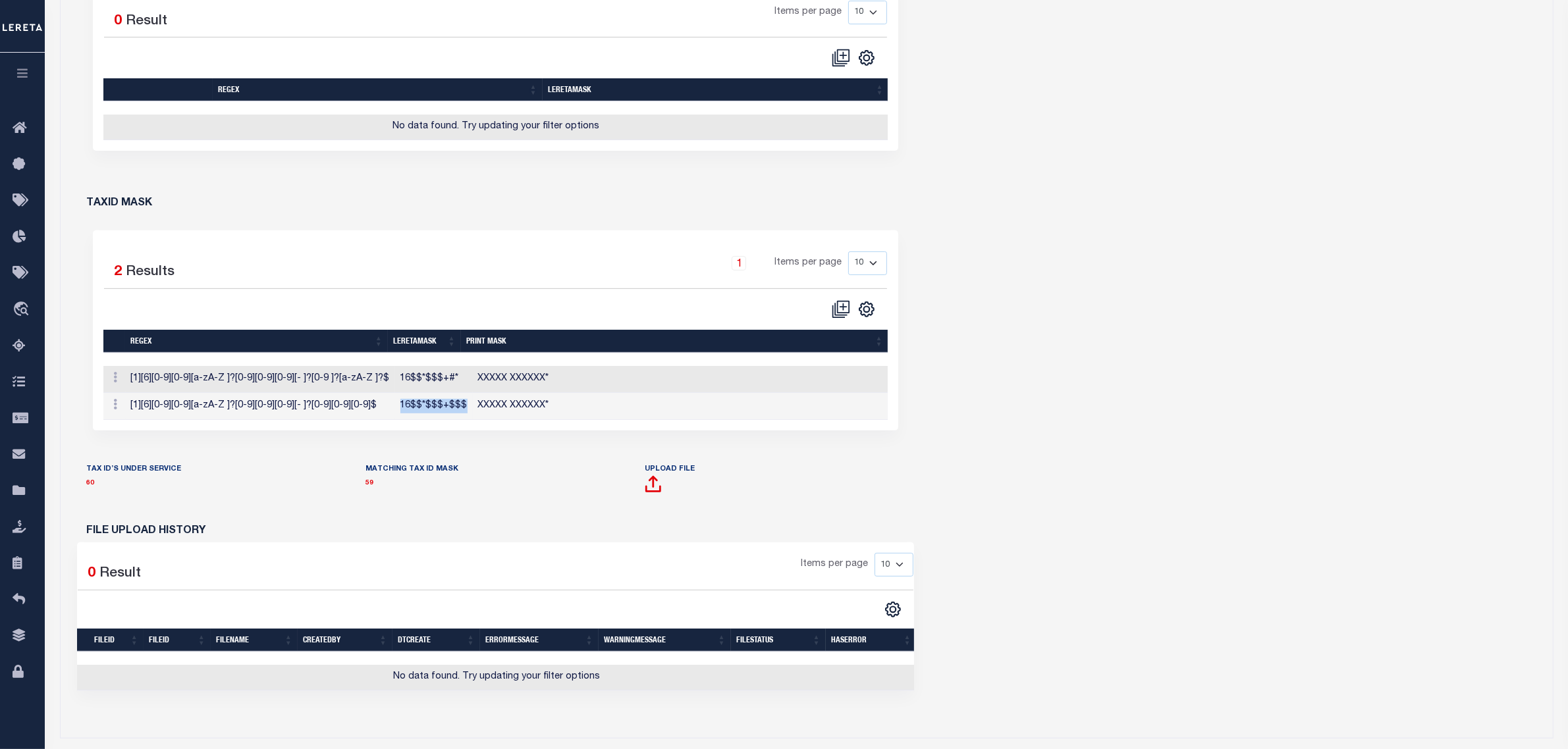
copy td "16$$*$$$+$$$"
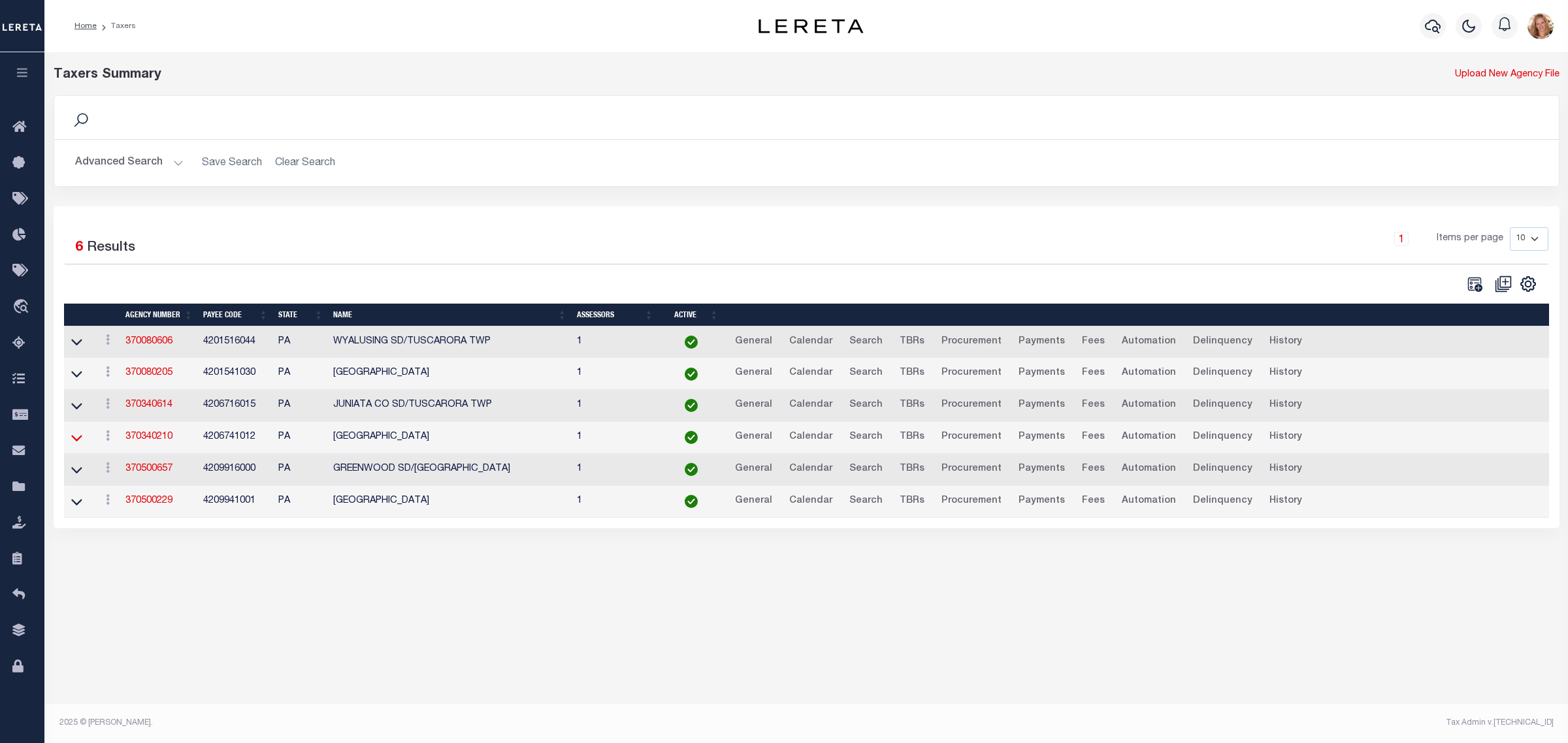
click at [73, 445] on icon at bounding box center [77, 437] width 11 height 13
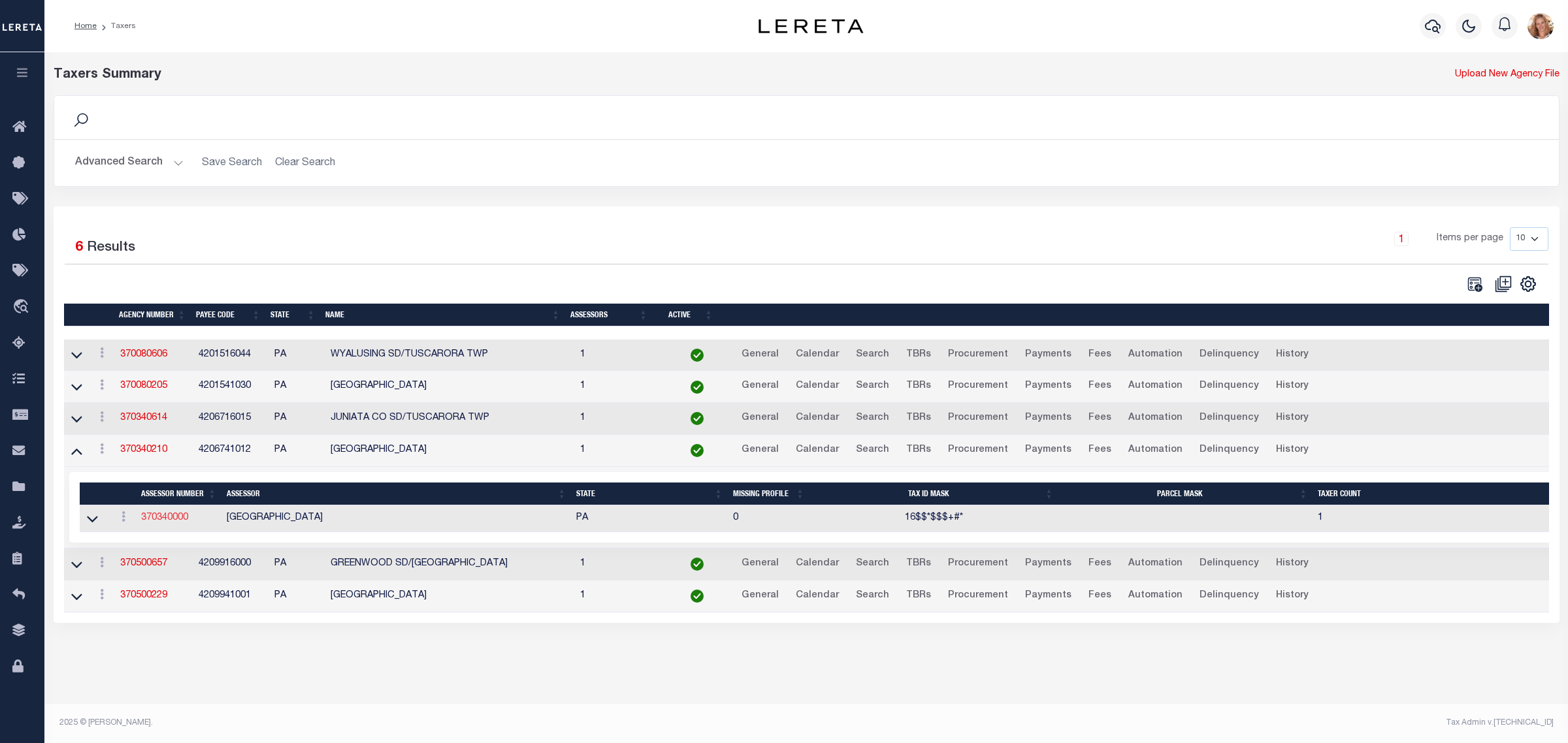
click at [168, 522] on link "370340000" at bounding box center [164, 517] width 47 height 9
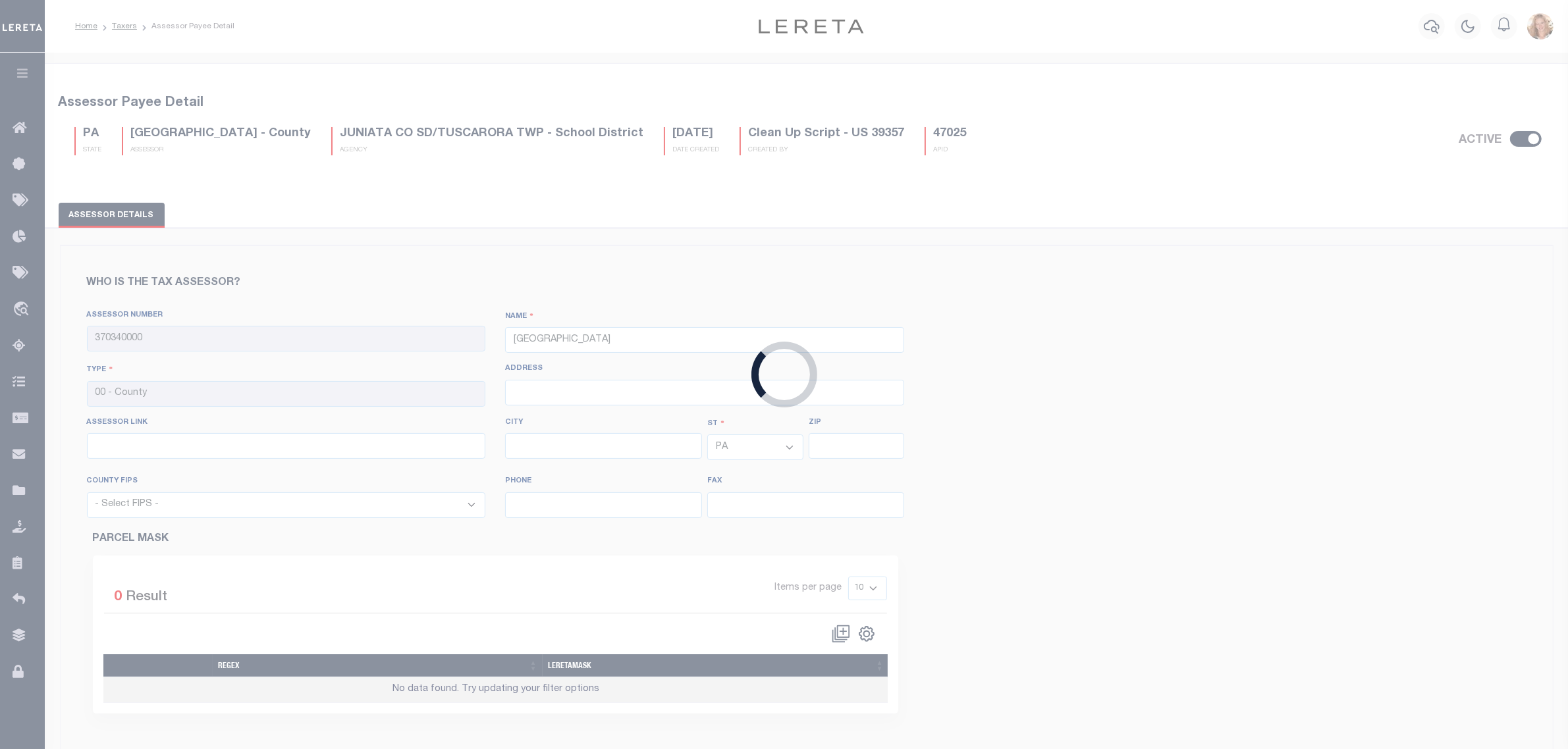
select select "42067"
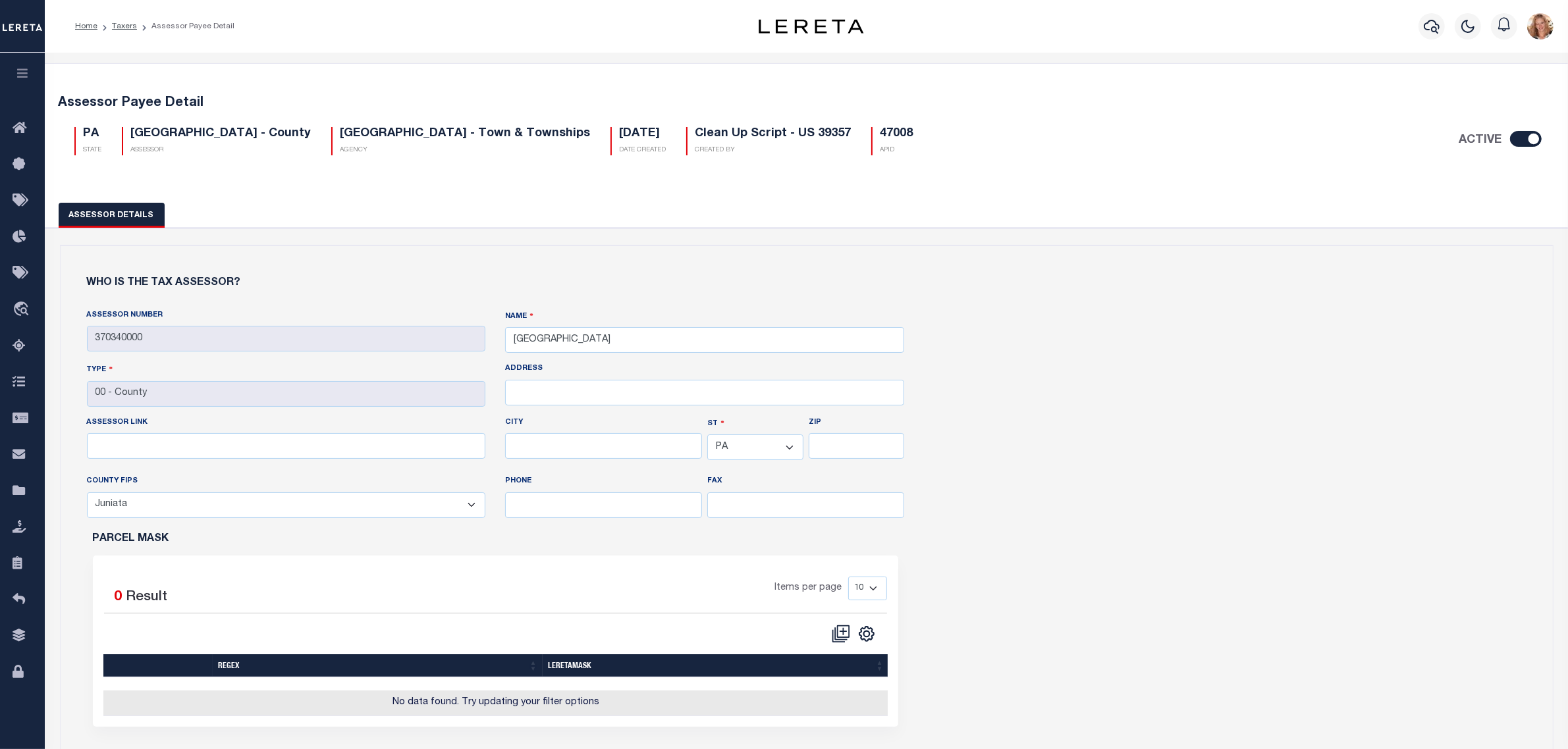
scroll to position [412, 0]
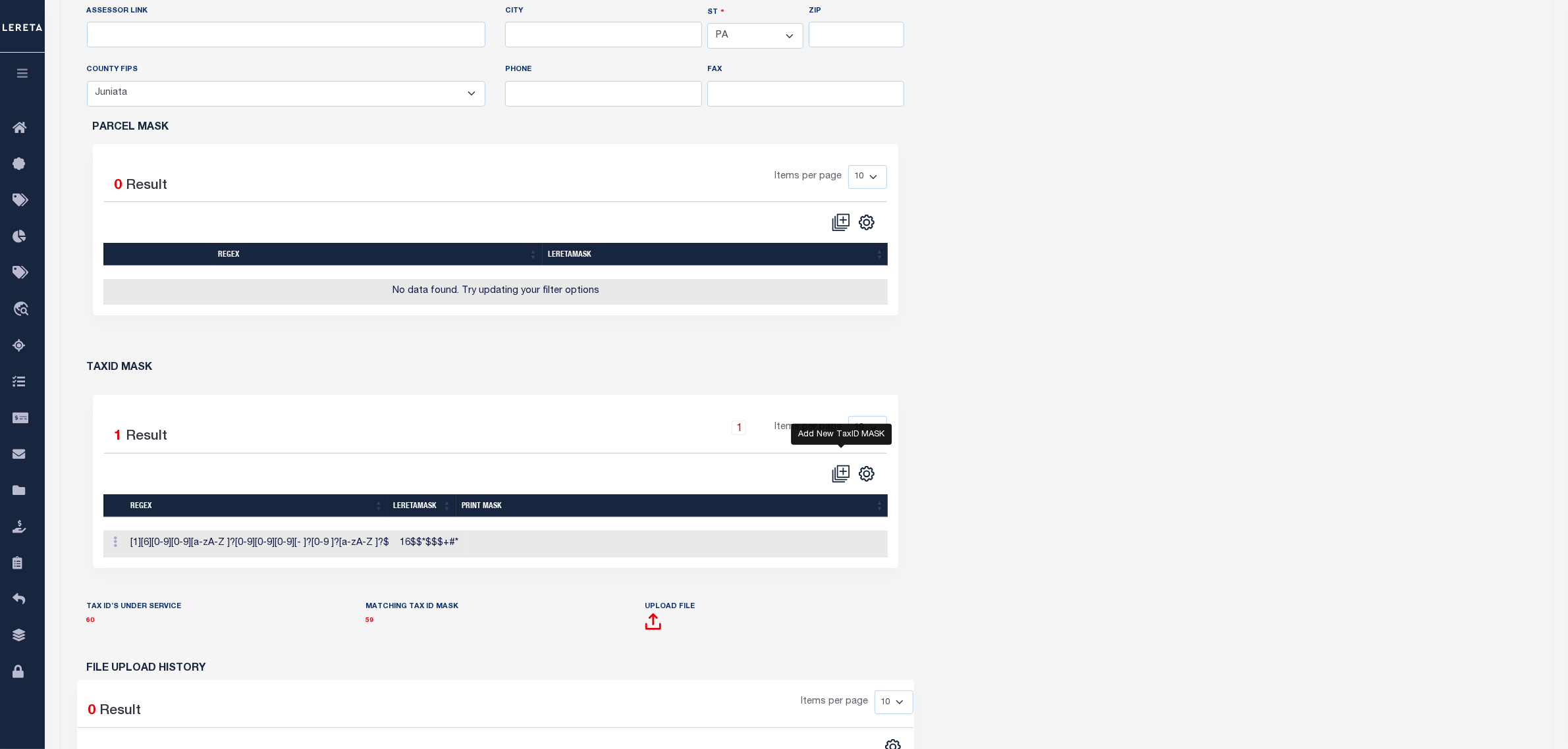
click at [837, 477] on icon "" at bounding box center [843, 472] width 13 height 13
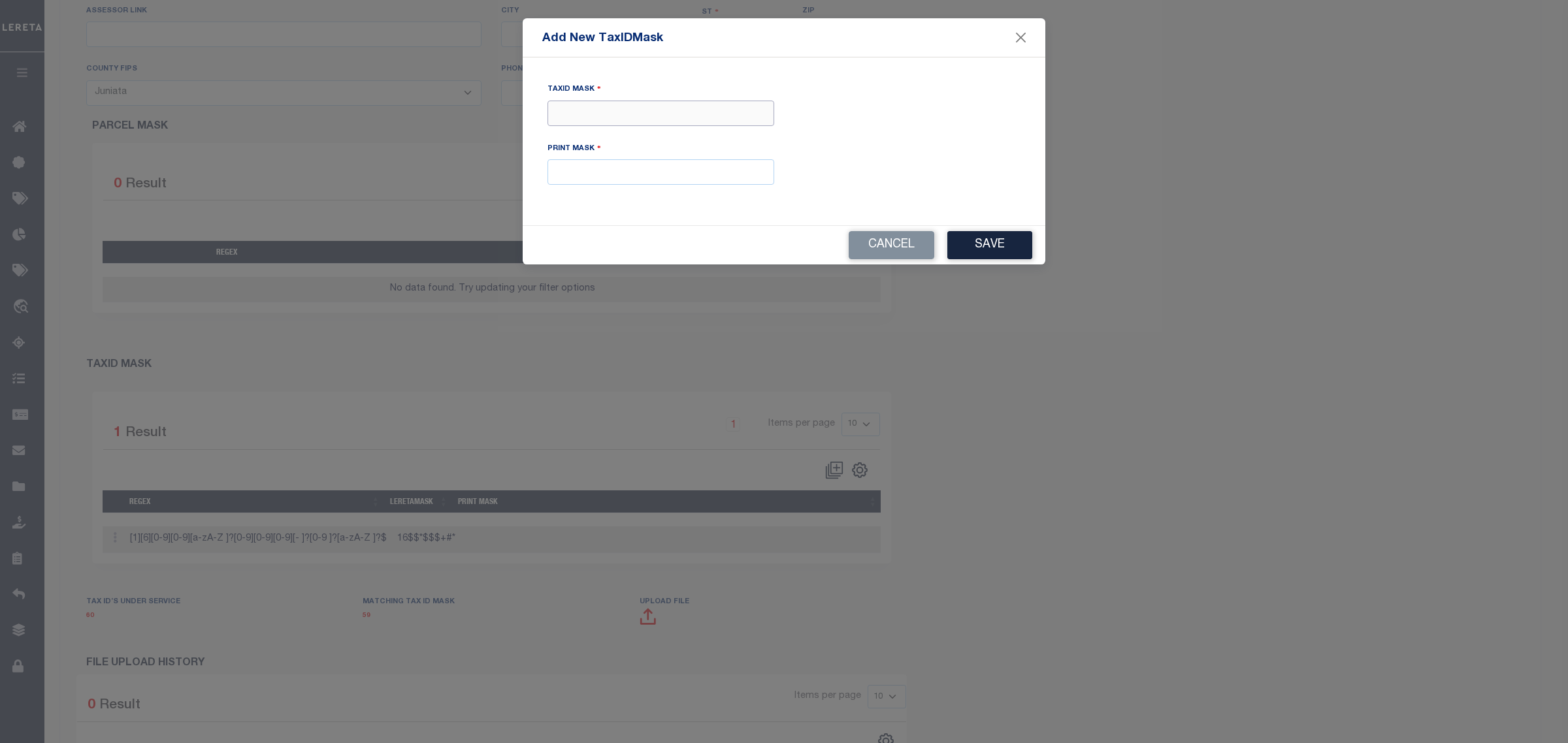
click at [608, 117] on input "Tax ID Mask" at bounding box center [660, 113] width 227 height 25
paste input "16$$*$$$+$$$"
type input "16$$*$$$+$$$"
click at [655, 38] on span "Add New TaxIDMask" at bounding box center [602, 38] width 121 height 18
click at [635, 168] on input "text" at bounding box center [660, 172] width 227 height 25
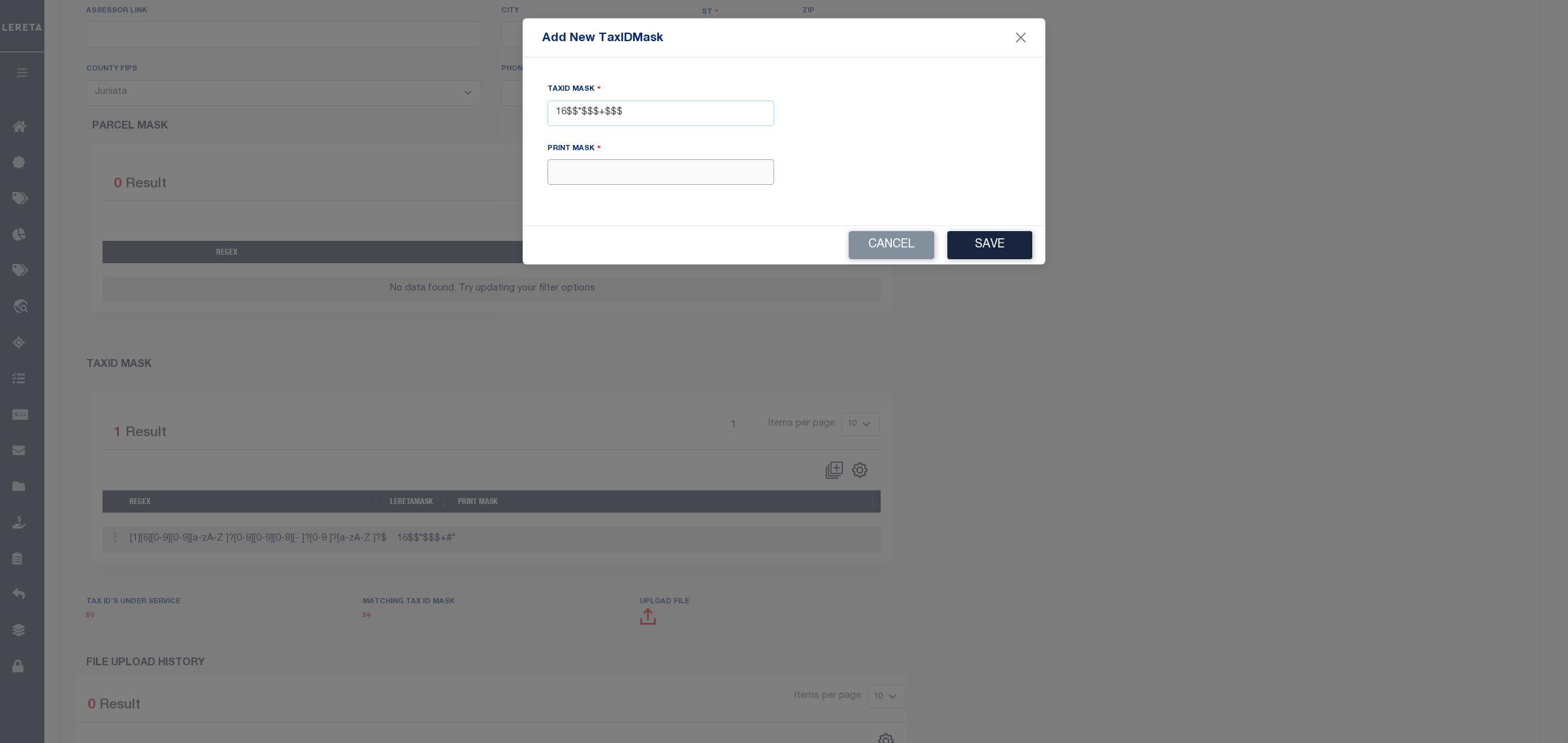
paste input "XXXXX XXXXXX*"
type input "XXXXX XXXXXX*"
click at [1010, 242] on button "Save" at bounding box center [990, 246] width 85 height 28
